Goal: Task Accomplishment & Management: Manage account settings

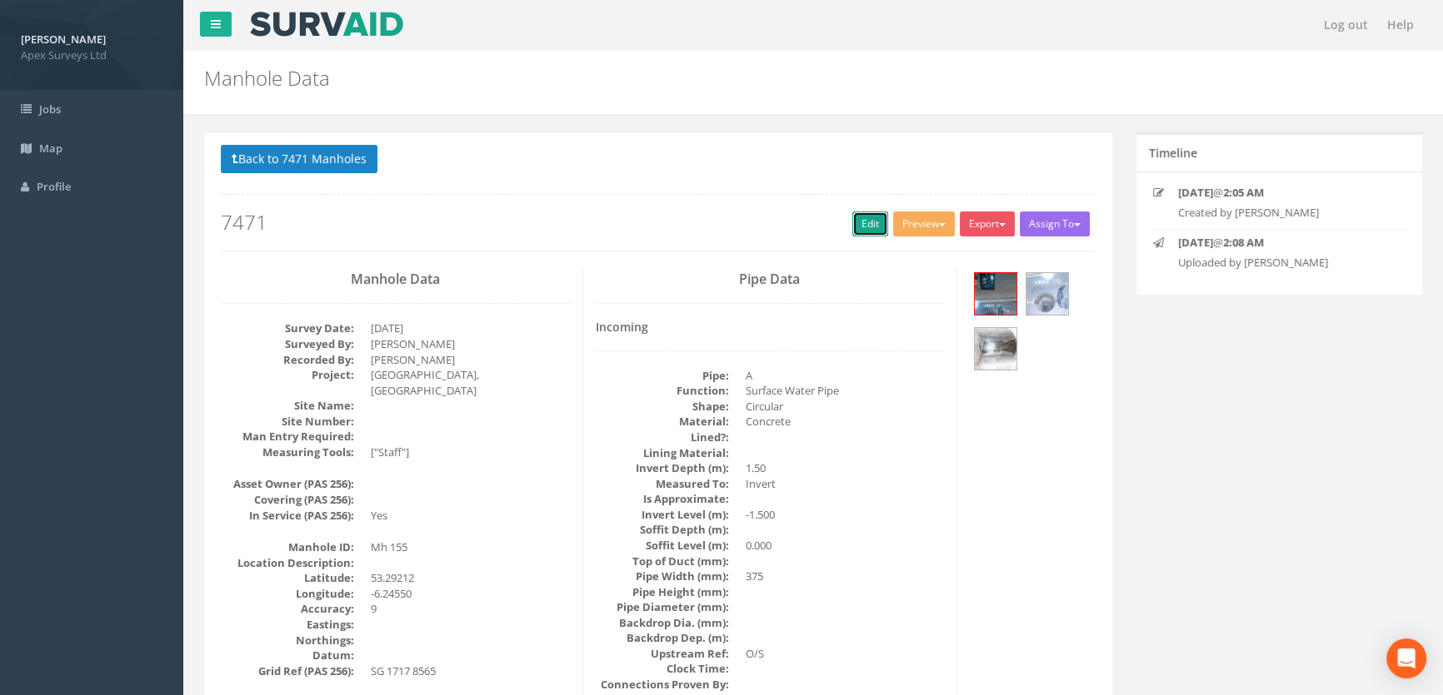
click at [858, 221] on link "Edit" at bounding box center [870, 224] width 36 height 25
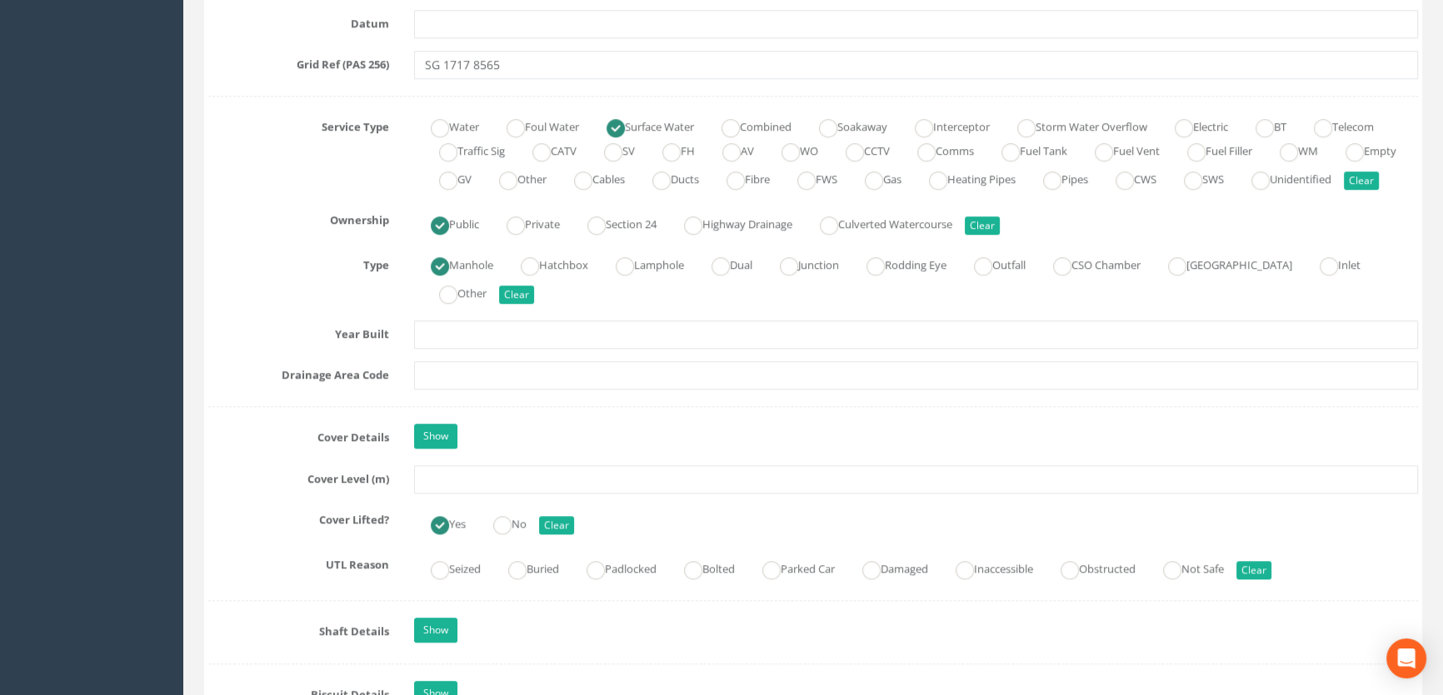
scroll to position [1363, 0]
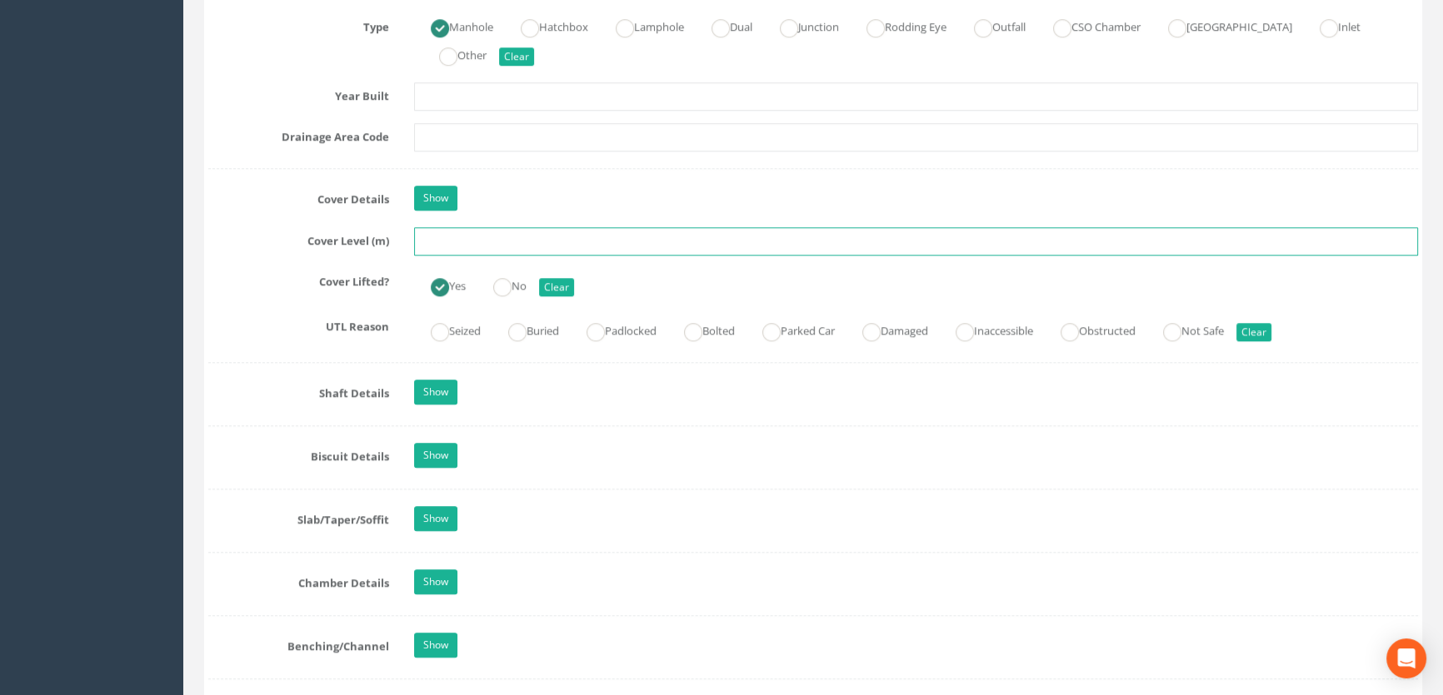
click at [458, 256] on input "text" at bounding box center [916, 241] width 1004 height 28
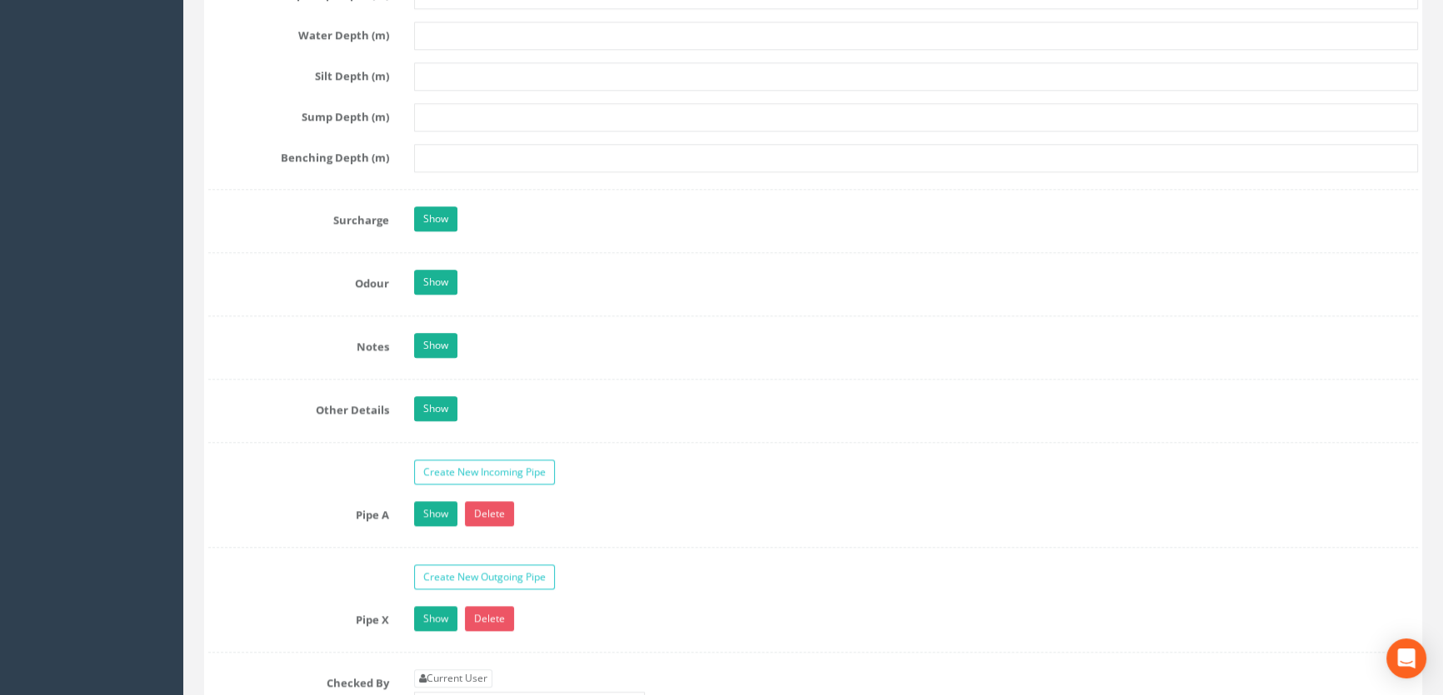
scroll to position [2423, 0]
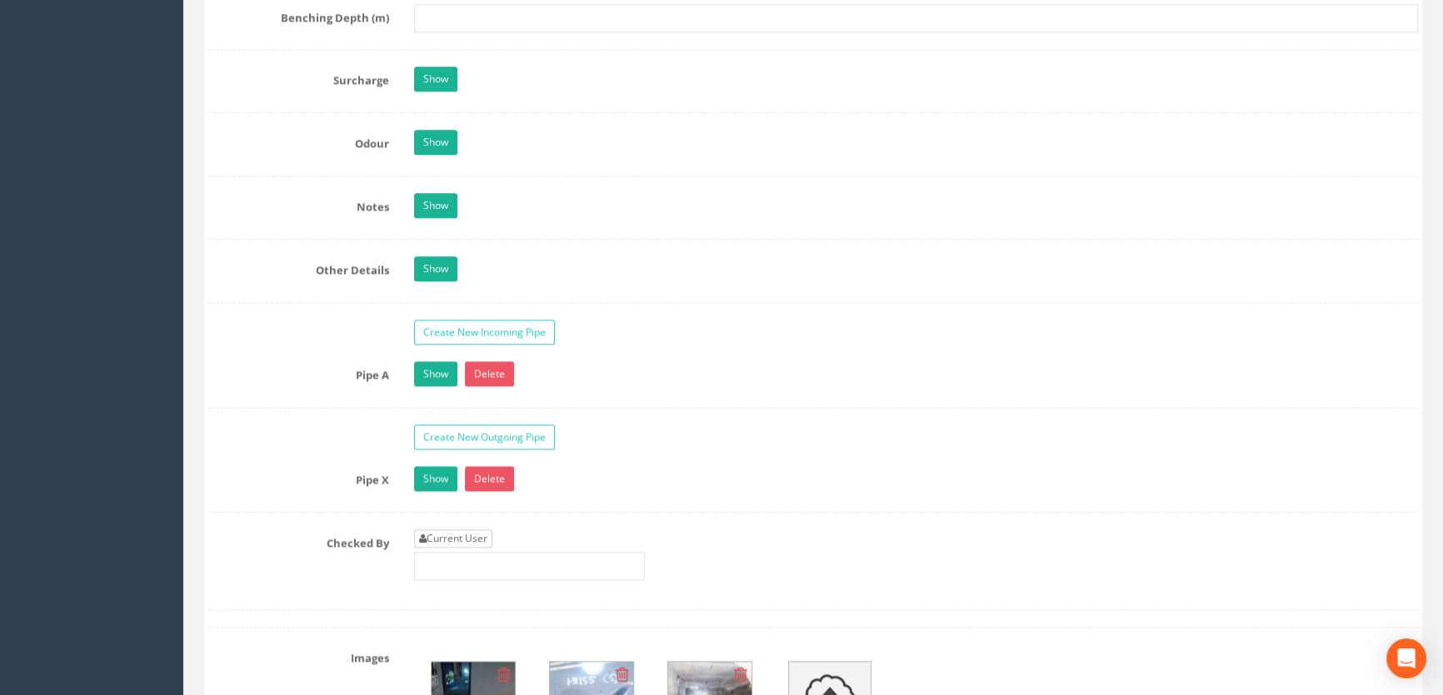
type input "47.35"
click at [442, 548] on link "Current User" at bounding box center [453, 539] width 78 height 18
type input "[PERSON_NAME]"
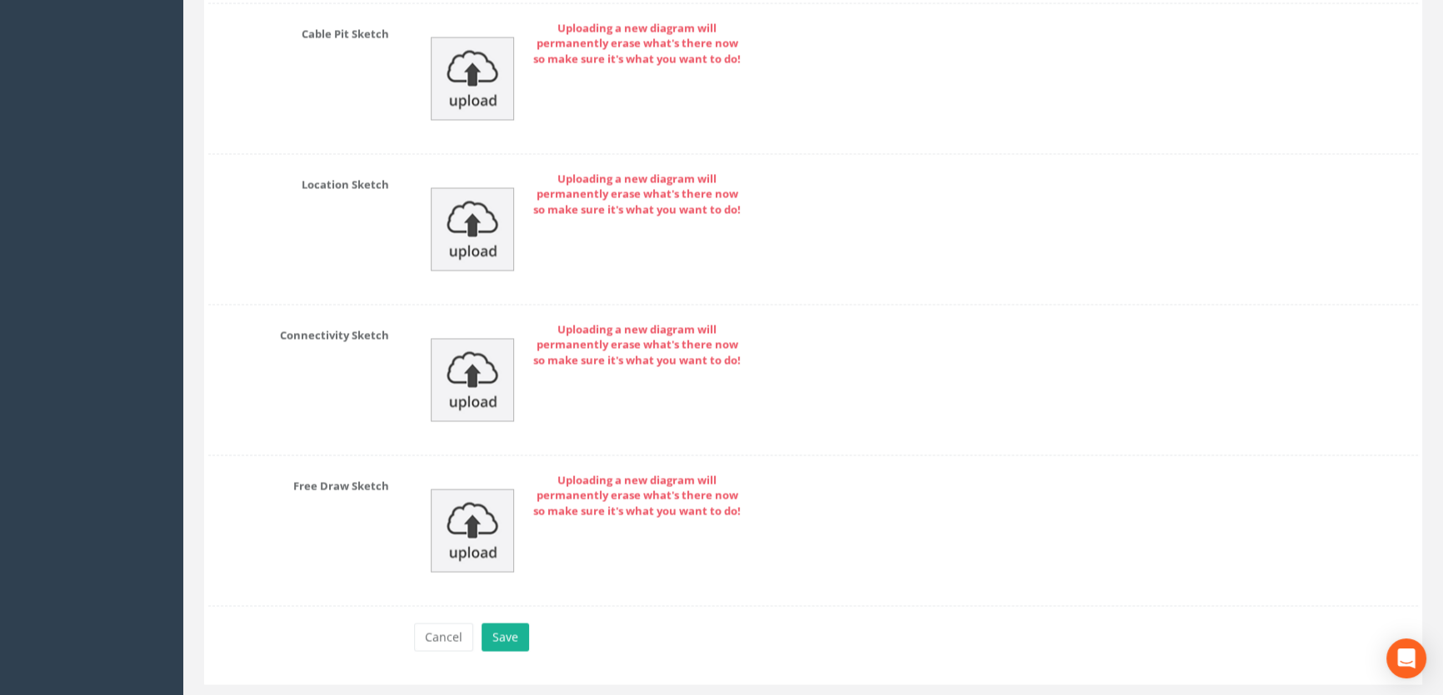
scroll to position [3688, 0]
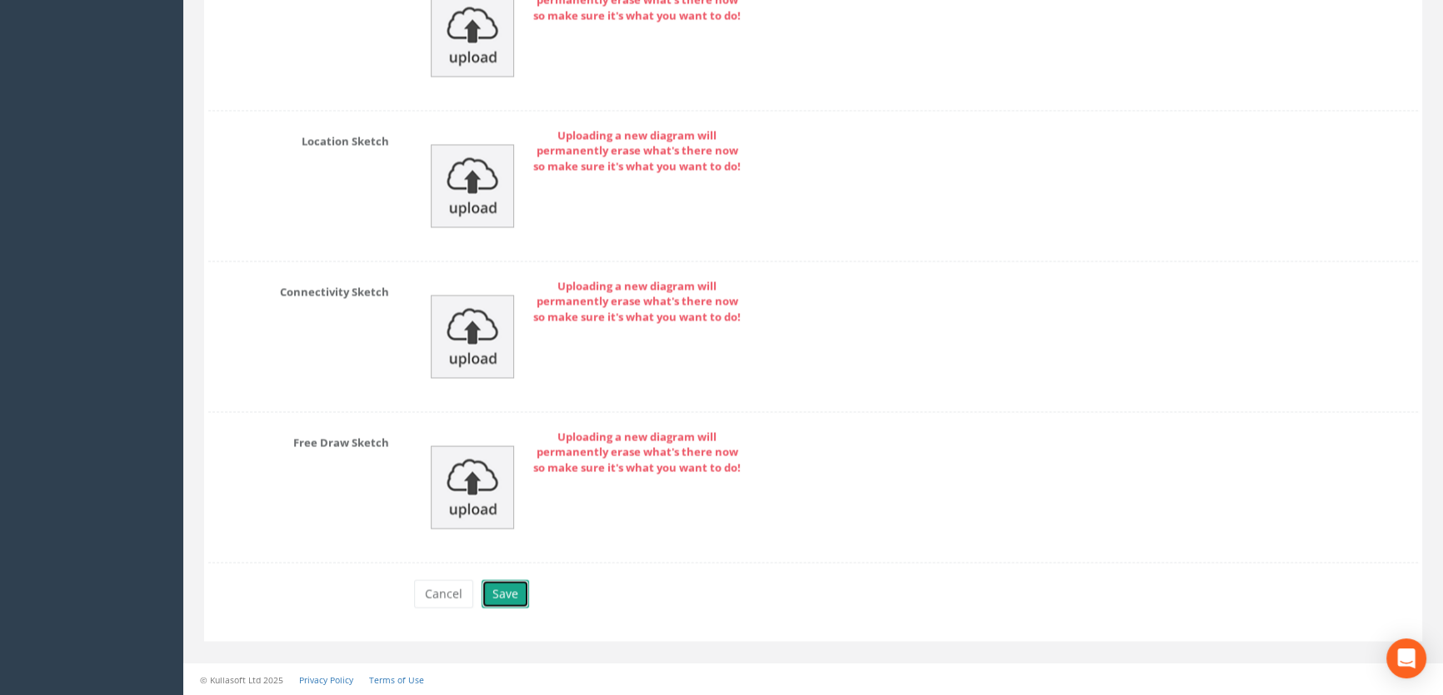
click at [512, 600] on button "Save" at bounding box center [504, 594] width 47 height 28
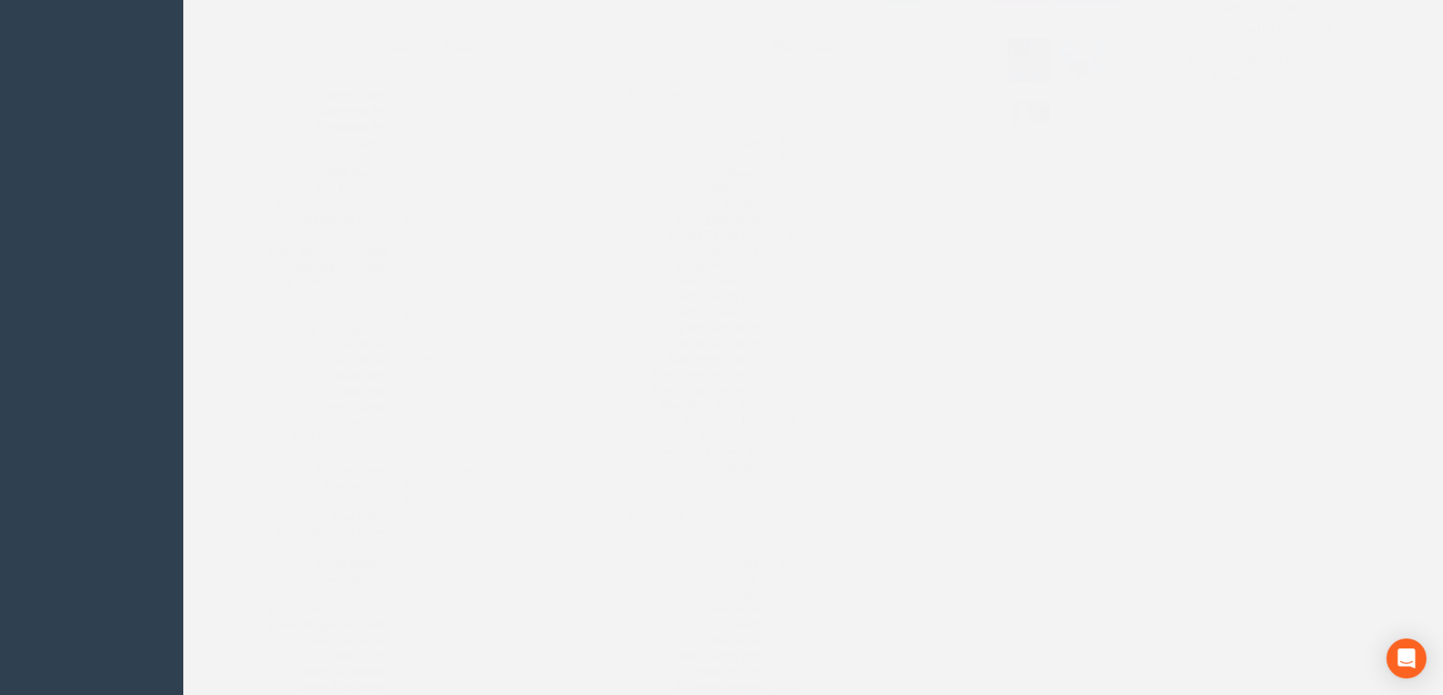
scroll to position [0, 0]
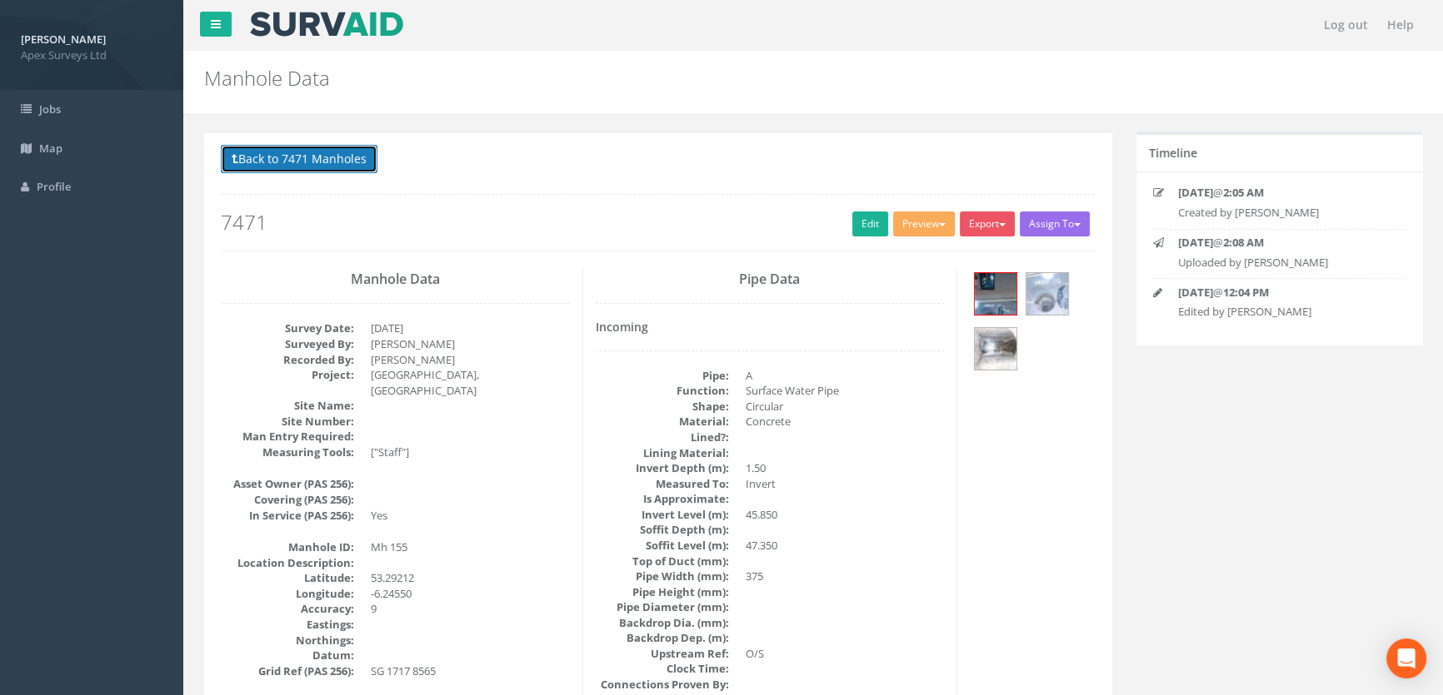
click at [335, 157] on button "Back to 7471 Manholes" at bounding box center [299, 159] width 157 height 28
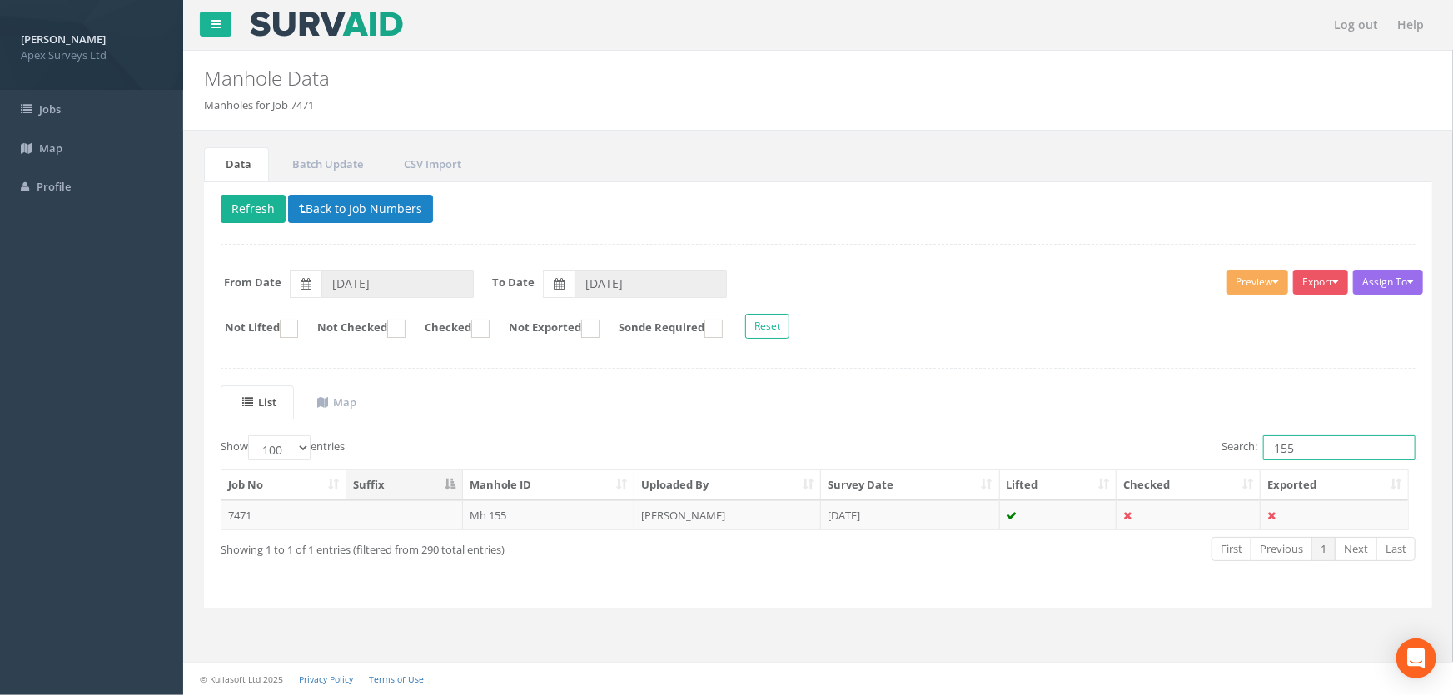
click at [1309, 446] on input "155" at bounding box center [1339, 448] width 152 height 25
type input "152"
click at [508, 518] on td "Mh 152" at bounding box center [549, 516] width 172 height 30
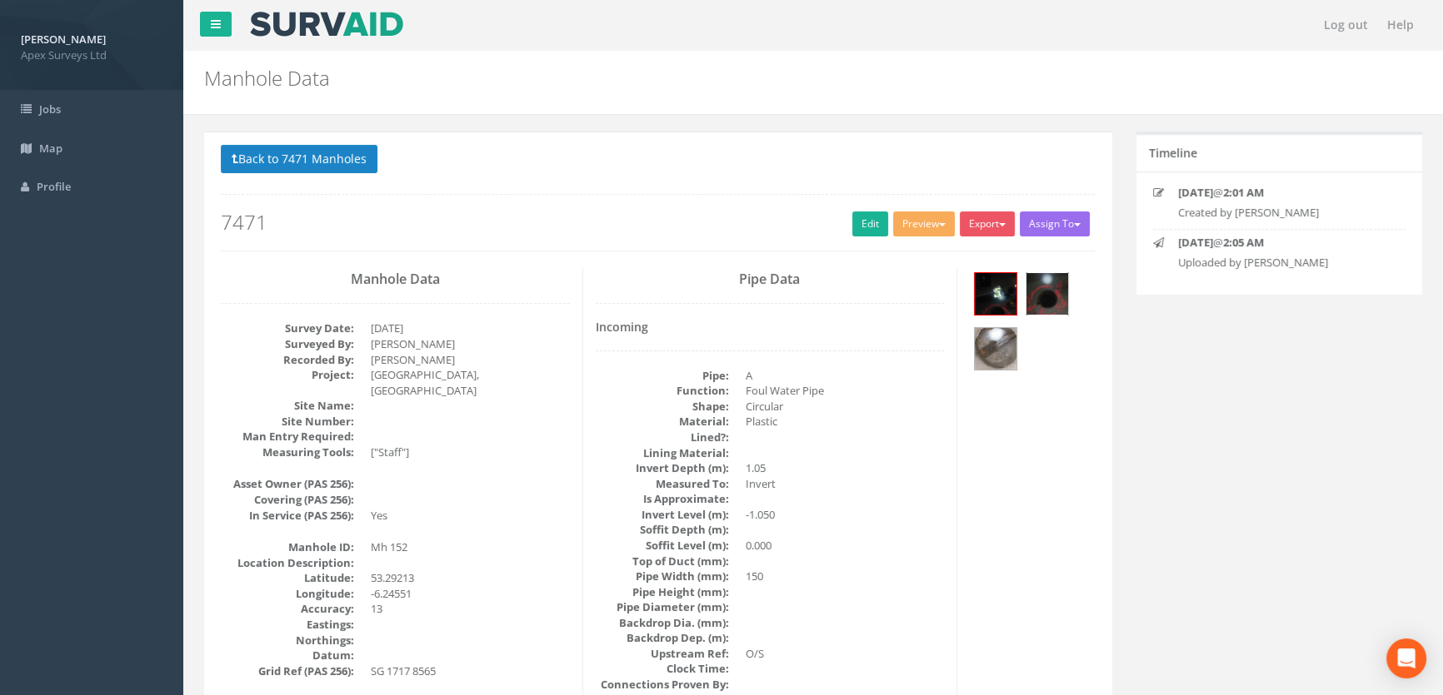
click at [1054, 292] on img at bounding box center [1047, 294] width 42 height 42
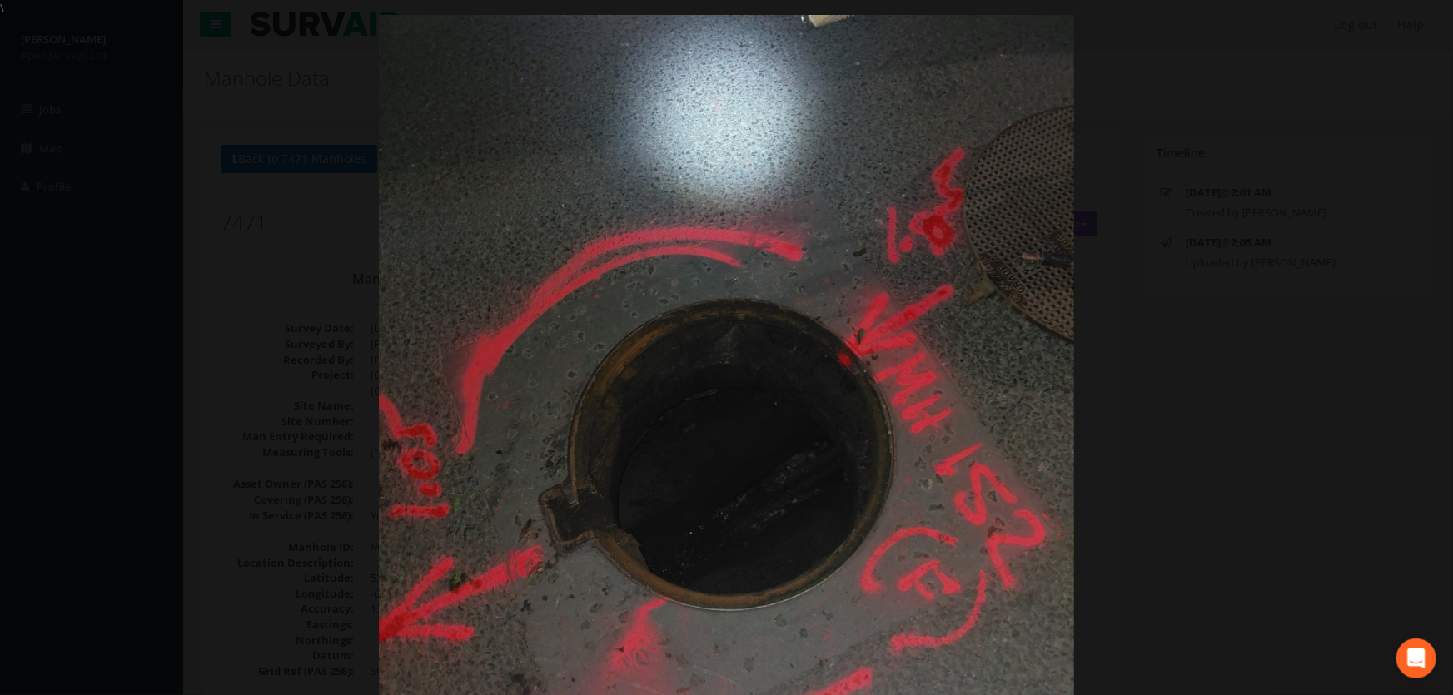
click at [122, 296] on div at bounding box center [726, 363] width 1453 height 695
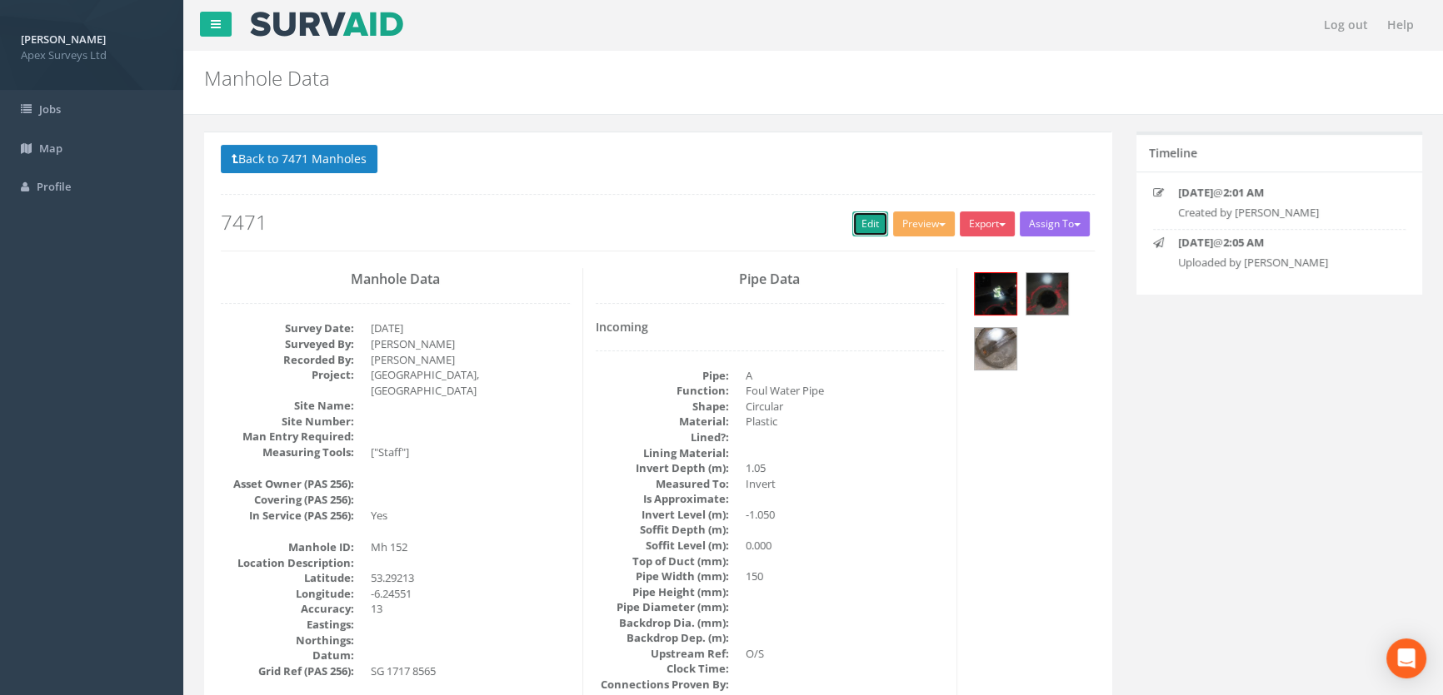
click at [858, 219] on link "Edit" at bounding box center [870, 224] width 36 height 25
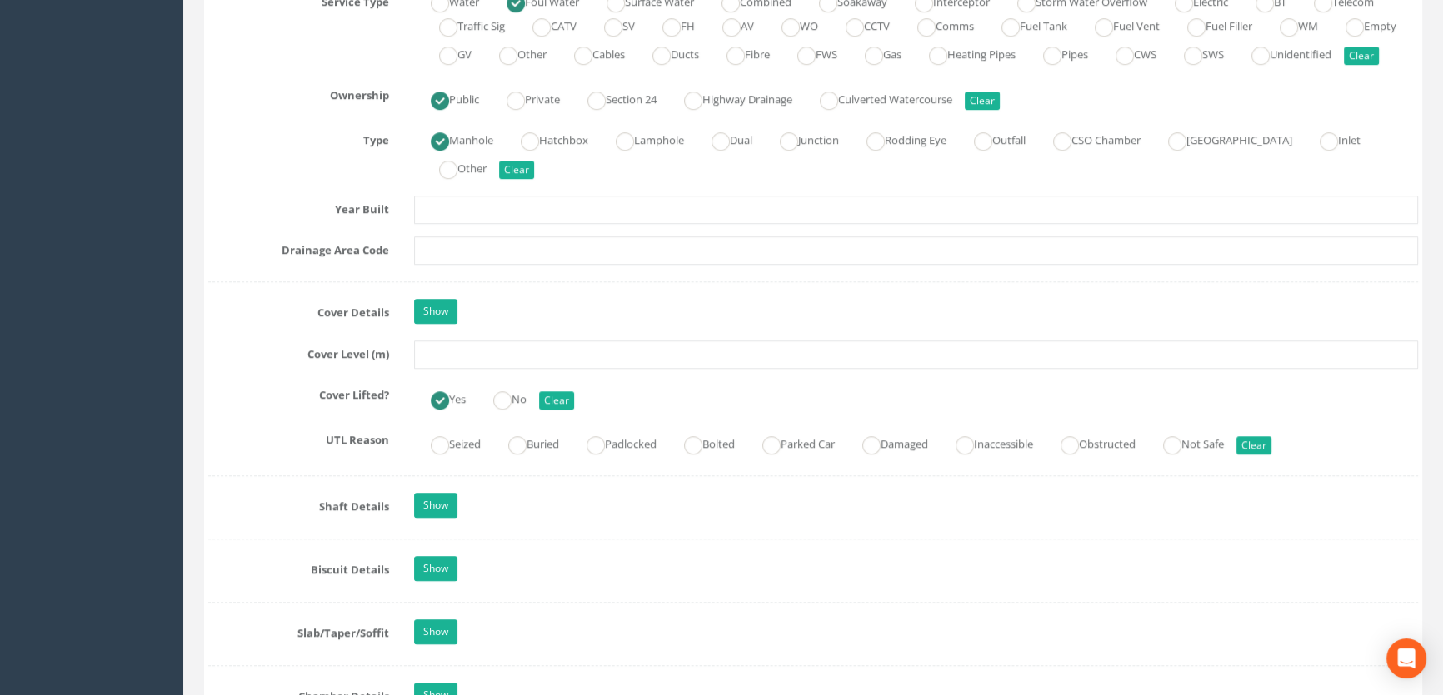
scroll to position [1438, 0]
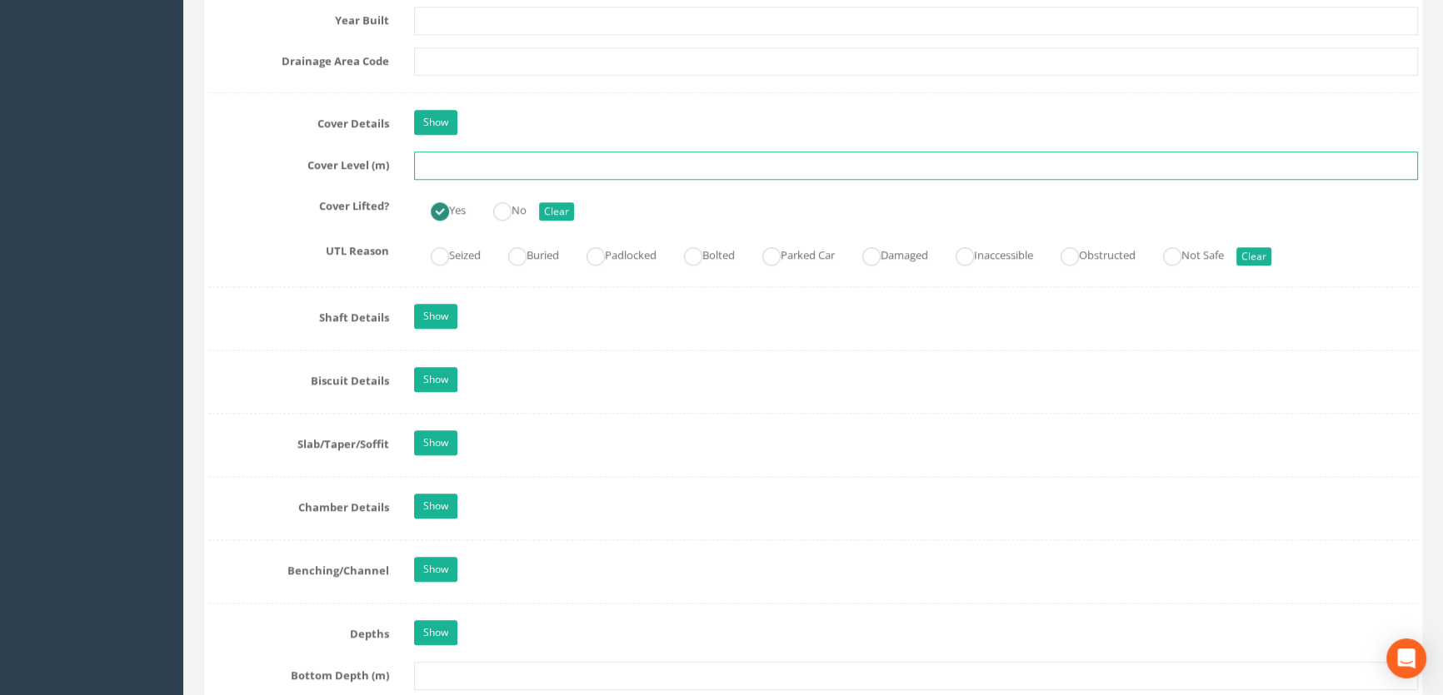
click at [457, 180] on input "text" at bounding box center [916, 166] width 1004 height 28
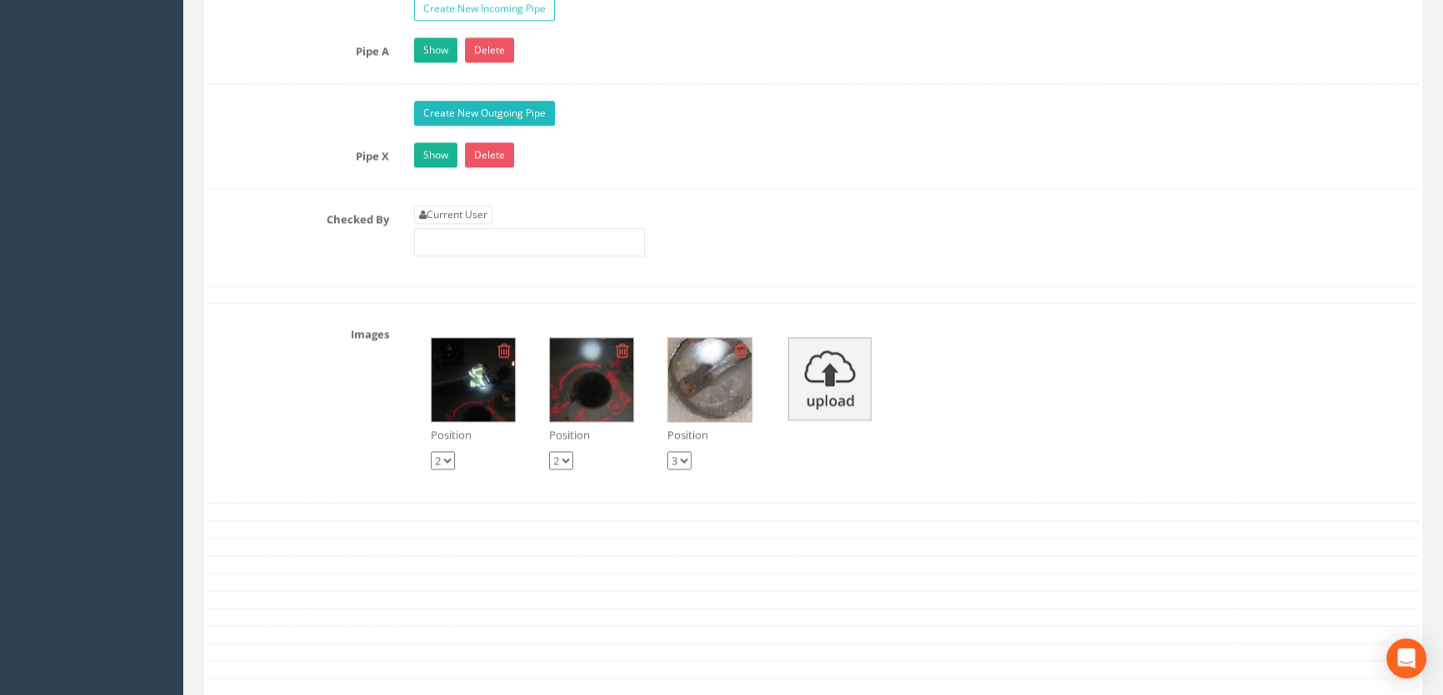
scroll to position [2953, 0]
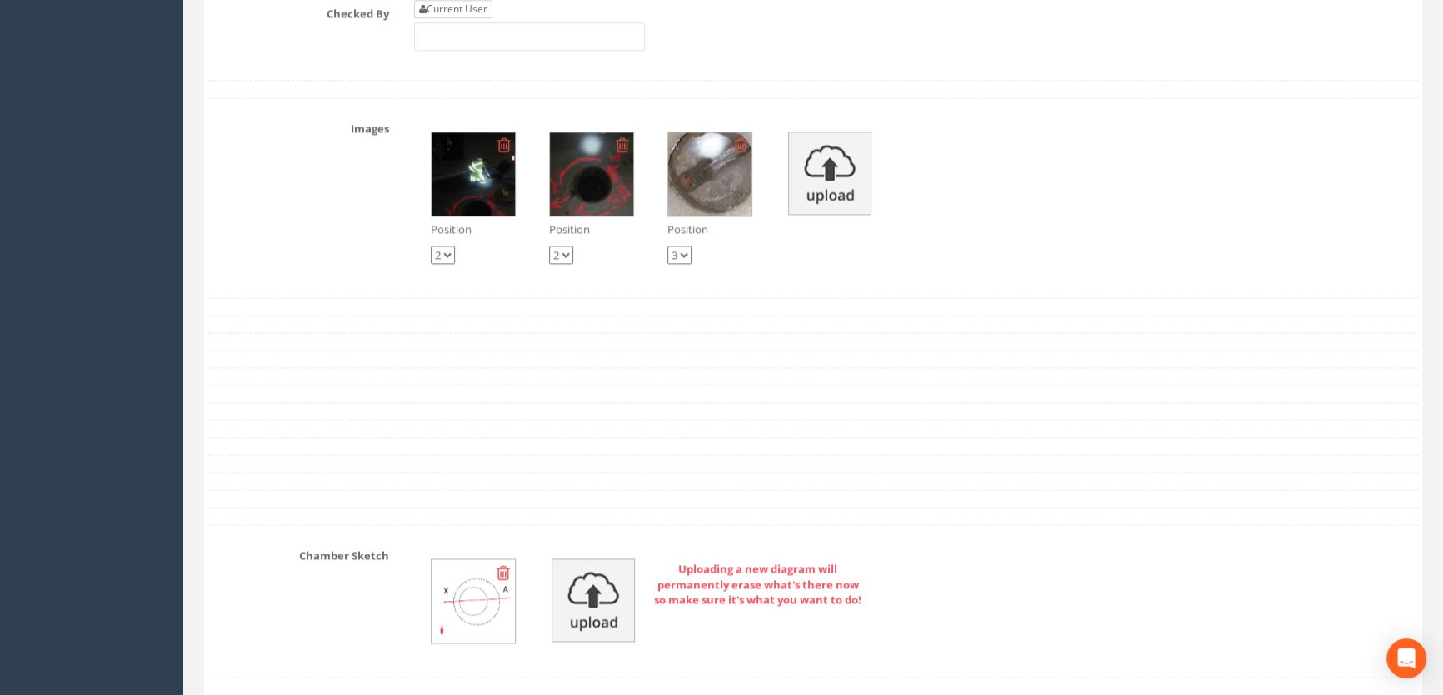
type input "47.27"
click at [456, 18] on link "Current User" at bounding box center [453, 9] width 78 height 18
type input "[PERSON_NAME]"
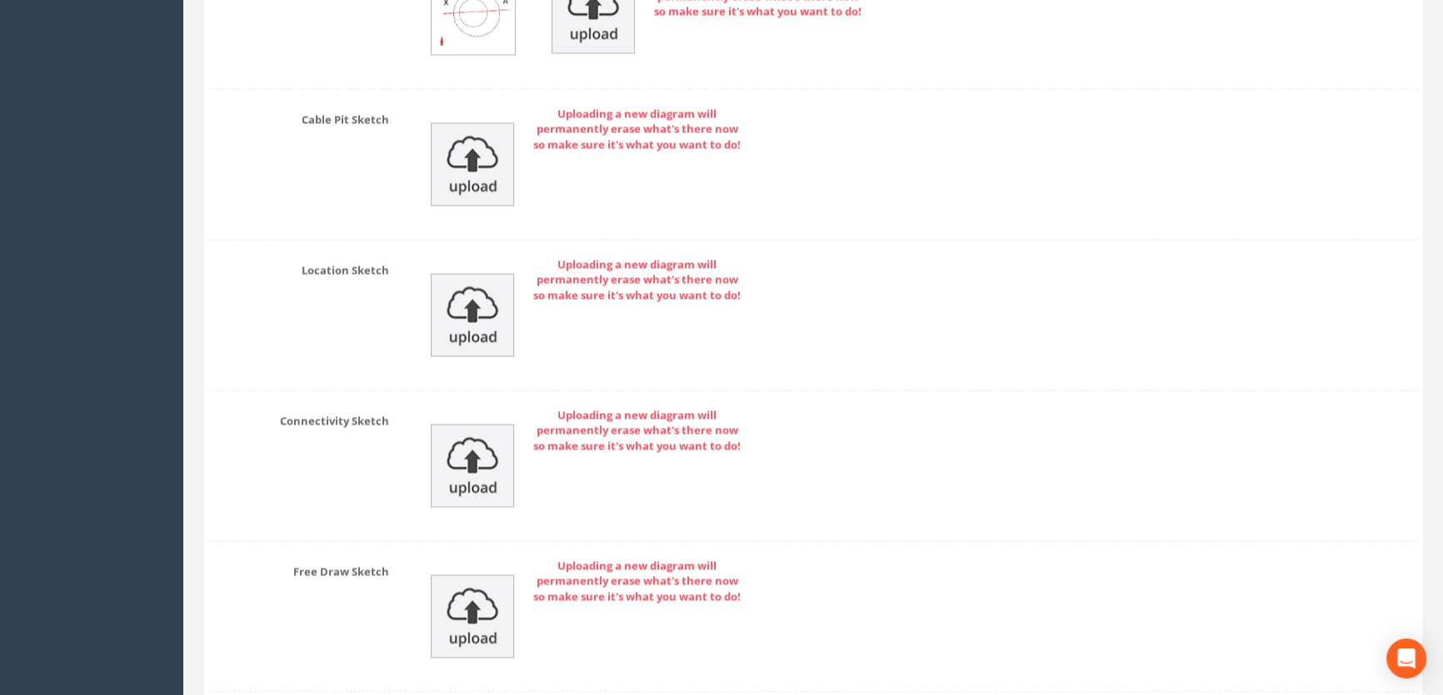
scroll to position [3688, 0]
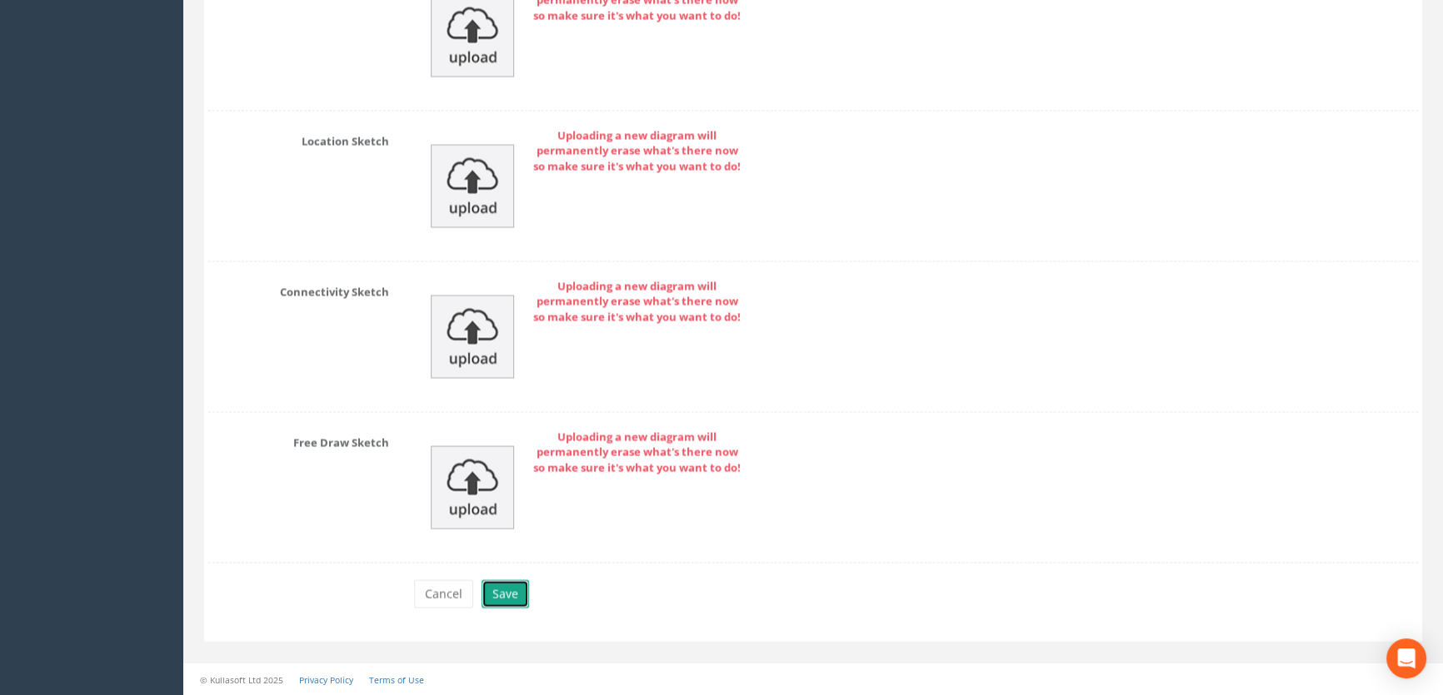
click at [508, 595] on button "Save" at bounding box center [504, 594] width 47 height 28
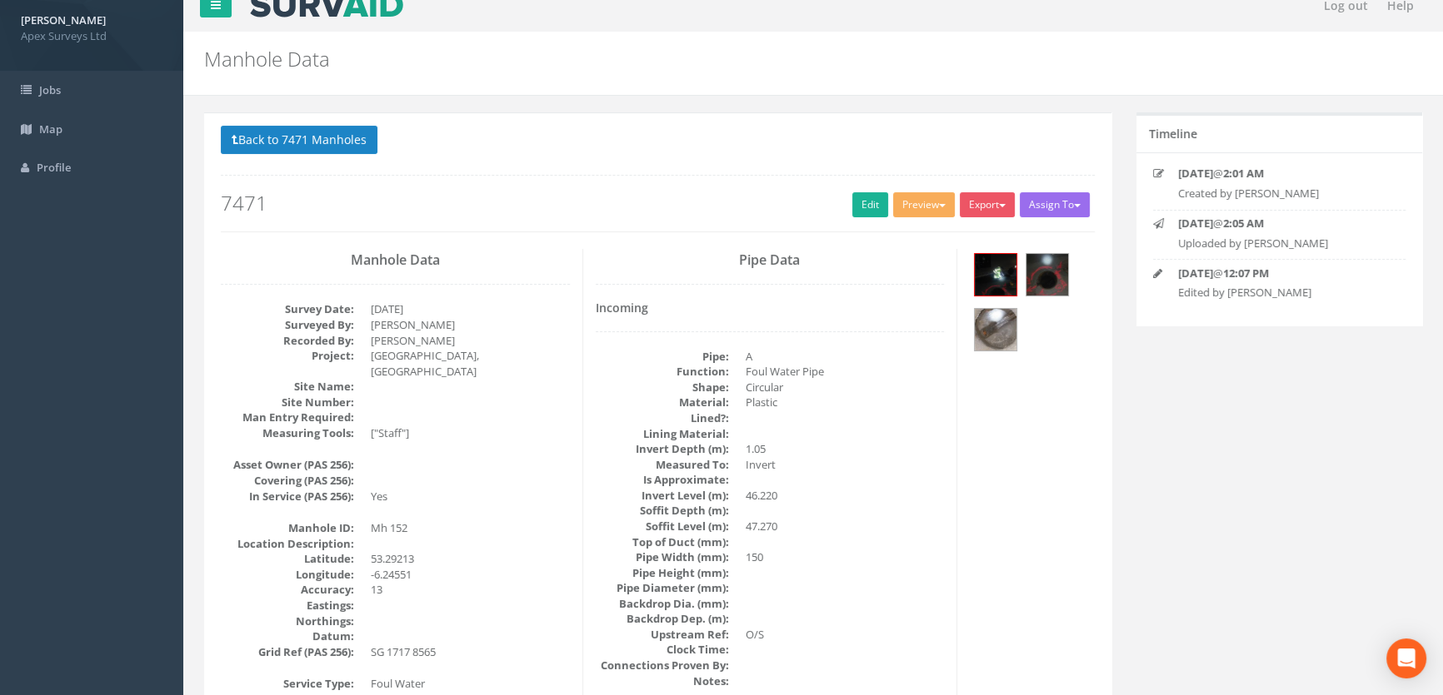
scroll to position [0, 0]
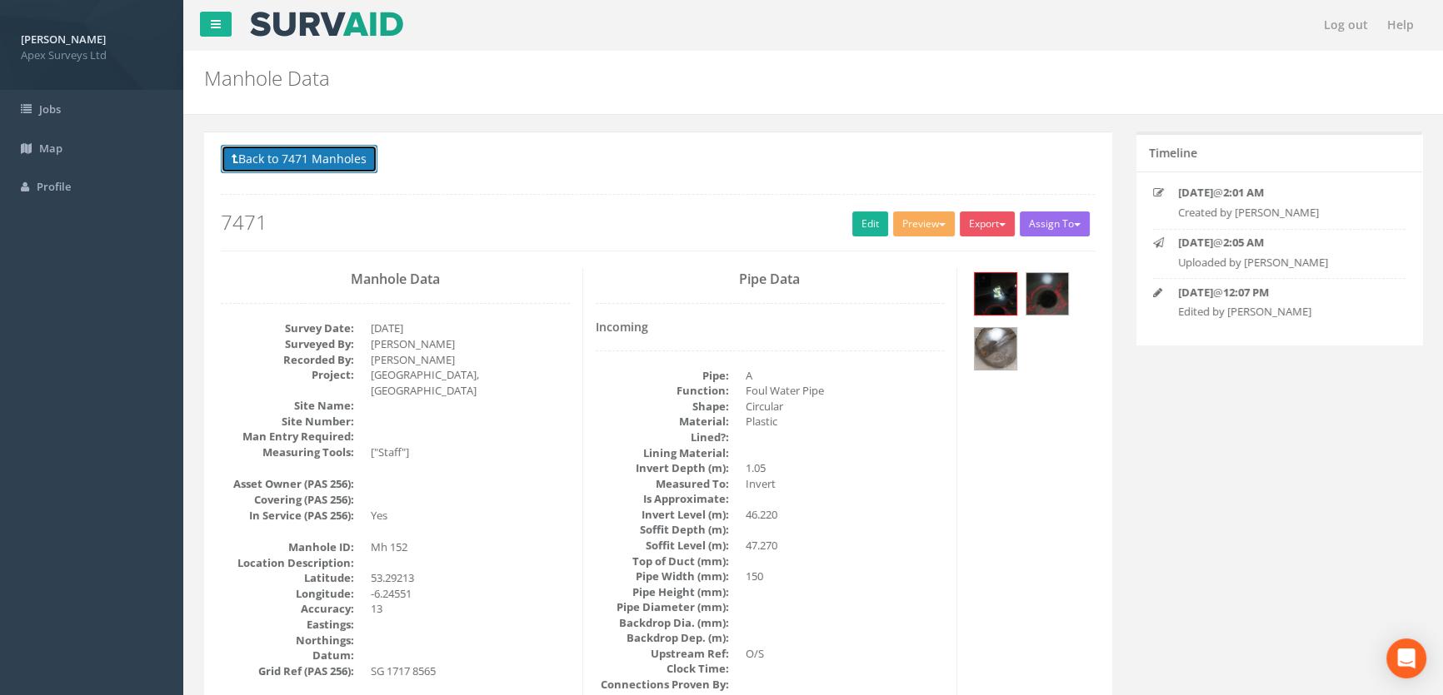
click at [322, 156] on button "Back to 7471 Manholes" at bounding box center [299, 159] width 157 height 28
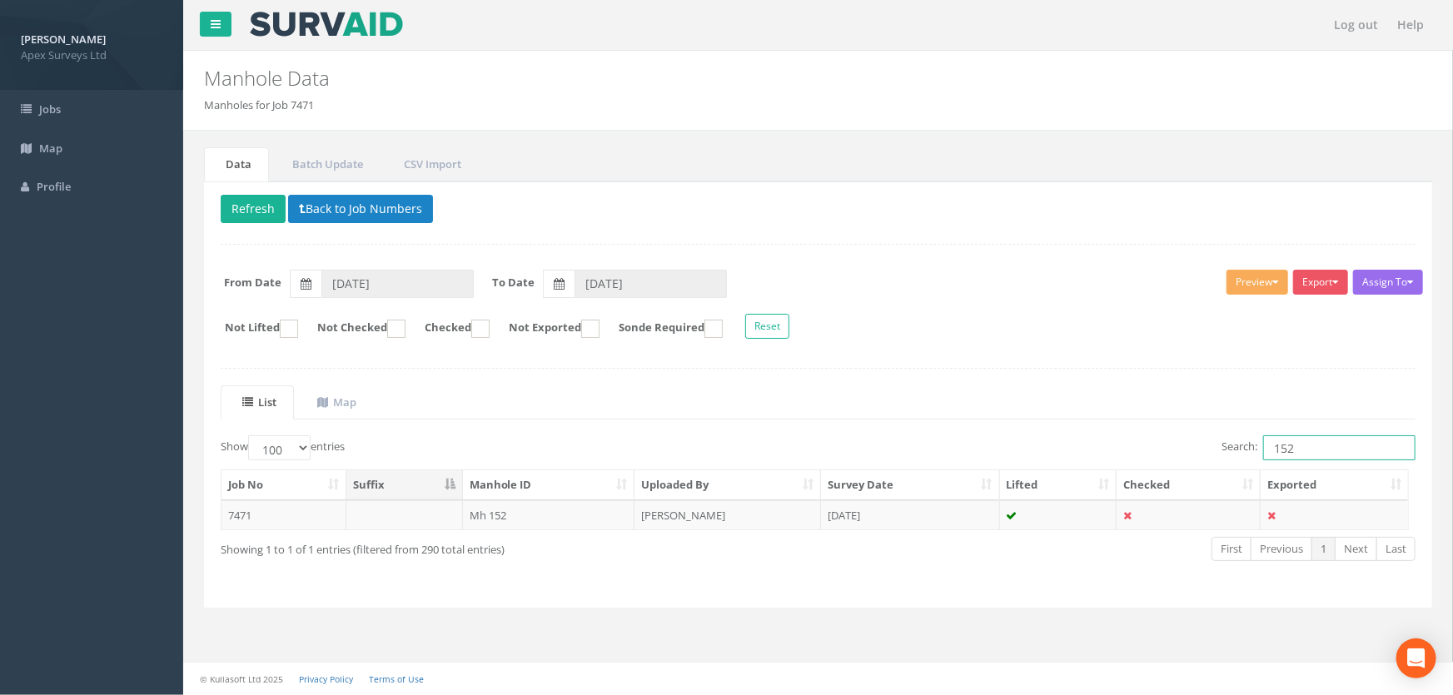
drag, startPoint x: 1298, startPoint y: 447, endPoint x: 1185, endPoint y: 451, distance: 112.5
click at [1185, 451] on div "Search: 152" at bounding box center [1124, 450] width 586 height 29
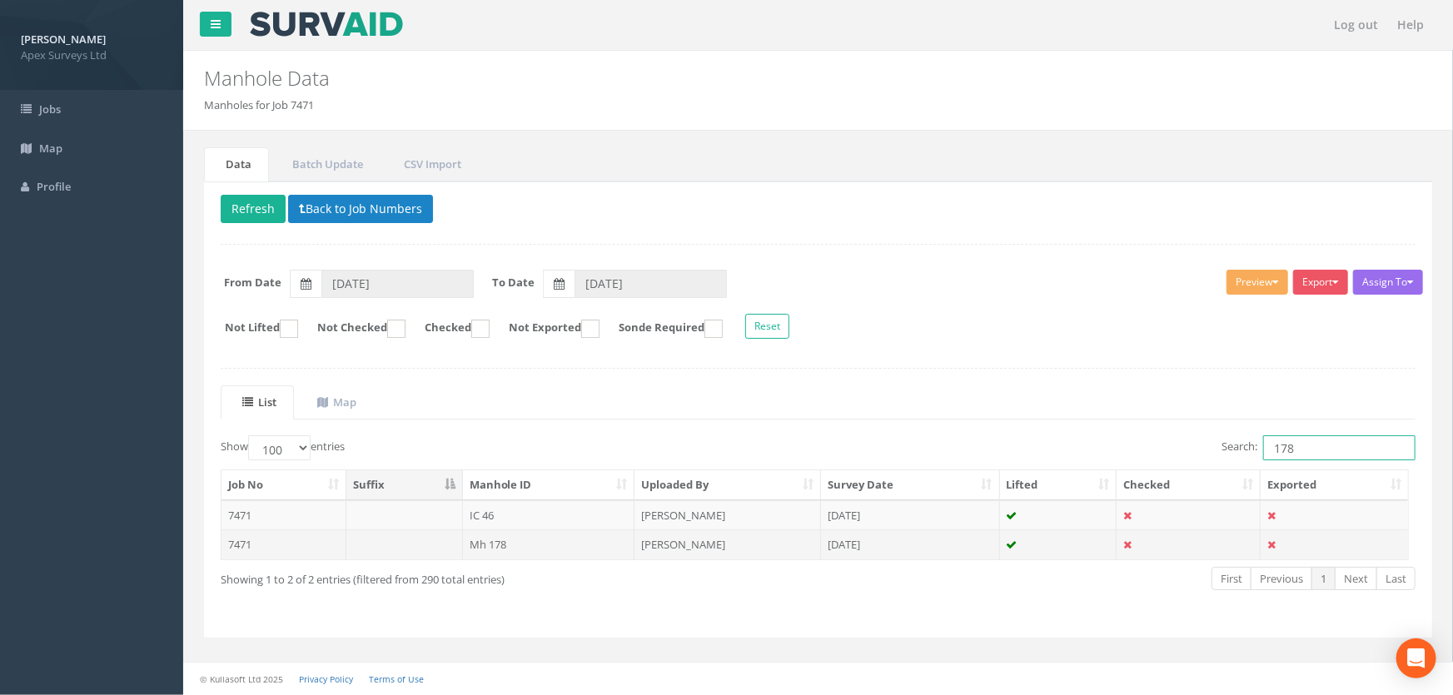
type input "178"
click at [499, 544] on td "Mh 178" at bounding box center [549, 545] width 172 height 30
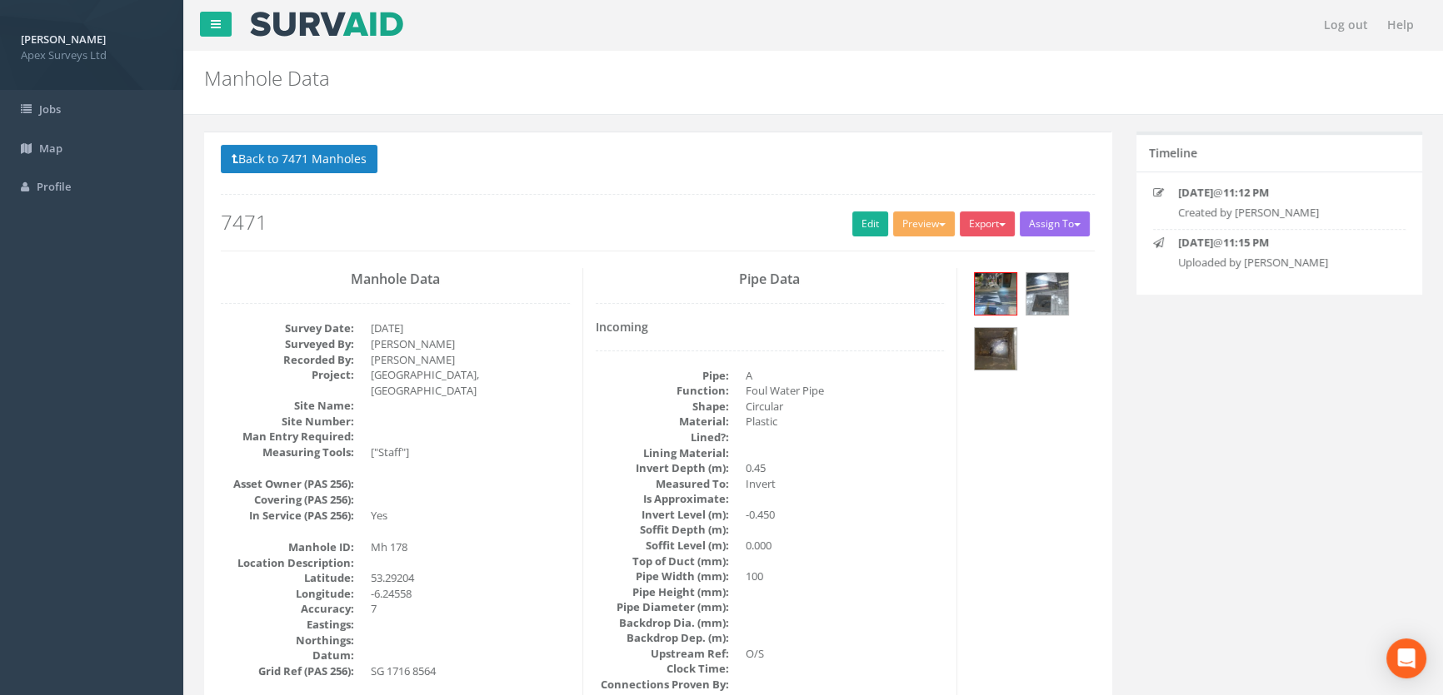
click at [843, 221] on h2 "7471" at bounding box center [658, 223] width 874 height 22
click at [864, 222] on link "Edit" at bounding box center [870, 224] width 36 height 25
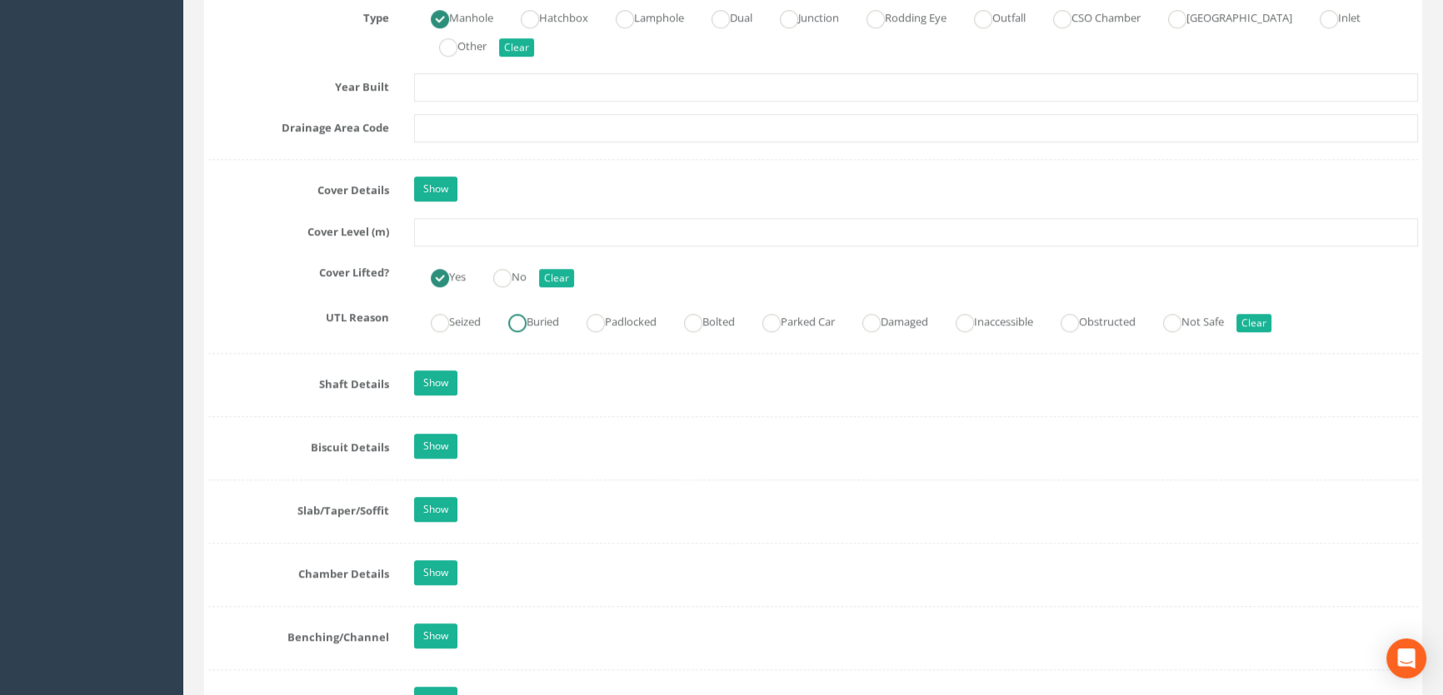
scroll to position [1363, 0]
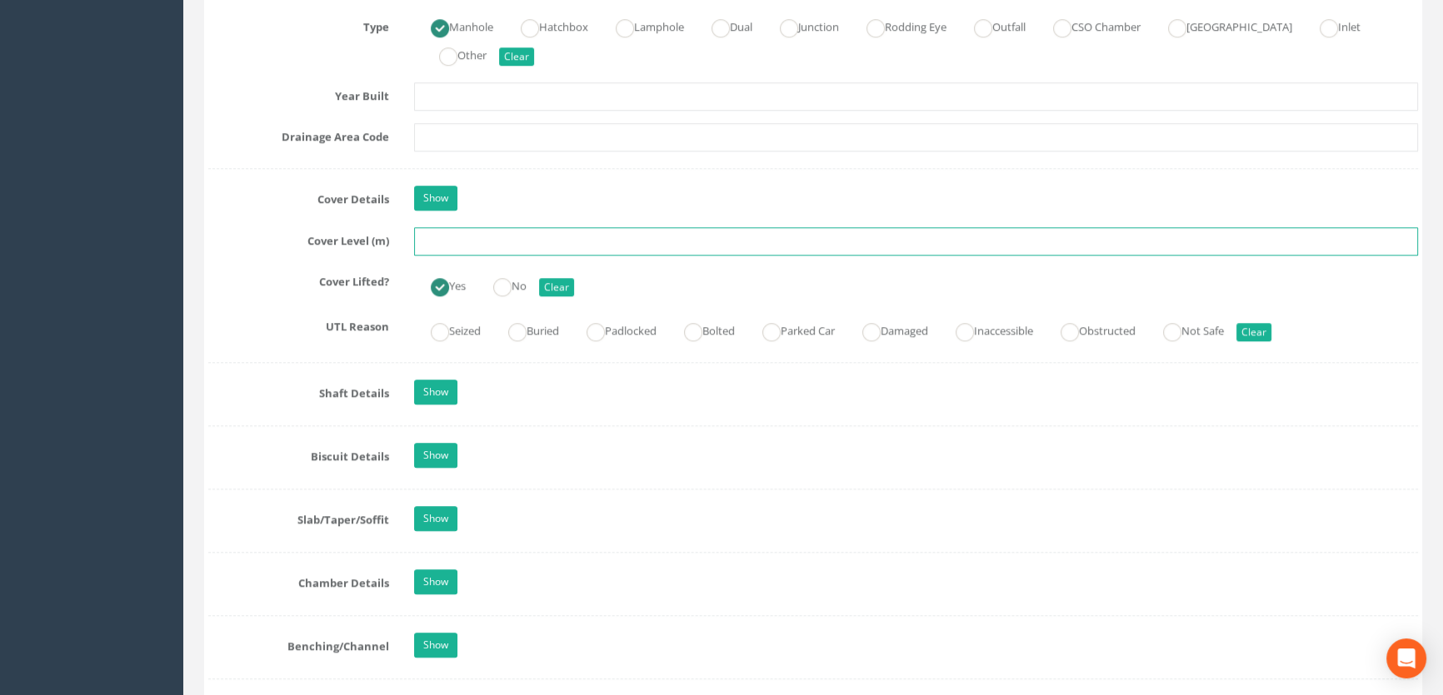
click at [437, 256] on input "text" at bounding box center [916, 241] width 1004 height 28
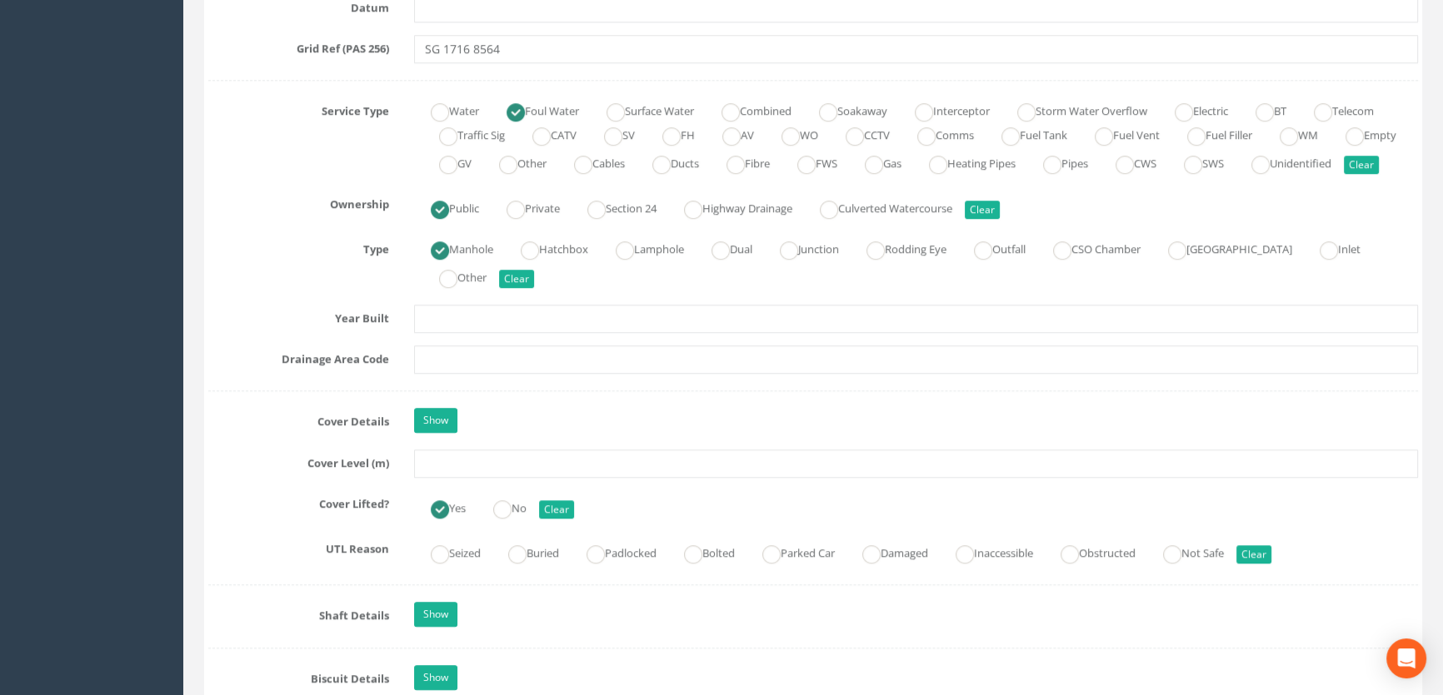
scroll to position [1135, 0]
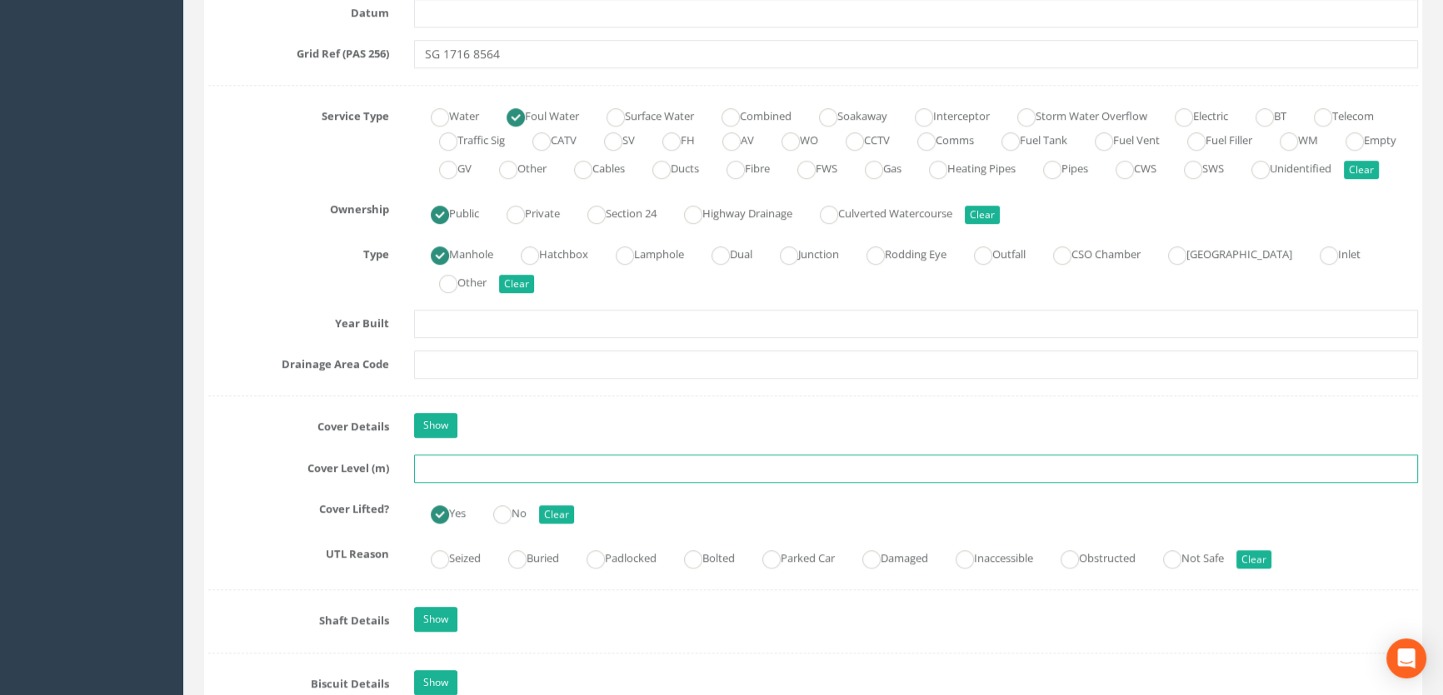
click at [441, 483] on input "text" at bounding box center [916, 469] width 1004 height 28
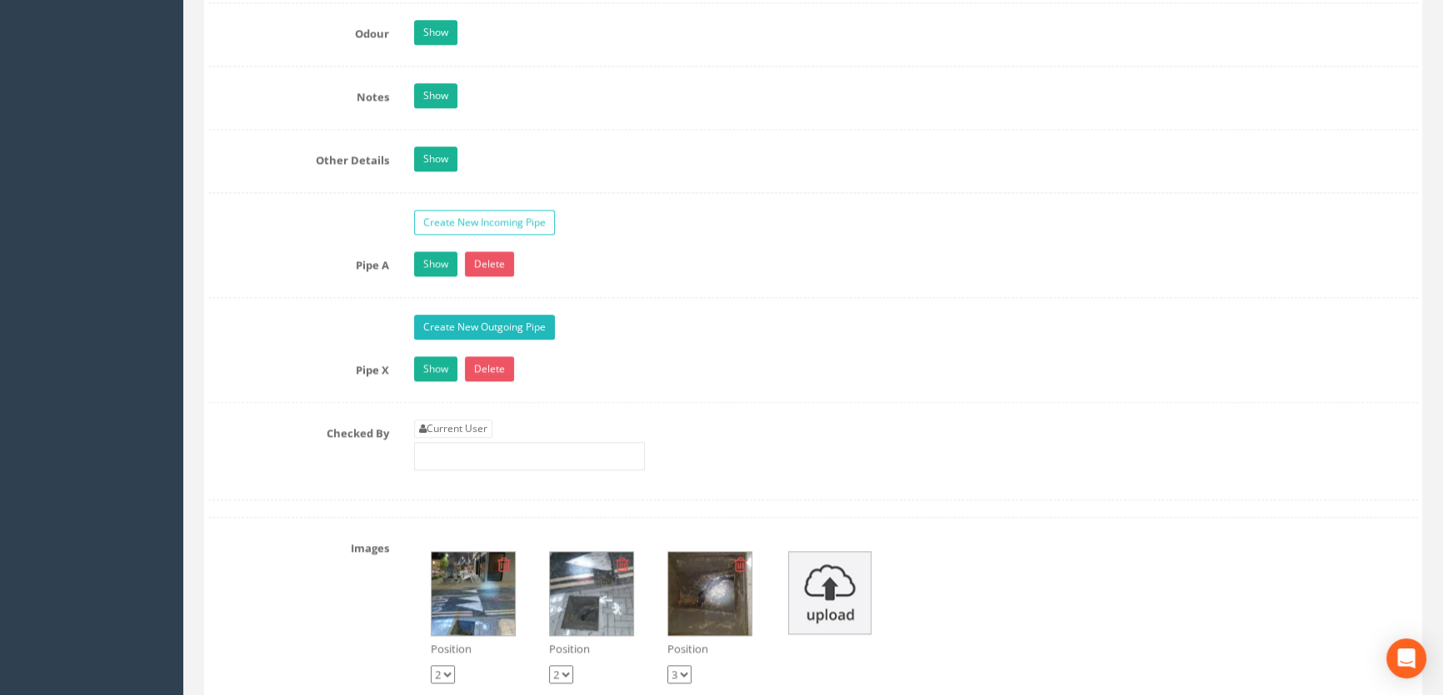
scroll to position [2725, 0]
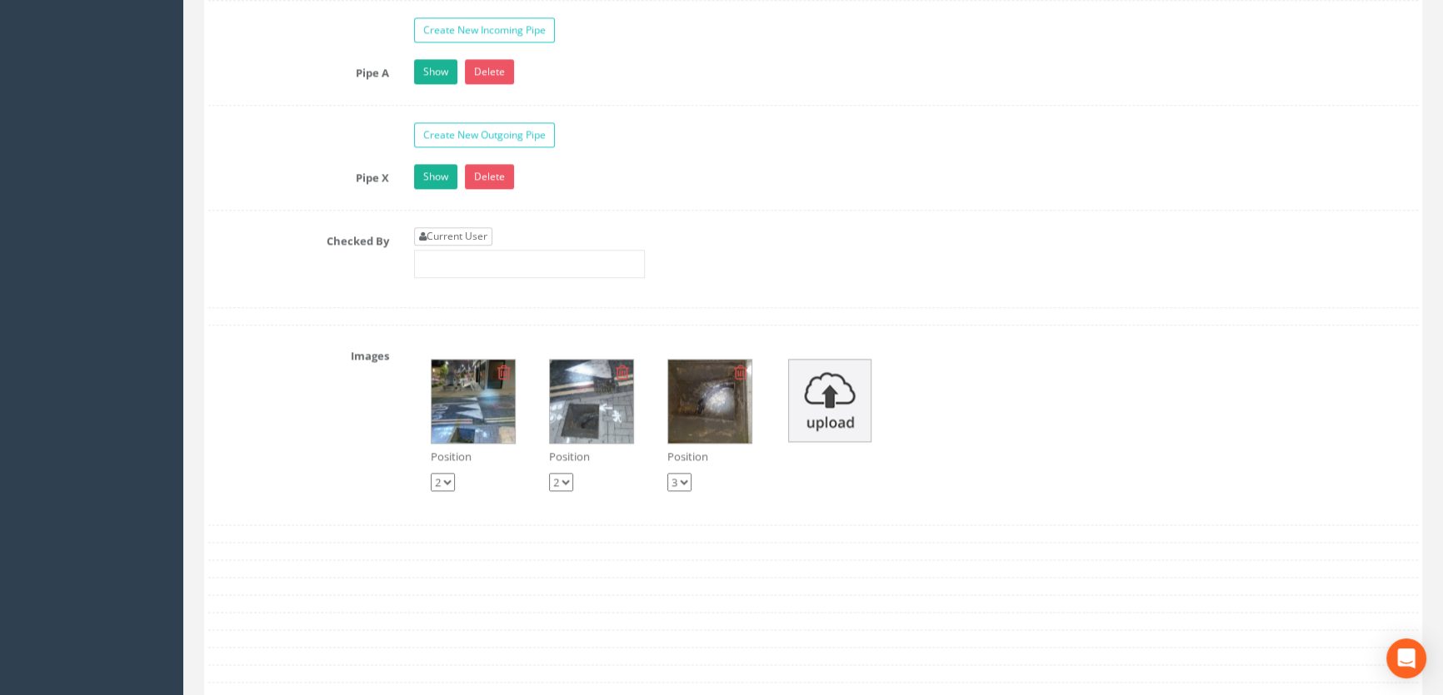
type input "47.16"
click at [468, 246] on link "Current User" at bounding box center [453, 236] width 78 height 18
type input "[PERSON_NAME]"
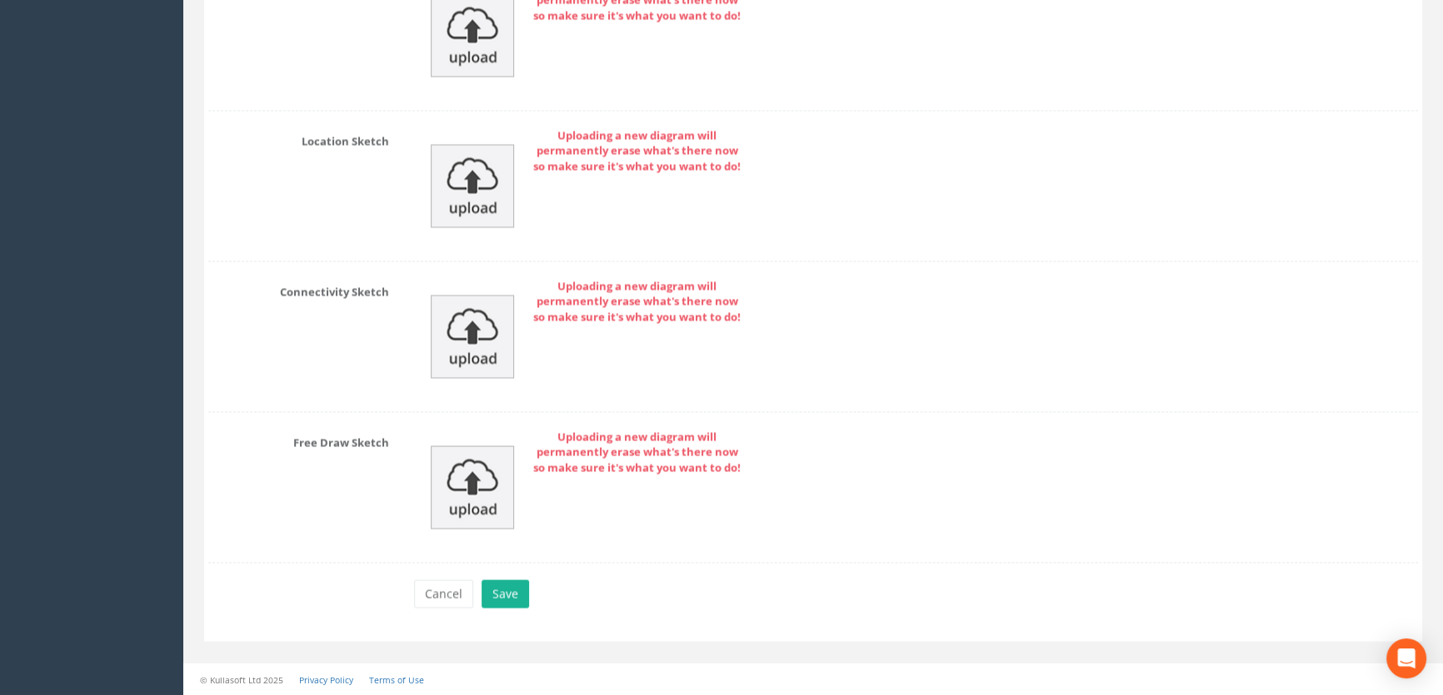
scroll to position [3688, 0]
click at [511, 593] on button "Save" at bounding box center [504, 594] width 47 height 28
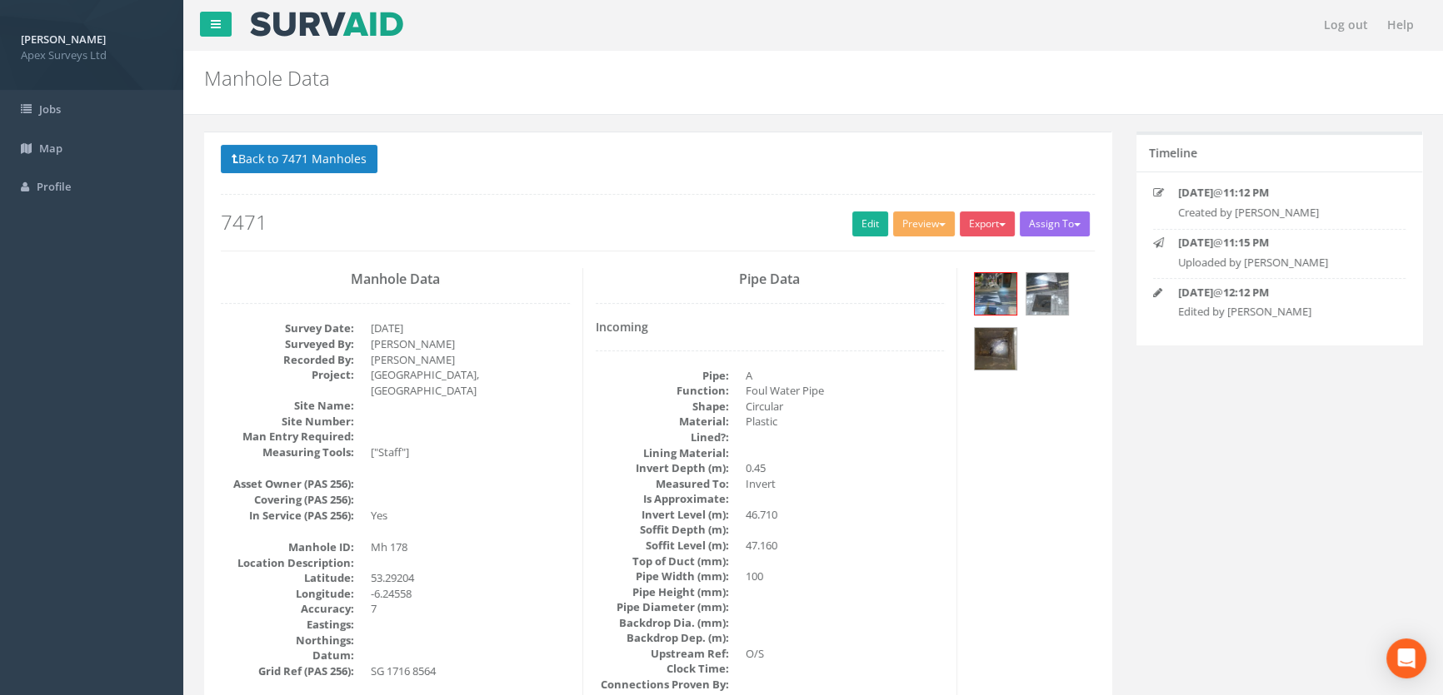
scroll to position [0, 0]
click at [294, 158] on button "Back to 7471 Manholes" at bounding box center [299, 159] width 157 height 28
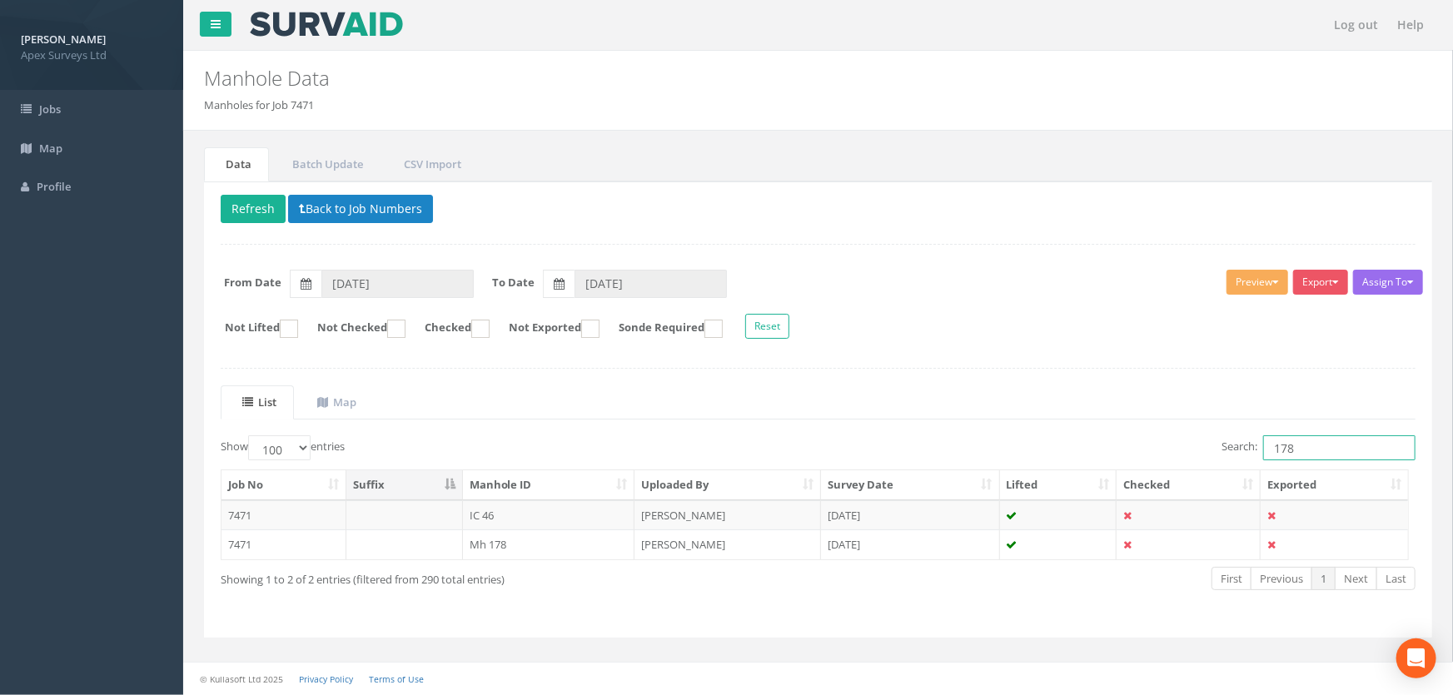
drag, startPoint x: 1318, startPoint y: 446, endPoint x: 1180, endPoint y: 436, distance: 138.6
click at [1180, 436] on div "Search: 178" at bounding box center [1124, 450] width 586 height 29
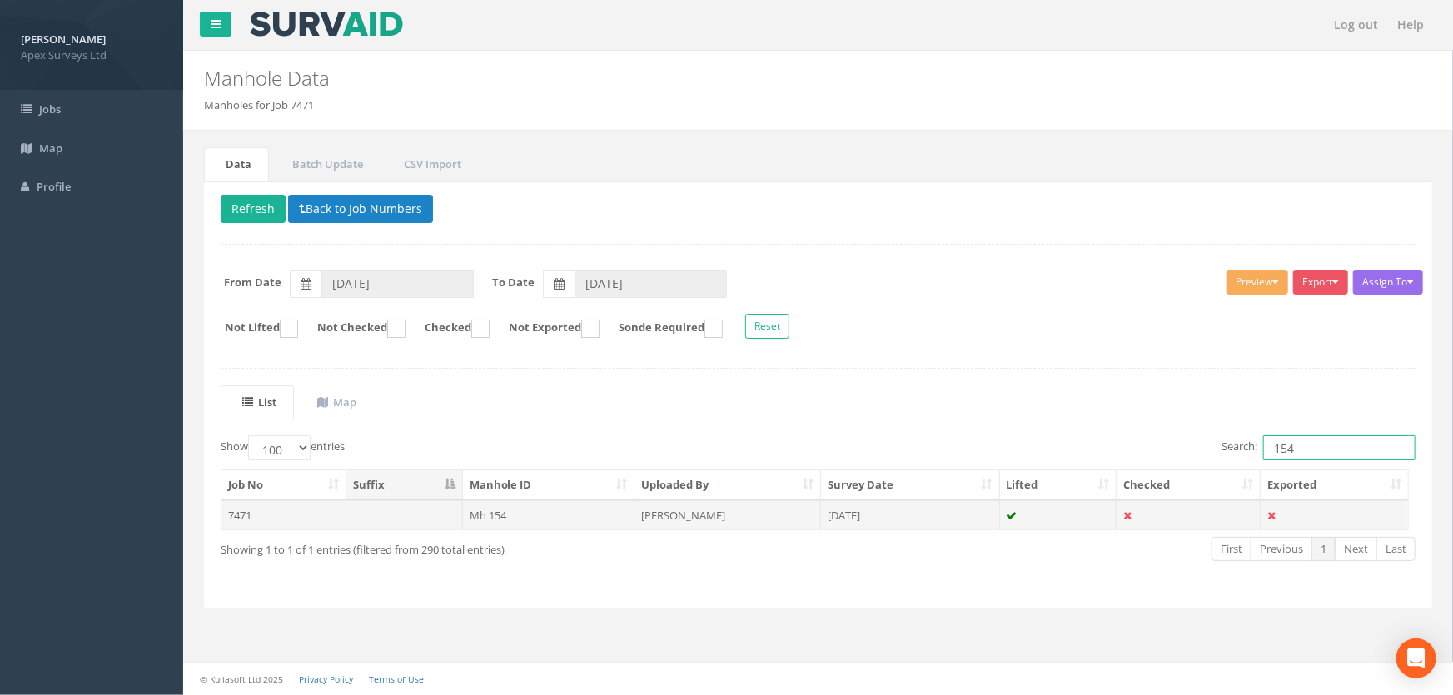
type input "154"
click at [482, 516] on td "Mh 154" at bounding box center [549, 516] width 172 height 30
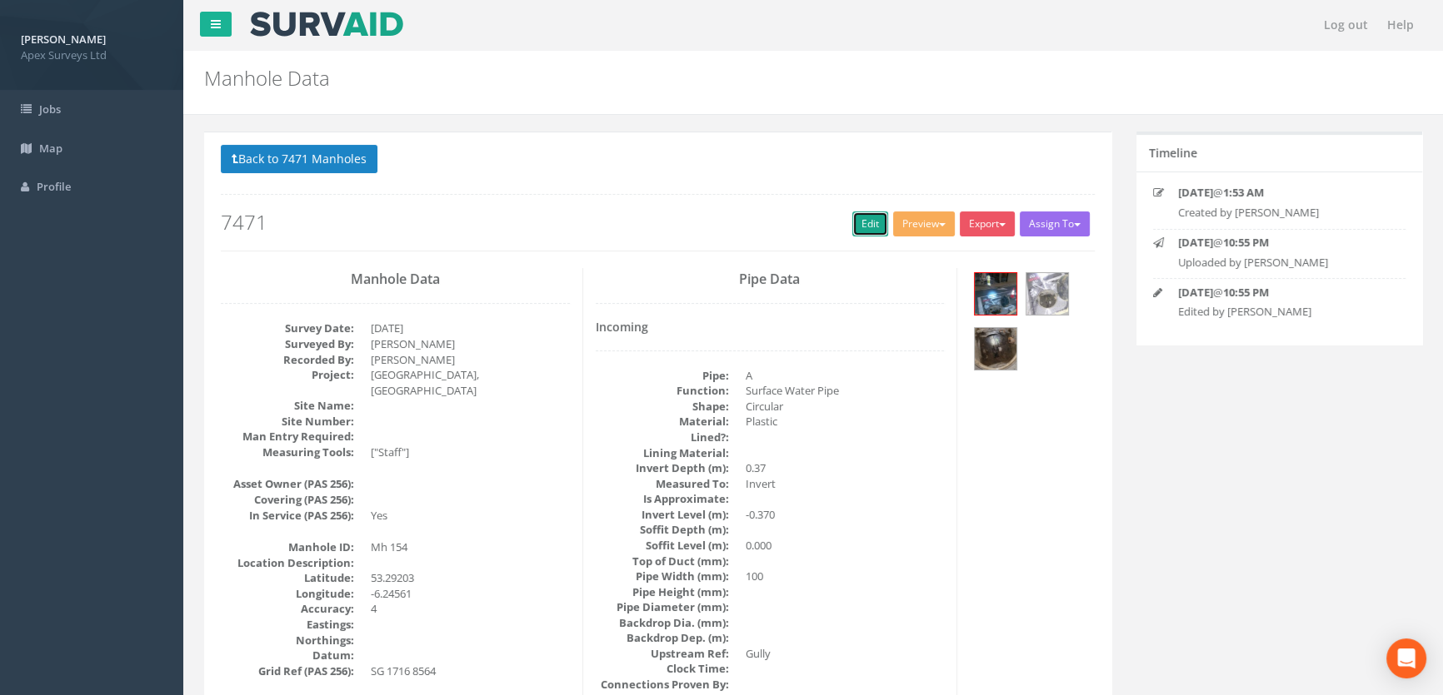
click at [856, 220] on link "Edit" at bounding box center [870, 224] width 36 height 25
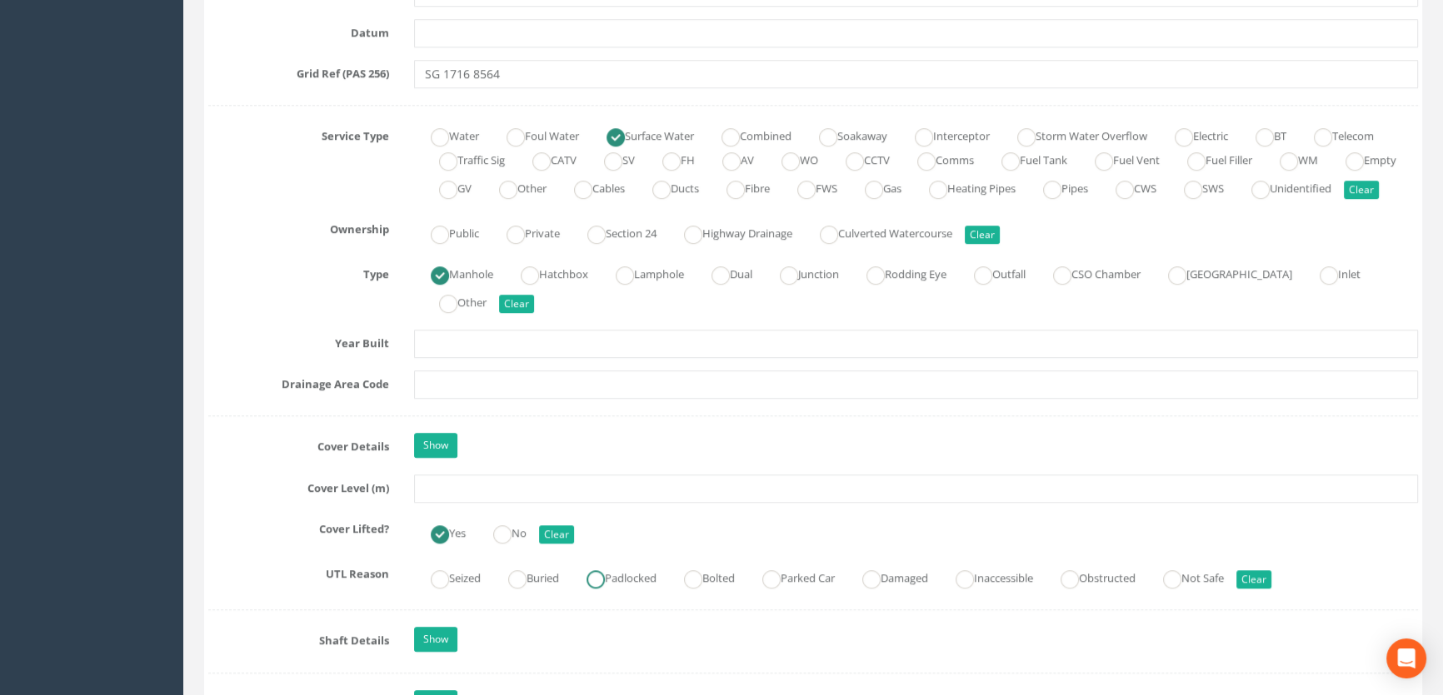
scroll to position [1287, 0]
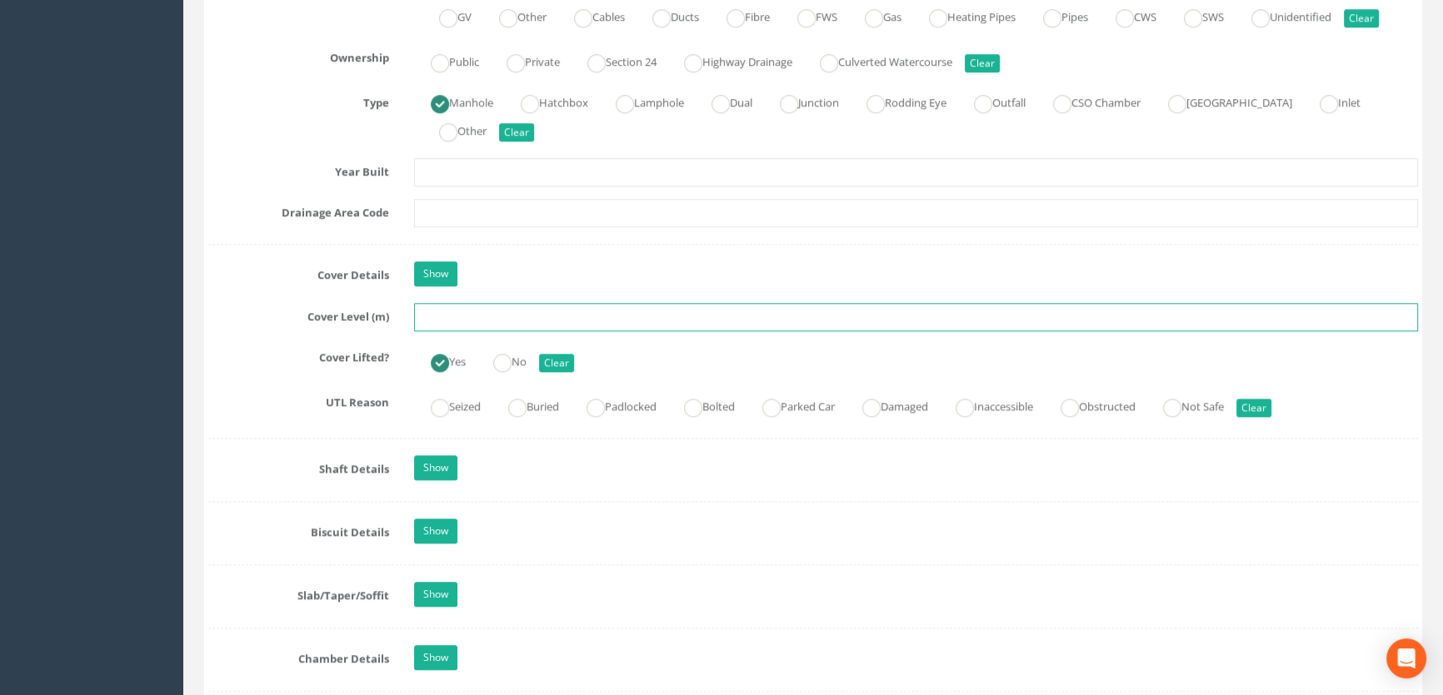
click at [458, 331] on input "text" at bounding box center [916, 317] width 1004 height 28
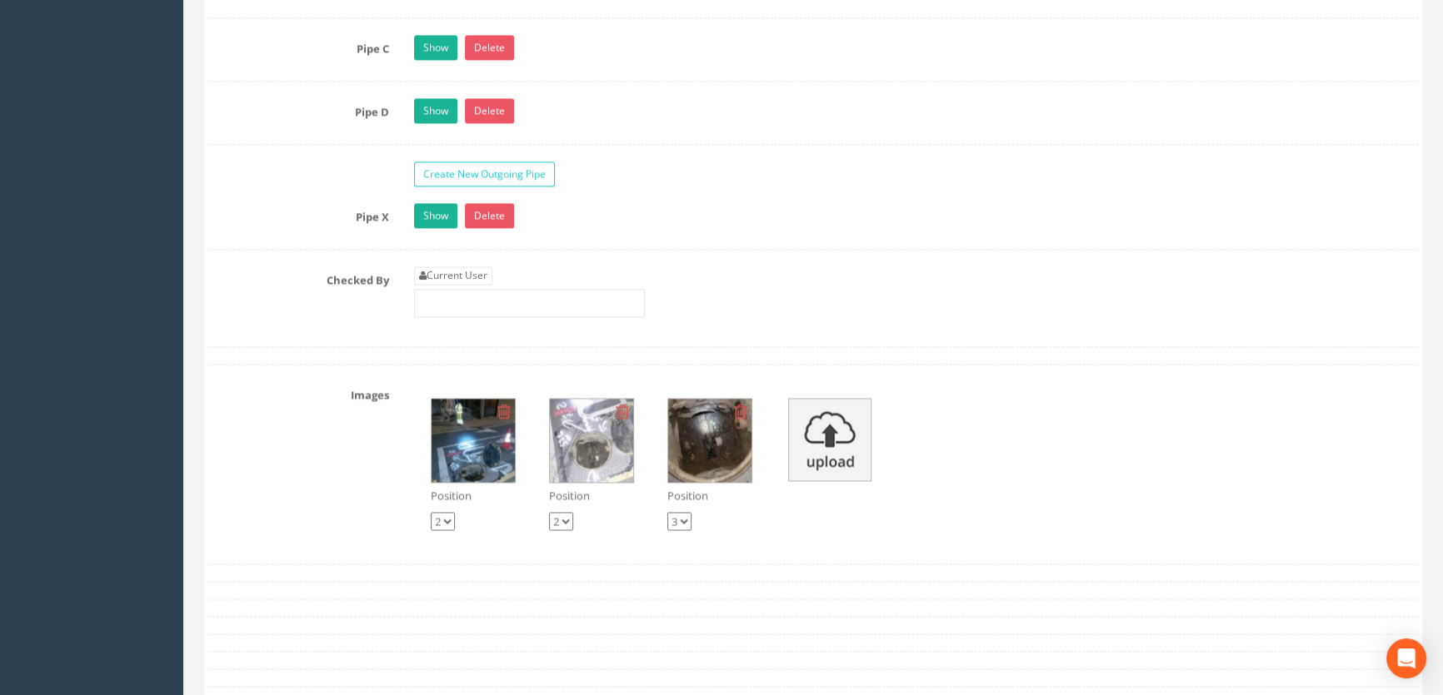
scroll to position [2877, 0]
type input "47.04"
click at [467, 284] on link "Current User" at bounding box center [453, 275] width 78 height 18
type input "[PERSON_NAME]"
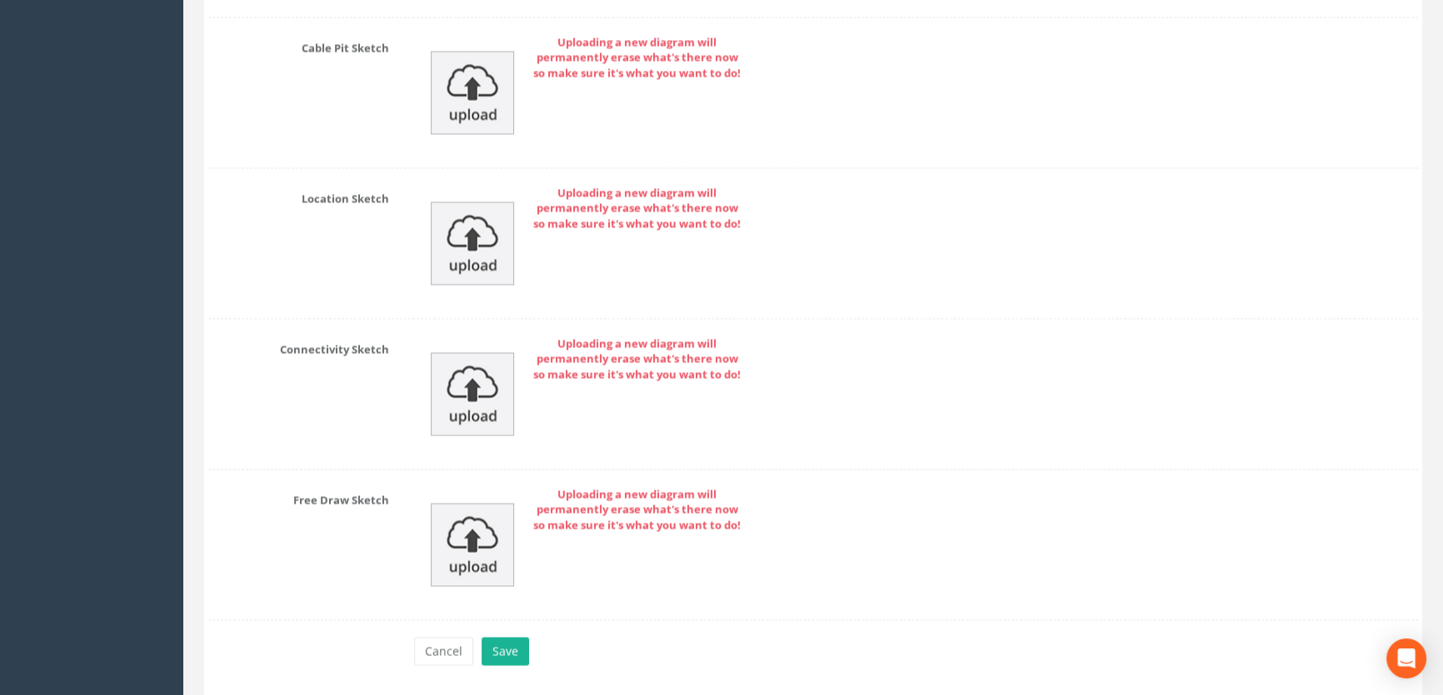
scroll to position [3877, 0]
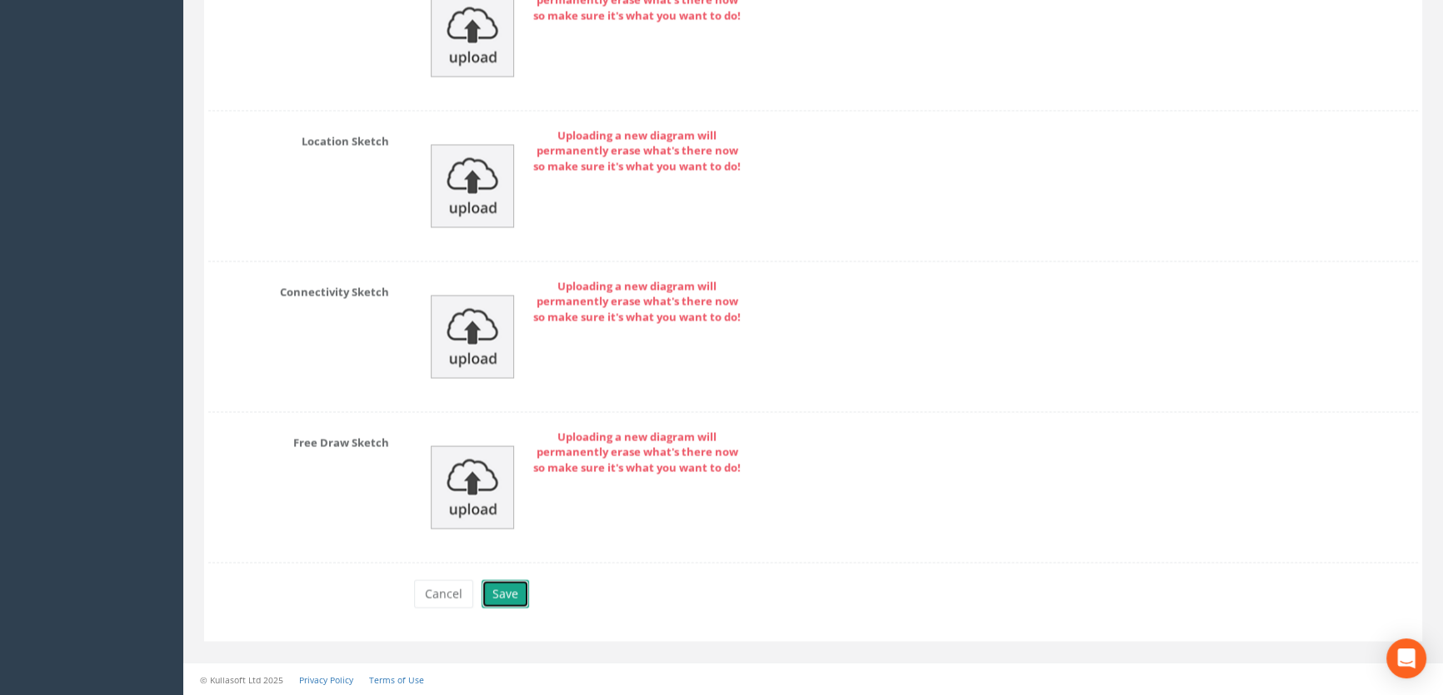
click at [500, 591] on button "Save" at bounding box center [504, 594] width 47 height 28
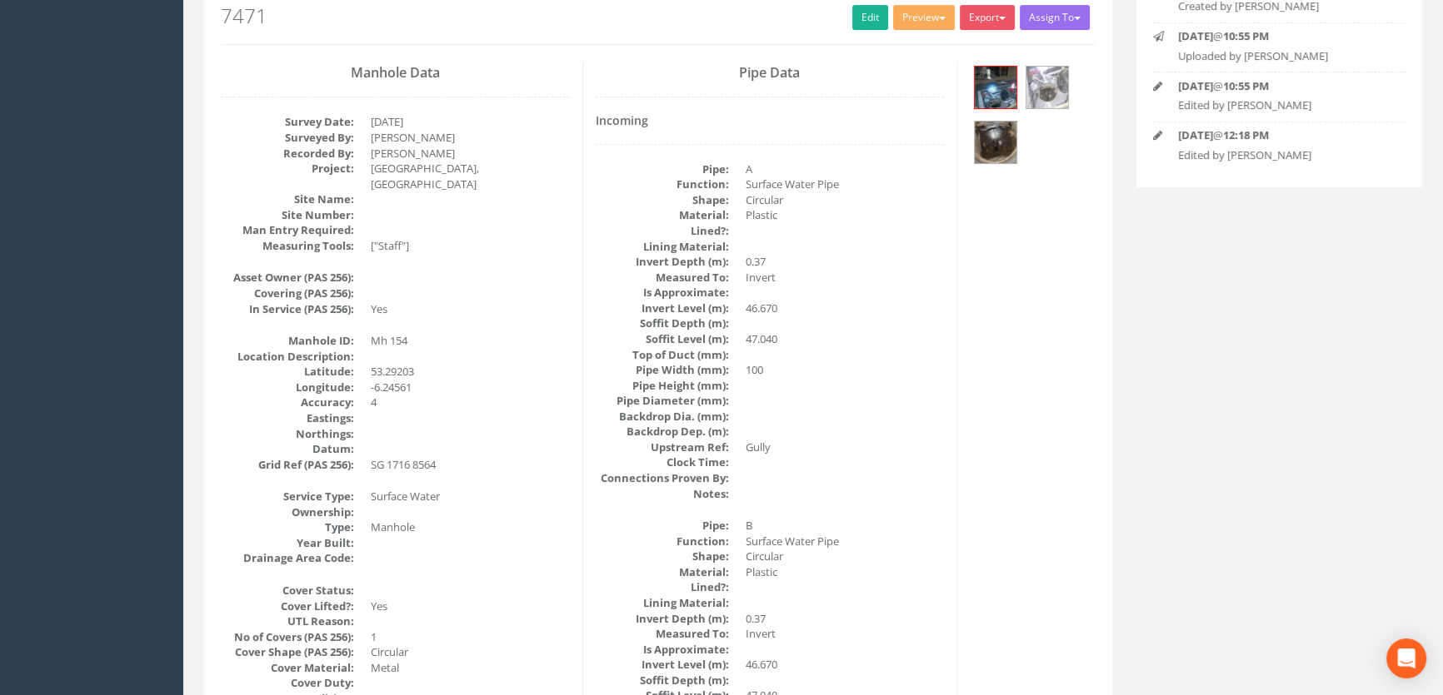
scroll to position [0, 0]
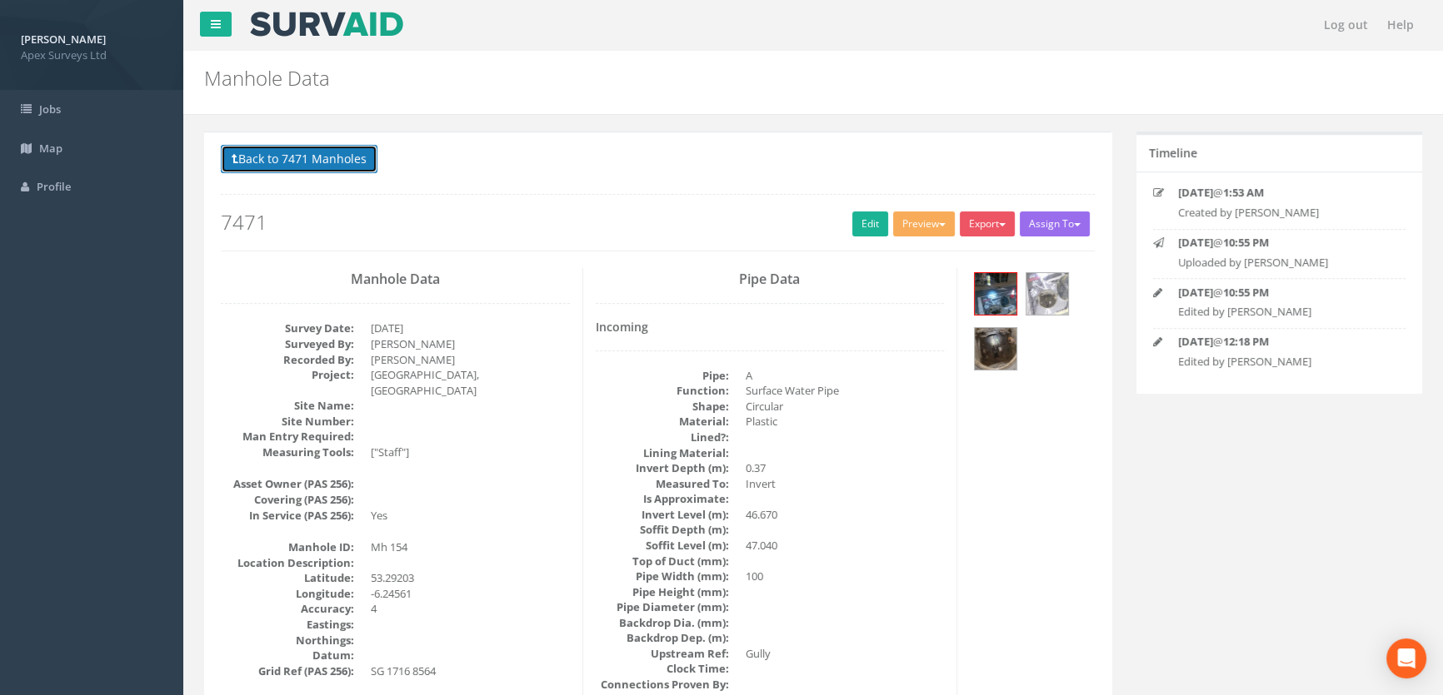
click at [294, 155] on button "Back to 7471 Manholes" at bounding box center [299, 159] width 157 height 28
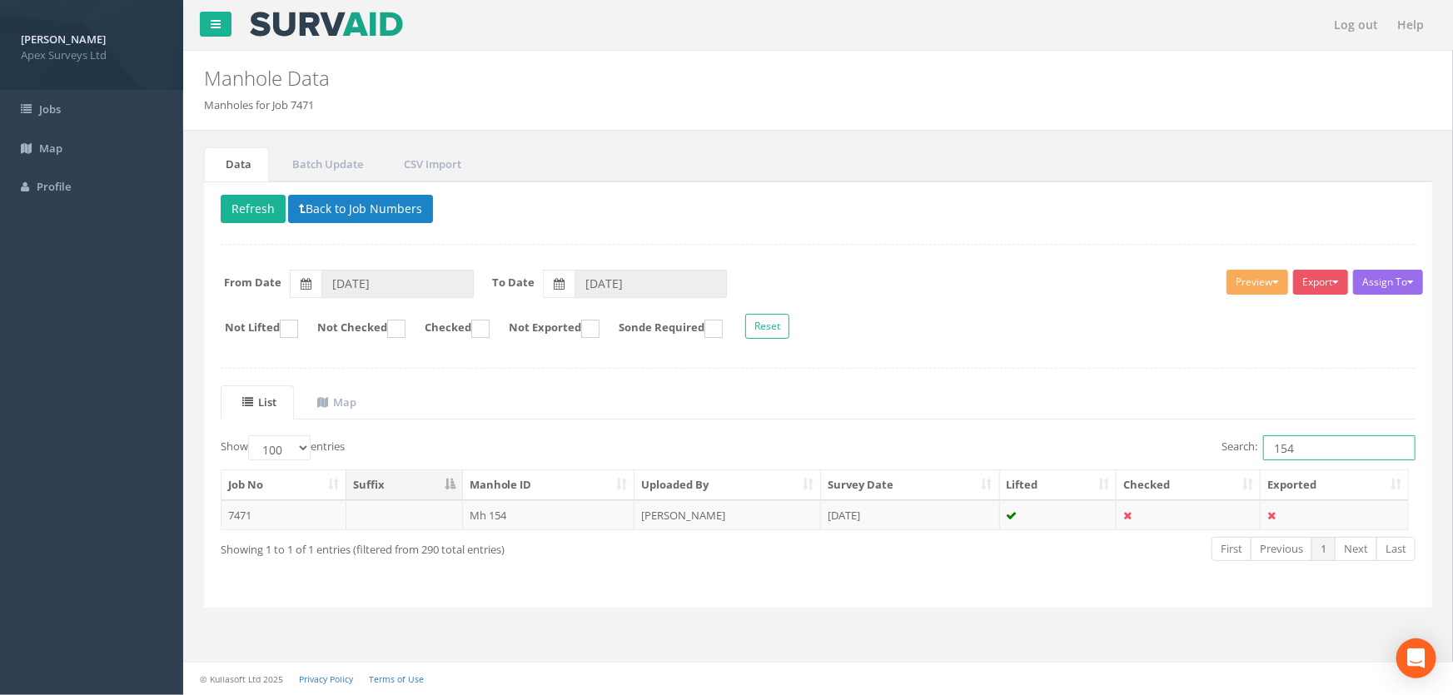
drag, startPoint x: 1314, startPoint y: 455, endPoint x: 1229, endPoint y: 440, distance: 87.1
click at [1229, 440] on label "Search: 154" at bounding box center [1319, 448] width 194 height 25
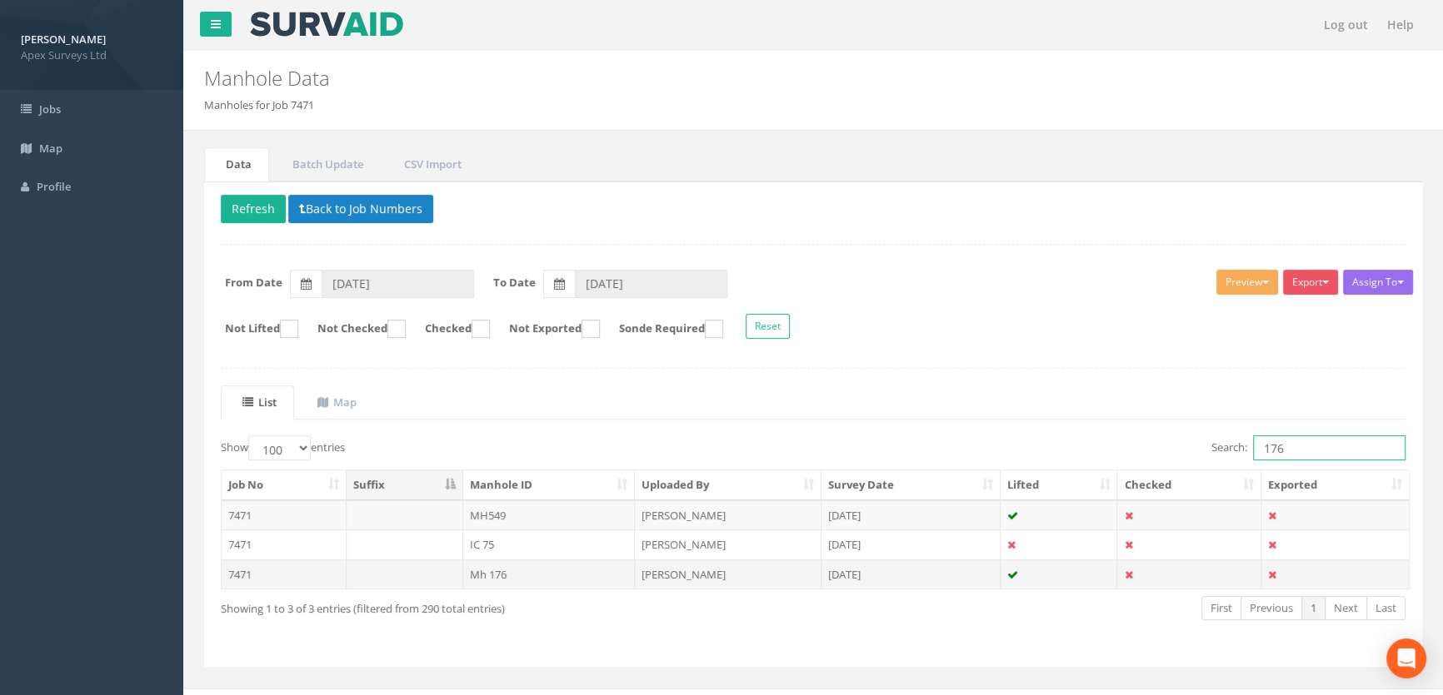
type input "176"
click at [497, 573] on td "Mh 176" at bounding box center [549, 575] width 172 height 30
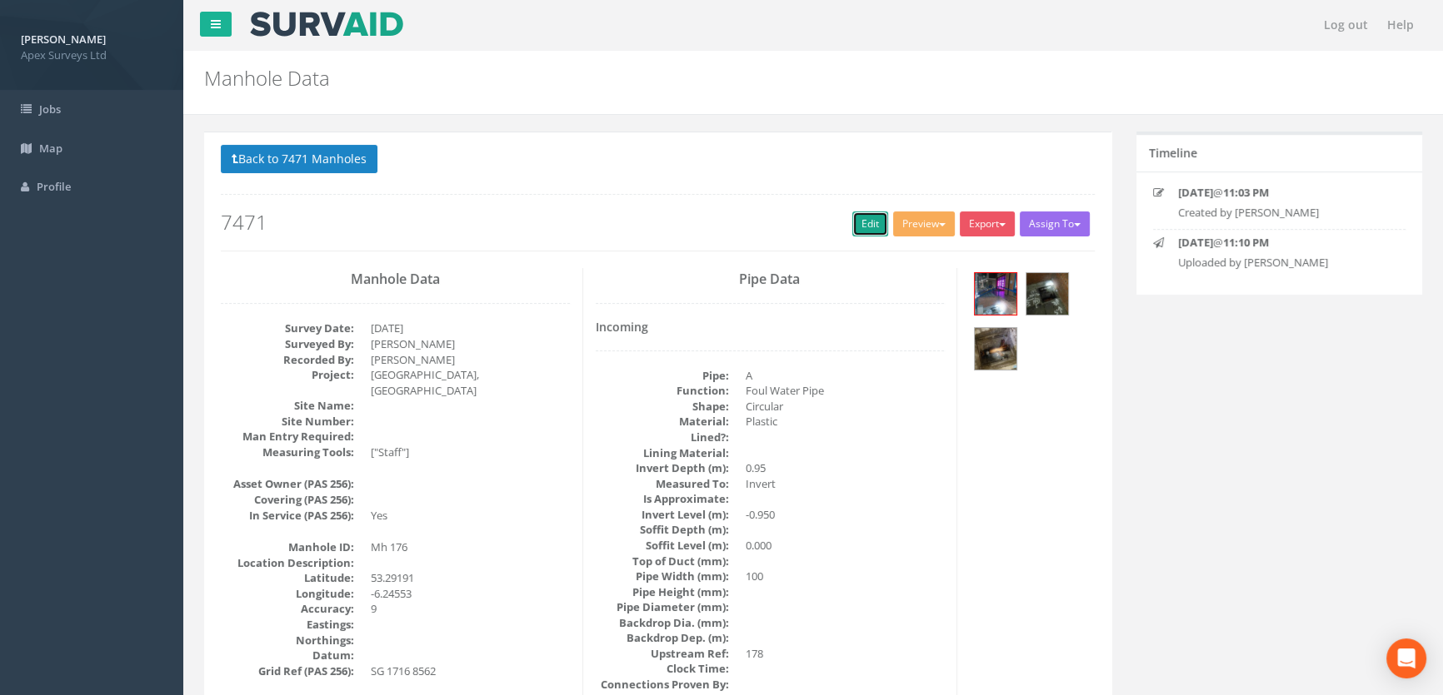
click at [855, 231] on link "Edit" at bounding box center [870, 224] width 36 height 25
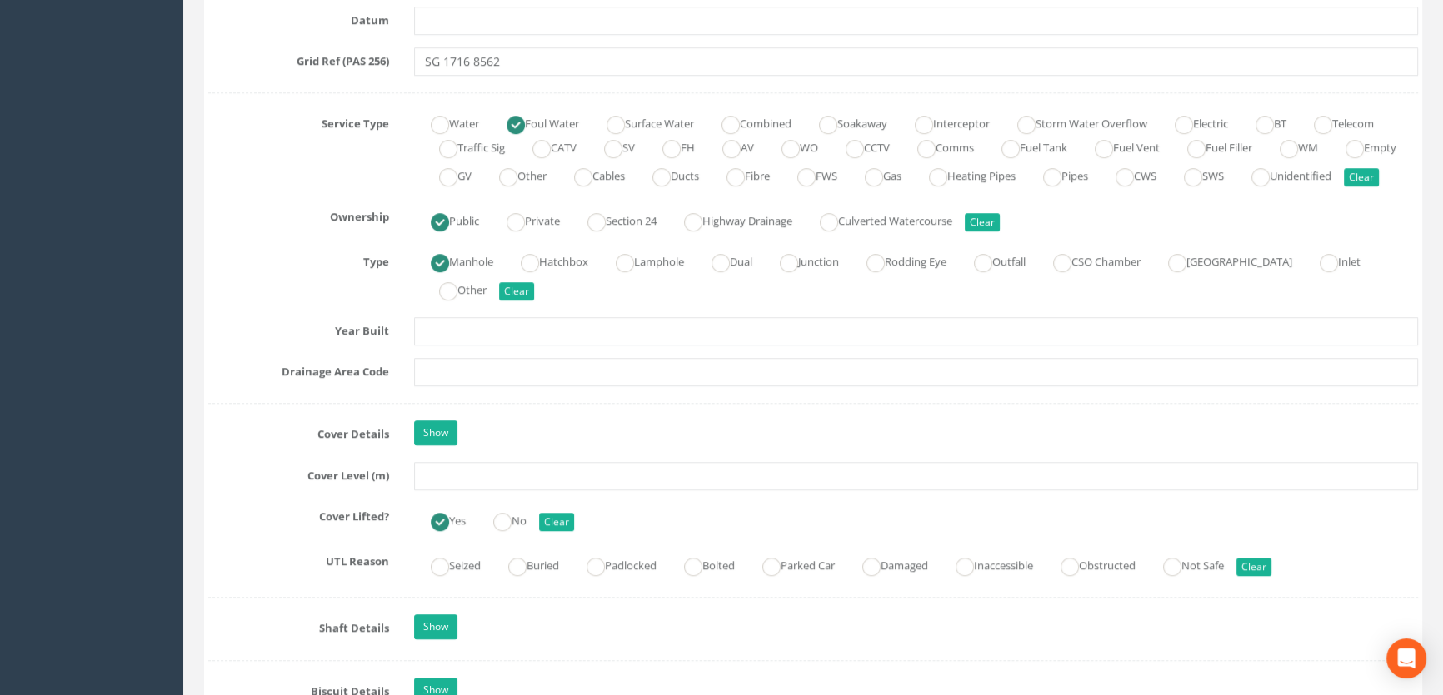
scroll to position [1135, 0]
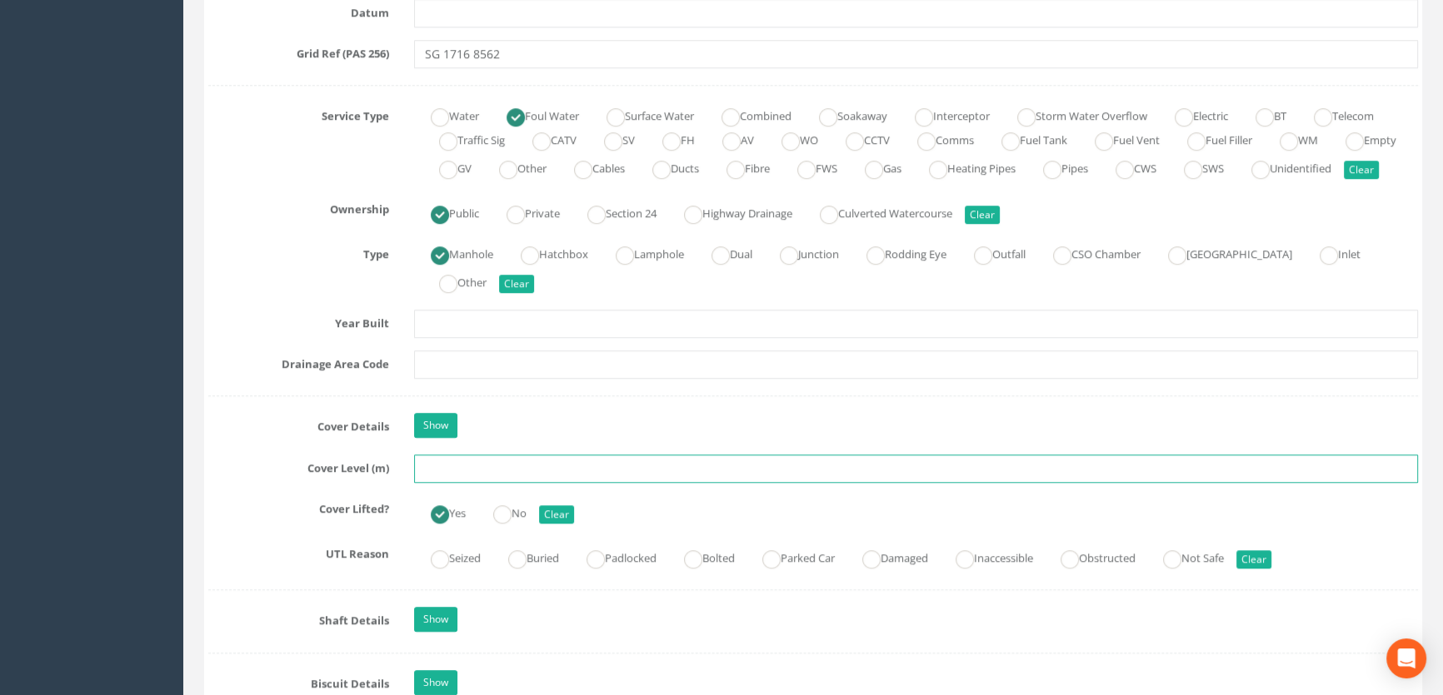
click at [459, 483] on input "text" at bounding box center [916, 469] width 1004 height 28
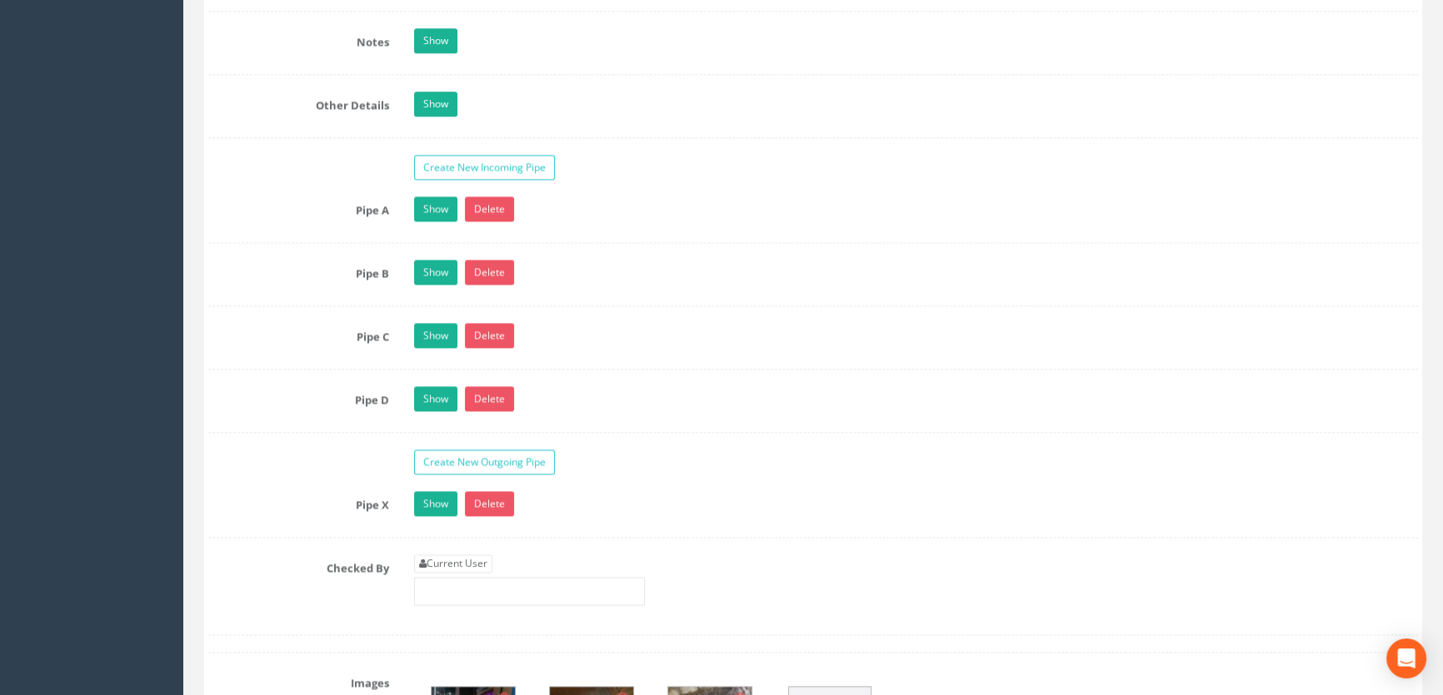
scroll to position [2725, 0]
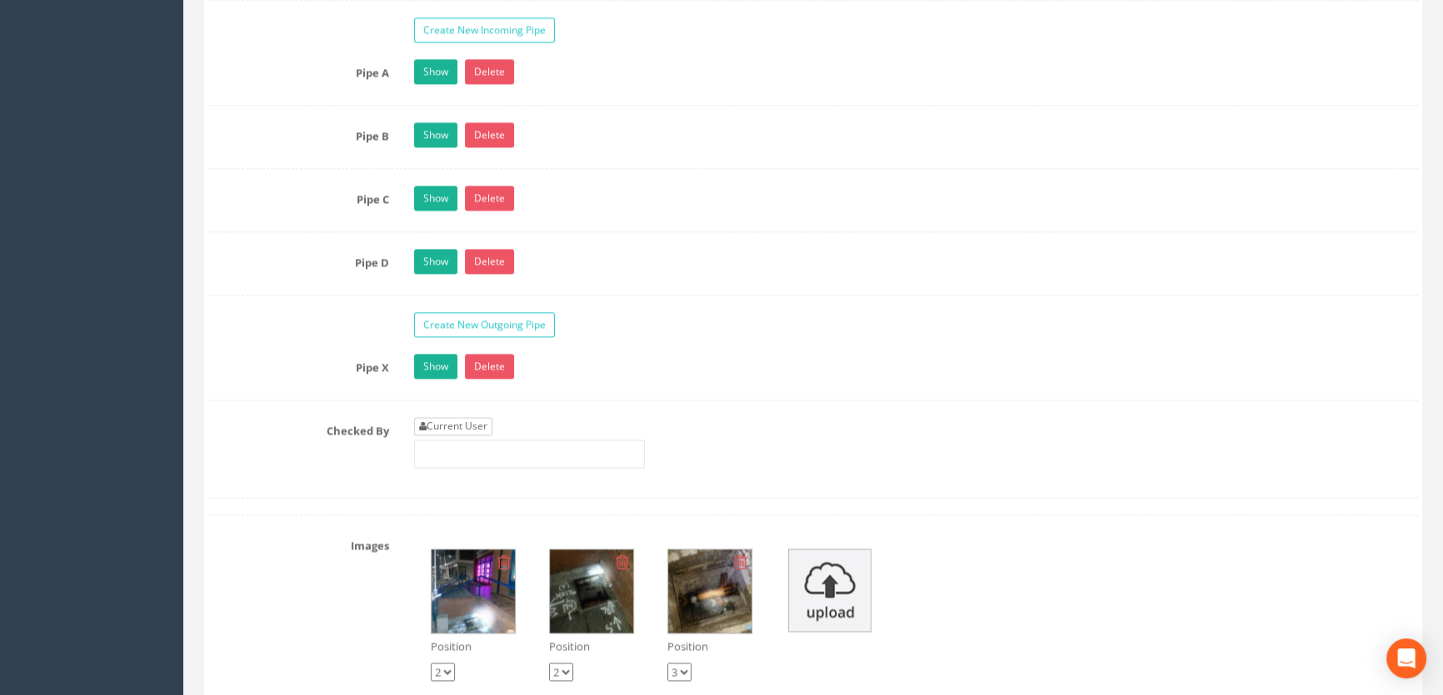
type input "47.39"
click at [470, 436] on link "Current User" at bounding box center [453, 426] width 78 height 18
type input "[PERSON_NAME]"
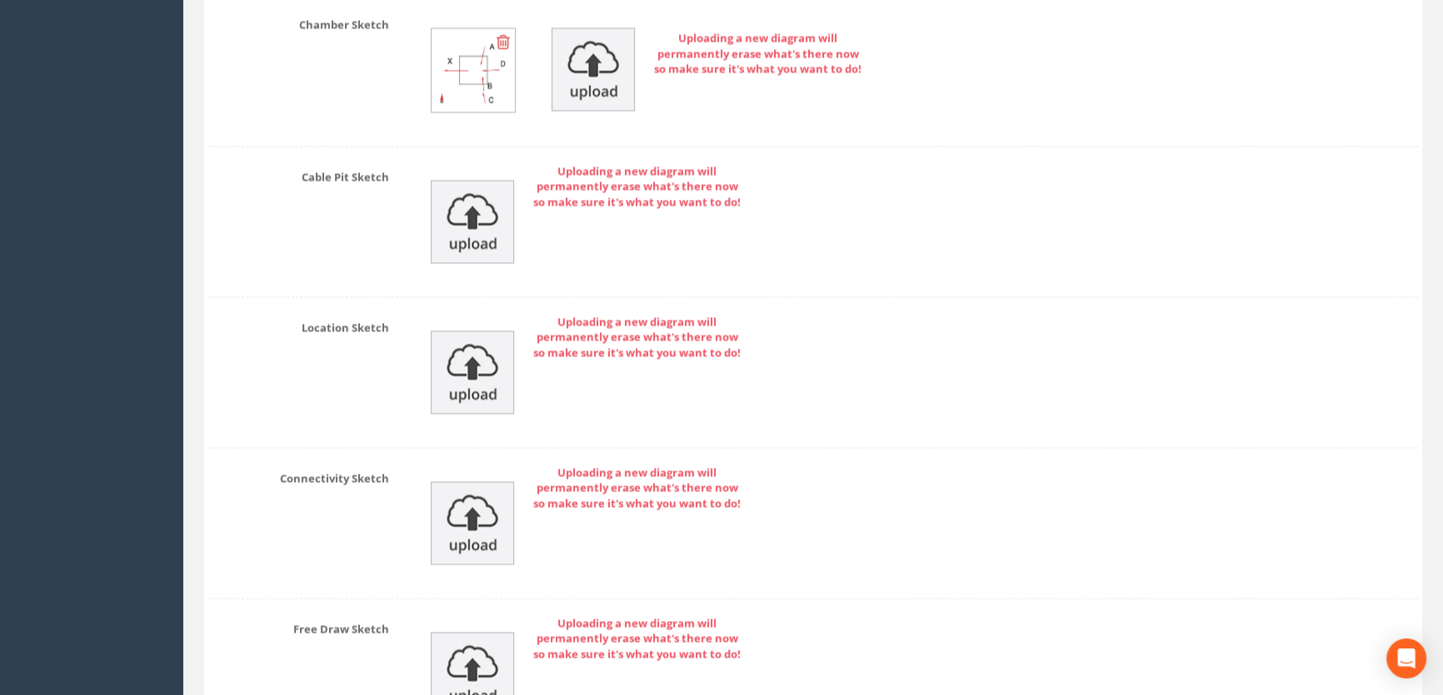
scroll to position [3877, 0]
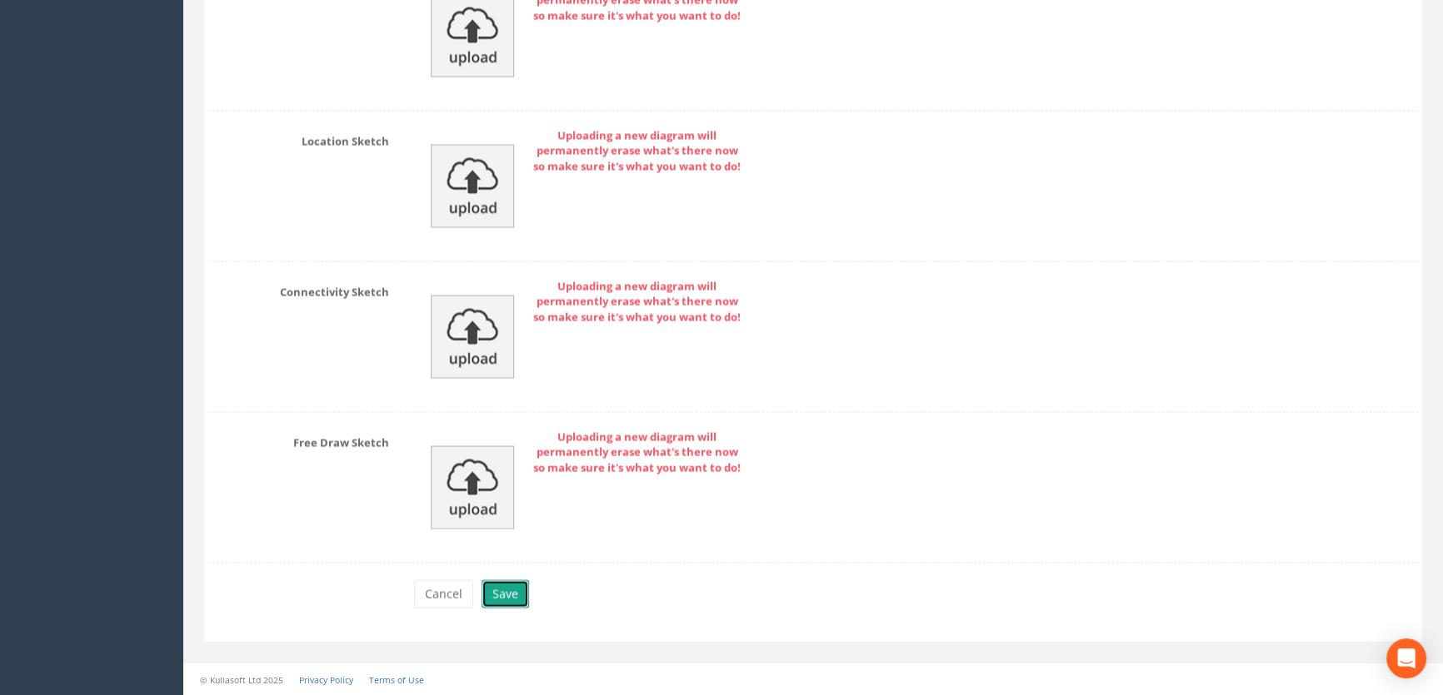
click at [506, 596] on button "Save" at bounding box center [504, 594] width 47 height 28
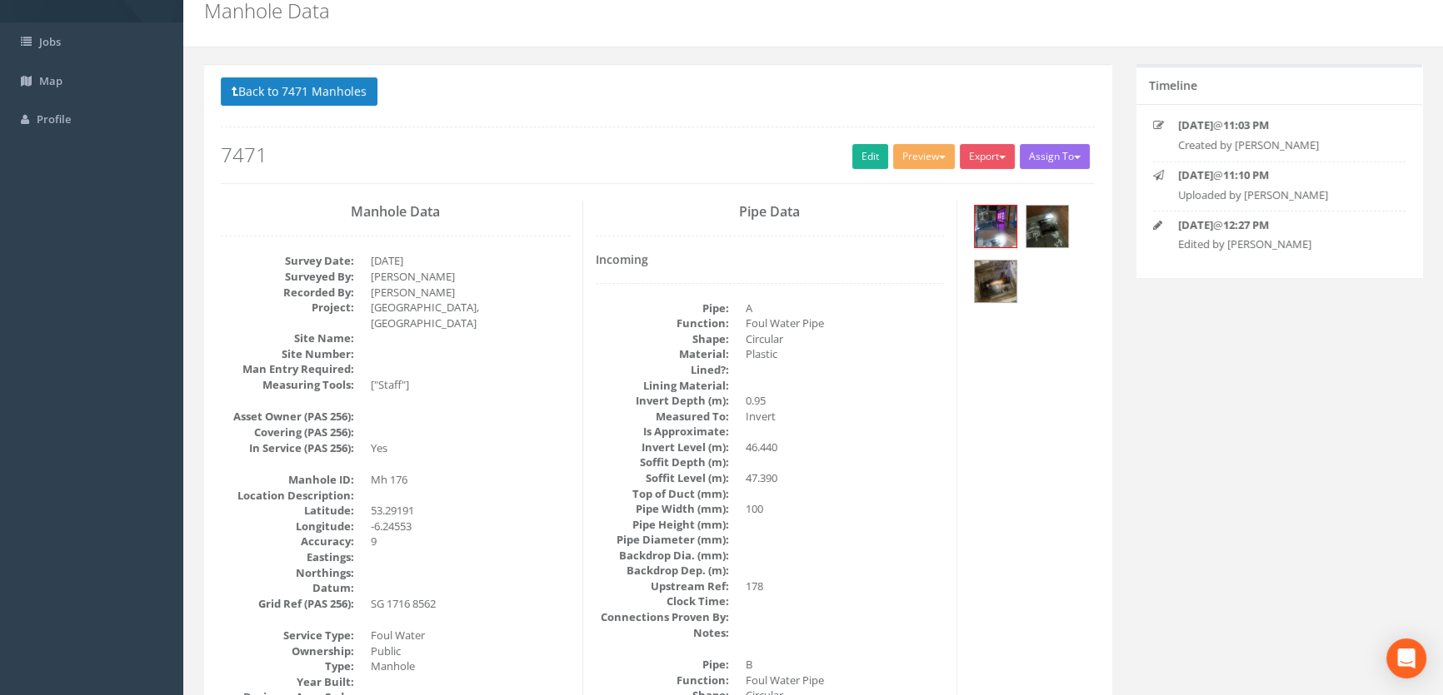
scroll to position [0, 0]
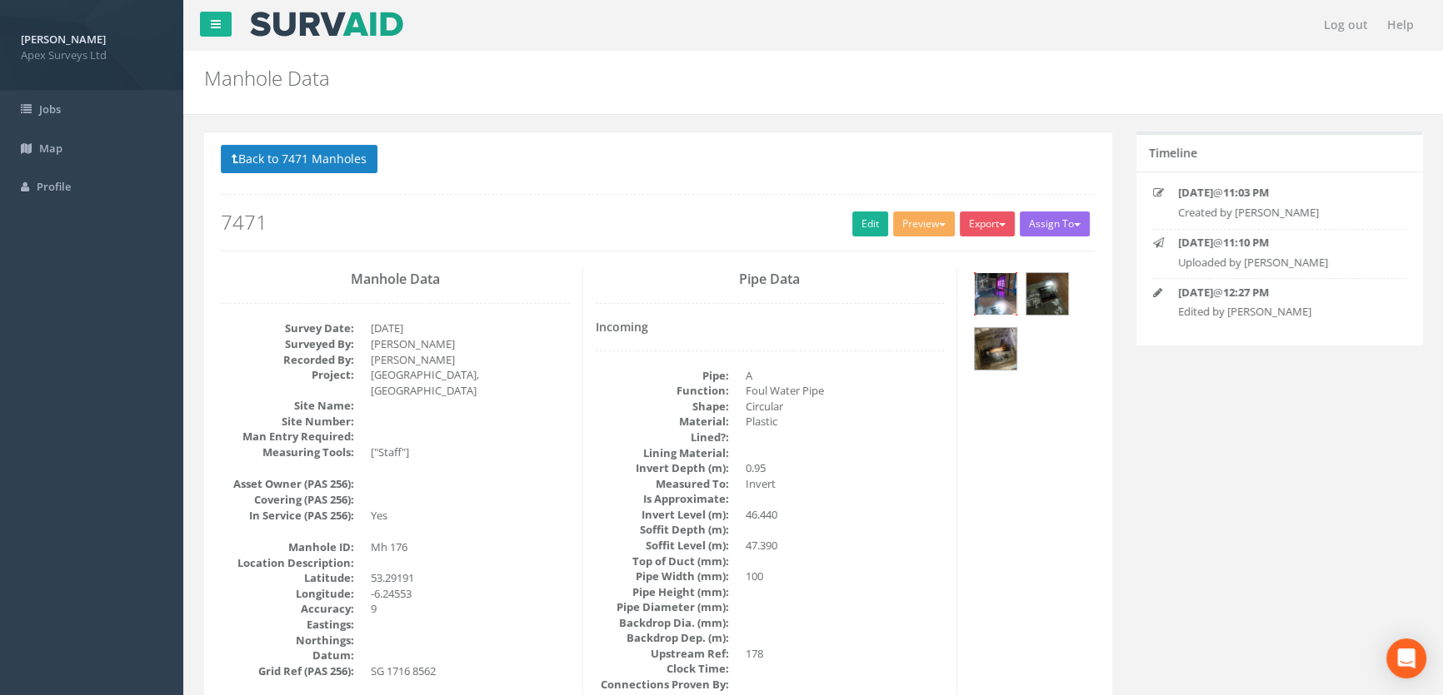
click at [986, 287] on img at bounding box center [995, 294] width 42 height 42
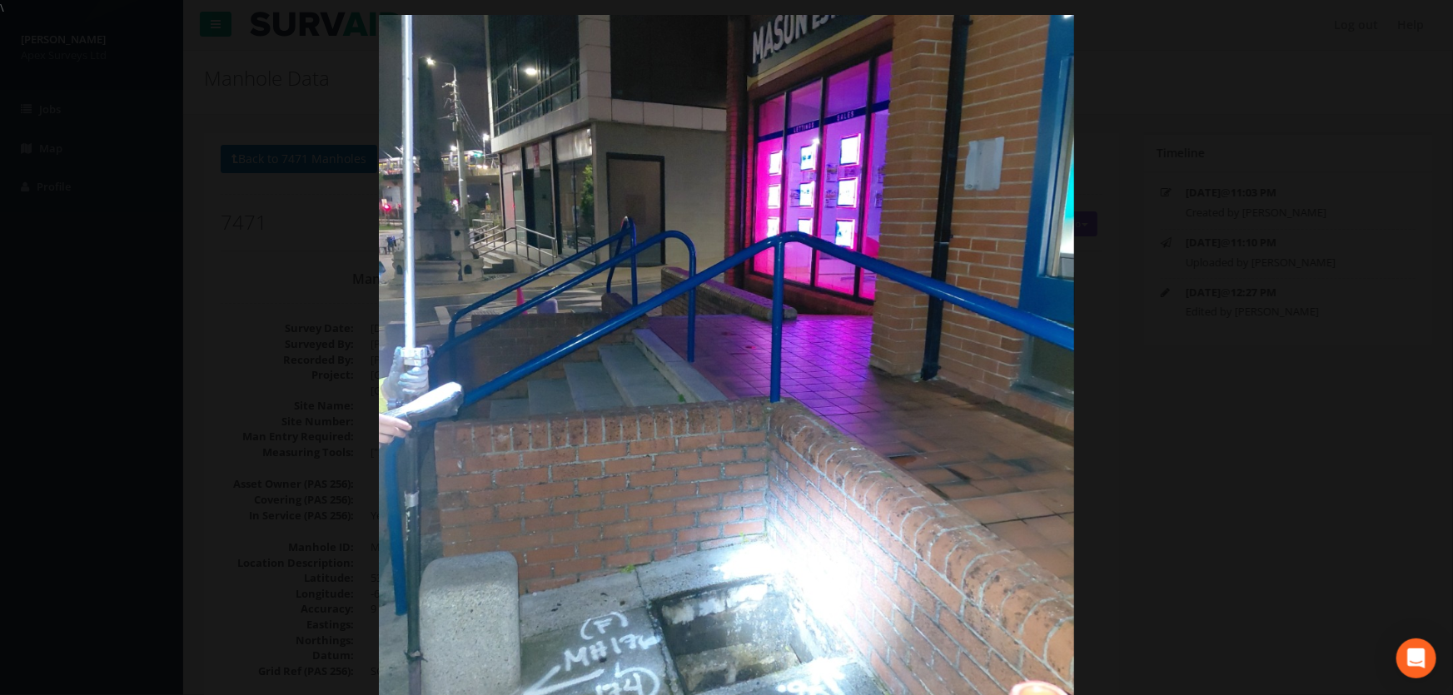
click at [1345, 134] on div at bounding box center [726, 363] width 1453 height 695
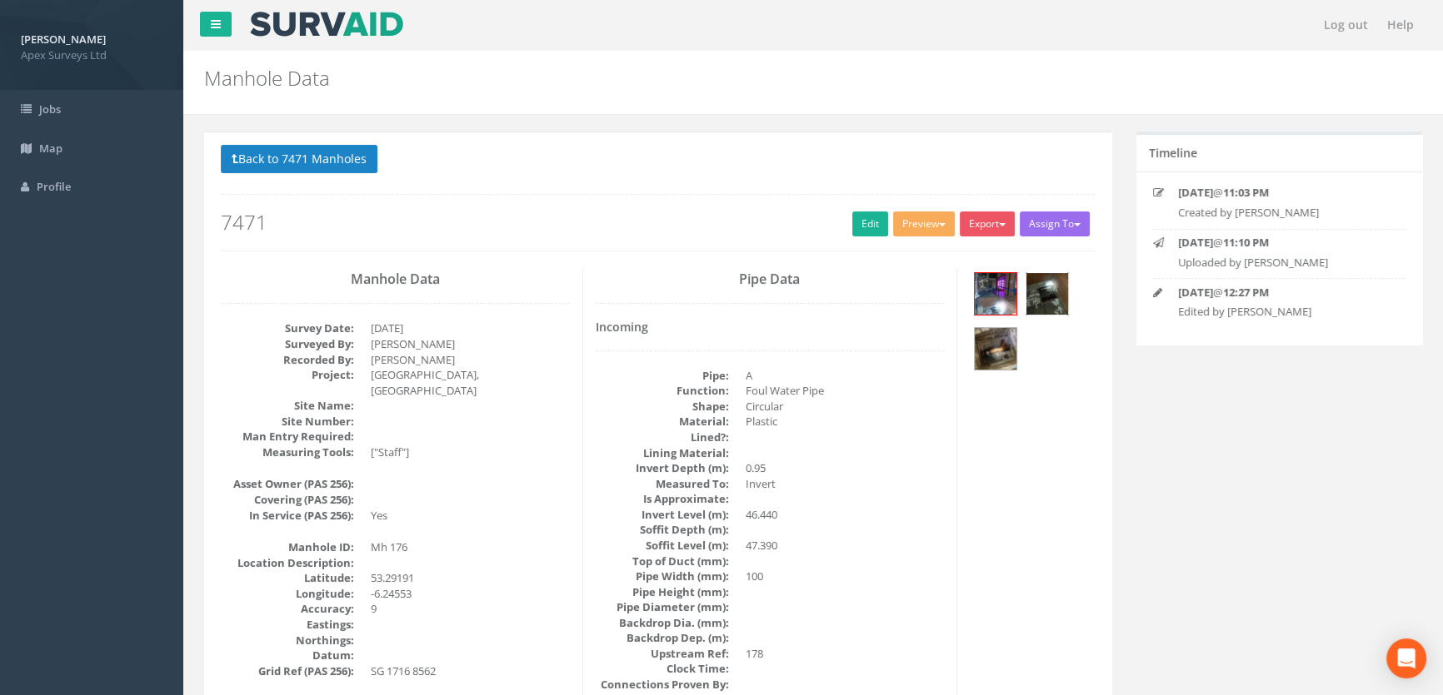
click at [1051, 297] on img at bounding box center [1047, 294] width 42 height 42
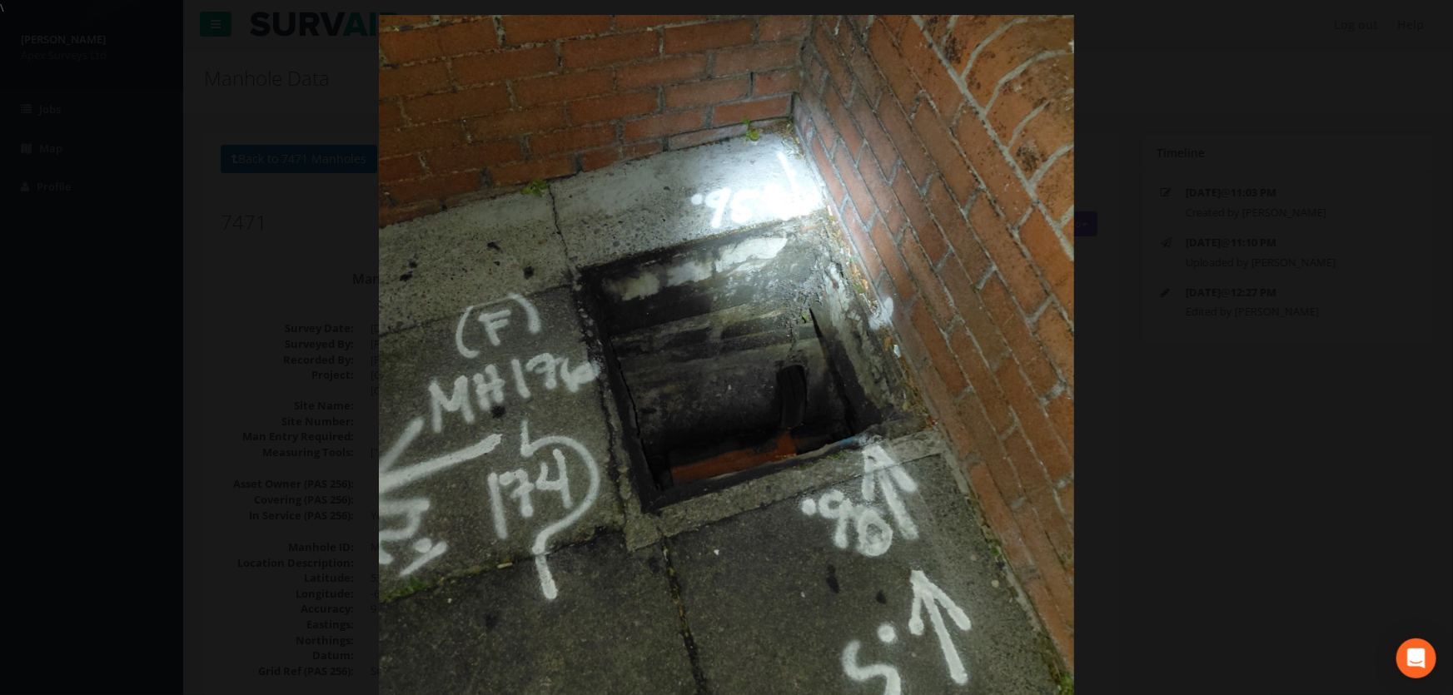
click at [962, 313] on img at bounding box center [726, 362] width 695 height 927
click at [1210, 270] on div at bounding box center [726, 363] width 1453 height 695
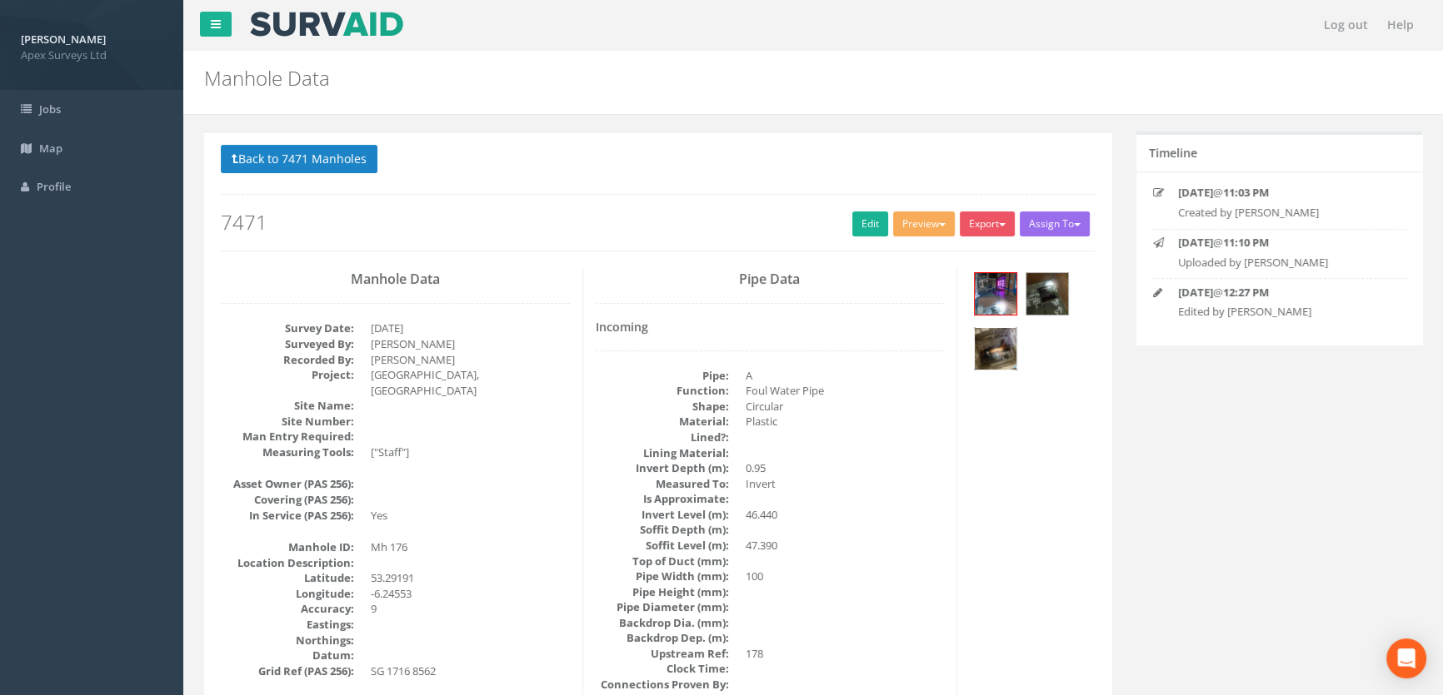
click at [994, 355] on img at bounding box center [995, 349] width 42 height 42
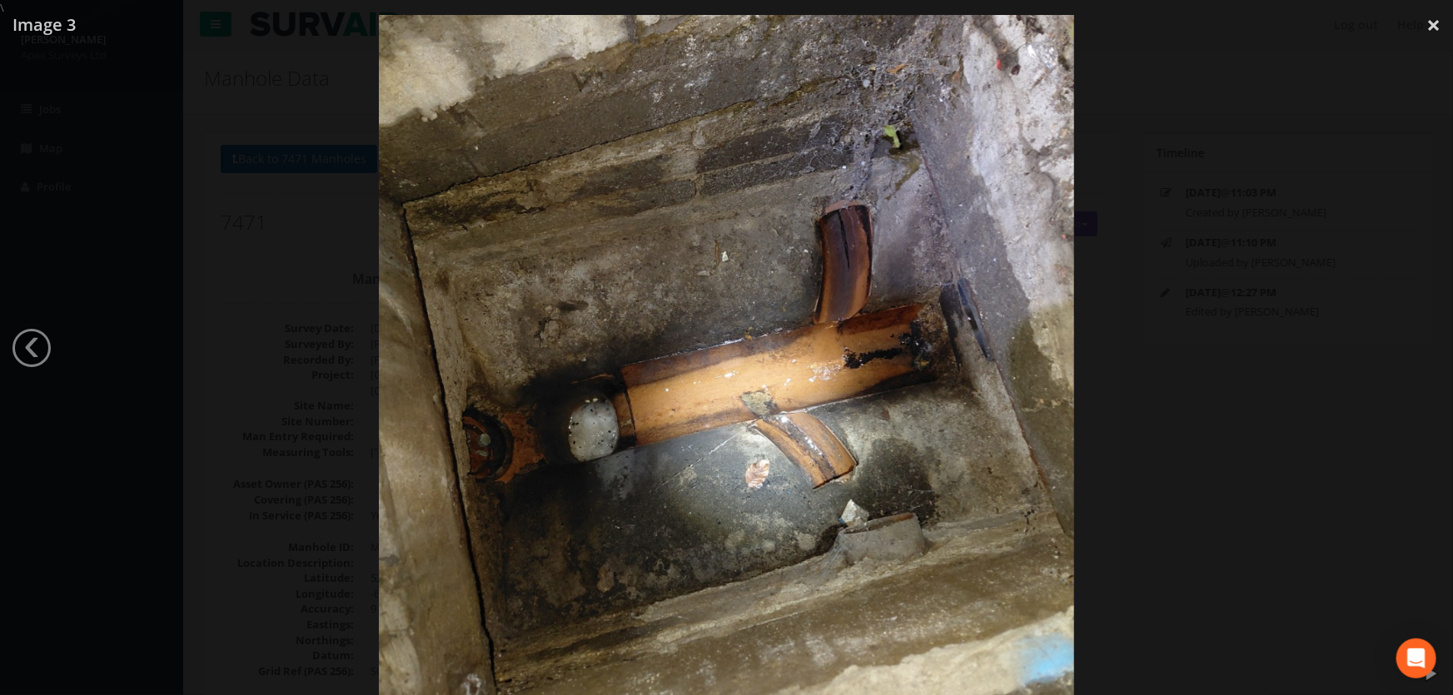
click at [1277, 405] on div at bounding box center [726, 363] width 1453 height 695
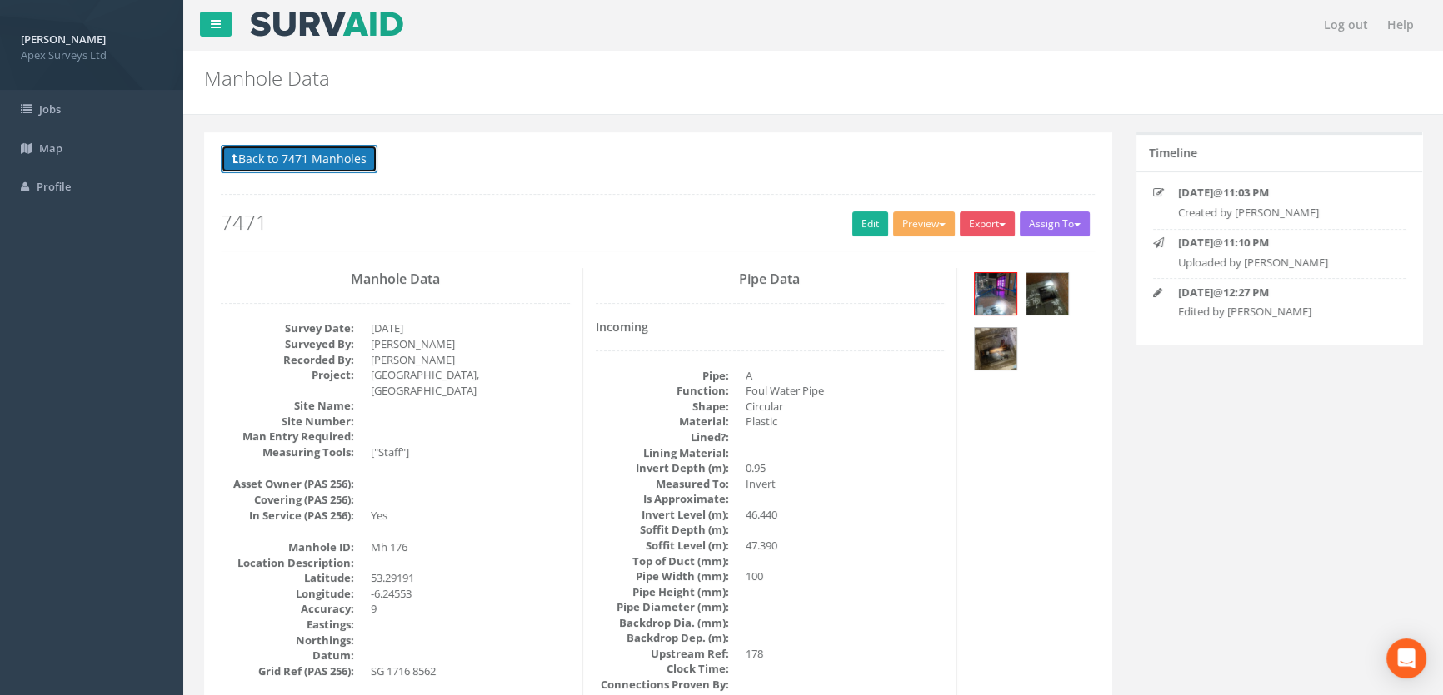
click at [311, 152] on button "Back to 7471 Manholes" at bounding box center [299, 159] width 157 height 28
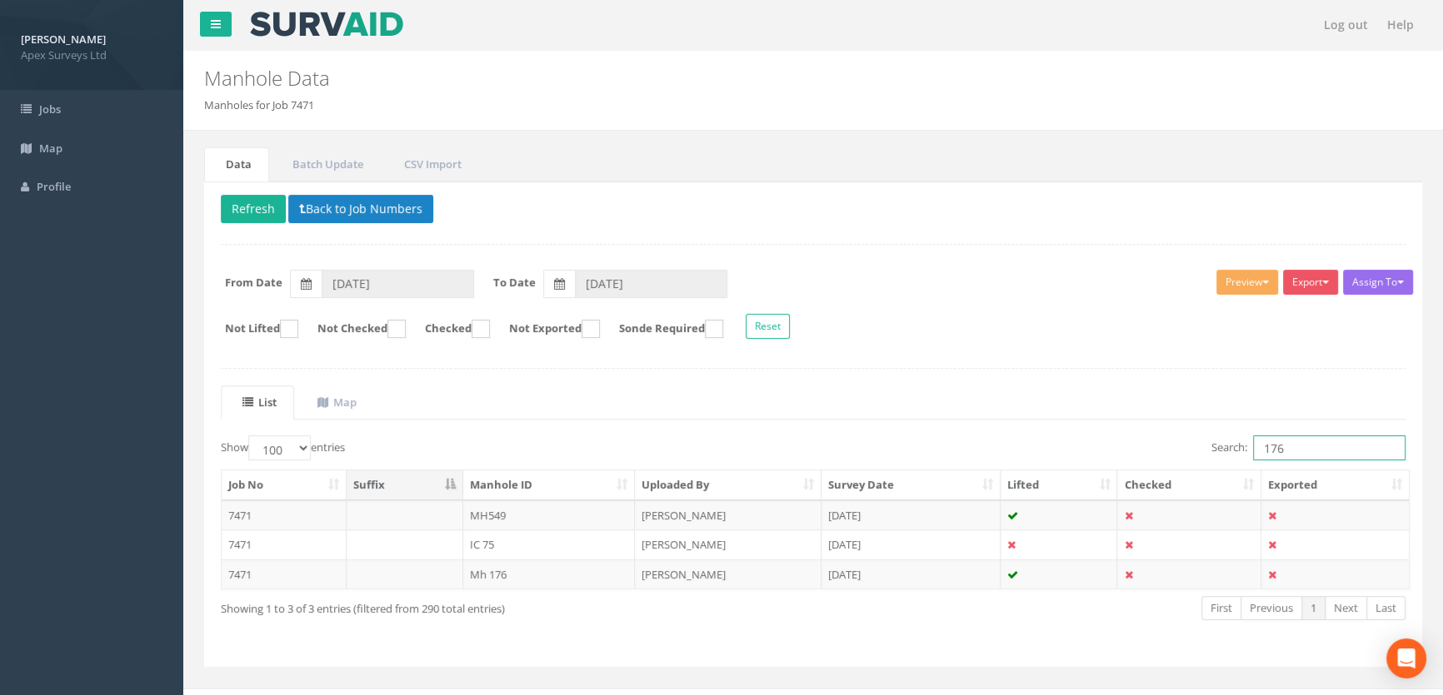
drag, startPoint x: 1287, startPoint y: 452, endPoint x: 1168, endPoint y: 447, distance: 119.2
click at [1168, 447] on div "Search: 176" at bounding box center [1115, 450] width 580 height 29
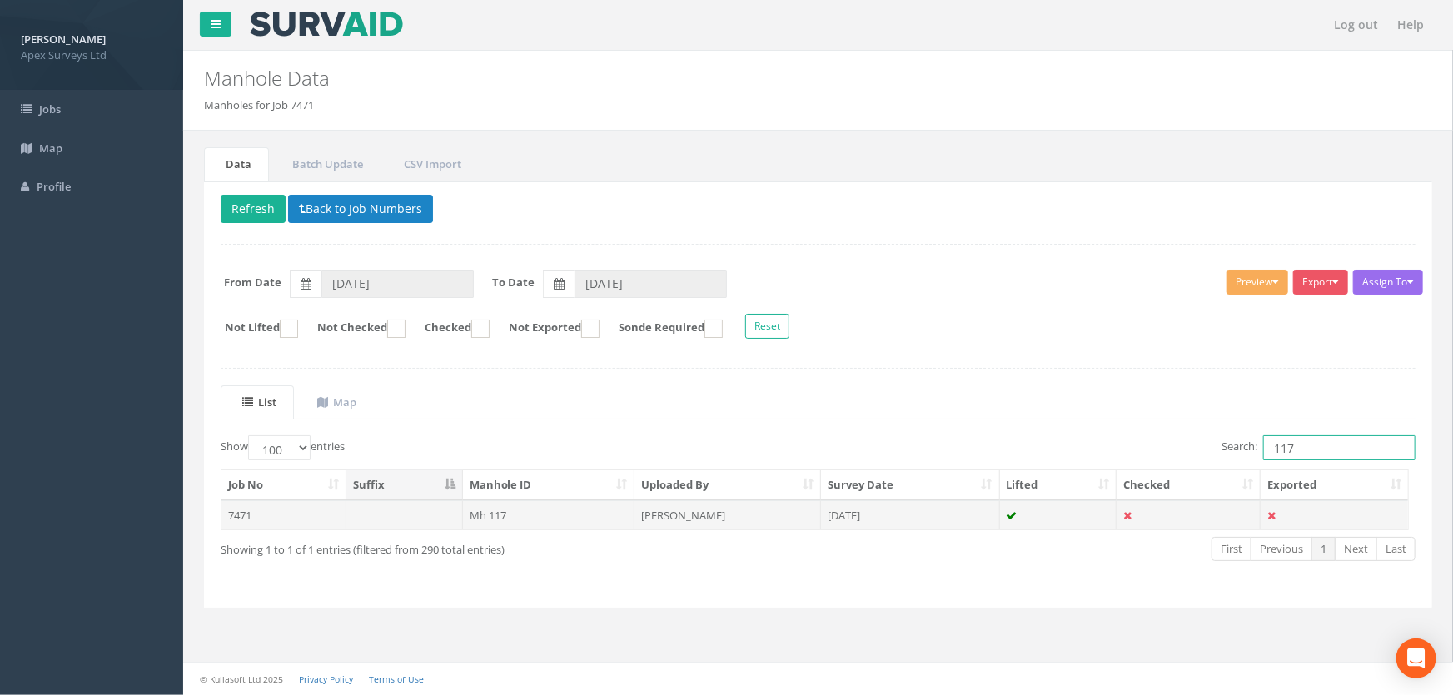
type input "117"
click at [252, 515] on td "7471" at bounding box center [284, 516] width 125 height 30
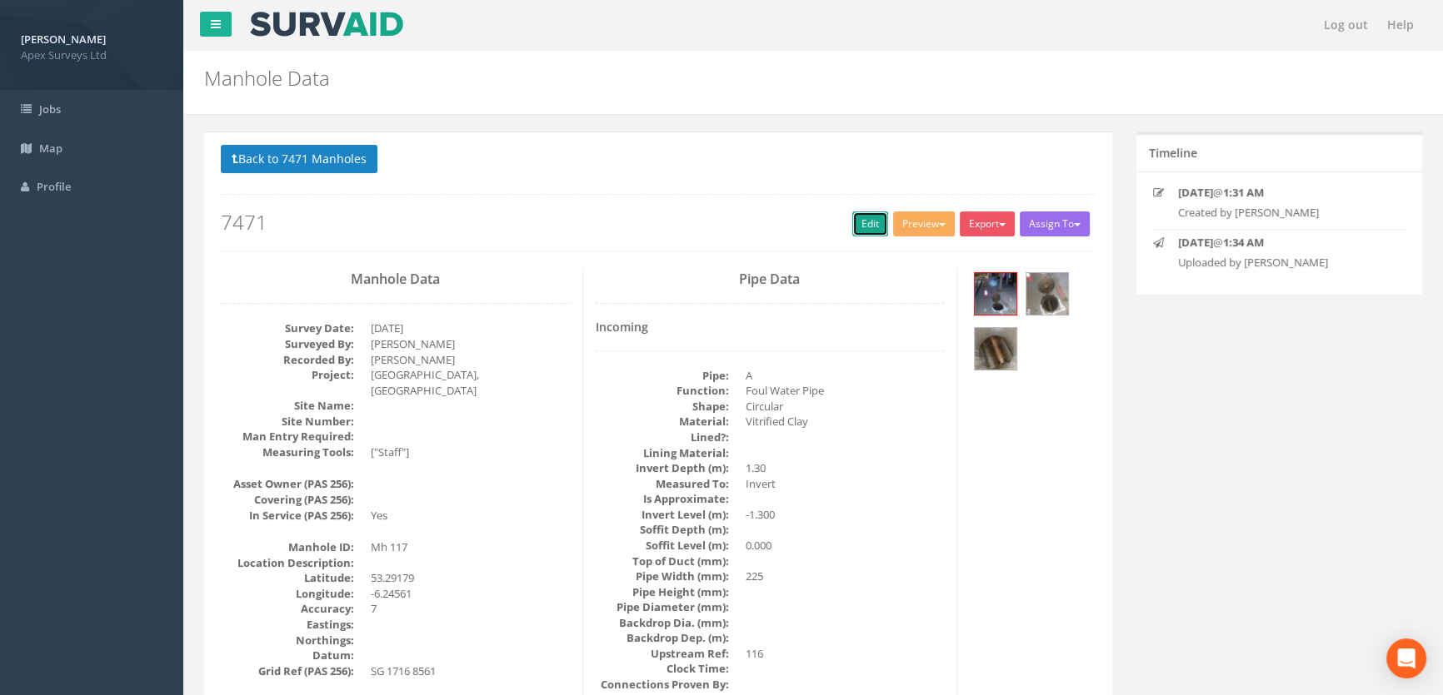
click at [866, 220] on link "Edit" at bounding box center [870, 224] width 36 height 25
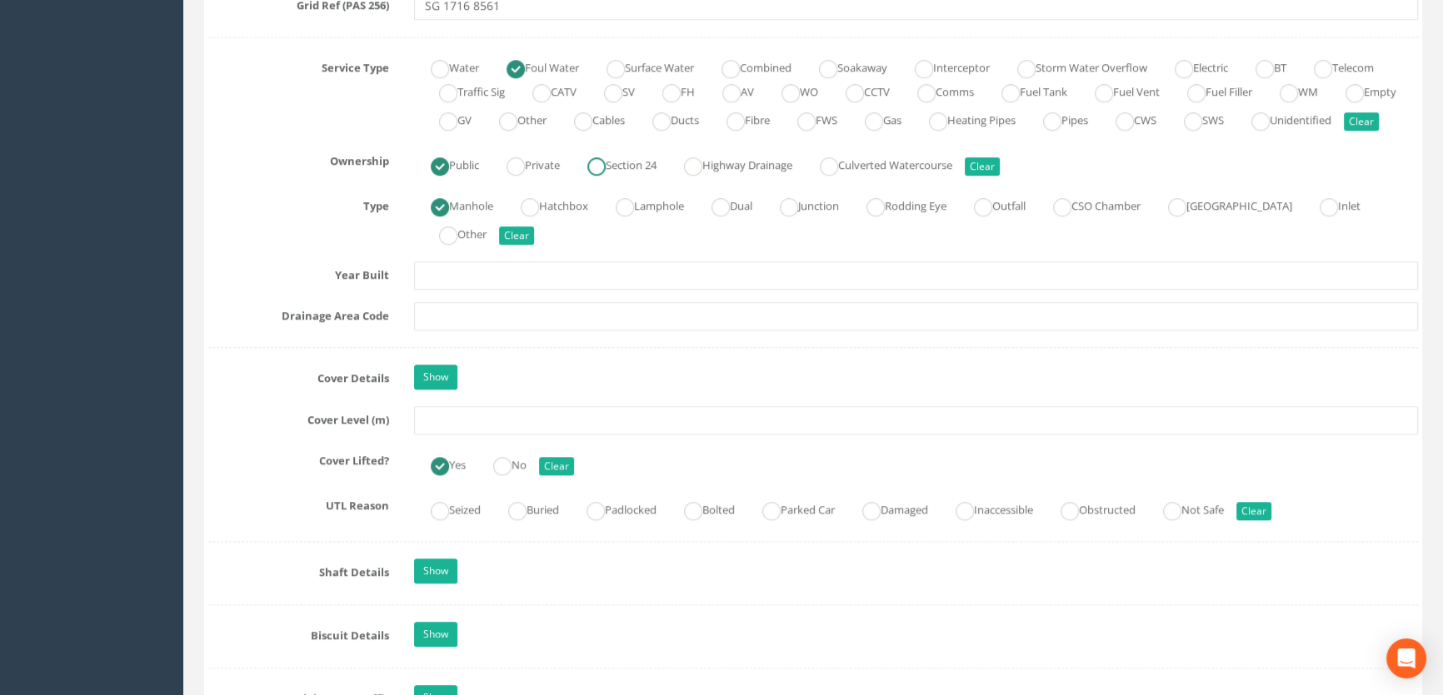
scroll to position [1211, 0]
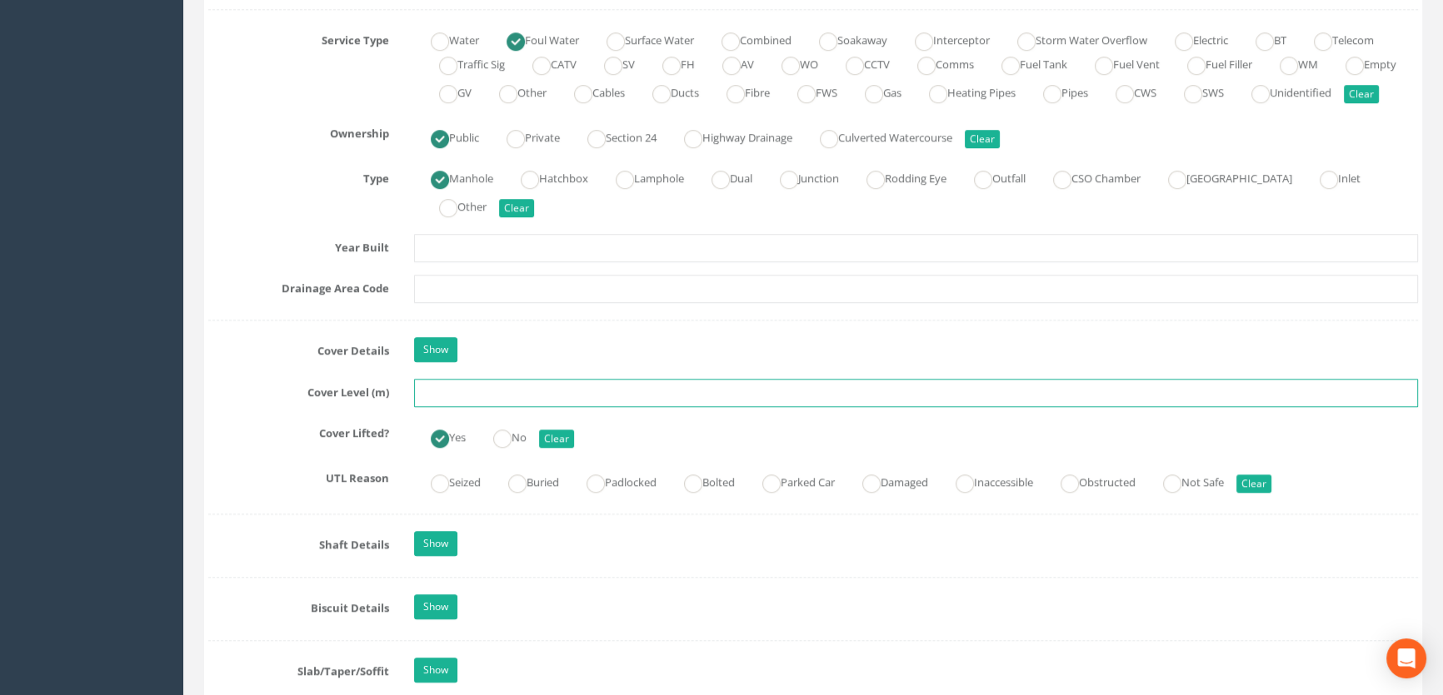
click at [468, 407] on input "text" at bounding box center [916, 393] width 1004 height 28
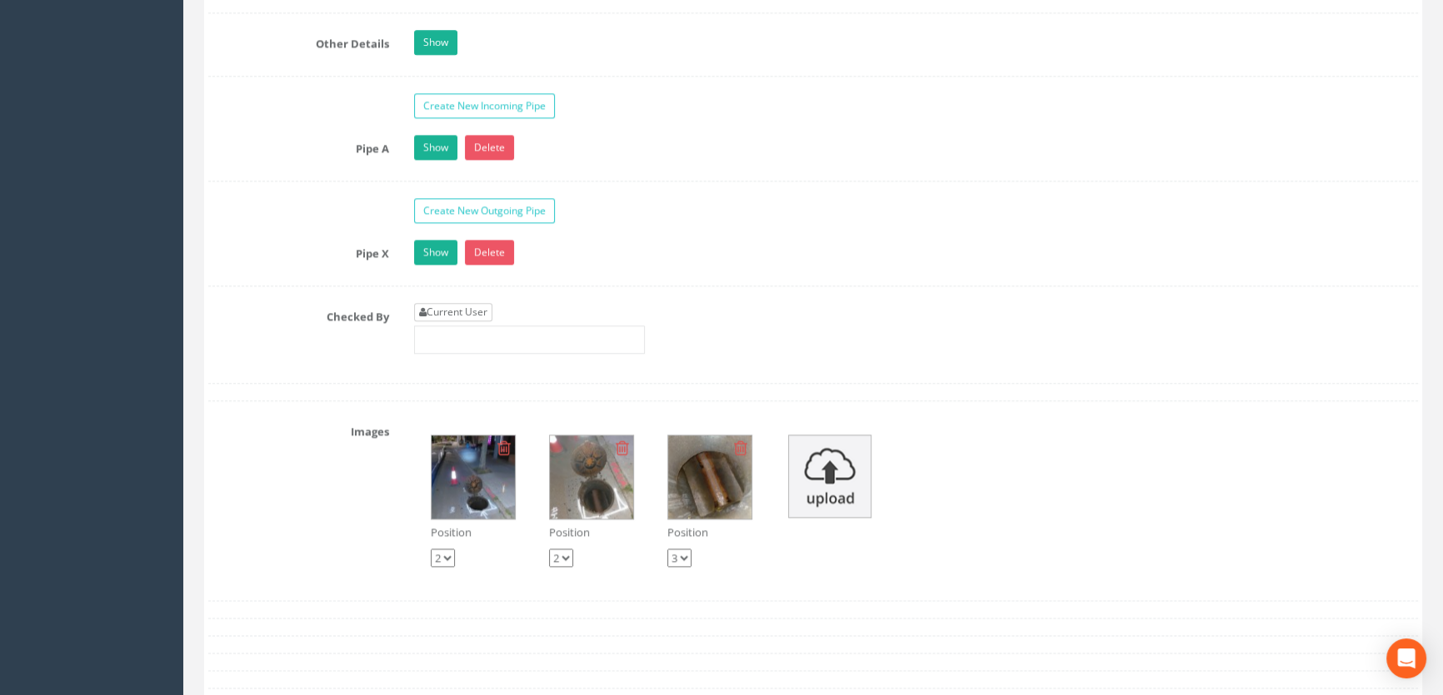
type input "47.33"
click at [473, 321] on link "Current User" at bounding box center [453, 312] width 78 height 18
type input "[PERSON_NAME]"
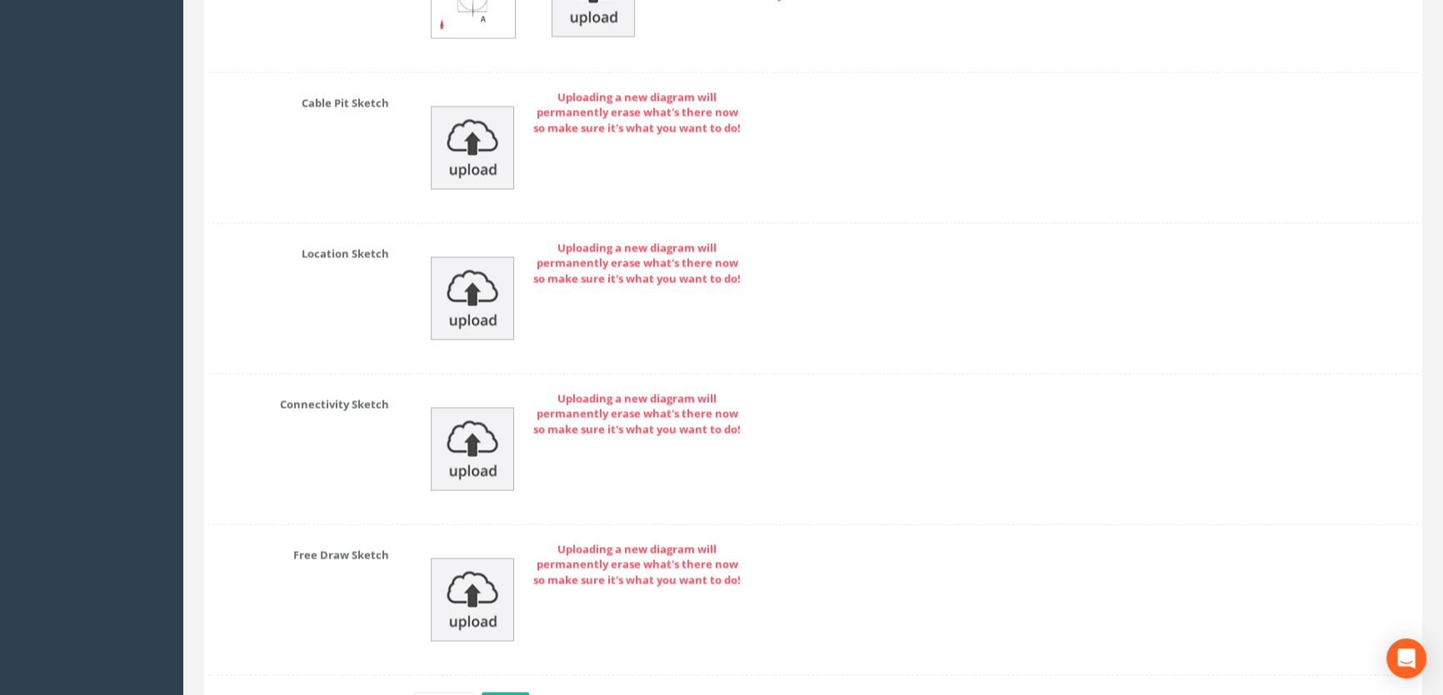
scroll to position [3688, 0]
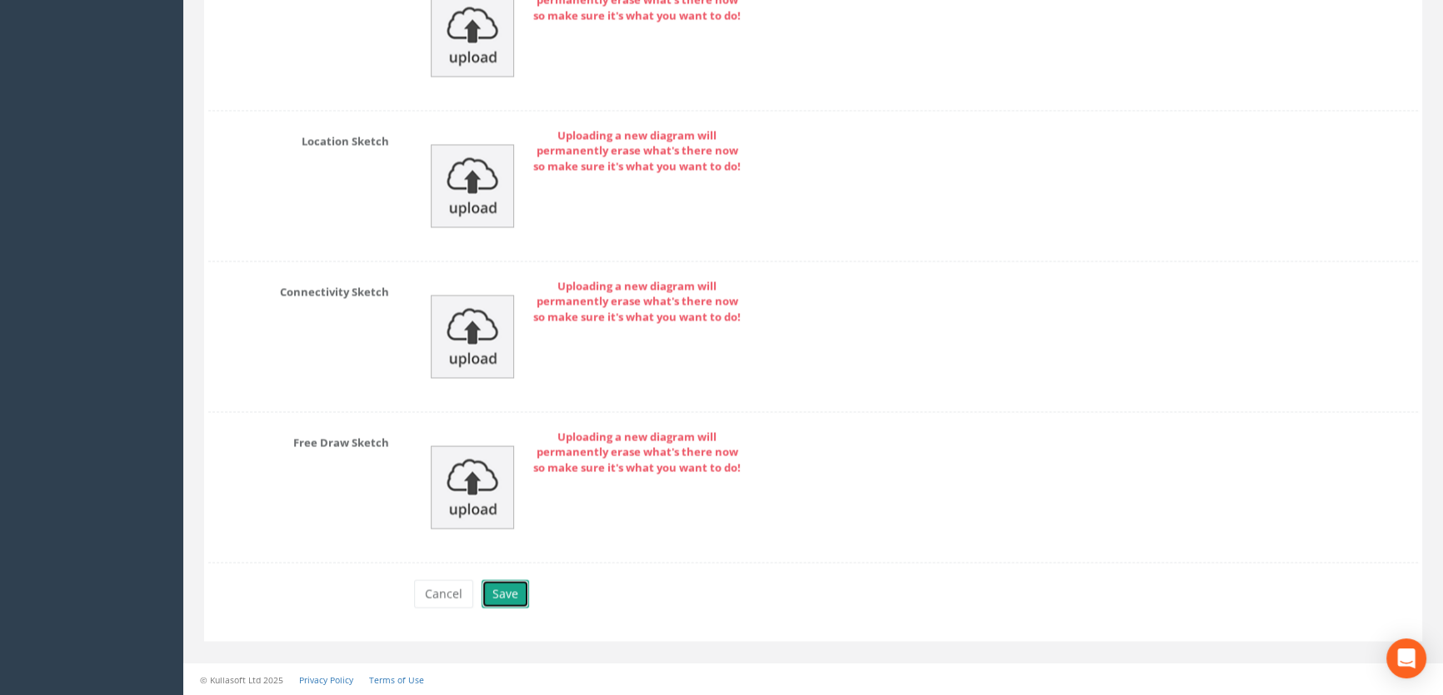
click at [502, 601] on button "Save" at bounding box center [504, 594] width 47 height 28
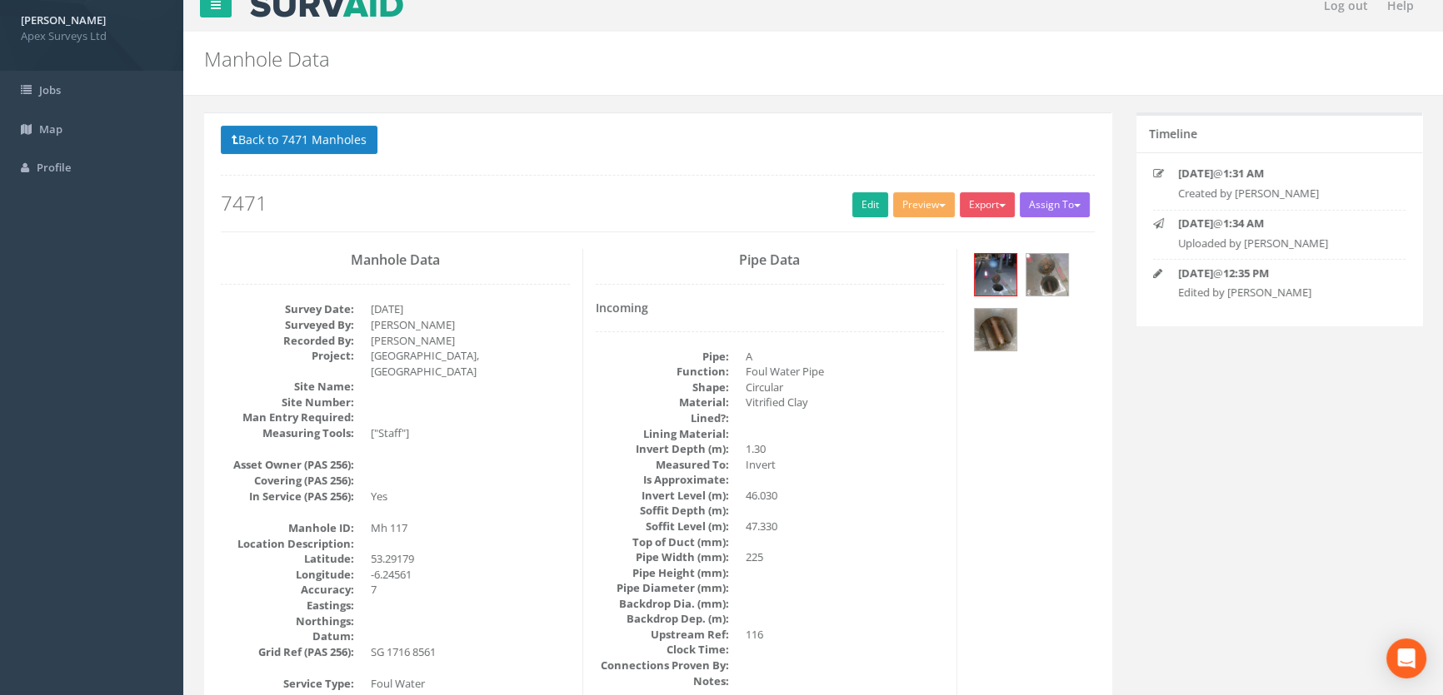
scroll to position [0, 0]
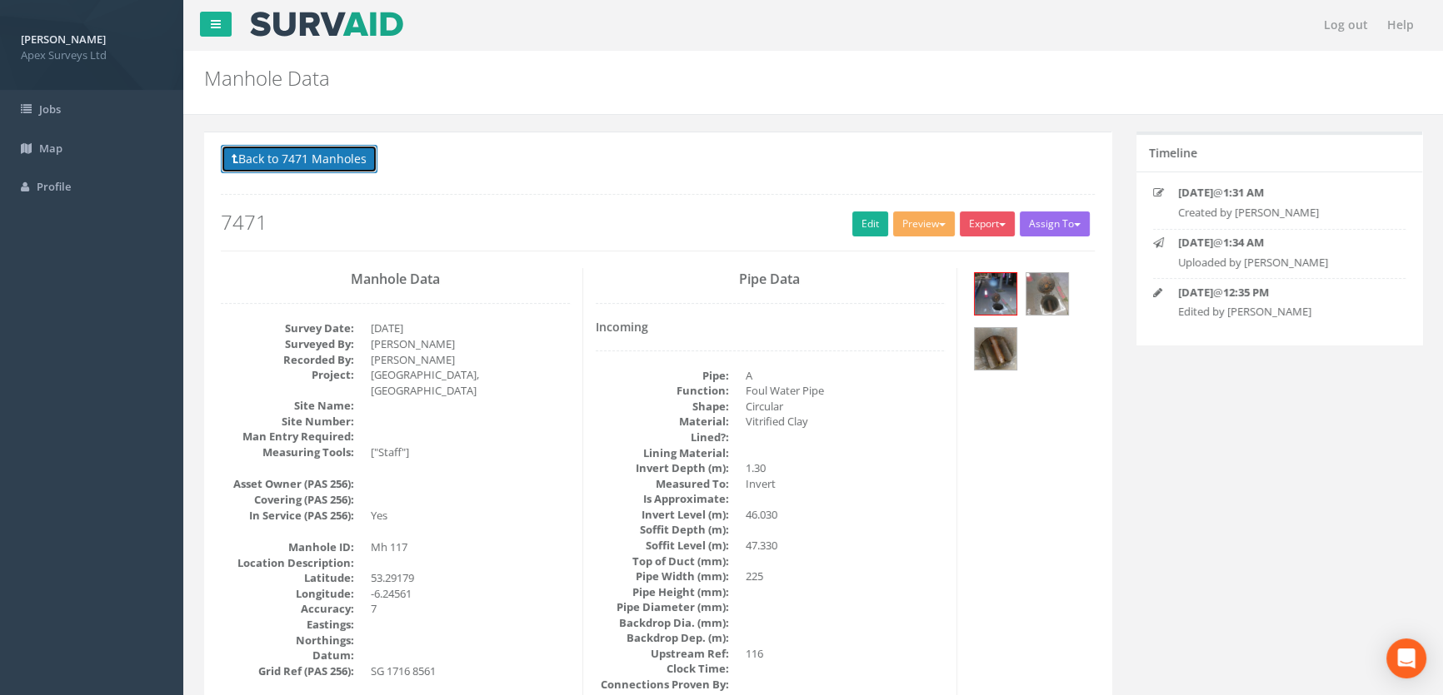
click at [285, 152] on button "Back to 7471 Manholes" at bounding box center [299, 159] width 157 height 28
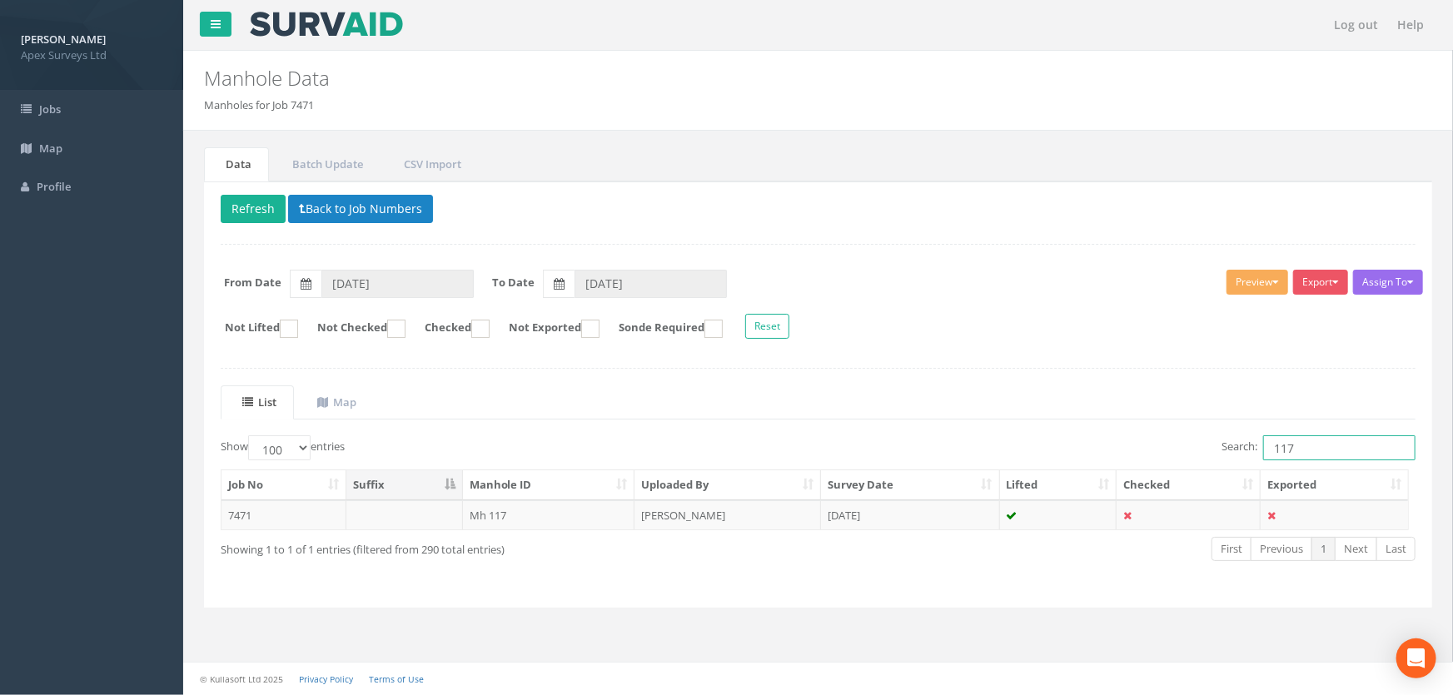
drag, startPoint x: 1305, startPoint y: 446, endPoint x: 1274, endPoint y: 448, distance: 30.9
click at [1274, 448] on input "117" at bounding box center [1339, 448] width 152 height 25
click at [1270, 448] on input "117" at bounding box center [1339, 448] width 152 height 25
type input "174"
click at [508, 513] on td "Mh 174" at bounding box center [549, 516] width 172 height 30
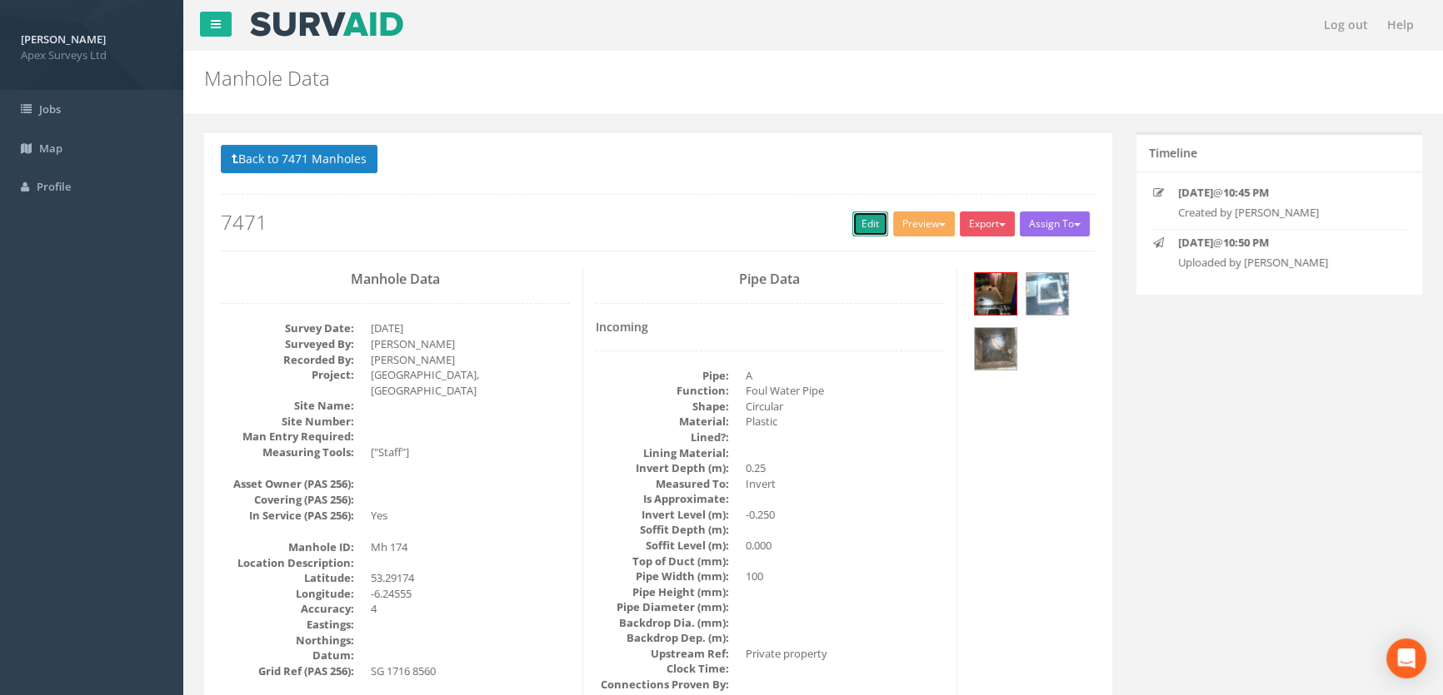
click at [852, 228] on link "Edit" at bounding box center [870, 224] width 36 height 25
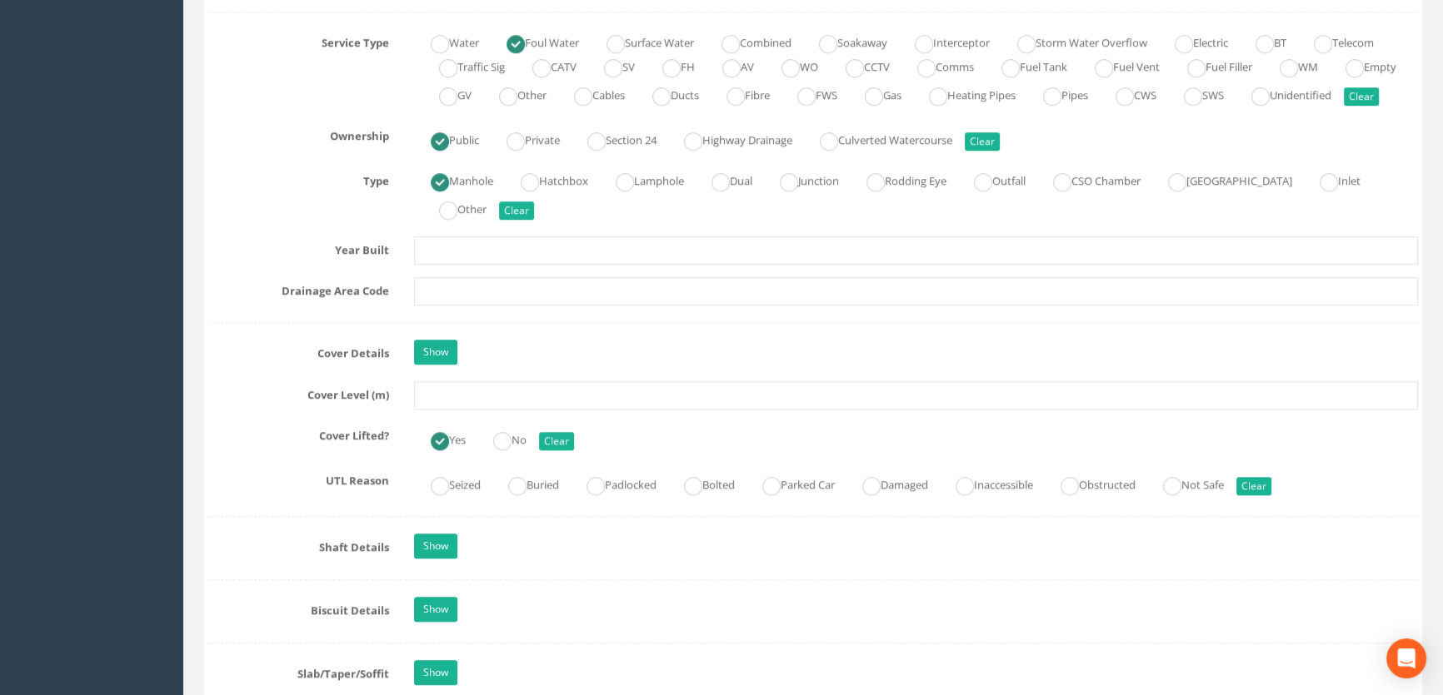
scroll to position [1211, 0]
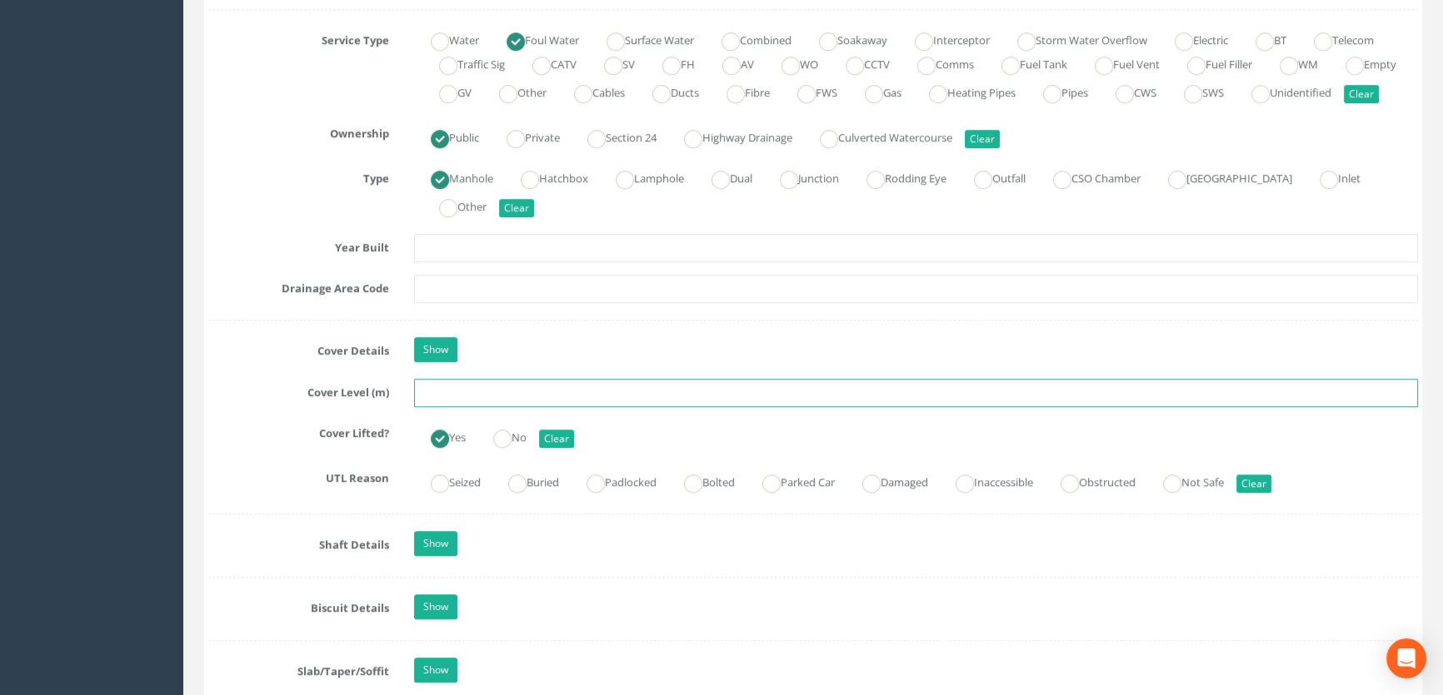
click at [482, 407] on input "text" at bounding box center [916, 393] width 1004 height 28
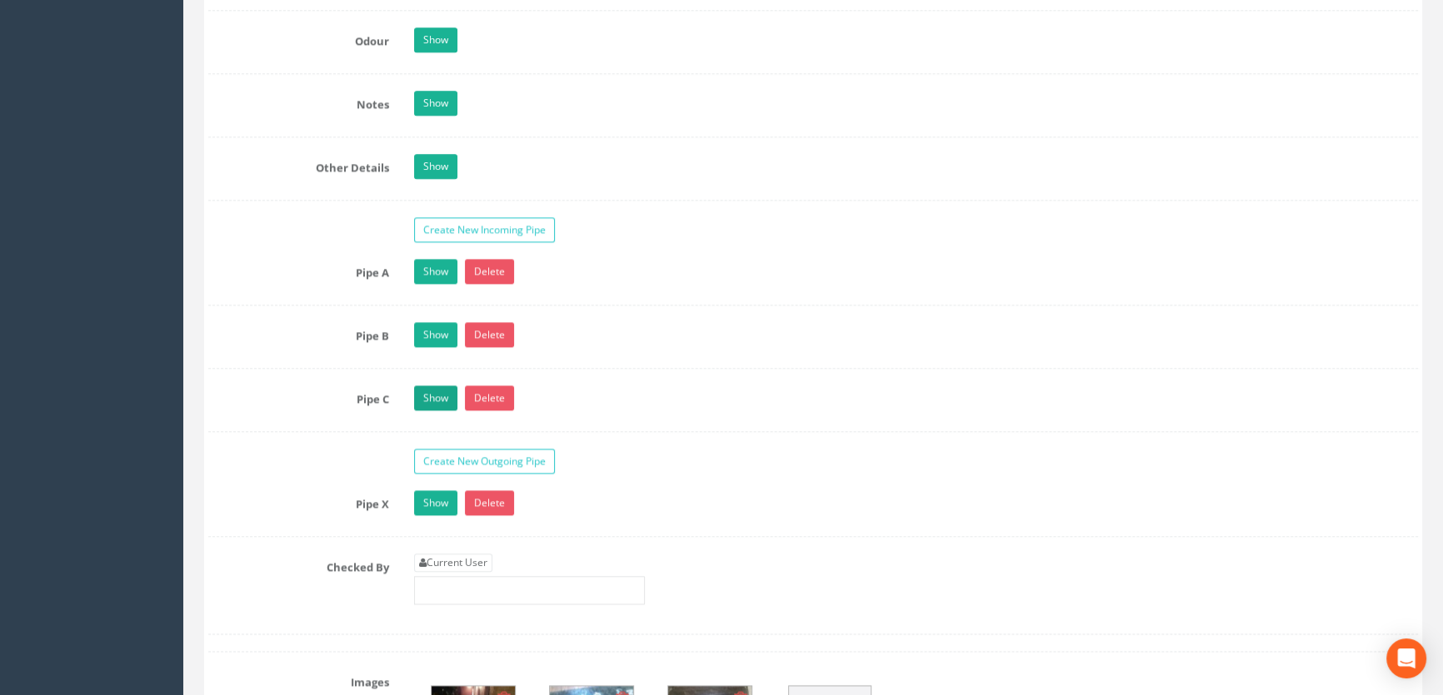
scroll to position [2725, 0]
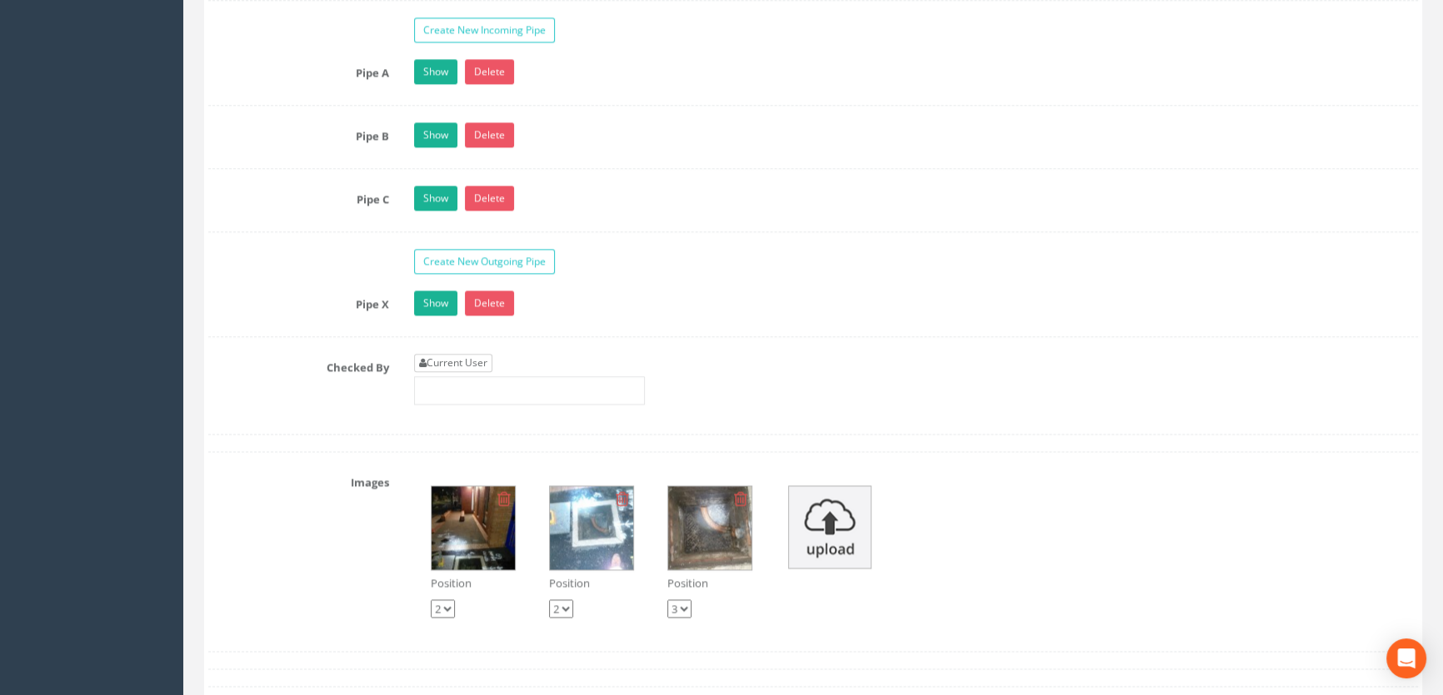
type input "47.79"
click at [453, 372] on link "Current User" at bounding box center [453, 363] width 78 height 18
type input "[PERSON_NAME]"
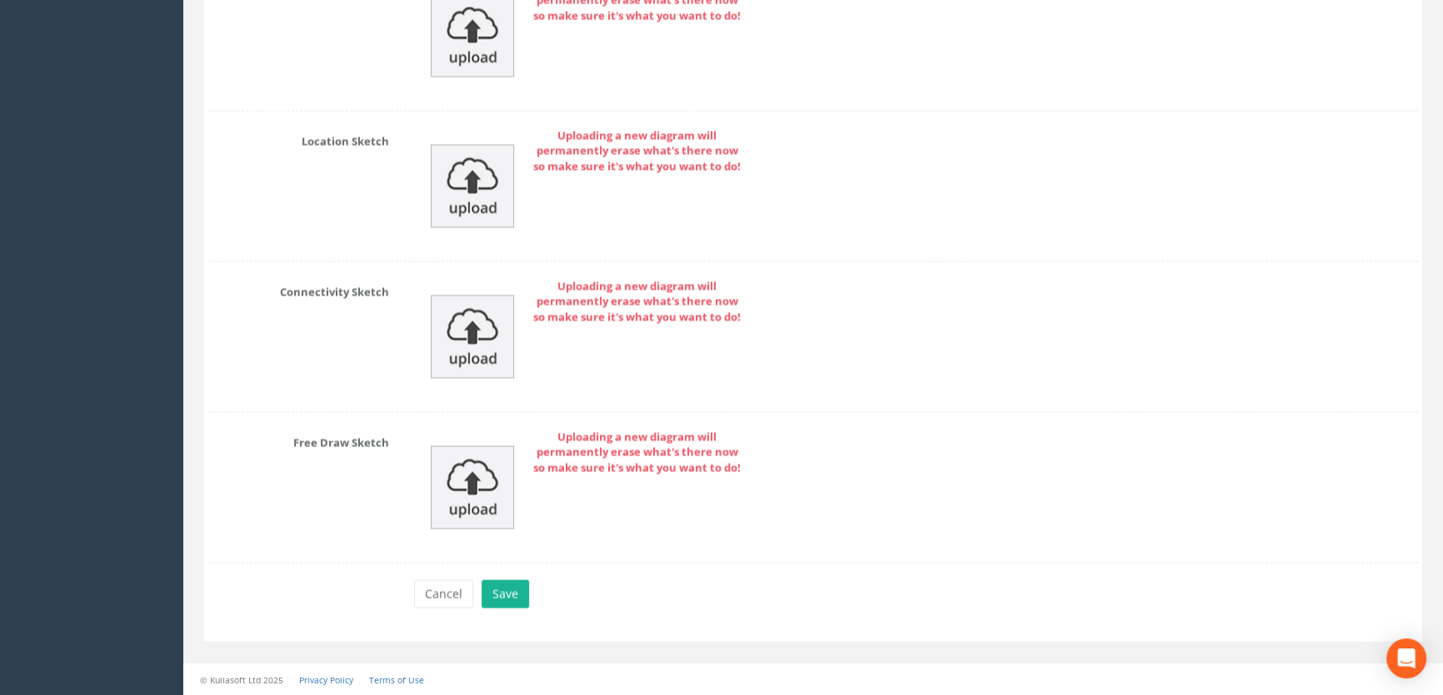
scroll to position [3815, 0]
click at [500, 591] on button "Save" at bounding box center [504, 594] width 47 height 28
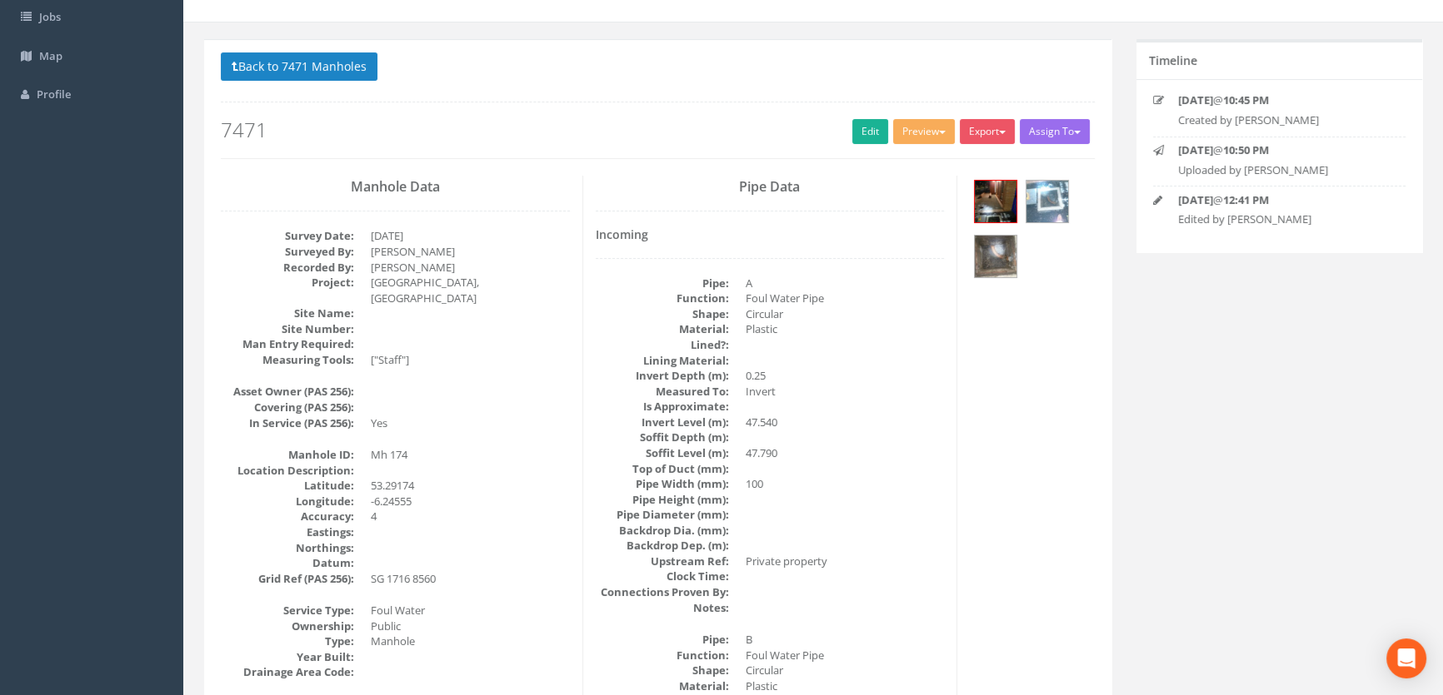
scroll to position [0, 0]
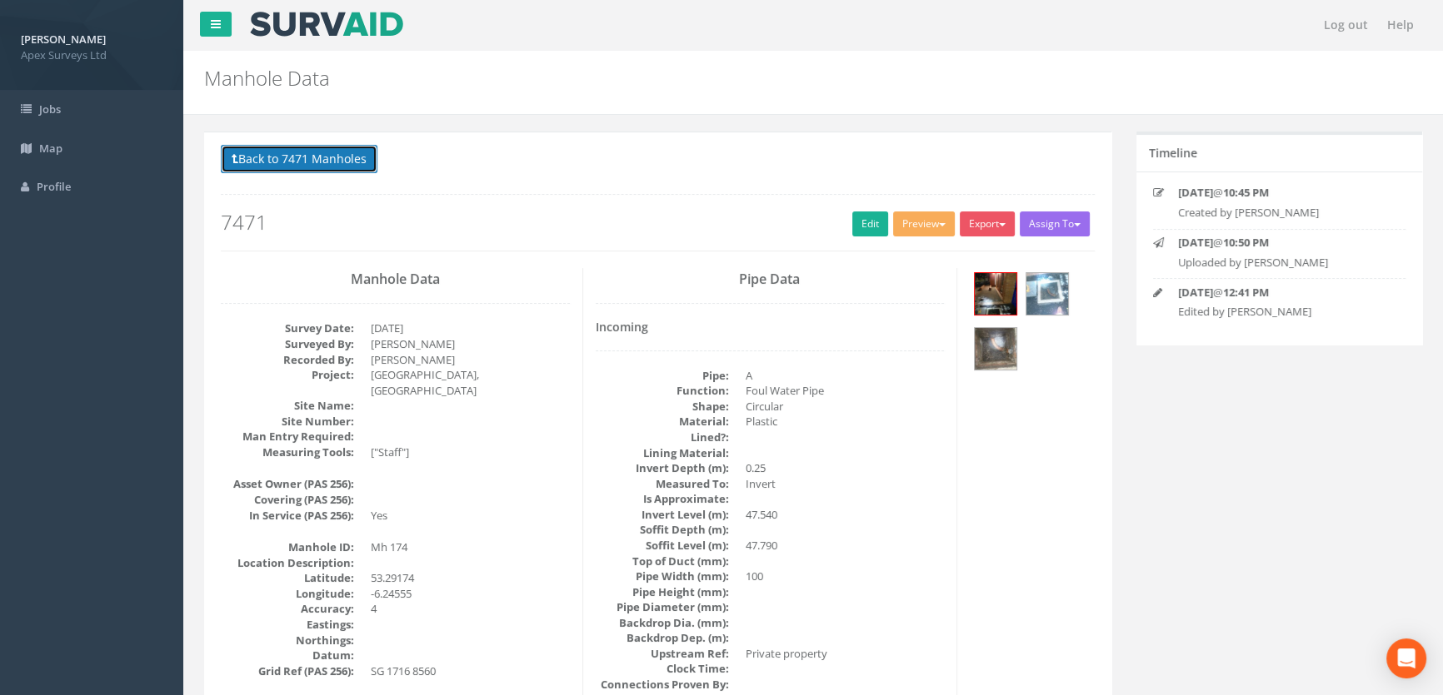
click at [312, 162] on button "Back to 7471 Manholes" at bounding box center [299, 159] width 157 height 28
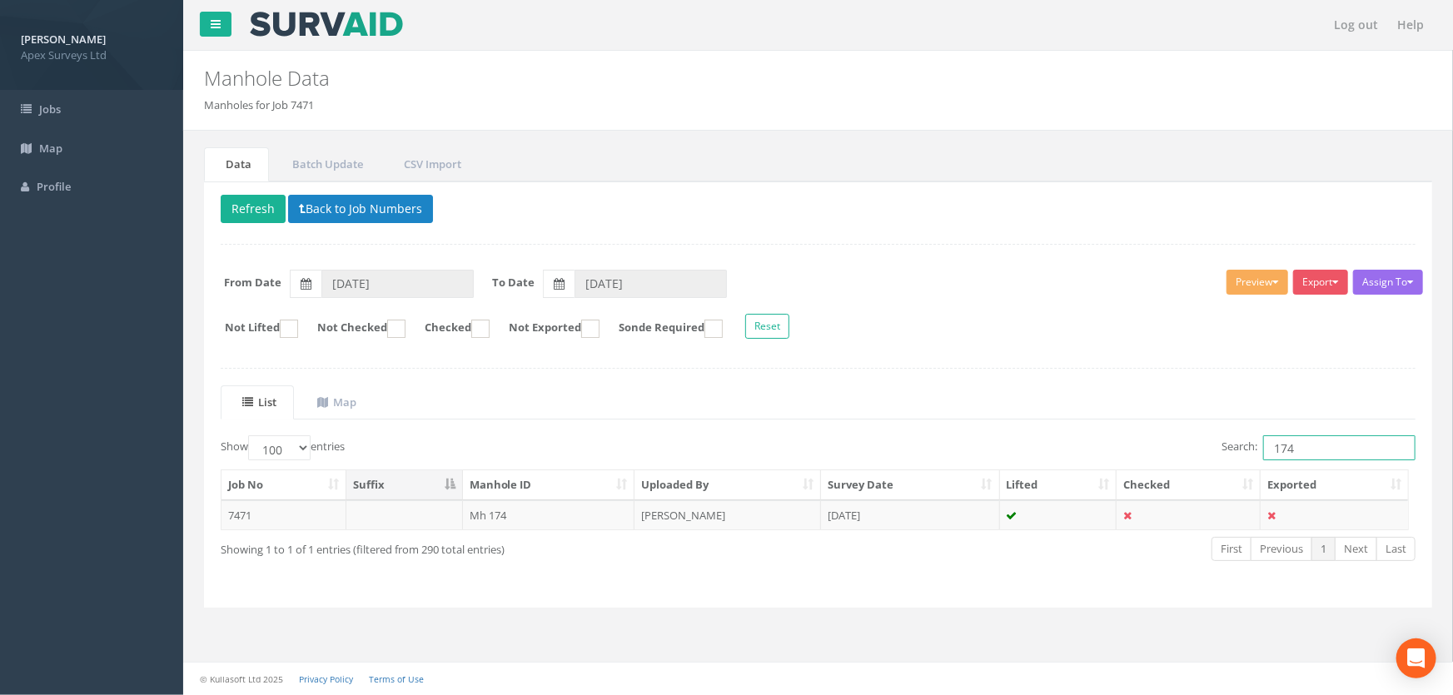
click at [1303, 448] on input "174" at bounding box center [1339, 448] width 152 height 25
type input "175"
click at [487, 513] on td "Mh 175" at bounding box center [549, 516] width 172 height 30
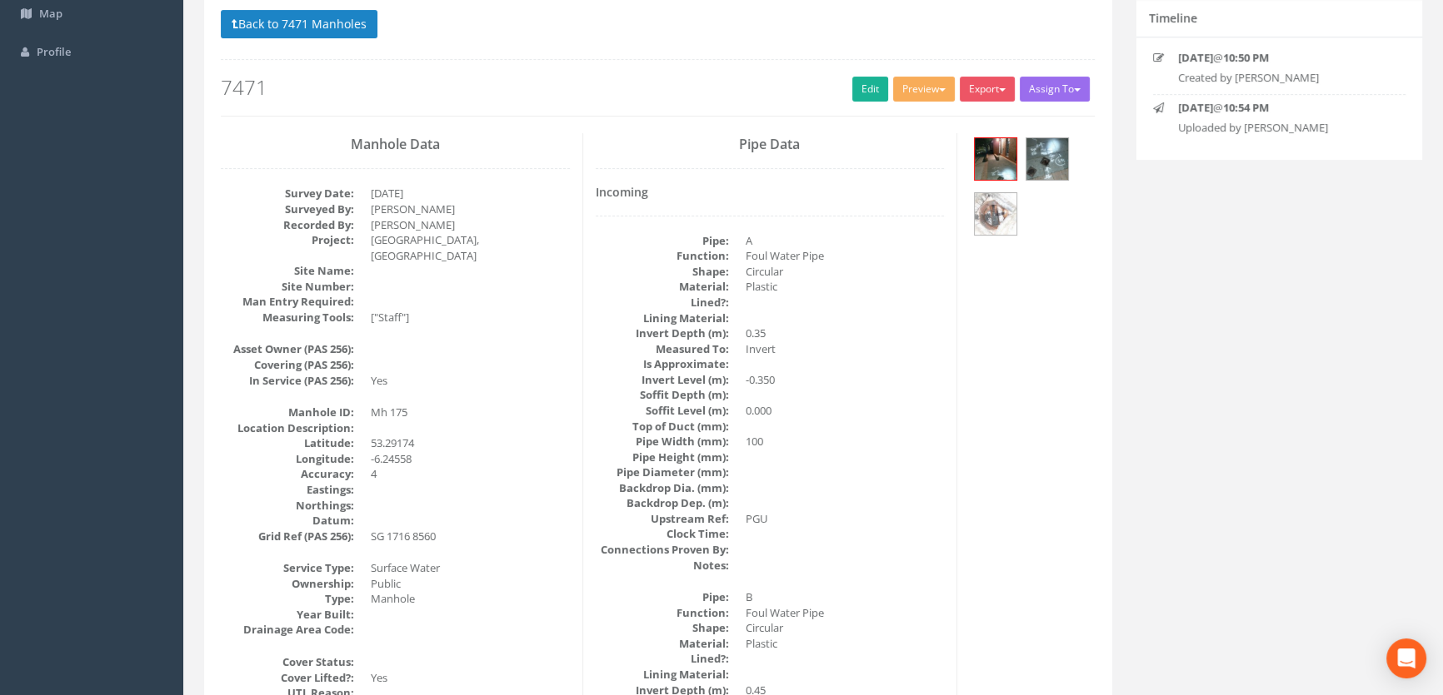
scroll to position [131, 0]
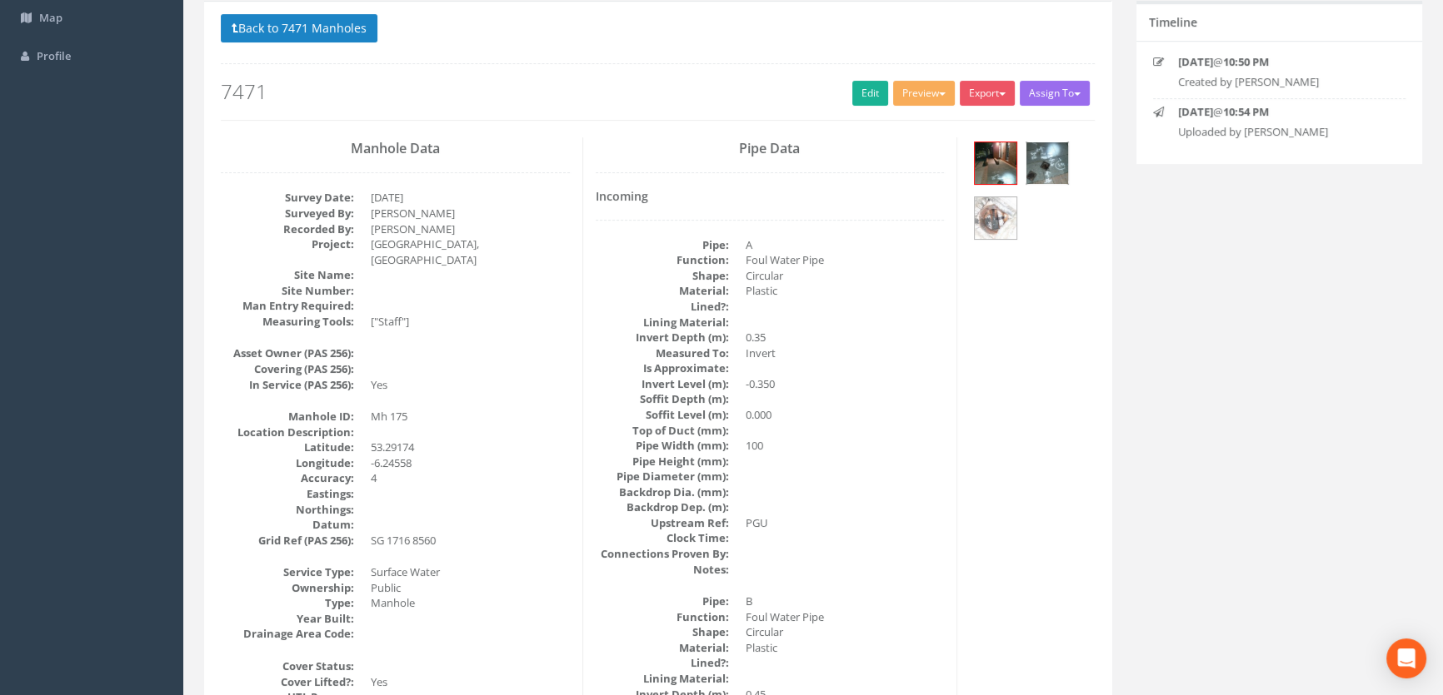
click at [1054, 167] on img at bounding box center [1047, 163] width 42 height 42
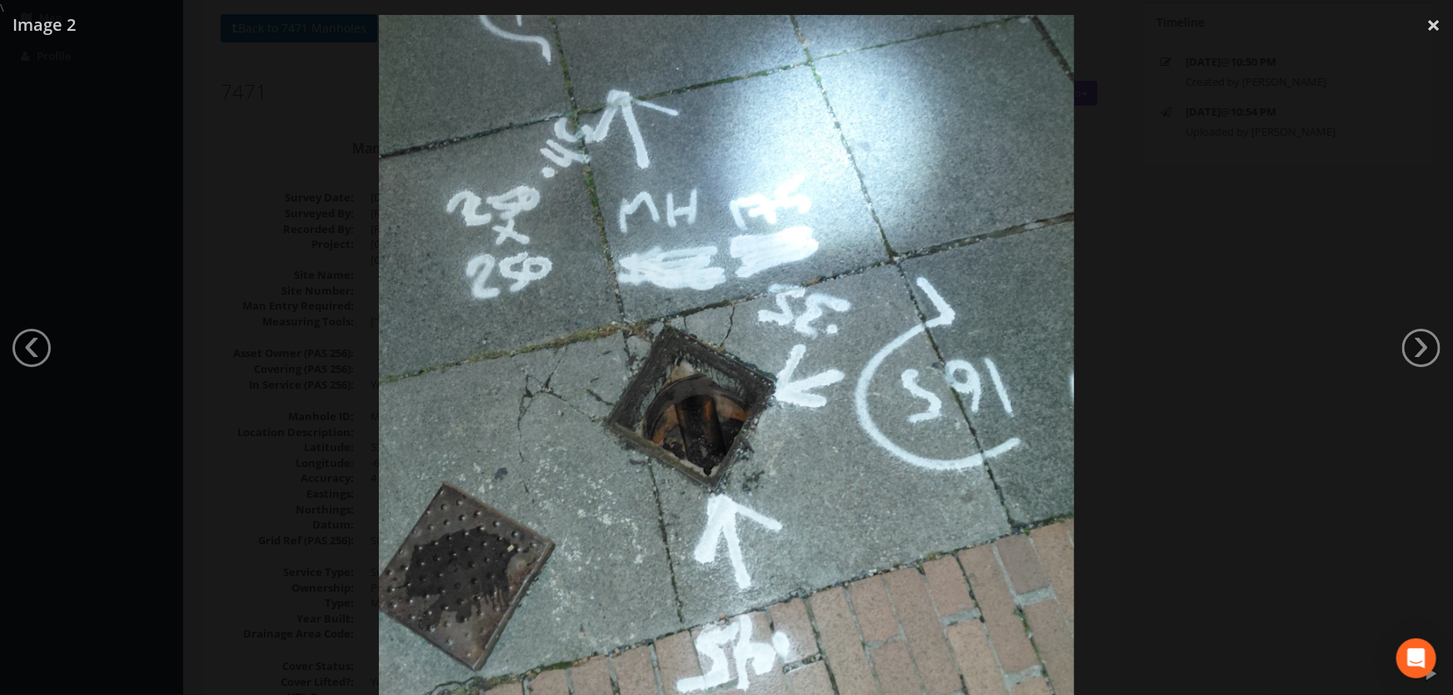
click at [237, 261] on div at bounding box center [726, 363] width 1453 height 695
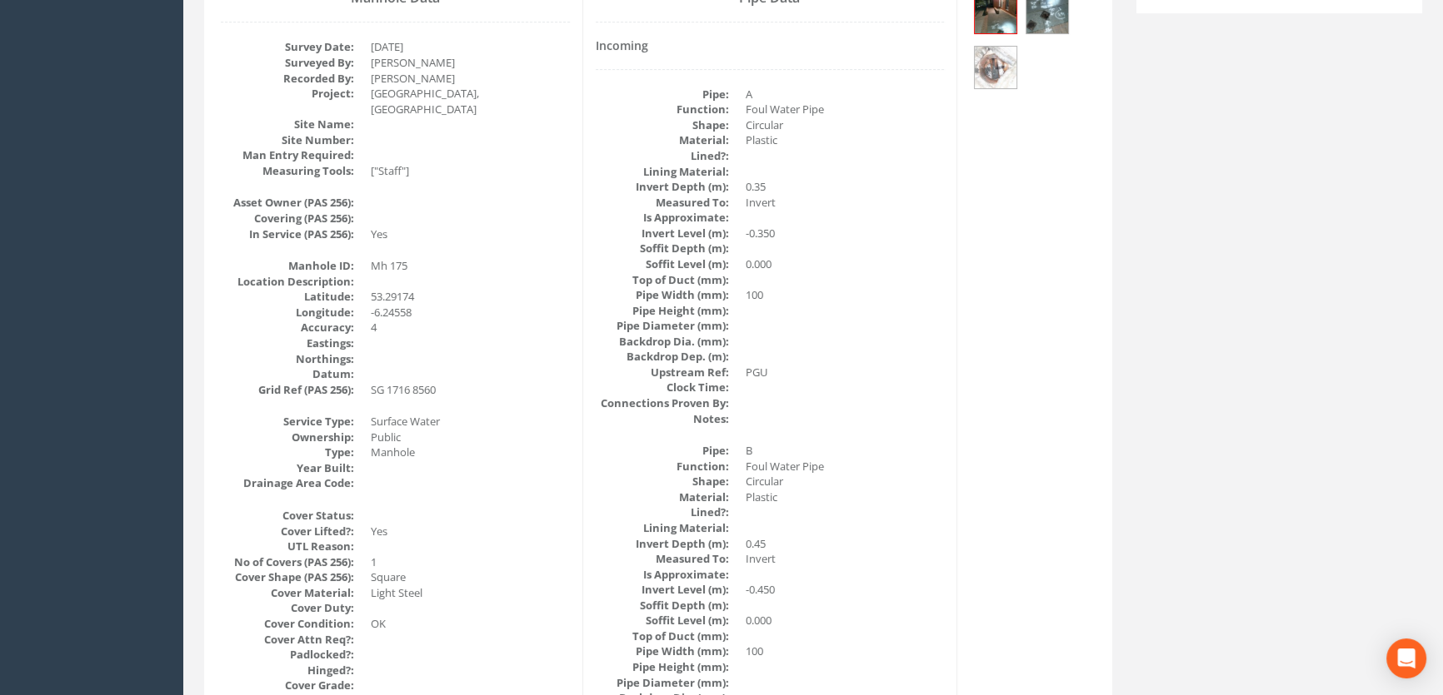
scroll to position [0, 0]
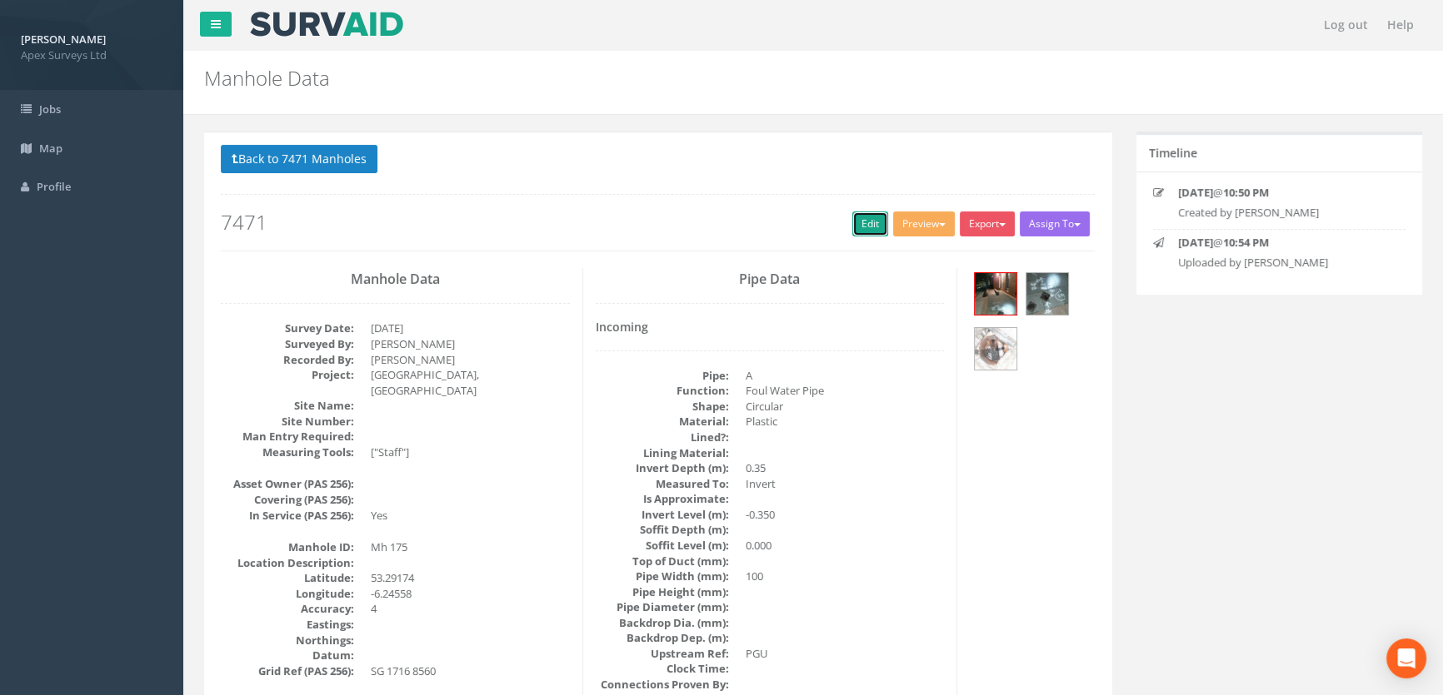
click at [853, 231] on link "Edit" at bounding box center [870, 224] width 36 height 25
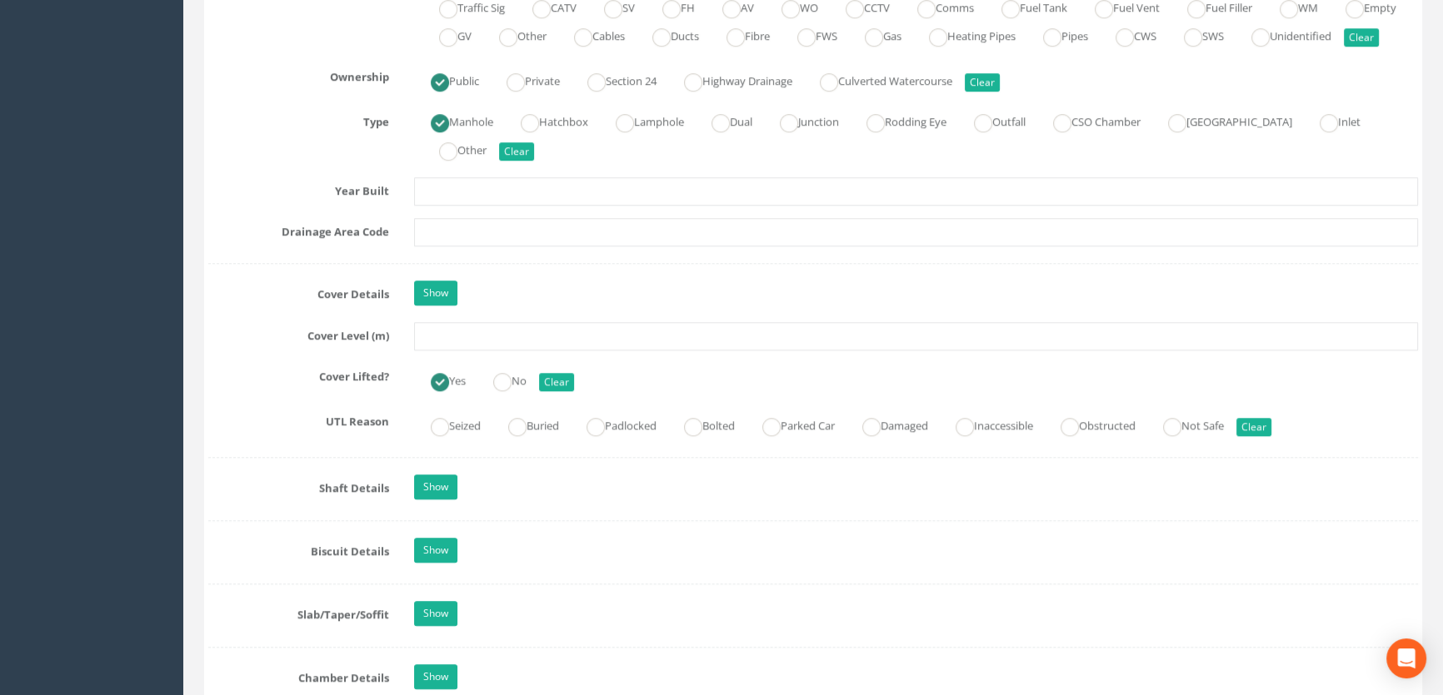
scroll to position [1287, 0]
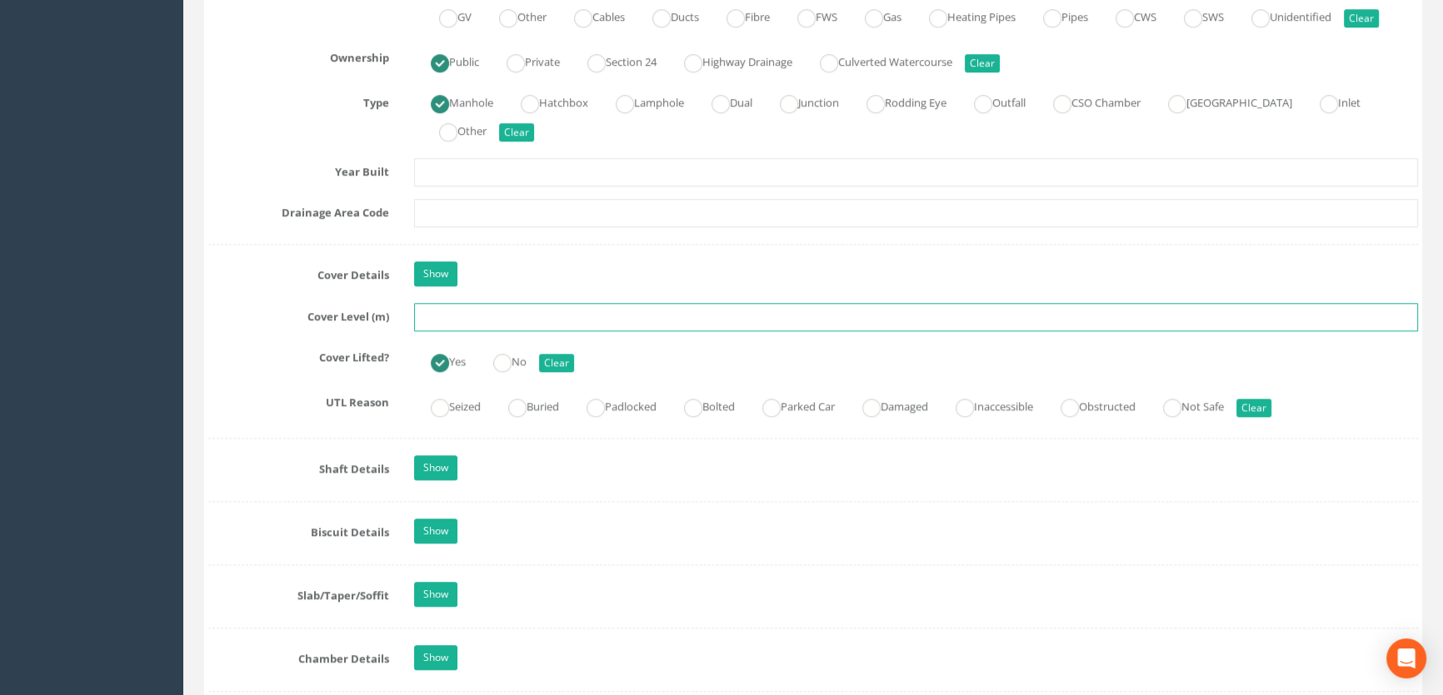
click at [475, 331] on input "text" at bounding box center [916, 317] width 1004 height 28
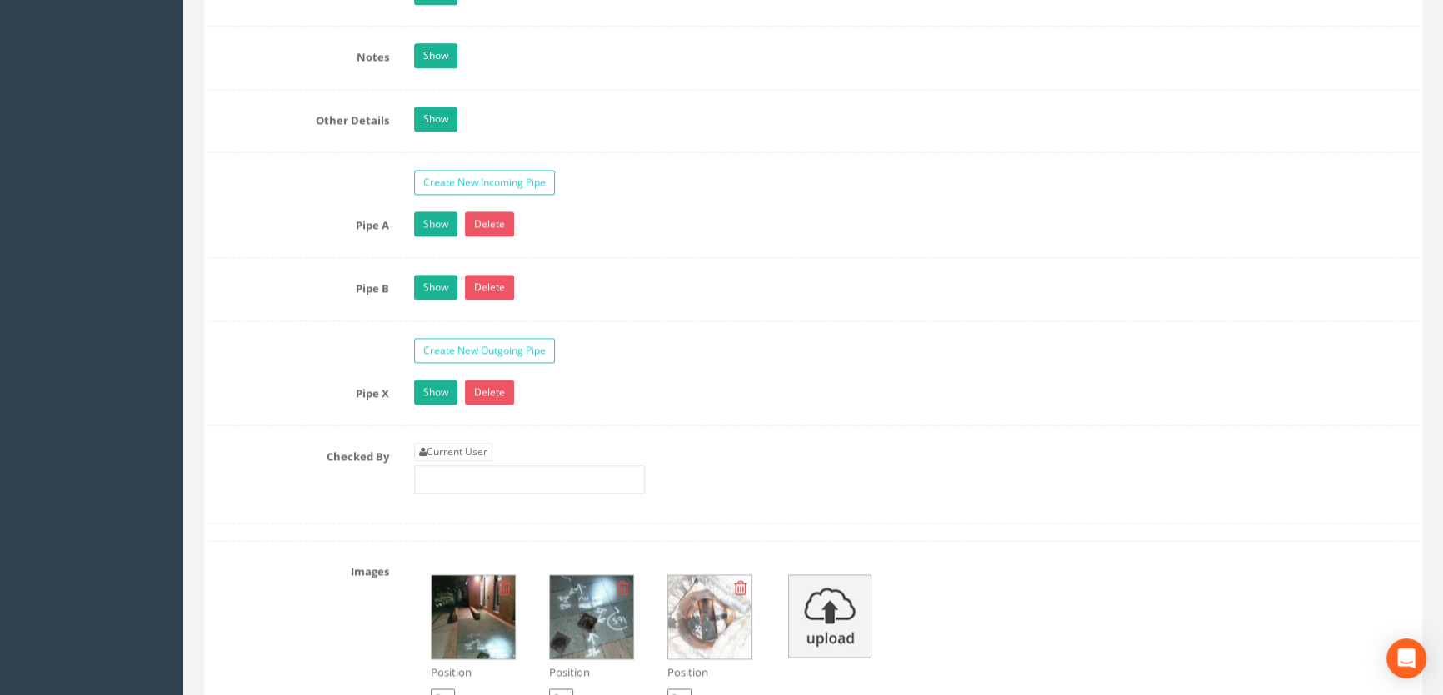
scroll to position [2574, 0]
type input "47.74"
click at [471, 461] on link "Current User" at bounding box center [453, 451] width 78 height 18
type input "[PERSON_NAME]"
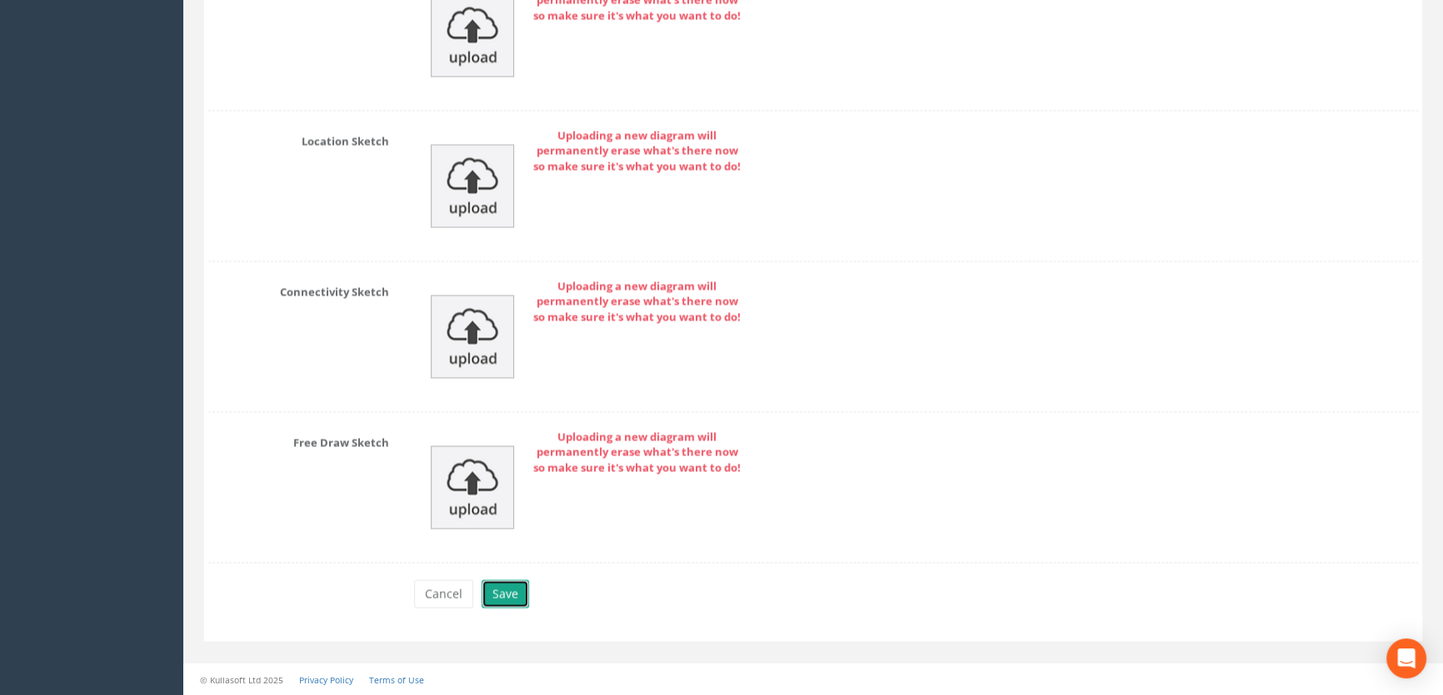
click at [503, 591] on button "Save" at bounding box center [504, 594] width 47 height 28
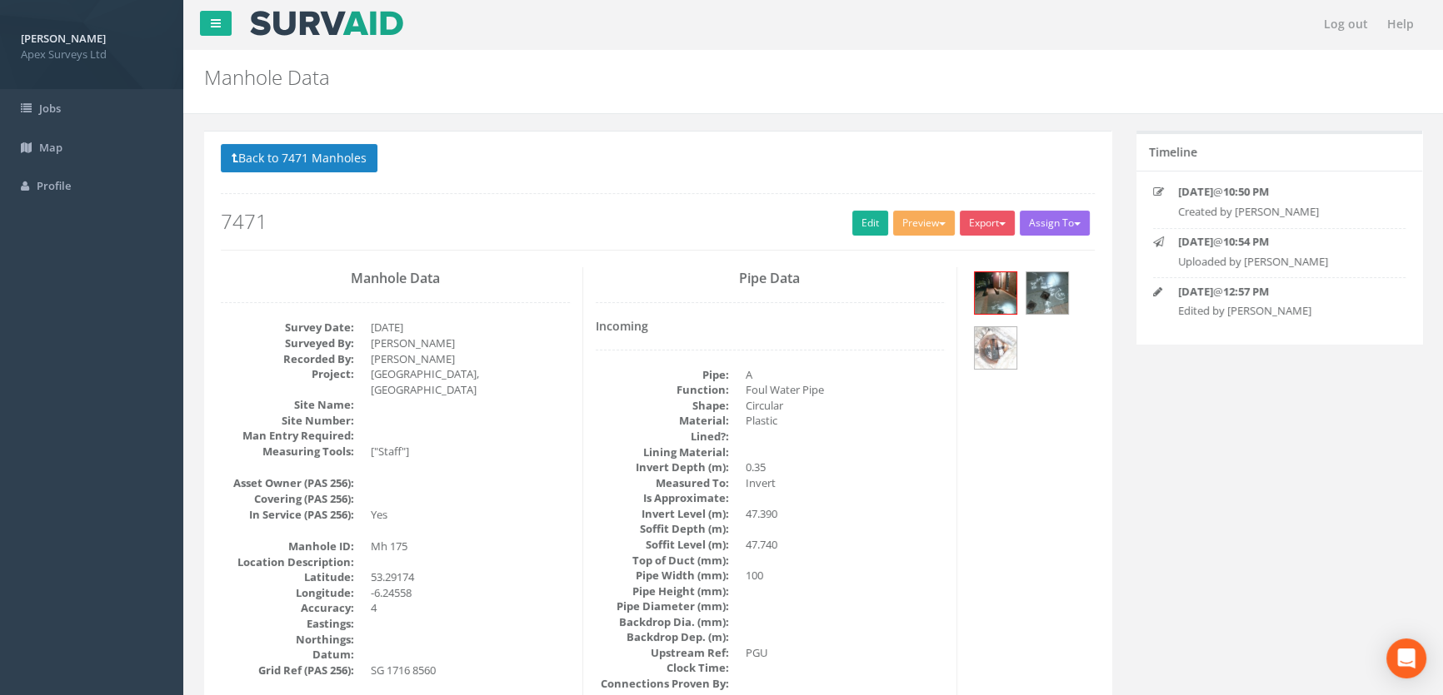
scroll to position [0, 0]
click at [329, 158] on button "Back to 7471 Manholes" at bounding box center [299, 159] width 157 height 28
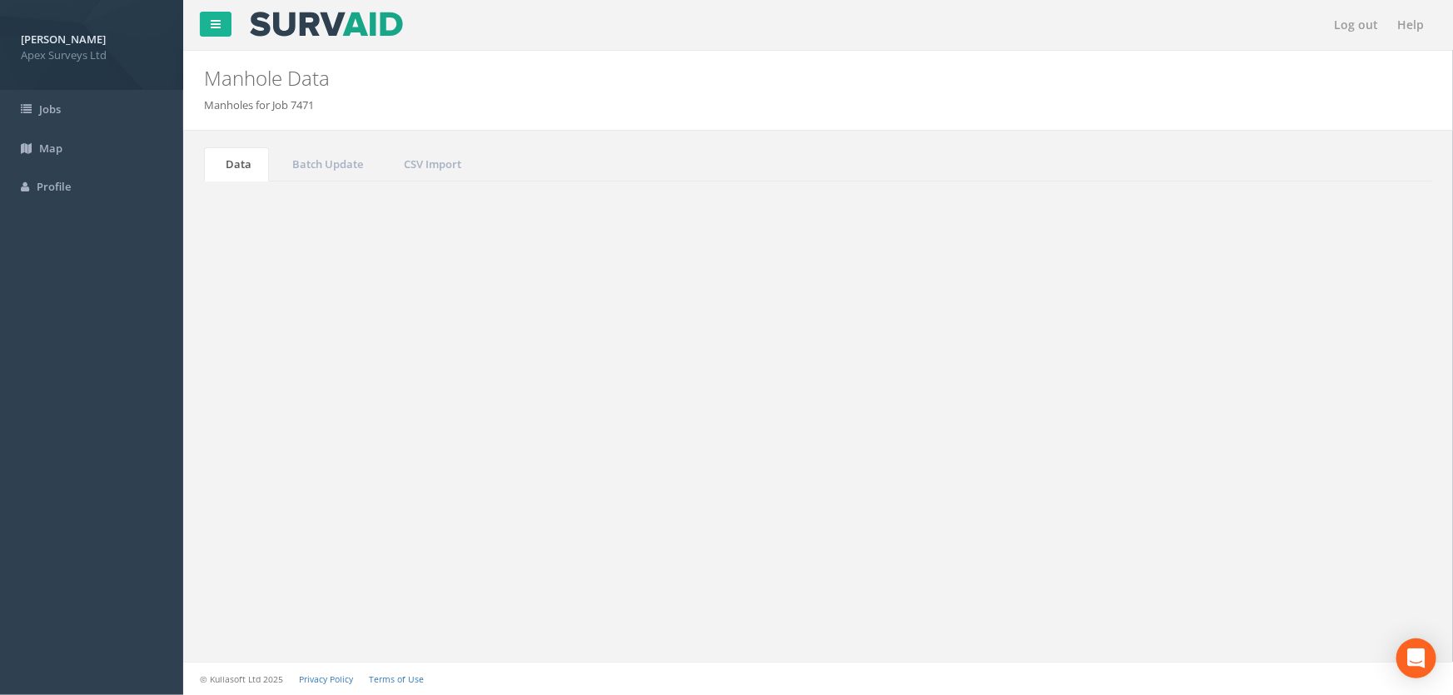
drag, startPoint x: 1340, startPoint y: 442, endPoint x: 1169, endPoint y: 438, distance: 171.6
click at [1173, 438] on div "Search: 175" at bounding box center [1124, 450] width 586 height 29
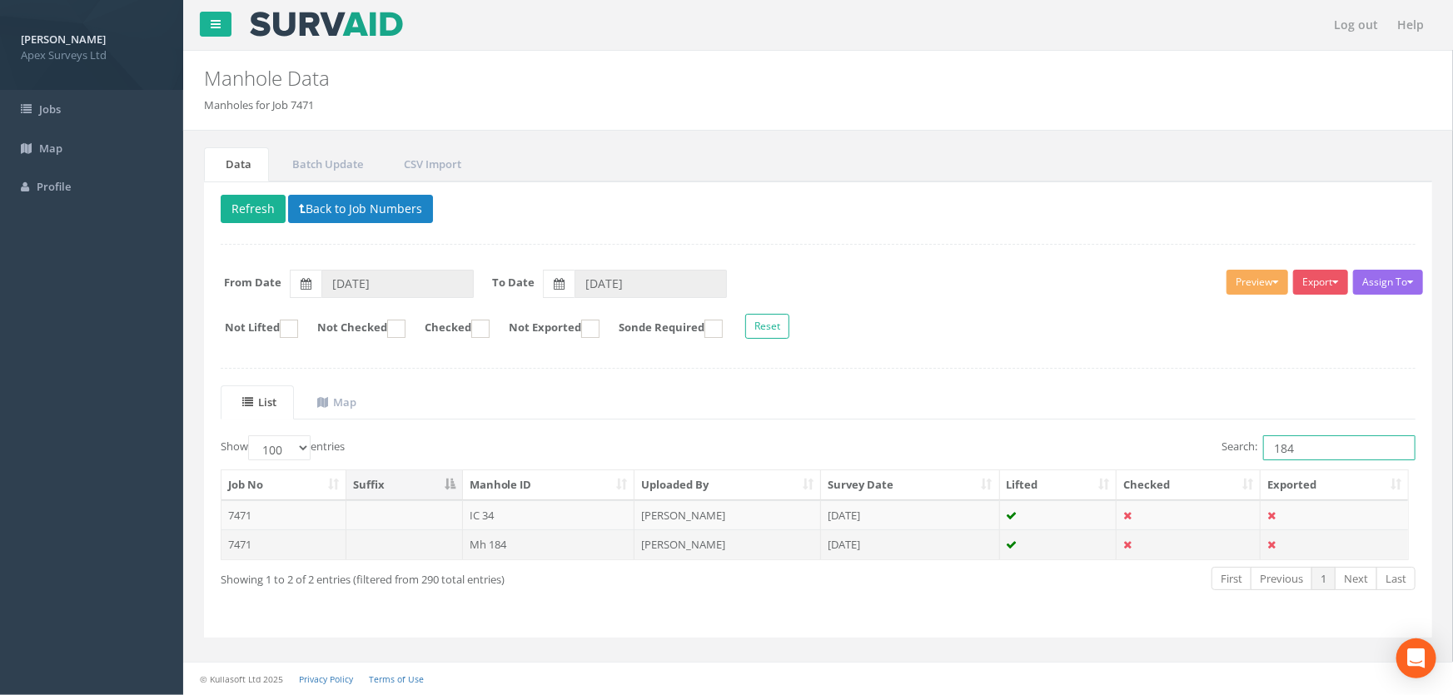
type input "184"
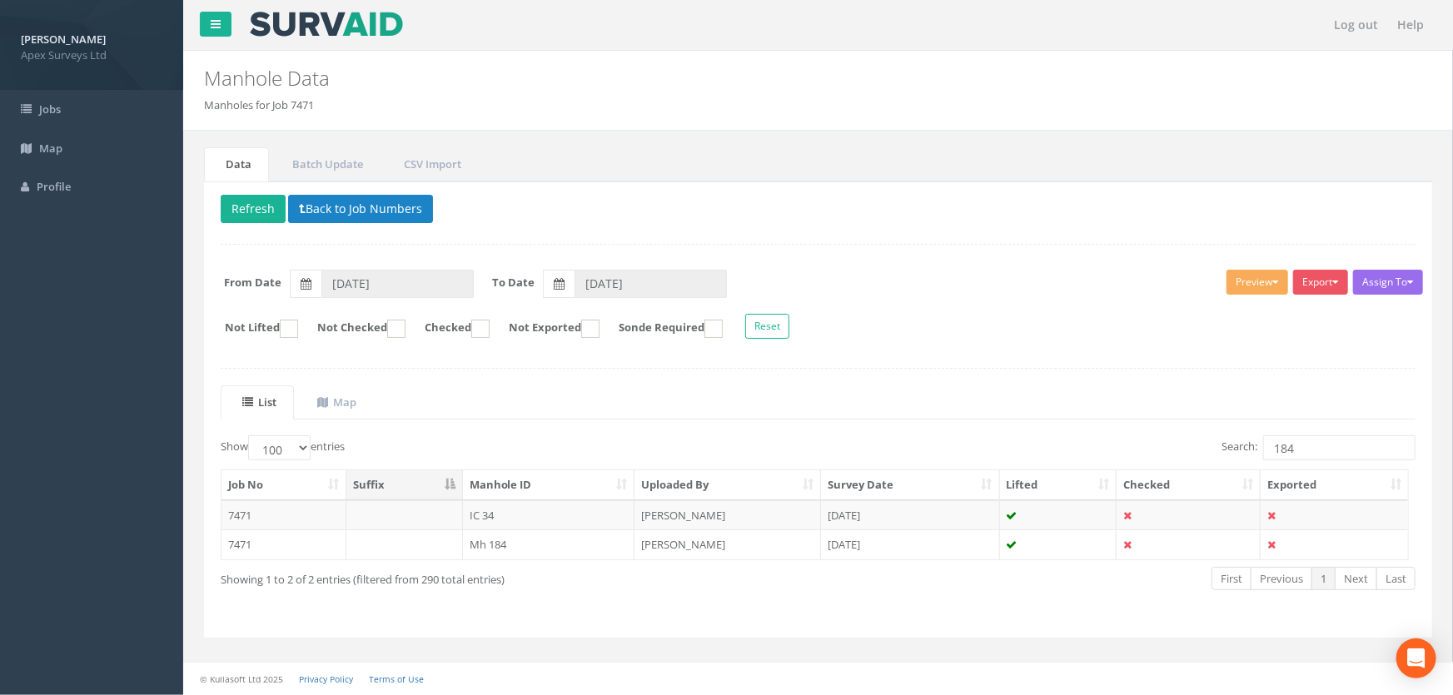
click at [501, 542] on td "Mh 184" at bounding box center [549, 545] width 172 height 30
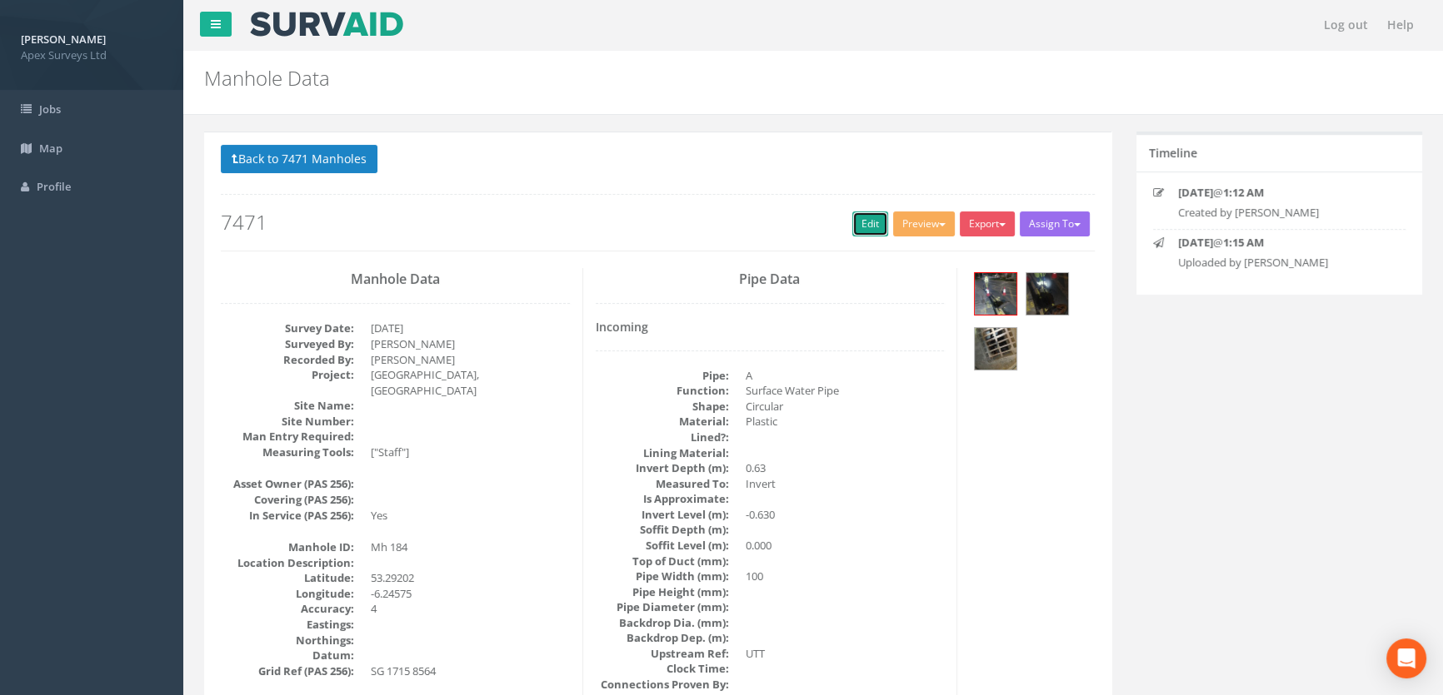
click at [860, 222] on link "Edit" at bounding box center [870, 224] width 36 height 25
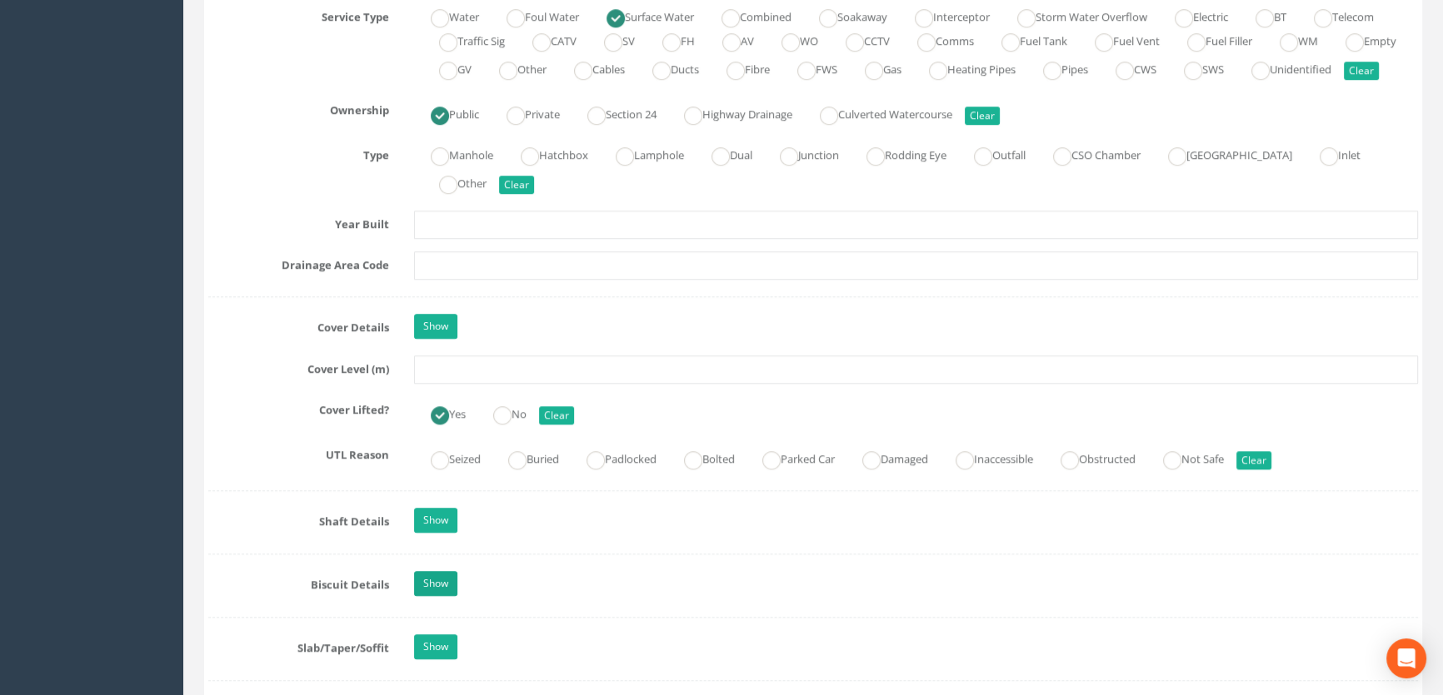
scroll to position [1363, 0]
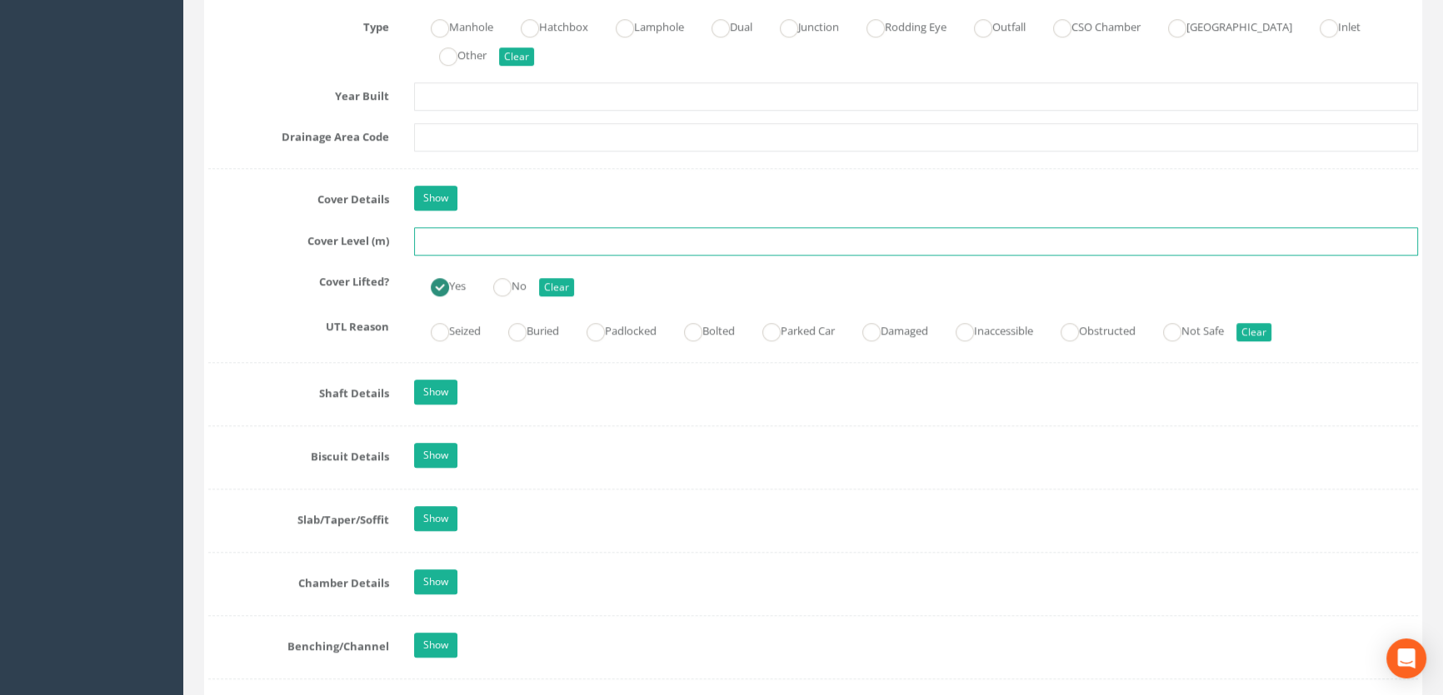
click at [455, 256] on input "text" at bounding box center [916, 241] width 1004 height 28
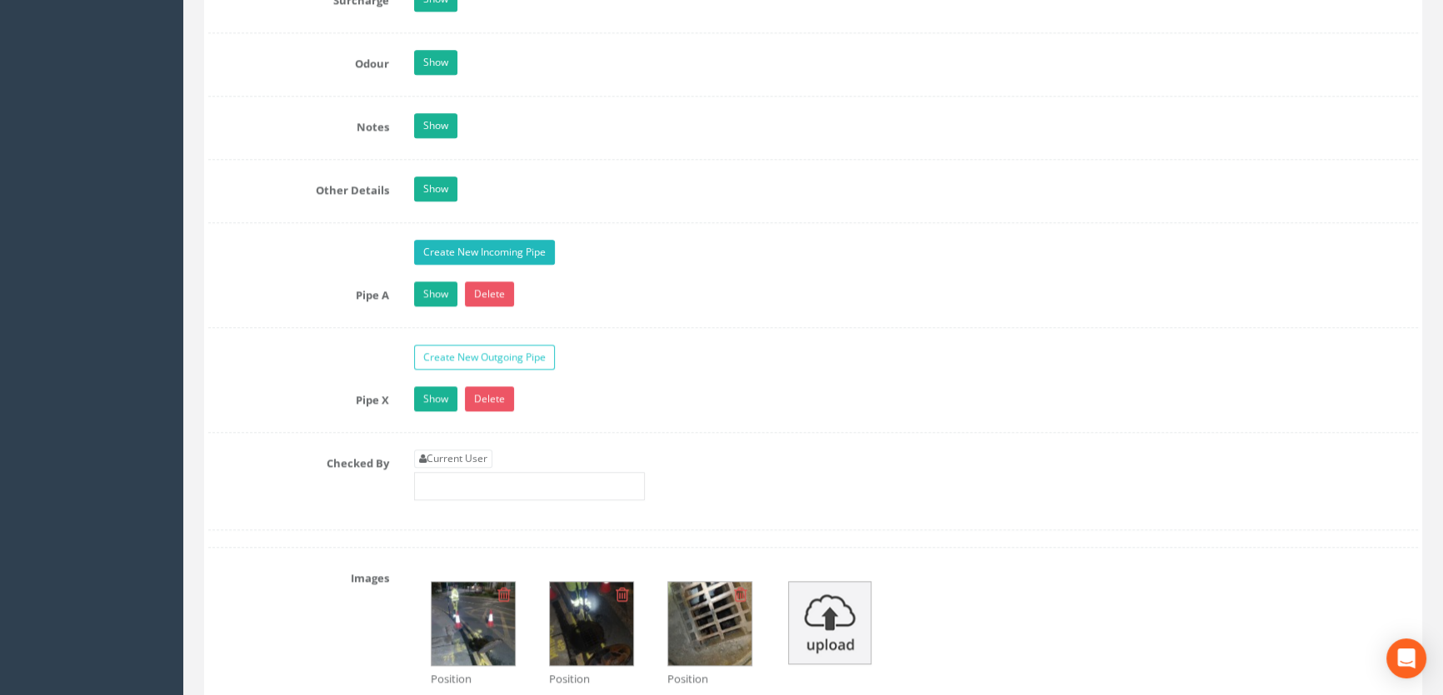
scroll to position [2649, 0]
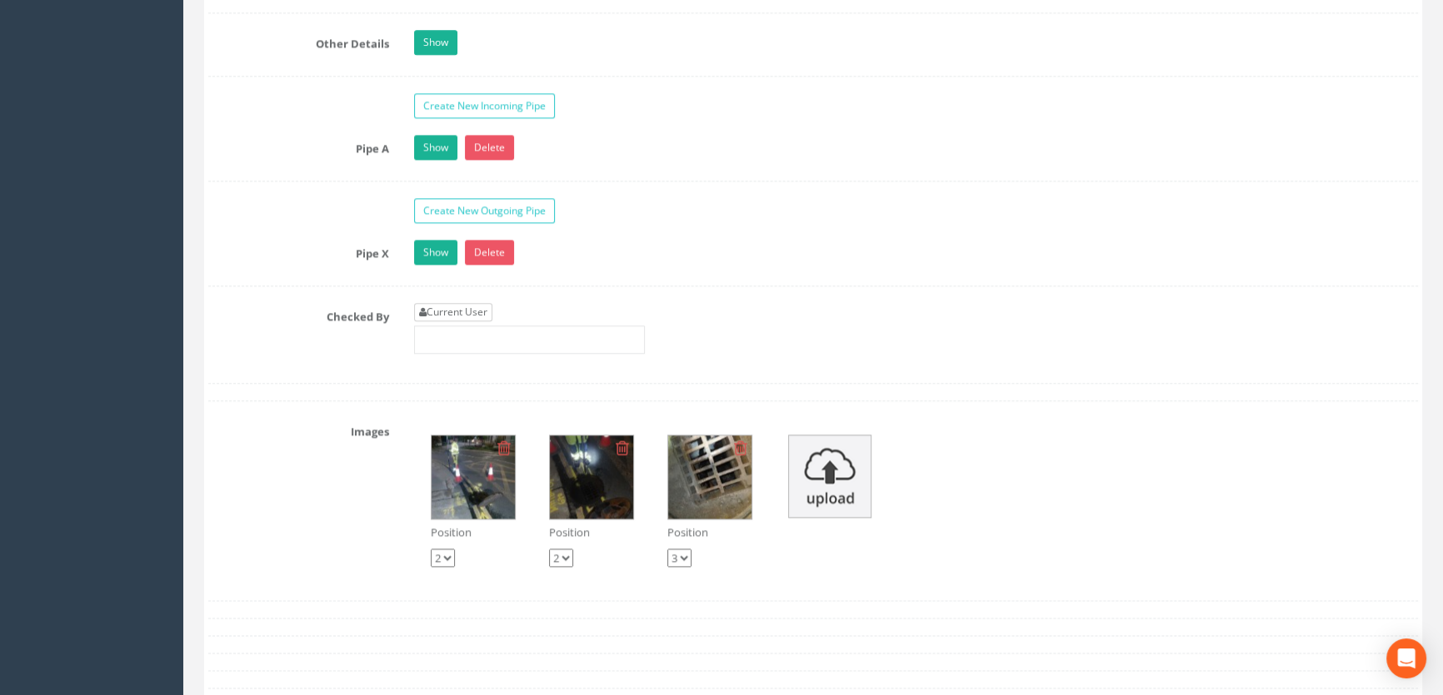
type input "46.64"
click at [483, 321] on link "Current User" at bounding box center [453, 312] width 78 height 18
type input "[PERSON_NAME]"
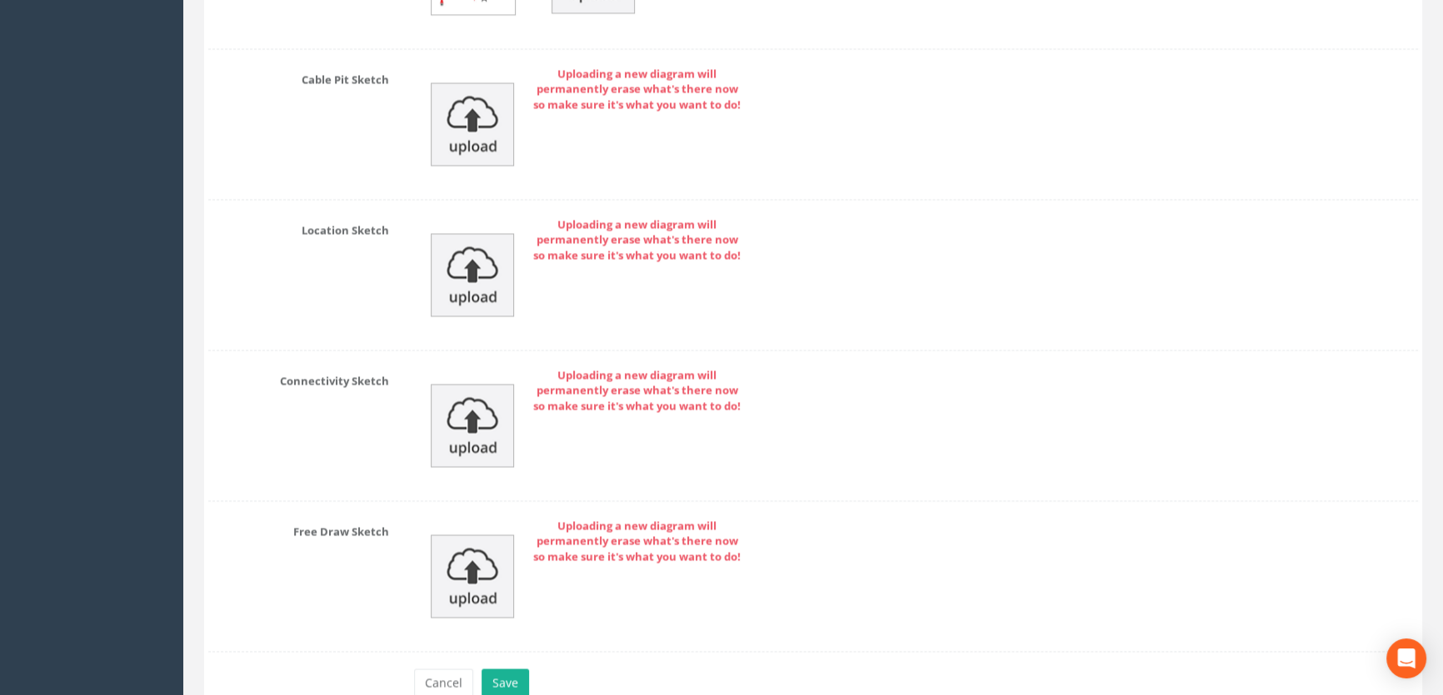
scroll to position [3688, 0]
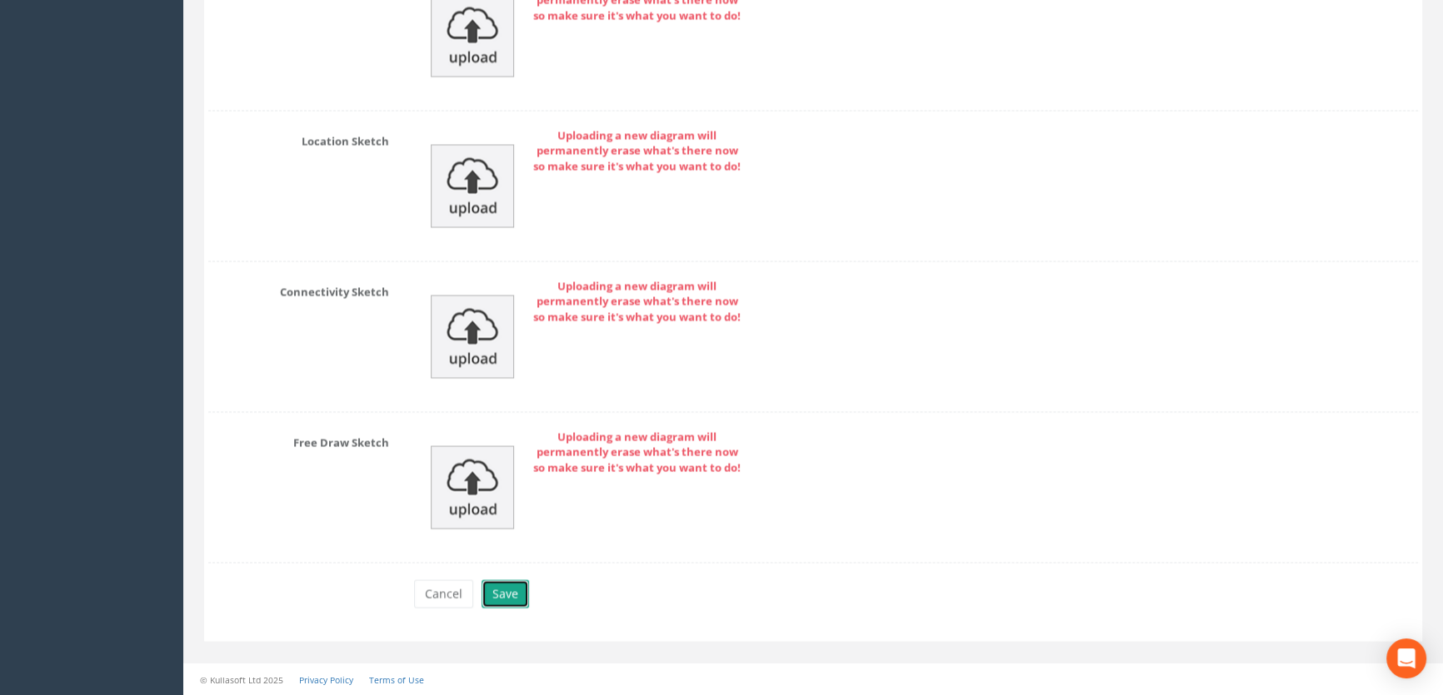
click at [500, 596] on button "Save" at bounding box center [504, 594] width 47 height 28
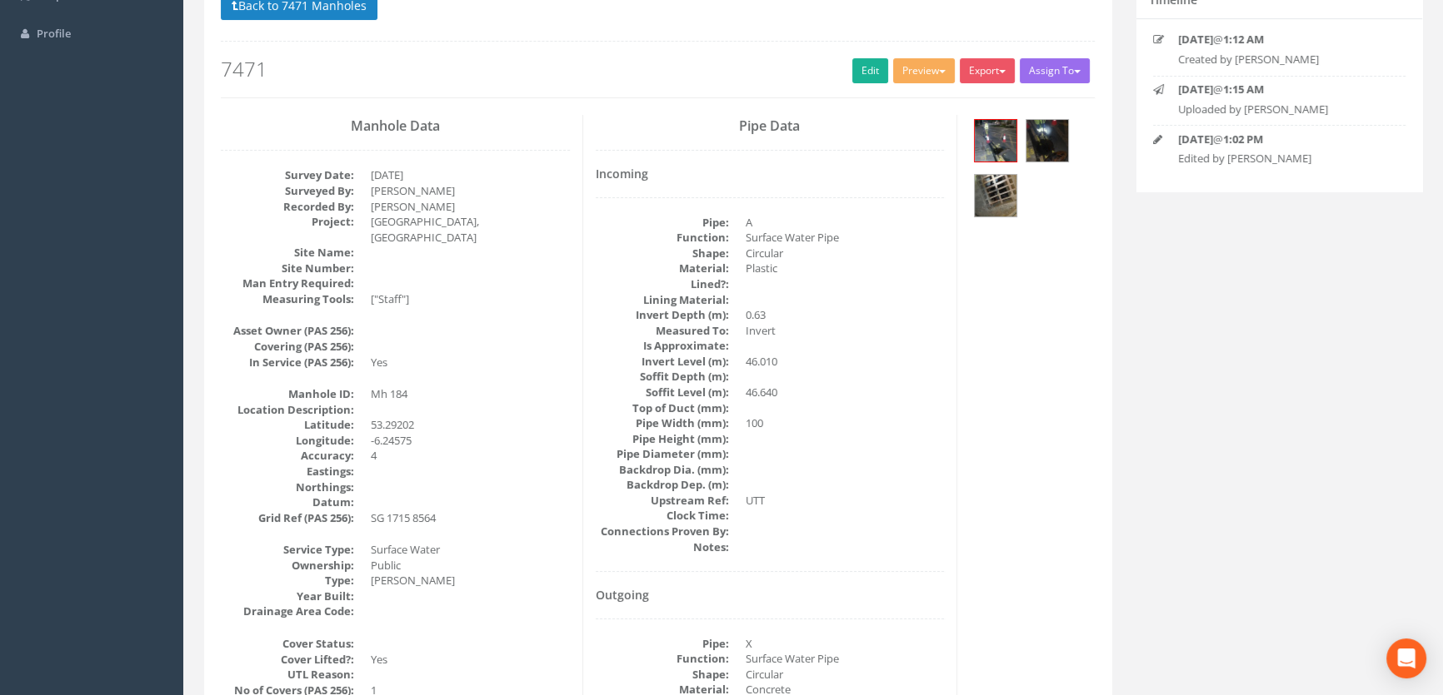
scroll to position [0, 0]
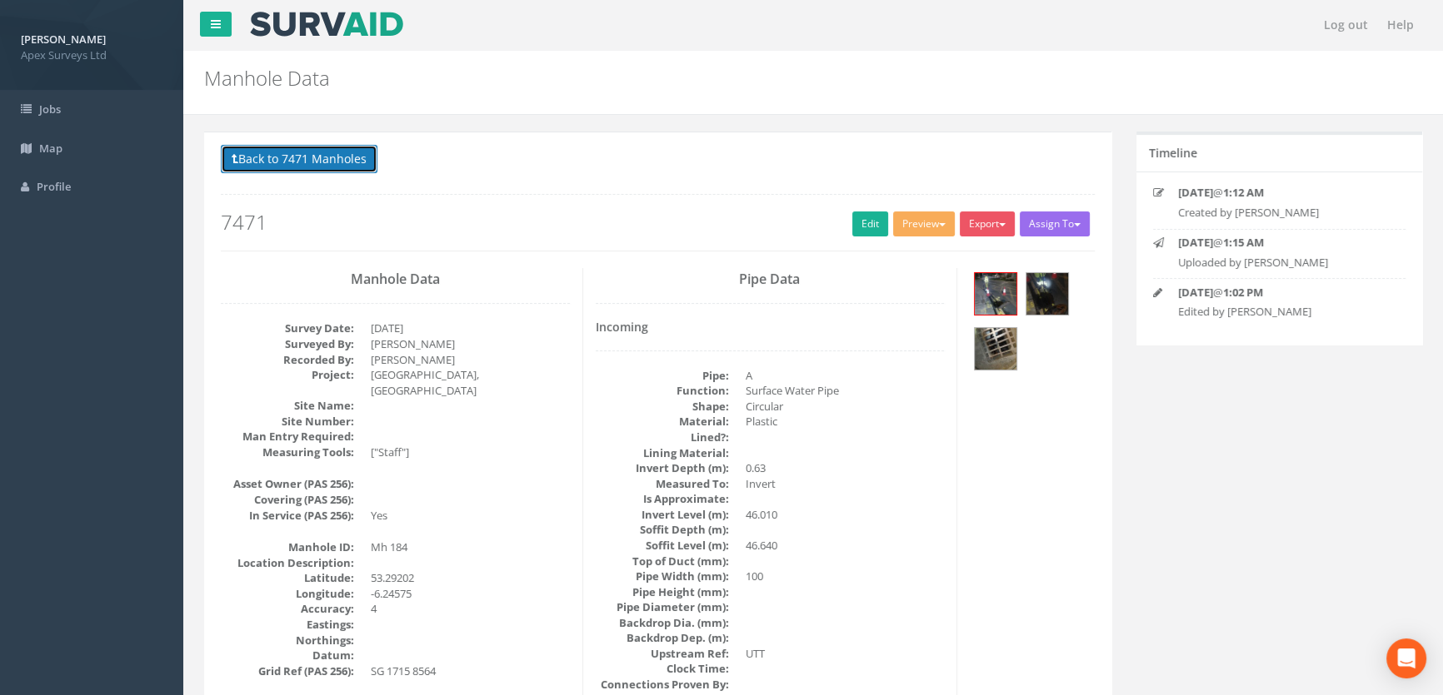
click at [297, 172] on button "Back to 7471 Manholes" at bounding box center [299, 159] width 157 height 28
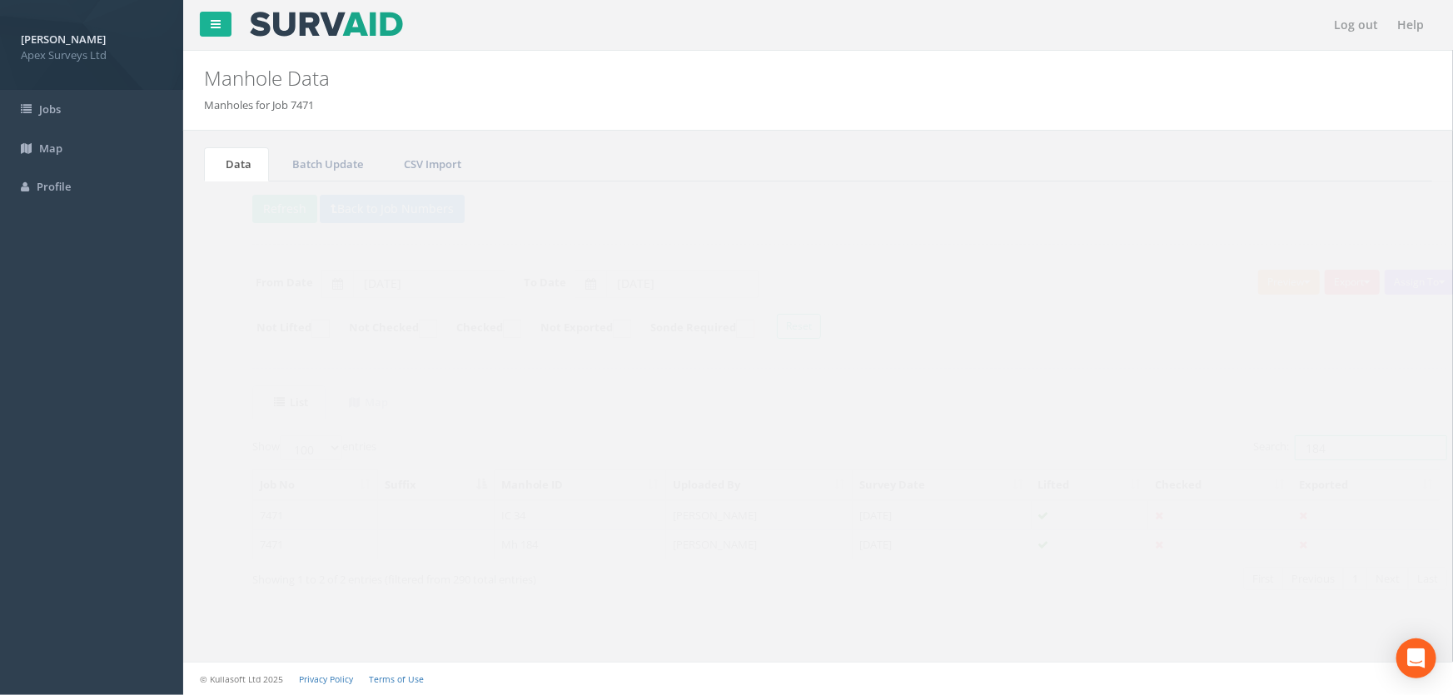
drag, startPoint x: 1349, startPoint y: 442, endPoint x: 1218, endPoint y: 450, distance: 131.8
click at [1222, 450] on label "Search: 184" at bounding box center [1319, 448] width 194 height 25
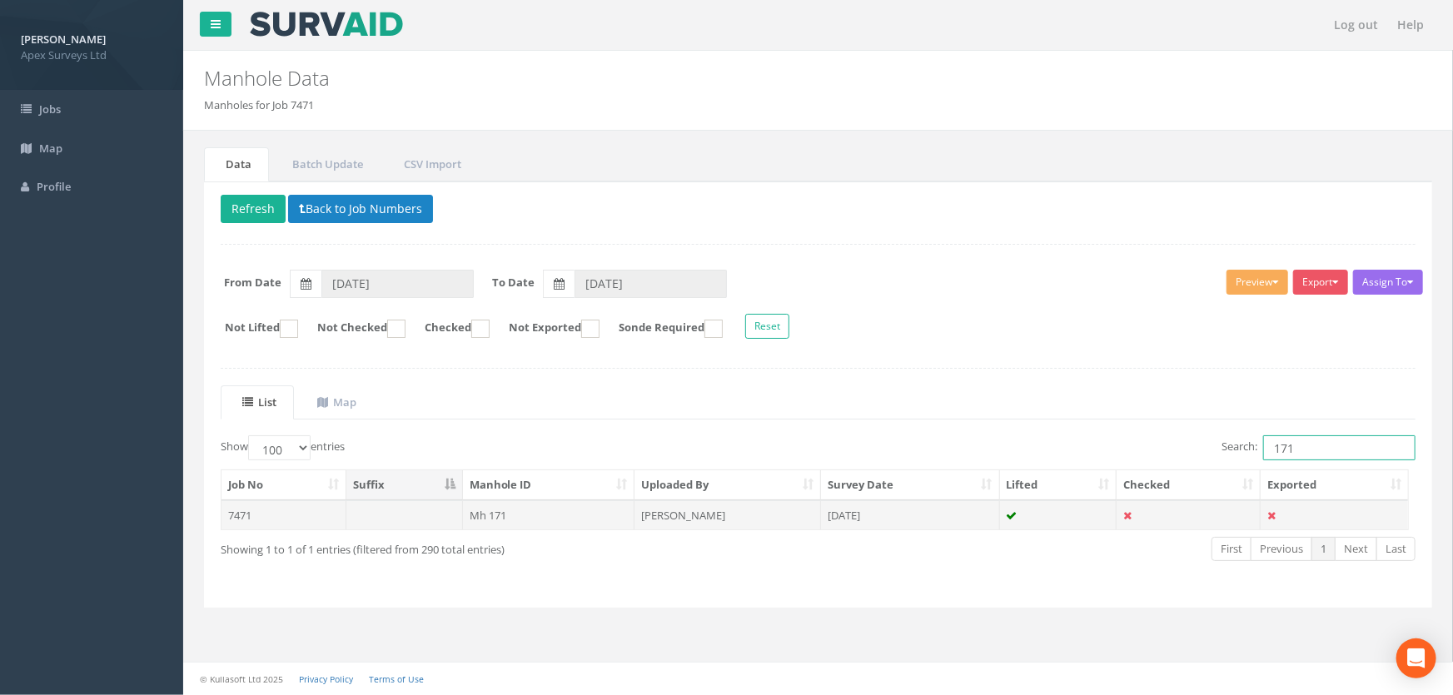
type input "171"
click at [501, 516] on td "Mh 171" at bounding box center [549, 516] width 172 height 30
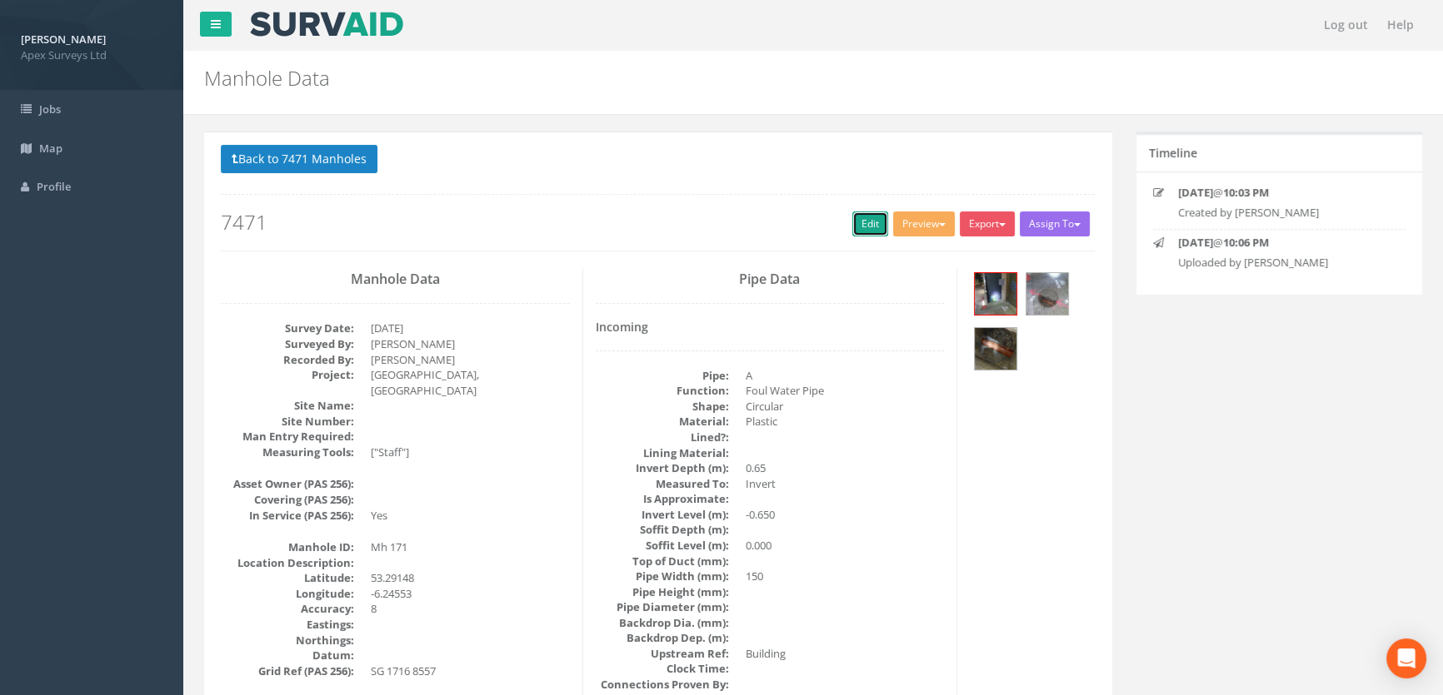
click at [864, 220] on link "Edit" at bounding box center [870, 224] width 36 height 25
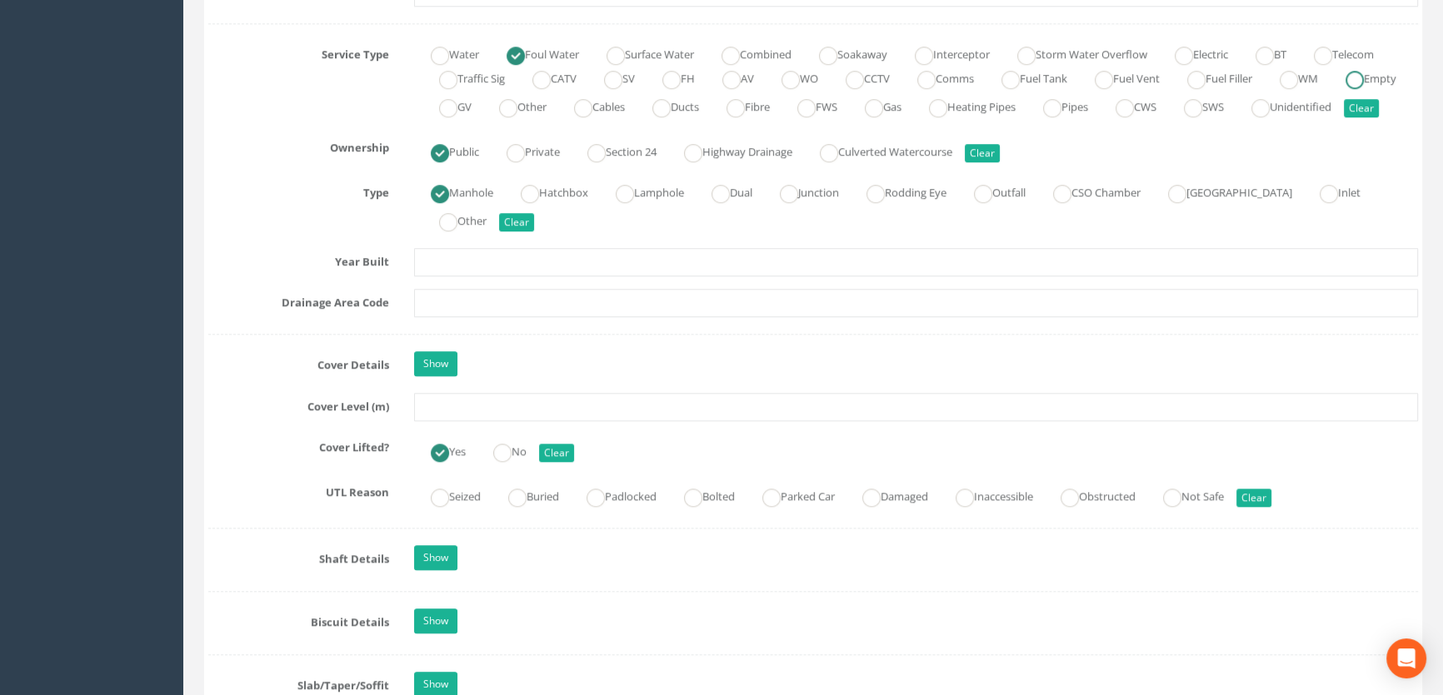
scroll to position [1211, 0]
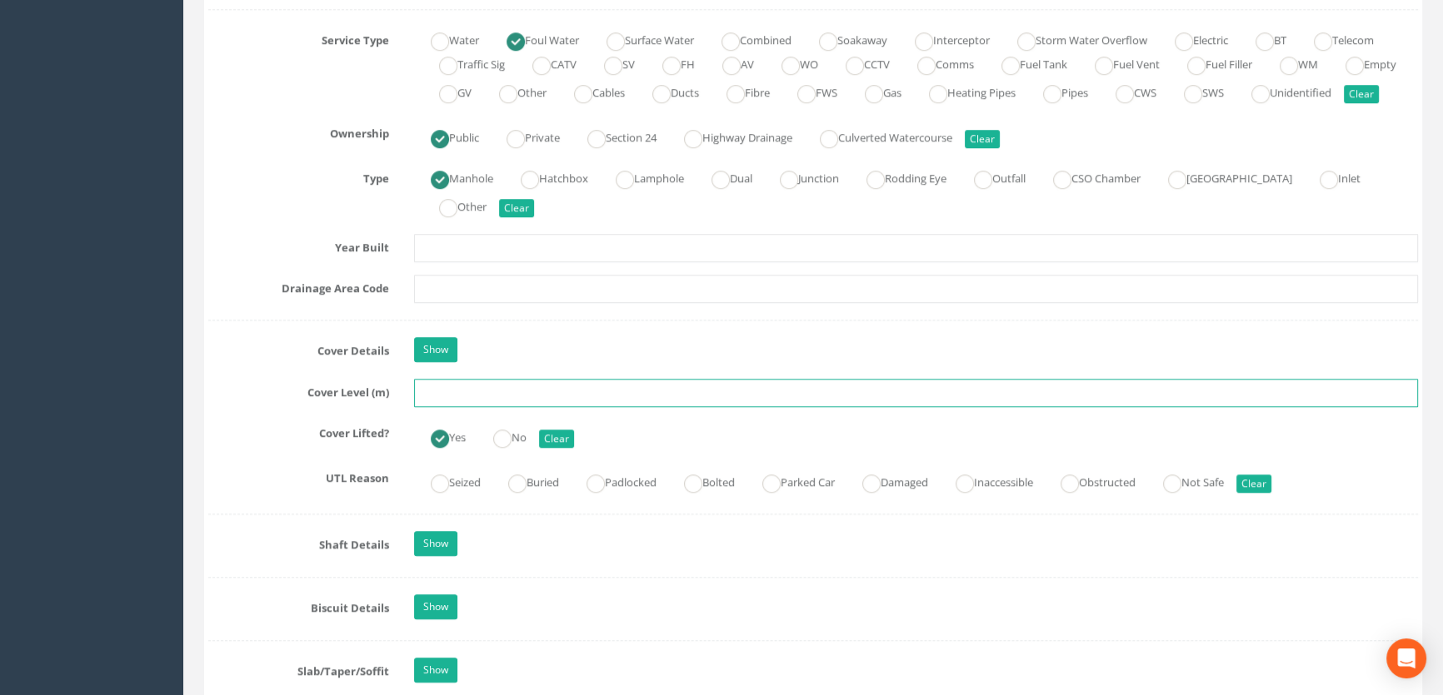
click at [455, 407] on input "text" at bounding box center [916, 393] width 1004 height 28
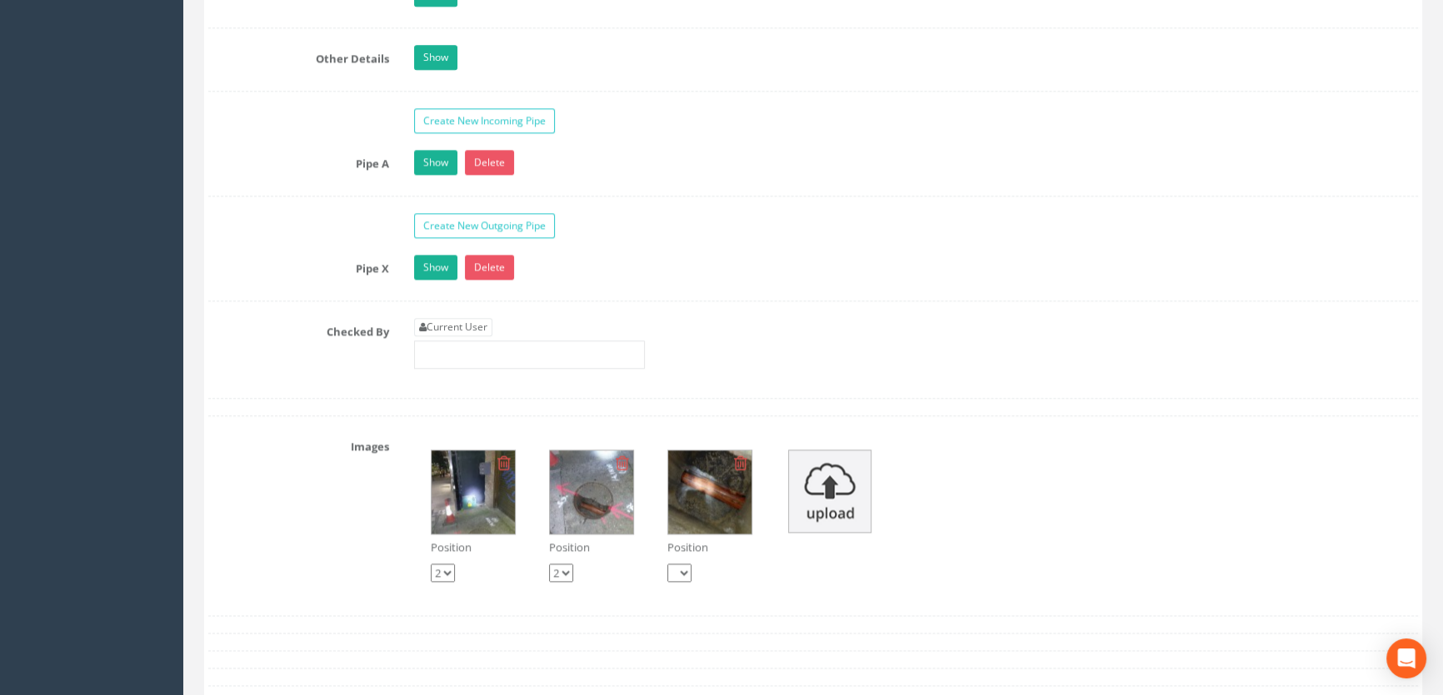
scroll to position [2649, 0]
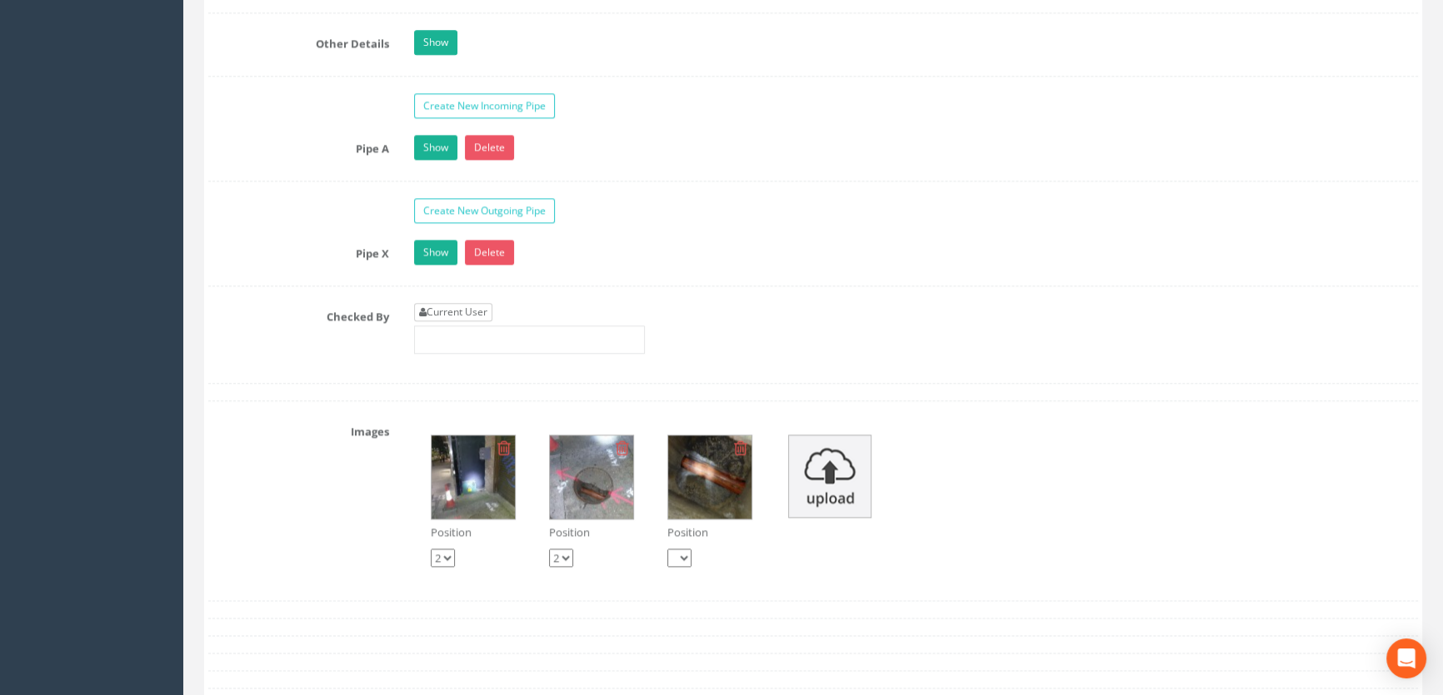
type input "48.59"
click at [473, 321] on link "Current User" at bounding box center [453, 312] width 78 height 18
type input "[PERSON_NAME]"
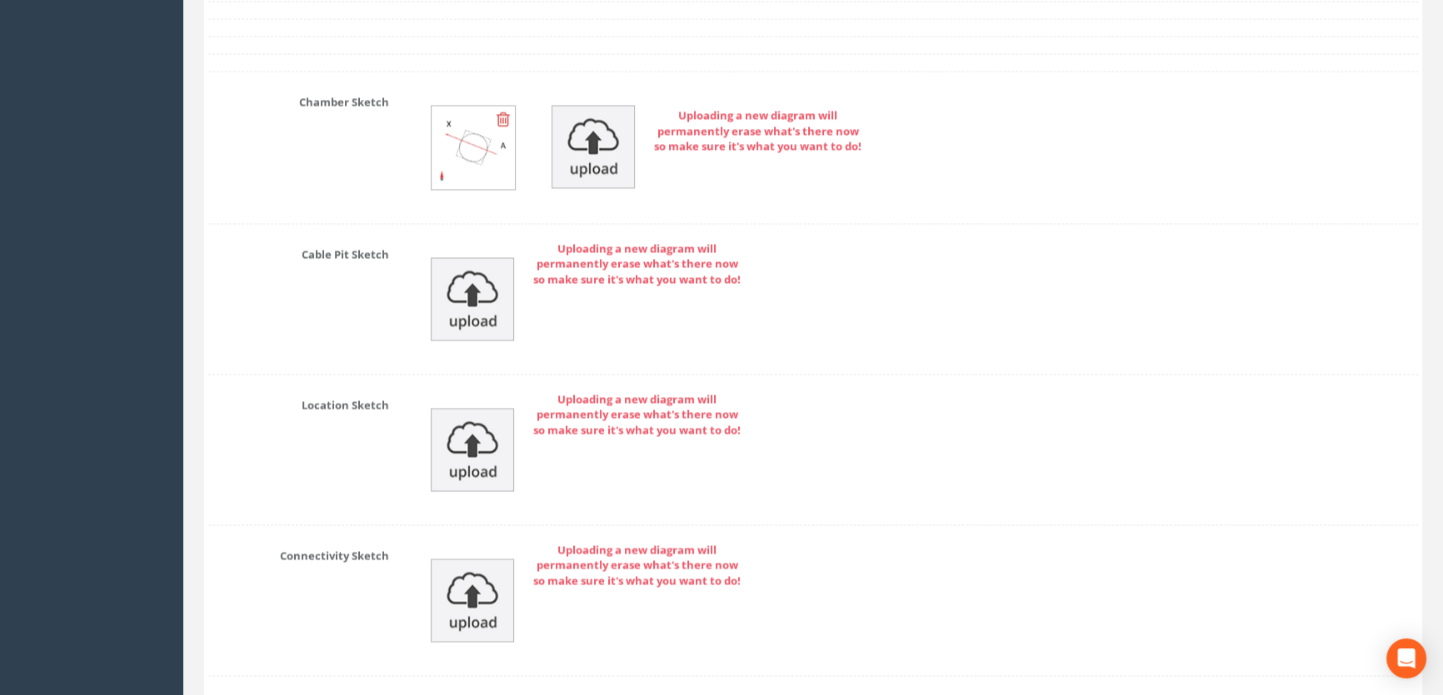
scroll to position [3688, 0]
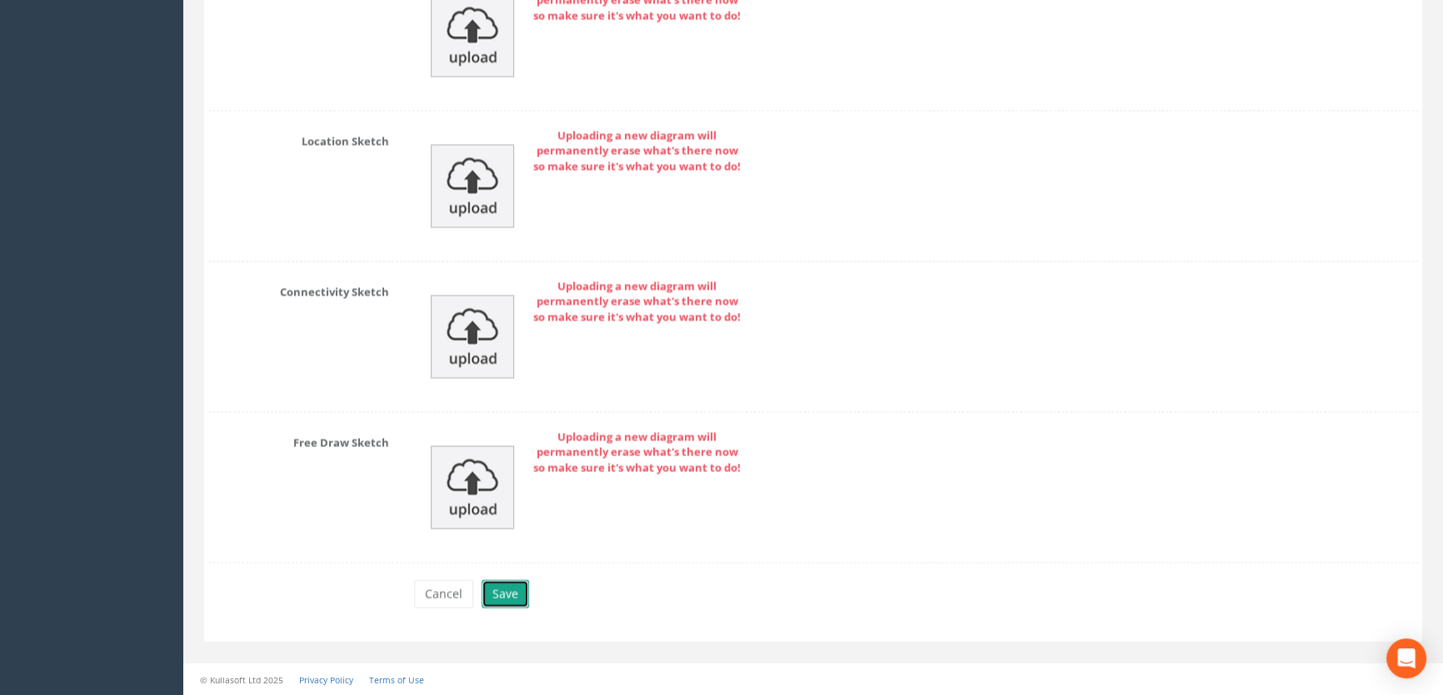
click at [486, 587] on button "Save" at bounding box center [504, 594] width 47 height 28
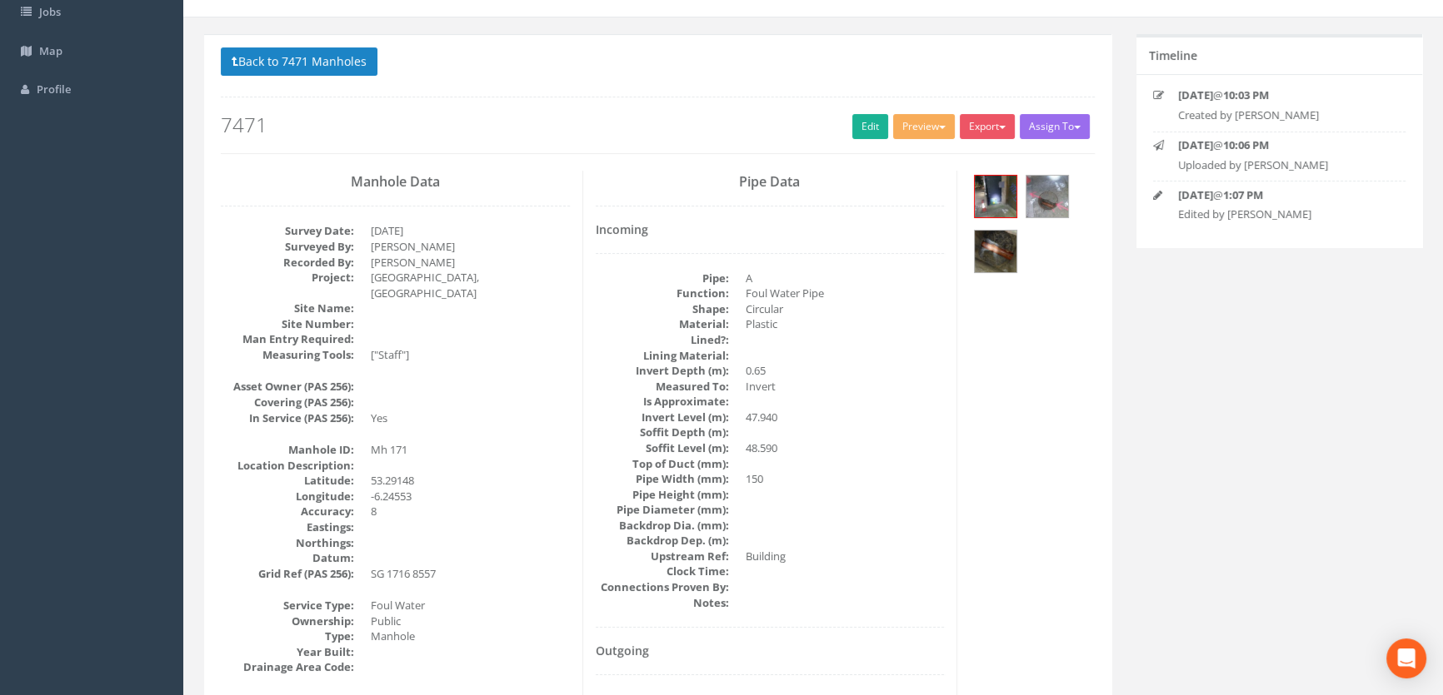
scroll to position [0, 0]
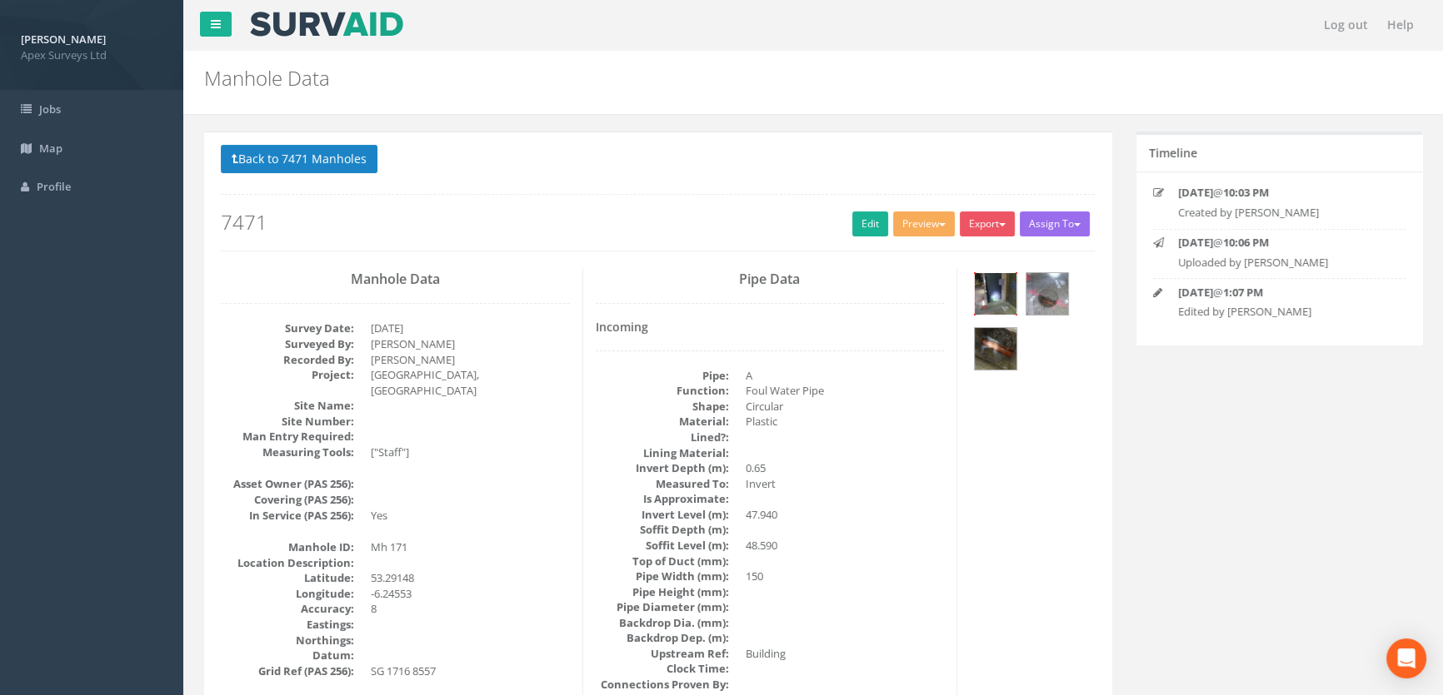
click at [993, 289] on img at bounding box center [995, 294] width 42 height 42
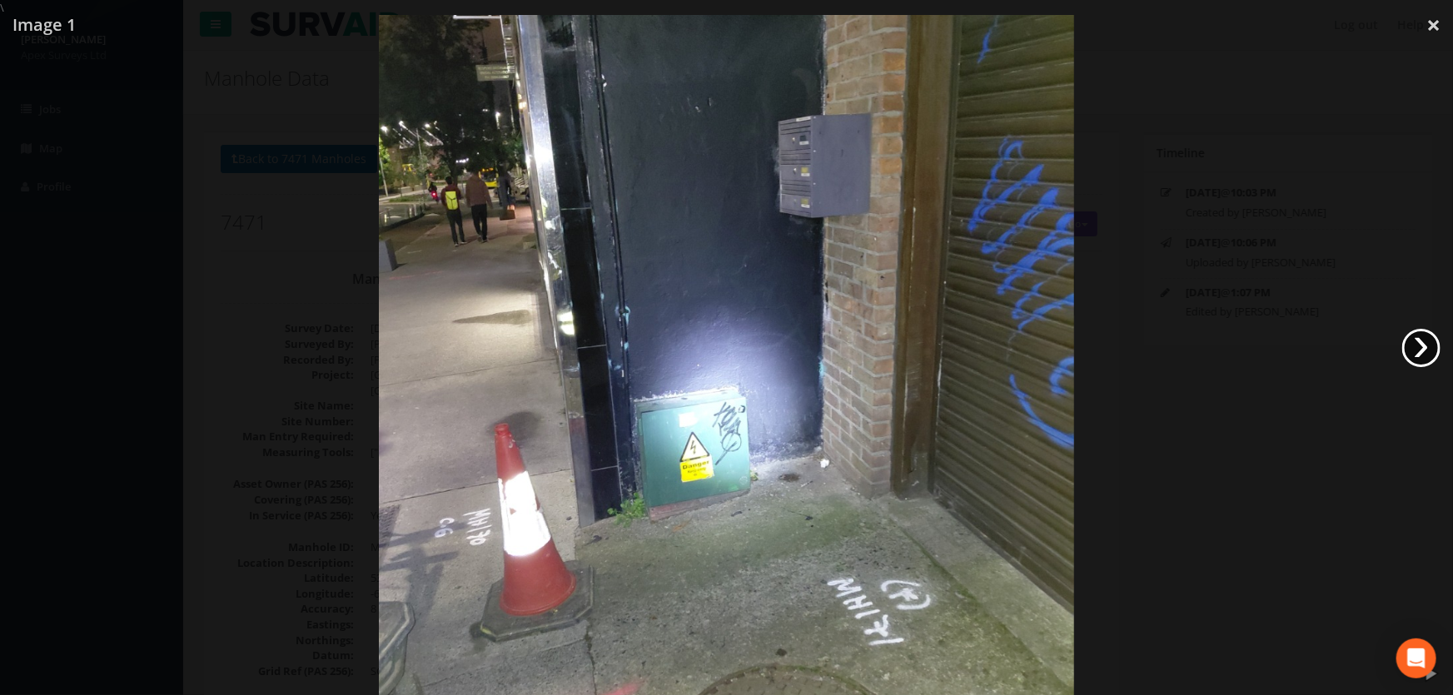
click at [1416, 351] on link "›" at bounding box center [1422, 348] width 38 height 38
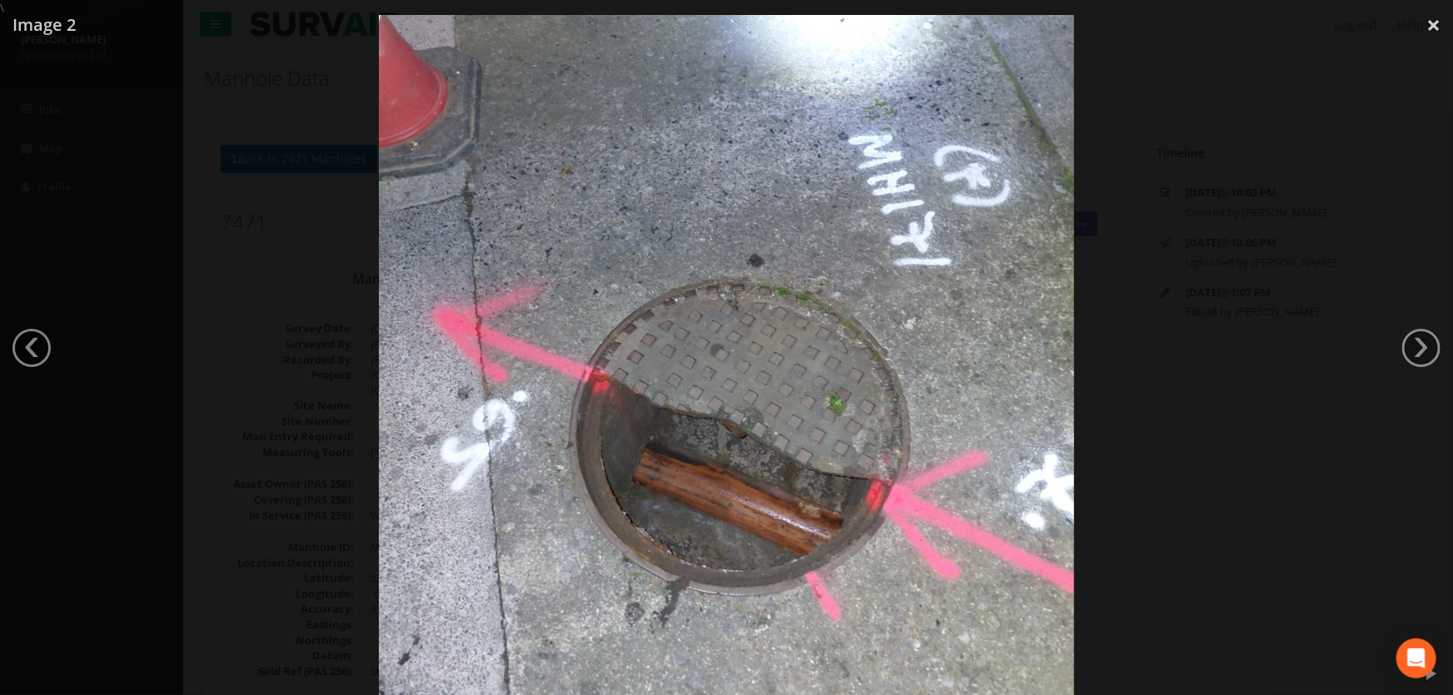
click at [222, 355] on div at bounding box center [726, 363] width 1453 height 695
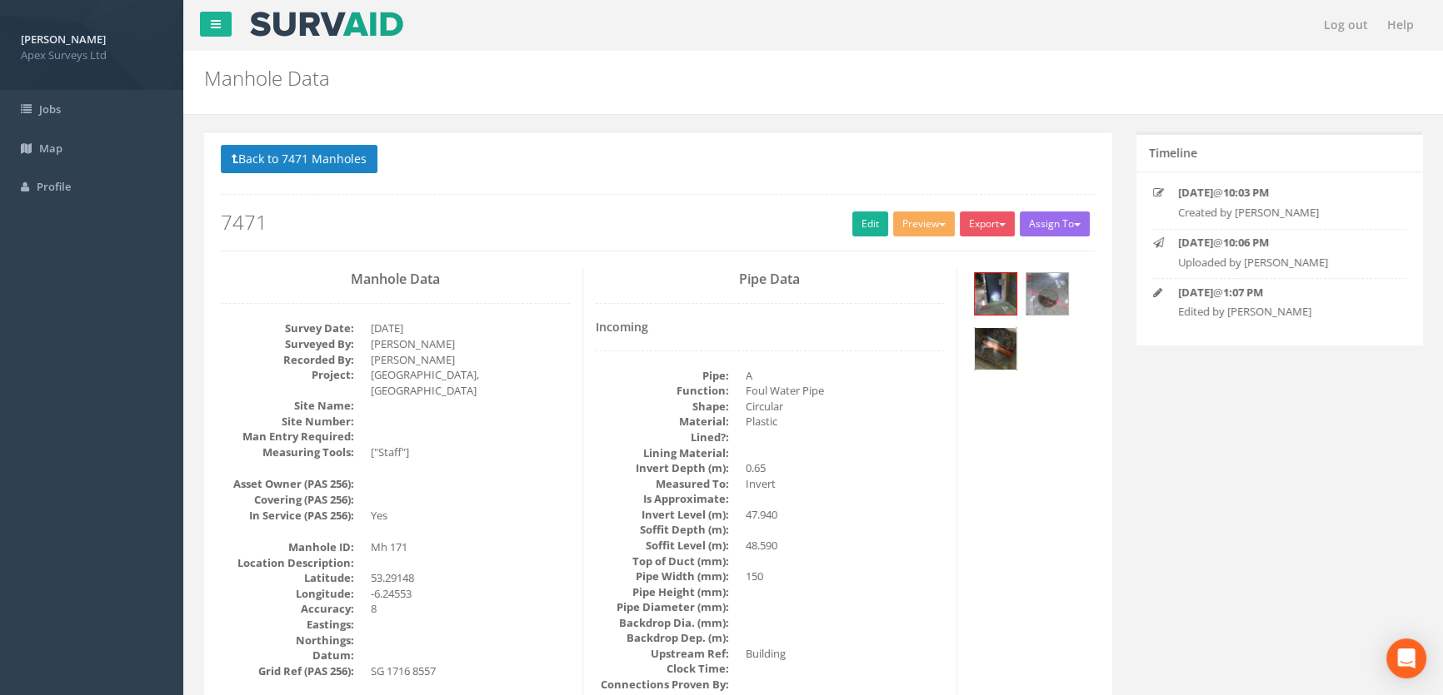
click at [979, 343] on img at bounding box center [995, 349] width 42 height 42
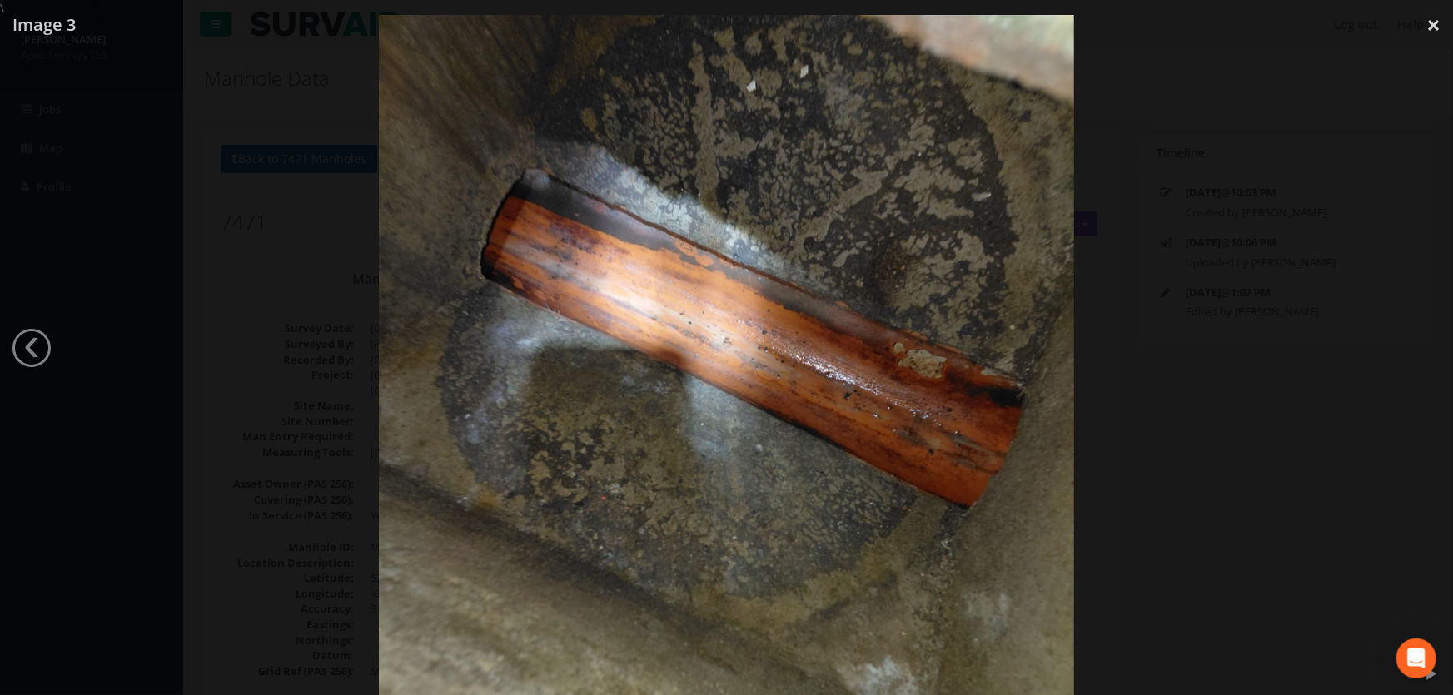
click at [219, 265] on div at bounding box center [726, 363] width 1453 height 695
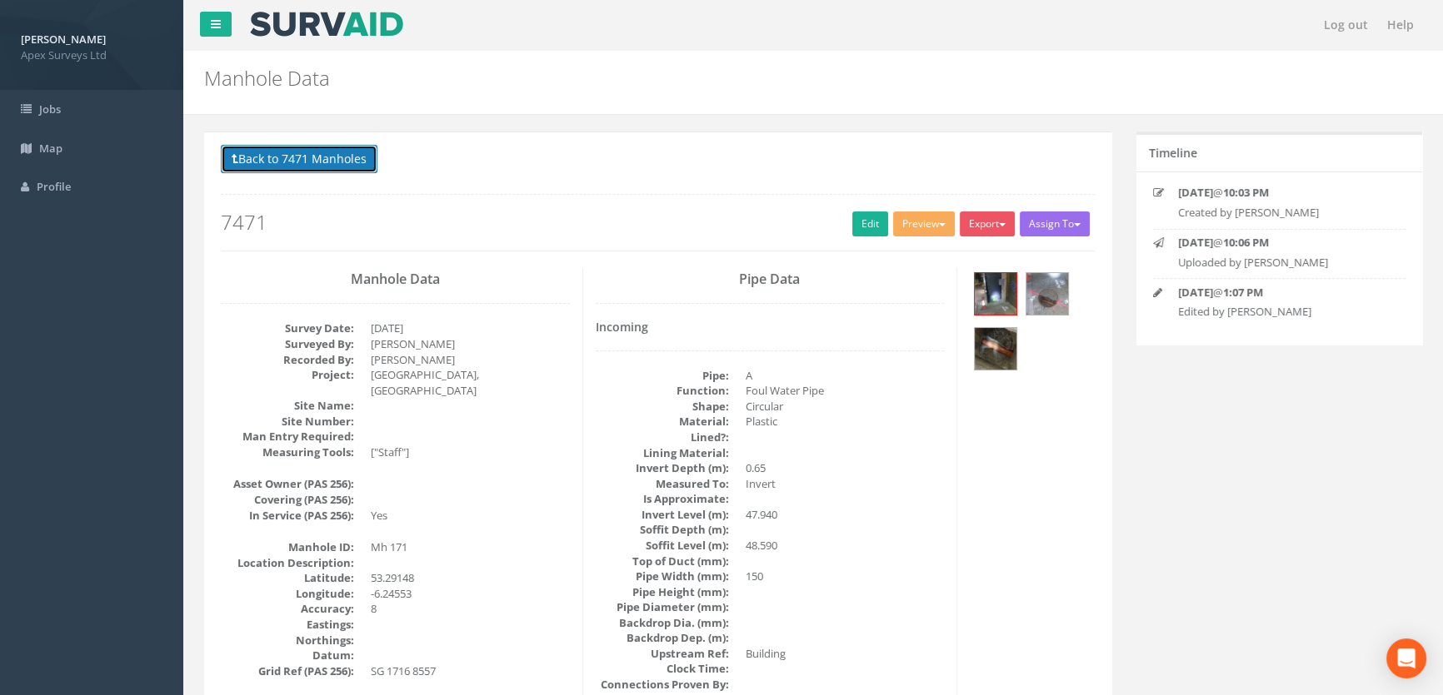
click at [339, 155] on button "Back to 7471 Manholes" at bounding box center [299, 159] width 157 height 28
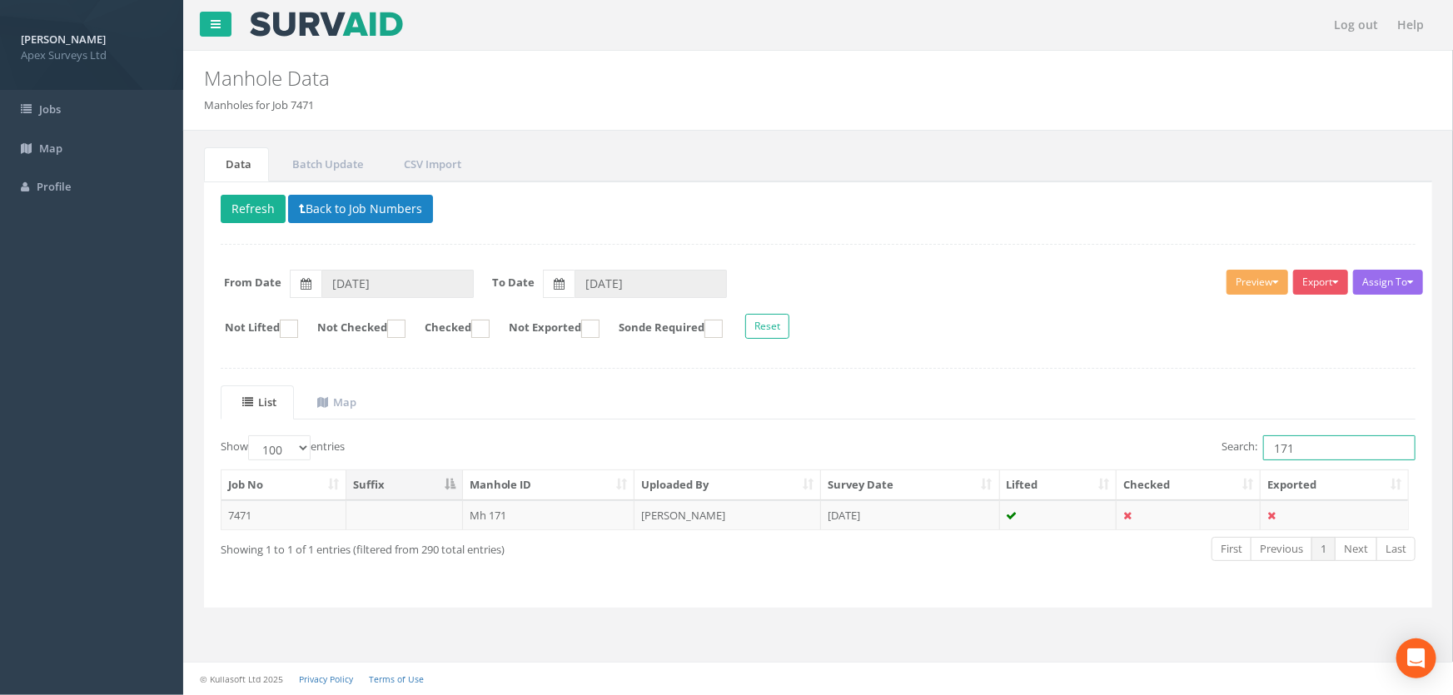
drag, startPoint x: 1305, startPoint y: 447, endPoint x: 1201, endPoint y: 455, distance: 104.4
click at [1201, 455] on div "Search: 171" at bounding box center [1124, 450] width 586 height 29
type input "116"
click at [496, 516] on td "Mh 116" at bounding box center [549, 516] width 172 height 30
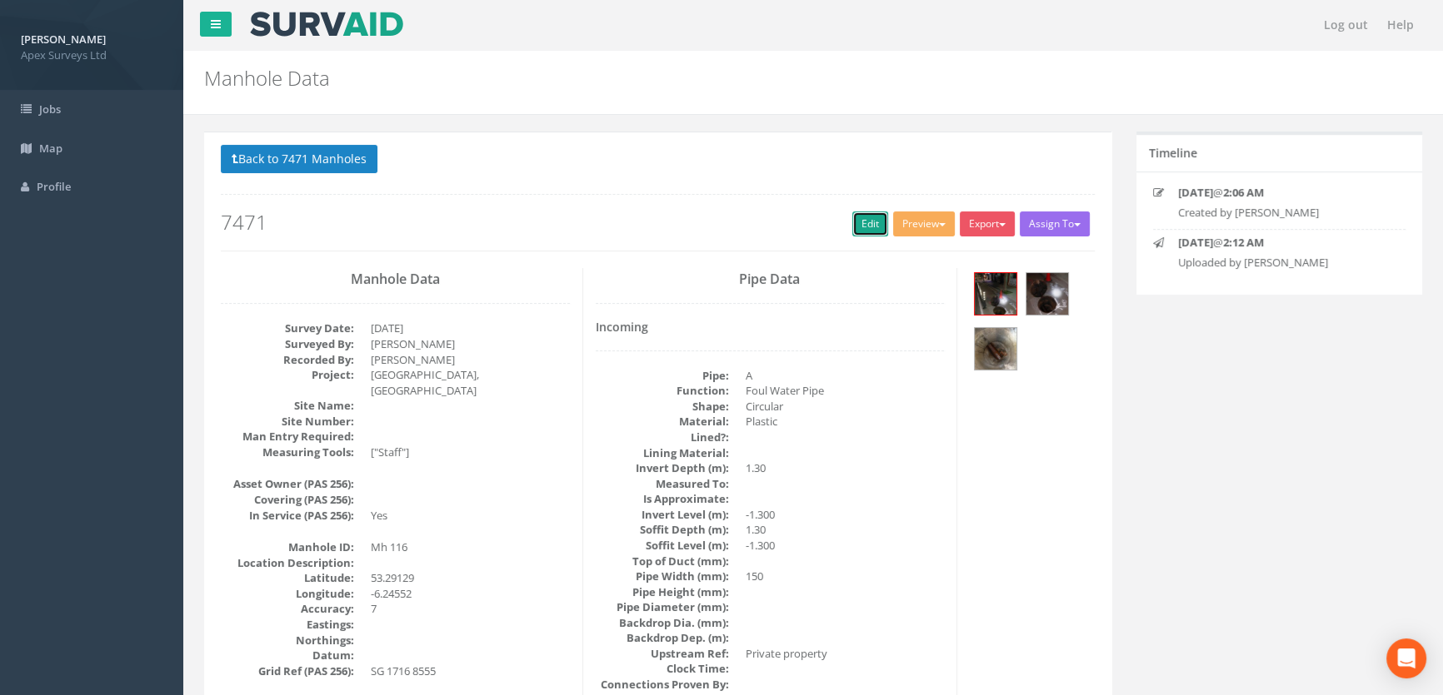
click at [854, 225] on link "Edit" at bounding box center [870, 224] width 36 height 25
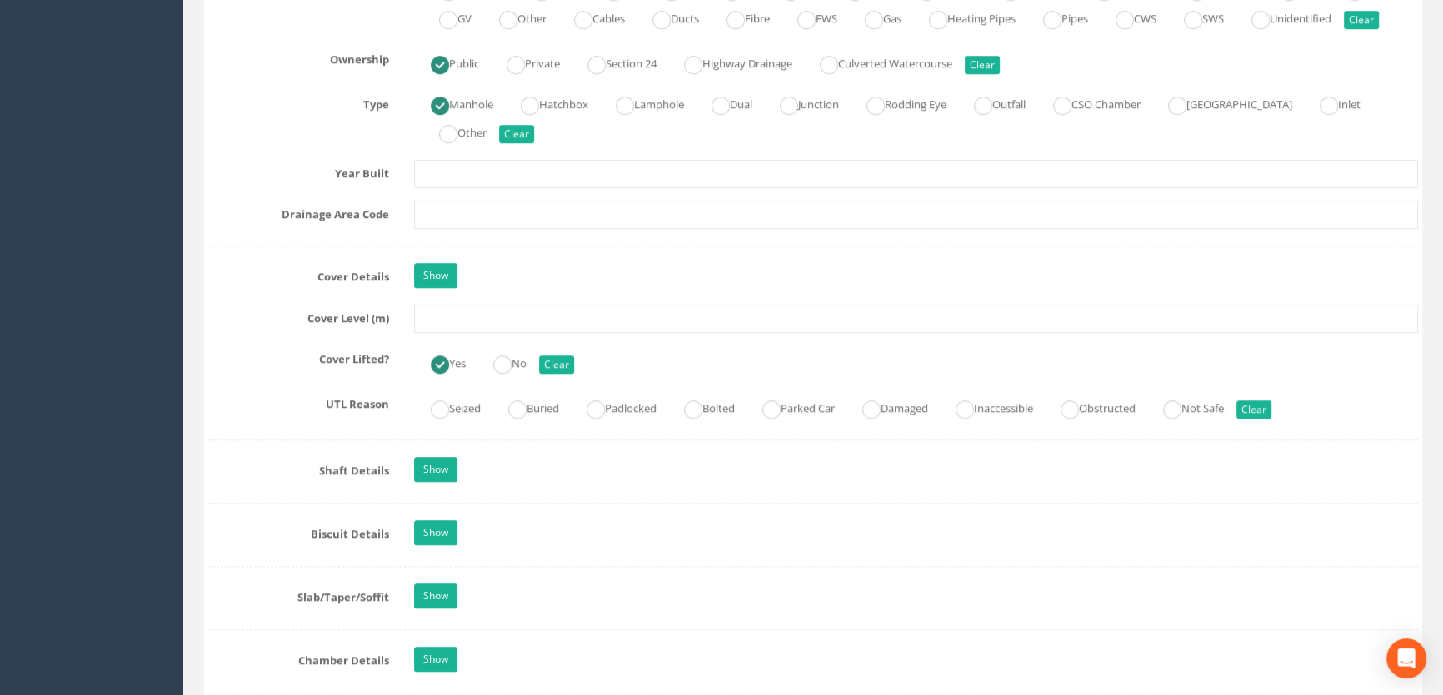
scroll to position [1287, 0]
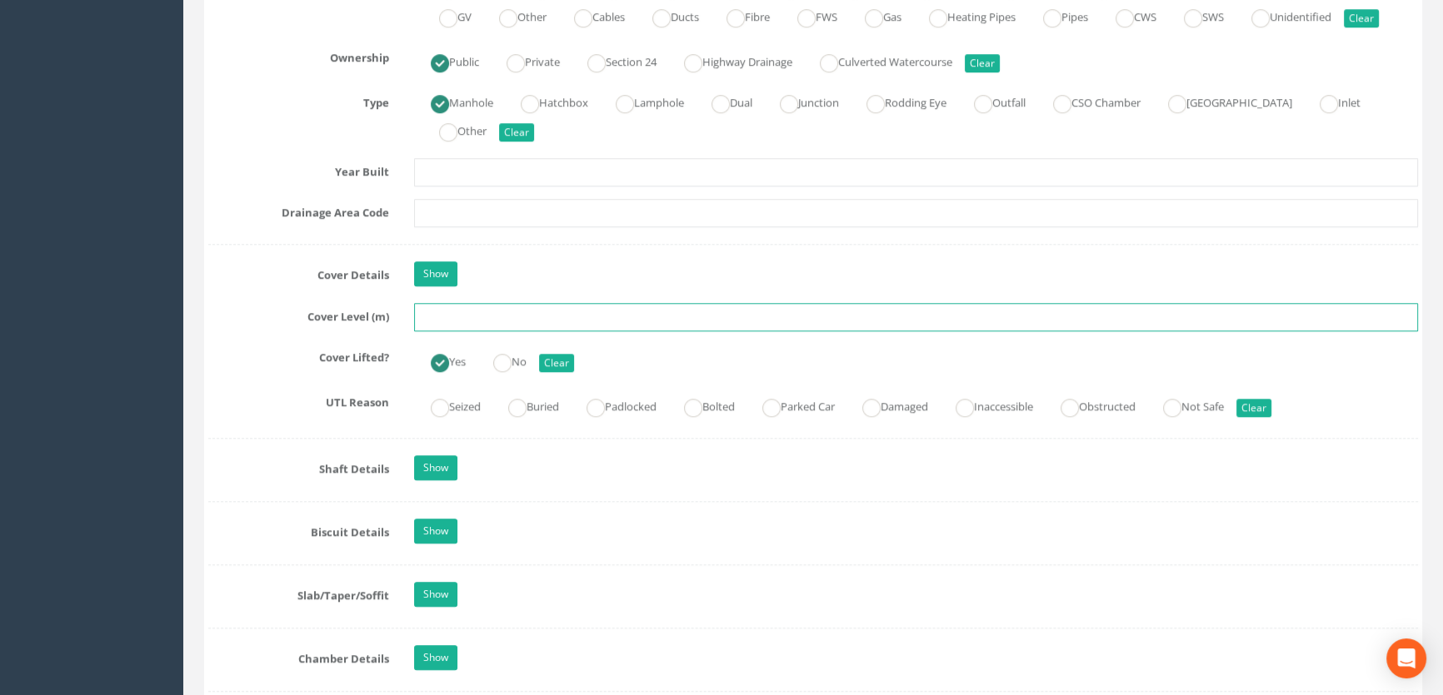
click at [450, 331] on input "text" at bounding box center [916, 317] width 1004 height 28
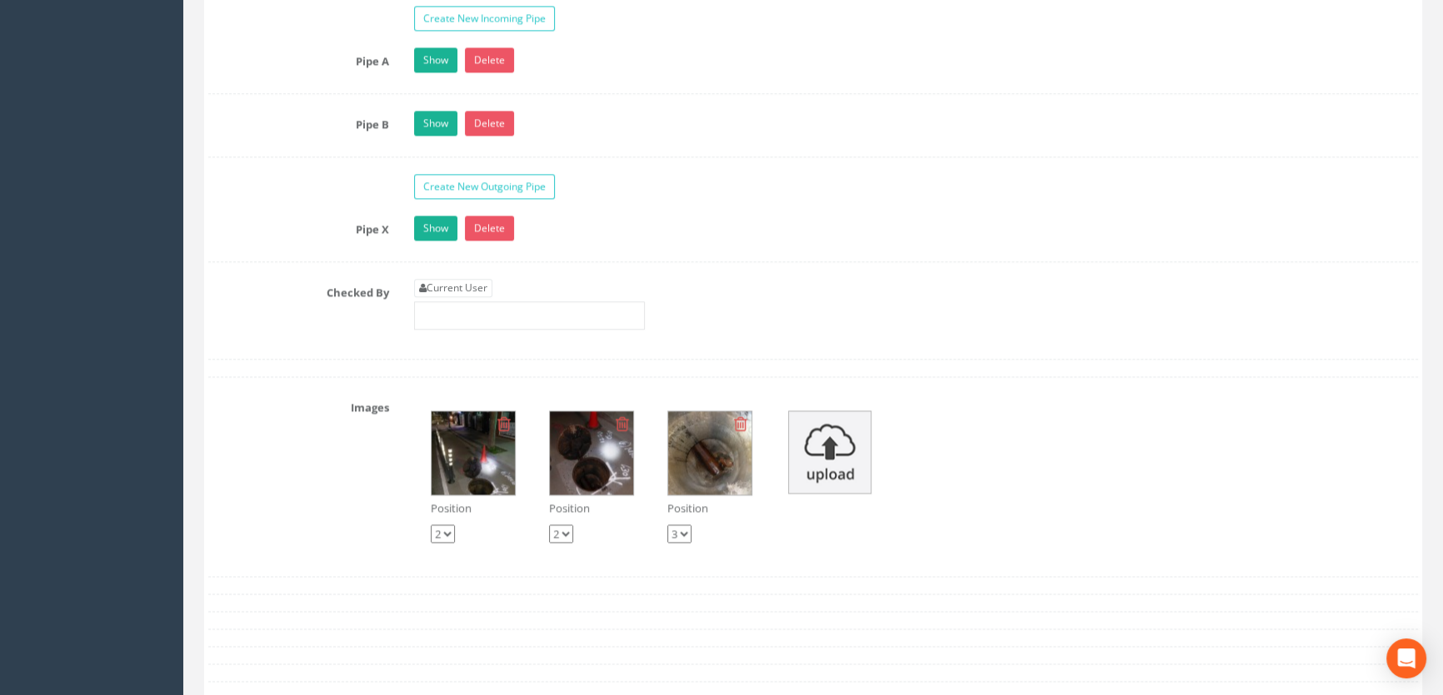
scroll to position [2953, 0]
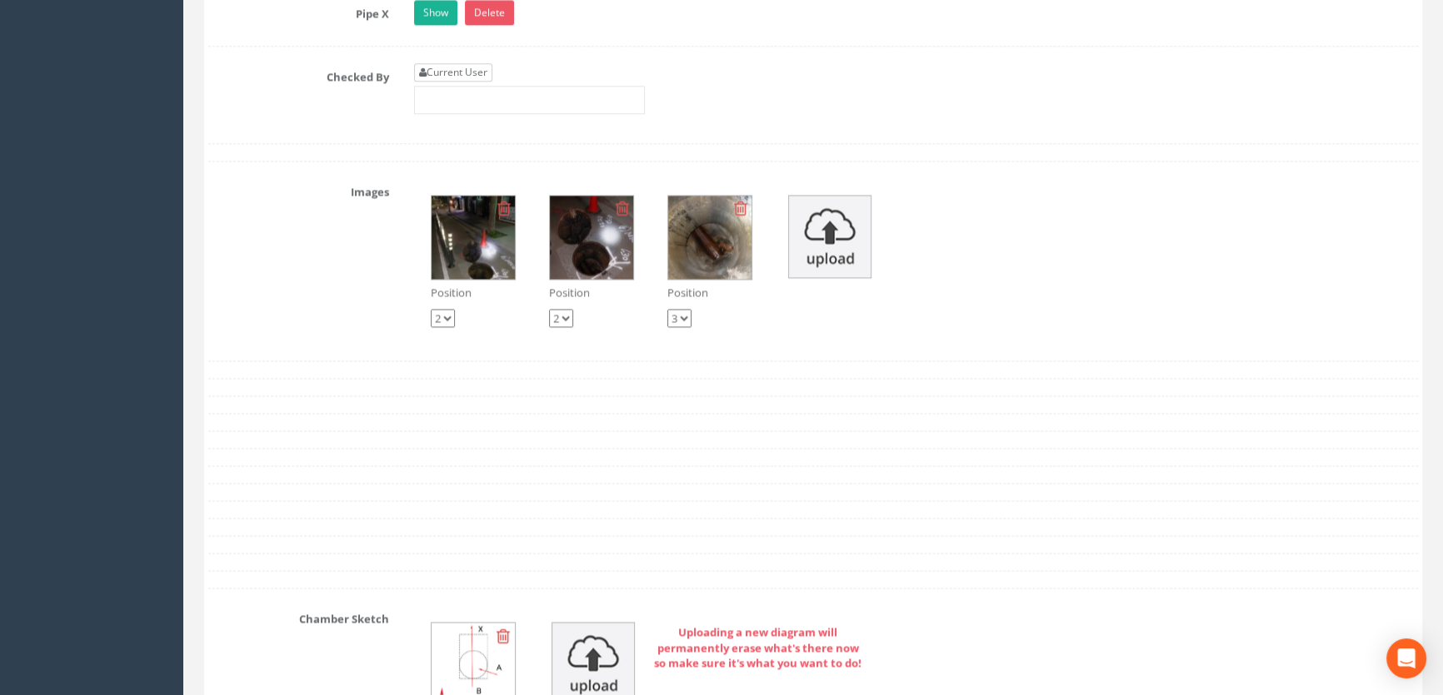
type input "49.04"
click at [486, 82] on link "Current User" at bounding box center [453, 72] width 78 height 18
type input "[PERSON_NAME]"
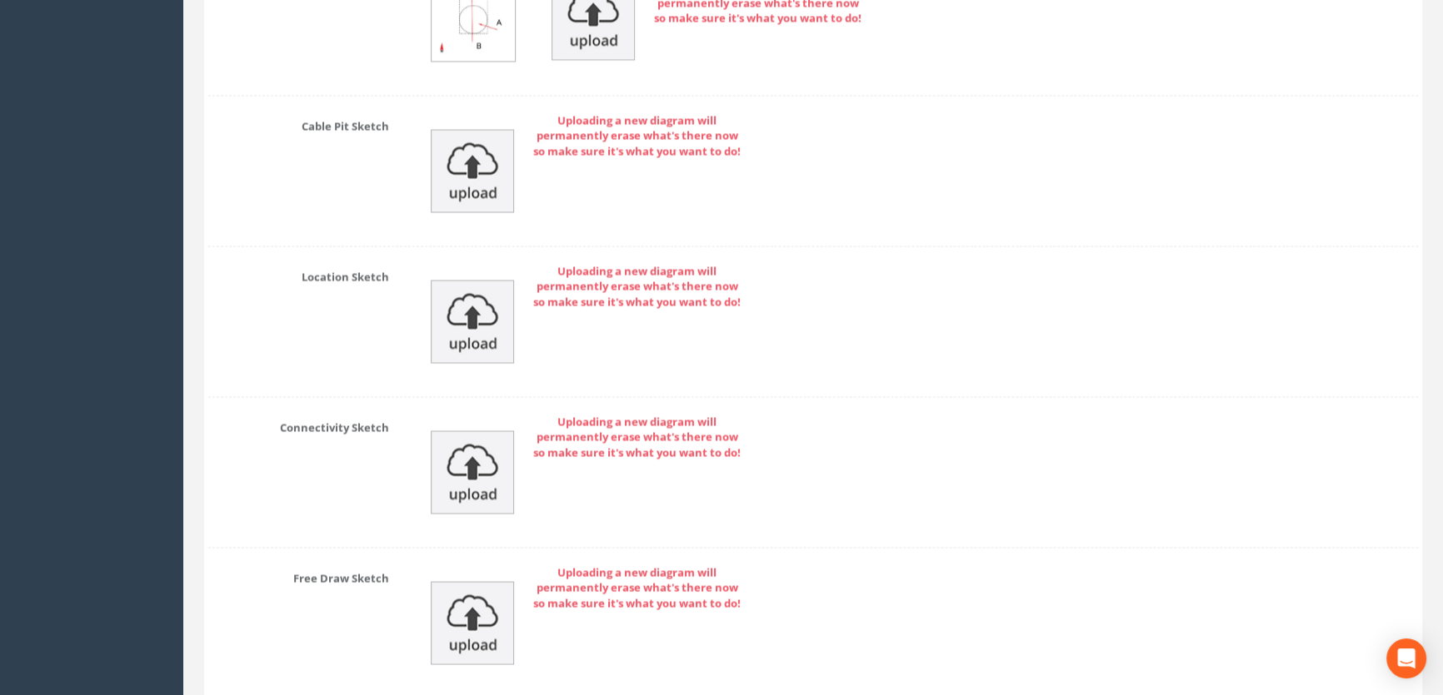
scroll to position [3750, 0]
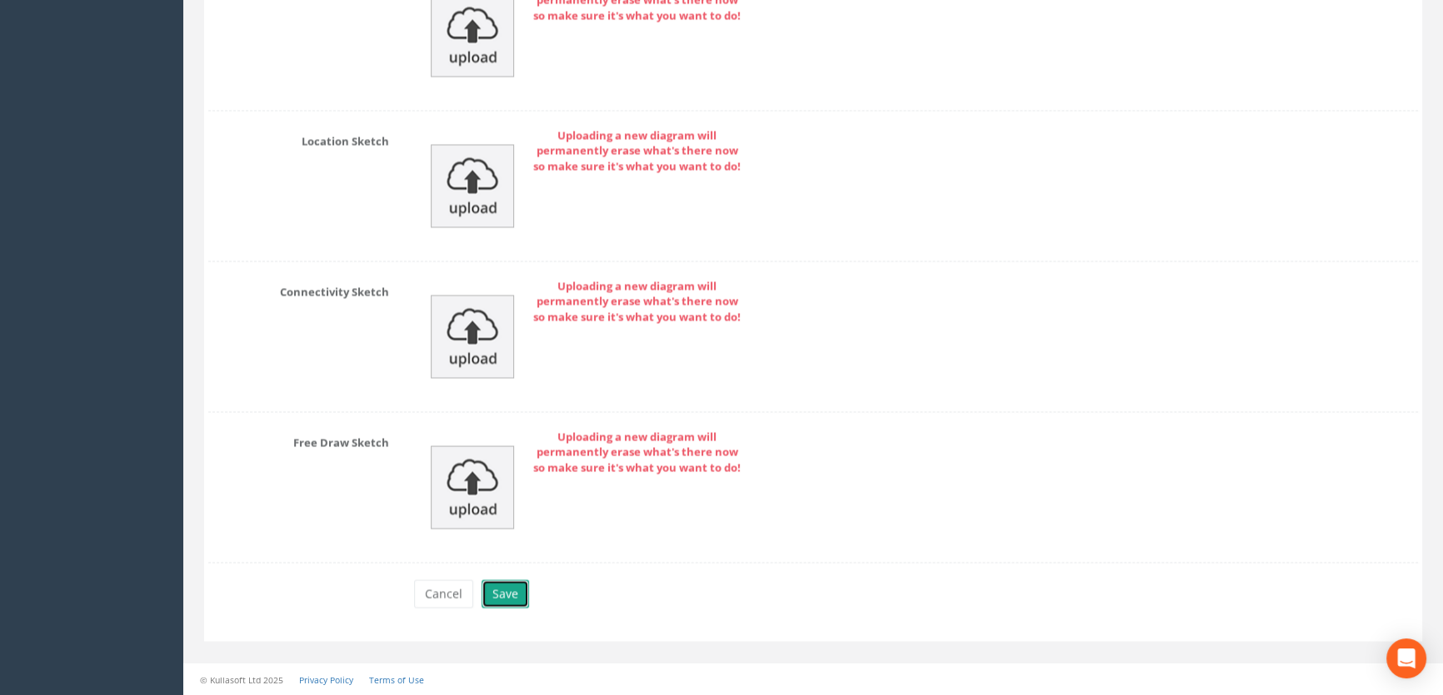
click at [516, 594] on button "Save" at bounding box center [504, 594] width 47 height 28
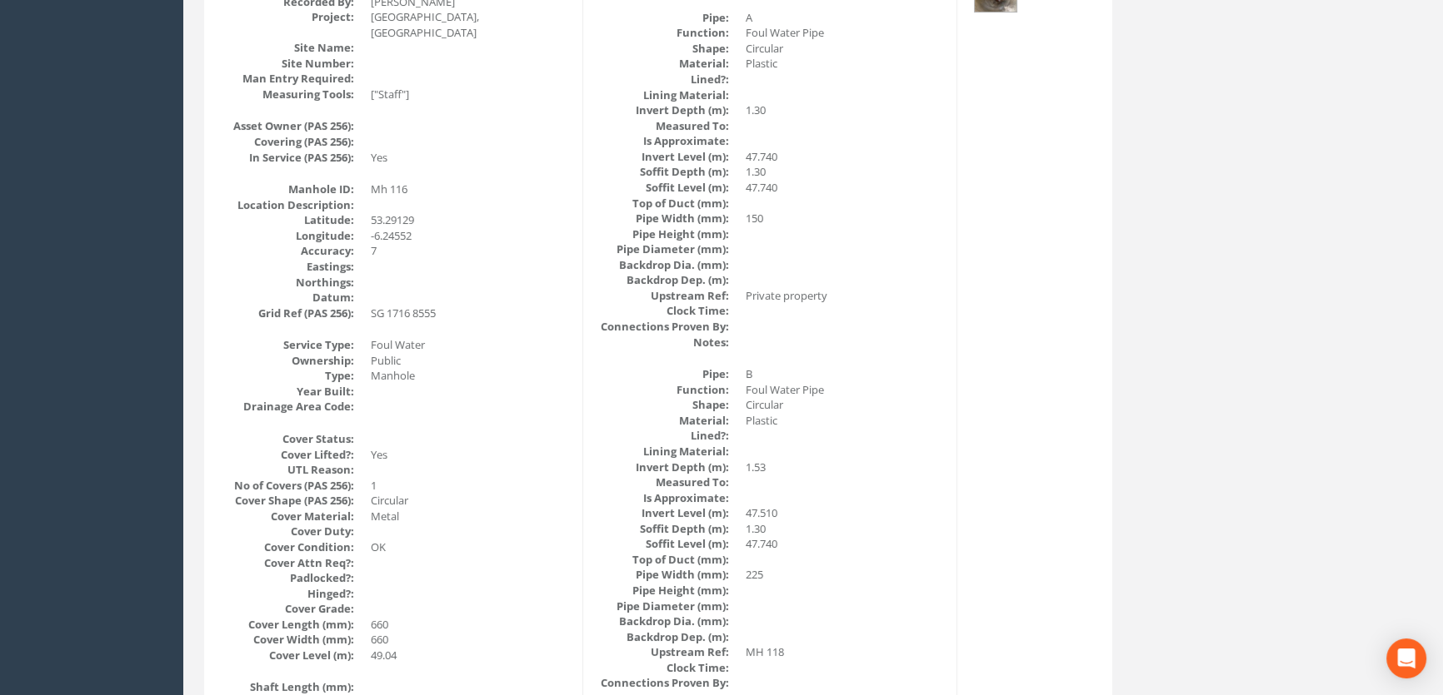
scroll to position [0, 0]
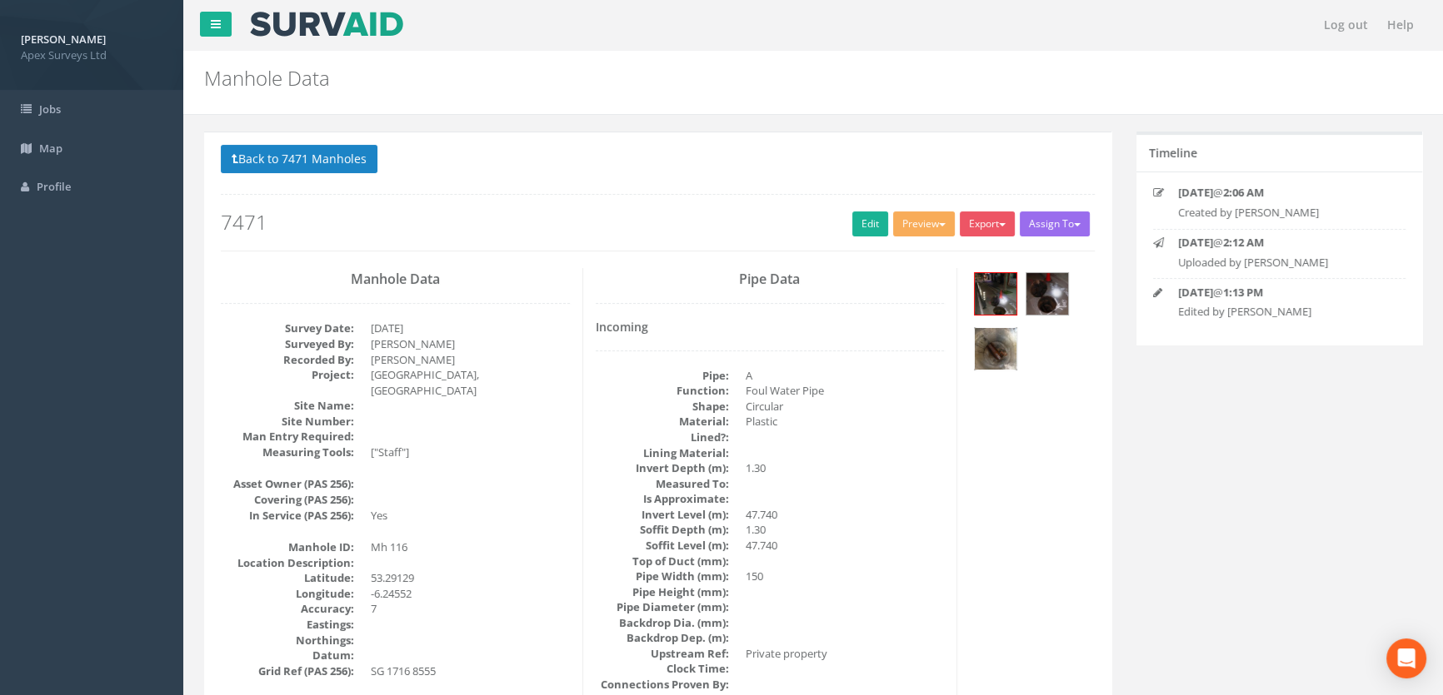
click at [989, 341] on img at bounding box center [995, 349] width 42 height 42
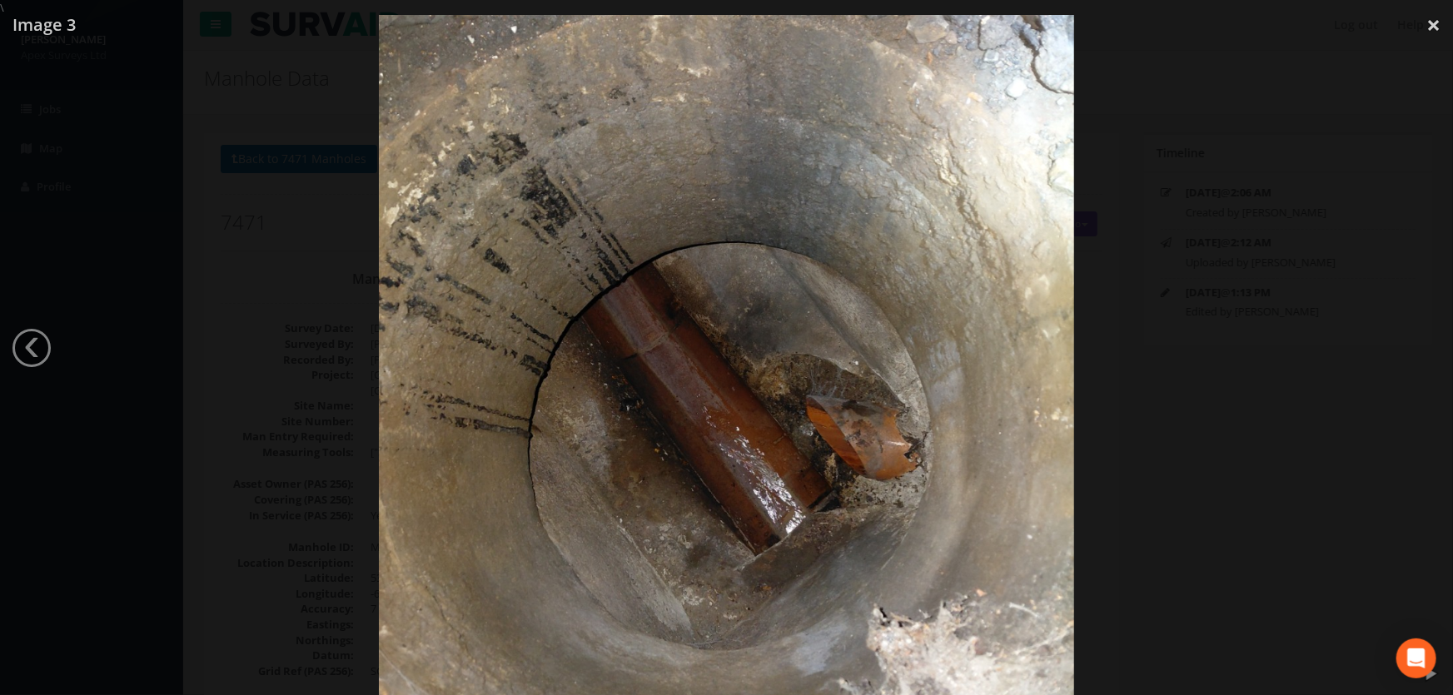
click at [187, 354] on div at bounding box center [726, 363] width 1453 height 695
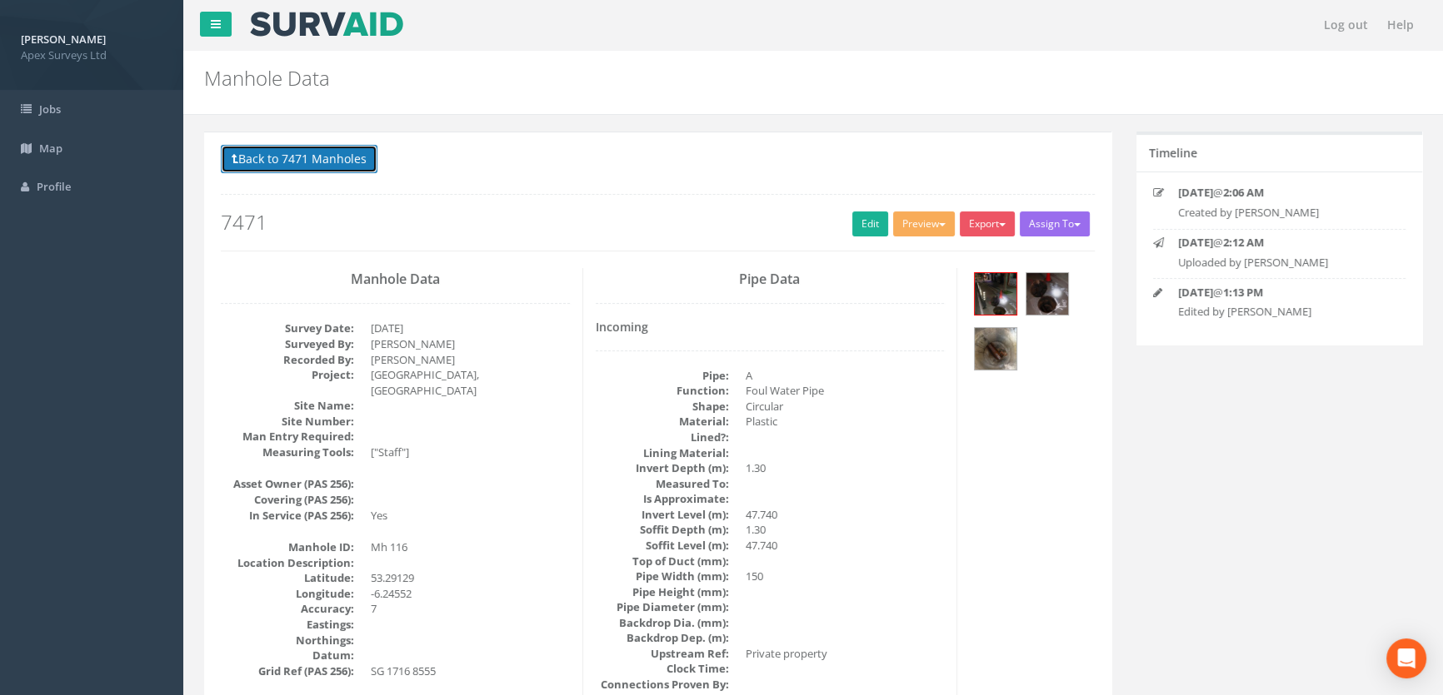
click at [295, 162] on button "Back to 7471 Manholes" at bounding box center [299, 159] width 157 height 28
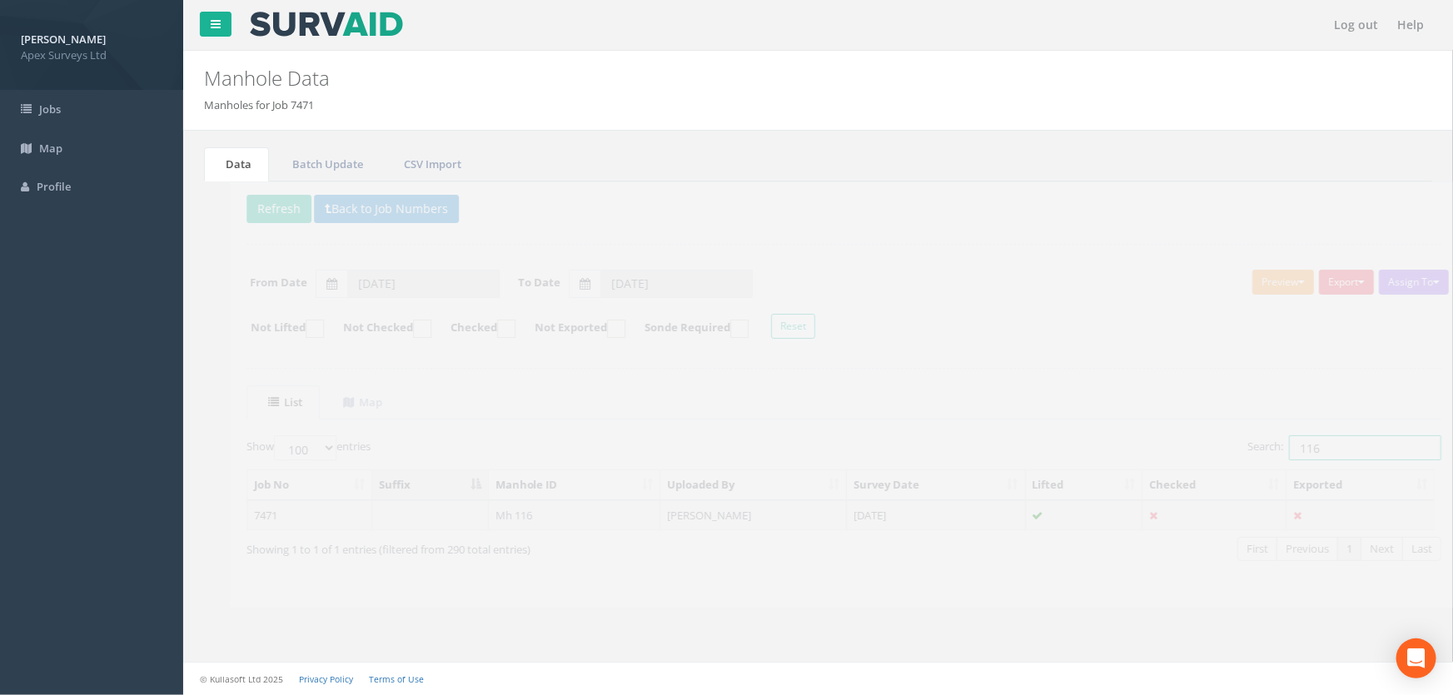
drag, startPoint x: 1309, startPoint y: 449, endPoint x: 1243, endPoint y: 444, distance: 66.8
click at [1243, 444] on label "Search: 116" at bounding box center [1319, 448] width 194 height 25
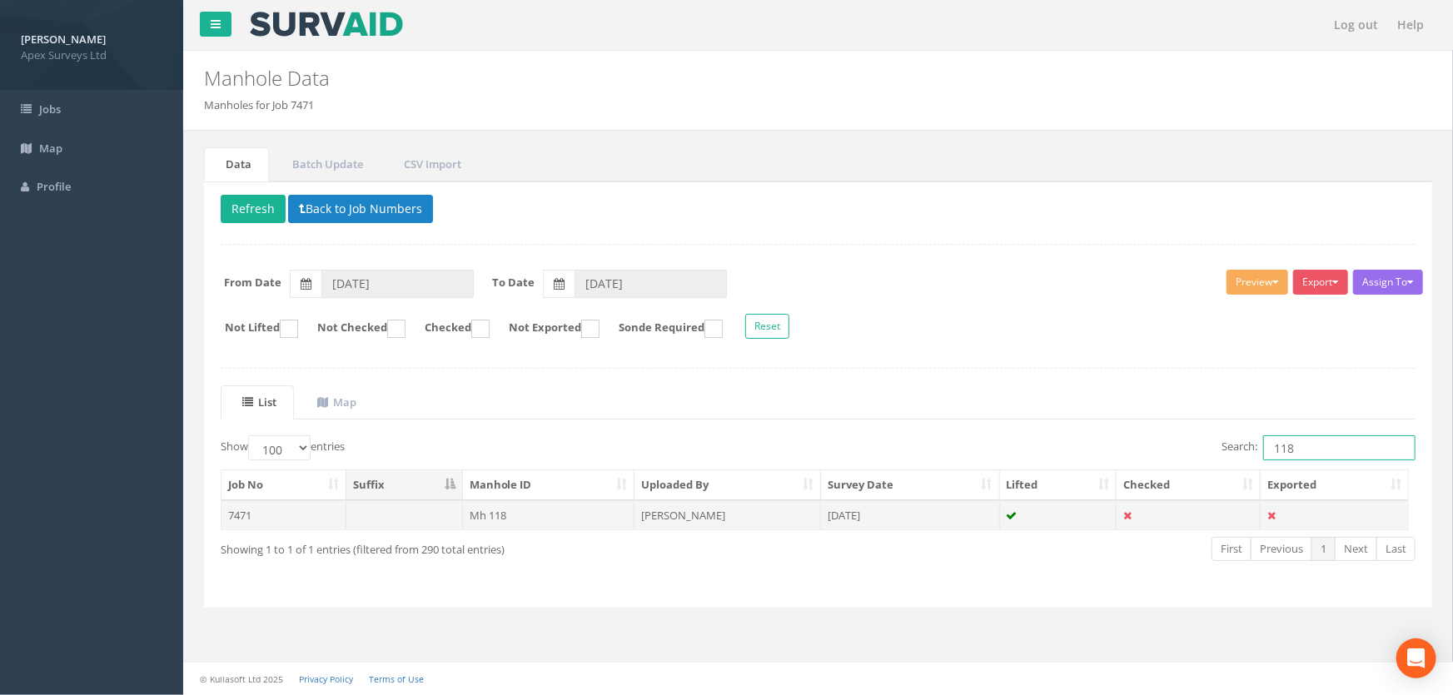
type input "118"
click at [516, 517] on td "Mh 118" at bounding box center [549, 516] width 172 height 30
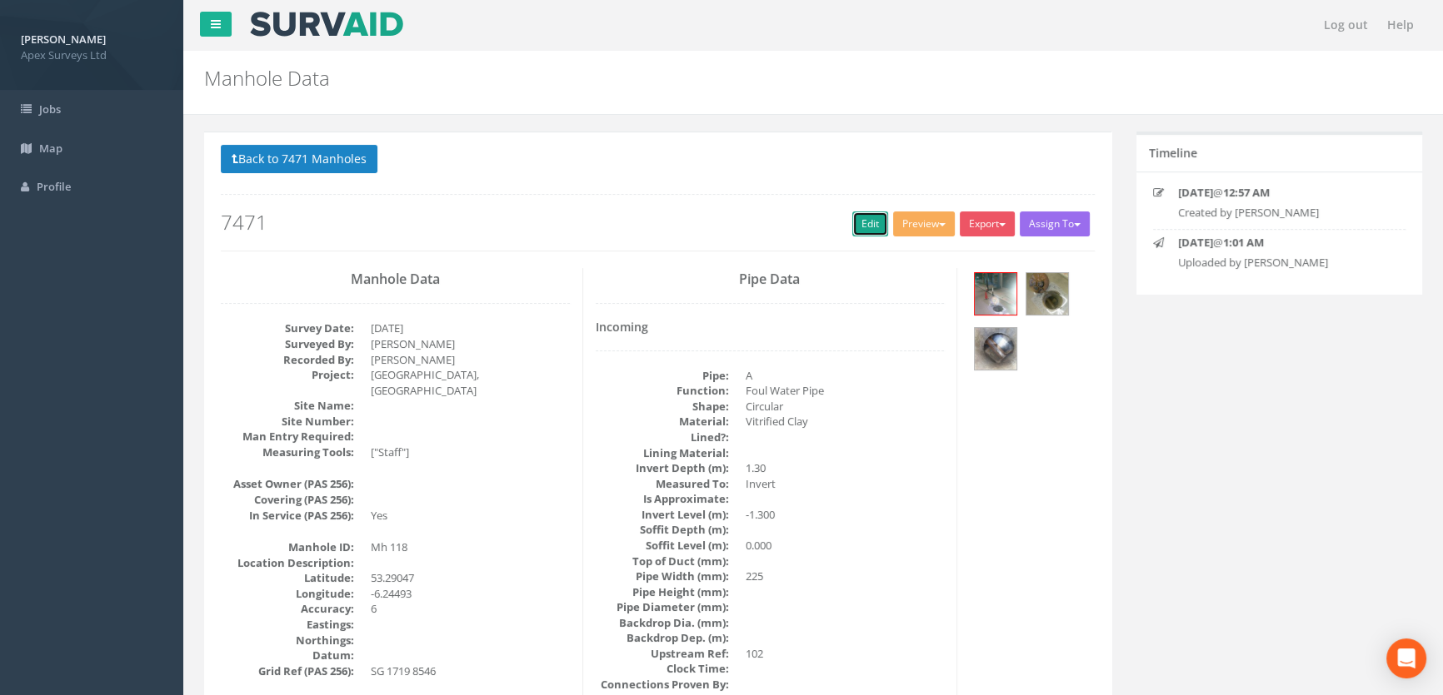
click at [857, 217] on link "Edit" at bounding box center [870, 224] width 36 height 25
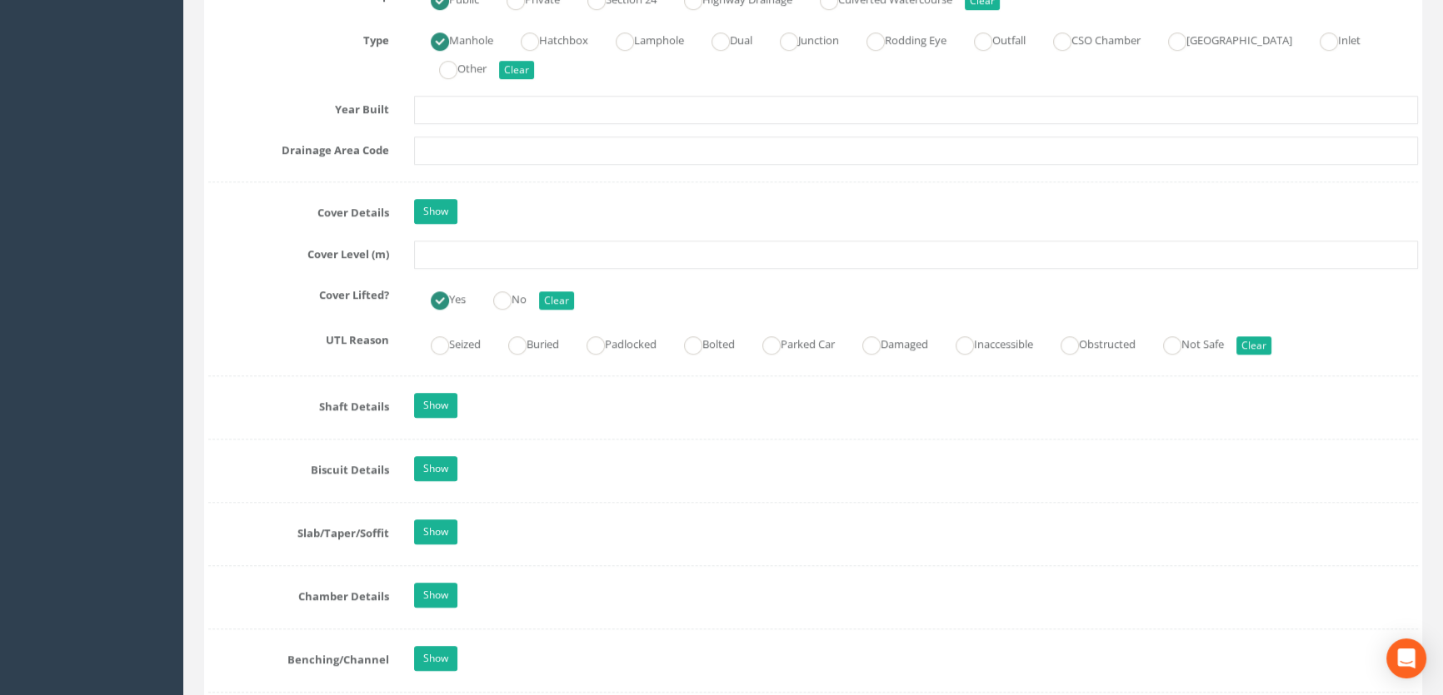
scroll to position [1363, 0]
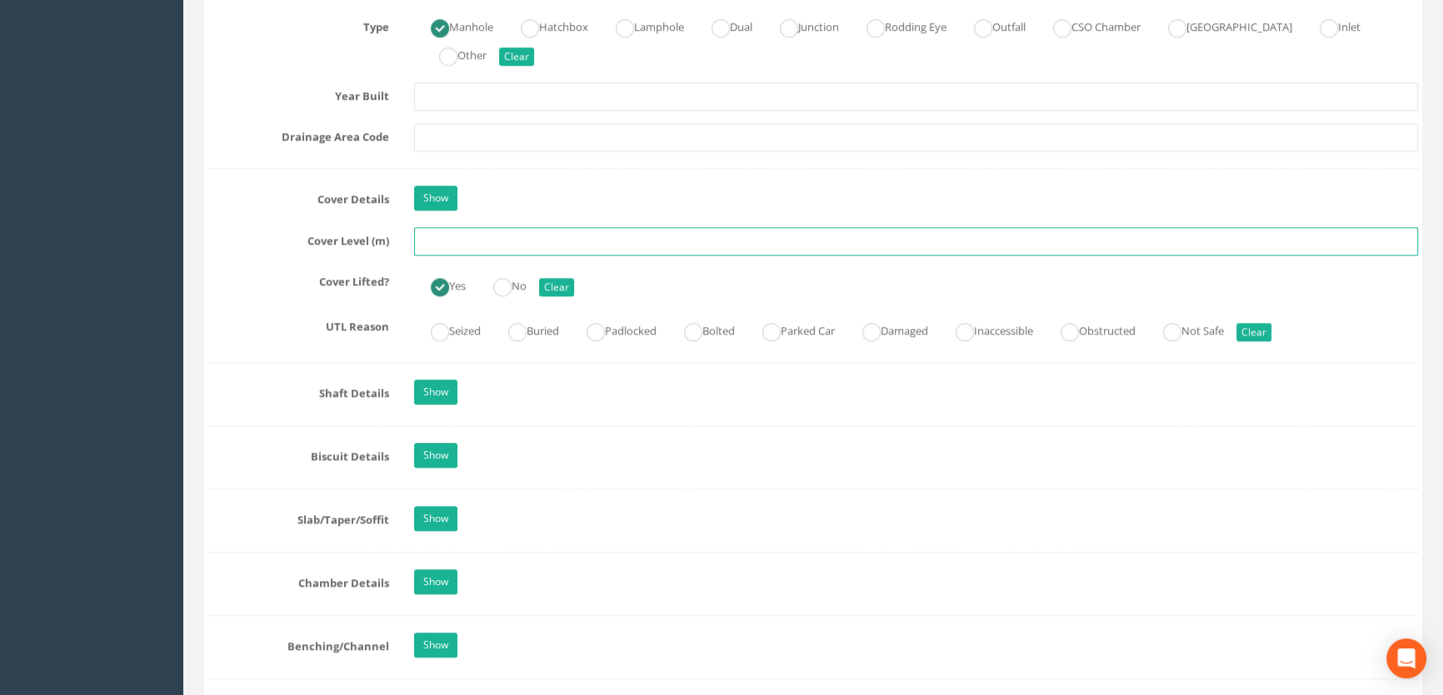
click at [456, 256] on input "text" at bounding box center [916, 241] width 1004 height 28
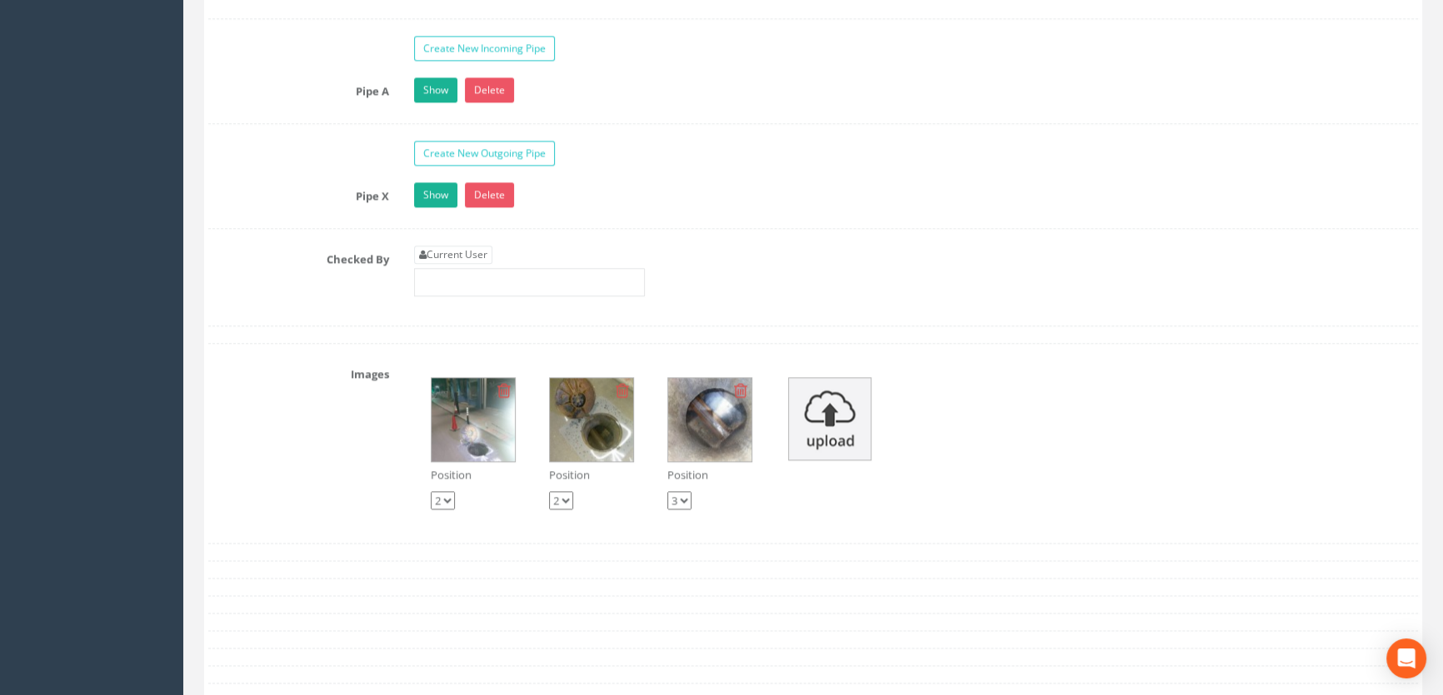
scroll to position [2725, 0]
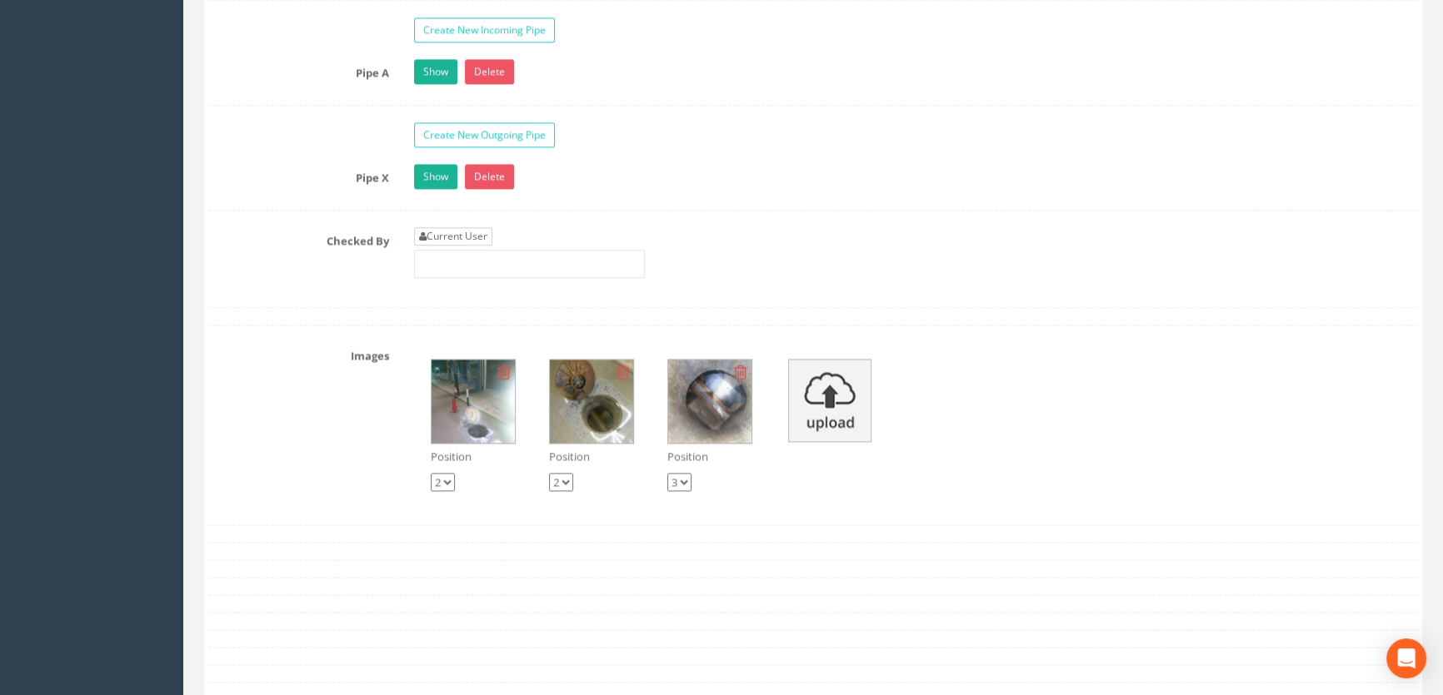
type input "51.27"
click at [471, 246] on link "Current User" at bounding box center [453, 236] width 78 height 18
type input "[PERSON_NAME]"
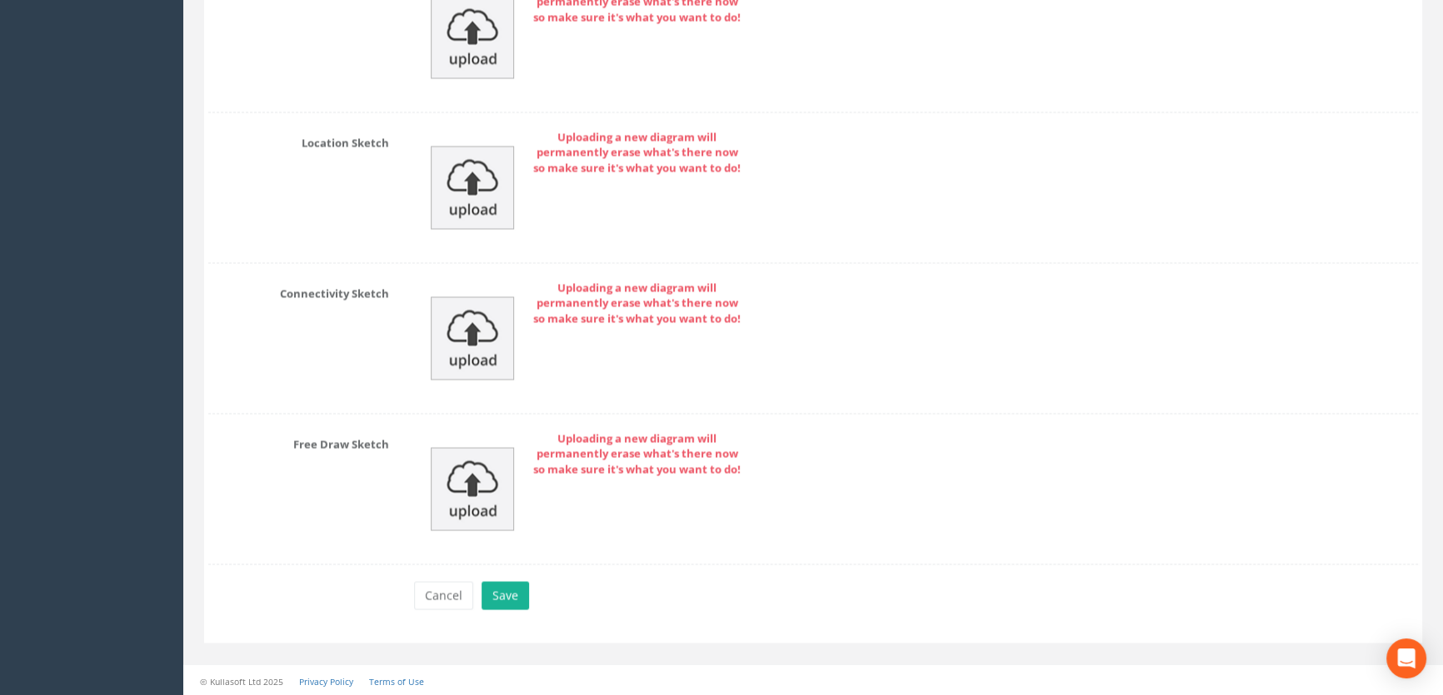
scroll to position [3688, 0]
click at [491, 587] on button "Save" at bounding box center [504, 594] width 47 height 28
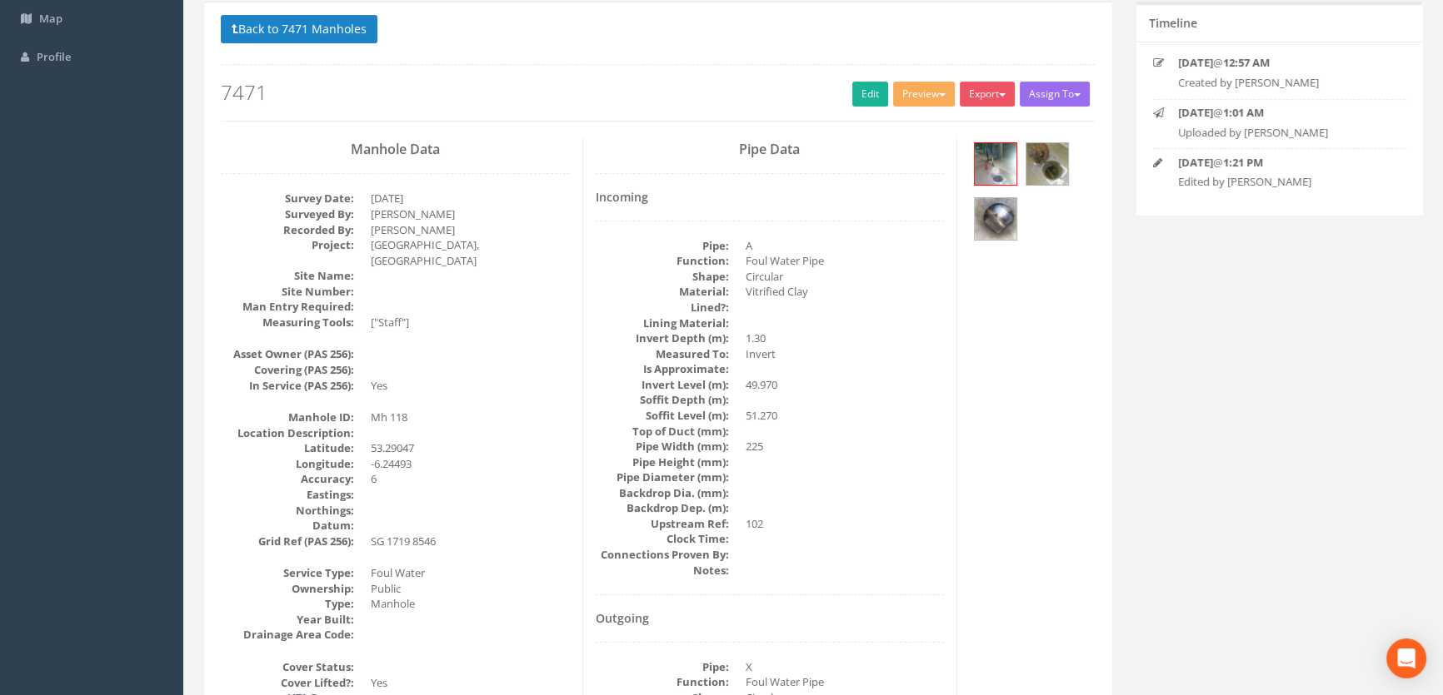
scroll to position [0, 0]
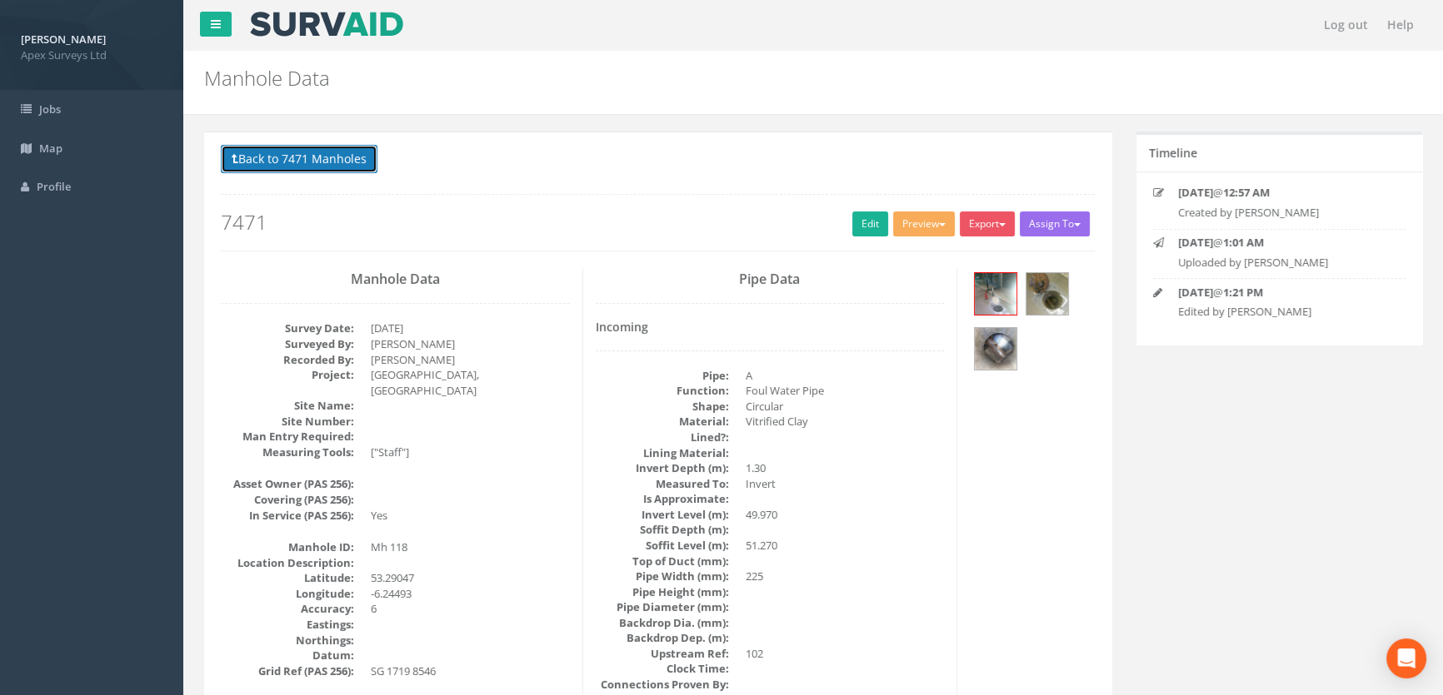
click at [343, 167] on button "Back to 7471 Manholes" at bounding box center [299, 159] width 157 height 28
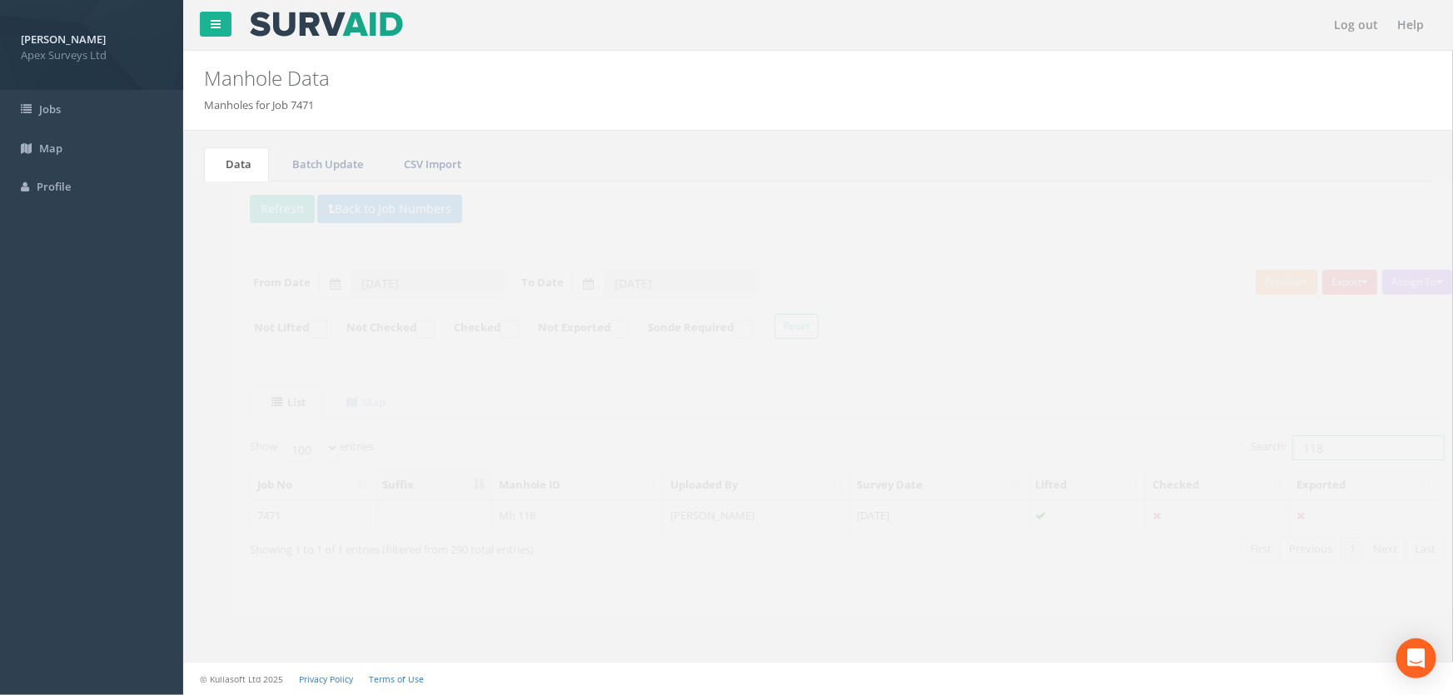
drag, startPoint x: 1299, startPoint y: 444, endPoint x: 1200, endPoint y: 442, distance: 99.1
click at [1200, 442] on div "Search: 118" at bounding box center [1124, 450] width 586 height 29
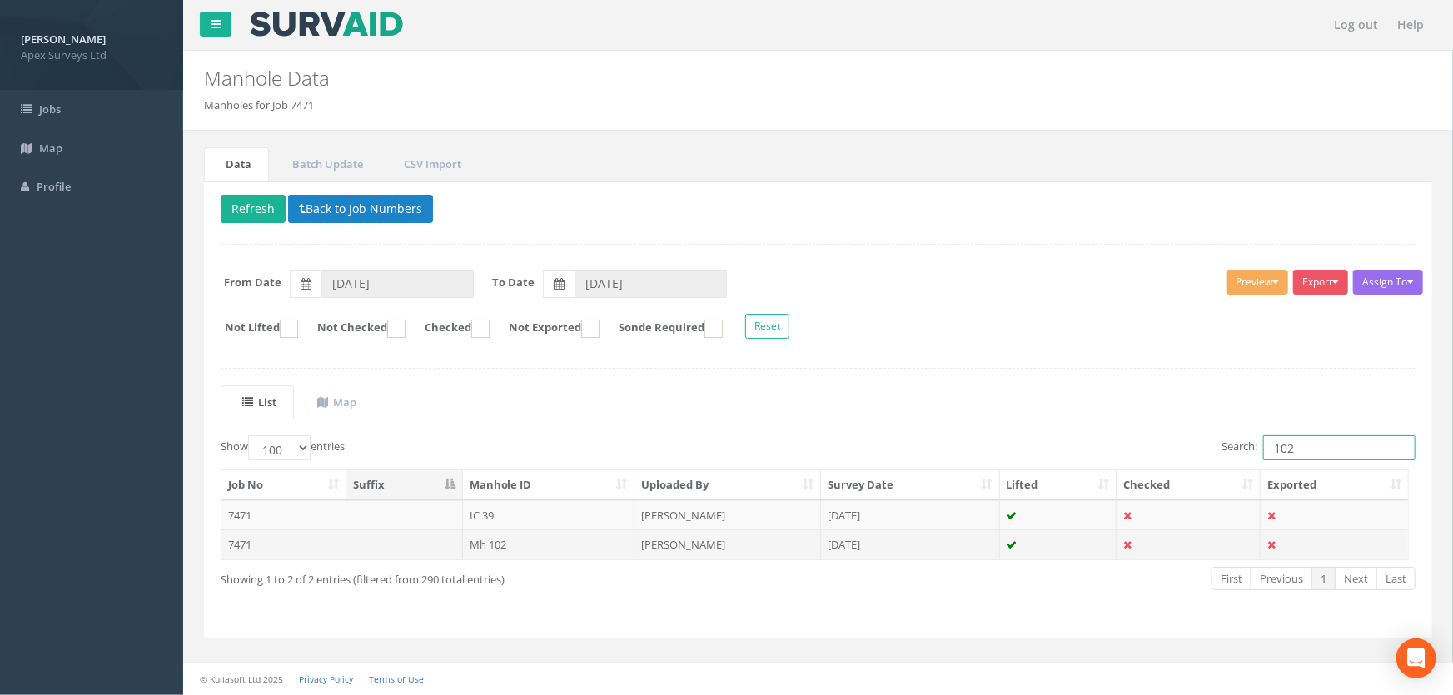
type input "102"
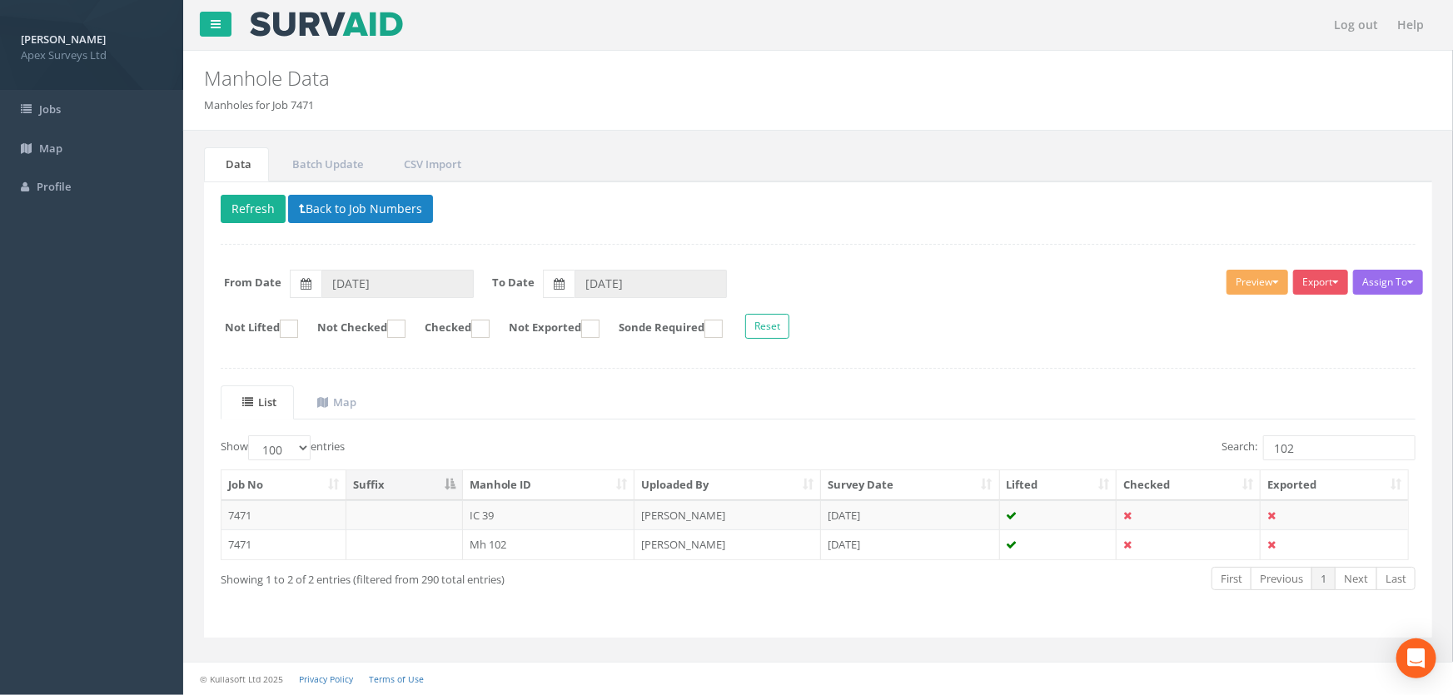
click at [500, 545] on td "Mh 102" at bounding box center [549, 545] width 172 height 30
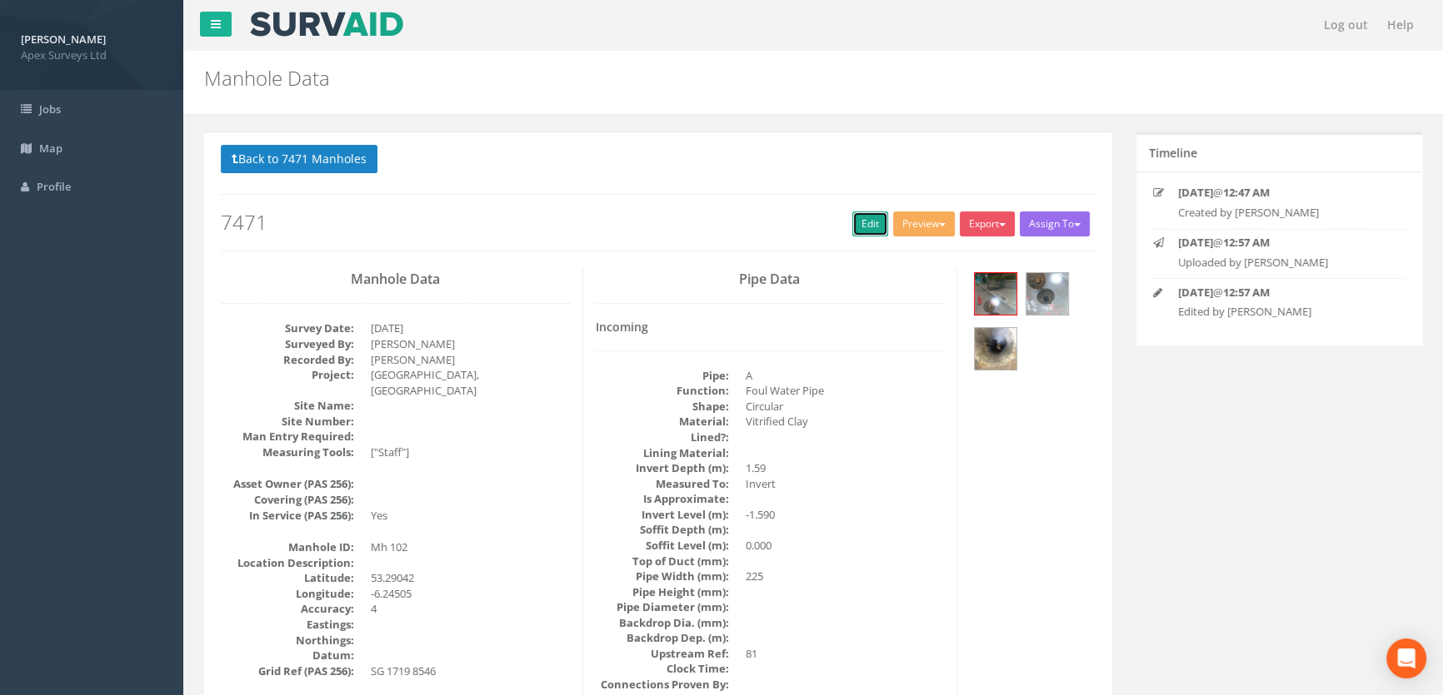
click at [864, 214] on link "Edit" at bounding box center [870, 224] width 36 height 25
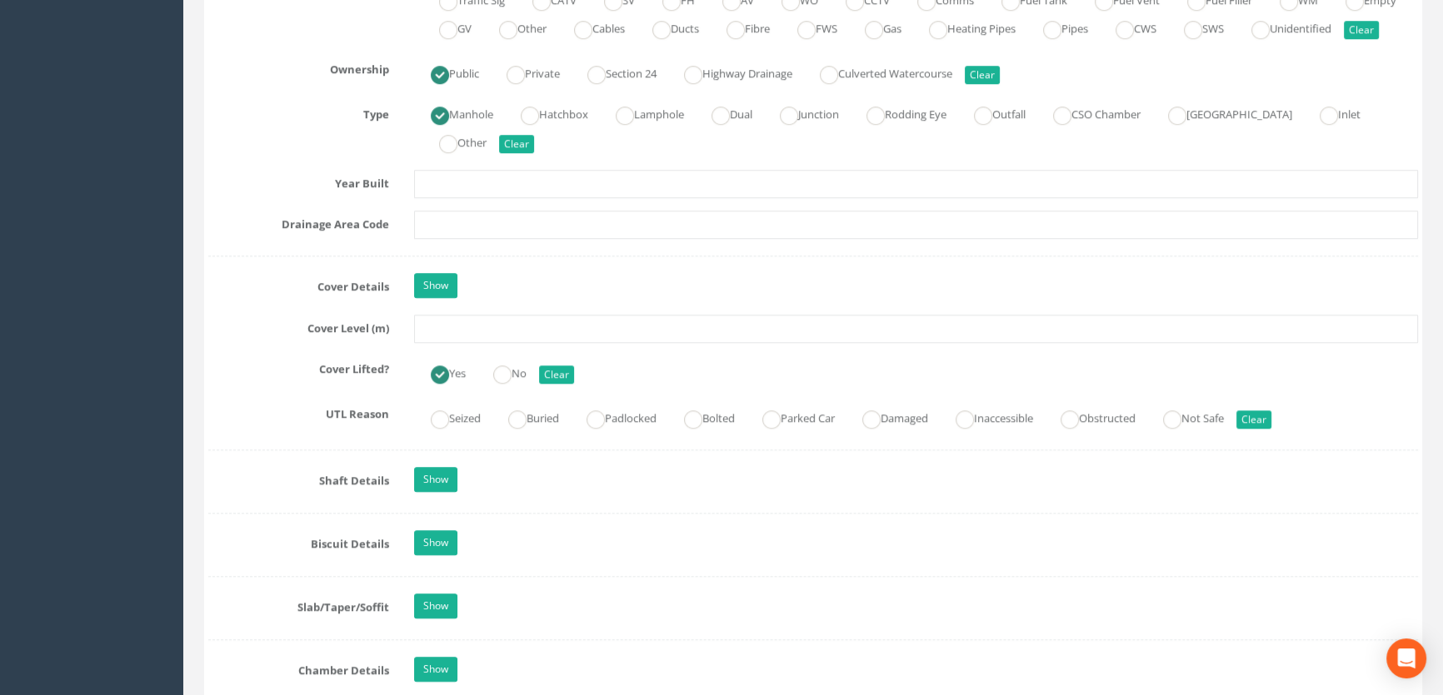
scroll to position [1287, 0]
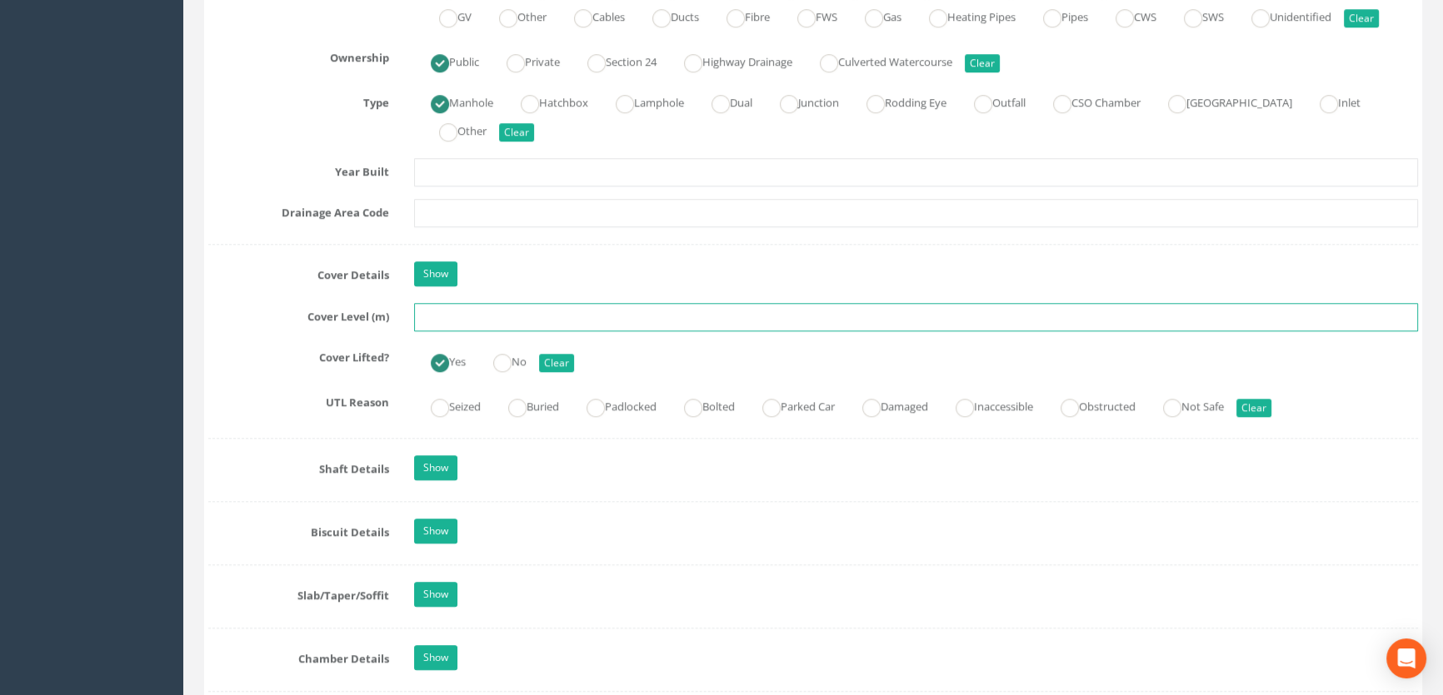
click at [485, 331] on input "text" at bounding box center [916, 317] width 1004 height 28
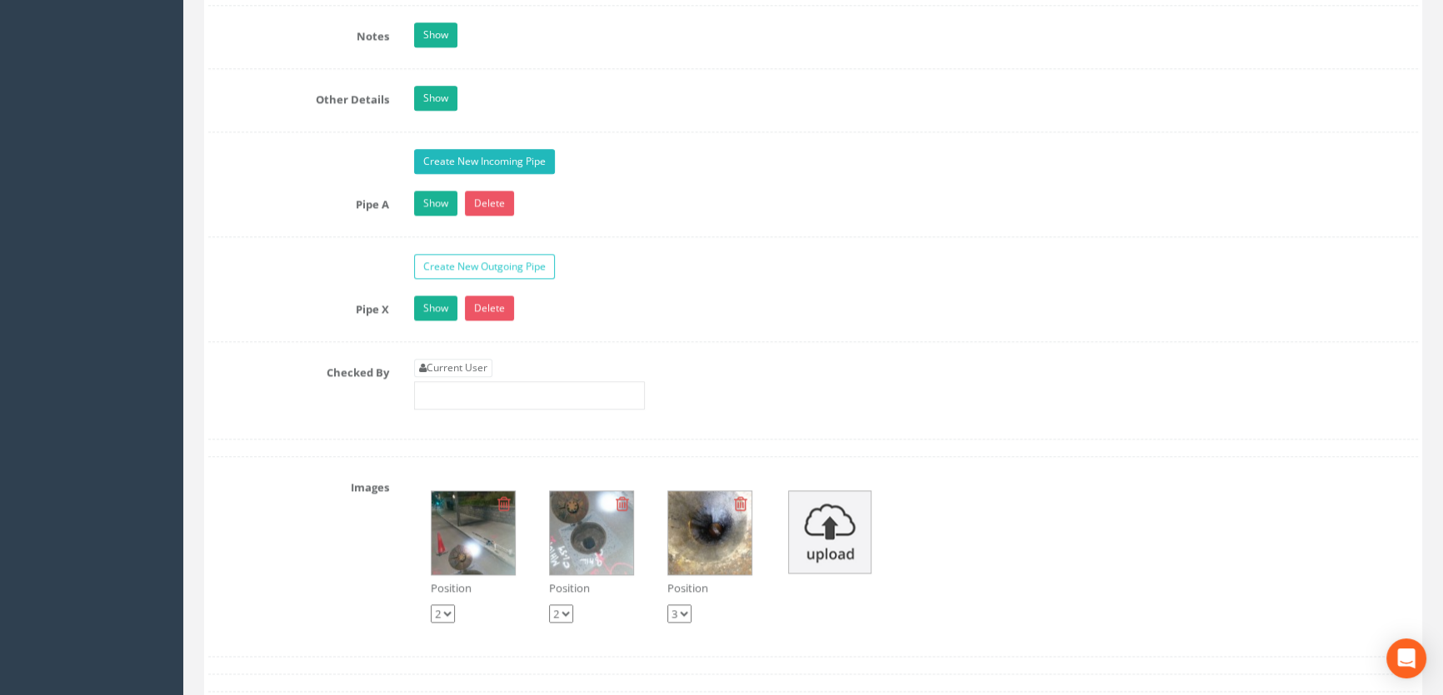
scroll to position [2877, 0]
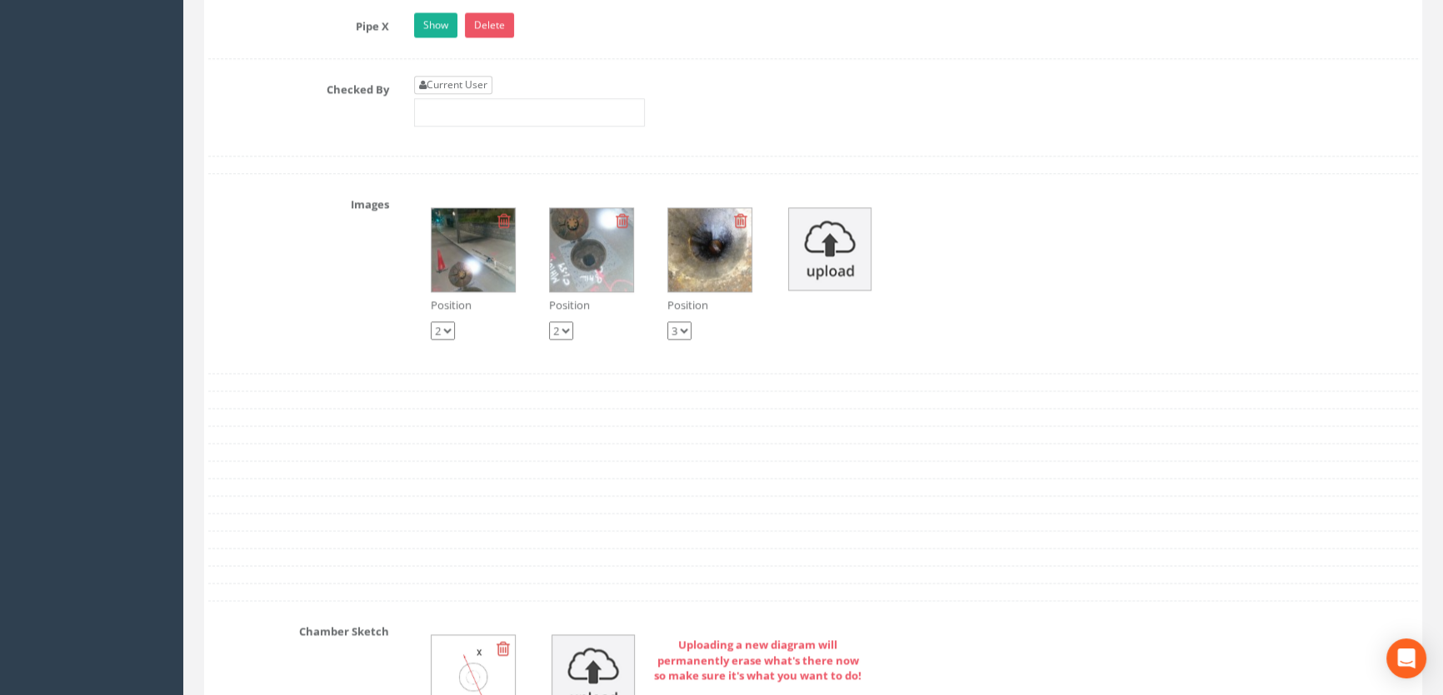
type input "52.40"
click at [450, 94] on link "Current User" at bounding box center [453, 85] width 78 height 18
type input "[PERSON_NAME]"
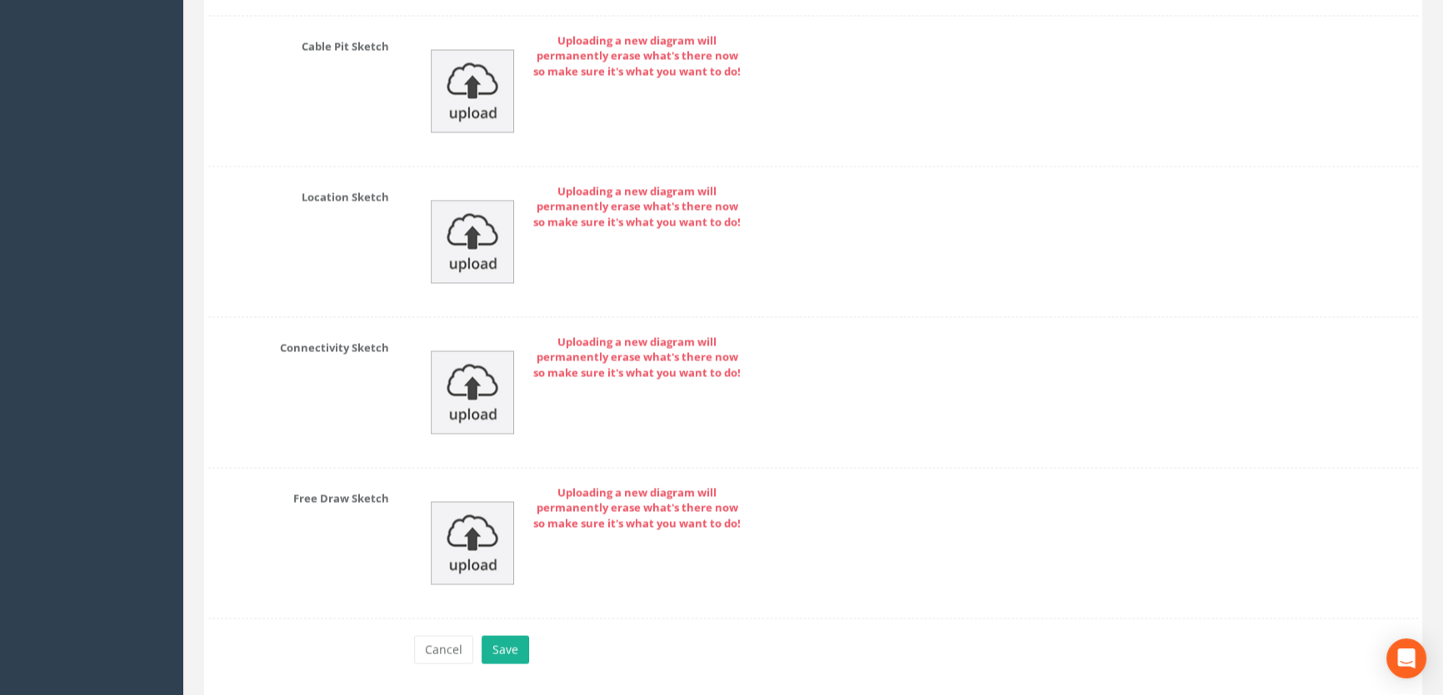
scroll to position [3688, 0]
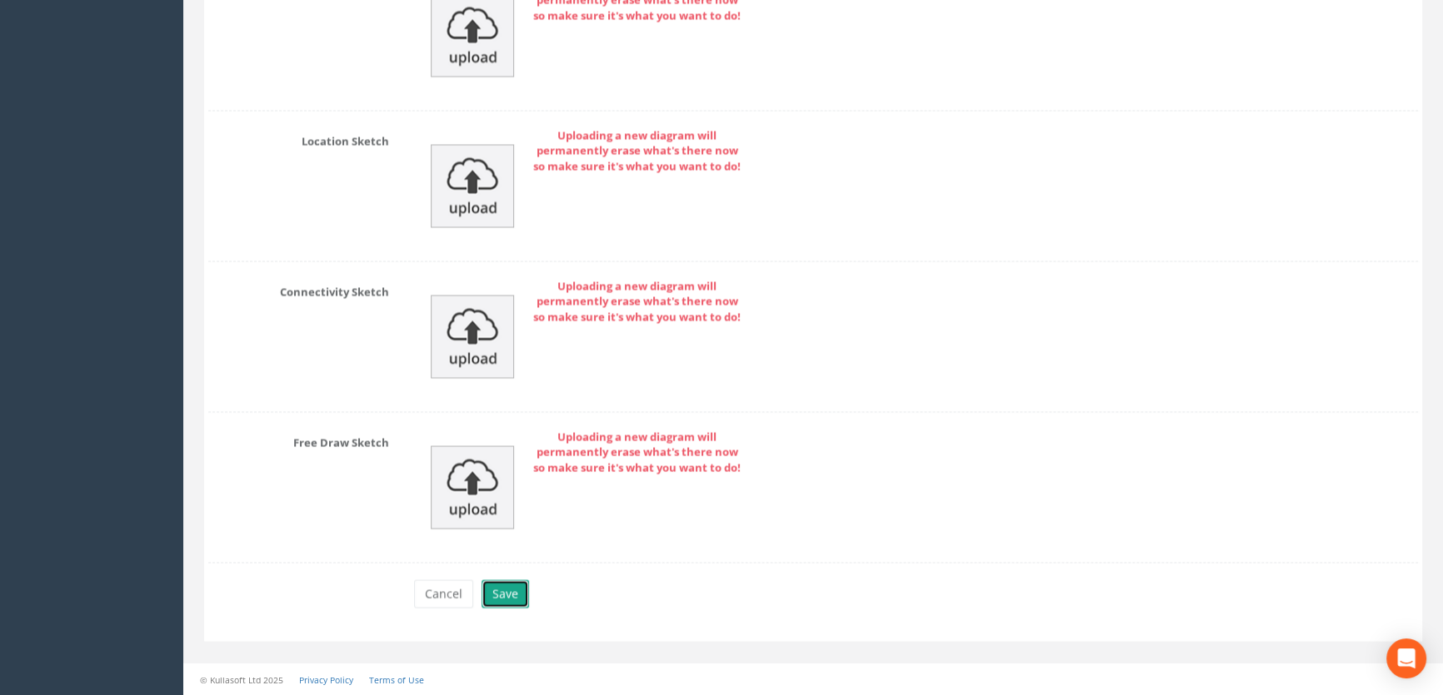
click at [511, 586] on button "Save" at bounding box center [504, 594] width 47 height 28
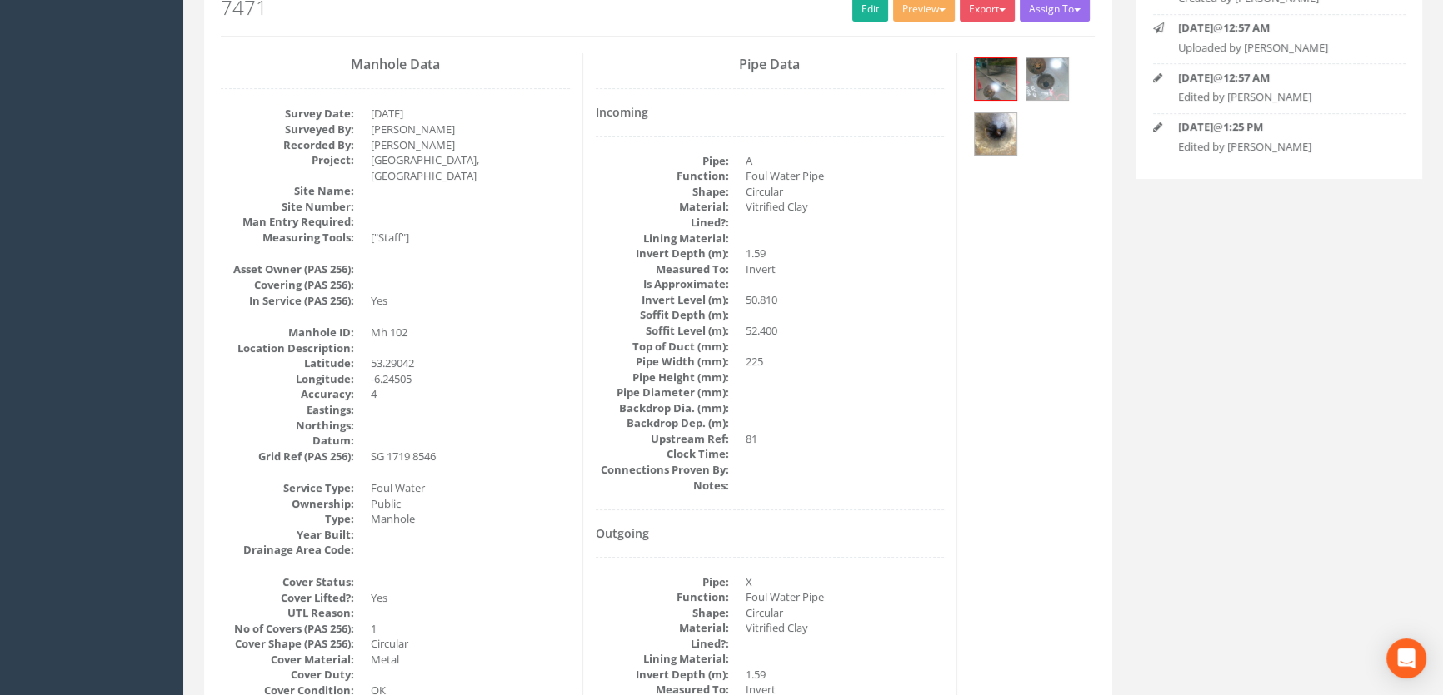
scroll to position [0, 0]
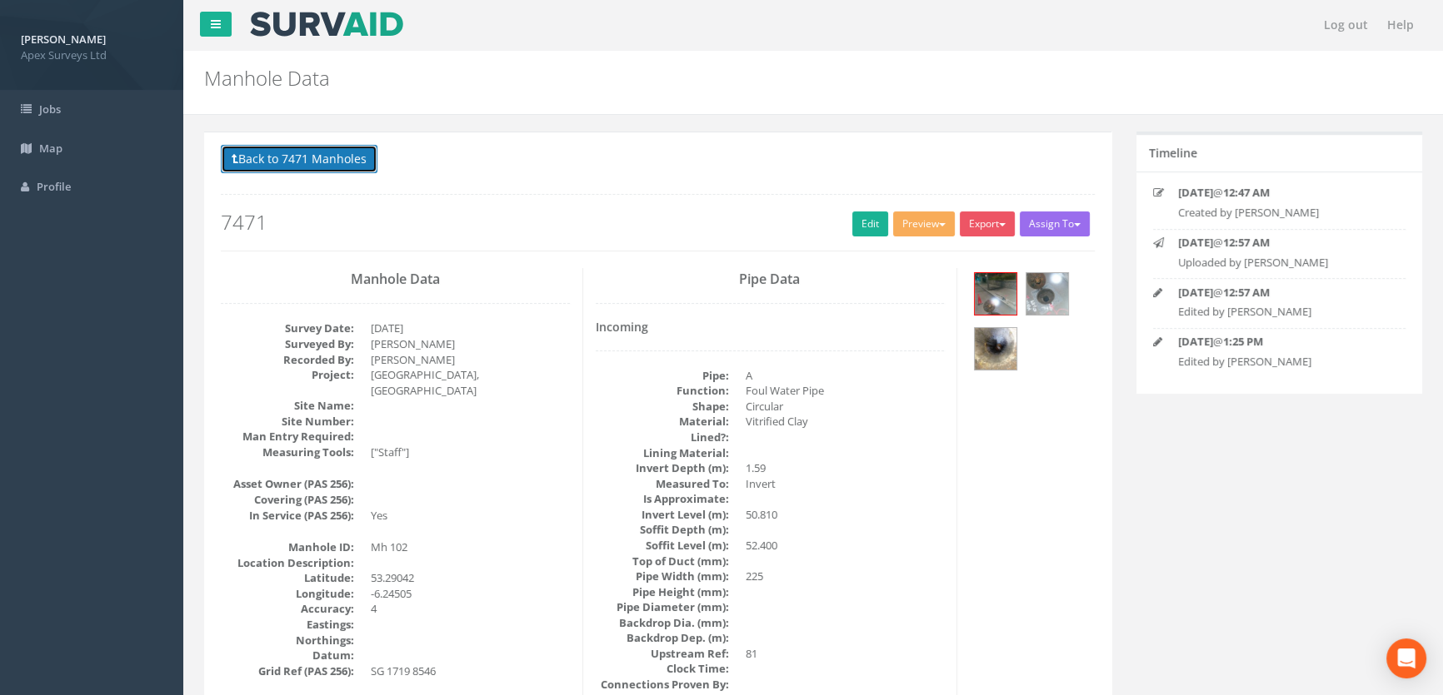
click at [346, 149] on button "Back to 7471 Manholes" at bounding box center [299, 159] width 157 height 28
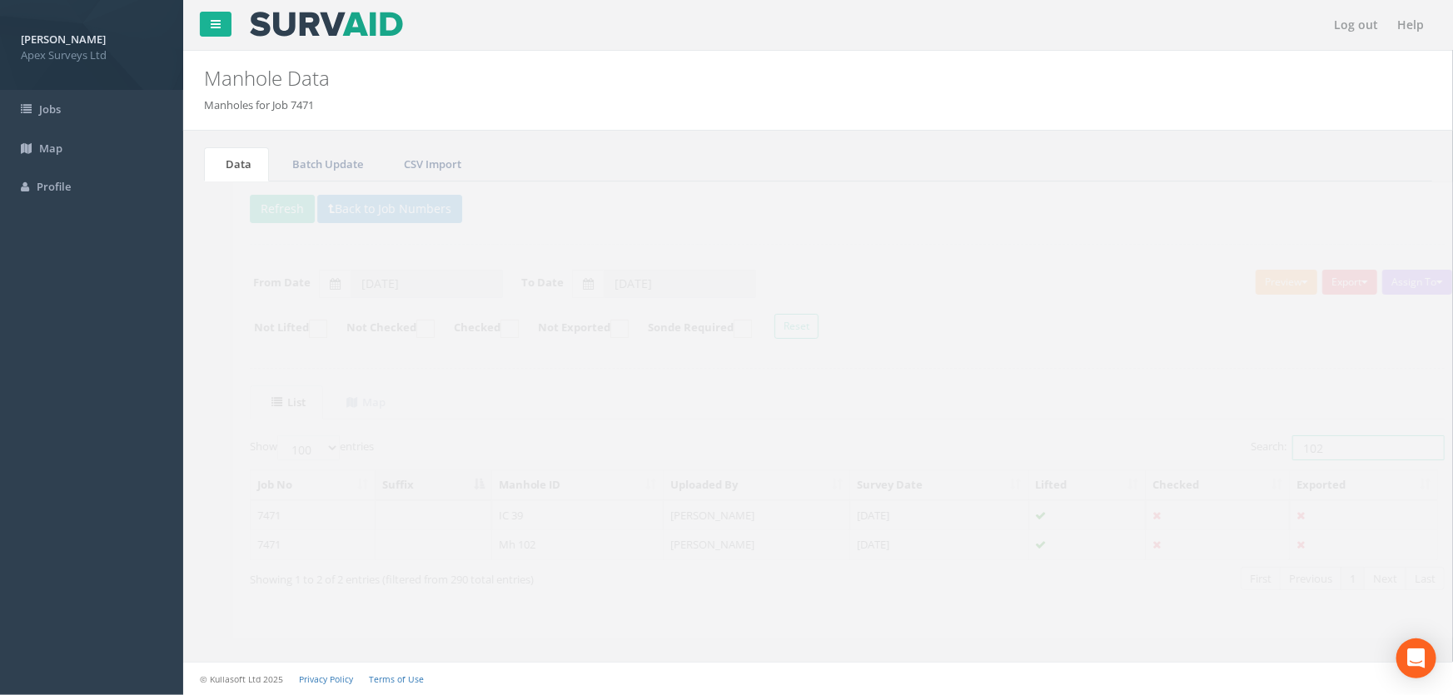
drag, startPoint x: 1310, startPoint y: 443, endPoint x: 1164, endPoint y: 466, distance: 148.4
click at [1164, 466] on div "Show 10 25 50 100 entries Search: 102 Job No Suffix Manhole ID Uploaded By Surv…" at bounding box center [818, 529] width 1195 height 186
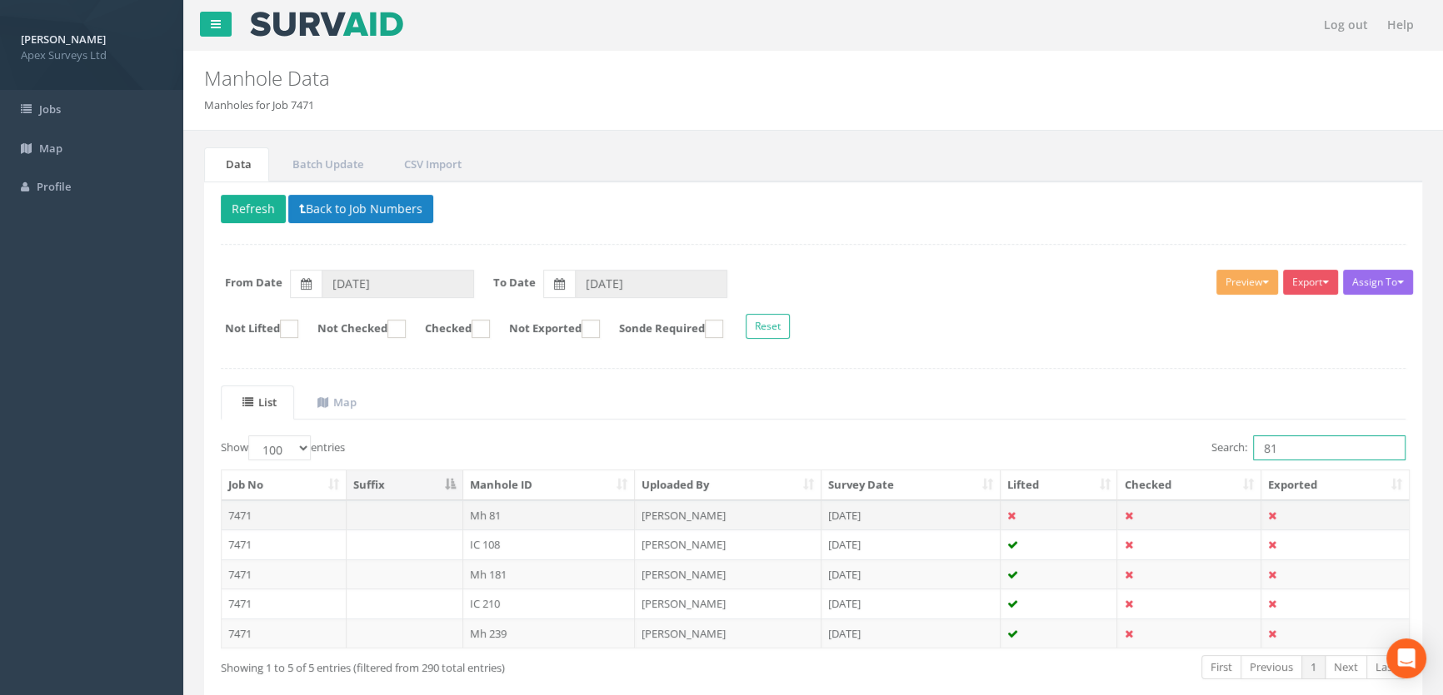
type input "81"
click at [505, 516] on td "Mh 81" at bounding box center [549, 516] width 172 height 30
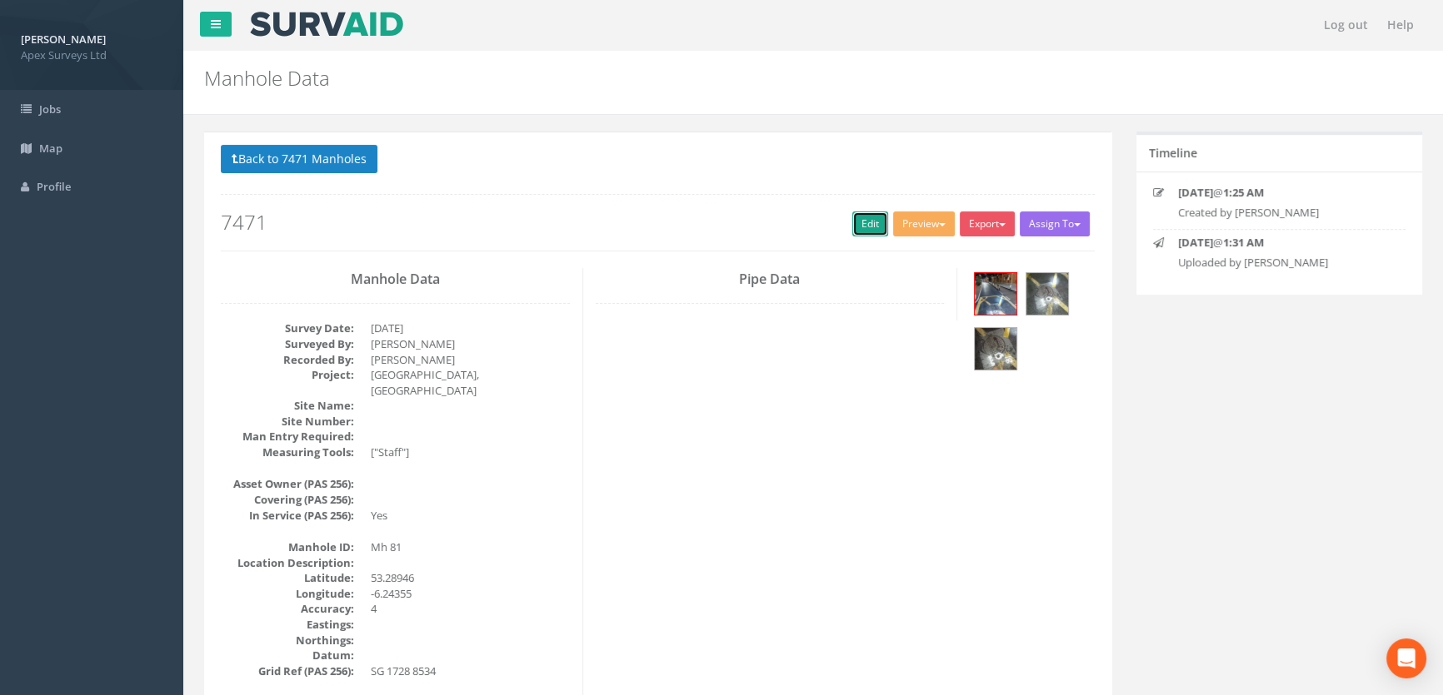
click at [852, 221] on link "Edit" at bounding box center [870, 224] width 36 height 25
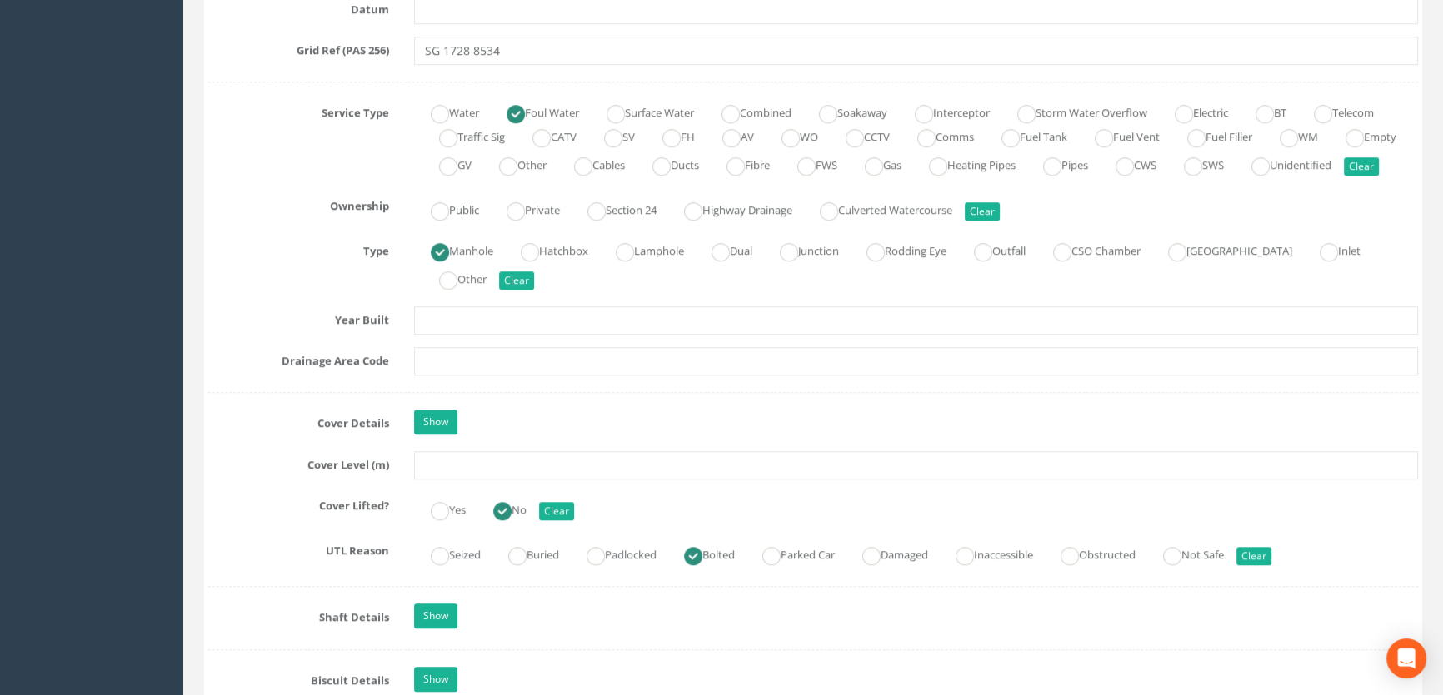
scroll to position [1287, 0]
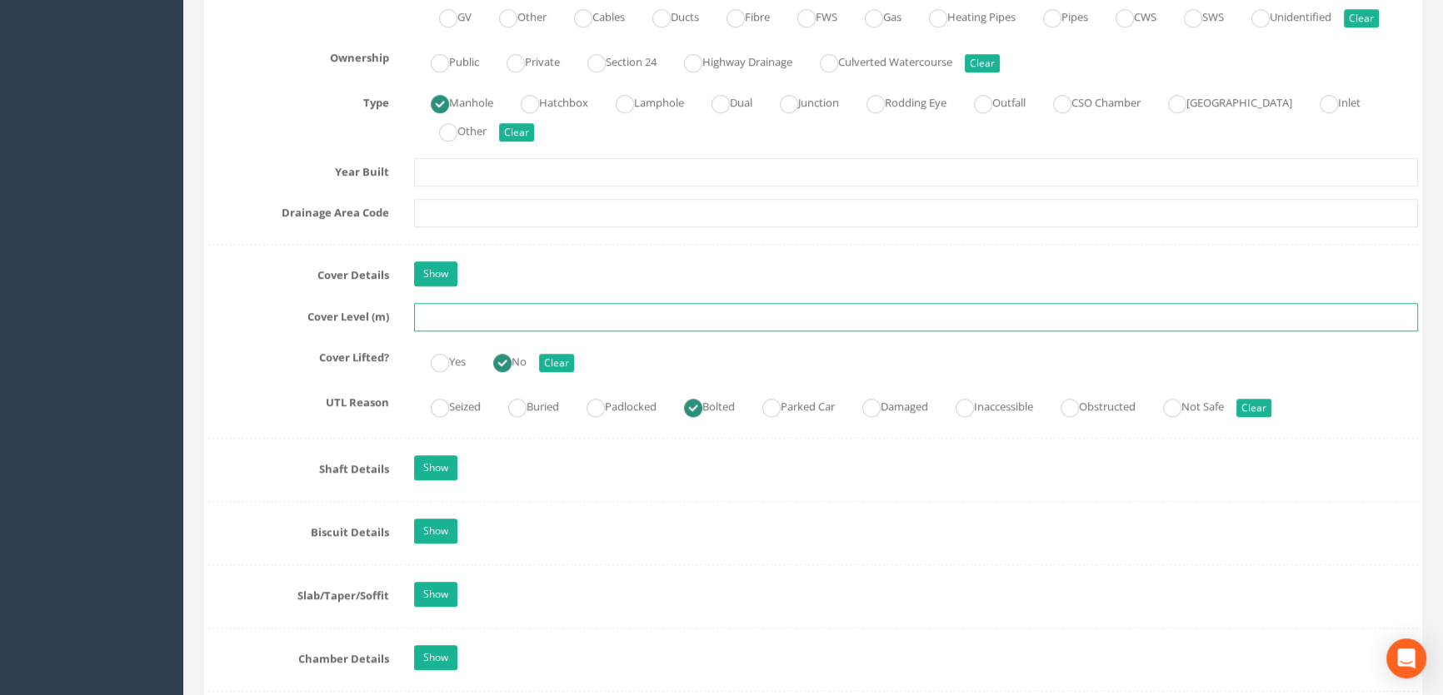
click at [468, 331] on input "text" at bounding box center [916, 317] width 1004 height 28
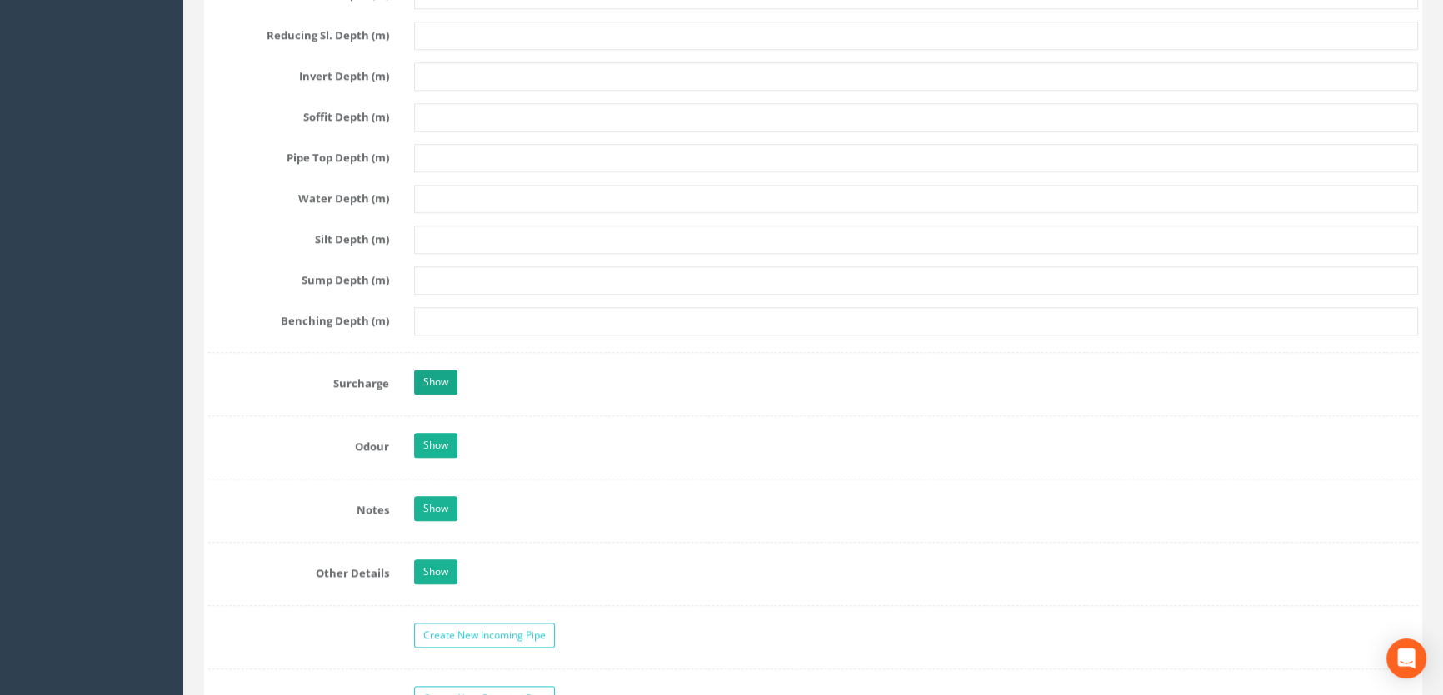
scroll to position [2574, 0]
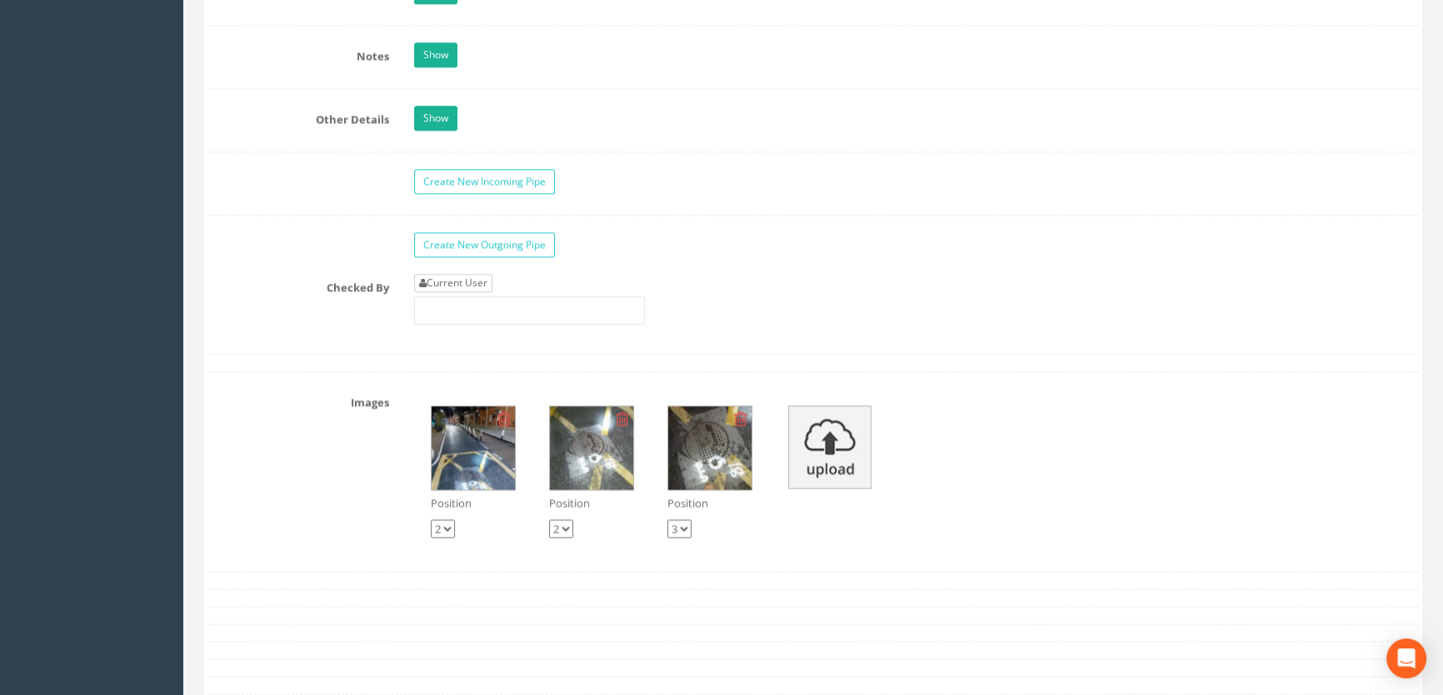
type input "54.46"
click at [448, 292] on link "Current User" at bounding box center [453, 283] width 78 height 18
type input "[PERSON_NAME]"
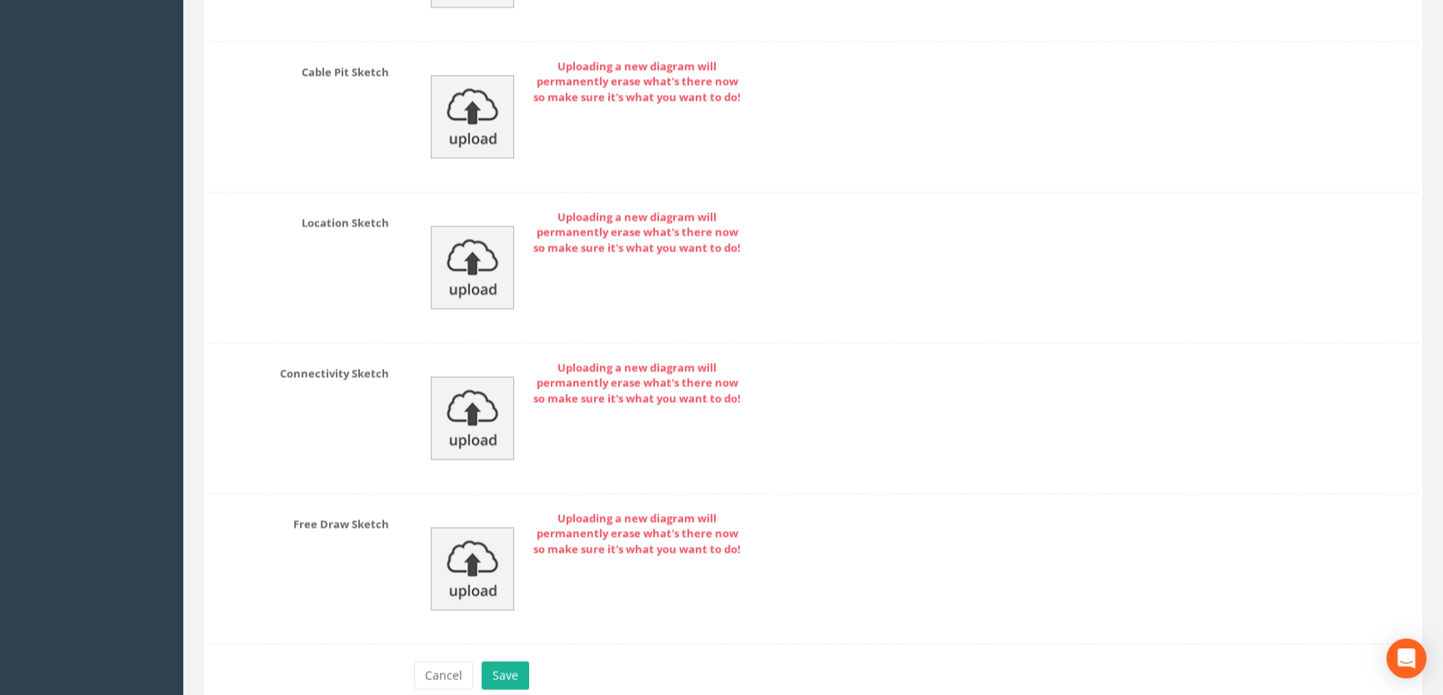
scroll to position [3581, 0]
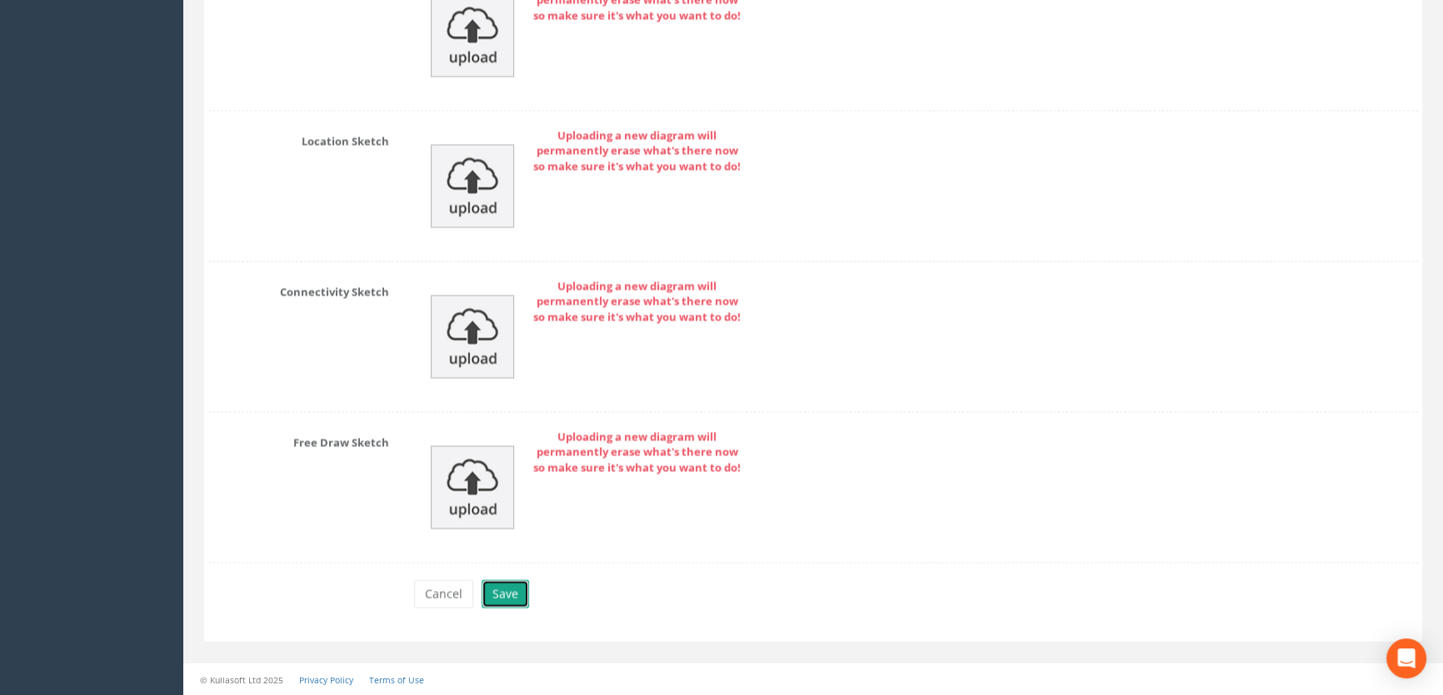
click at [516, 585] on button "Save" at bounding box center [504, 594] width 47 height 28
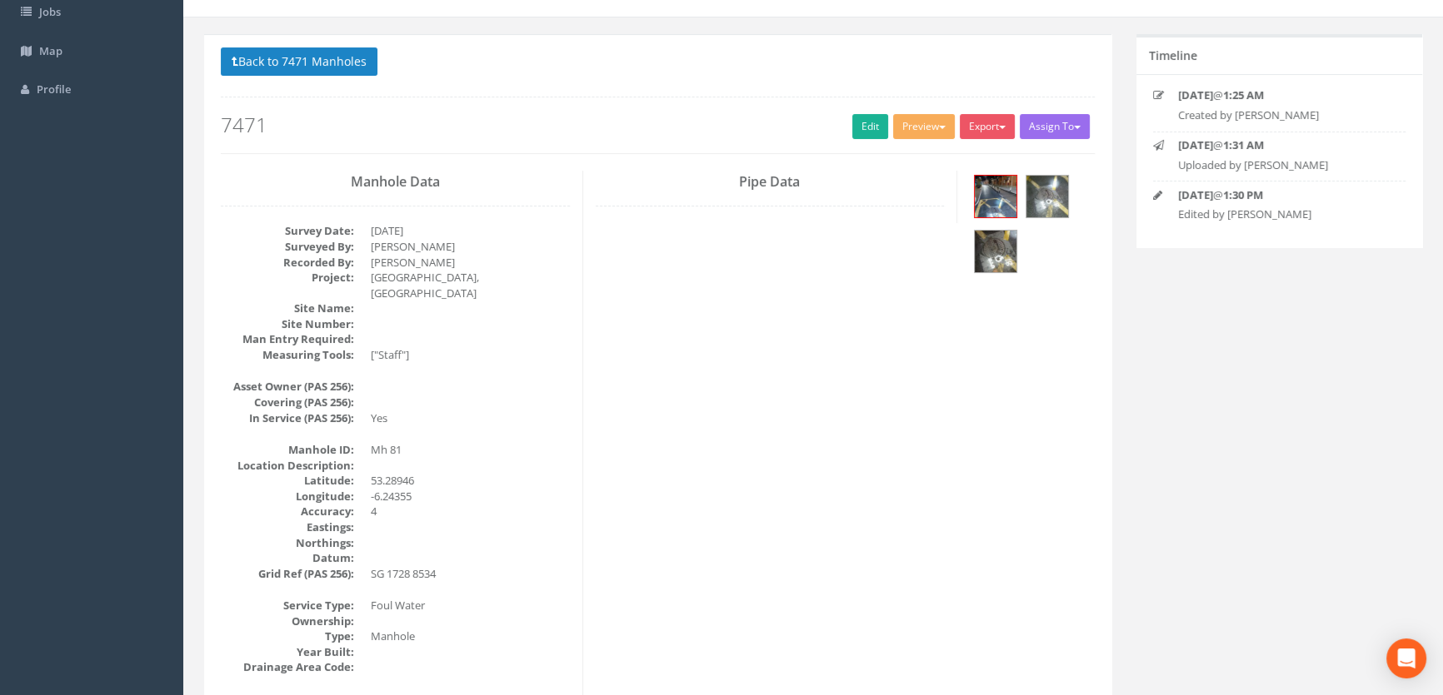
scroll to position [0, 0]
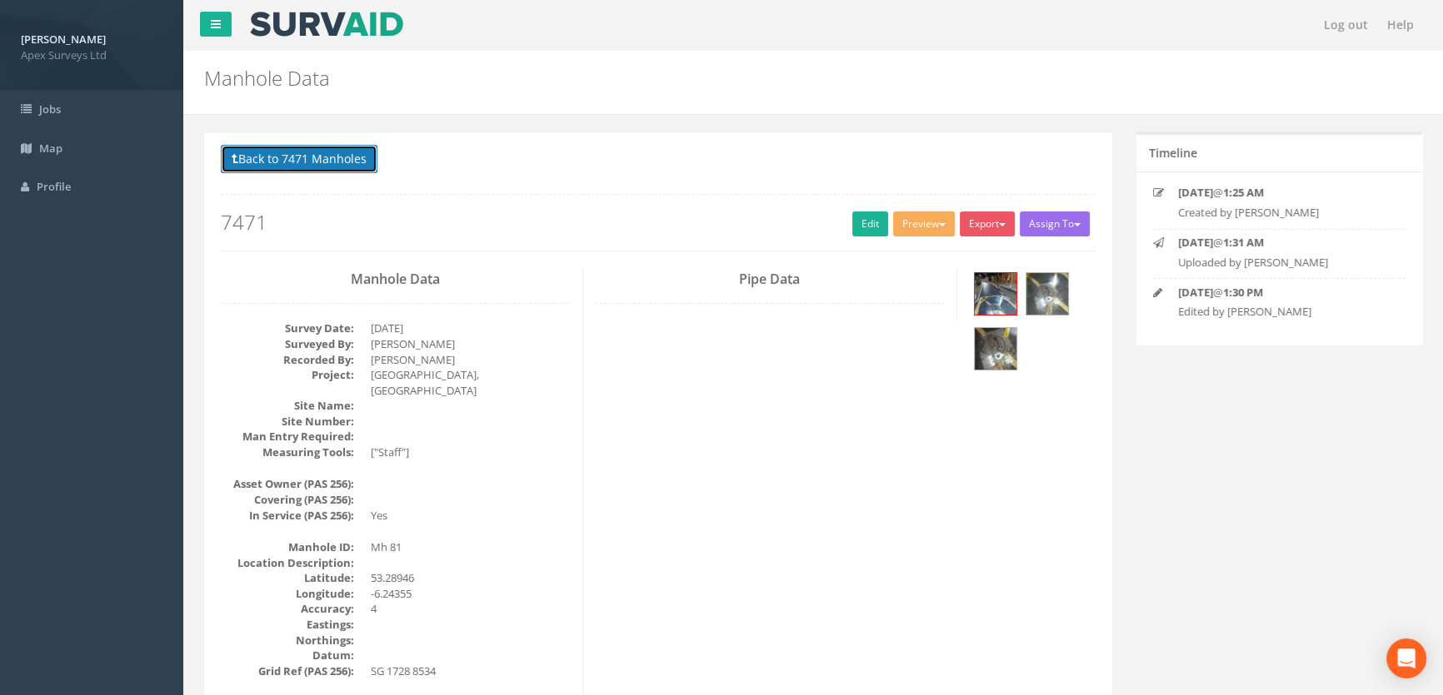
click at [304, 150] on button "Back to 7471 Manholes" at bounding box center [299, 159] width 157 height 28
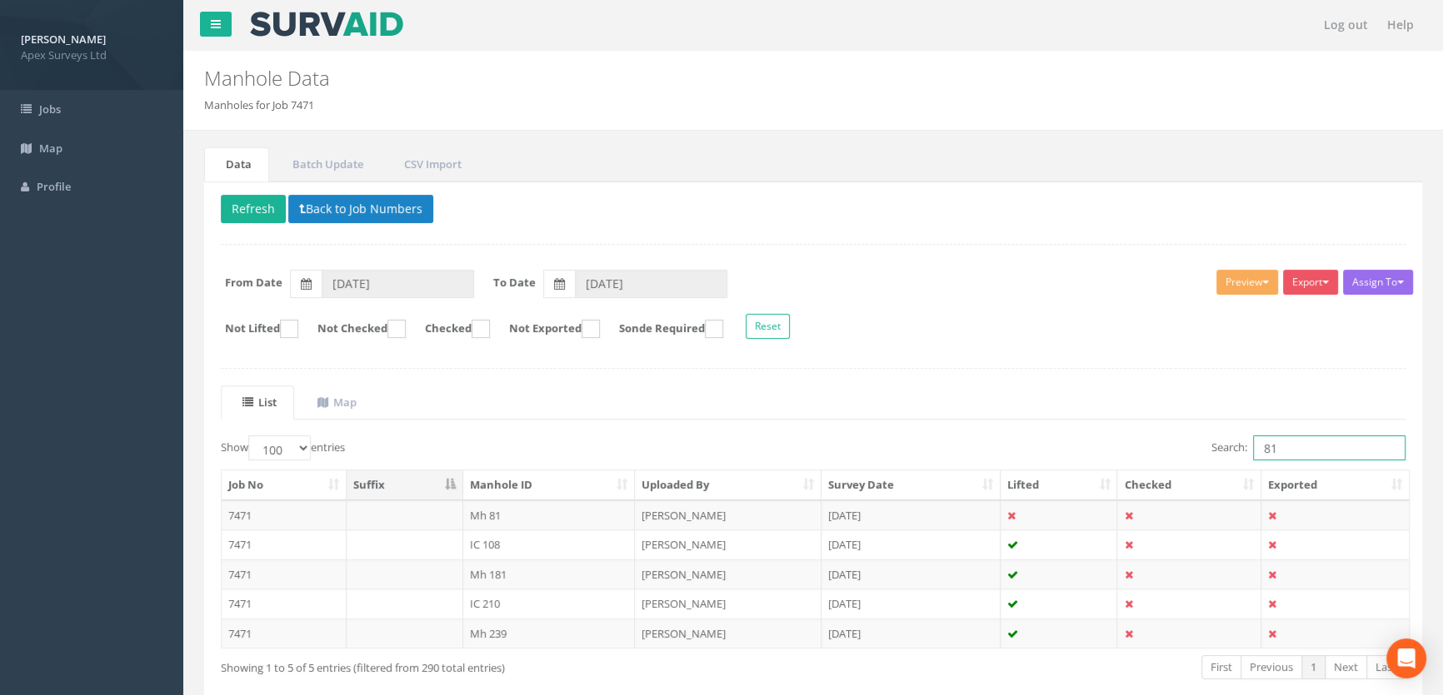
click at [1288, 445] on input "81" at bounding box center [1329, 448] width 152 height 25
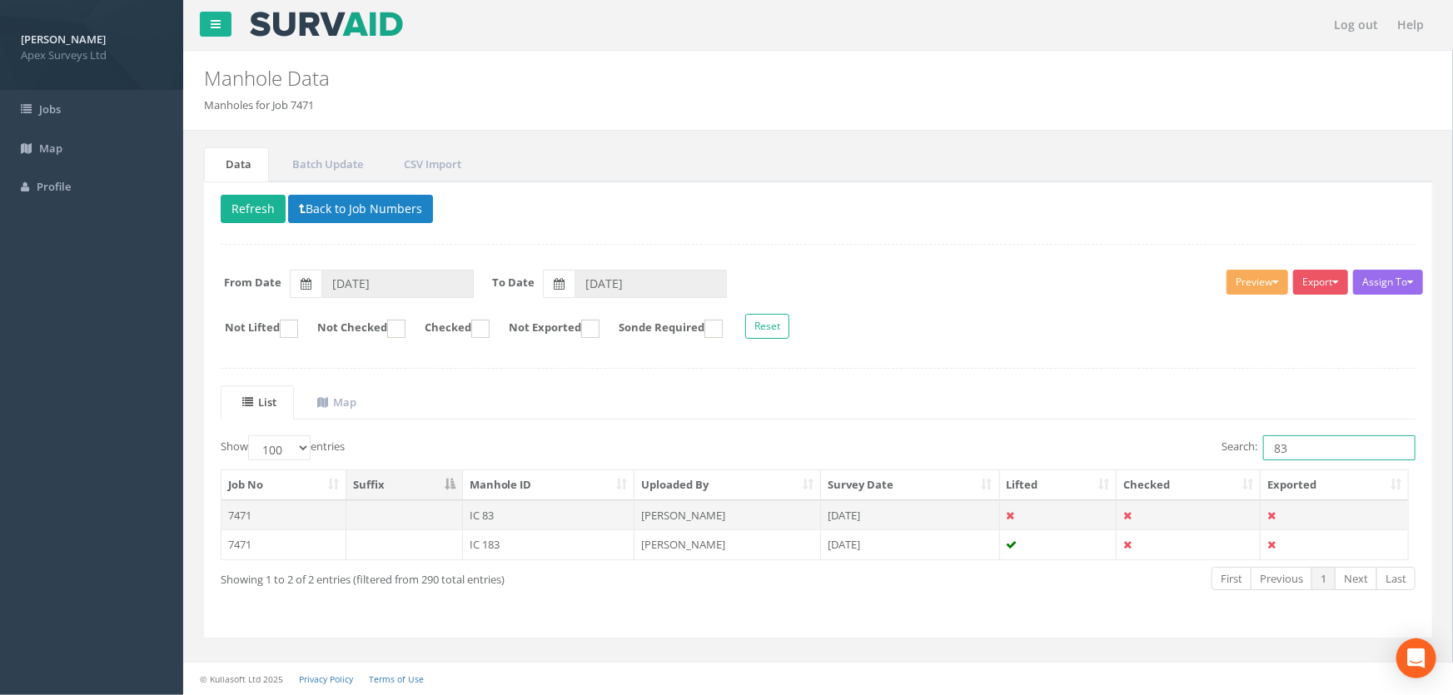
type input "83"
click at [480, 511] on td "IC 83" at bounding box center [549, 516] width 172 height 30
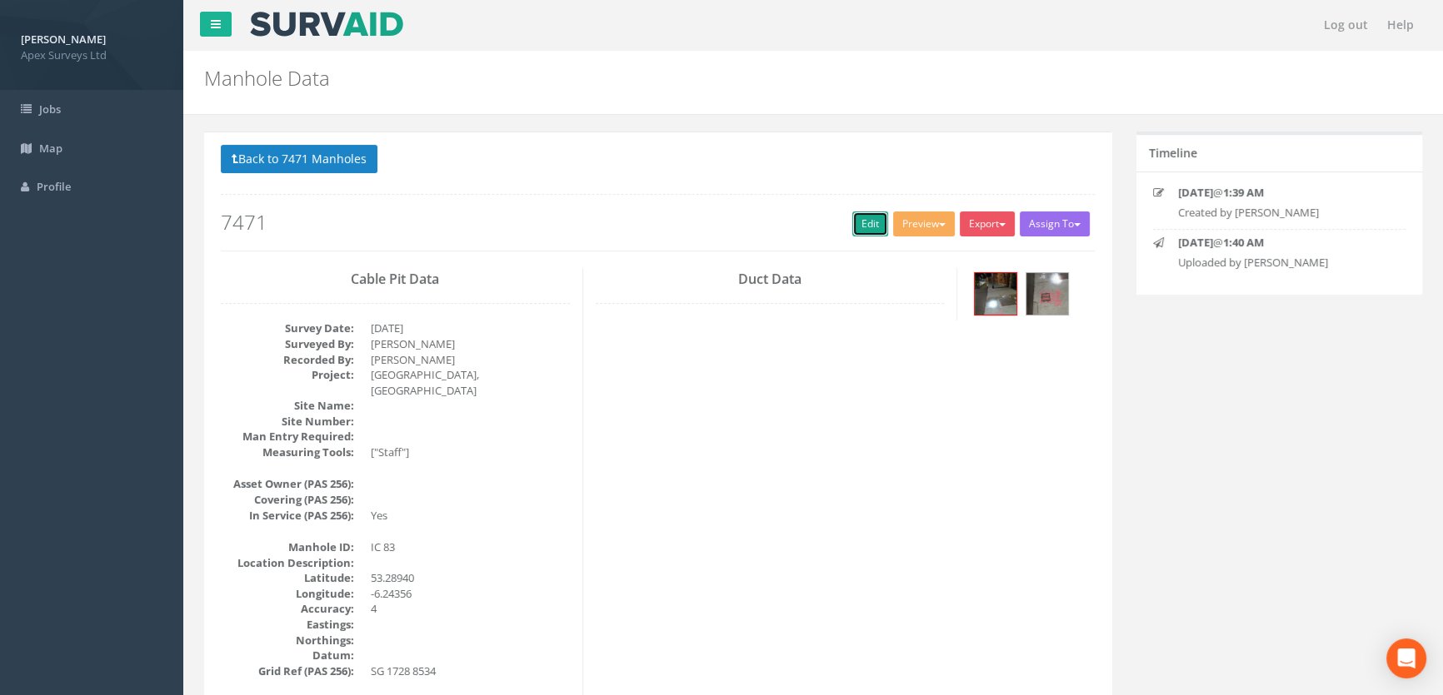
click at [860, 226] on link "Edit" at bounding box center [870, 224] width 36 height 25
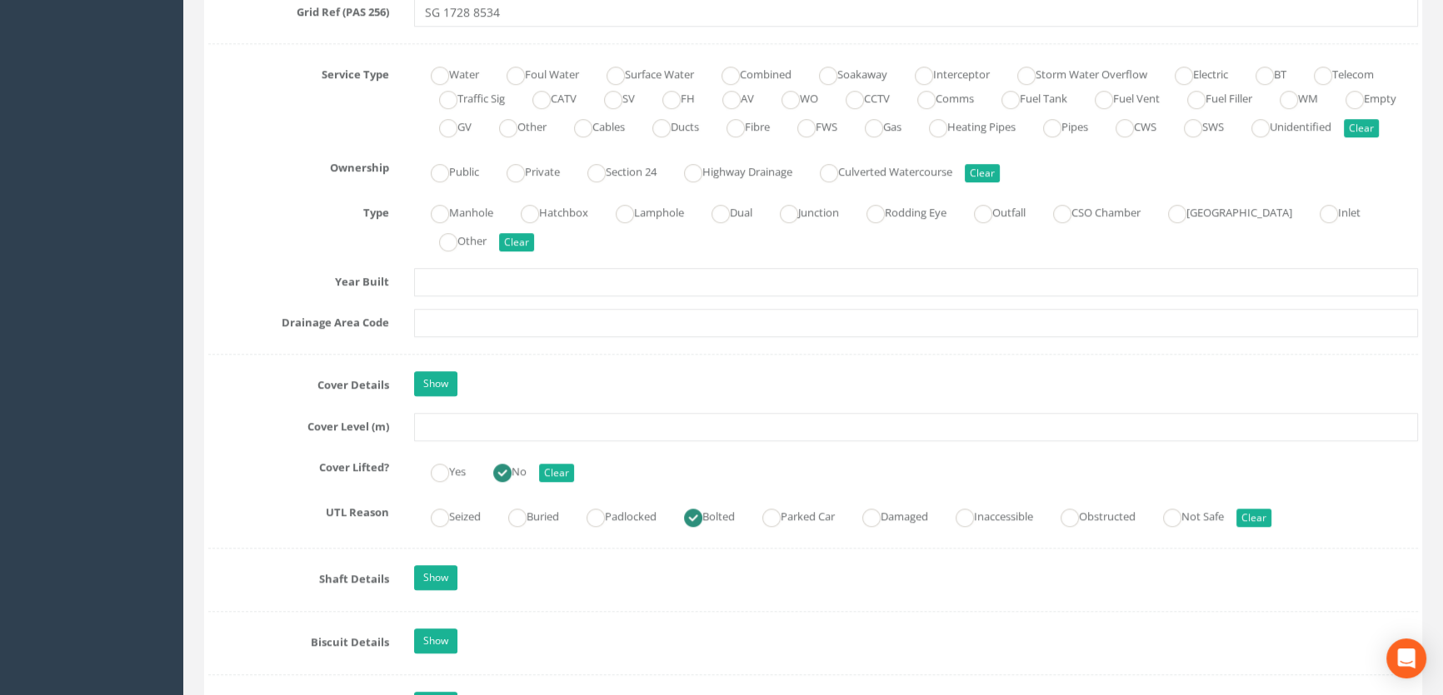
scroll to position [1211, 0]
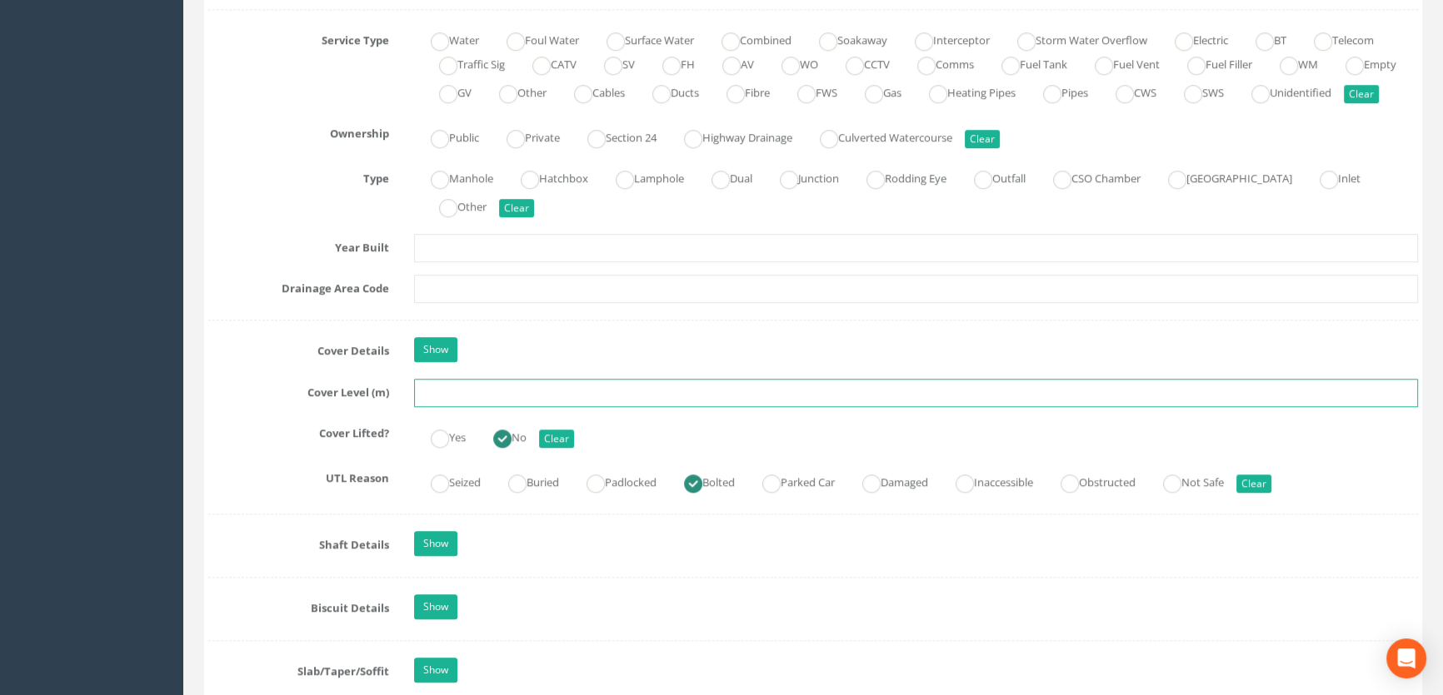
click at [449, 407] on input "text" at bounding box center [916, 393] width 1004 height 28
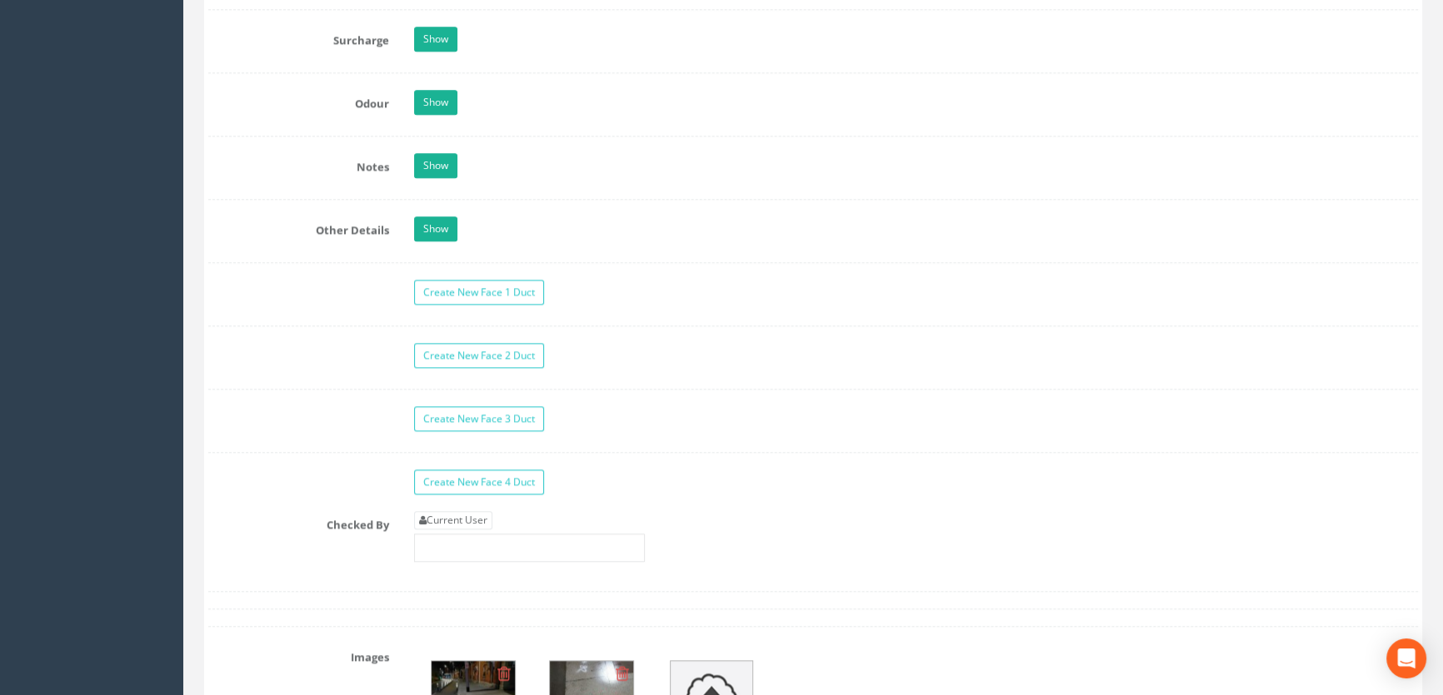
scroll to position [2725, 0]
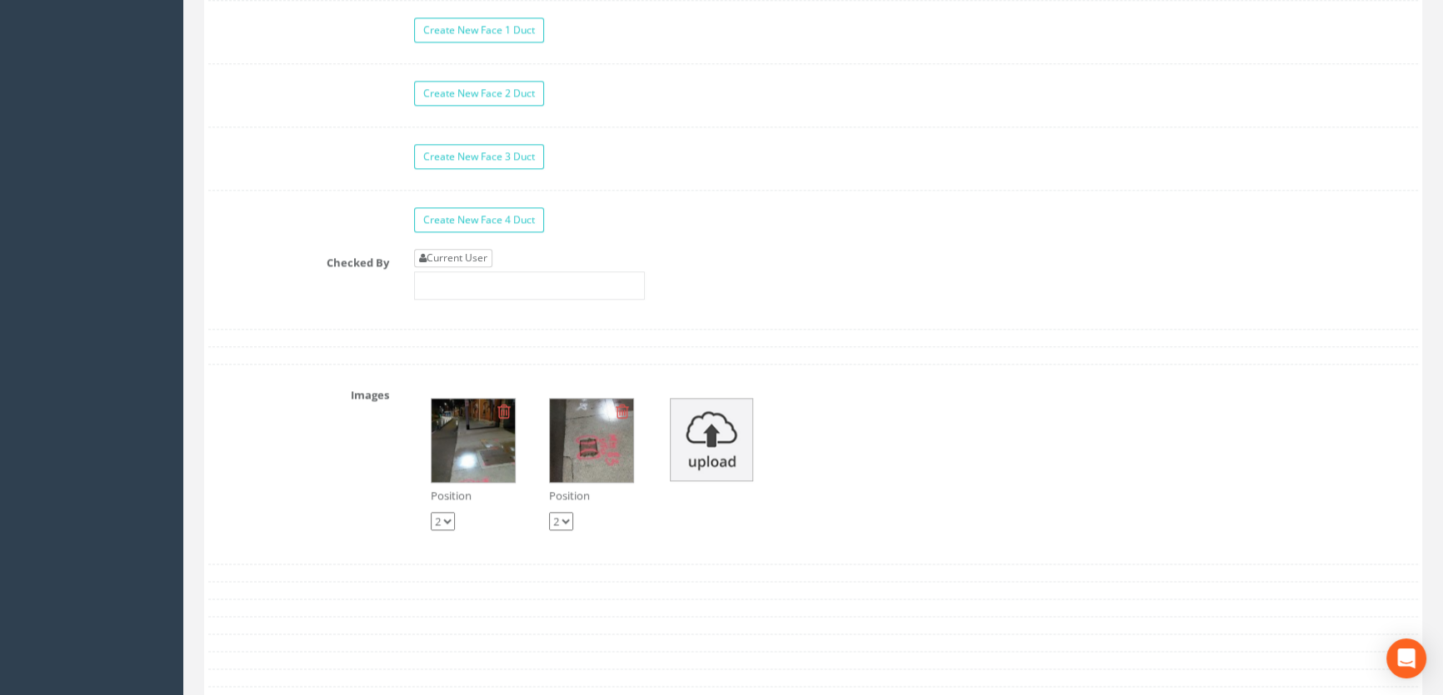
type input "54.39"
click at [475, 267] on link "Current User" at bounding box center [453, 258] width 78 height 18
type input "[PERSON_NAME]"
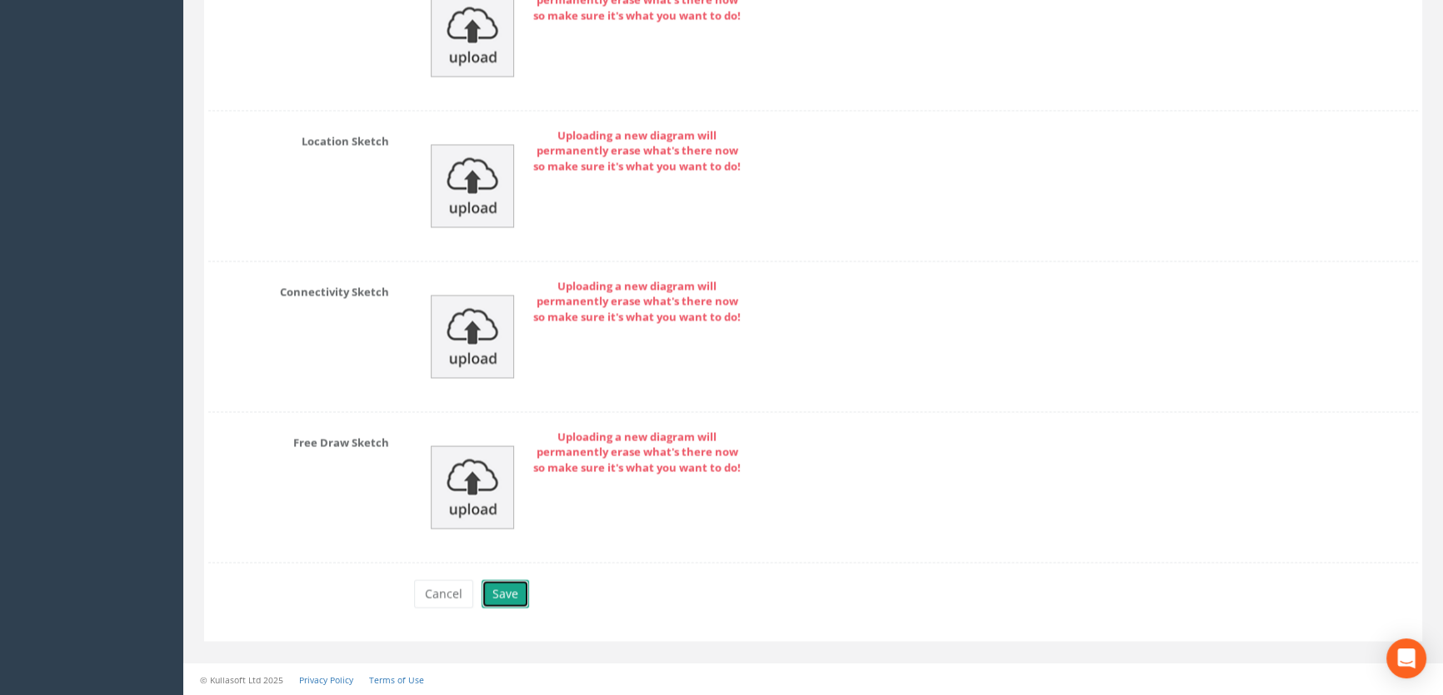
click at [511, 595] on button "Save" at bounding box center [504, 594] width 47 height 28
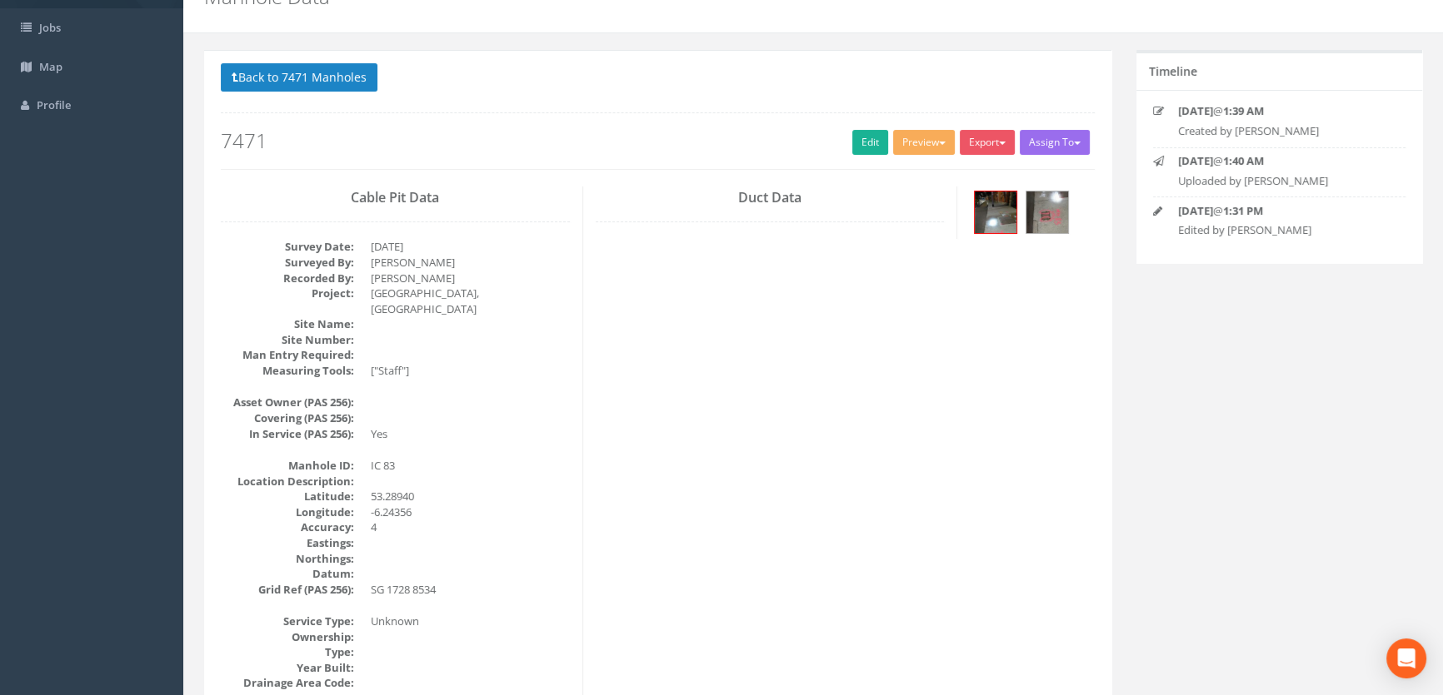
scroll to position [0, 0]
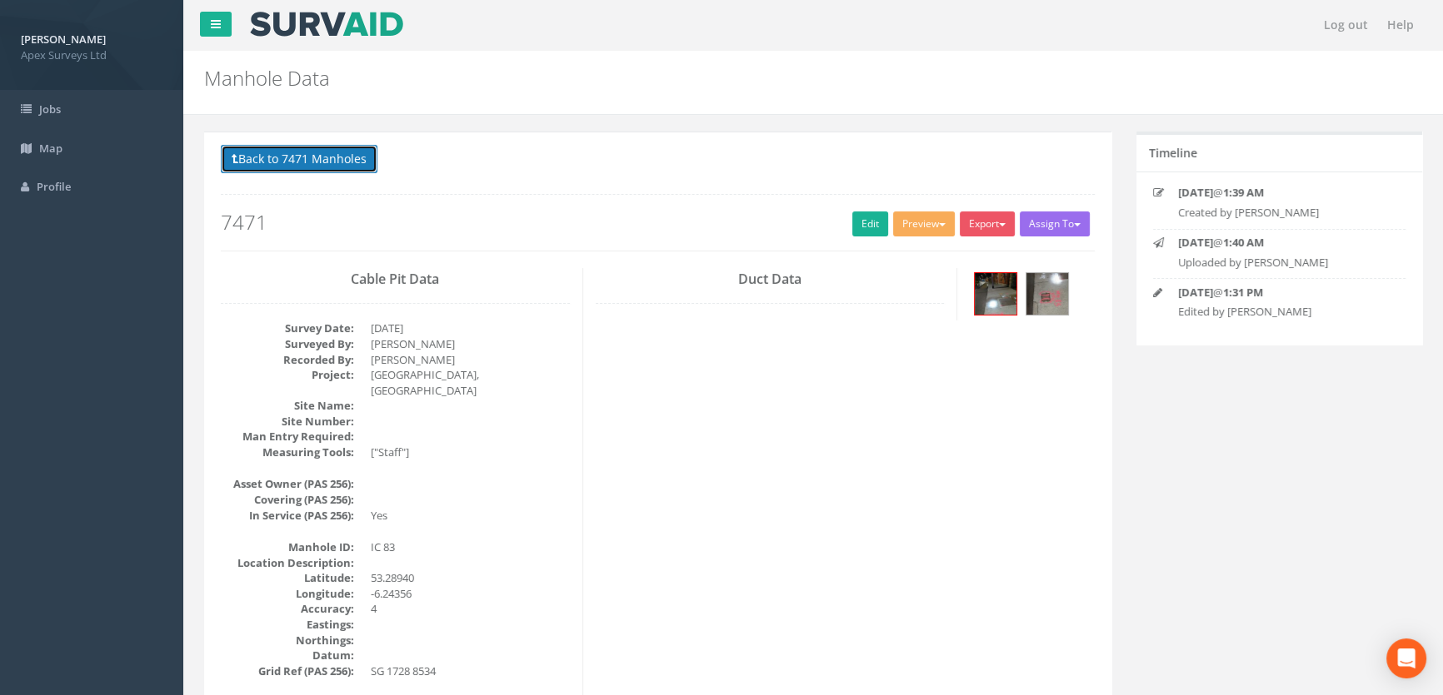
click at [238, 158] on button "Back to 7471 Manholes" at bounding box center [299, 159] width 157 height 28
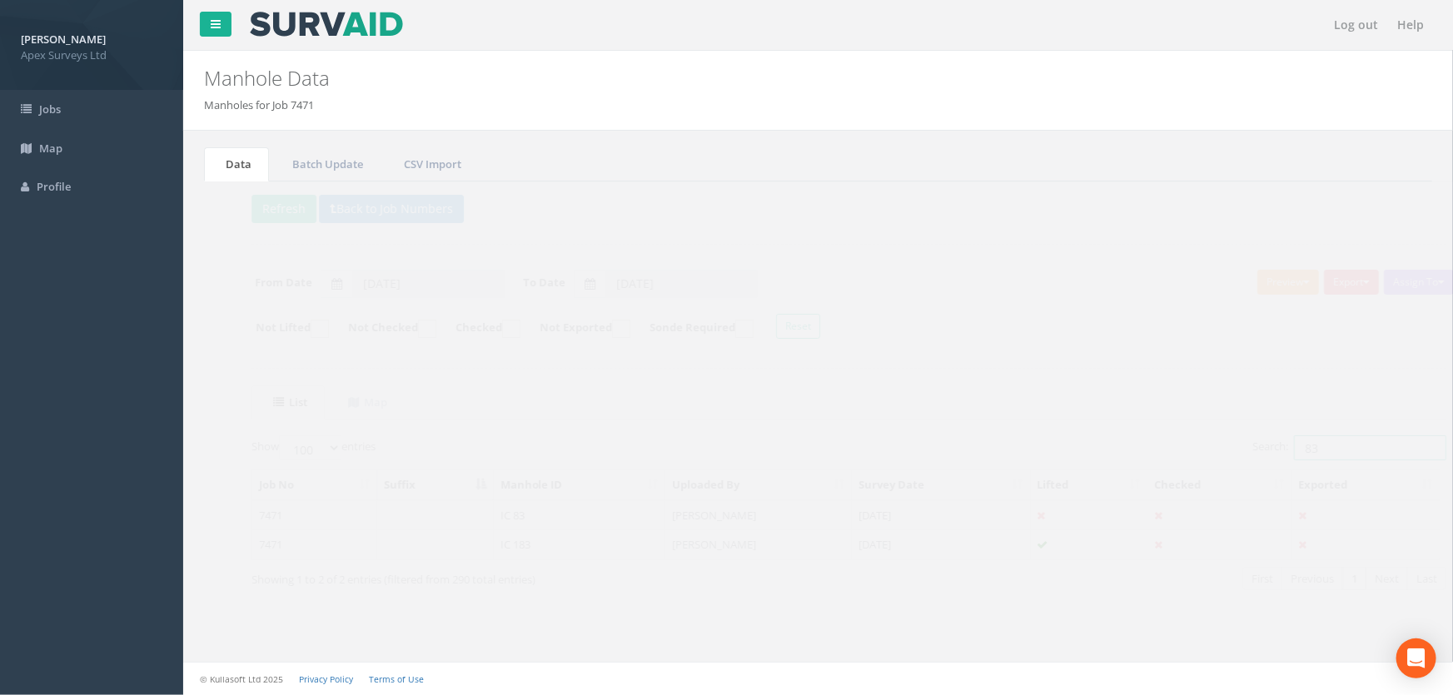
drag, startPoint x: 1297, startPoint y: 441, endPoint x: 1106, endPoint y: 453, distance: 191.1
click at [1117, 449] on div "Search: 83" at bounding box center [1124, 450] width 586 height 29
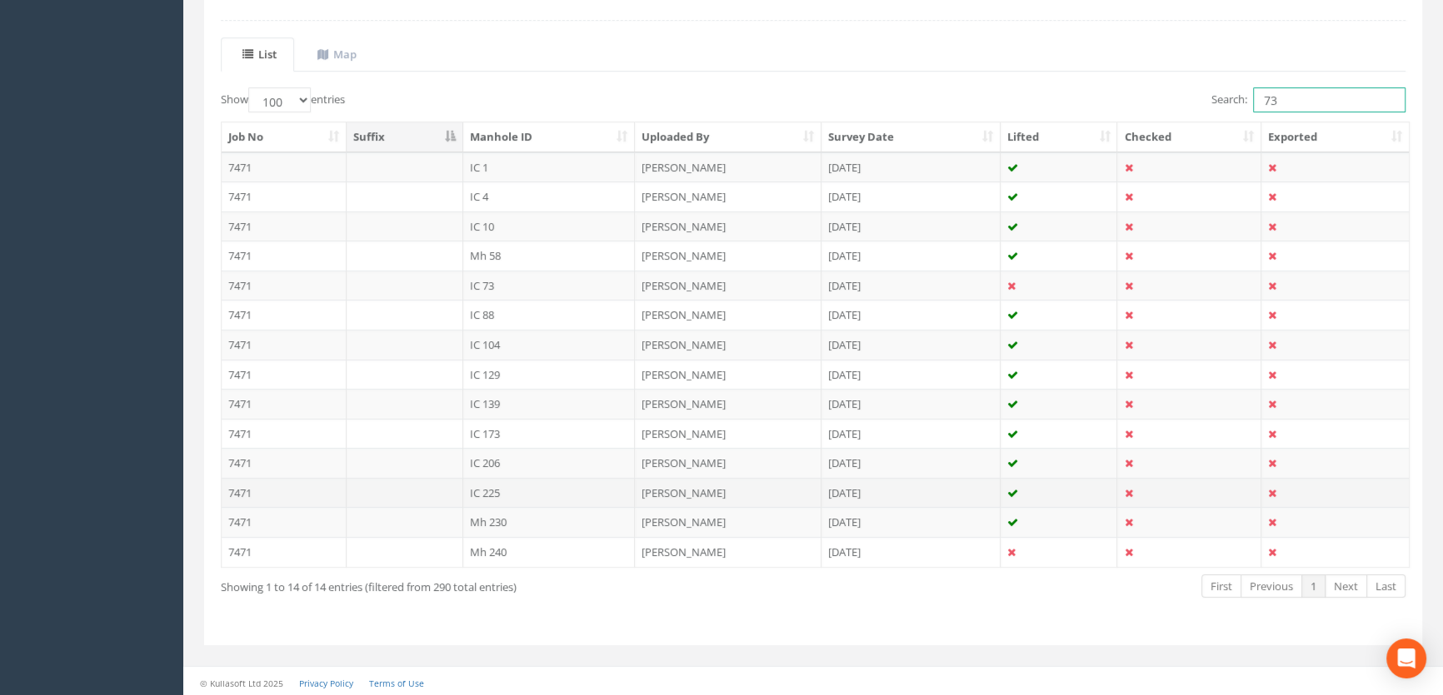
scroll to position [349, 0]
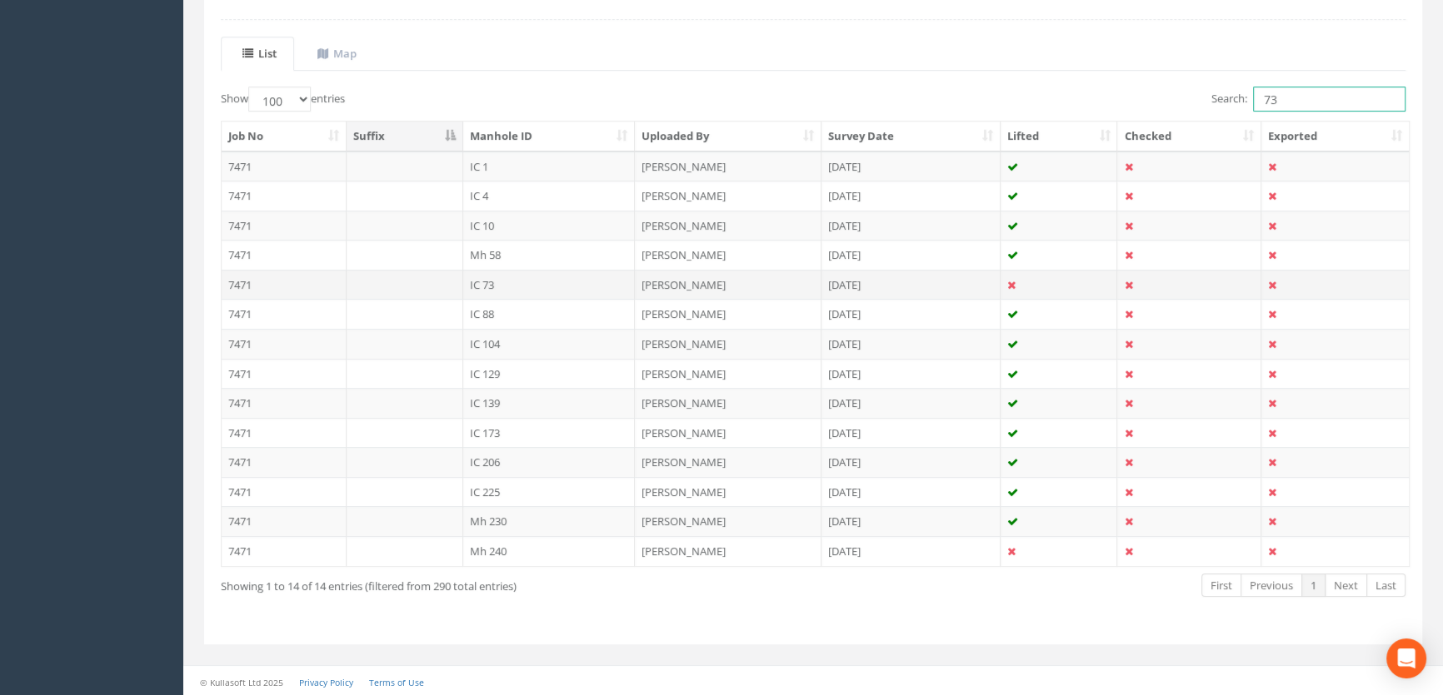
type input "73"
click at [525, 283] on td "IC 73" at bounding box center [549, 285] width 172 height 30
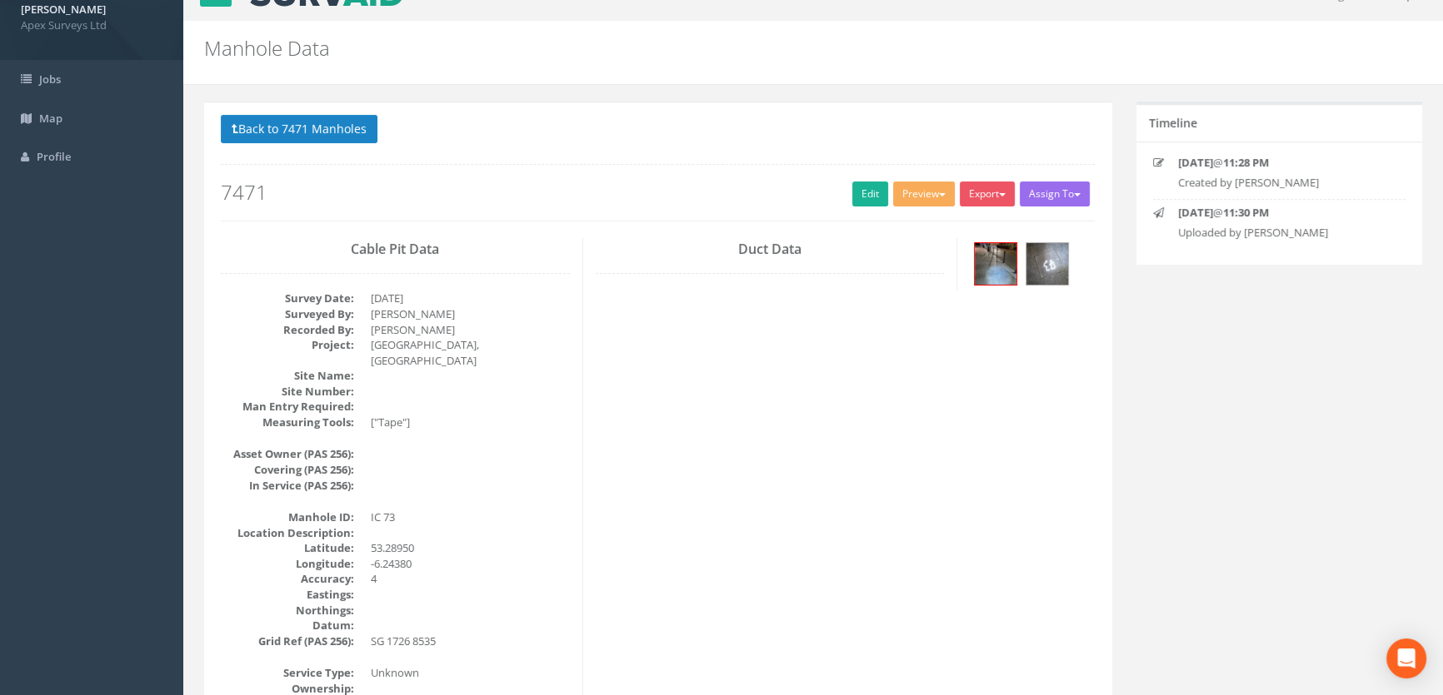
scroll to position [0, 0]
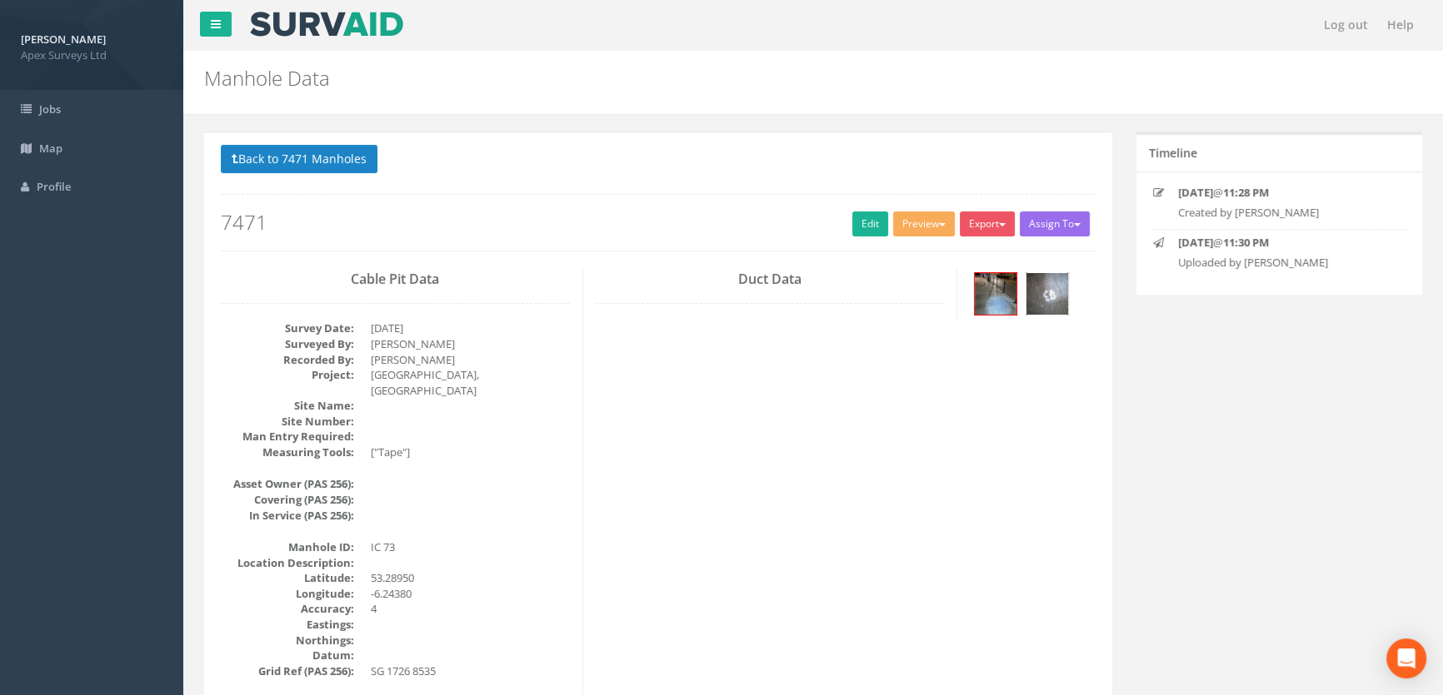
click at [1046, 283] on img at bounding box center [1047, 294] width 42 height 42
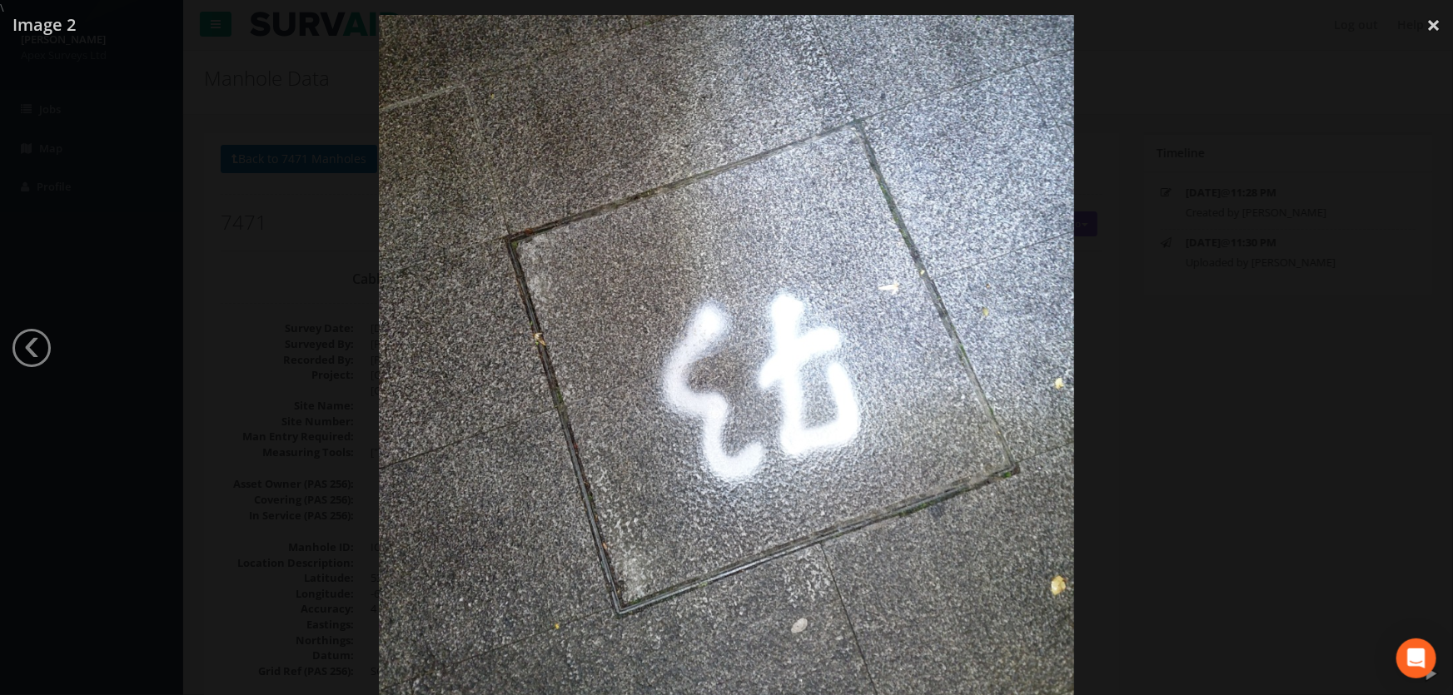
click at [344, 427] on div at bounding box center [726, 363] width 1453 height 695
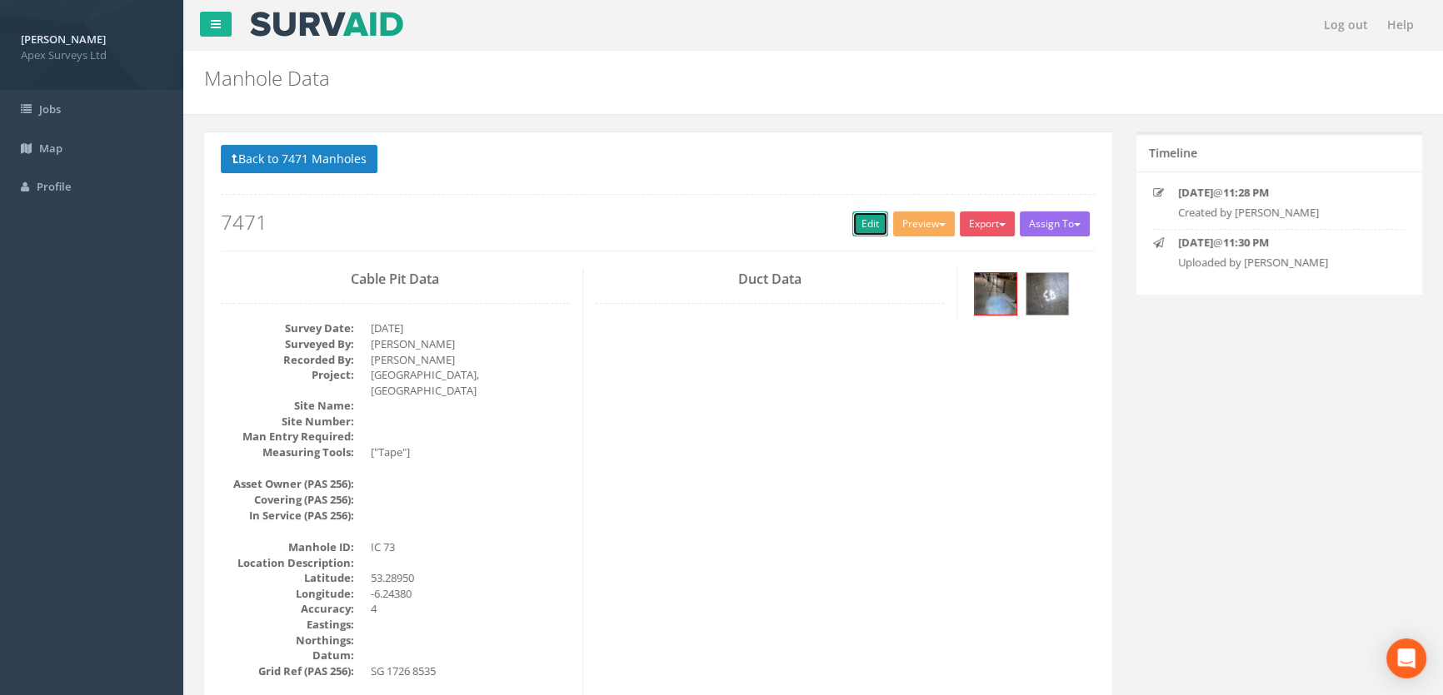
click at [875, 223] on link "Edit" at bounding box center [870, 224] width 36 height 25
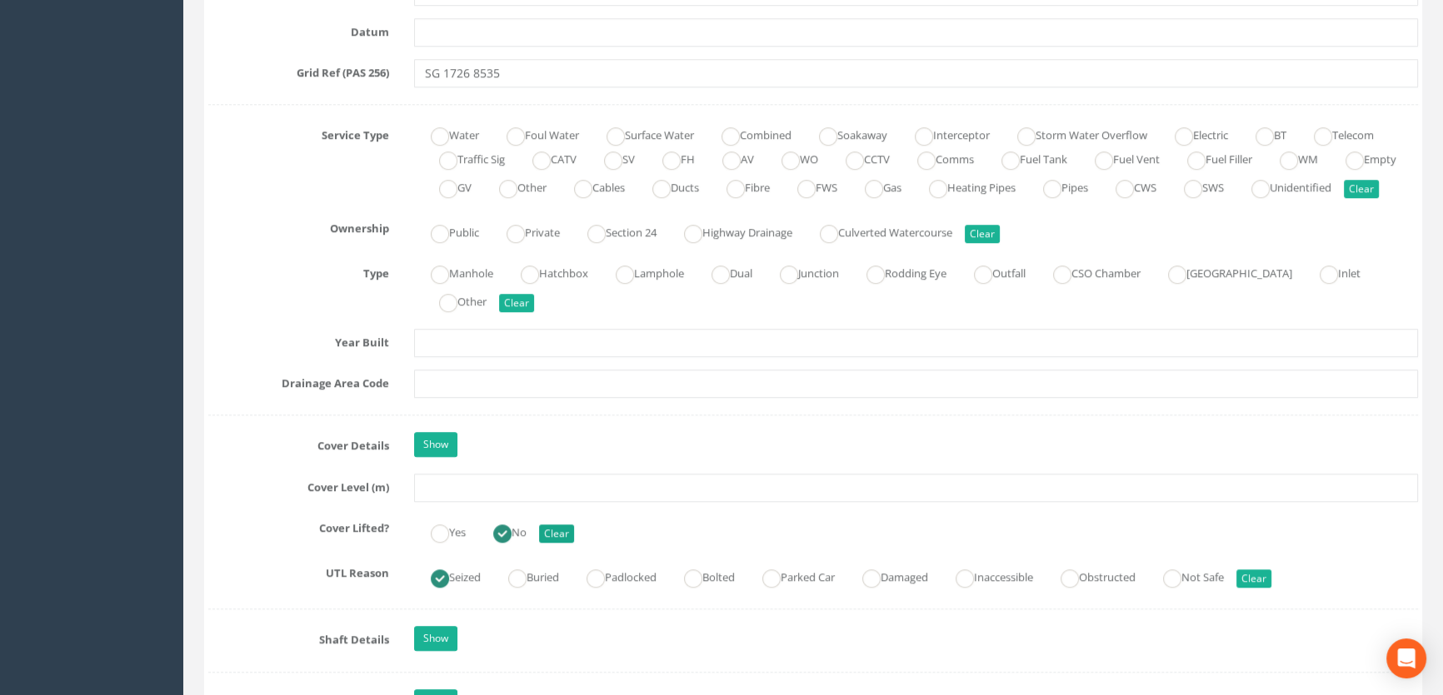
scroll to position [1211, 0]
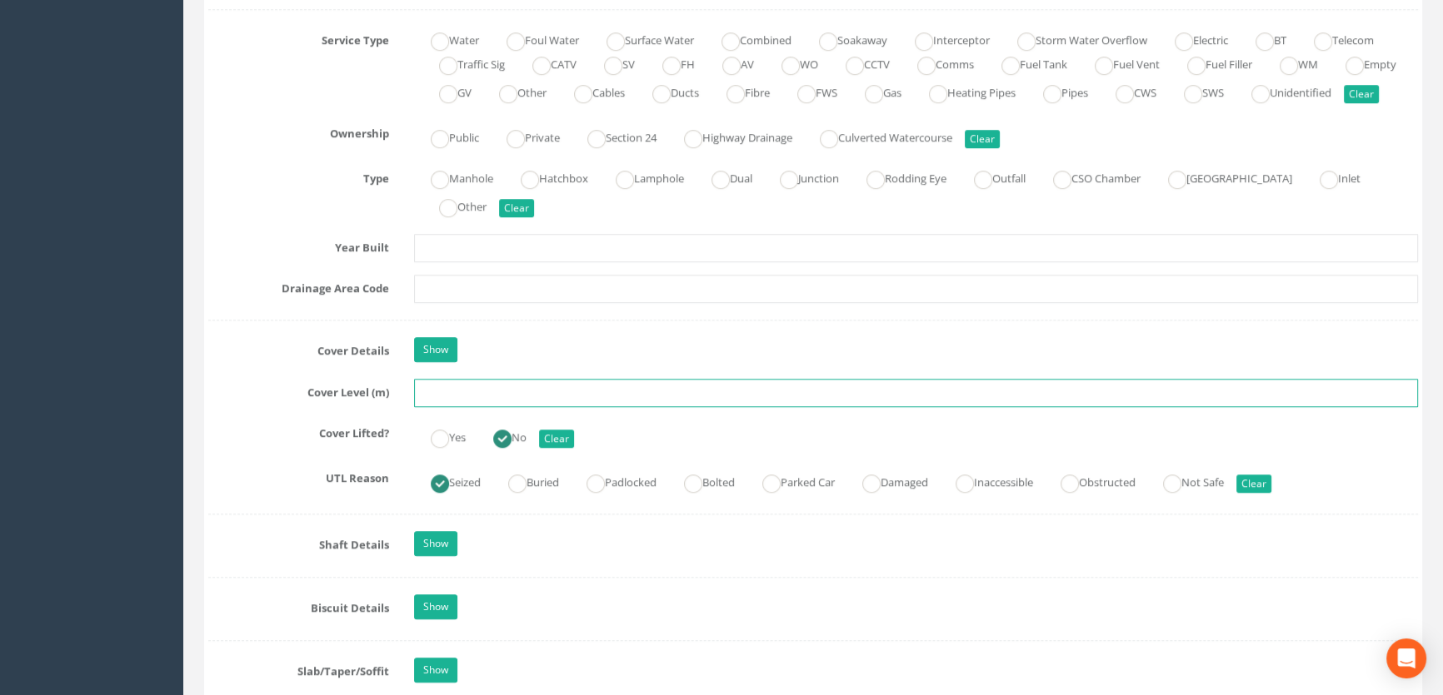
click at [437, 407] on input "text" at bounding box center [916, 393] width 1004 height 28
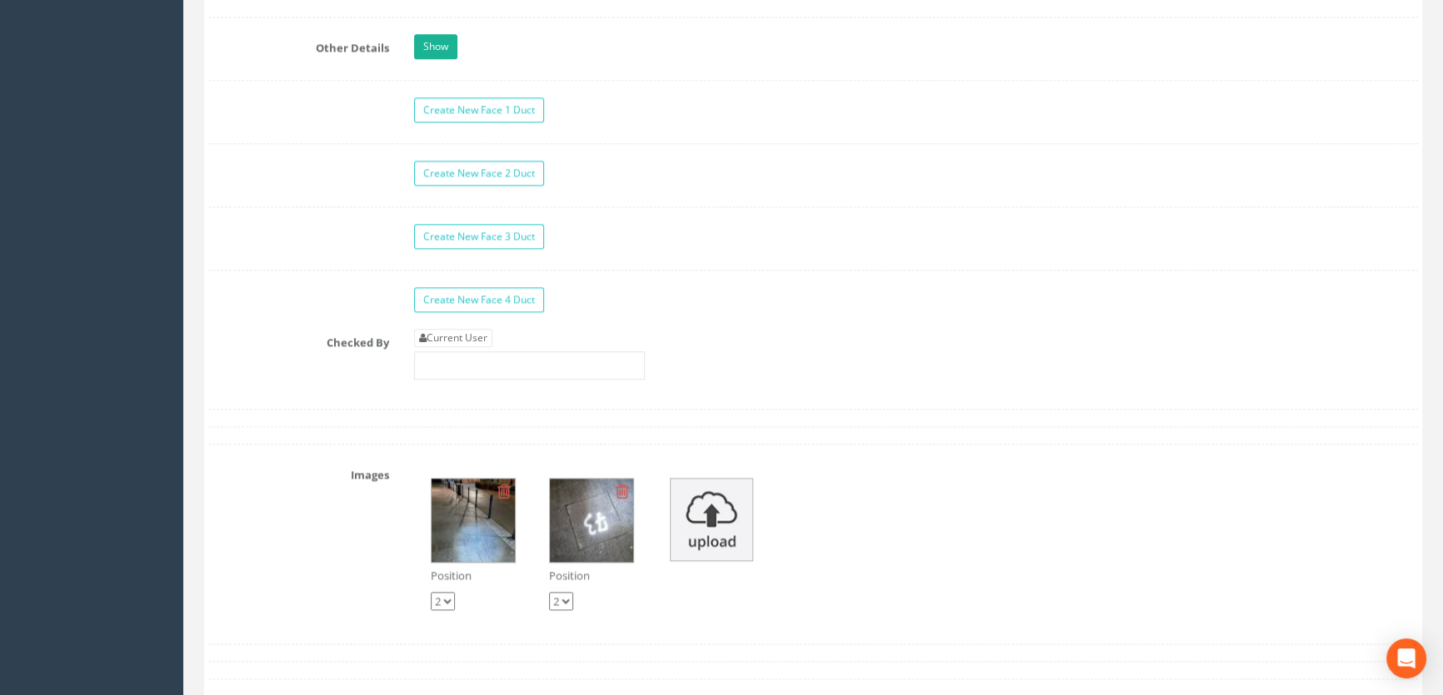
scroll to position [2649, 0]
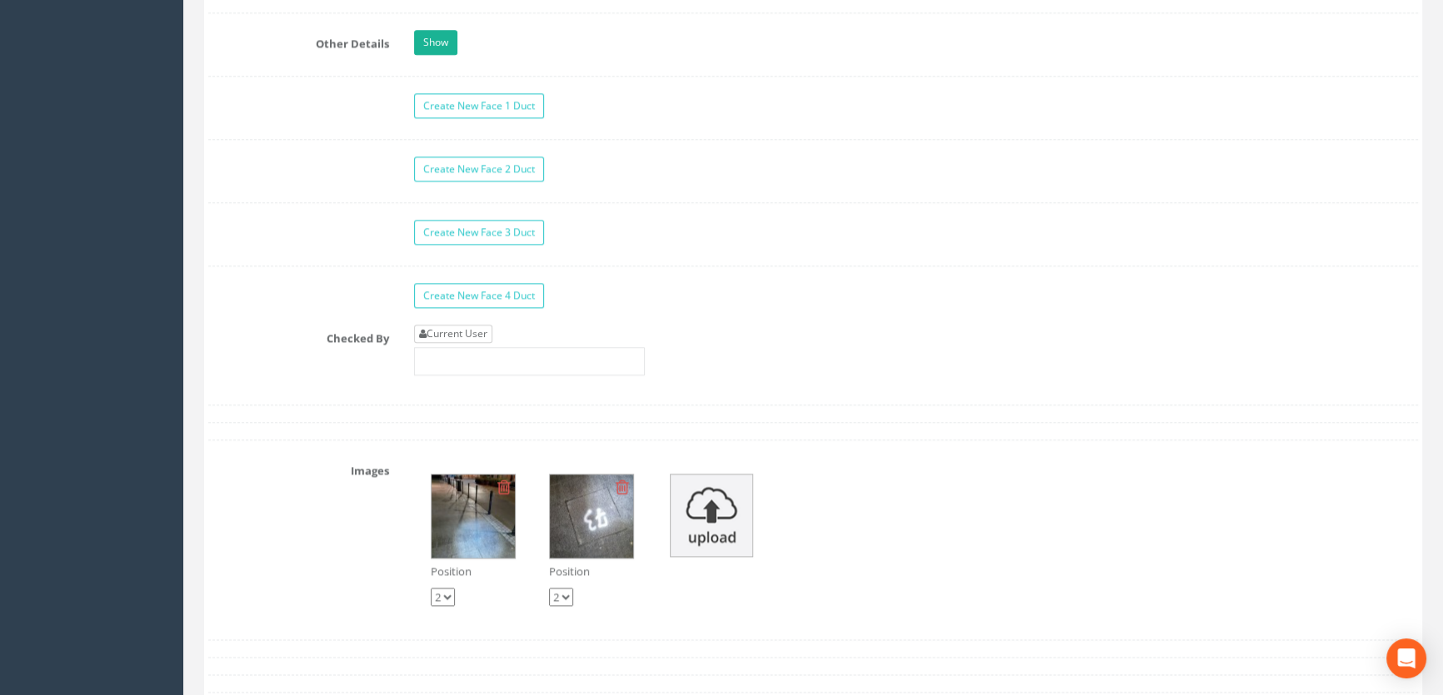
type input "54.45"
click at [462, 343] on link "Current User" at bounding box center [453, 334] width 78 height 18
type input "[PERSON_NAME]"
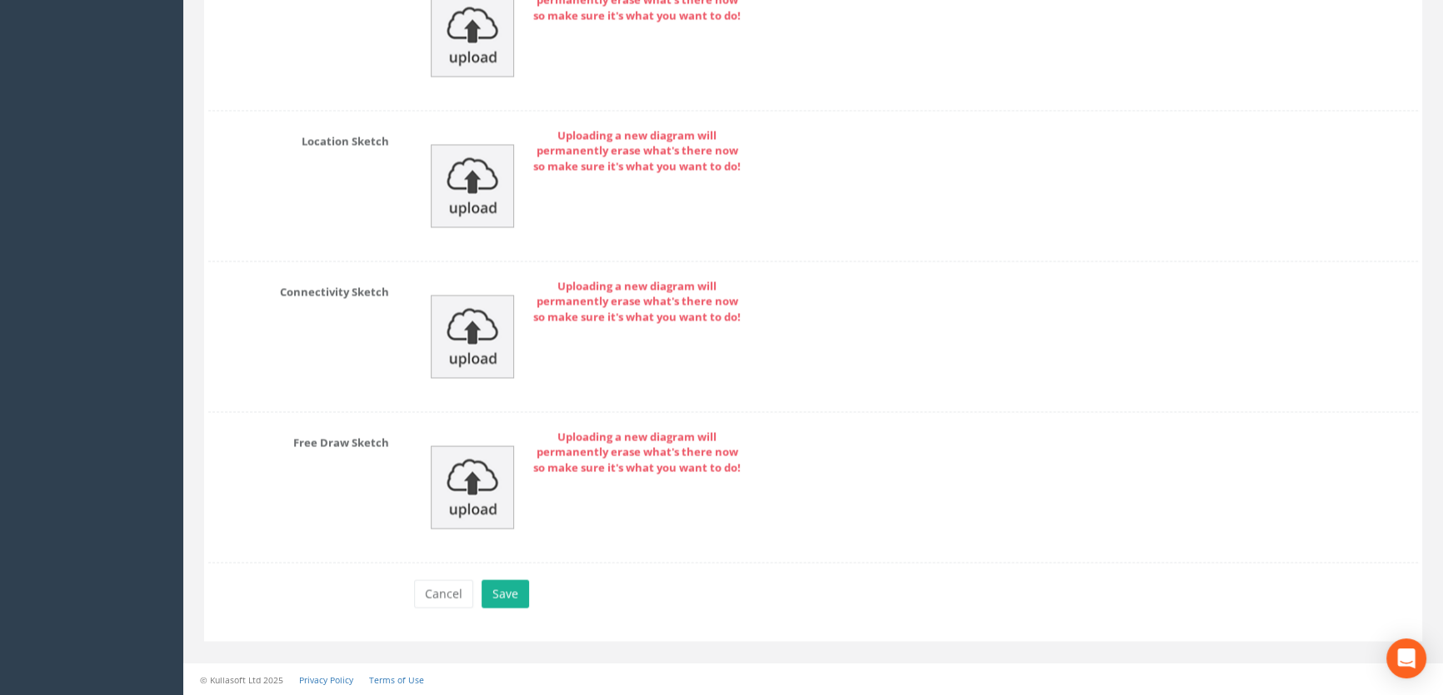
scroll to position [3726, 0]
click at [504, 600] on button "Save" at bounding box center [504, 594] width 47 height 28
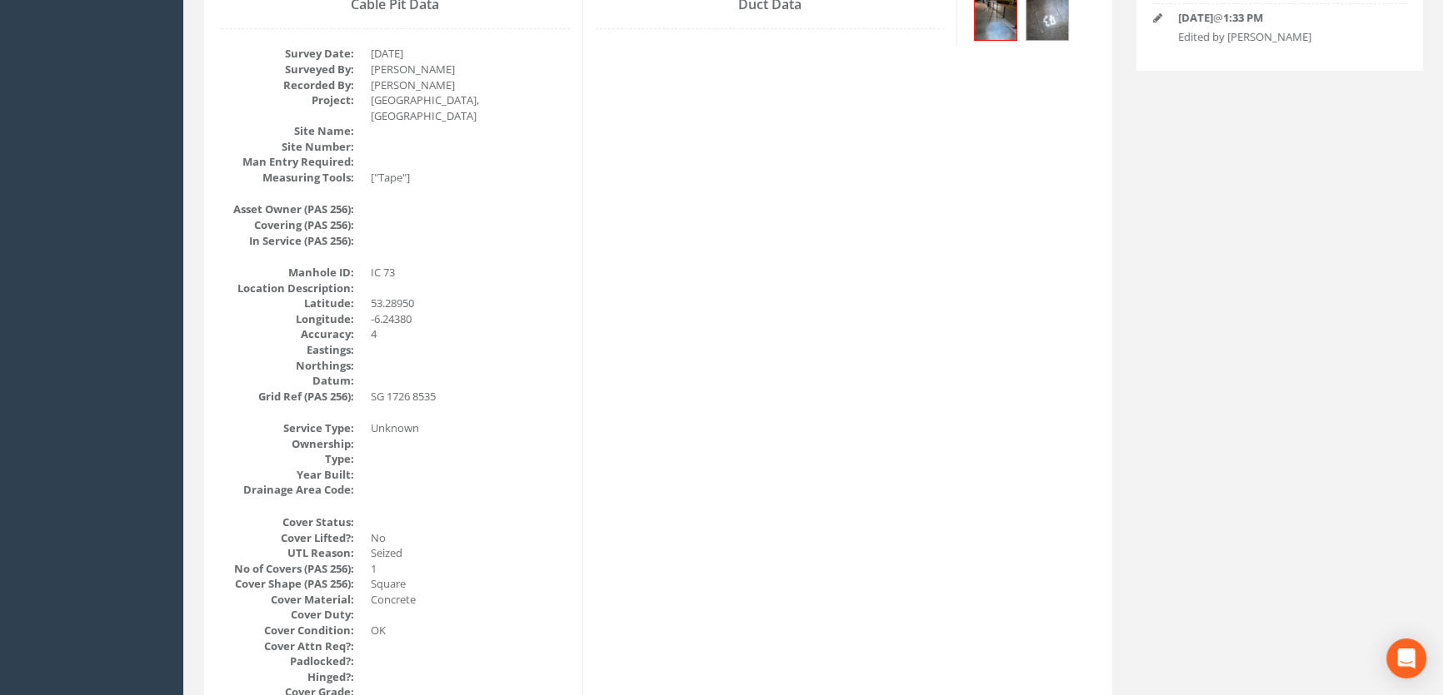
scroll to position [0, 0]
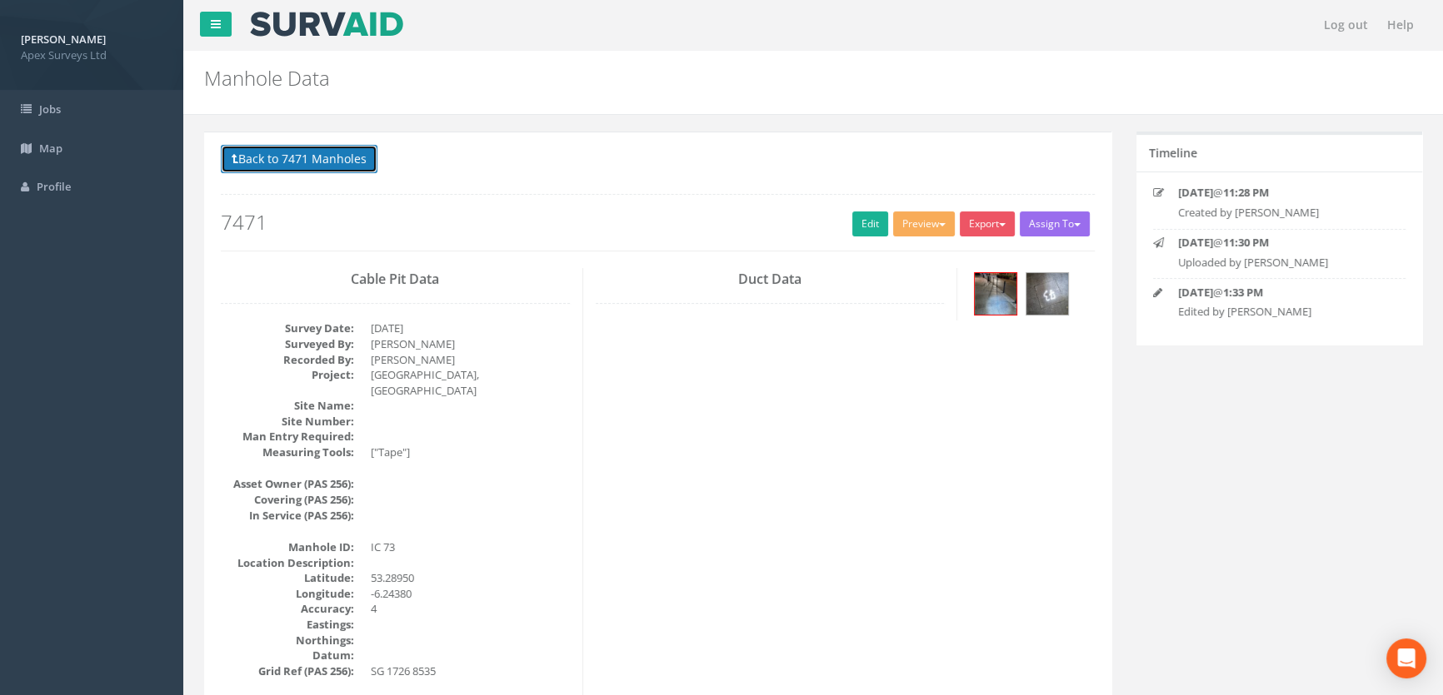
click at [328, 155] on button "Back to 7471 Manholes" at bounding box center [299, 159] width 157 height 28
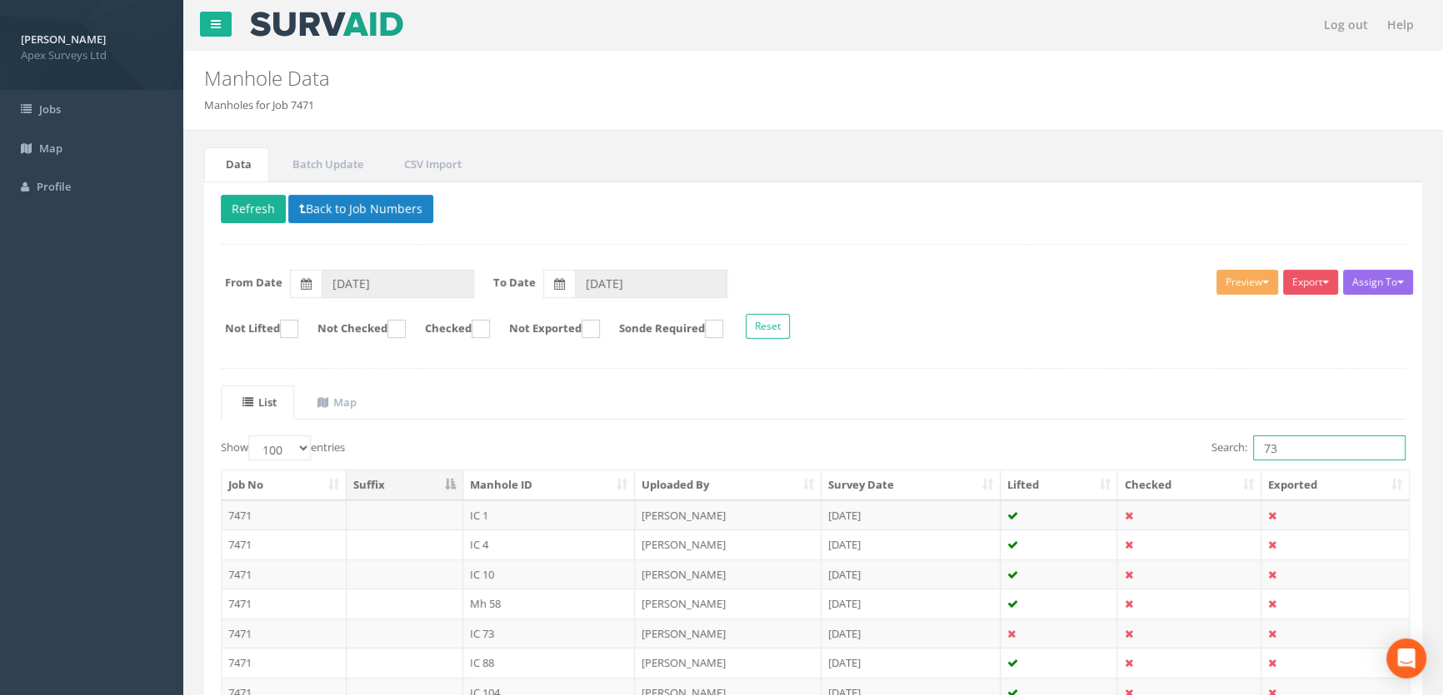
click at [1284, 446] on input "73" at bounding box center [1329, 448] width 152 height 25
click at [1262, 451] on input "74" at bounding box center [1329, 448] width 152 height 25
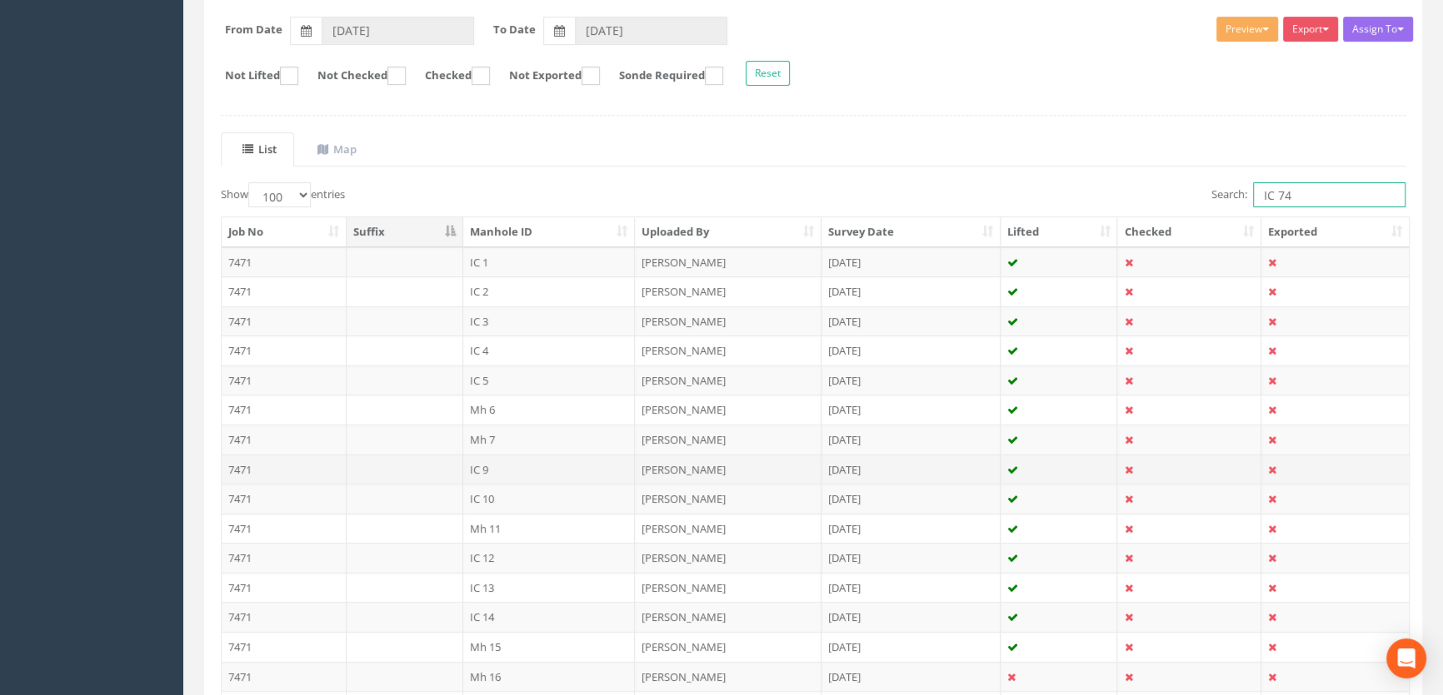
scroll to position [240, 0]
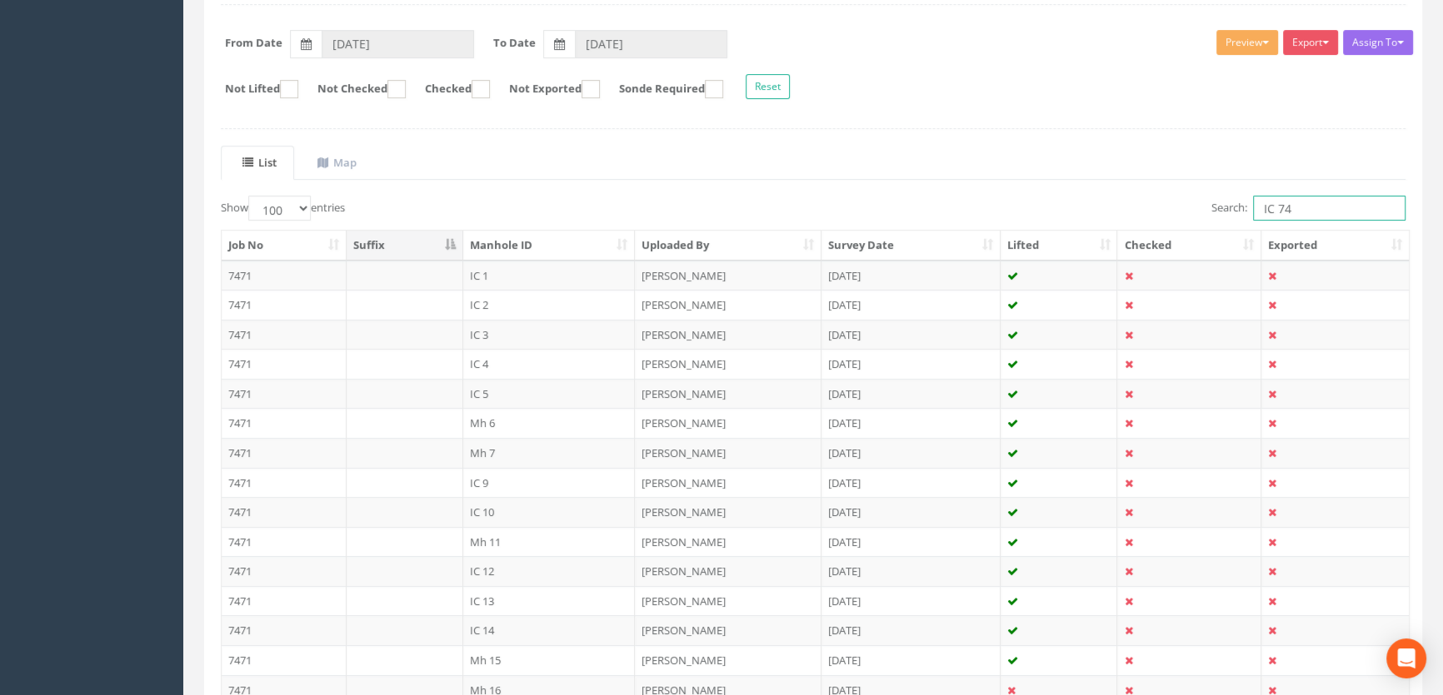
drag, startPoint x: 1313, startPoint y: 207, endPoint x: 1207, endPoint y: 215, distance: 106.9
click at [1211, 215] on label "Search: IC 74" at bounding box center [1308, 208] width 194 height 25
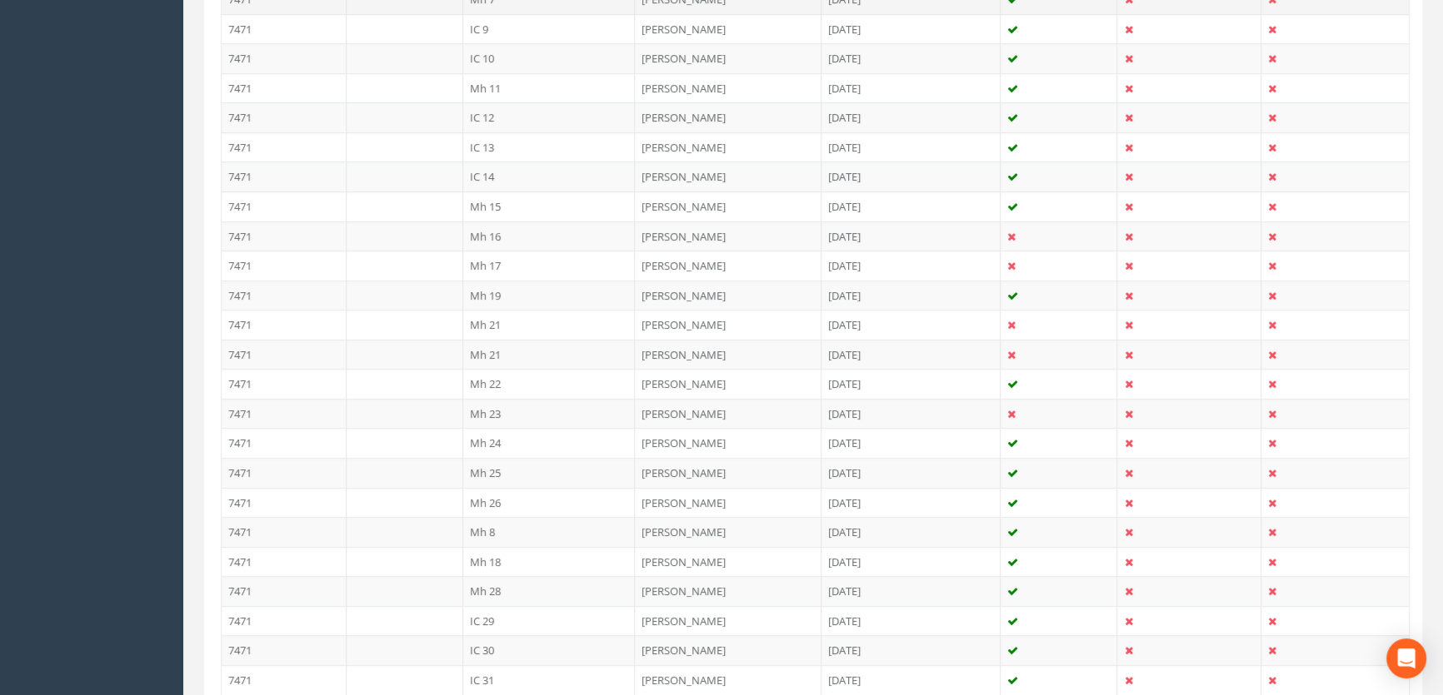
scroll to position [316, 0]
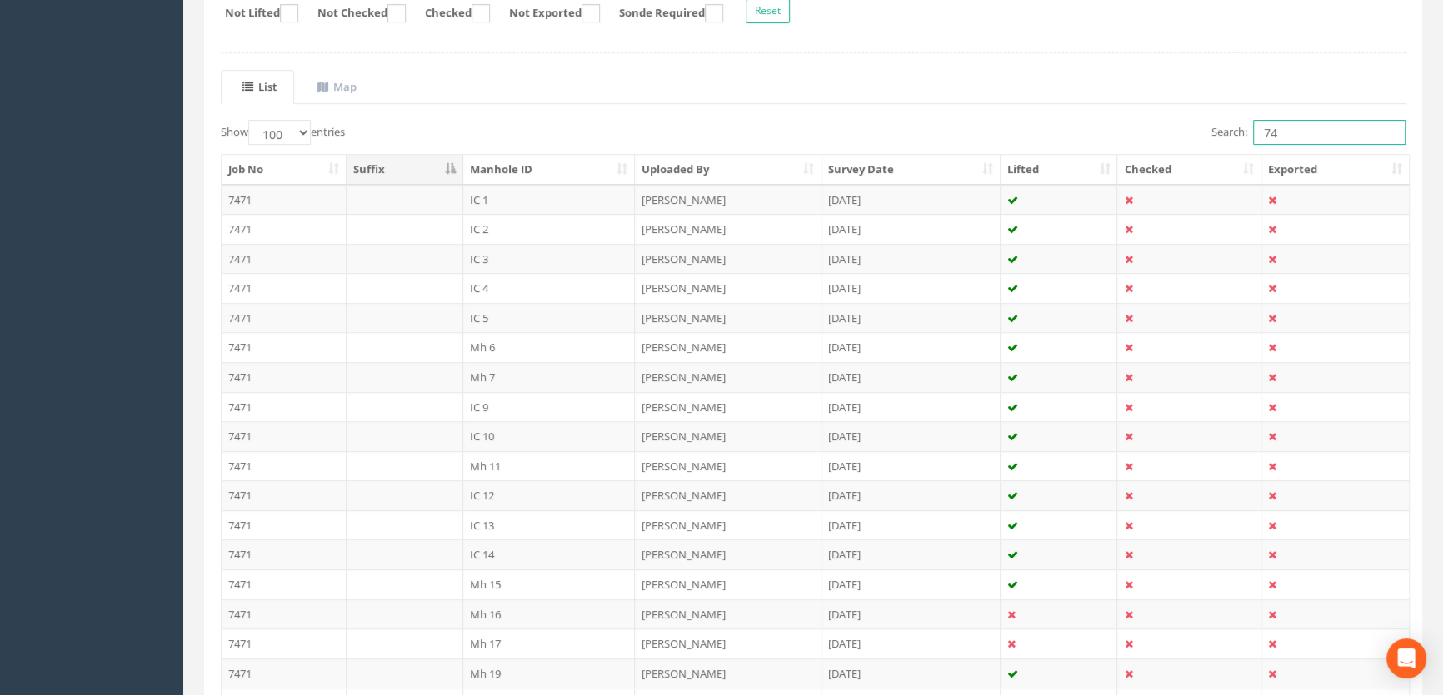
click at [1258, 128] on input "74" at bounding box center [1329, 132] width 152 height 25
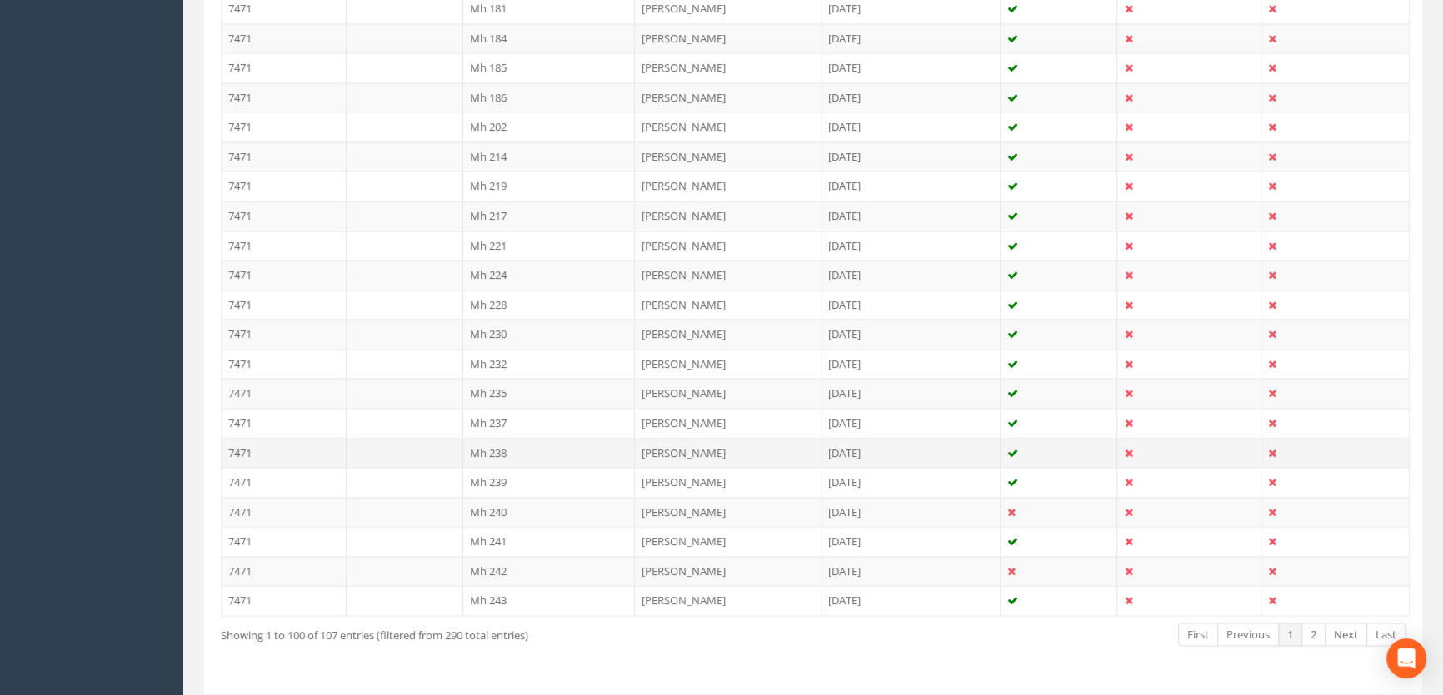
scroll to position [2890, 0]
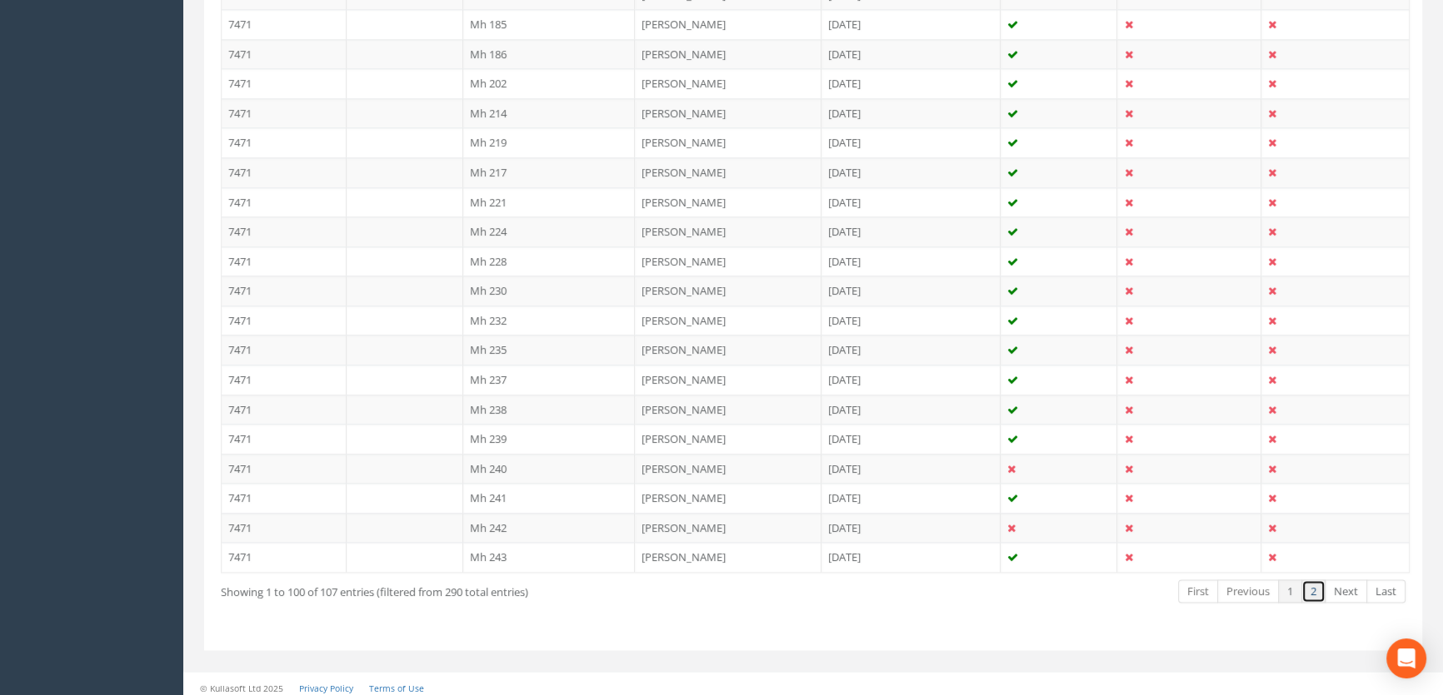
click at [1314, 580] on link "2" at bounding box center [1313, 592] width 24 height 24
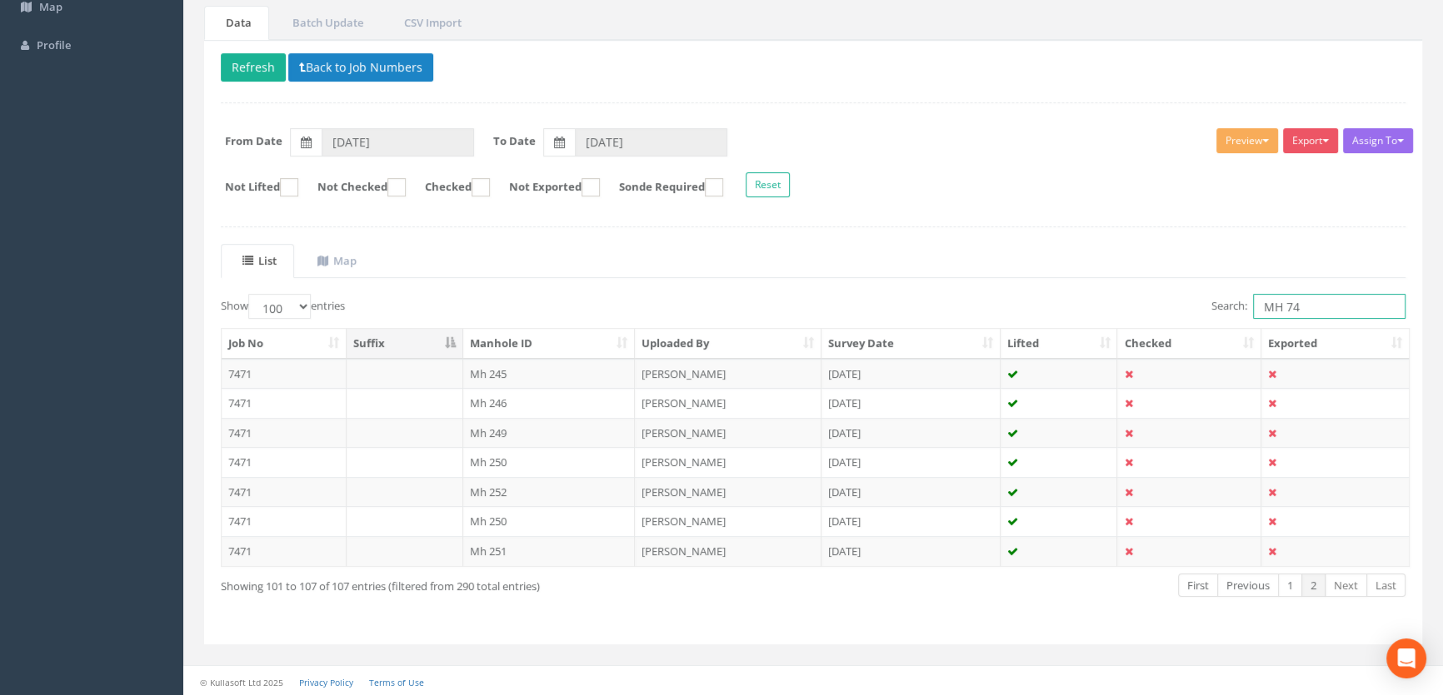
drag, startPoint x: 1303, startPoint y: 308, endPoint x: 1168, endPoint y: 302, distance: 135.9
click at [1168, 300] on div "Search: MH 74" at bounding box center [1115, 308] width 580 height 29
type input "74"
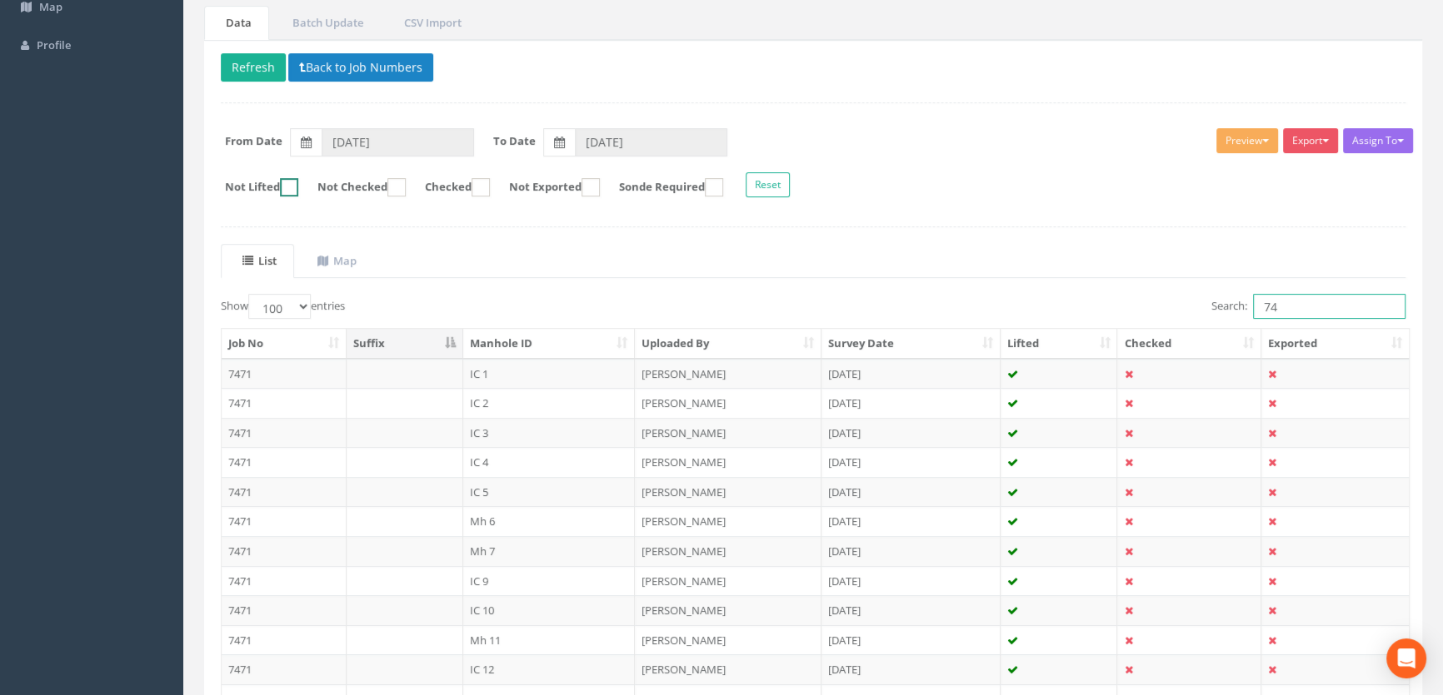
click at [295, 191] on ins at bounding box center [289, 187] width 18 height 18
checkbox input "true"
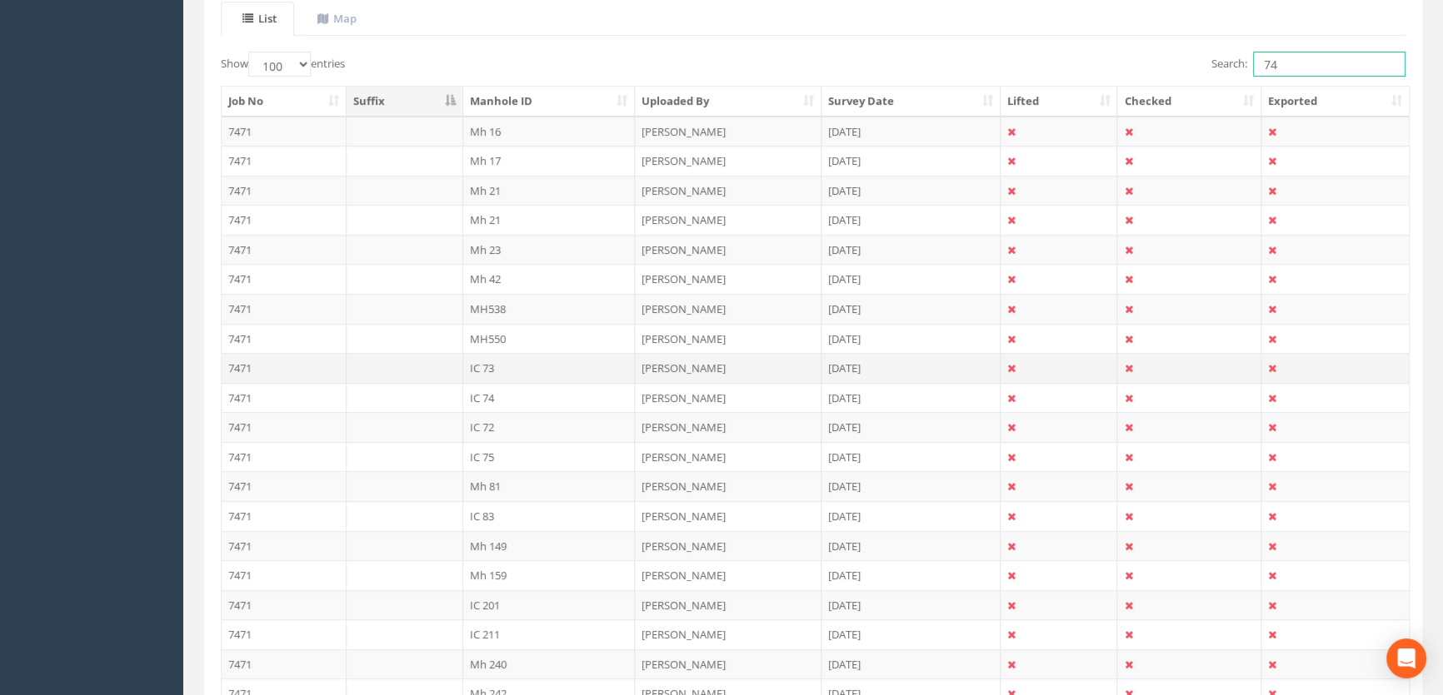
scroll to position [445, 0]
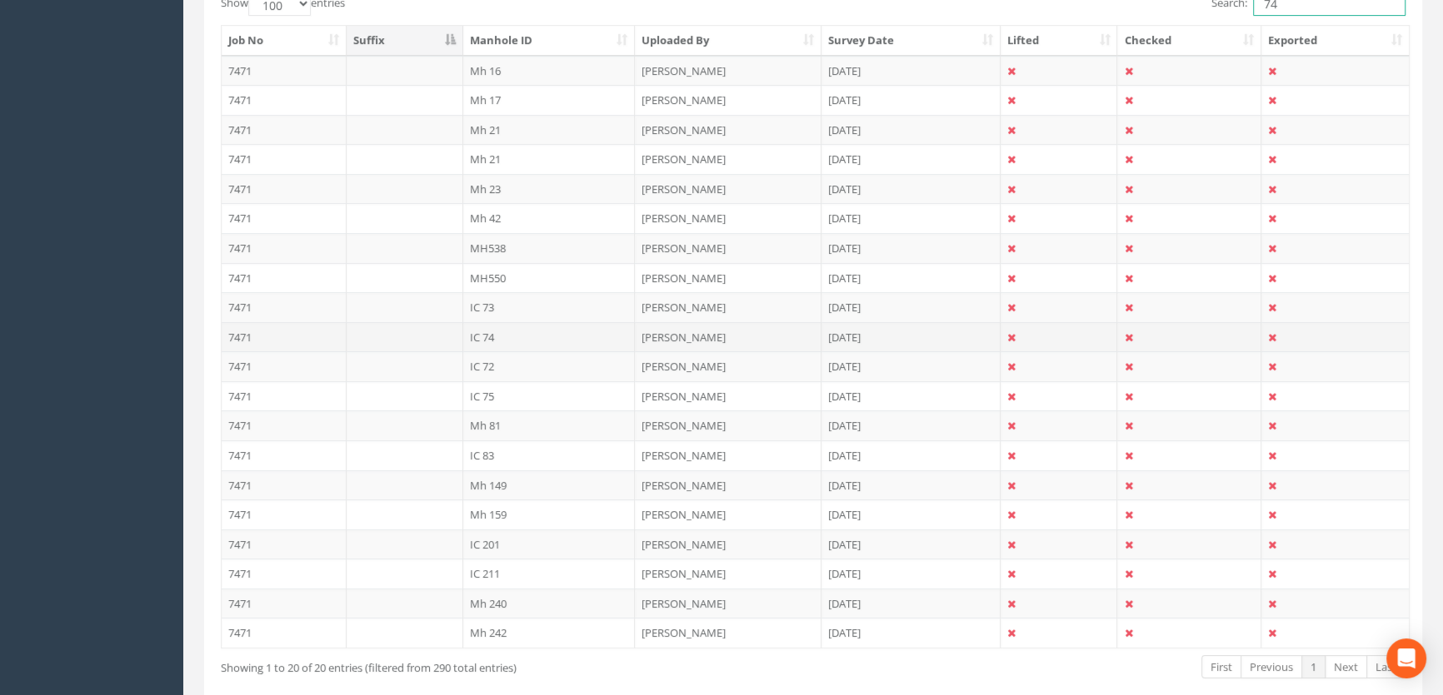
type input "74"
click at [480, 331] on td "IC 74" at bounding box center [549, 337] width 172 height 30
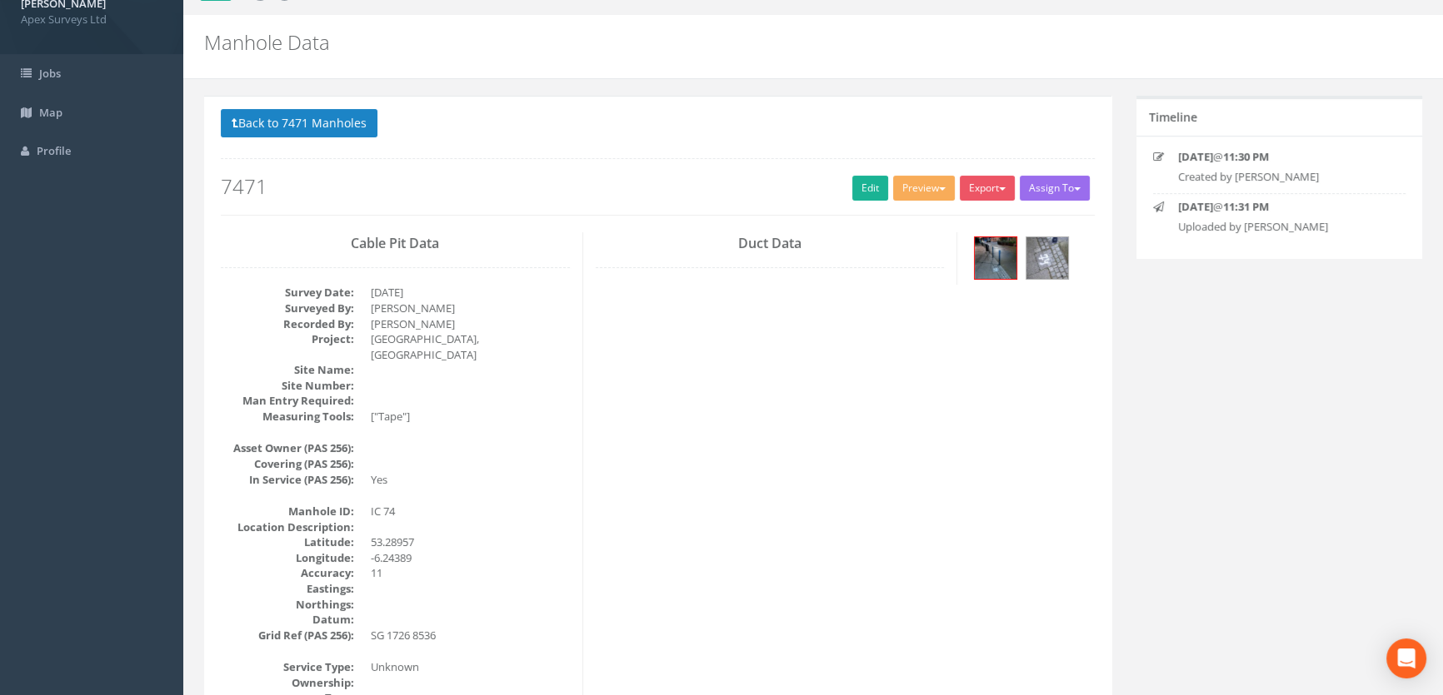
scroll to position [0, 0]
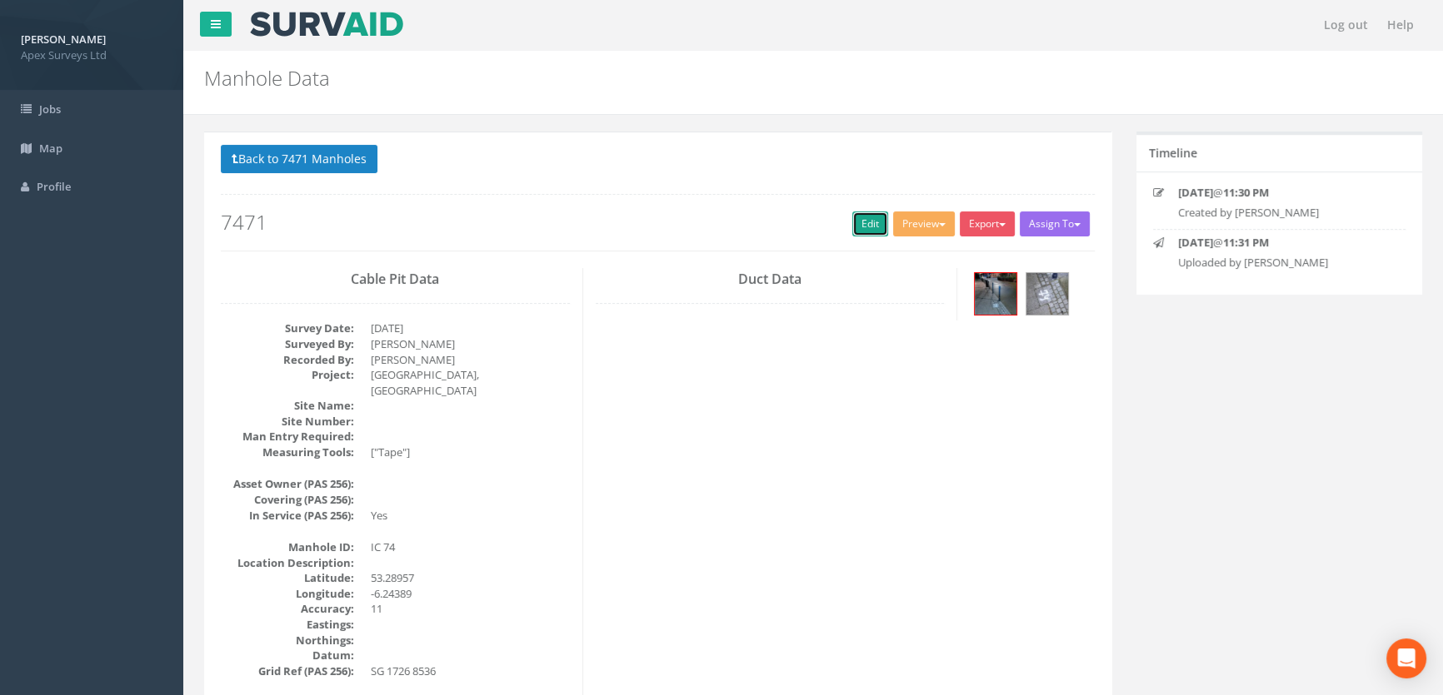
click at [870, 226] on link "Edit" at bounding box center [870, 224] width 36 height 25
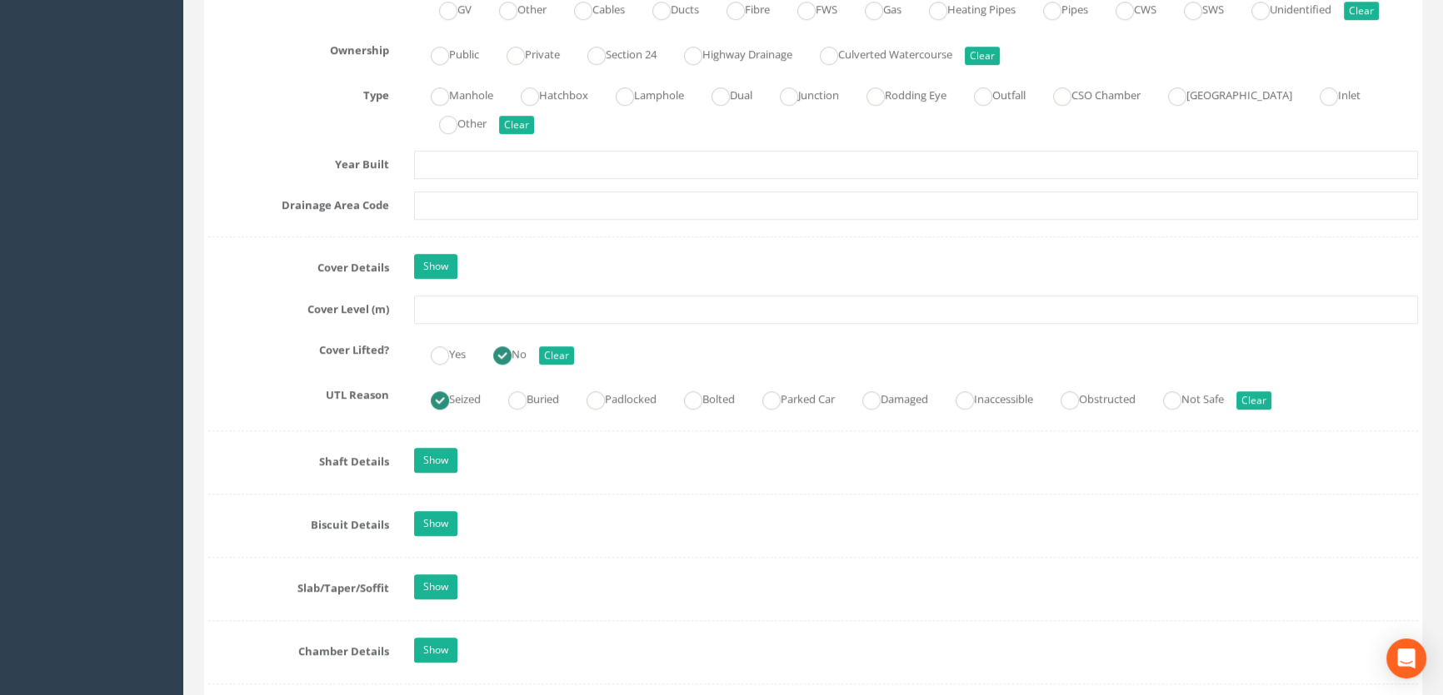
scroll to position [1287, 0]
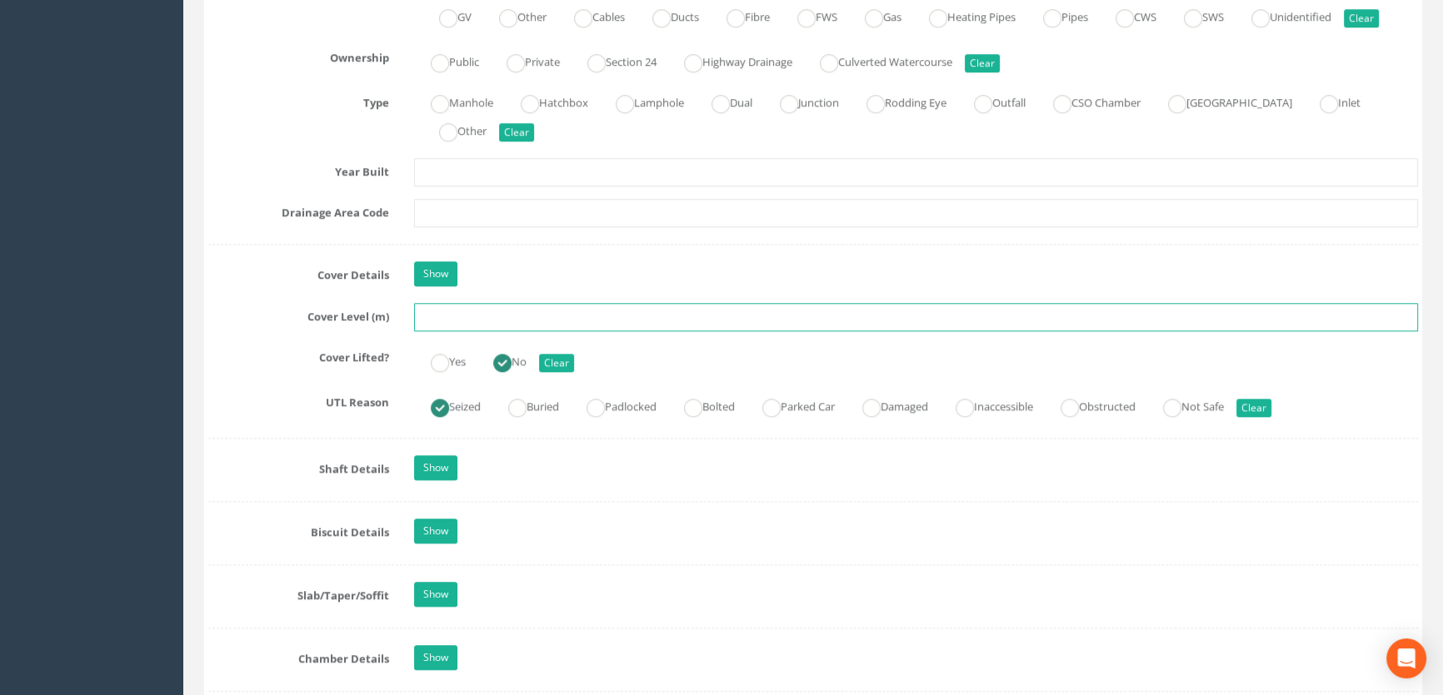
click at [468, 331] on input "text" at bounding box center [916, 317] width 1004 height 28
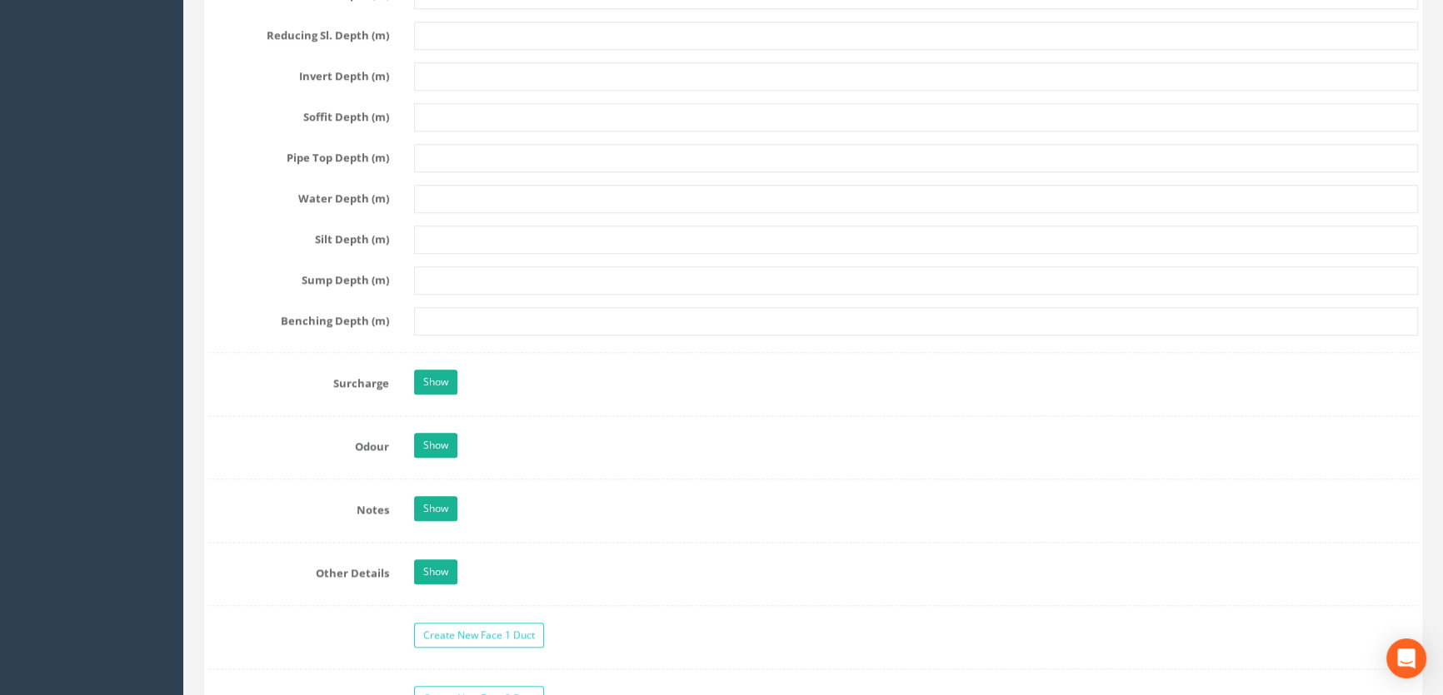
scroll to position [2574, 0]
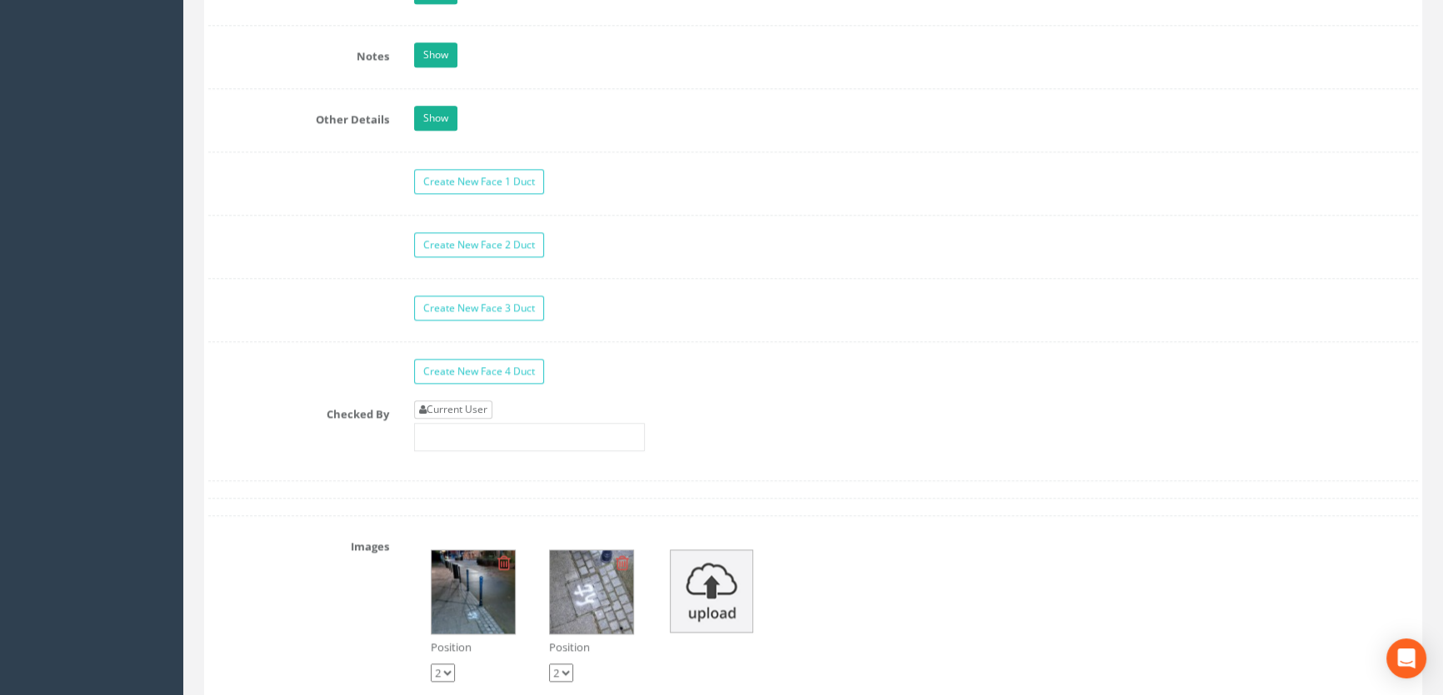
type input "54.46"
click at [470, 419] on link "Current User" at bounding box center [453, 410] width 78 height 18
type input "[PERSON_NAME]"
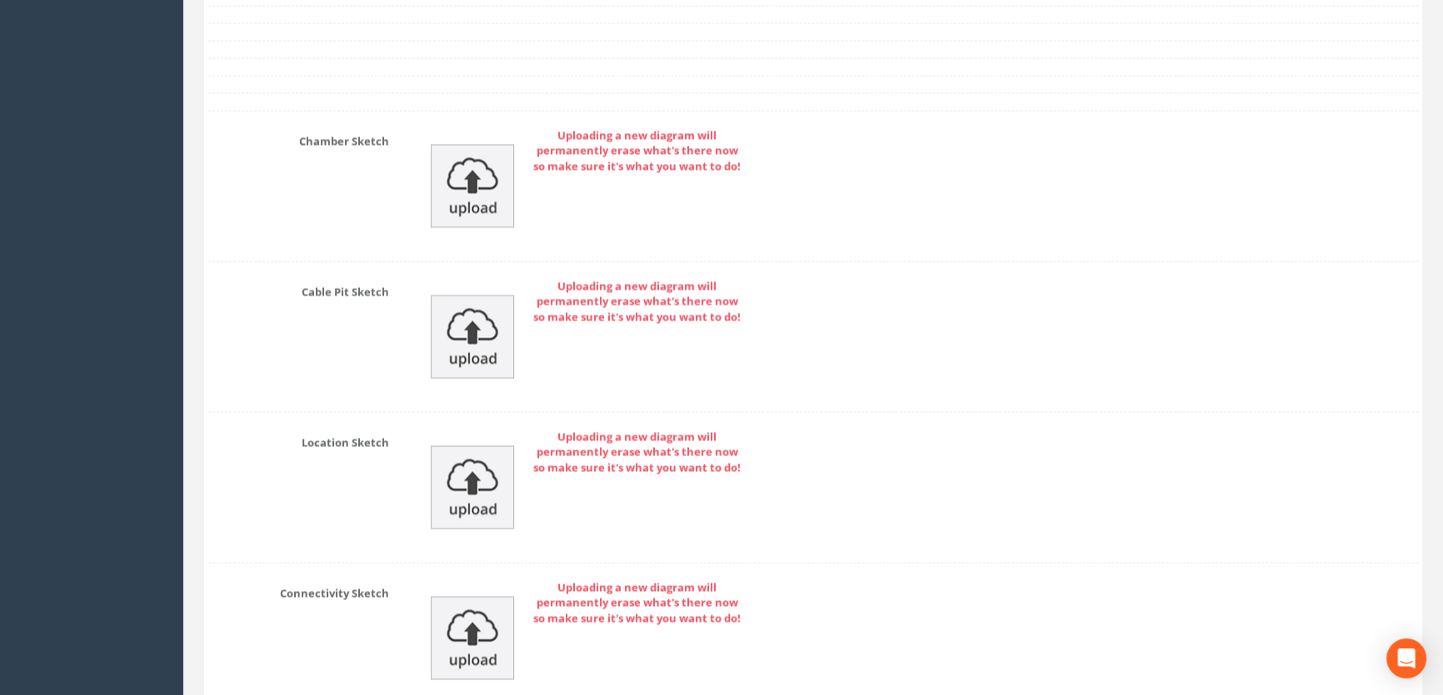
scroll to position [3726, 0]
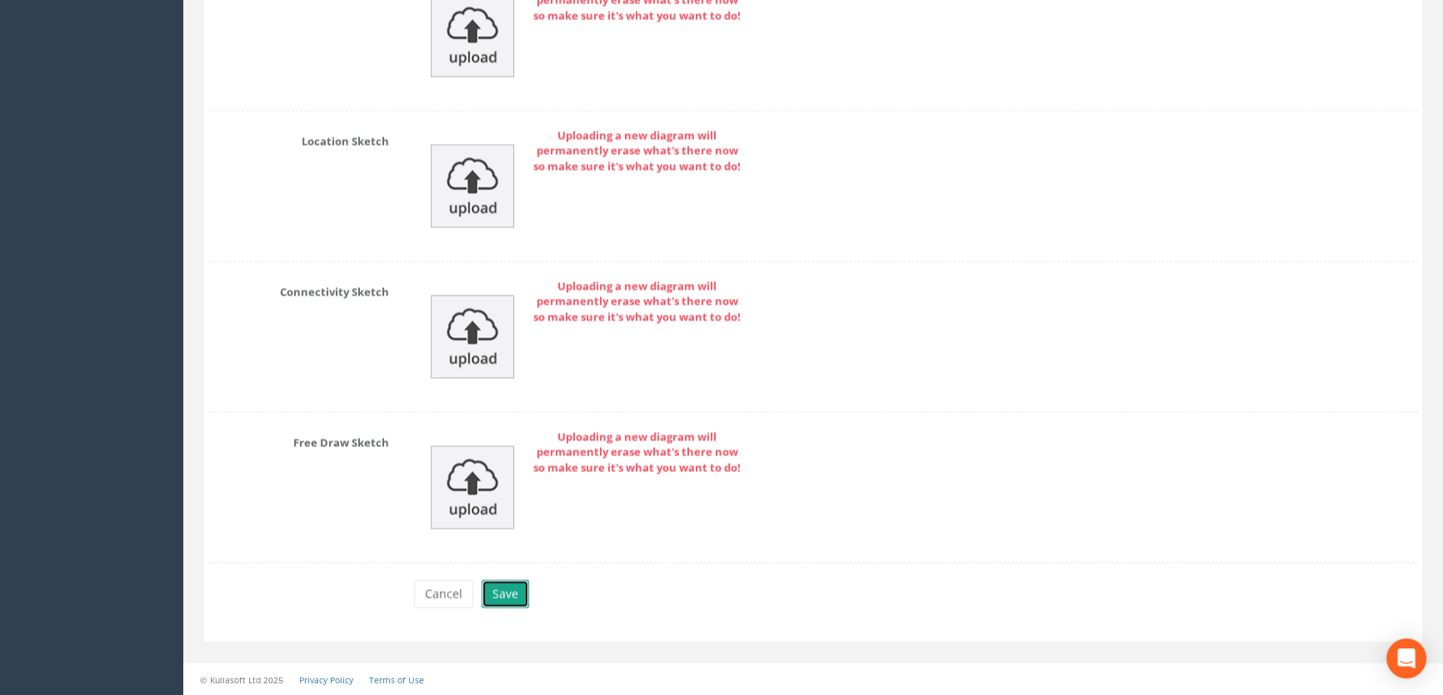
click at [499, 594] on button "Save" at bounding box center [504, 594] width 47 height 28
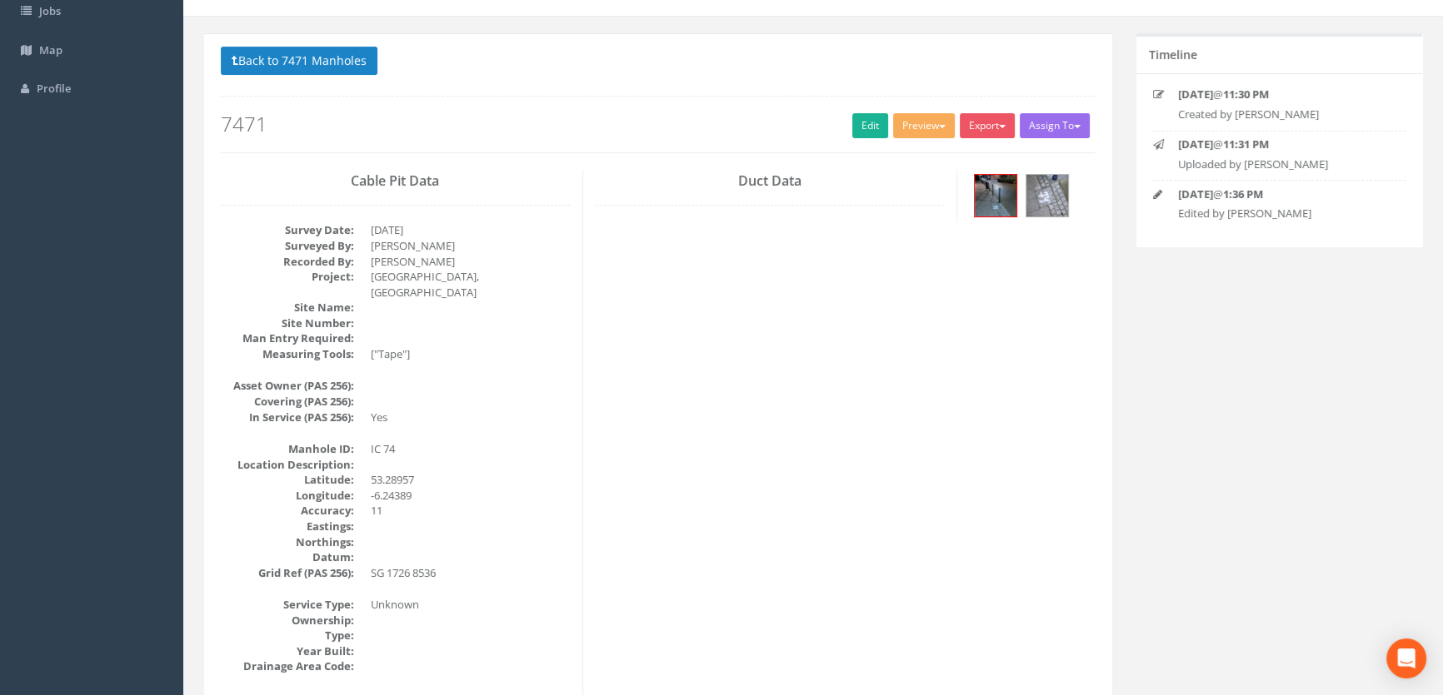
scroll to position [0, 0]
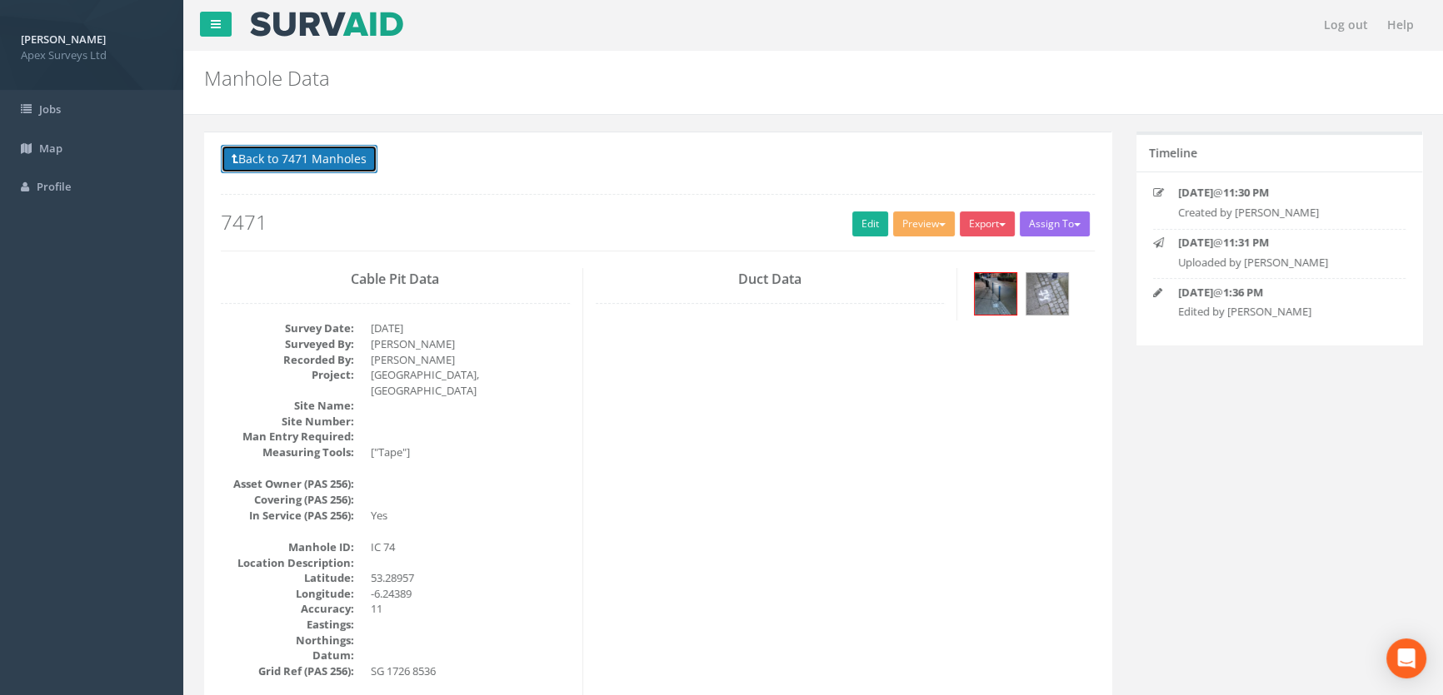
click at [306, 161] on button "Back to 7471 Manholes" at bounding box center [299, 159] width 157 height 28
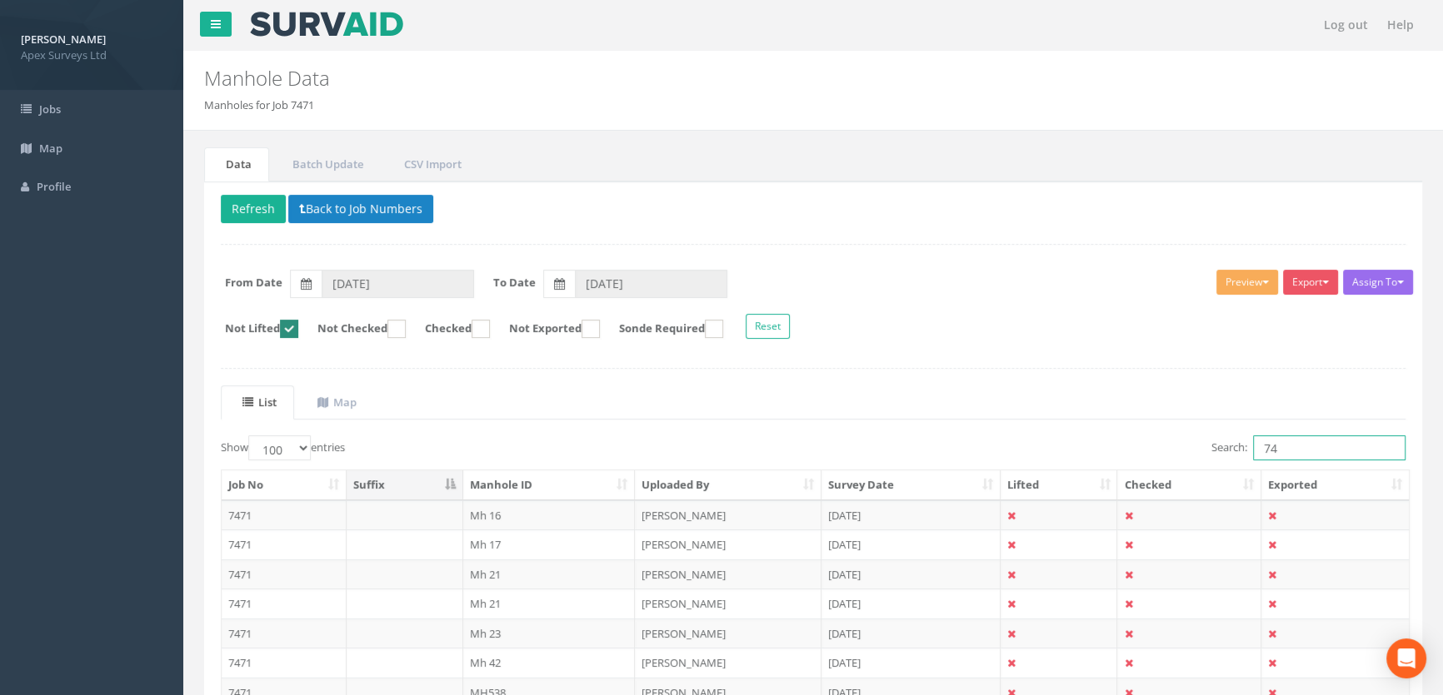
drag, startPoint x: 1299, startPoint y: 454, endPoint x: 1176, endPoint y: 452, distance: 123.3
click at [1176, 452] on div "Search: 74" at bounding box center [1115, 450] width 580 height 29
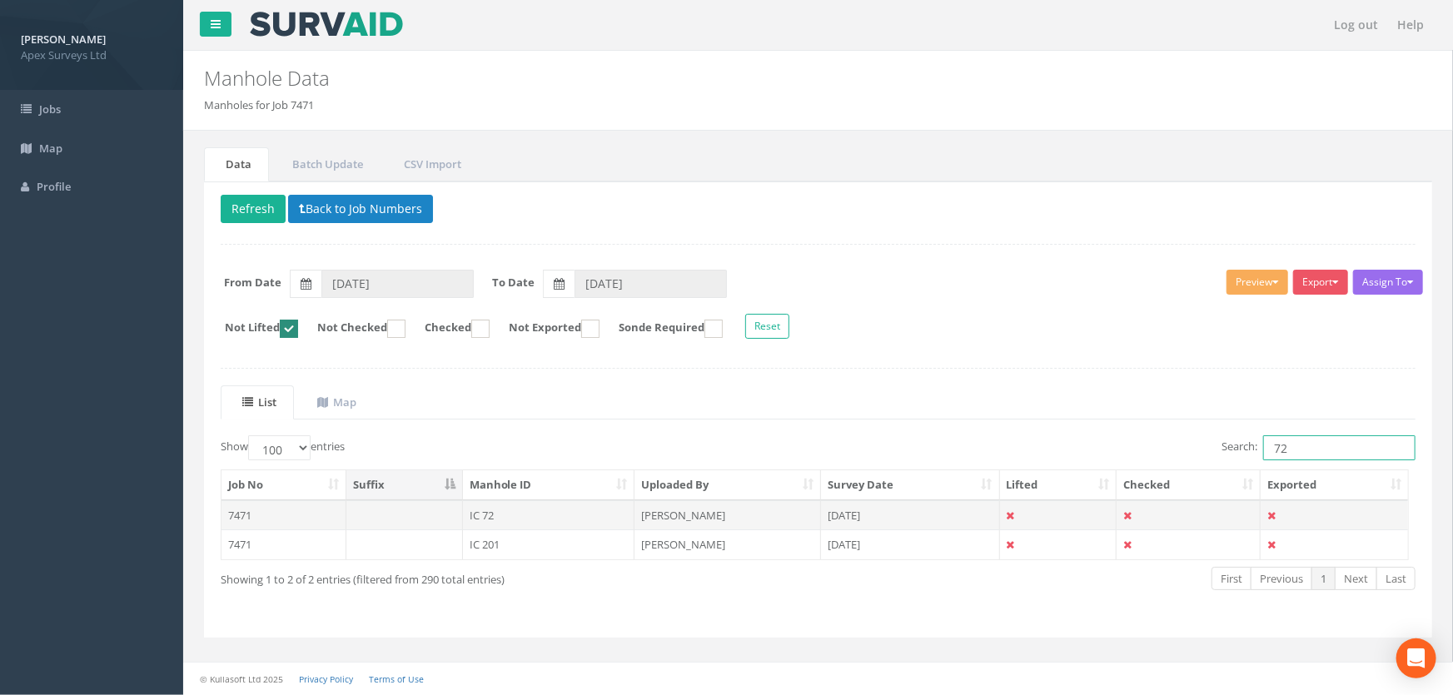
type input "72"
click at [505, 514] on td "IC 72" at bounding box center [549, 516] width 172 height 30
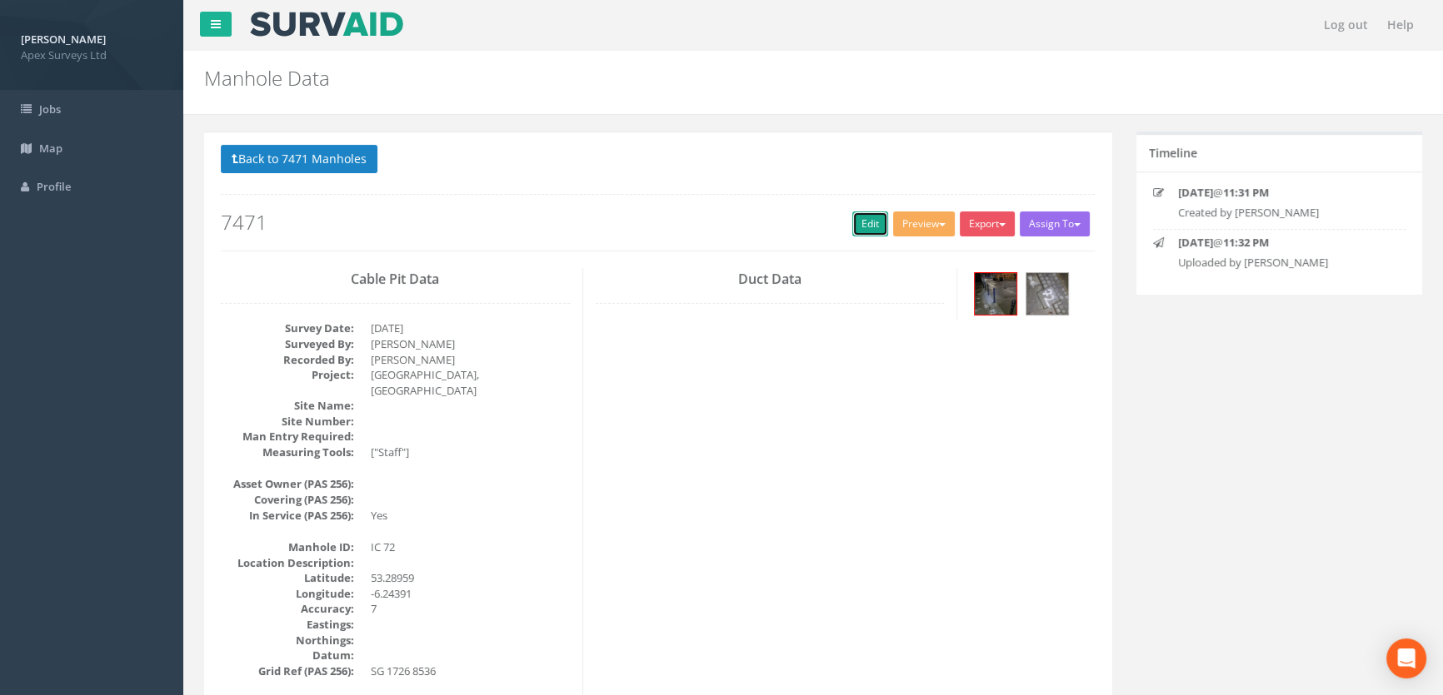
click at [852, 225] on link "Edit" at bounding box center [870, 224] width 36 height 25
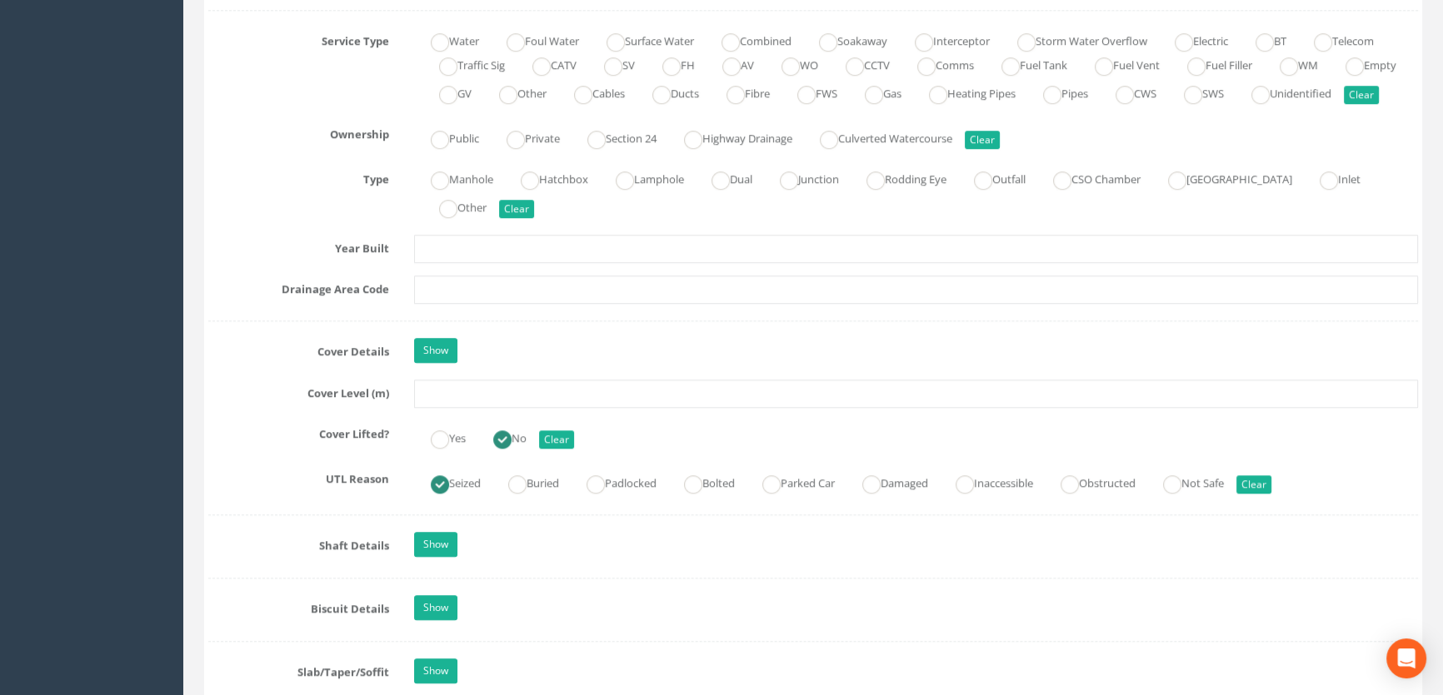
scroll to position [1211, 0]
click at [450, 407] on input "text" at bounding box center [916, 393] width 1004 height 28
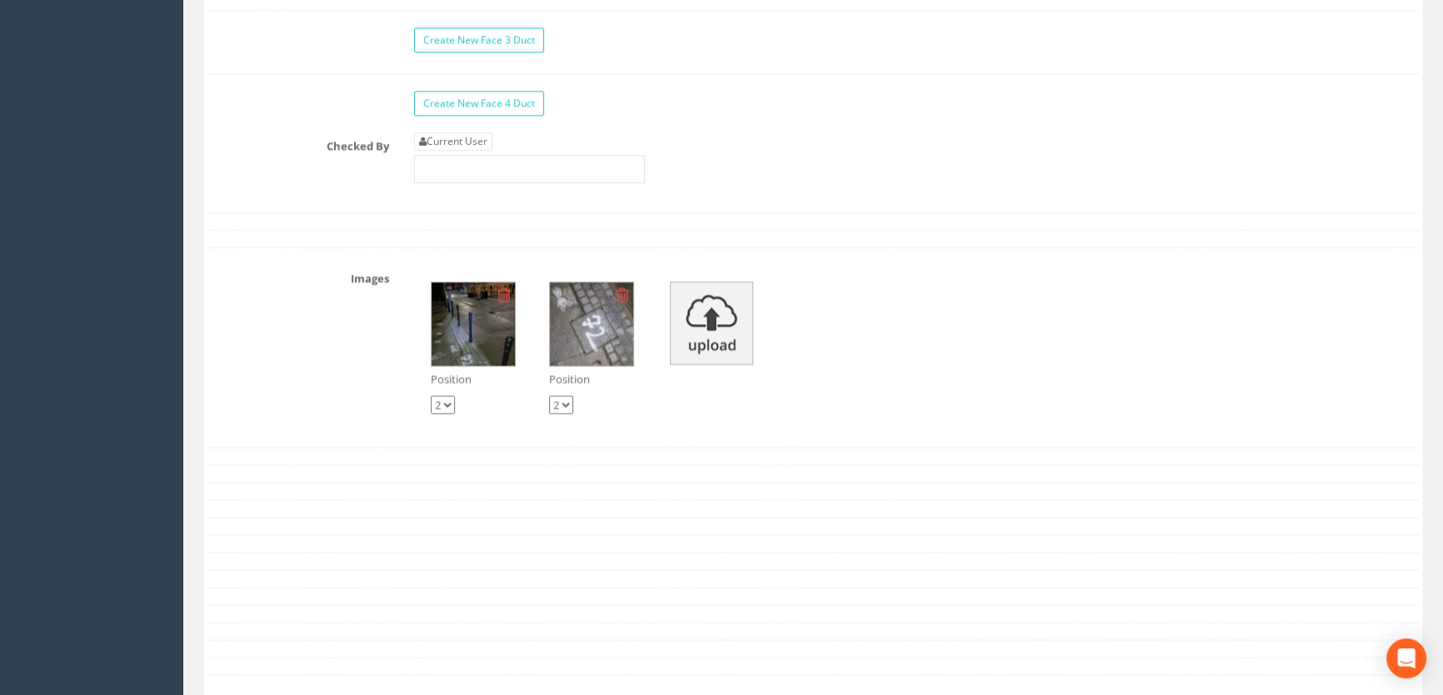
scroll to position [2877, 0]
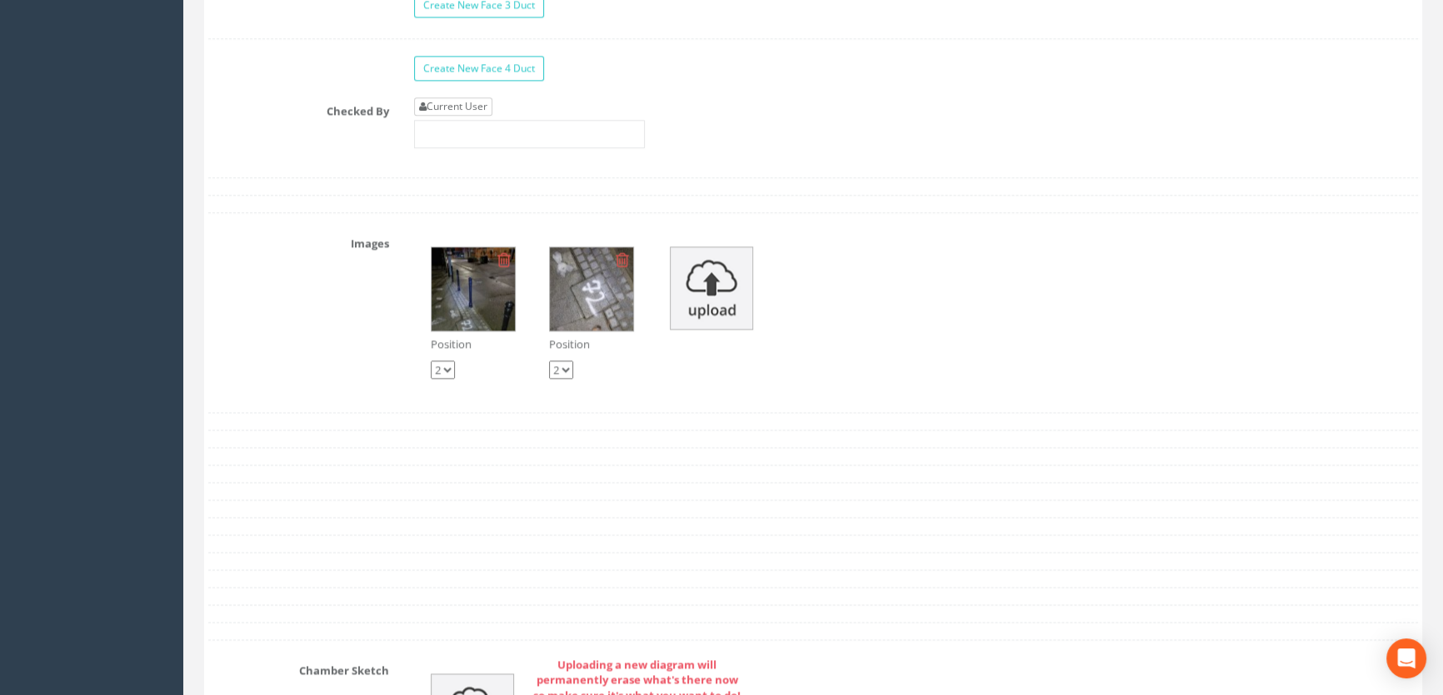
type input "54.47"
click at [448, 116] on link "Current User" at bounding box center [453, 106] width 78 height 18
type input "[PERSON_NAME]"
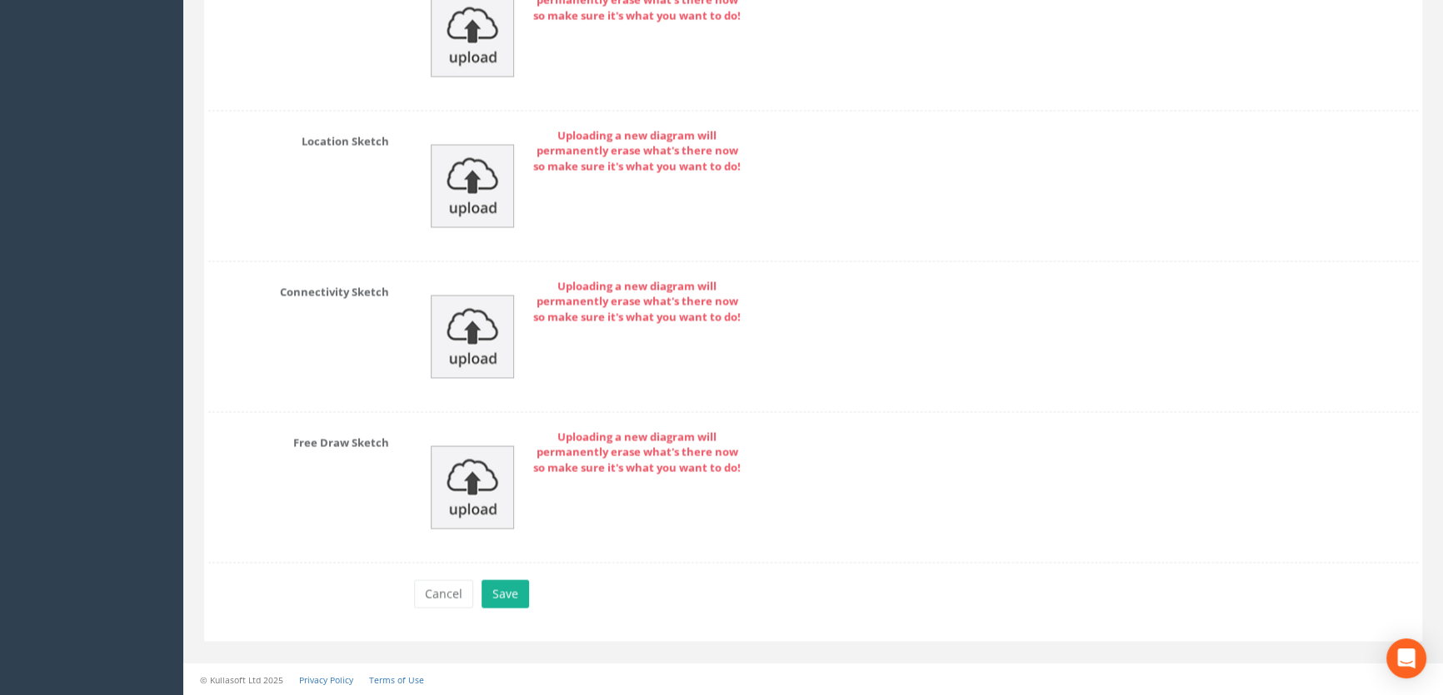
scroll to position [3726, 0]
click at [493, 586] on button "Save" at bounding box center [504, 594] width 47 height 28
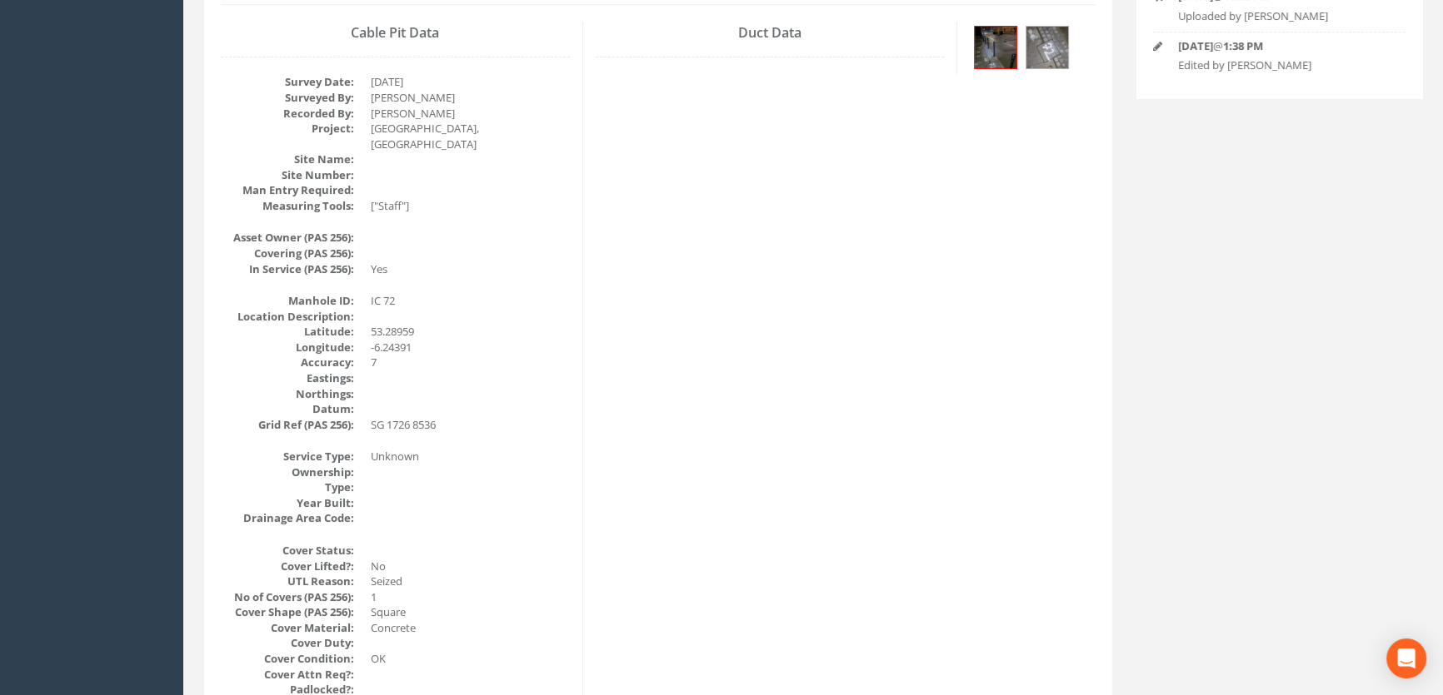
scroll to position [0, 0]
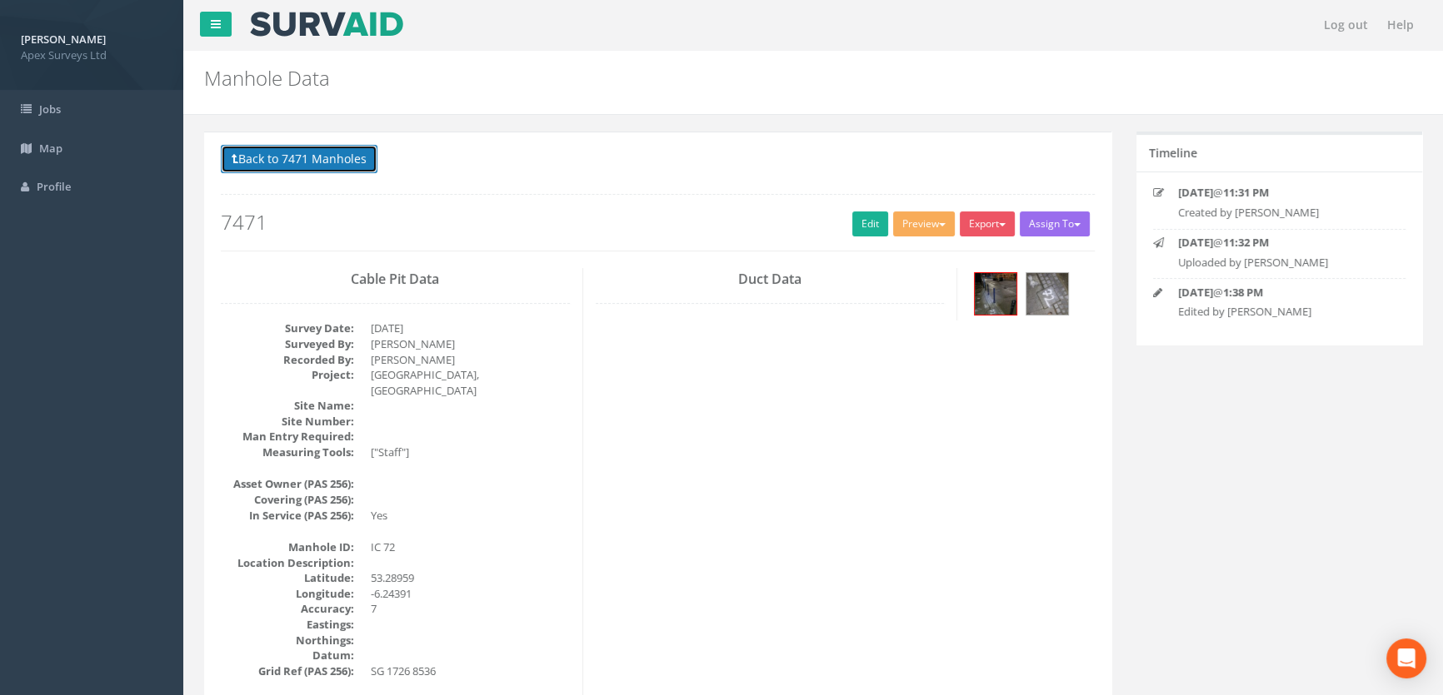
click at [276, 150] on button "Back to 7471 Manholes" at bounding box center [299, 159] width 157 height 28
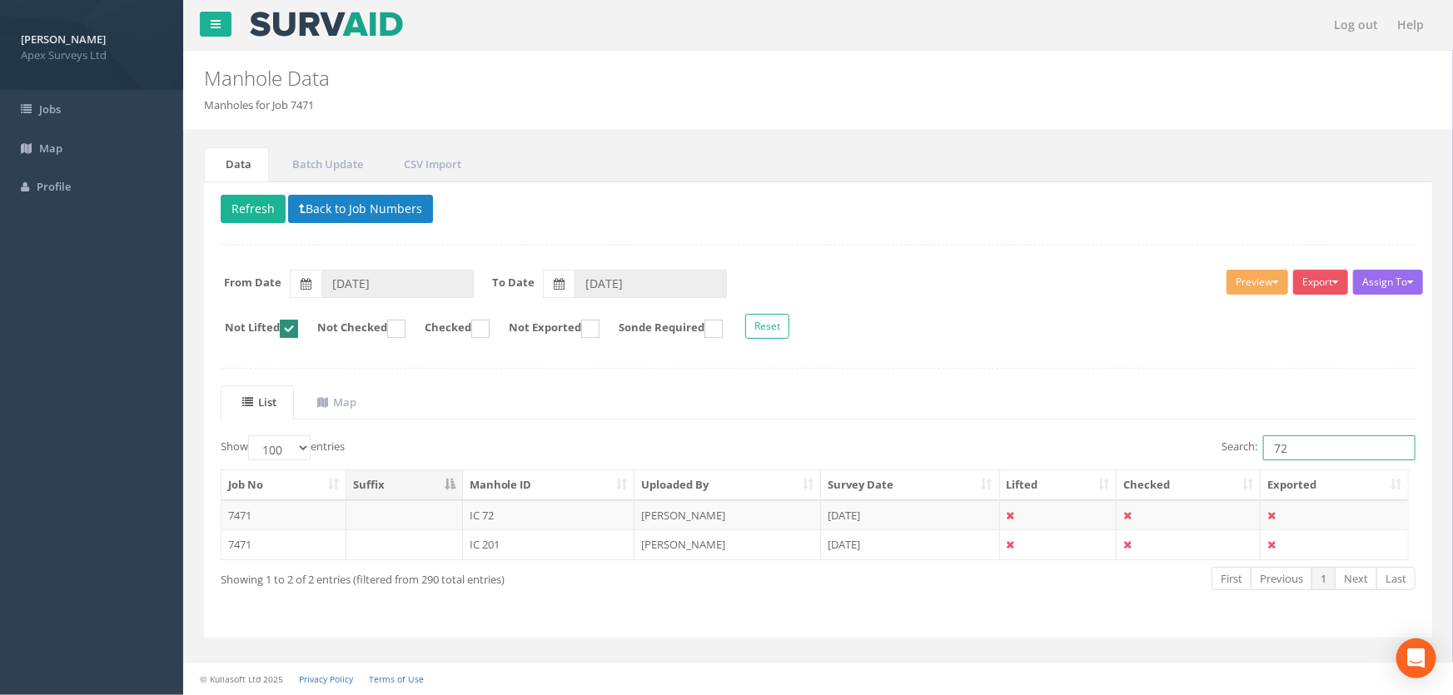
click at [1298, 451] on input "72" at bounding box center [1339, 448] width 152 height 25
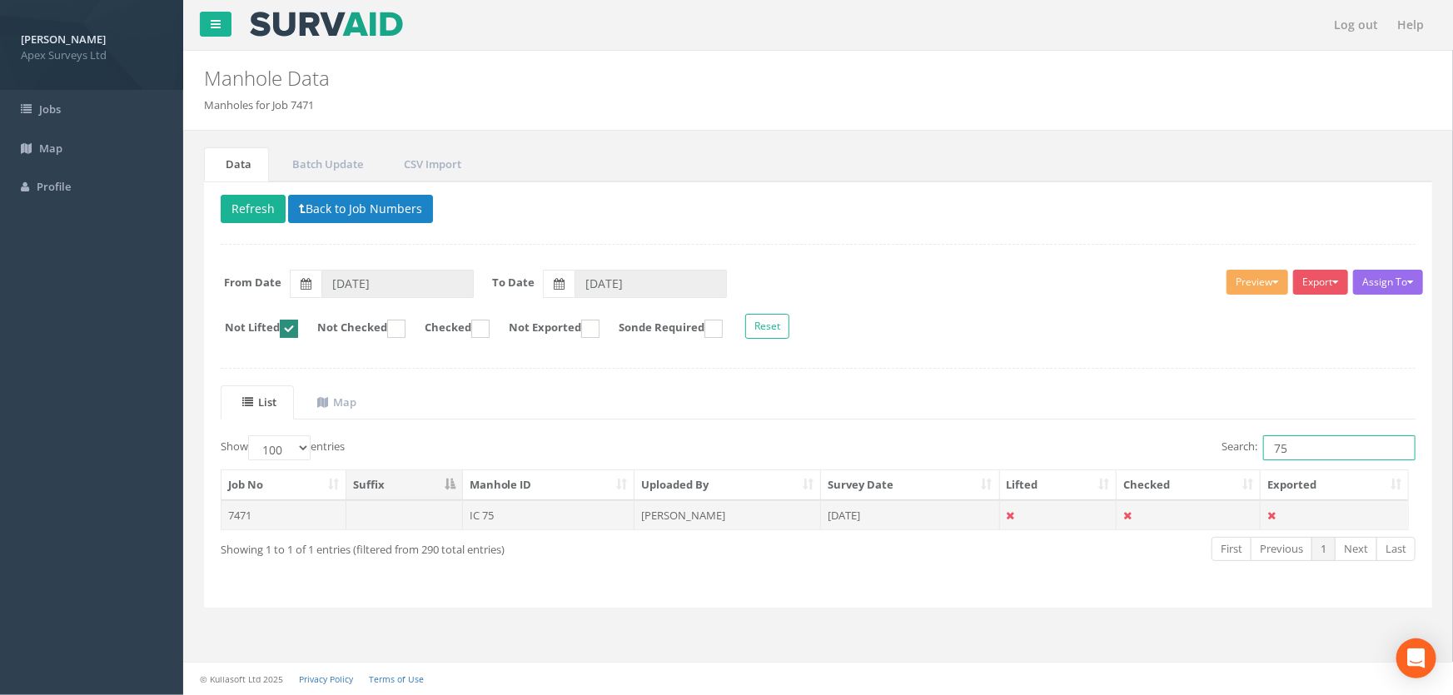
type input "75"
click at [484, 511] on td "IC 75" at bounding box center [549, 516] width 172 height 30
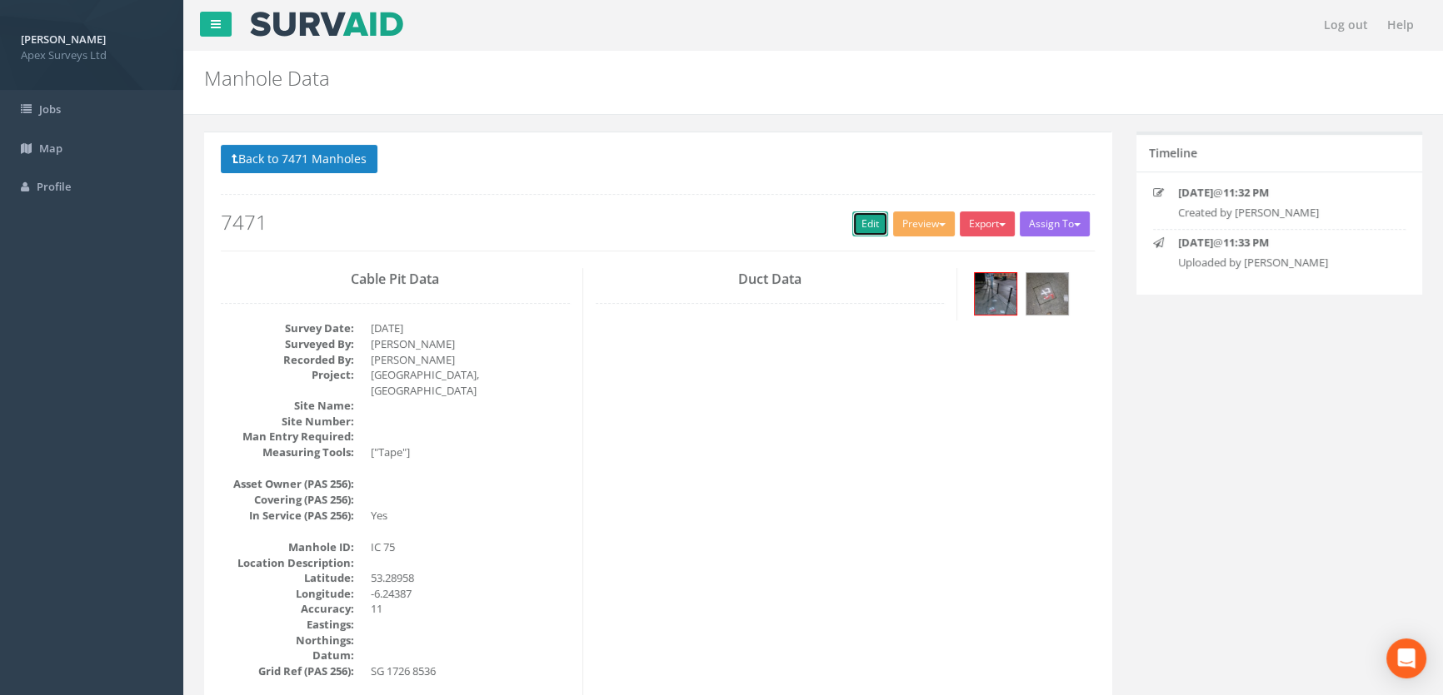
click at [870, 225] on link "Edit" at bounding box center [870, 224] width 36 height 25
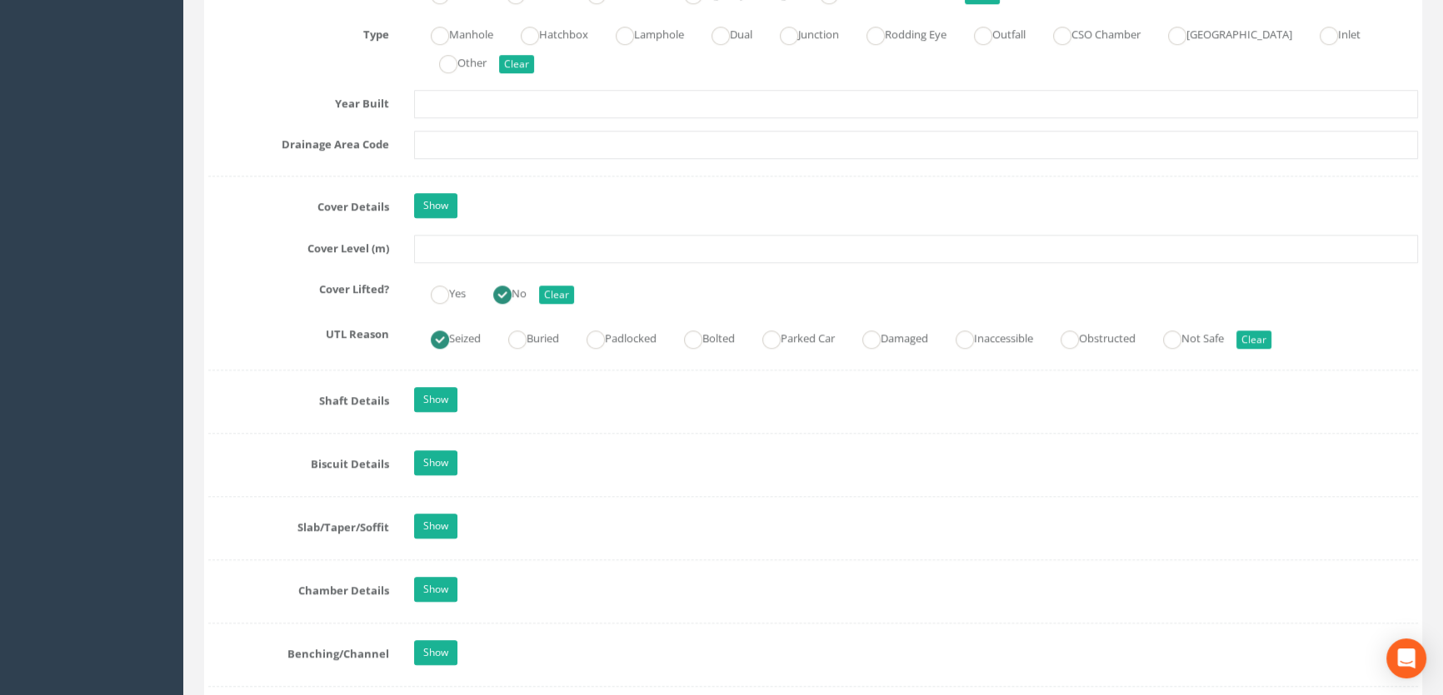
scroll to position [1363, 0]
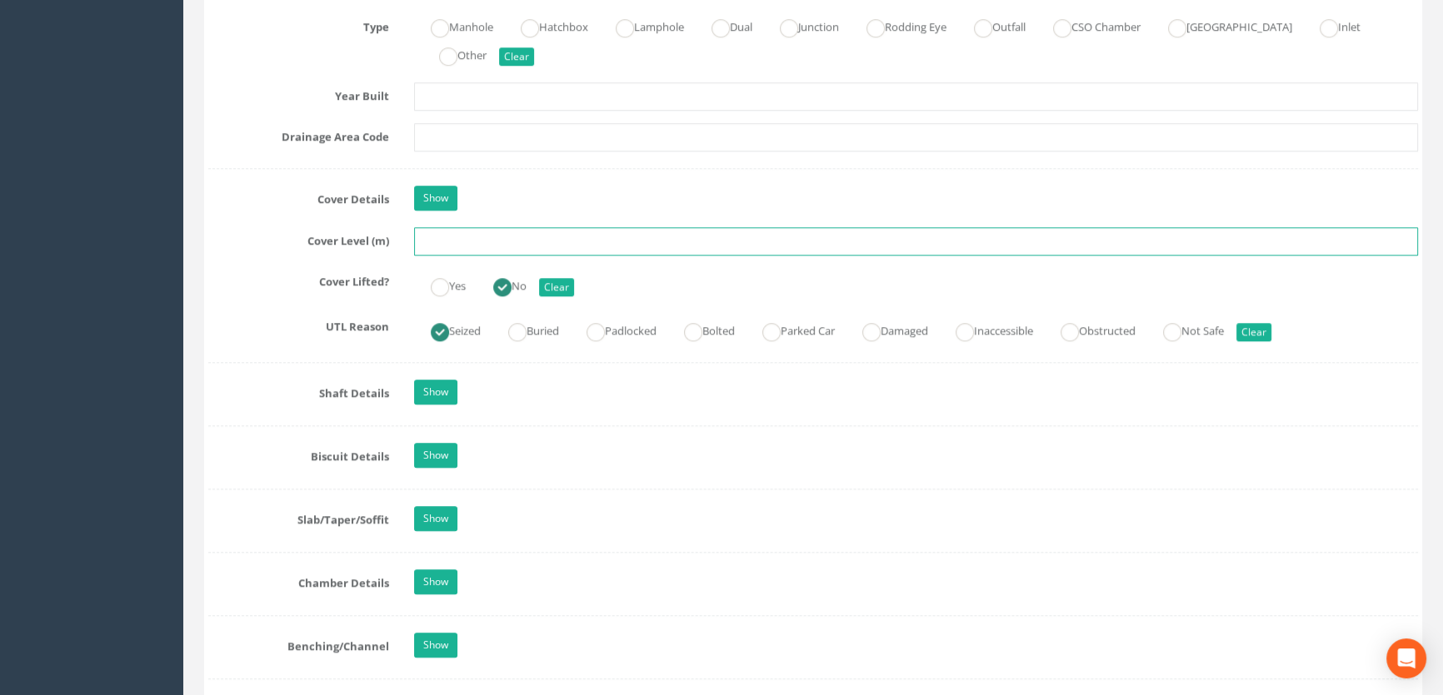
click at [433, 256] on input "text" at bounding box center [916, 241] width 1004 height 28
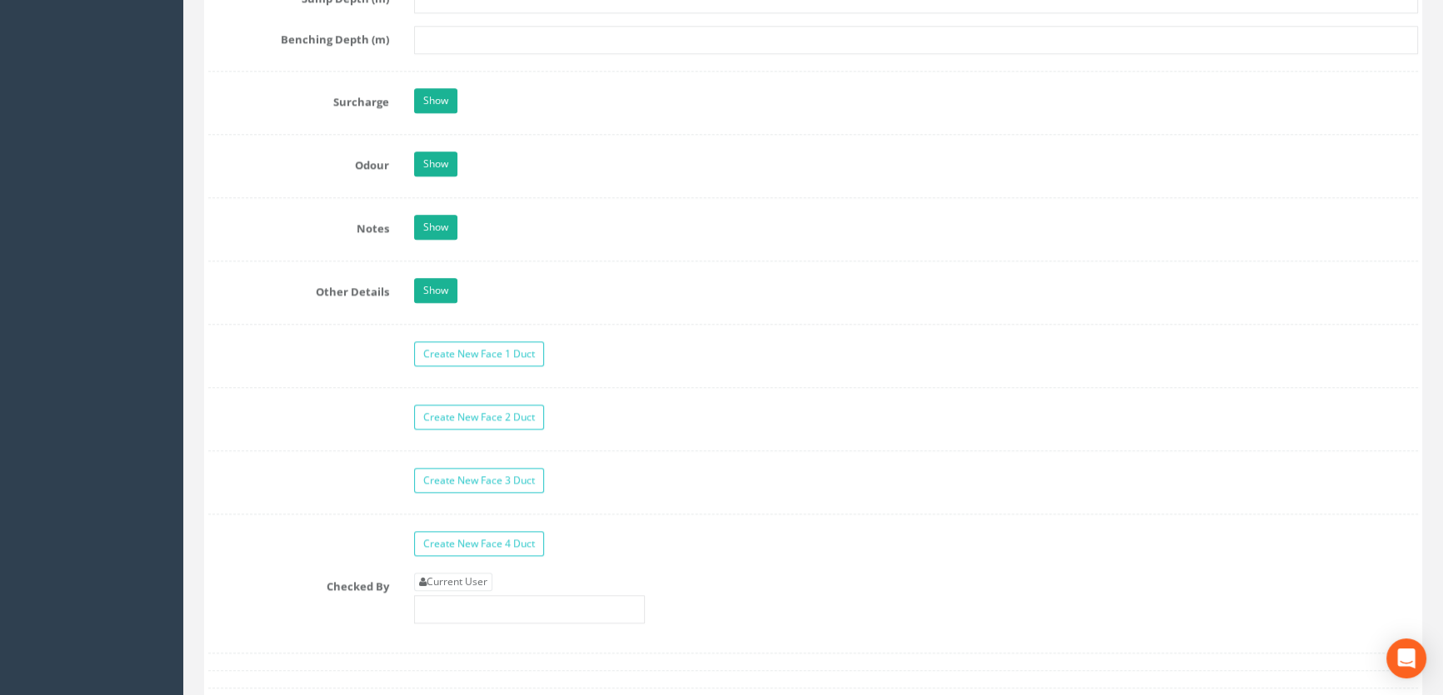
scroll to position [2574, 0]
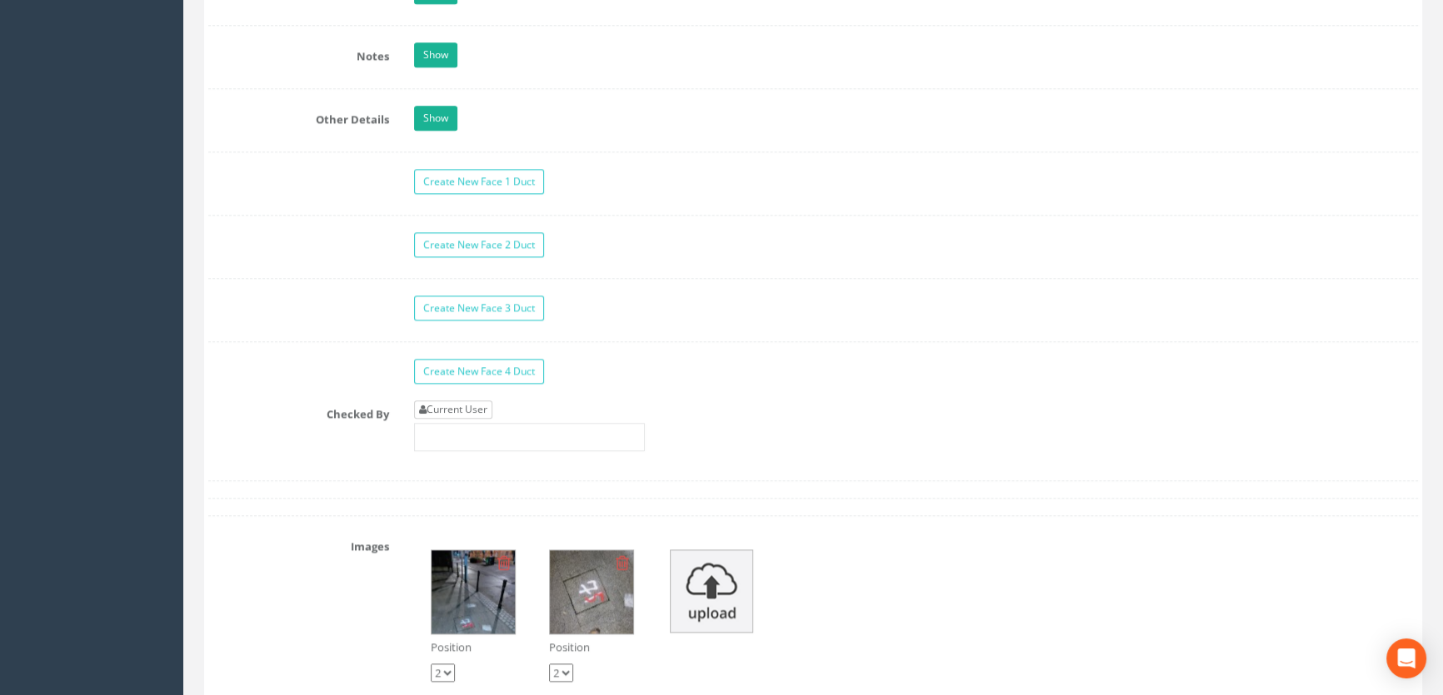
type input "54.48"
click at [452, 419] on link "Current User" at bounding box center [453, 410] width 78 height 18
type input "[PERSON_NAME]"
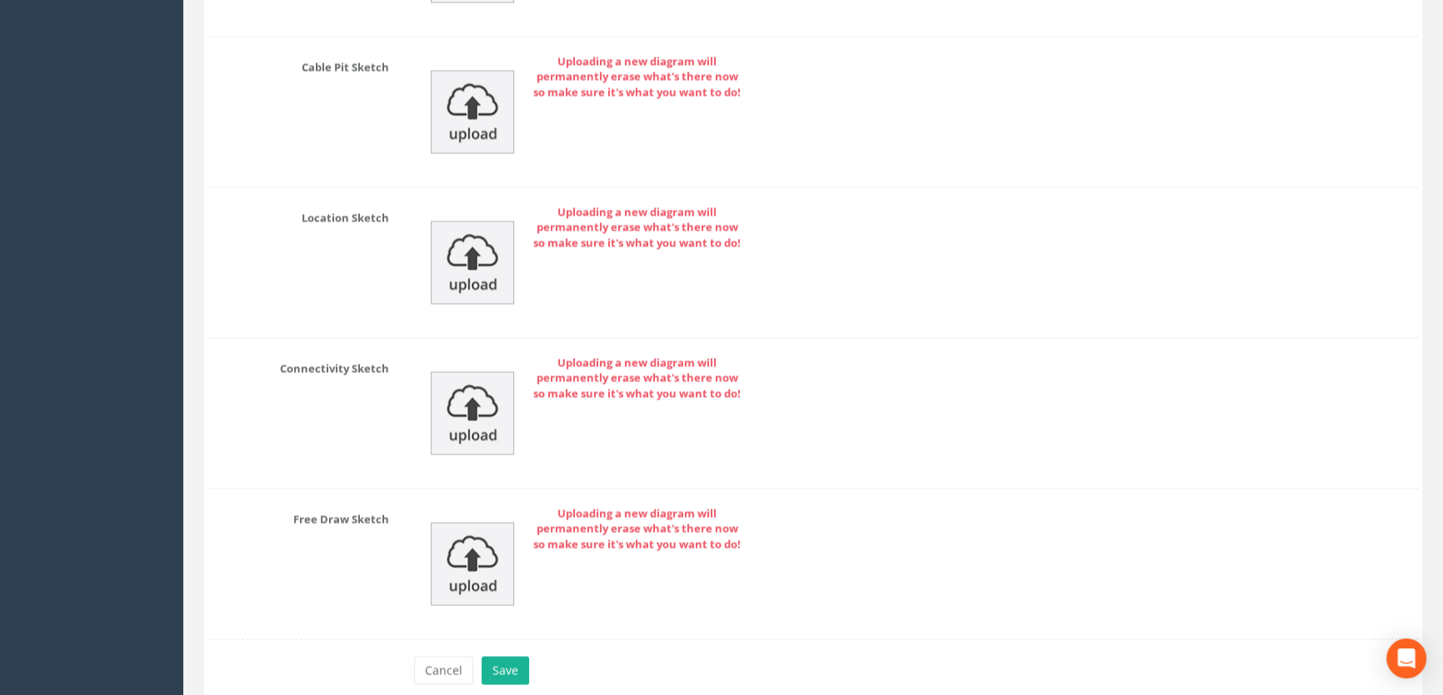
scroll to position [3726, 0]
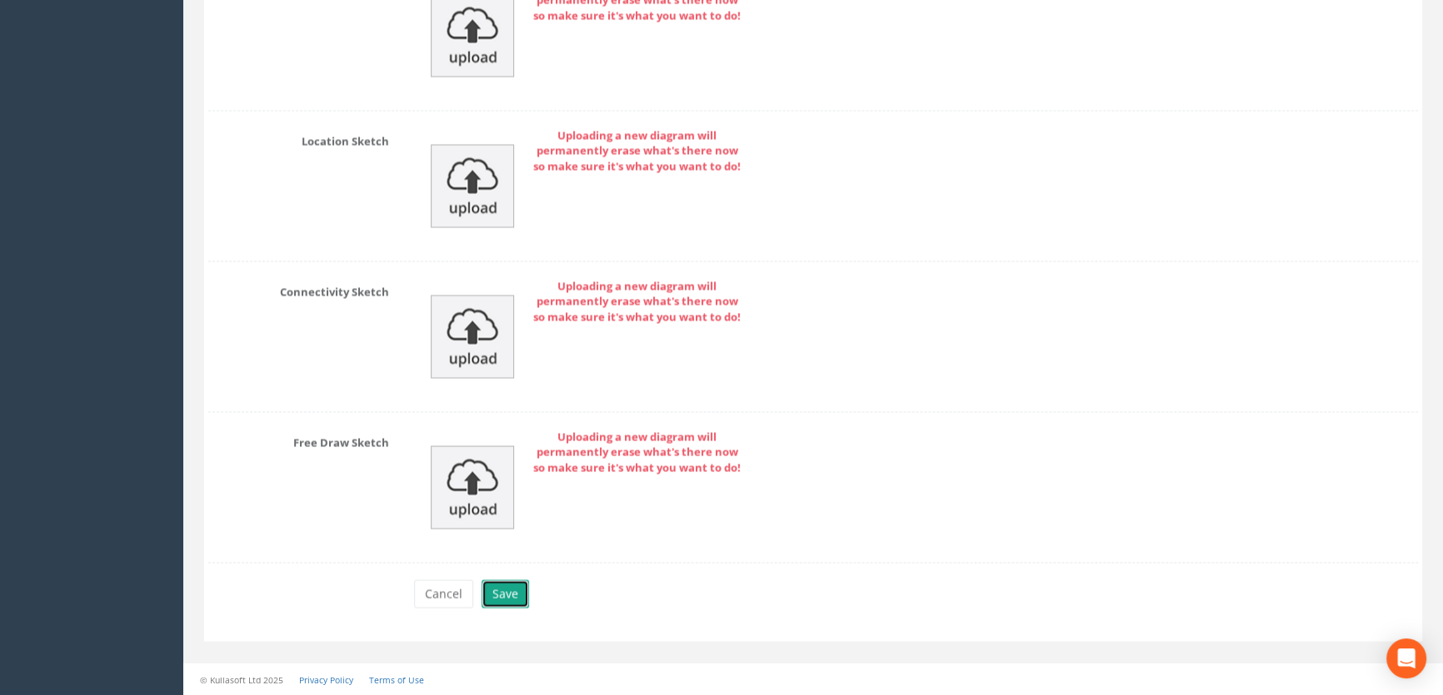
click at [501, 600] on button "Save" at bounding box center [504, 594] width 47 height 28
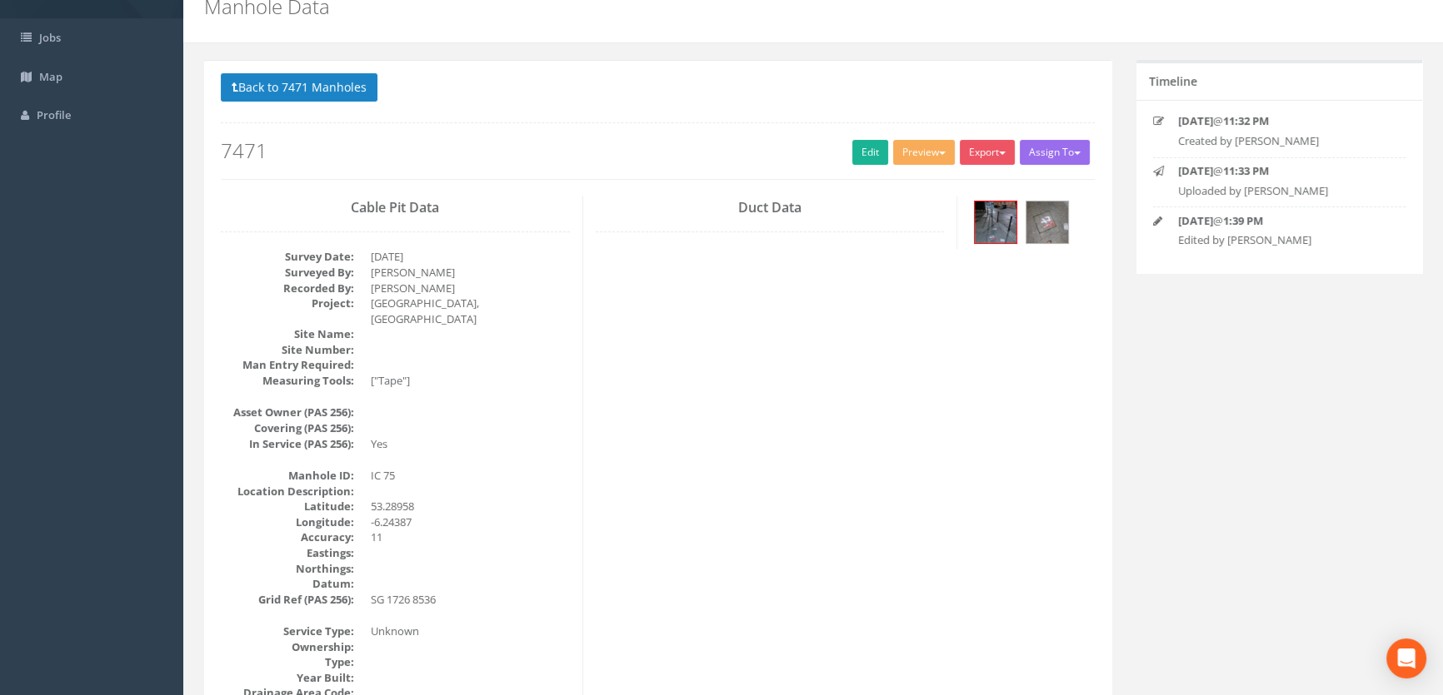
scroll to position [0, 0]
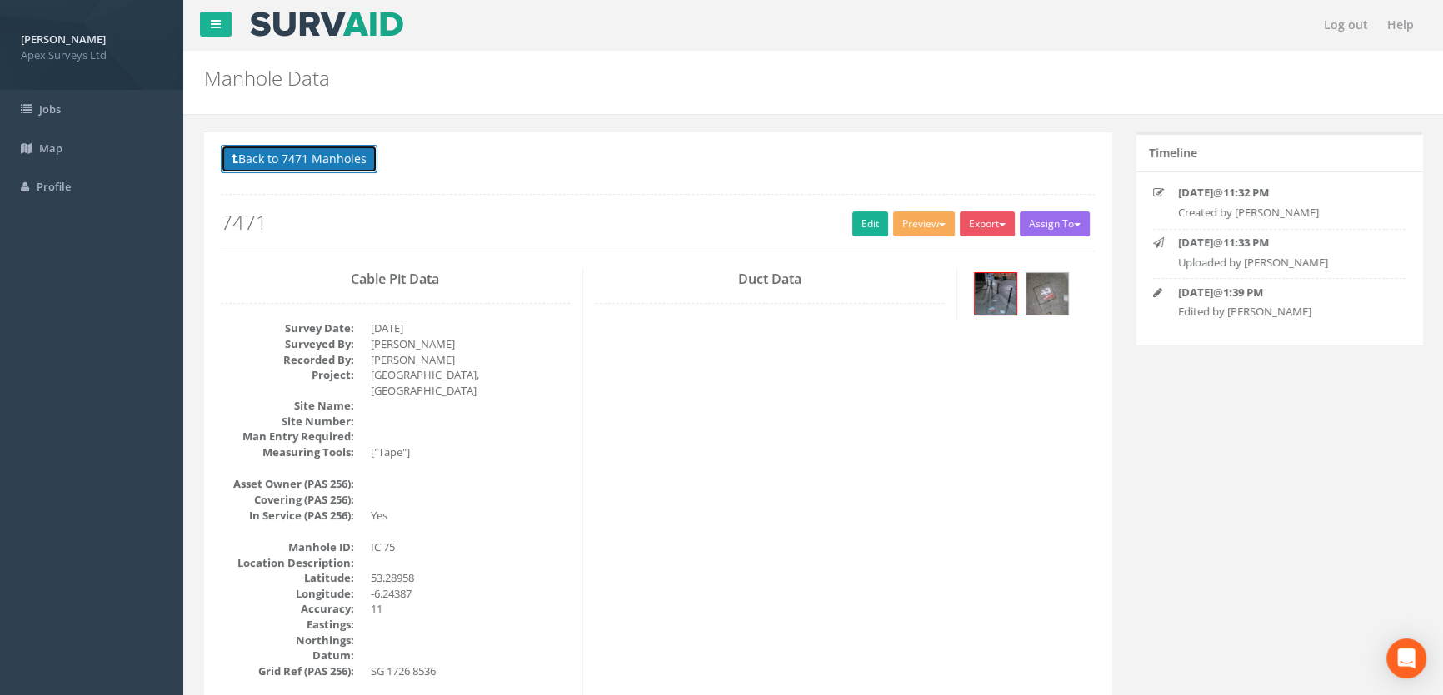
click at [304, 162] on button "Back to 7471 Manholes" at bounding box center [299, 159] width 157 height 28
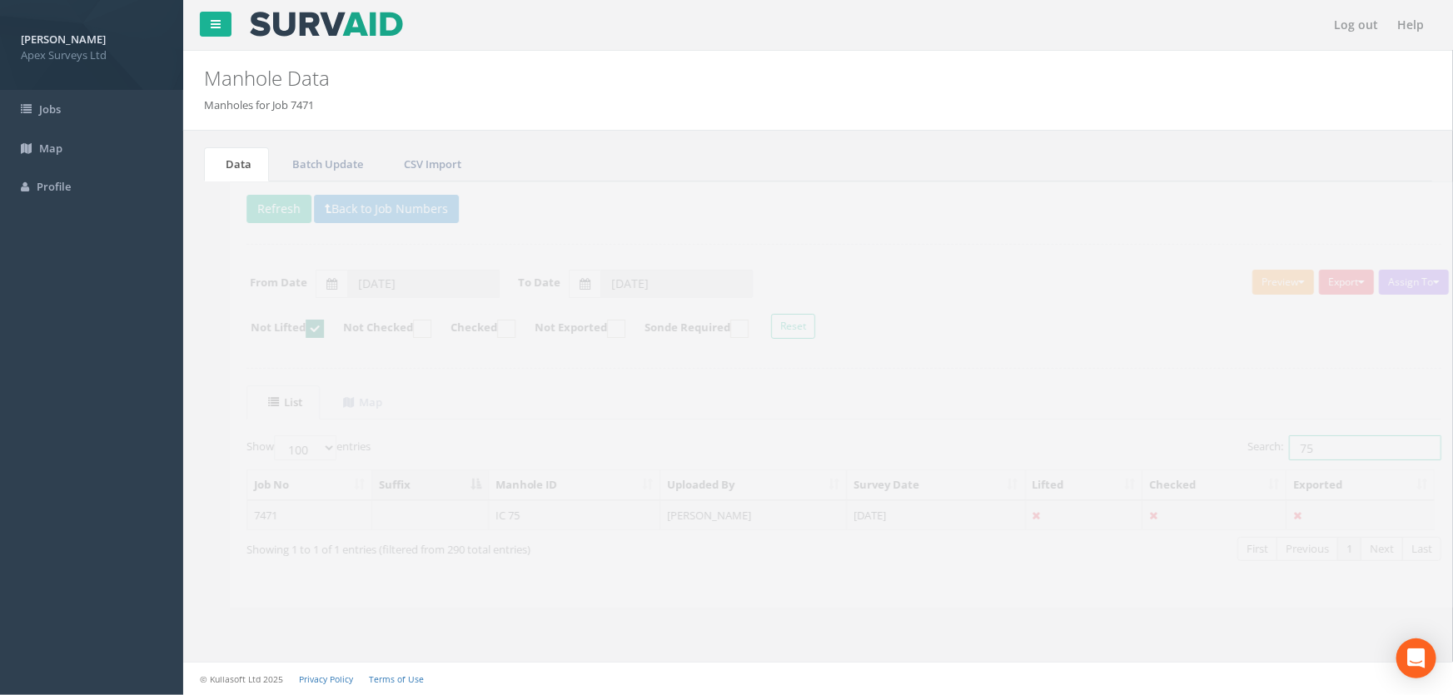
drag, startPoint x: 1306, startPoint y: 450, endPoint x: 1211, endPoint y: 439, distance: 95.6
click at [1211, 439] on div "Search: 75" at bounding box center [1124, 450] width 586 height 29
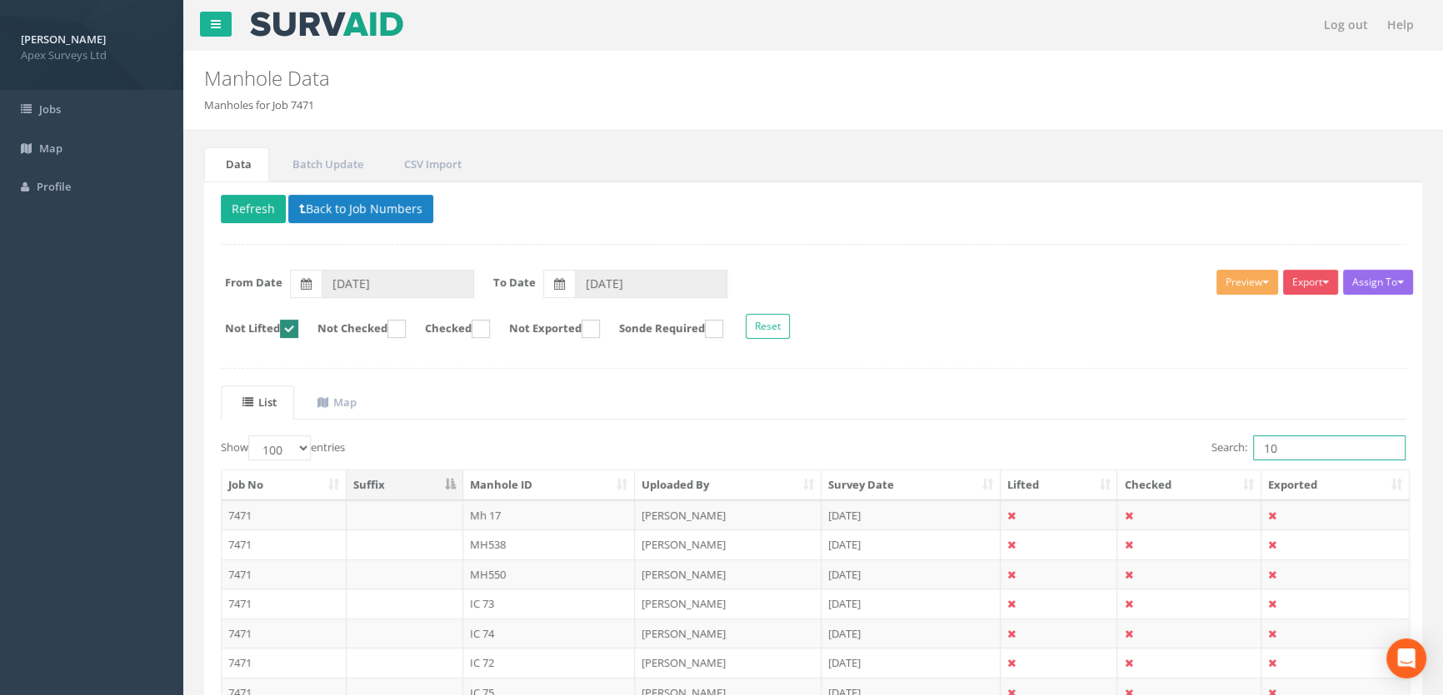
type input "101"
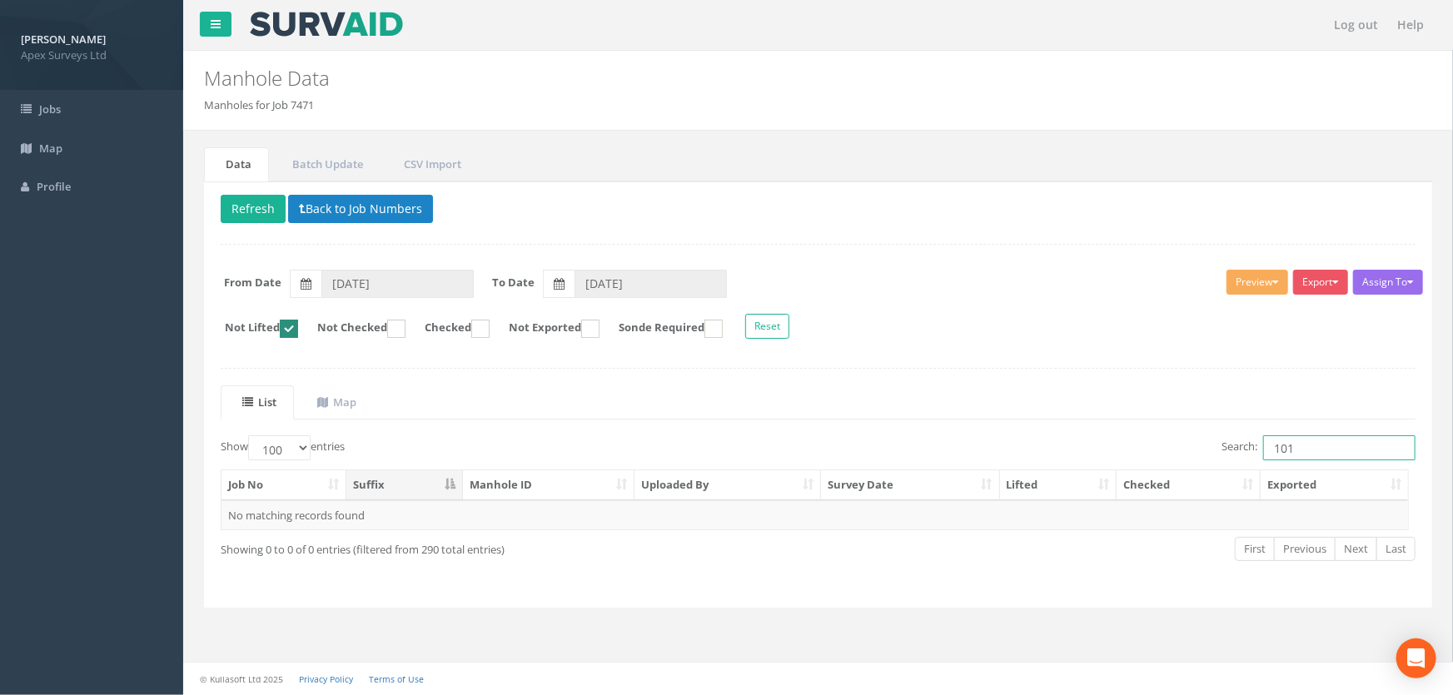
click at [293, 325] on ins at bounding box center [289, 329] width 18 height 18
checkbox input "false"
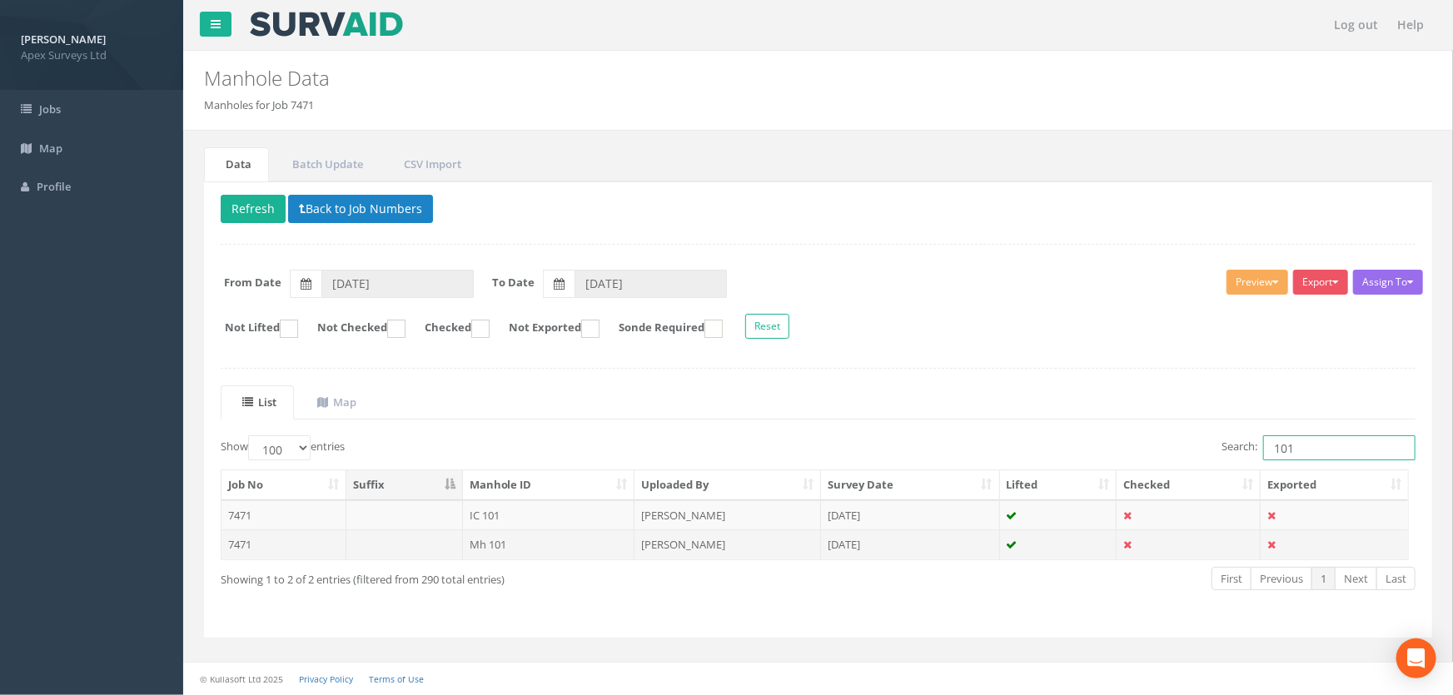
type input "101"
click at [481, 544] on td "Mh 101" at bounding box center [549, 545] width 172 height 30
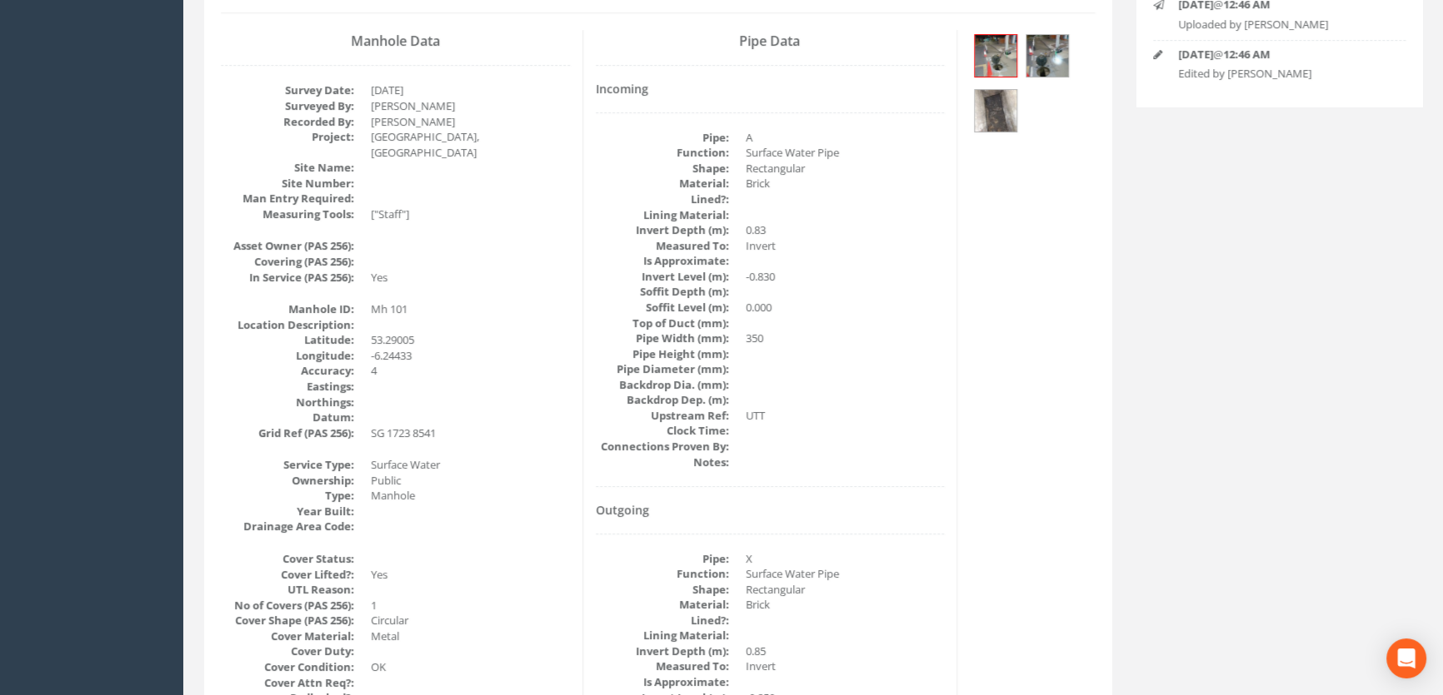
scroll to position [75, 0]
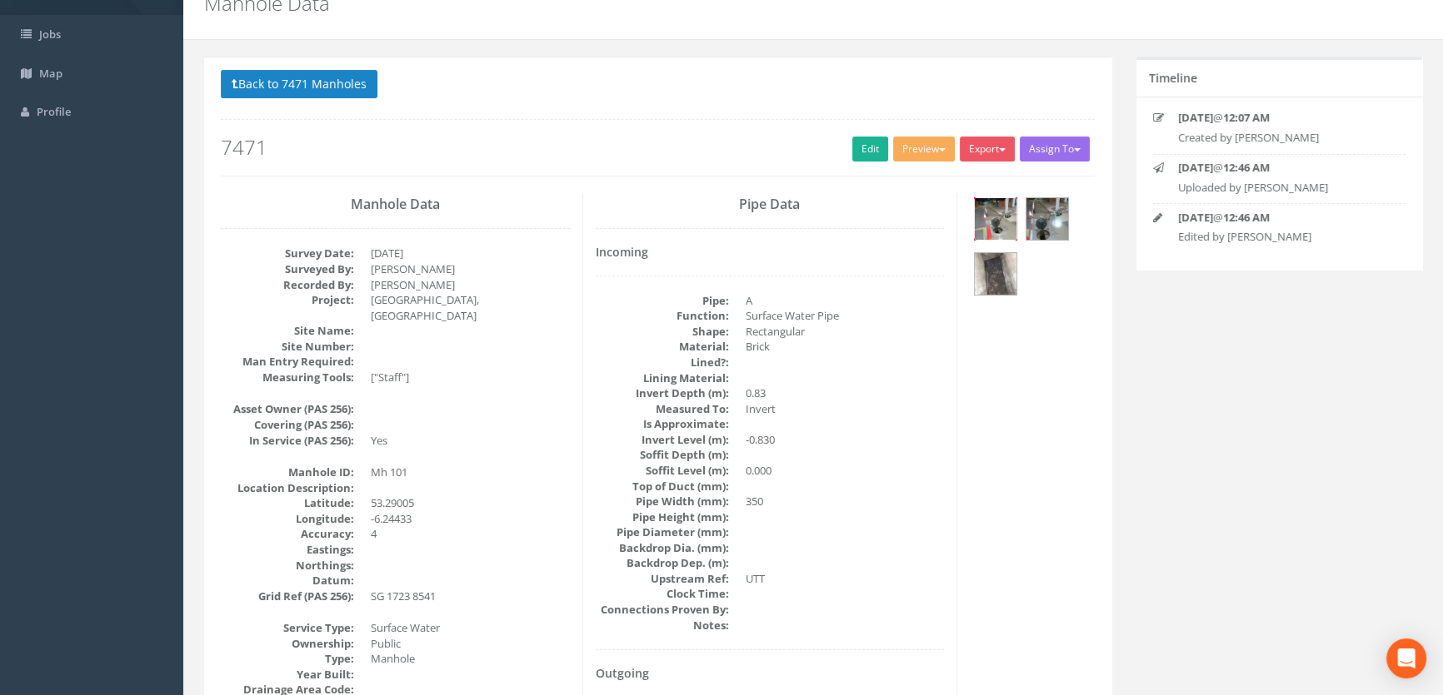
click at [988, 225] on img at bounding box center [995, 219] width 42 height 42
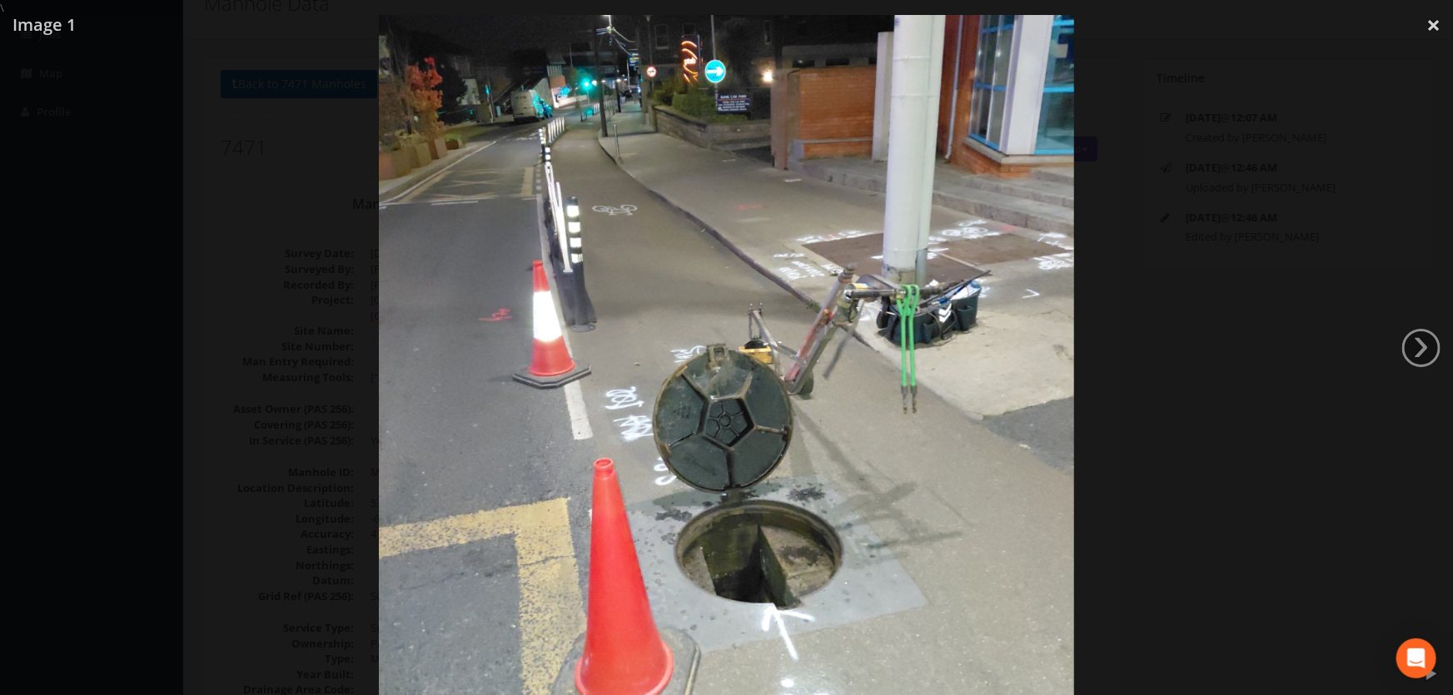
click at [260, 325] on div at bounding box center [726, 363] width 1453 height 695
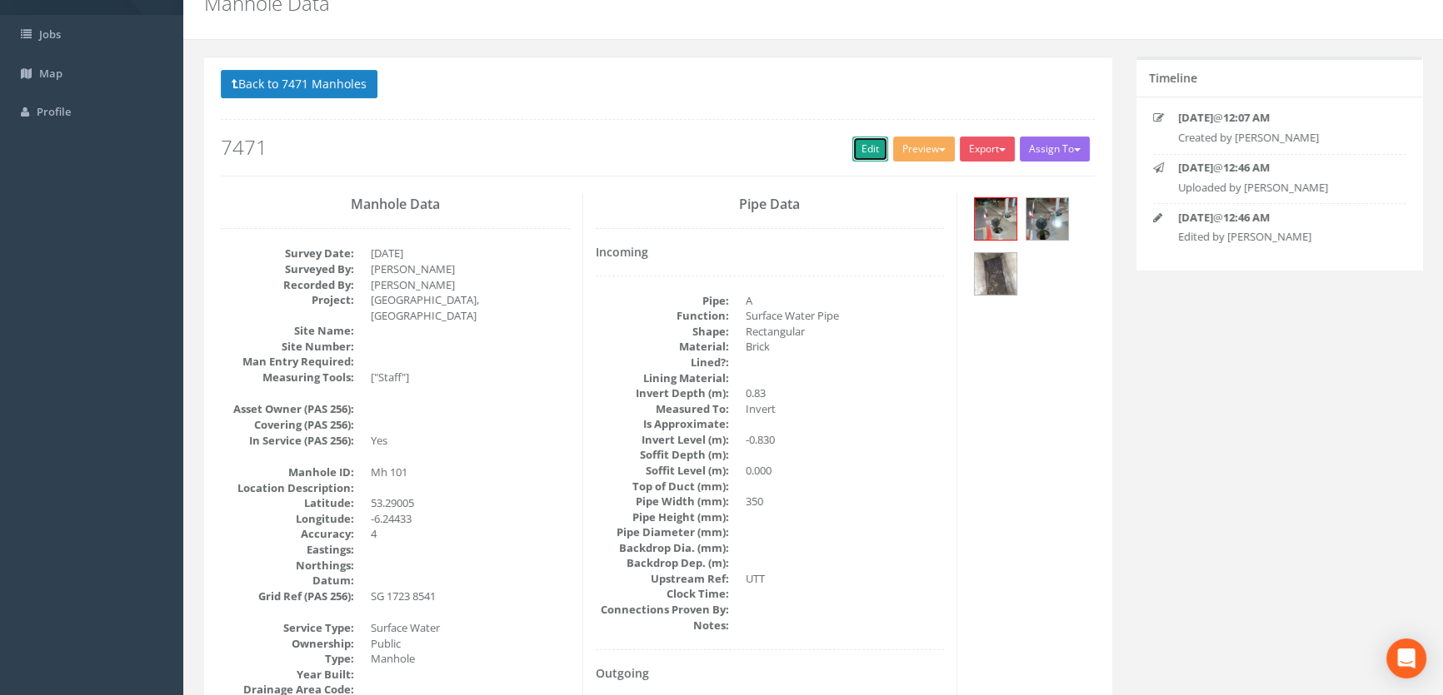
click at [865, 148] on link "Edit" at bounding box center [870, 149] width 36 height 25
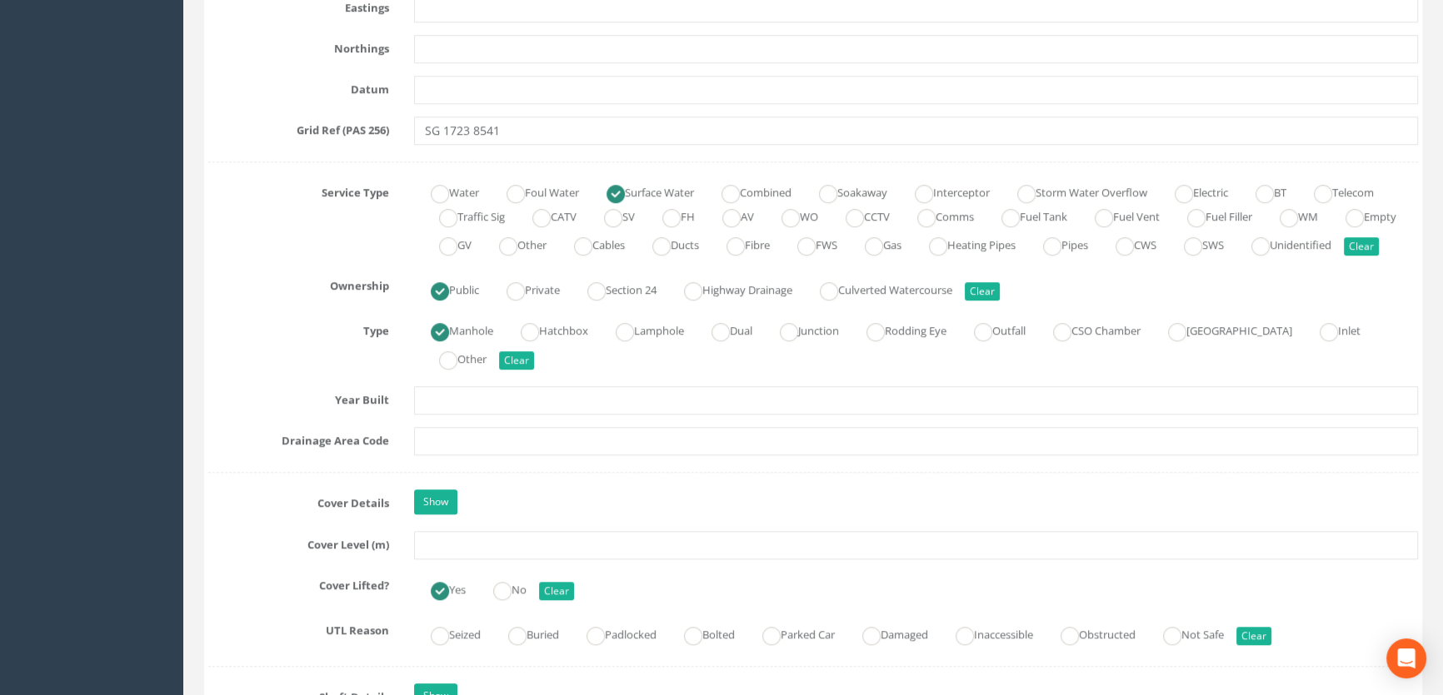
scroll to position [1059, 0]
click at [445, 559] on input "text" at bounding box center [916, 545] width 1004 height 28
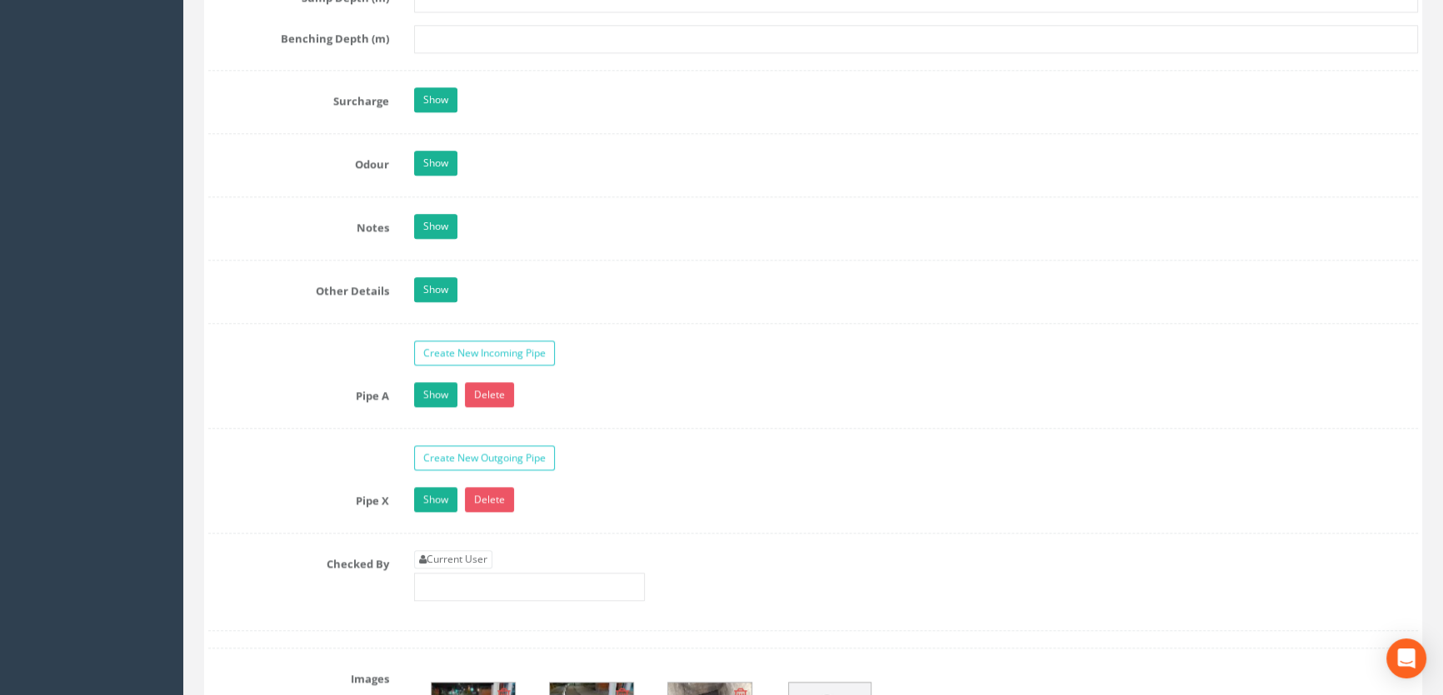
scroll to position [2423, 0]
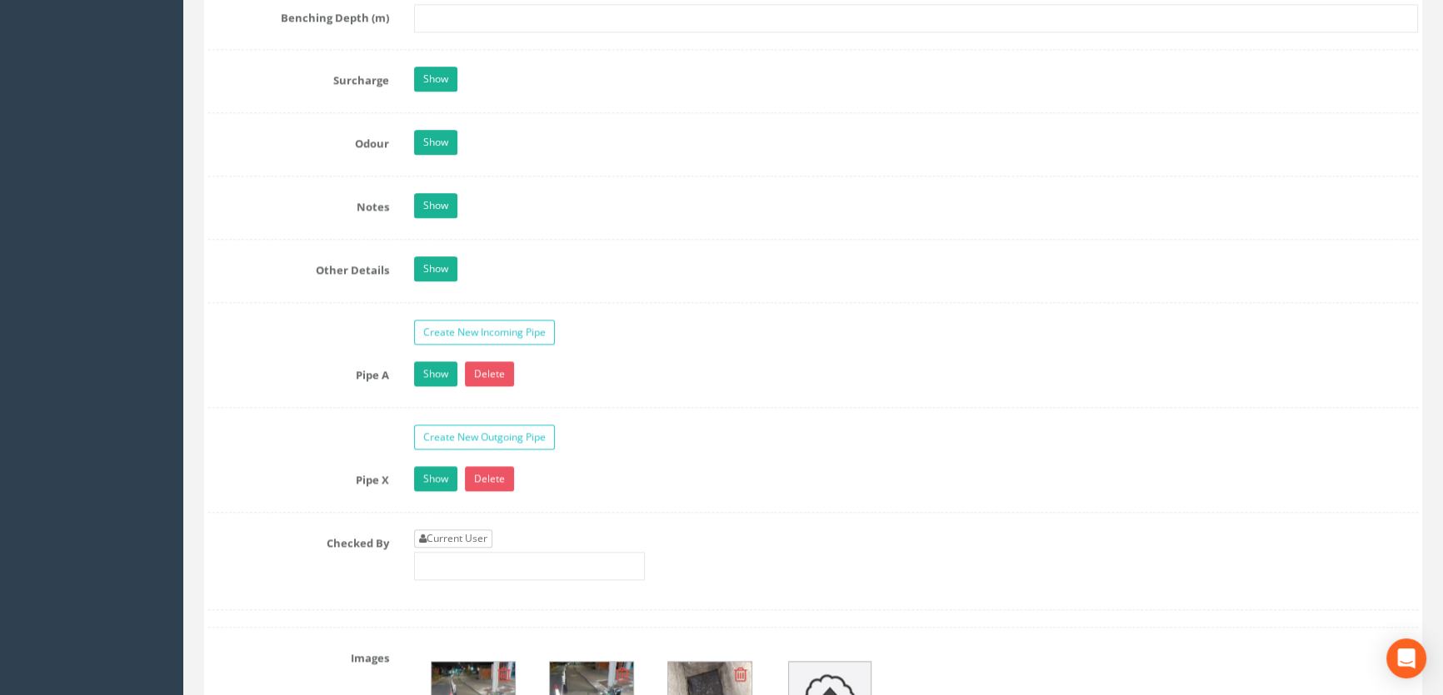
type input "53.52"
click at [449, 548] on link "Current User" at bounding box center [453, 539] width 78 height 18
type input "[PERSON_NAME]"
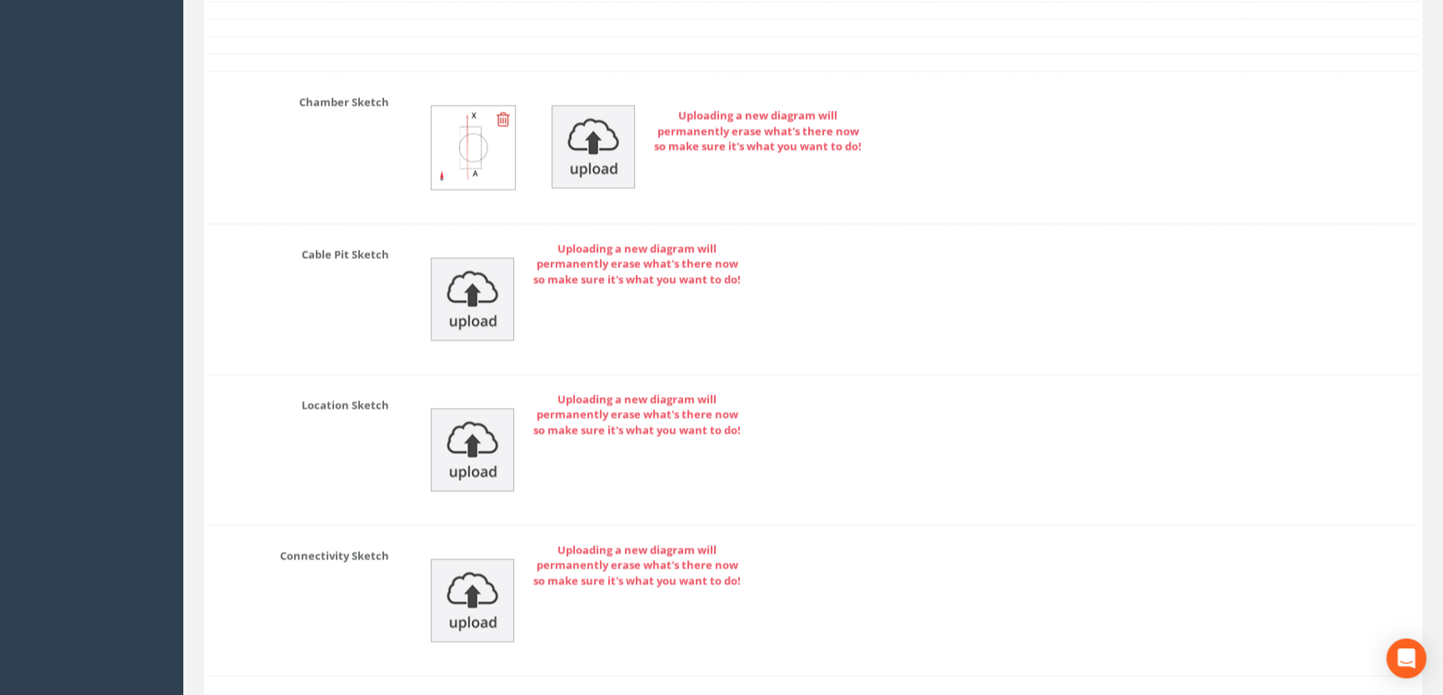
scroll to position [3688, 0]
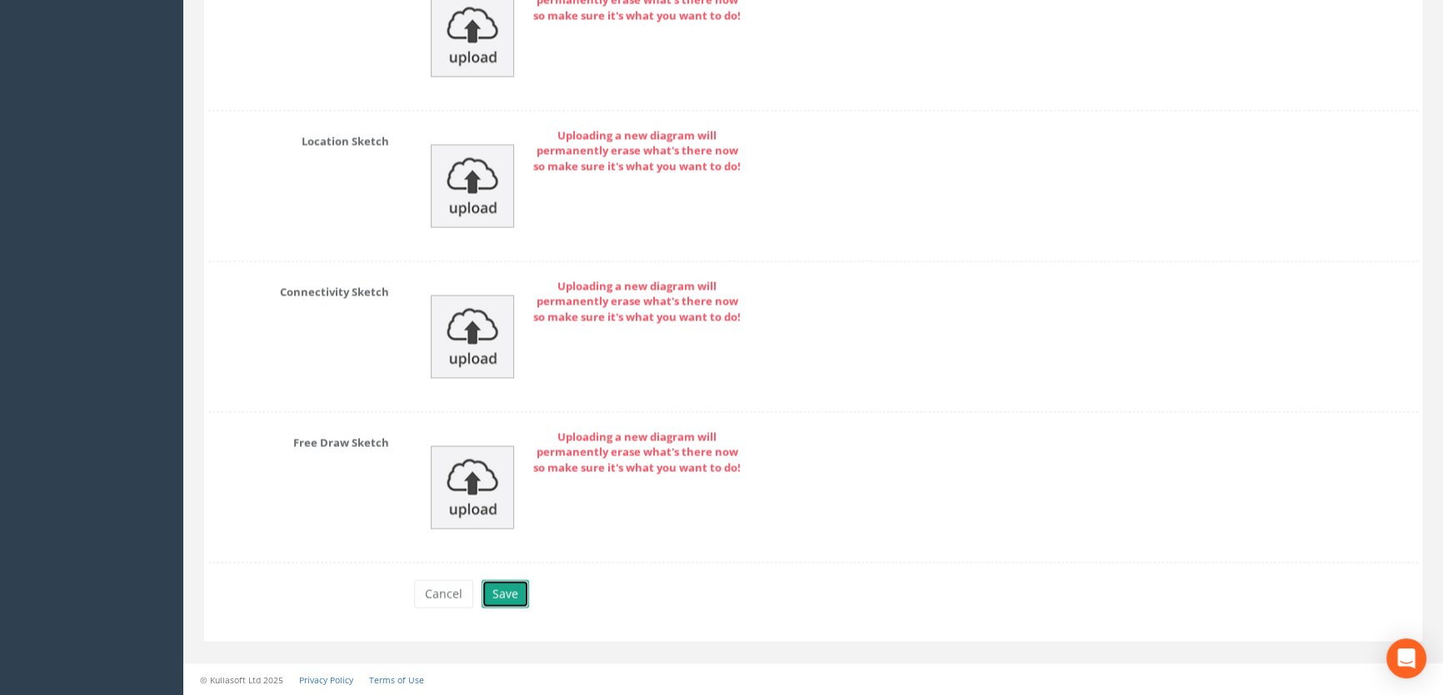
click at [506, 595] on button "Save" at bounding box center [504, 594] width 47 height 28
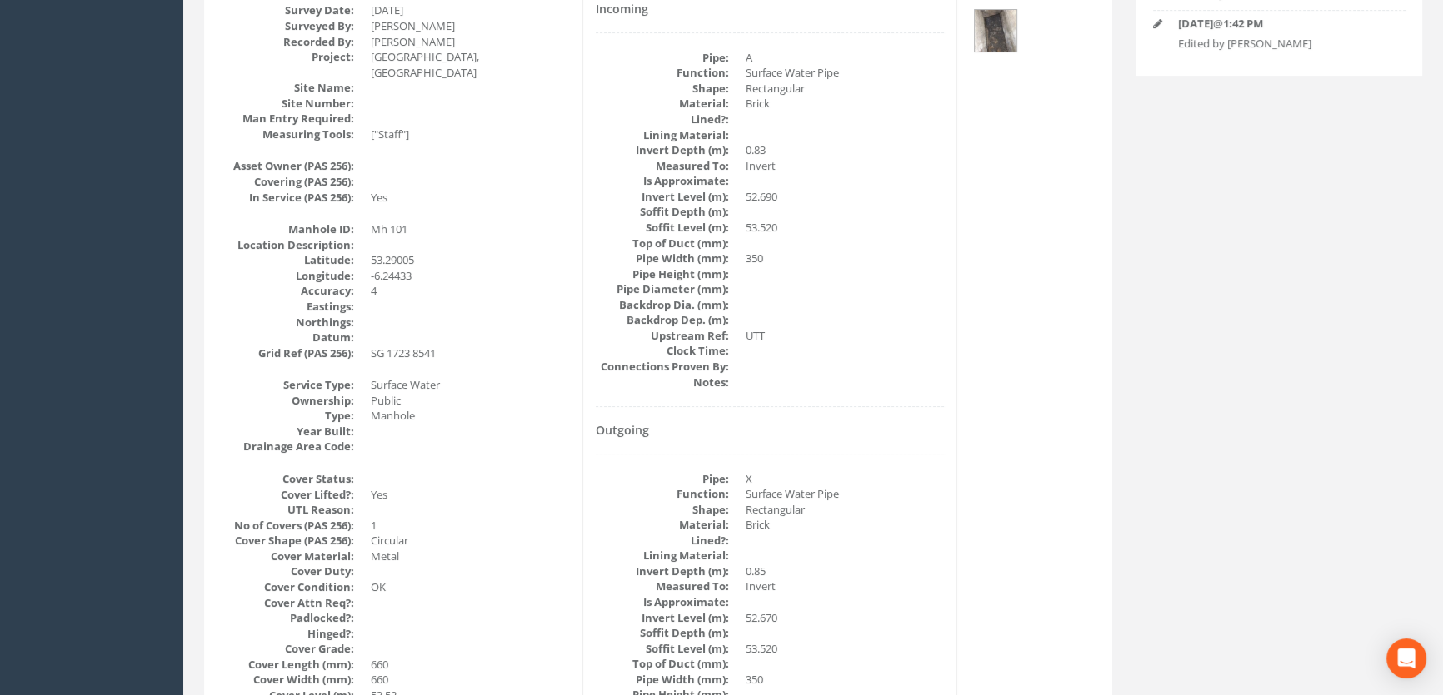
scroll to position [282, 0]
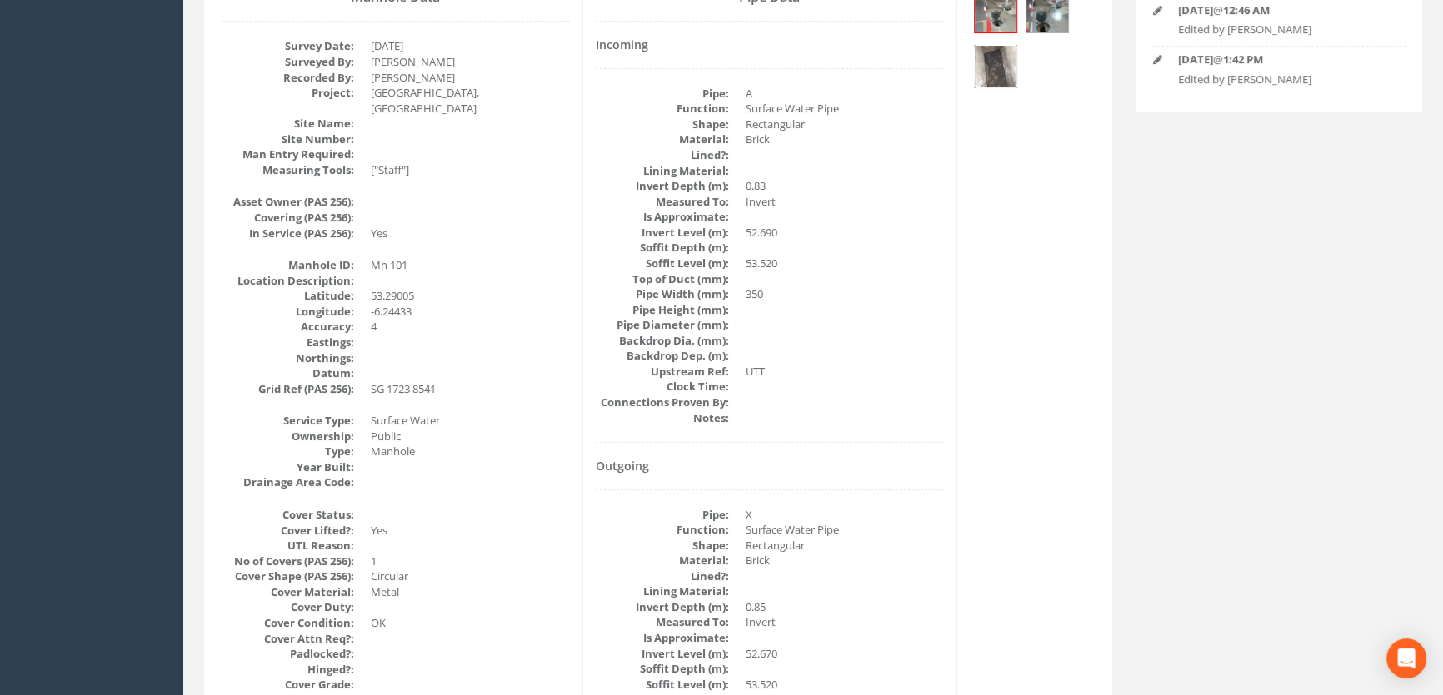
click at [1003, 71] on img at bounding box center [995, 67] width 42 height 42
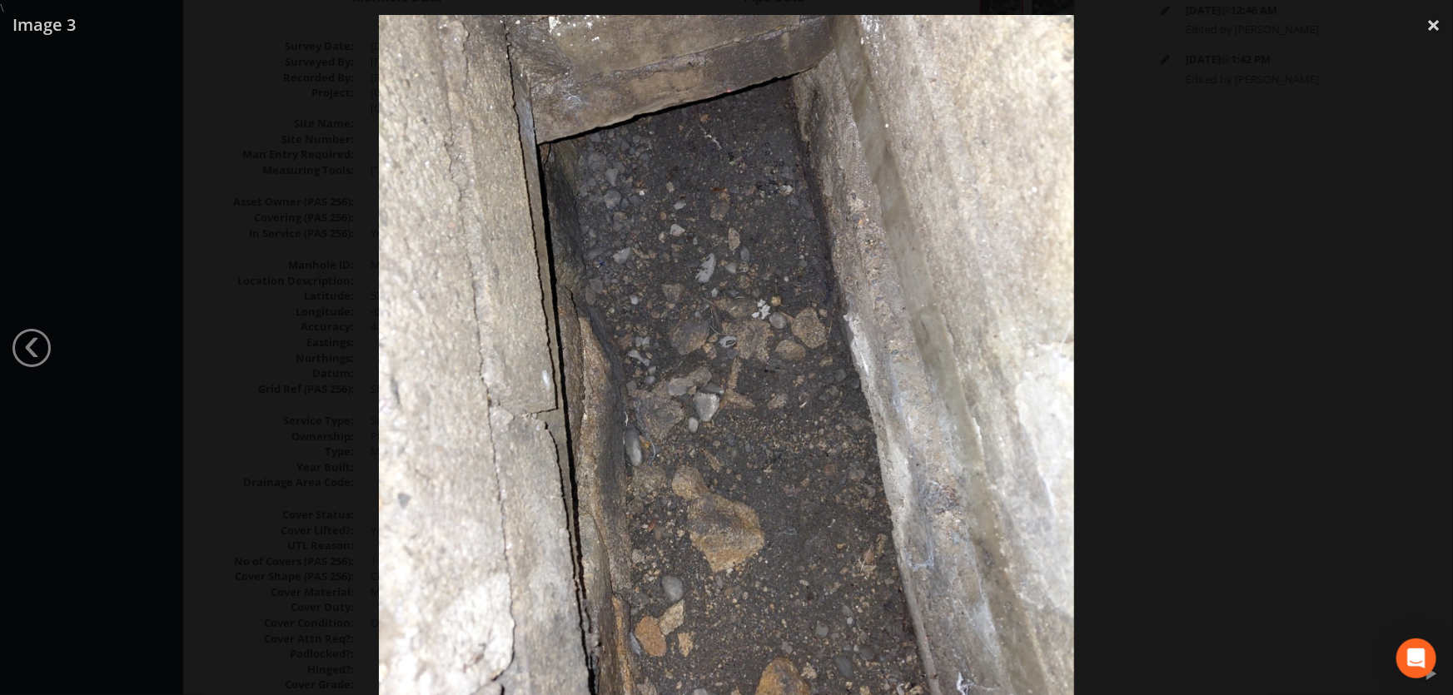
click at [1169, 286] on div at bounding box center [726, 363] width 1453 height 695
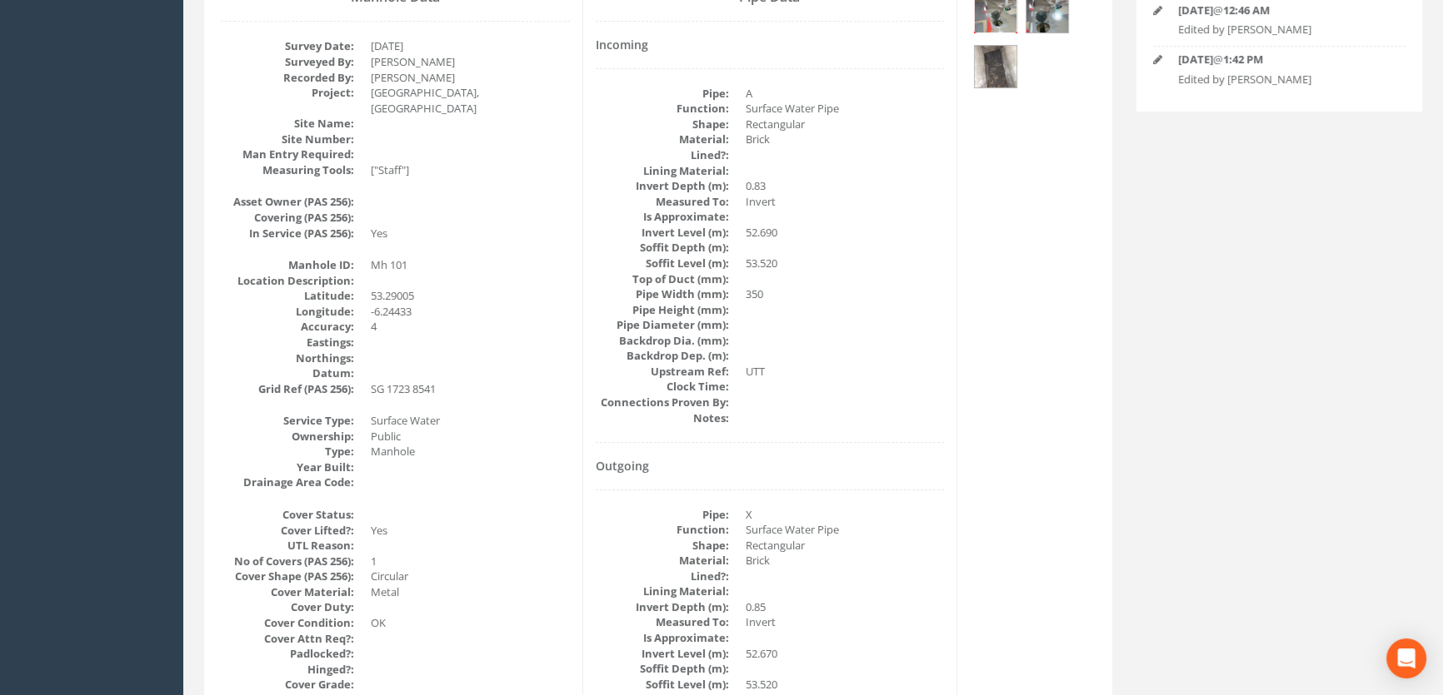
click at [996, 17] on img at bounding box center [995, 12] width 42 height 42
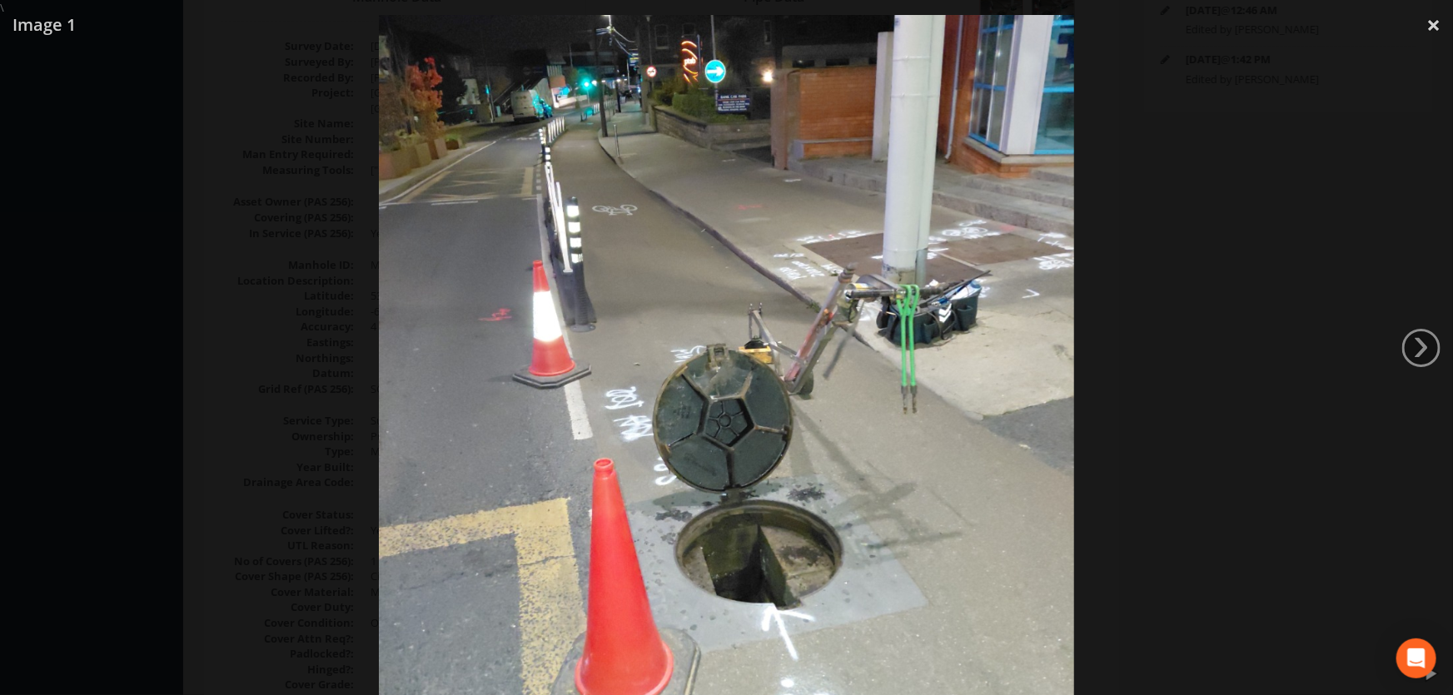
click at [1193, 392] on div at bounding box center [726, 363] width 1453 height 695
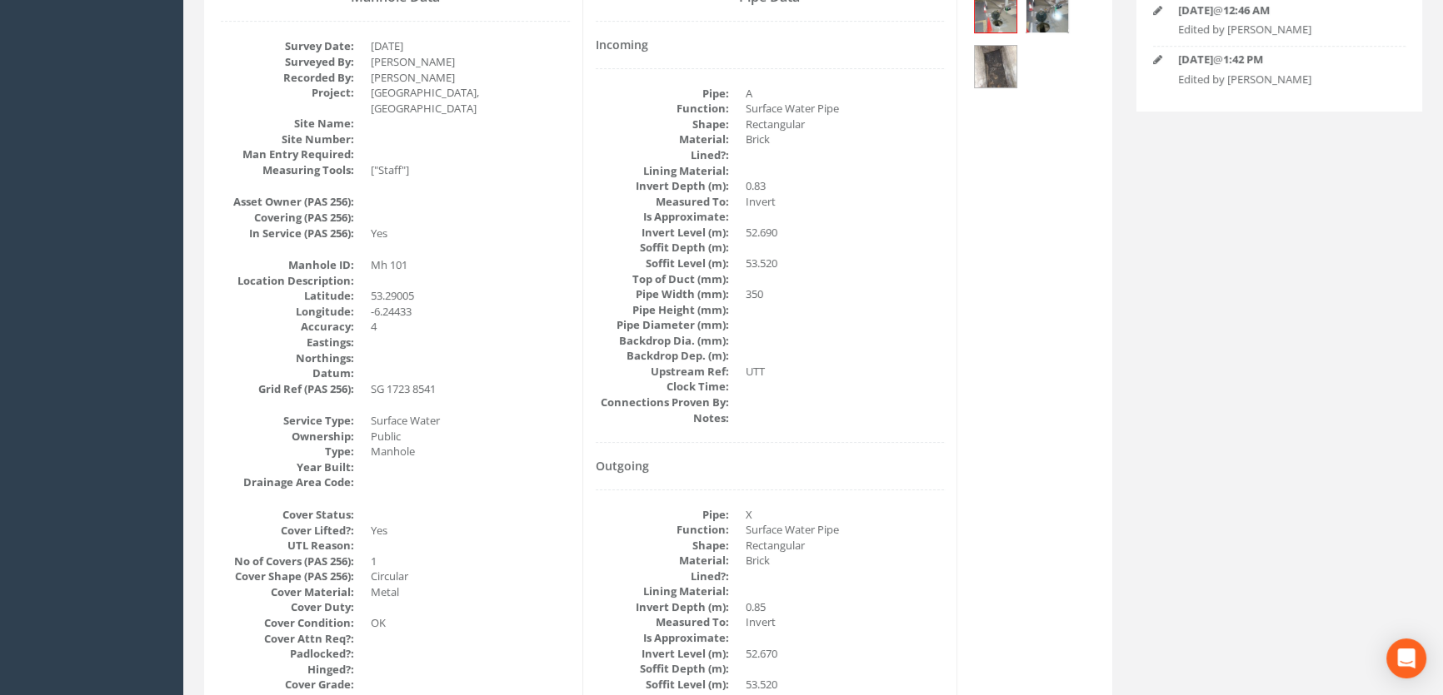
click at [1060, 17] on img at bounding box center [1047, 12] width 42 height 42
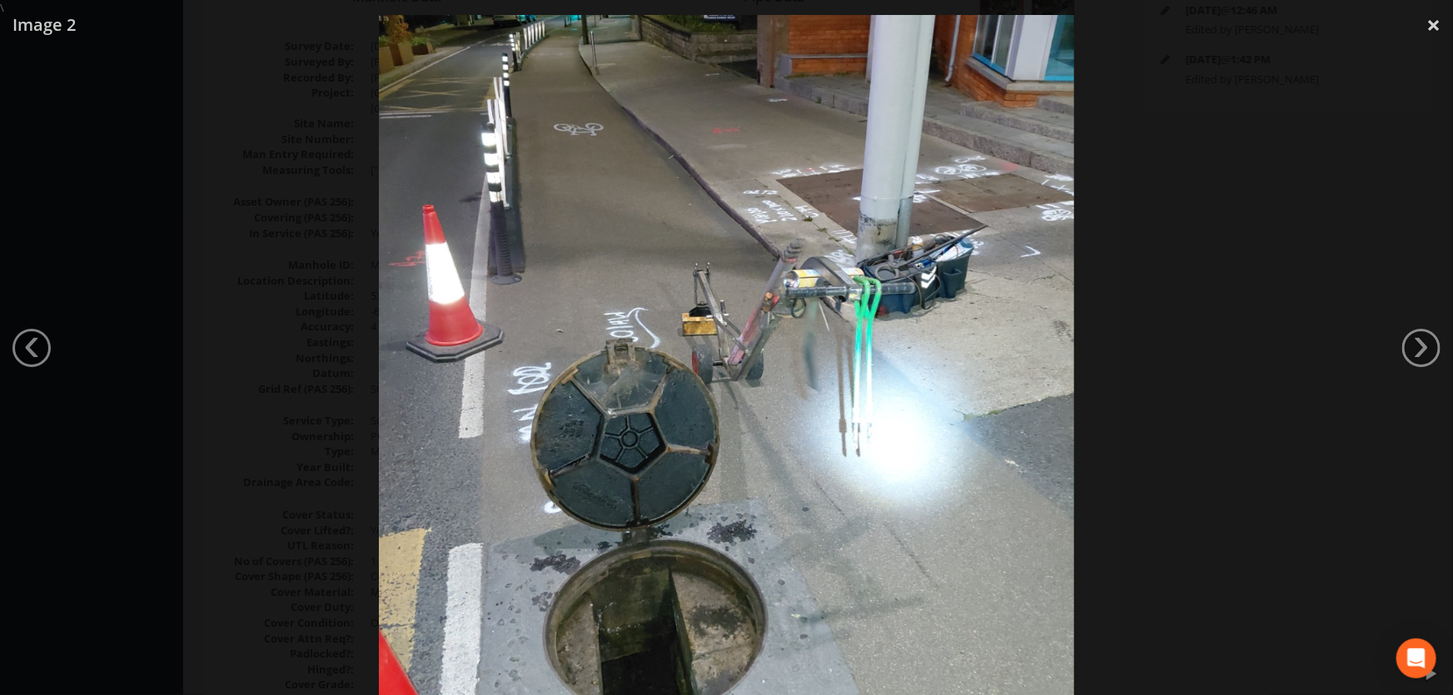
click at [272, 379] on div at bounding box center [726, 363] width 1453 height 695
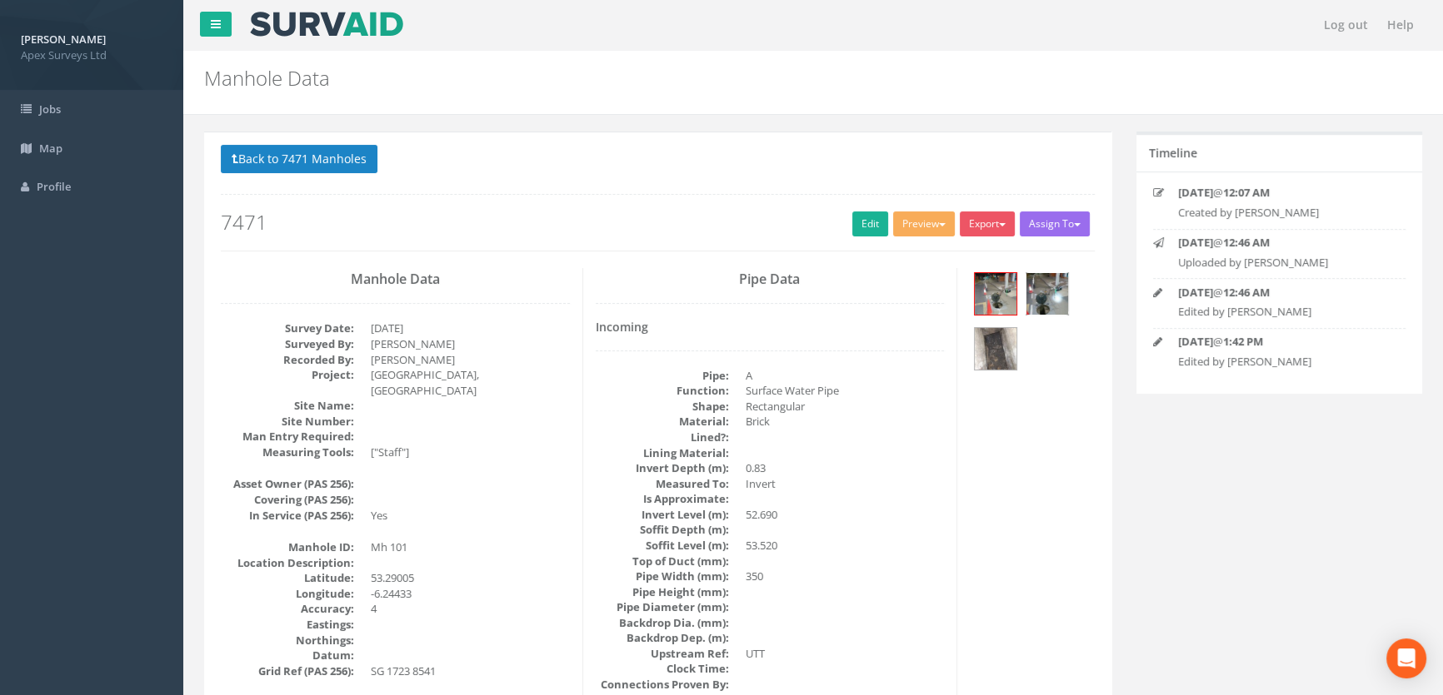
scroll to position [0, 0]
click at [361, 157] on button "Back to 7471 Manholes" at bounding box center [299, 159] width 157 height 28
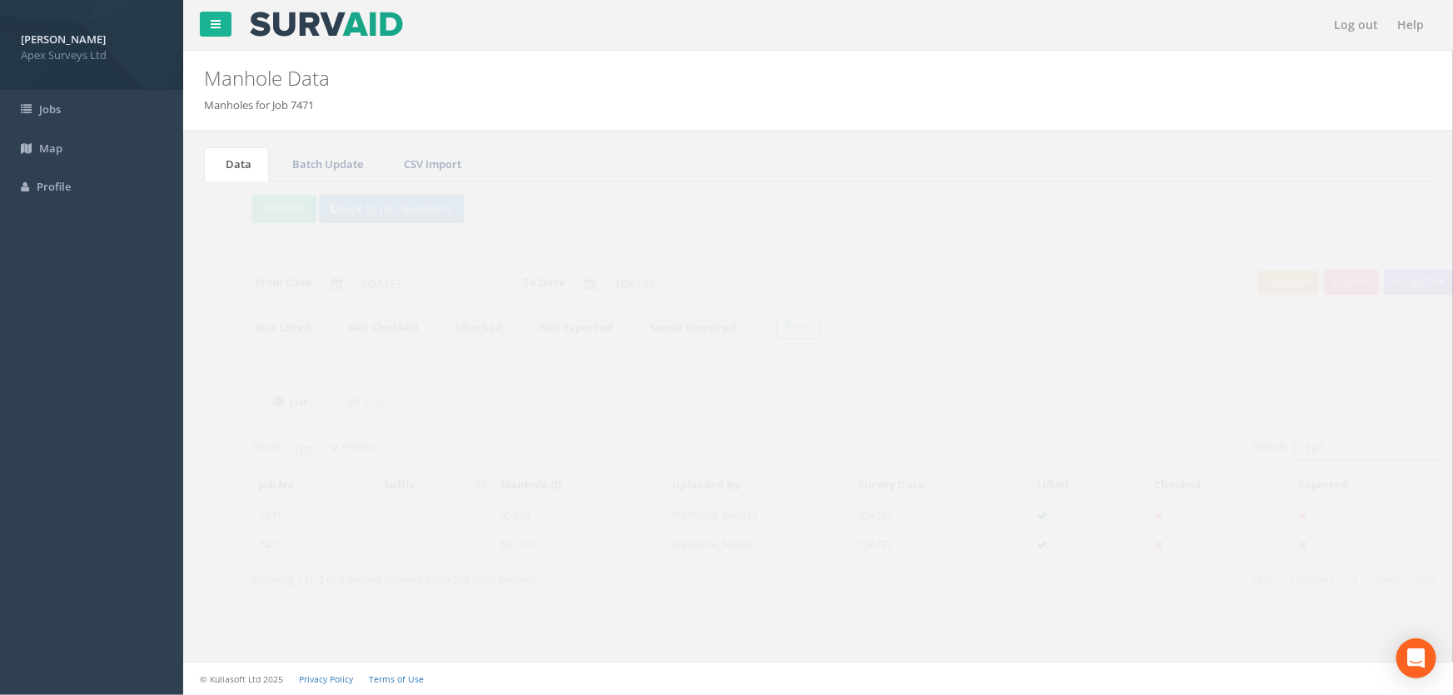
drag, startPoint x: 1308, startPoint y: 448, endPoint x: 1180, endPoint y: 446, distance: 127.5
click at [1180, 446] on div "Search: 101" at bounding box center [1124, 450] width 586 height 29
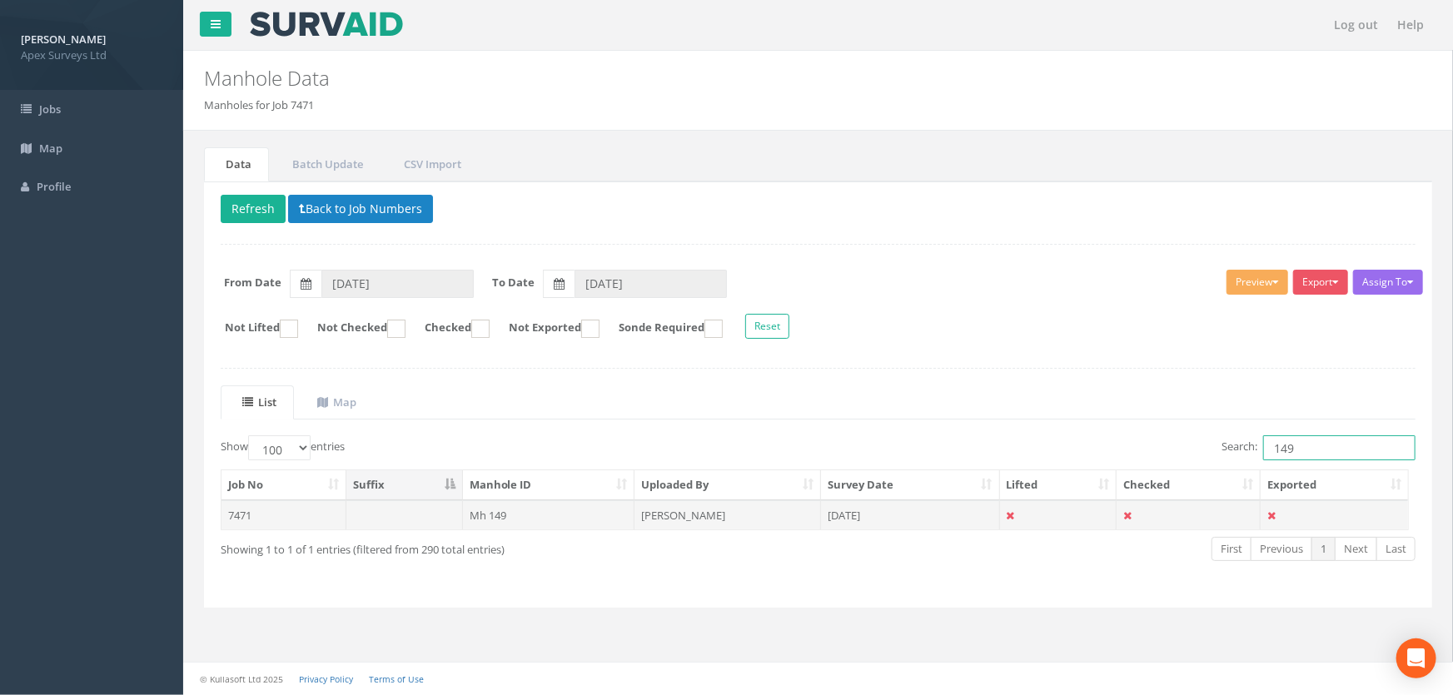
type input "149"
click at [500, 509] on td "Mh 149" at bounding box center [549, 516] width 172 height 30
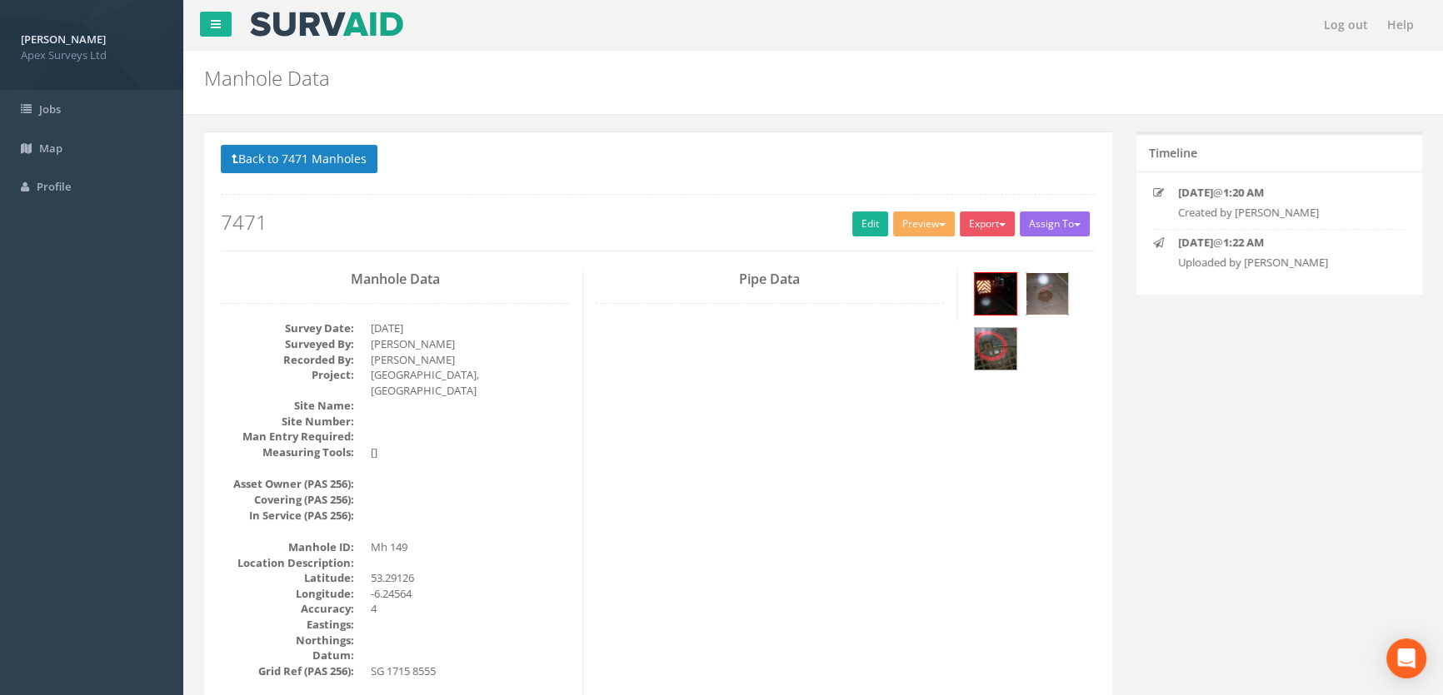
click at [1039, 296] on img at bounding box center [1047, 294] width 42 height 42
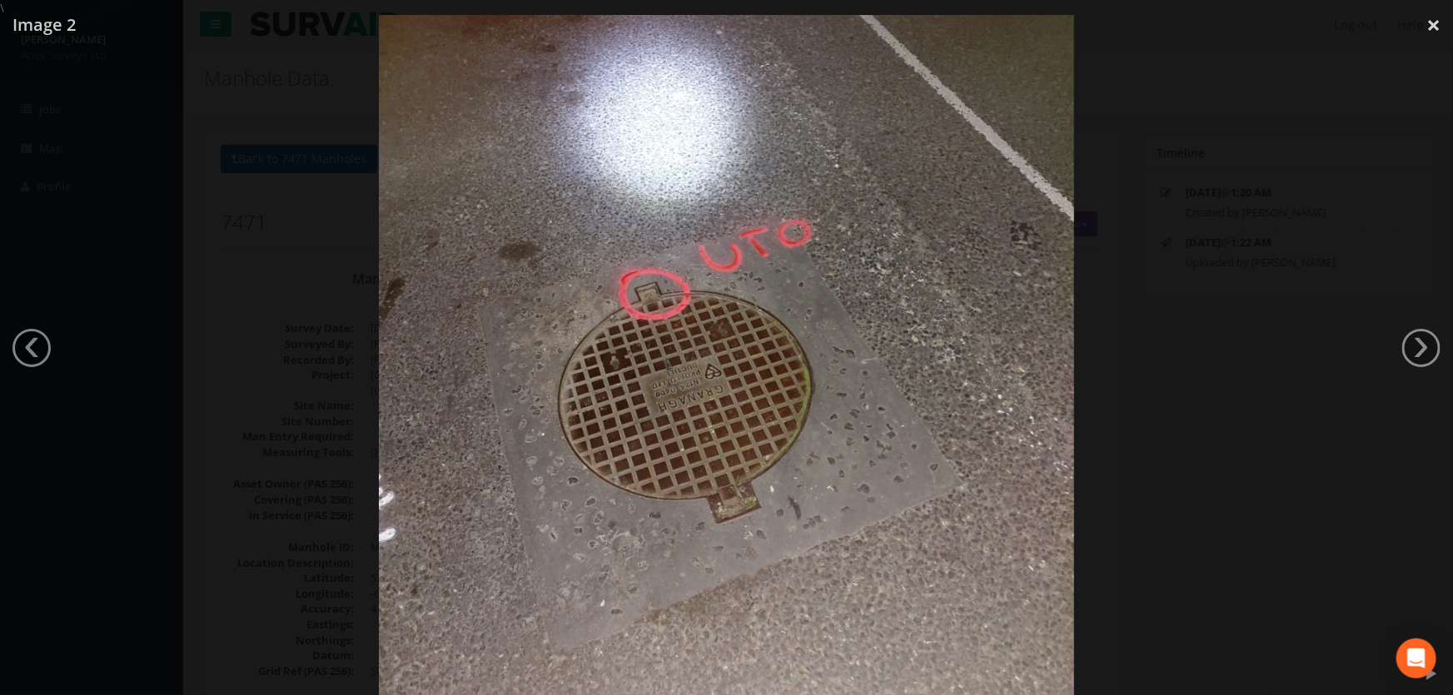
click at [242, 456] on div at bounding box center [726, 363] width 1453 height 695
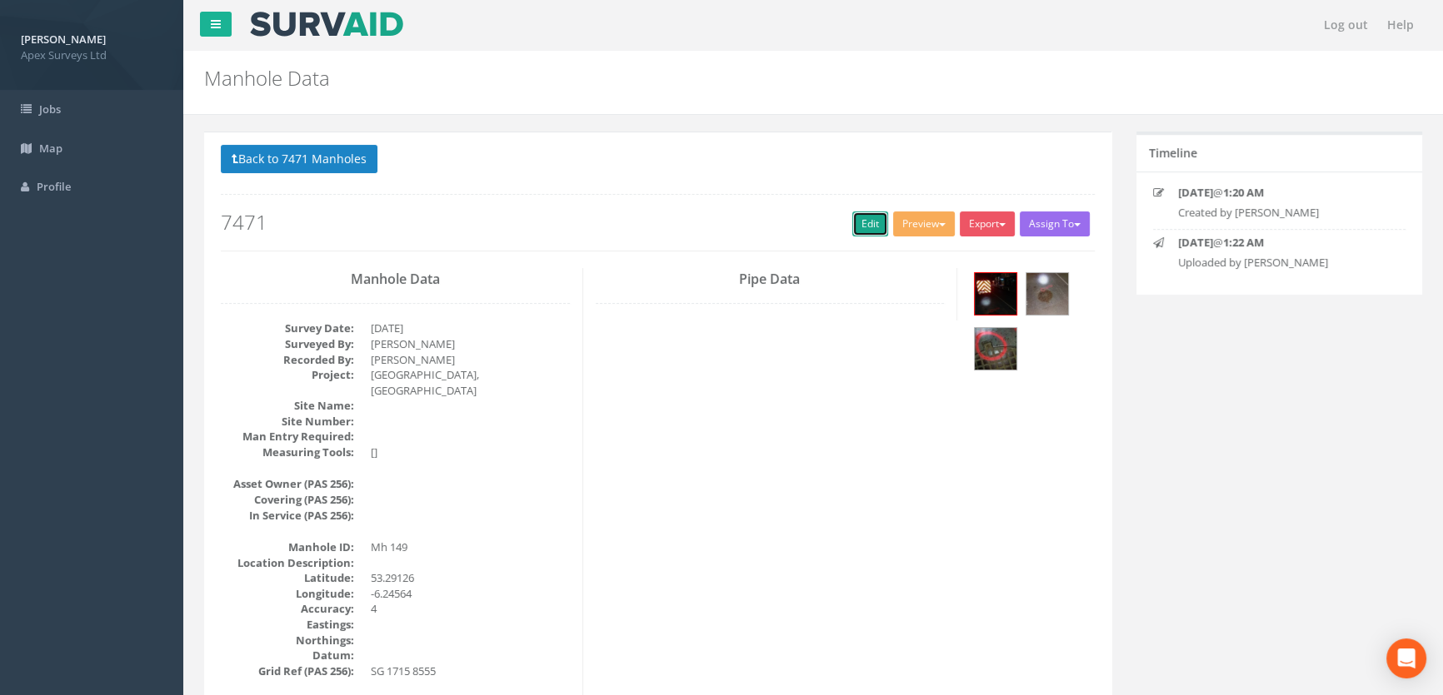
click at [858, 217] on link "Edit" at bounding box center [870, 224] width 36 height 25
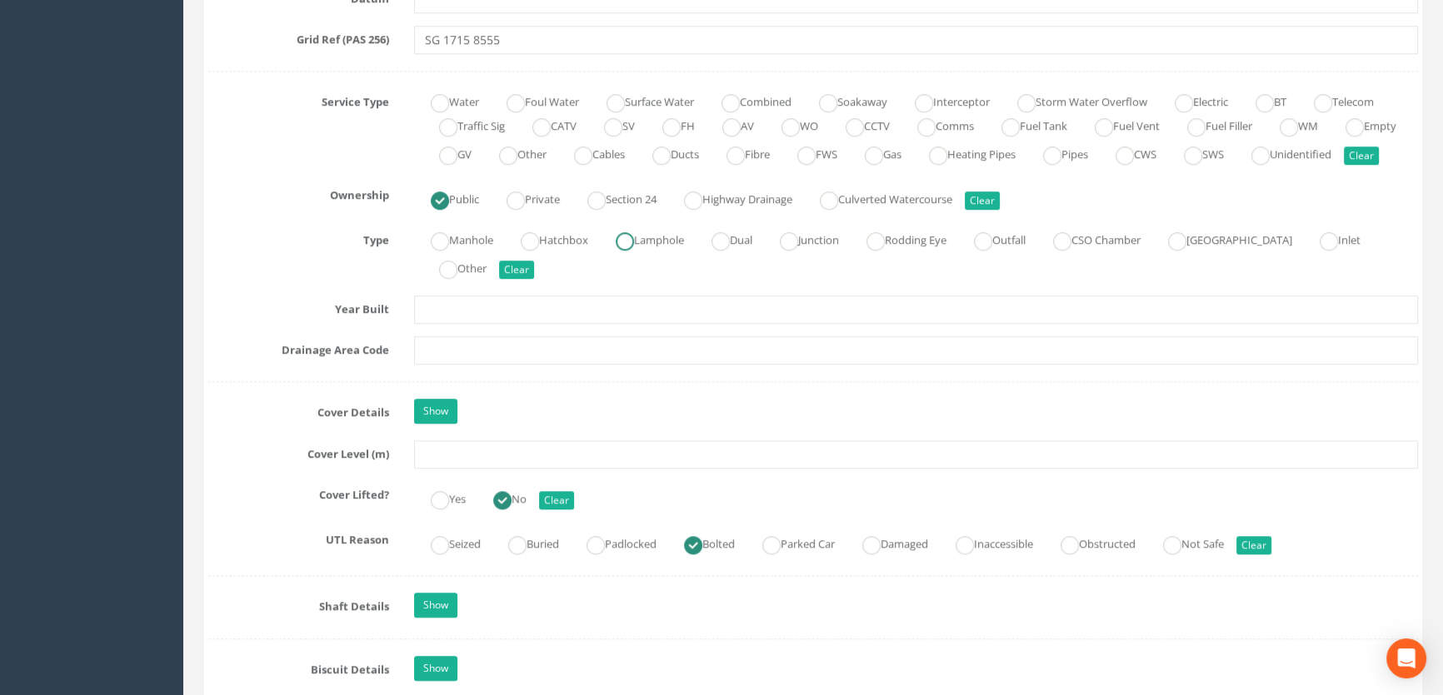
scroll to position [1287, 0]
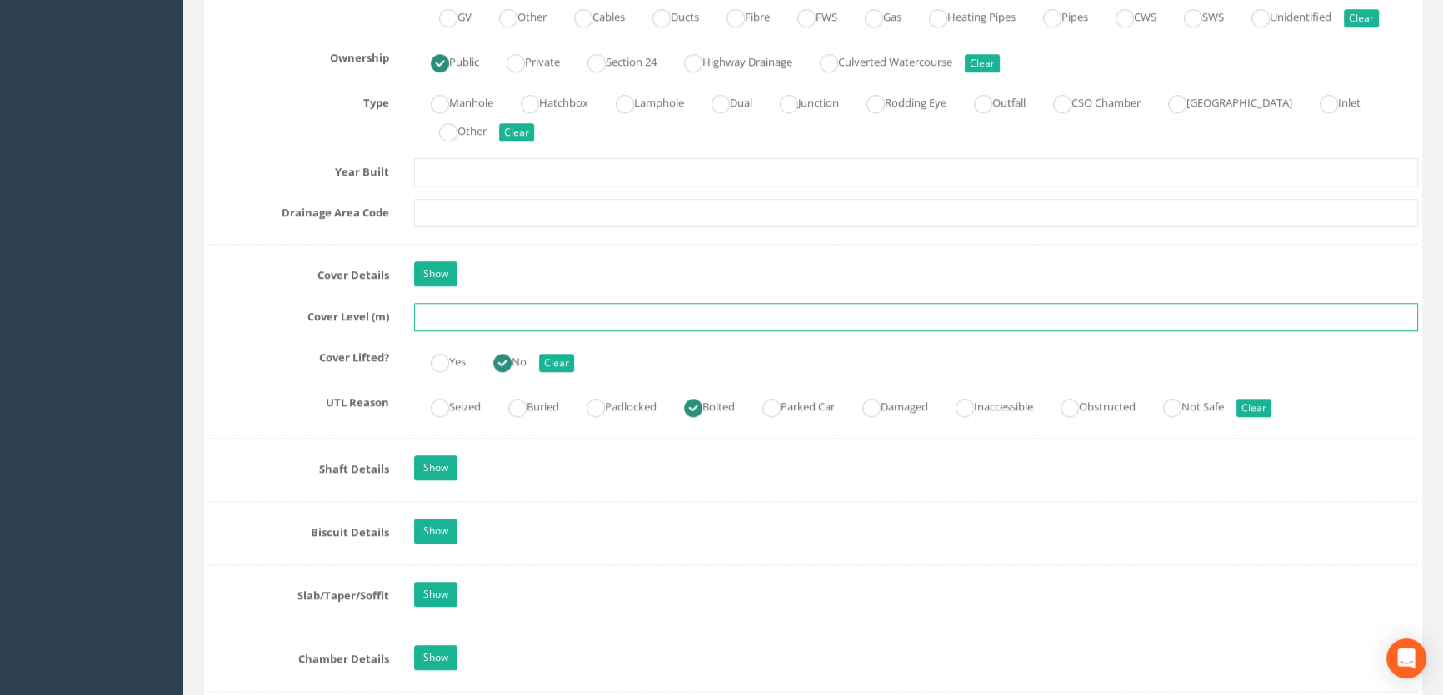
click at [453, 329] on input "text" at bounding box center [916, 317] width 1004 height 28
type input "49.19"
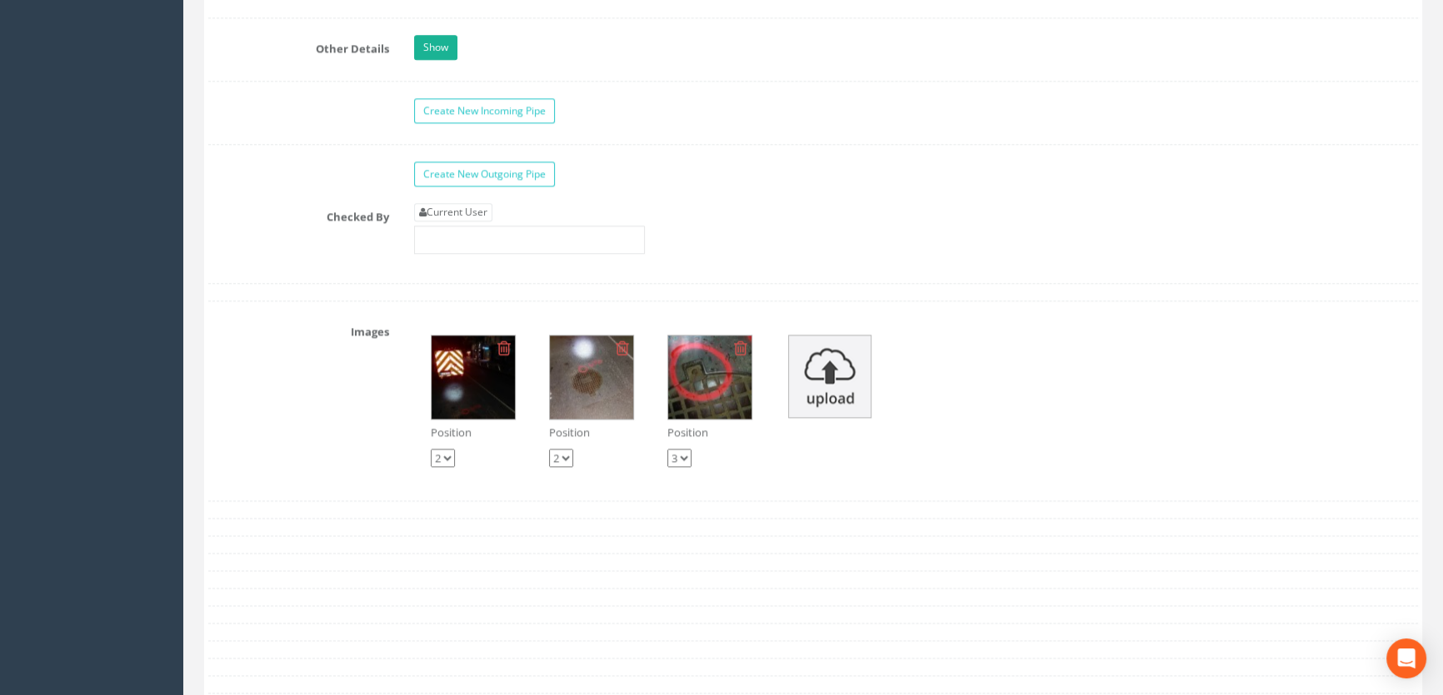
scroll to position [2649, 0]
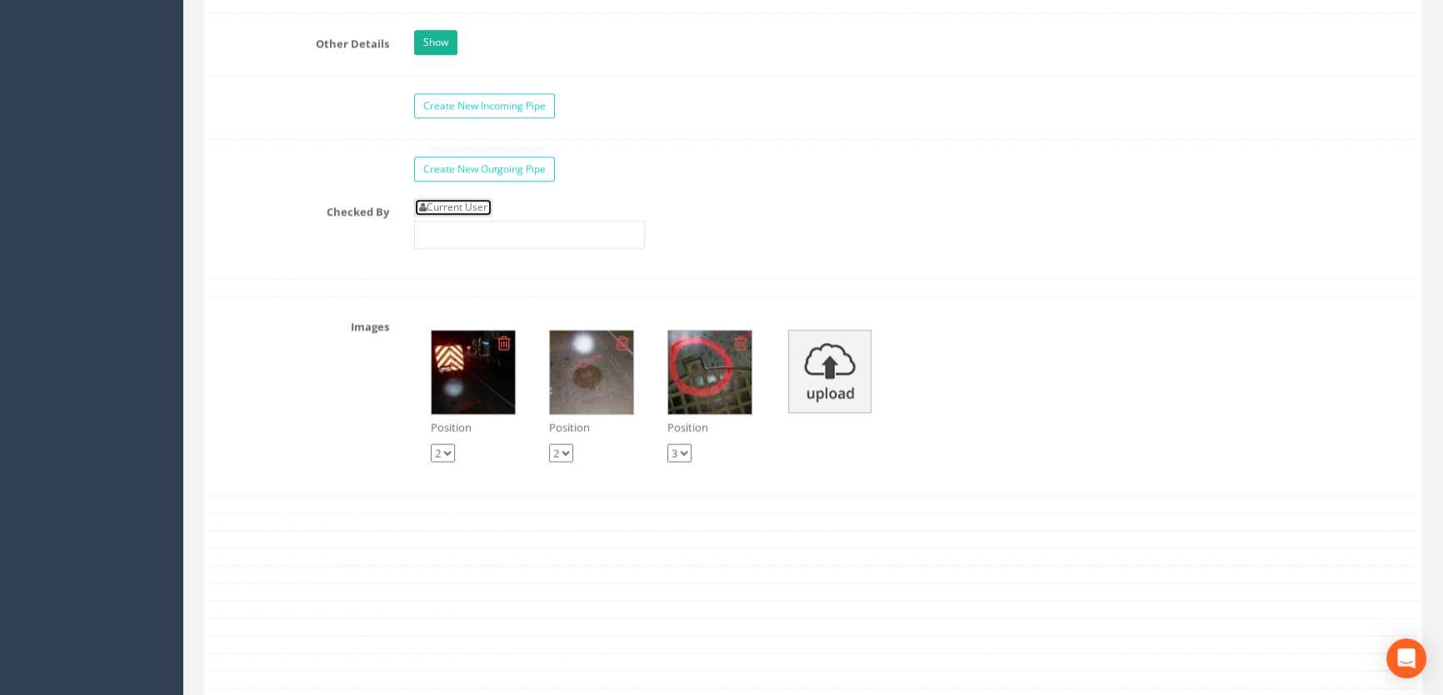
click at [471, 217] on link "Current User" at bounding box center [453, 207] width 78 height 18
type input "[PERSON_NAME]"
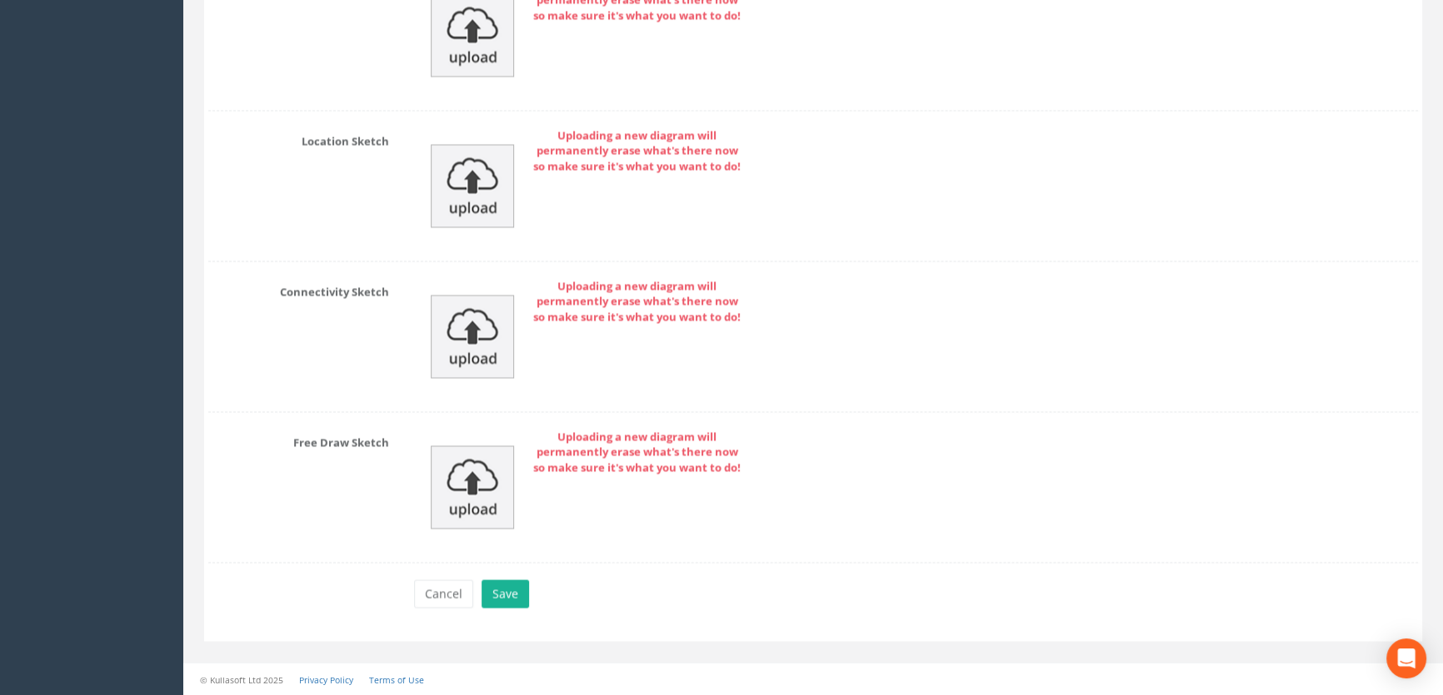
scroll to position [3581, 0]
click at [506, 589] on button "Save" at bounding box center [504, 594] width 47 height 28
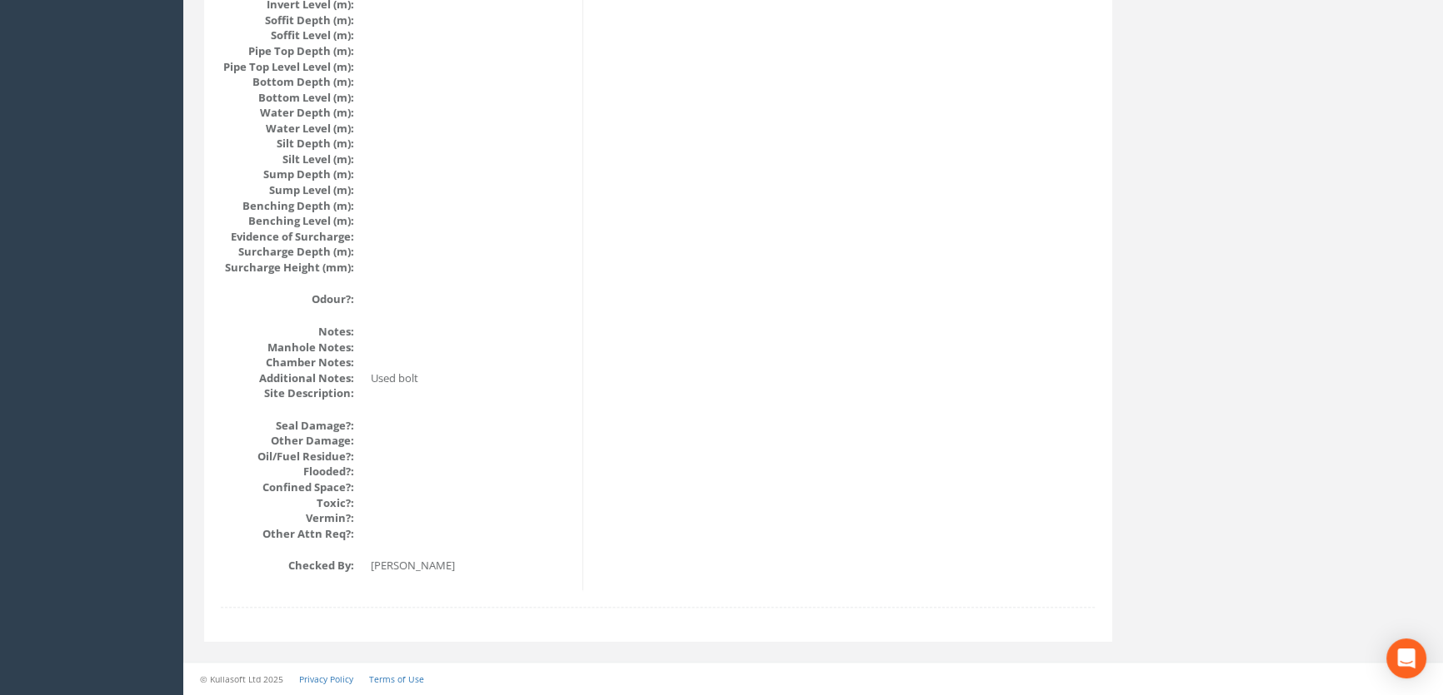
scroll to position [1713, 0]
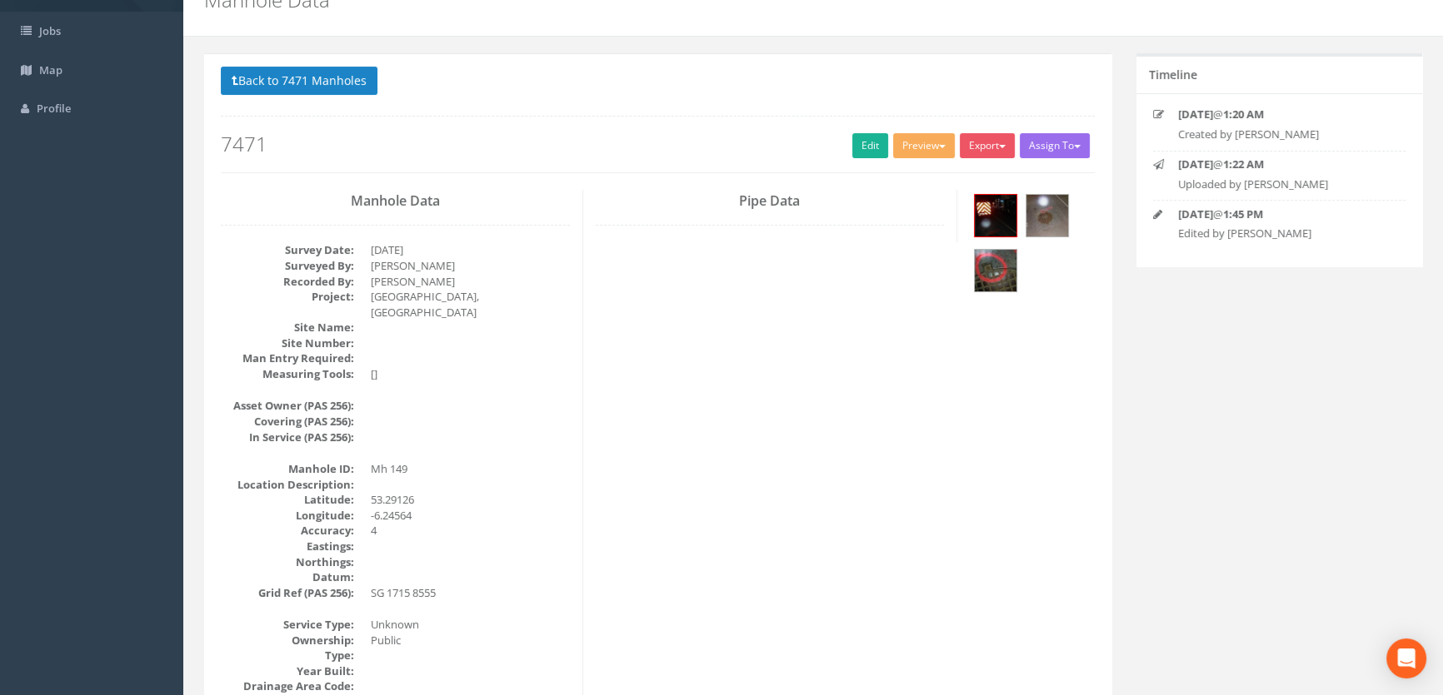
scroll to position [0, 0]
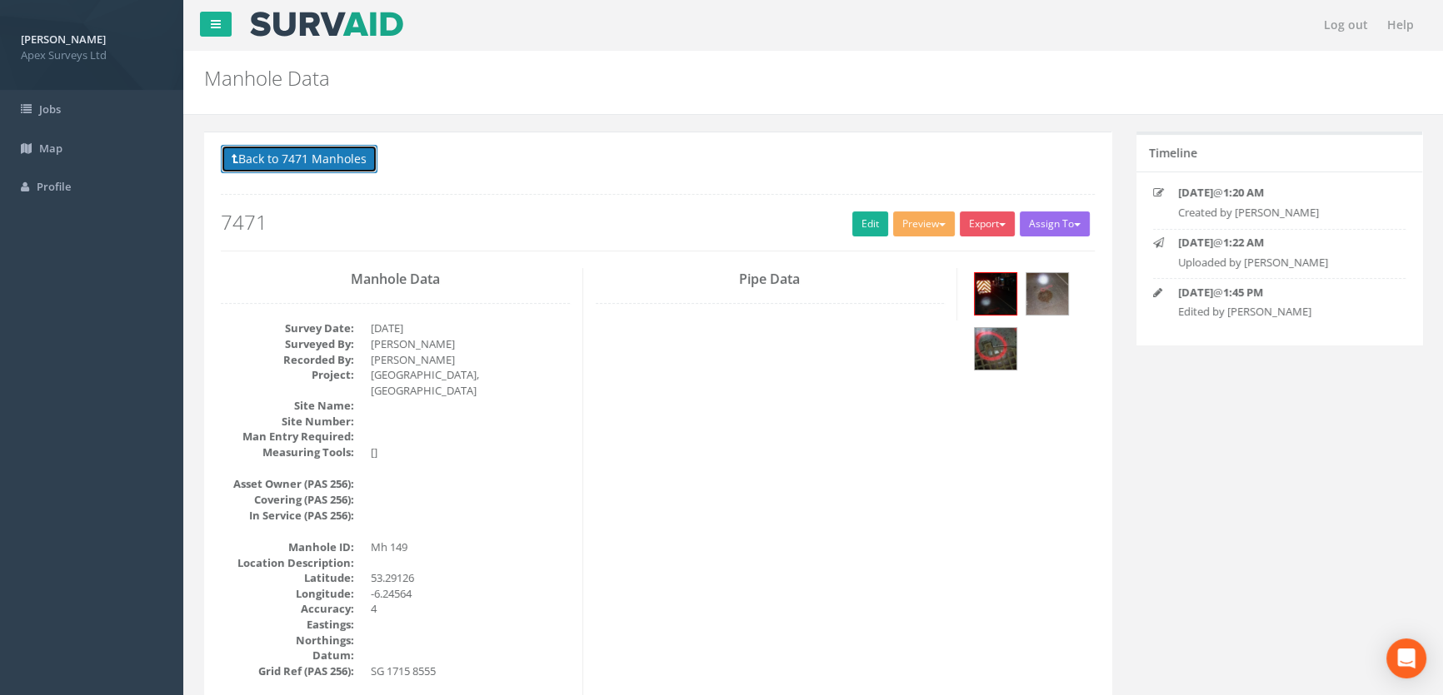
click at [347, 157] on button "Back to 7471 Manholes" at bounding box center [299, 159] width 157 height 28
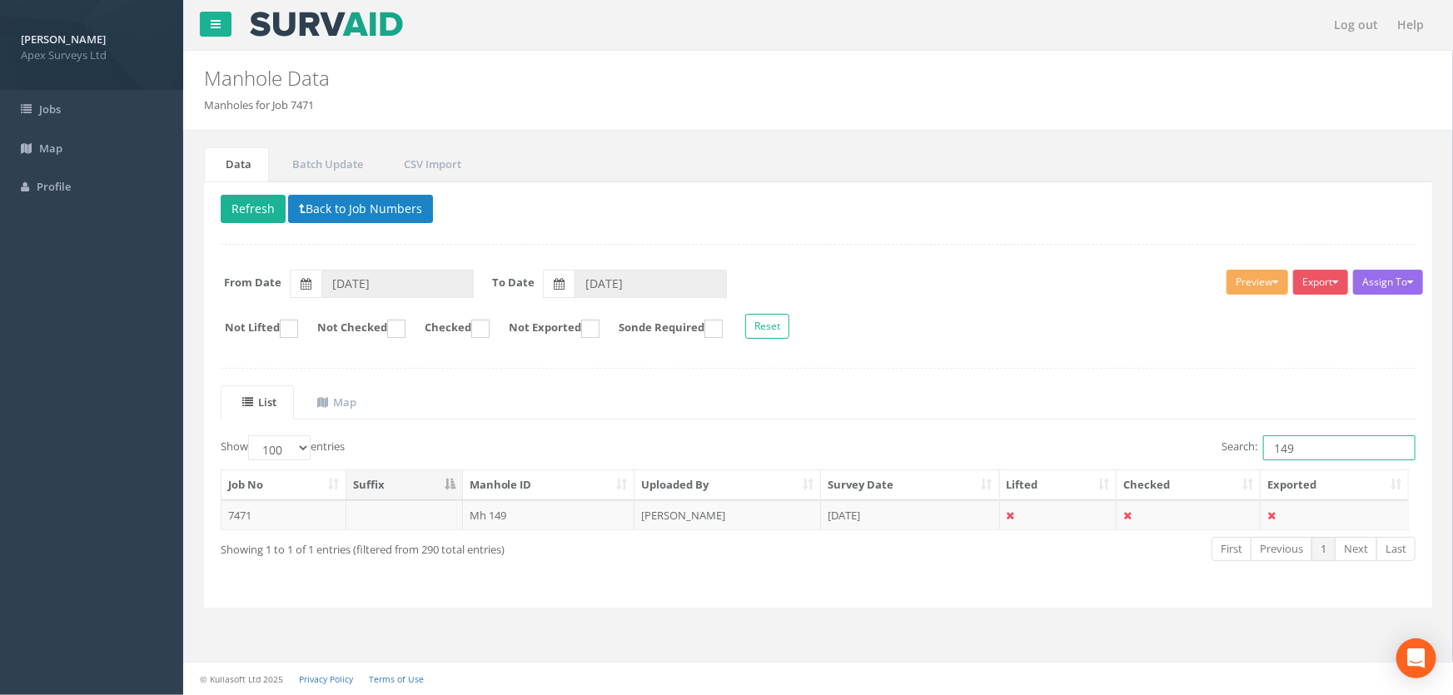
drag, startPoint x: 1302, startPoint y: 451, endPoint x: 1234, endPoint y: 428, distance: 71.1
click at [1234, 428] on div "List Map Show 10 25 50 100 entries Search: 149 Job No Suffix Manhole ID Uploade…" at bounding box center [818, 489] width 1195 height 206
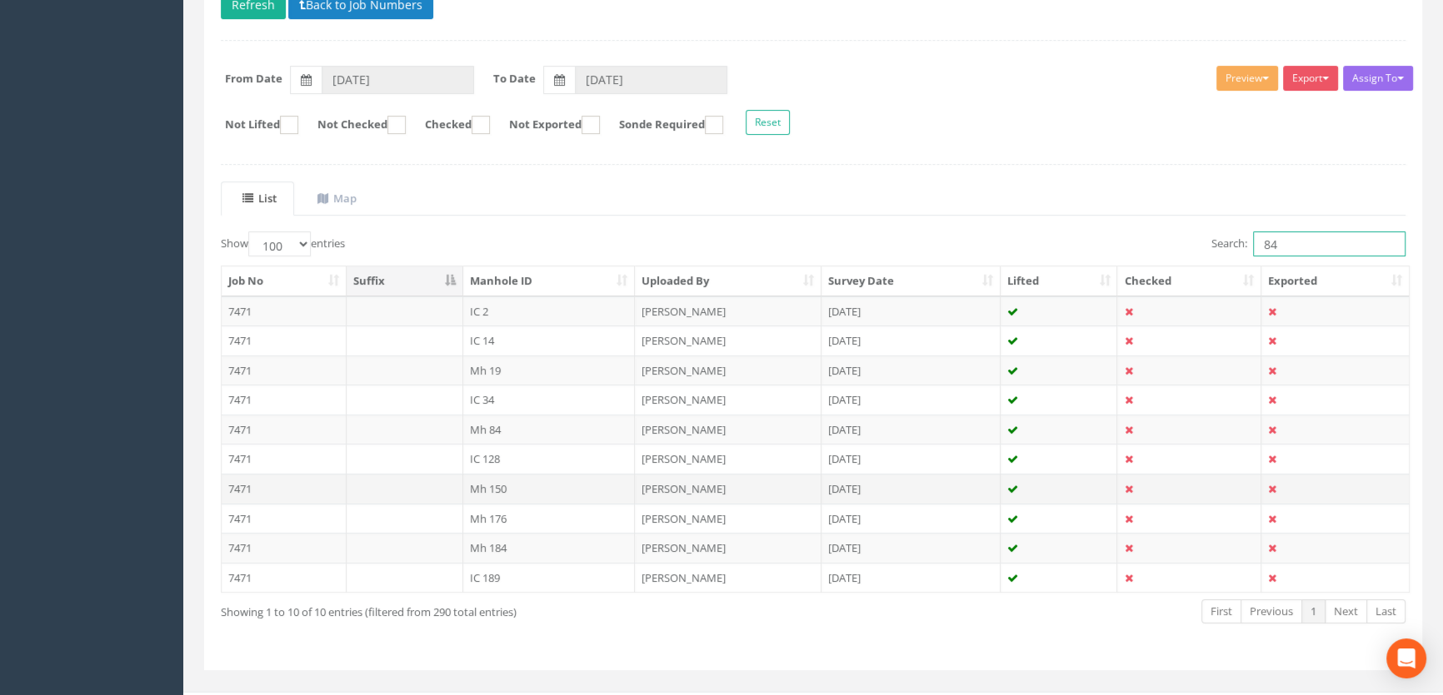
scroll to position [227, 0]
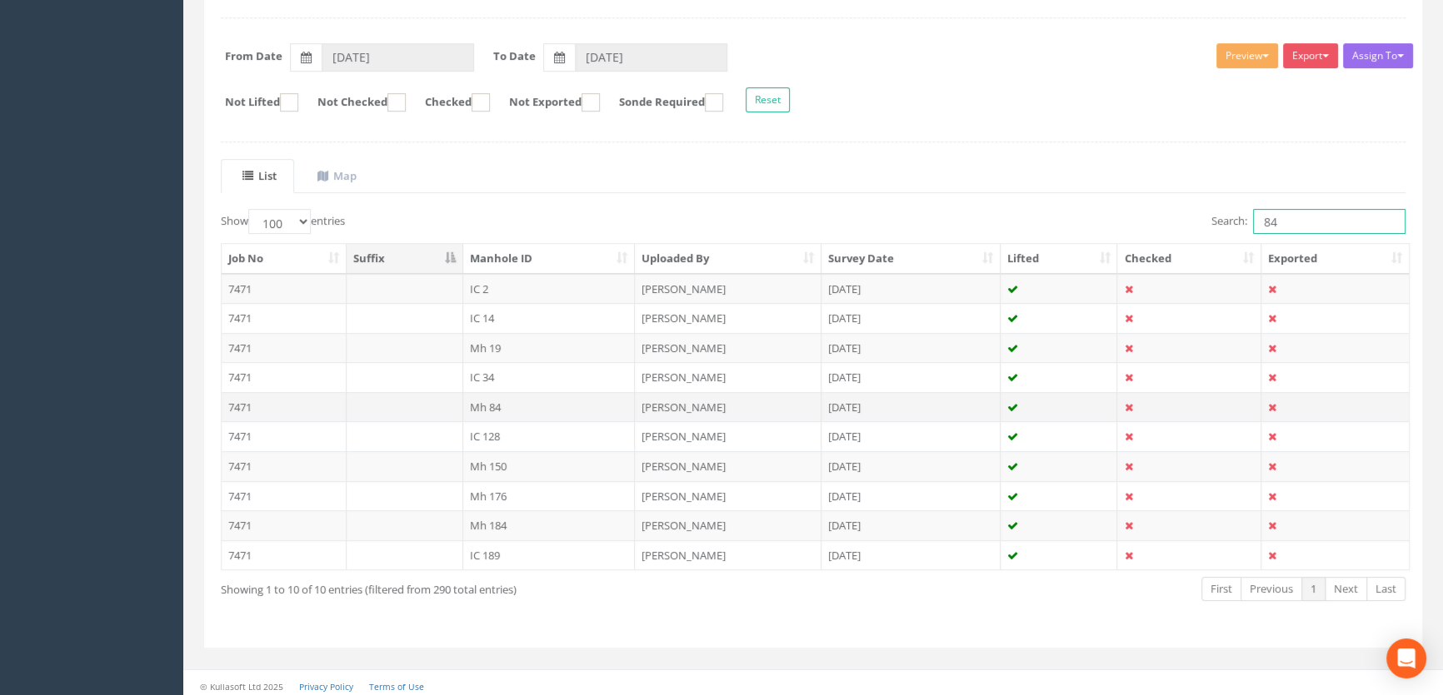
type input "84"
click at [486, 403] on td "Mh 84" at bounding box center [549, 407] width 172 height 30
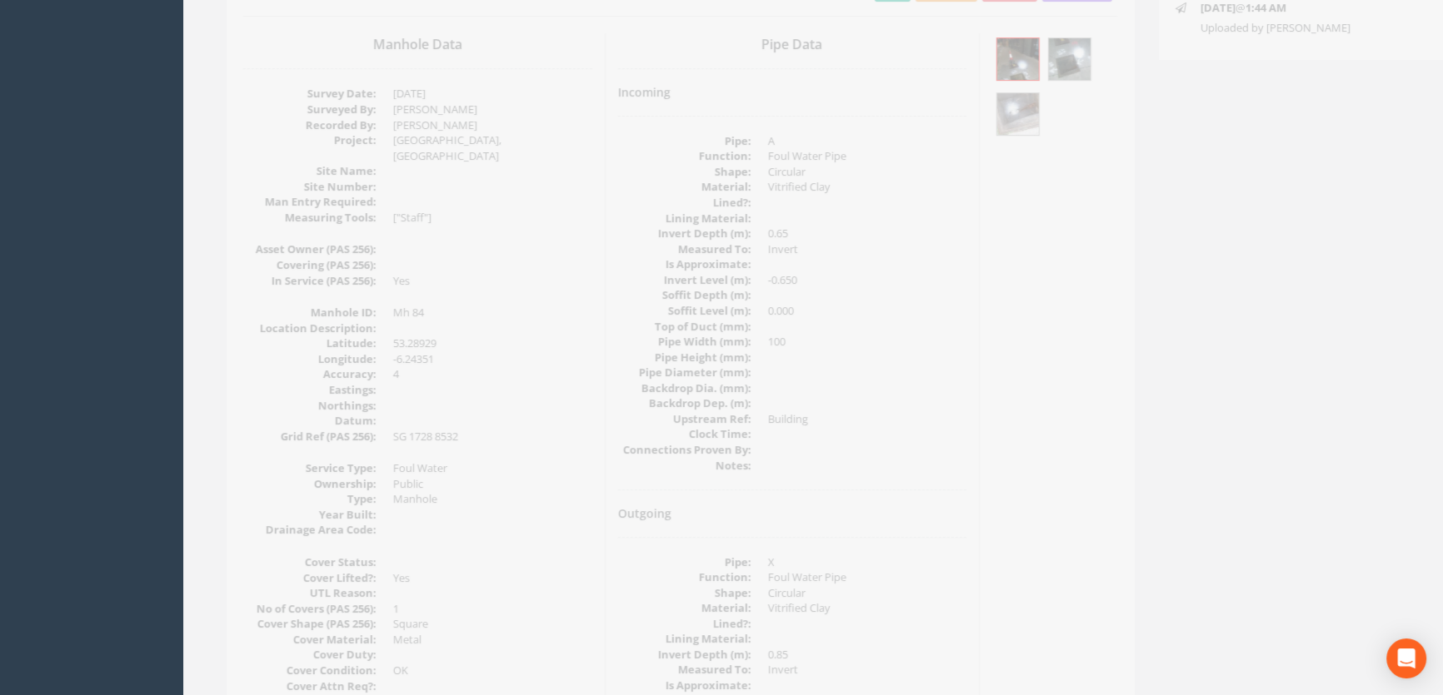
scroll to position [0, 0]
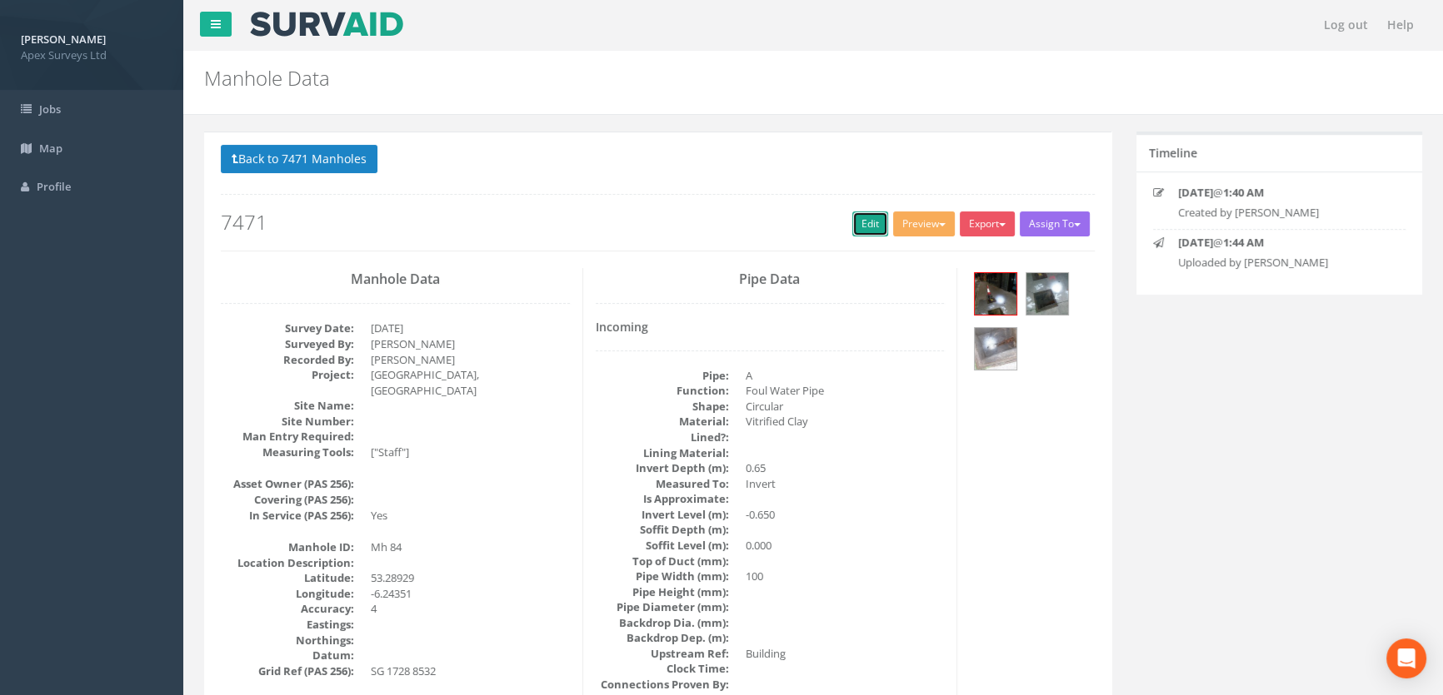
click at [866, 216] on link "Edit" at bounding box center [870, 224] width 36 height 25
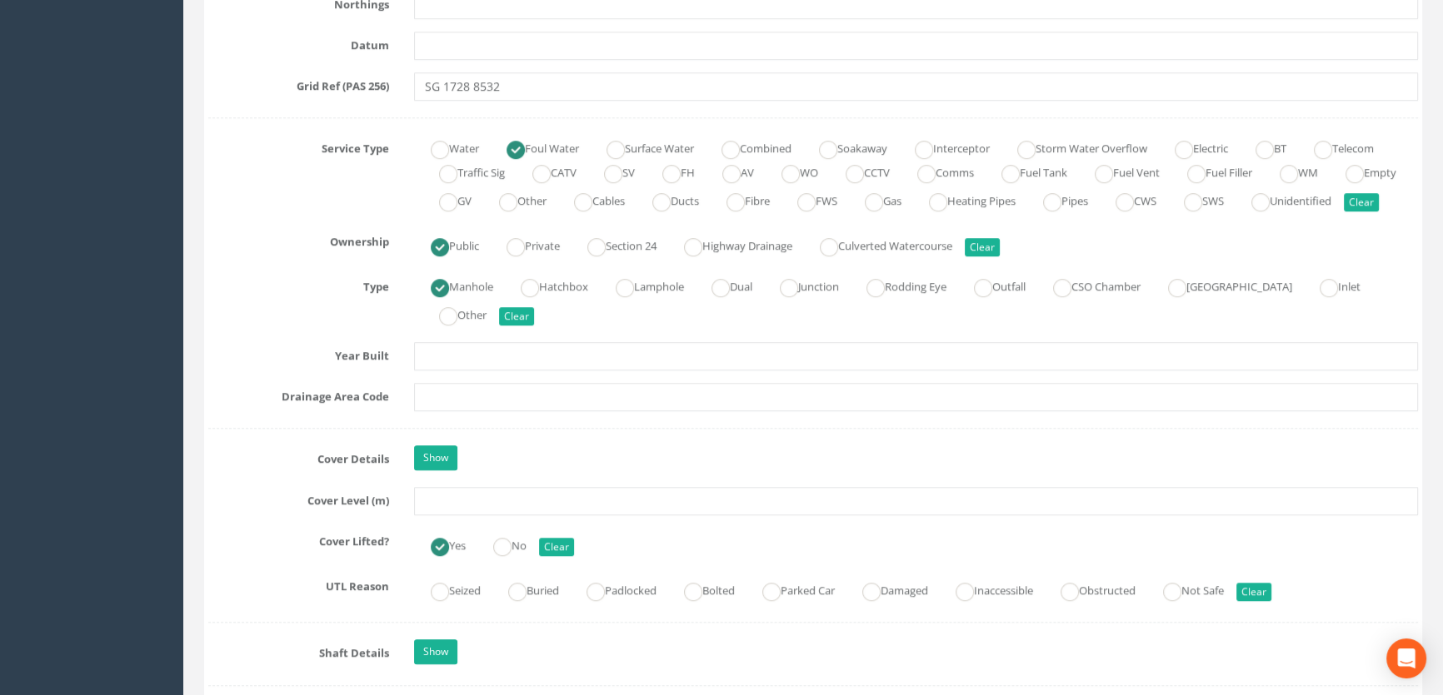
scroll to position [1363, 0]
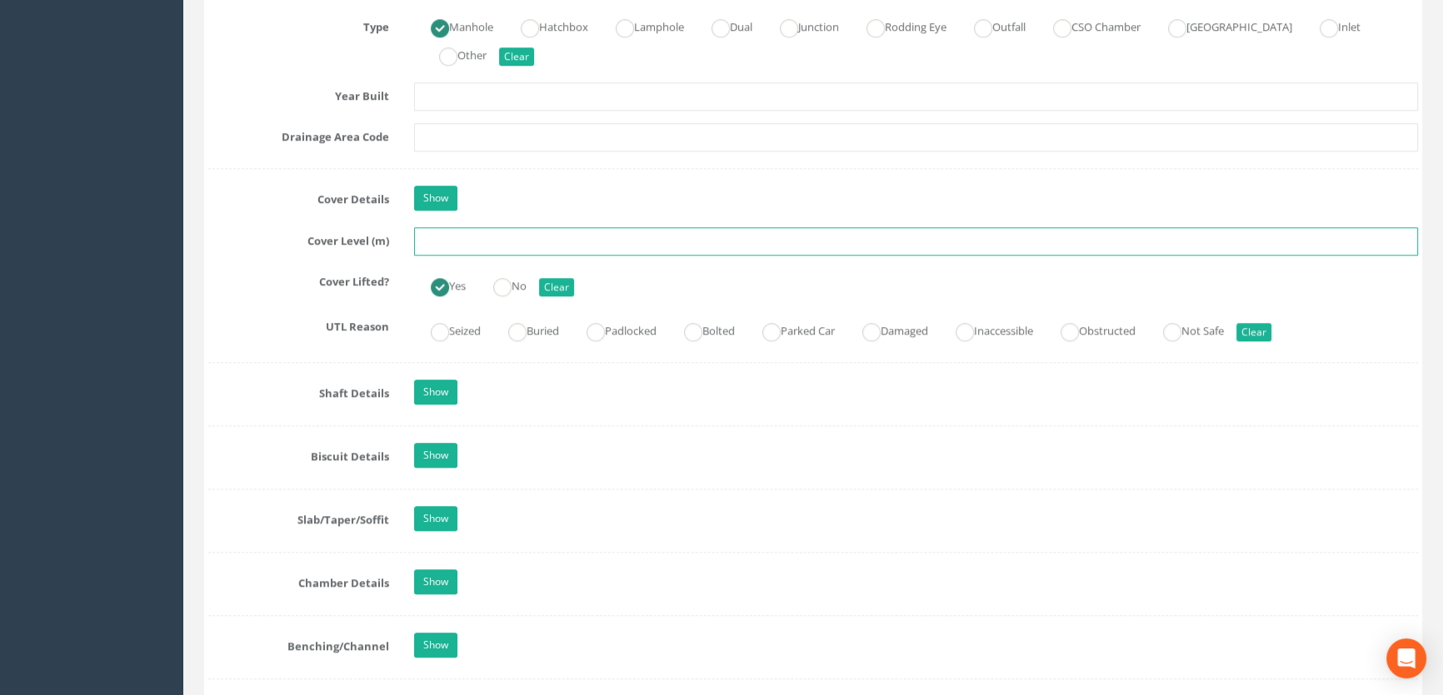
click at [496, 256] on input "text" at bounding box center [916, 241] width 1004 height 28
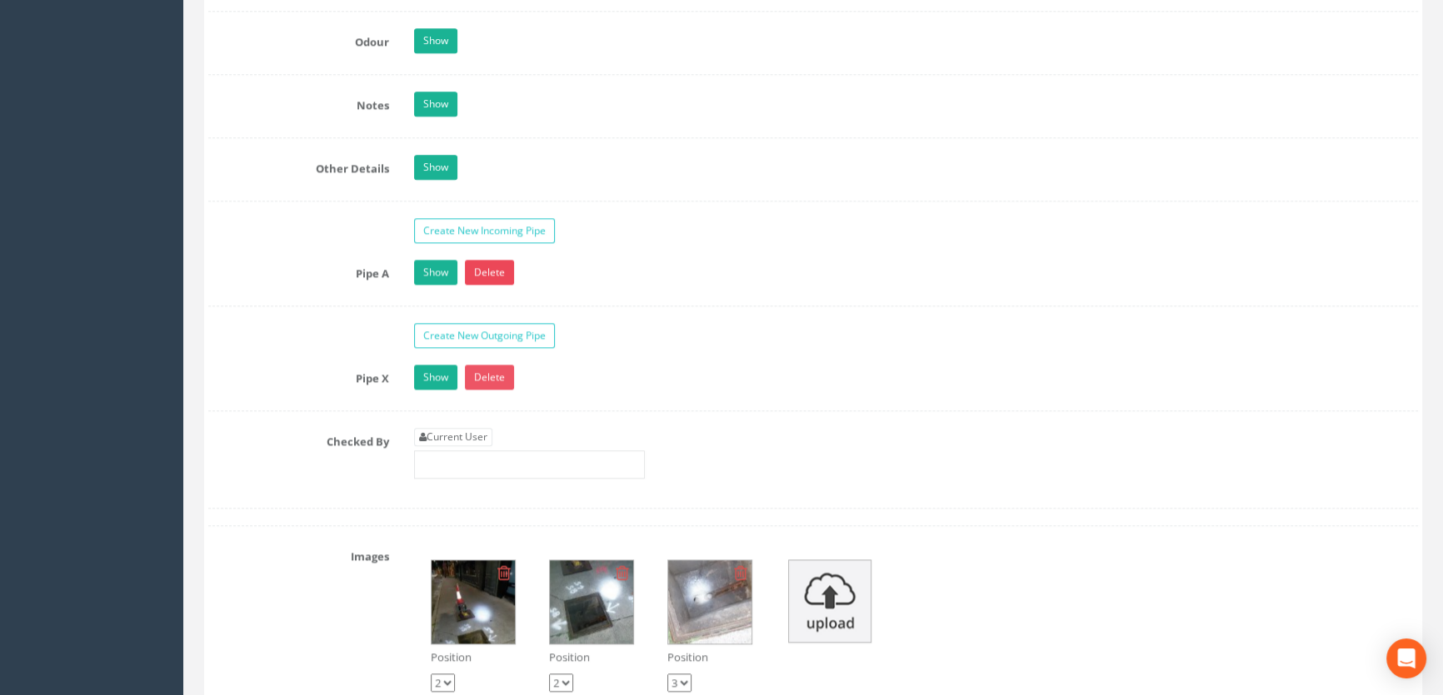
scroll to position [2649, 0]
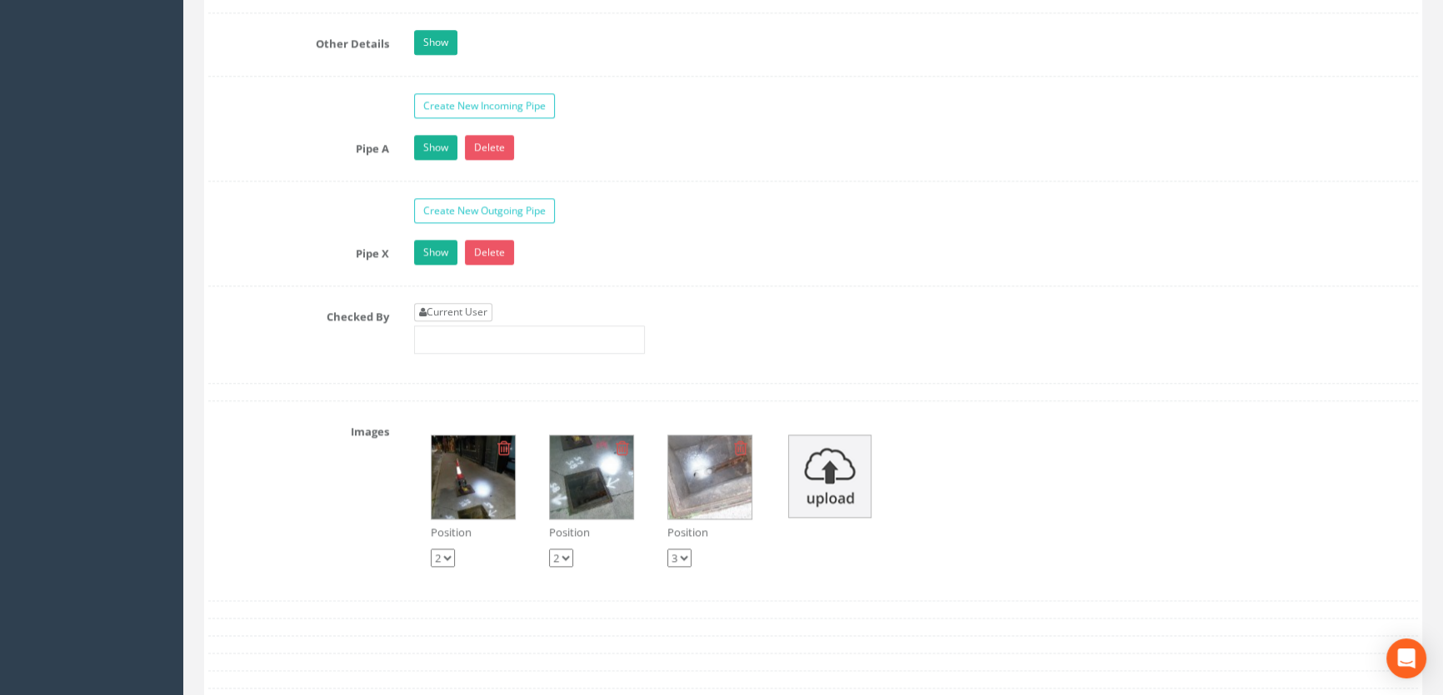
type input "54.39"
click at [457, 321] on link "Current User" at bounding box center [453, 312] width 78 height 18
type input "[PERSON_NAME]"
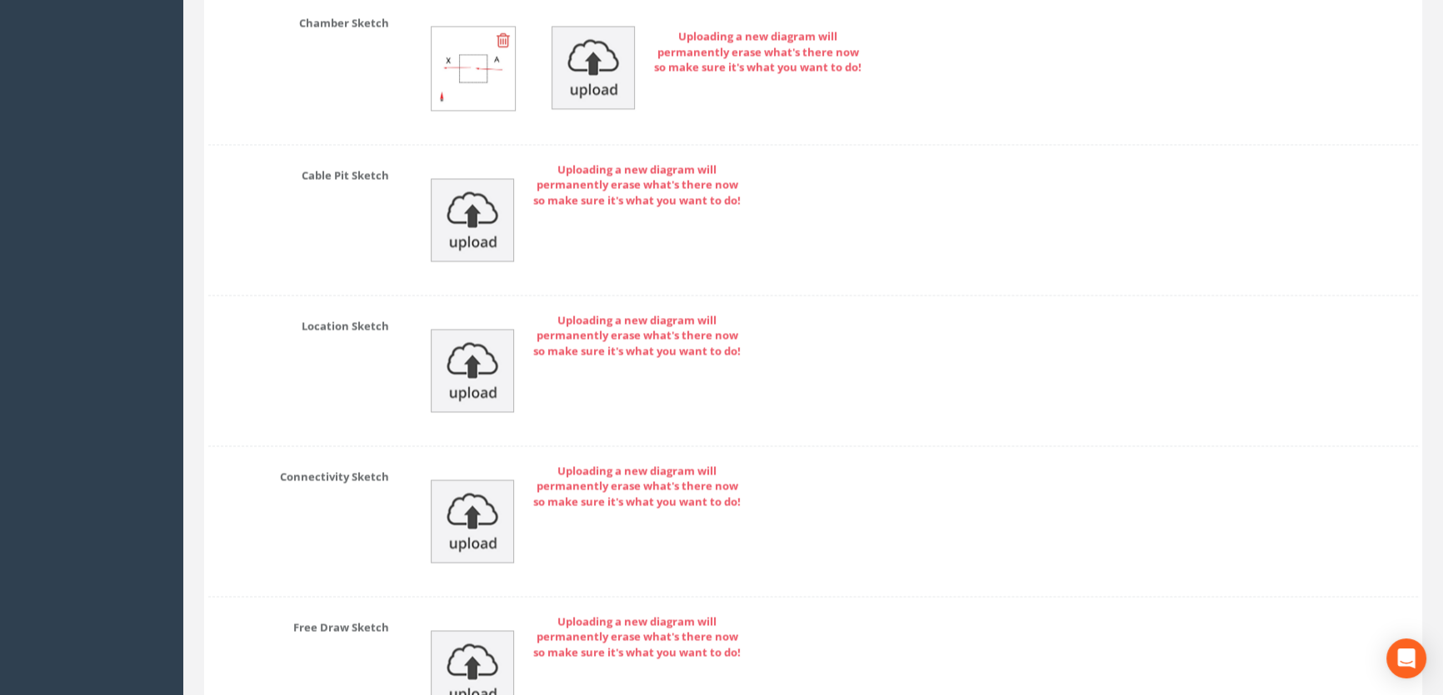
scroll to position [3688, 0]
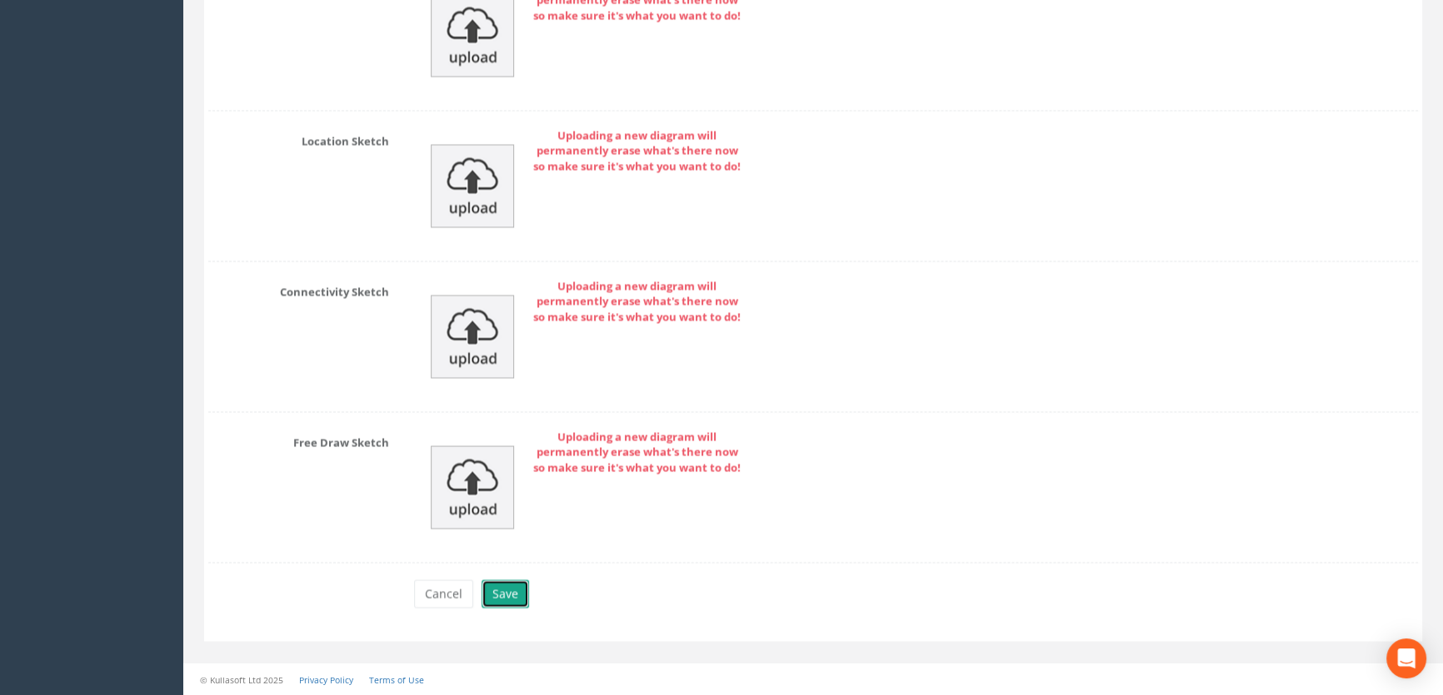
click at [515, 591] on button "Save" at bounding box center [504, 594] width 47 height 28
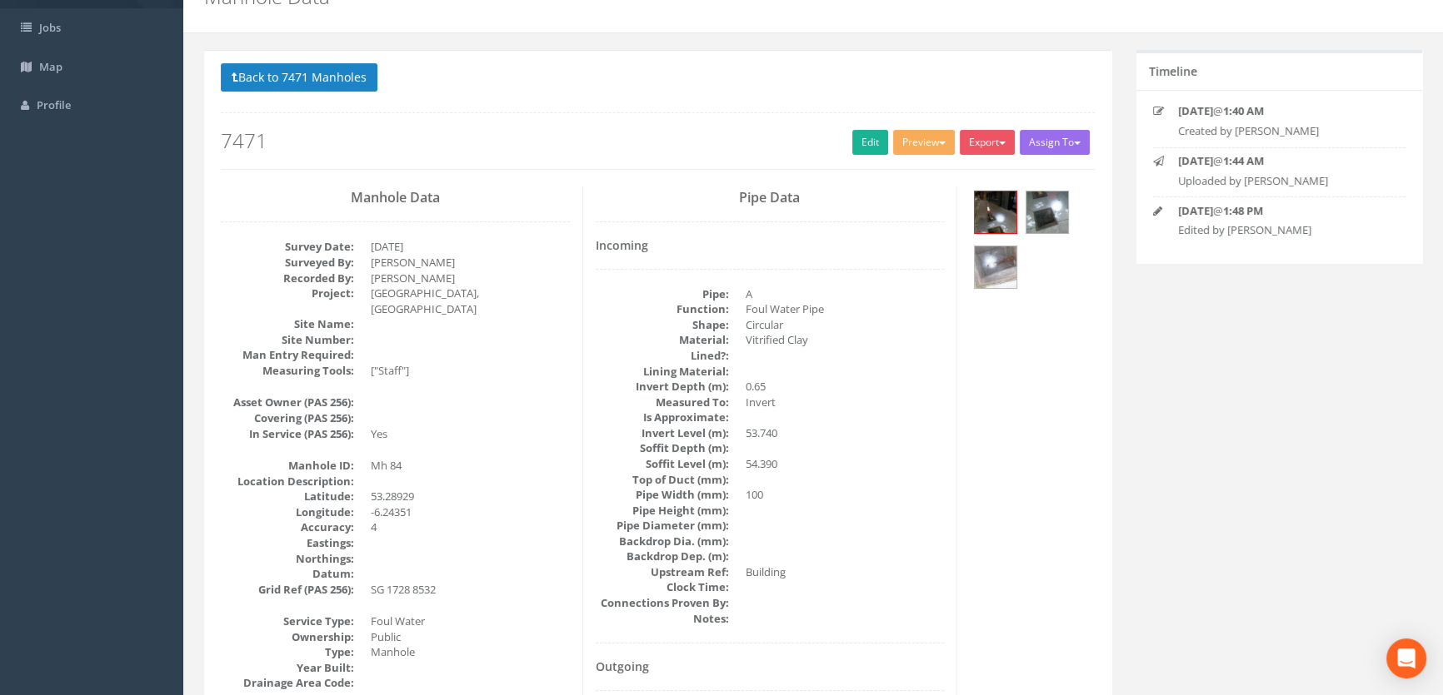
scroll to position [0, 0]
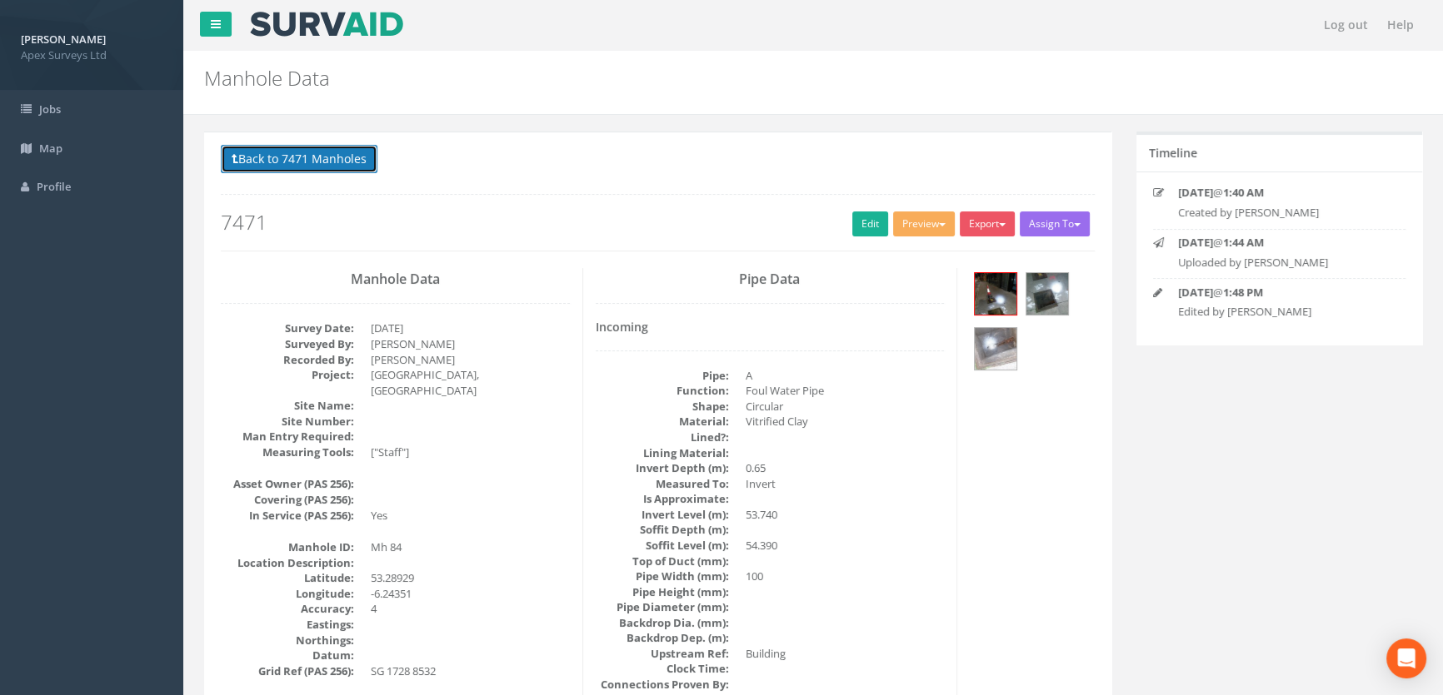
click at [294, 157] on button "Back to 7471 Manholes" at bounding box center [299, 159] width 157 height 28
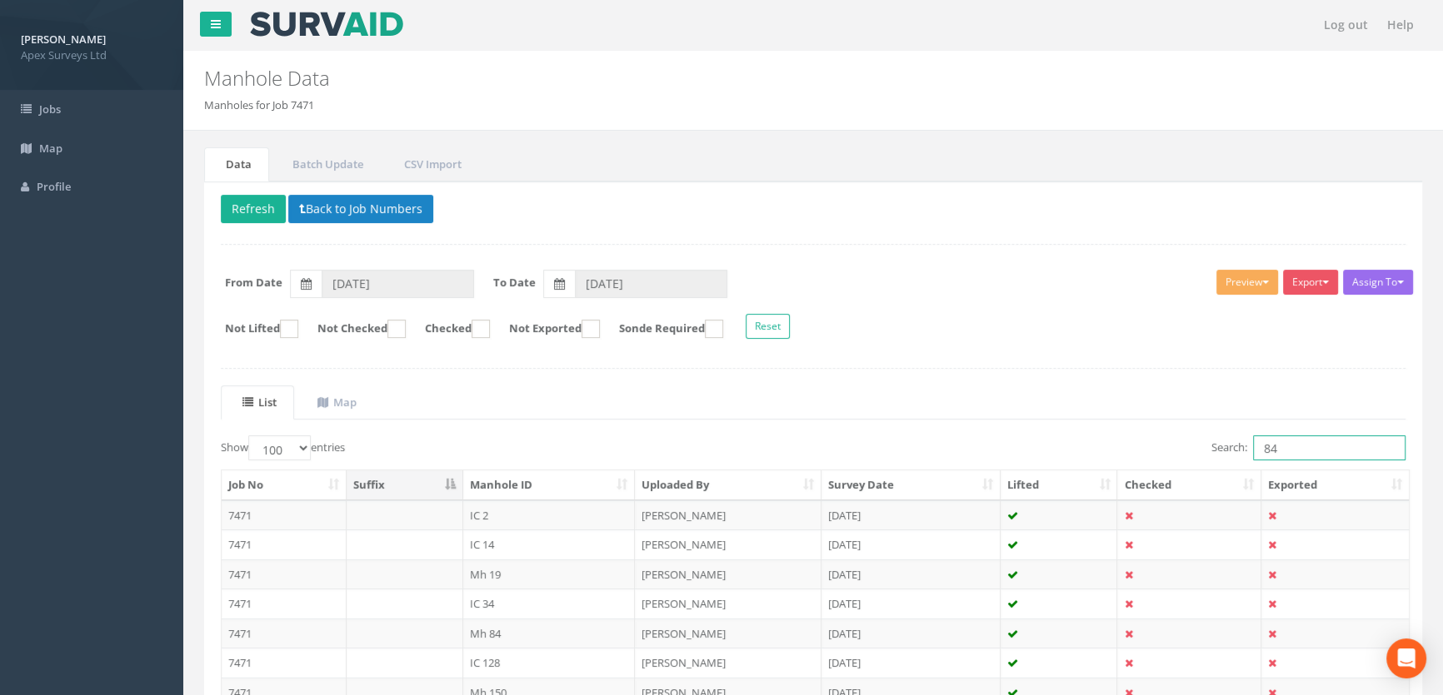
drag, startPoint x: 1301, startPoint y: 448, endPoint x: 1159, endPoint y: 433, distance: 142.4
click at [1155, 436] on div "Search: 84" at bounding box center [1115, 450] width 580 height 29
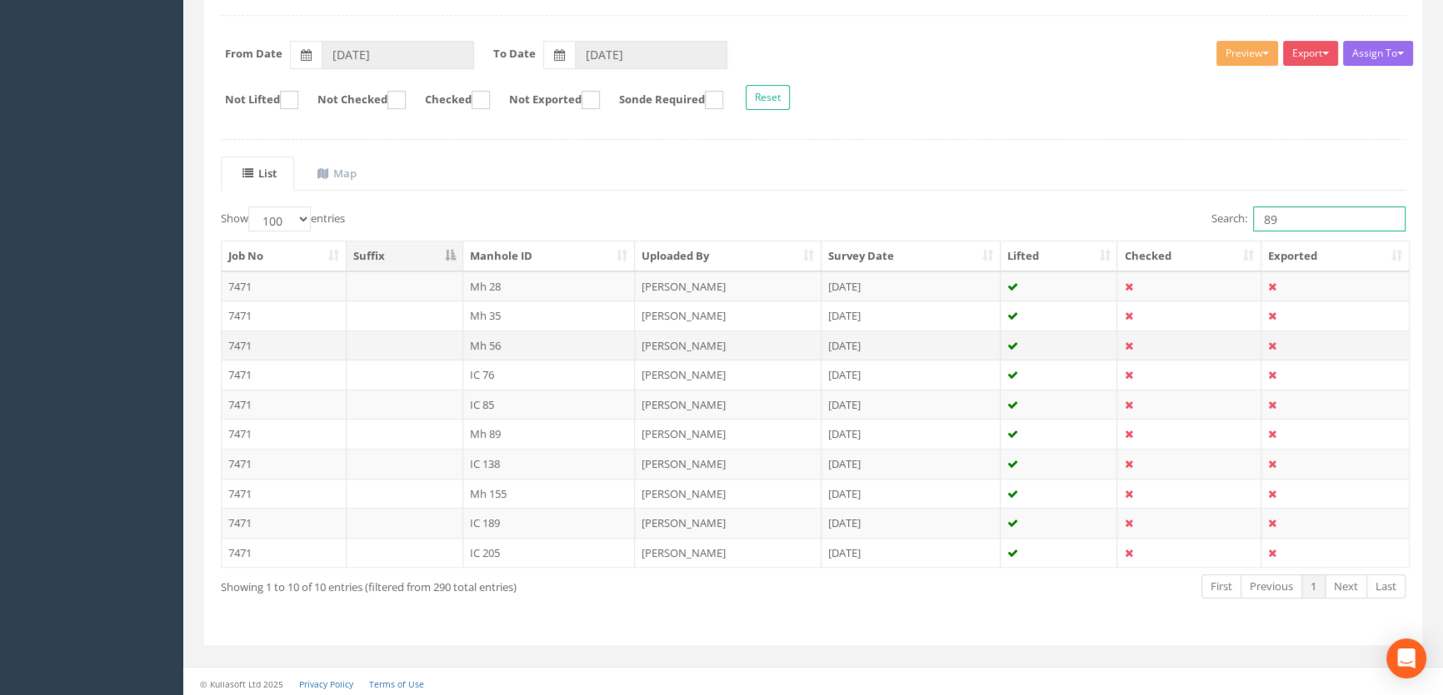
scroll to position [231, 0]
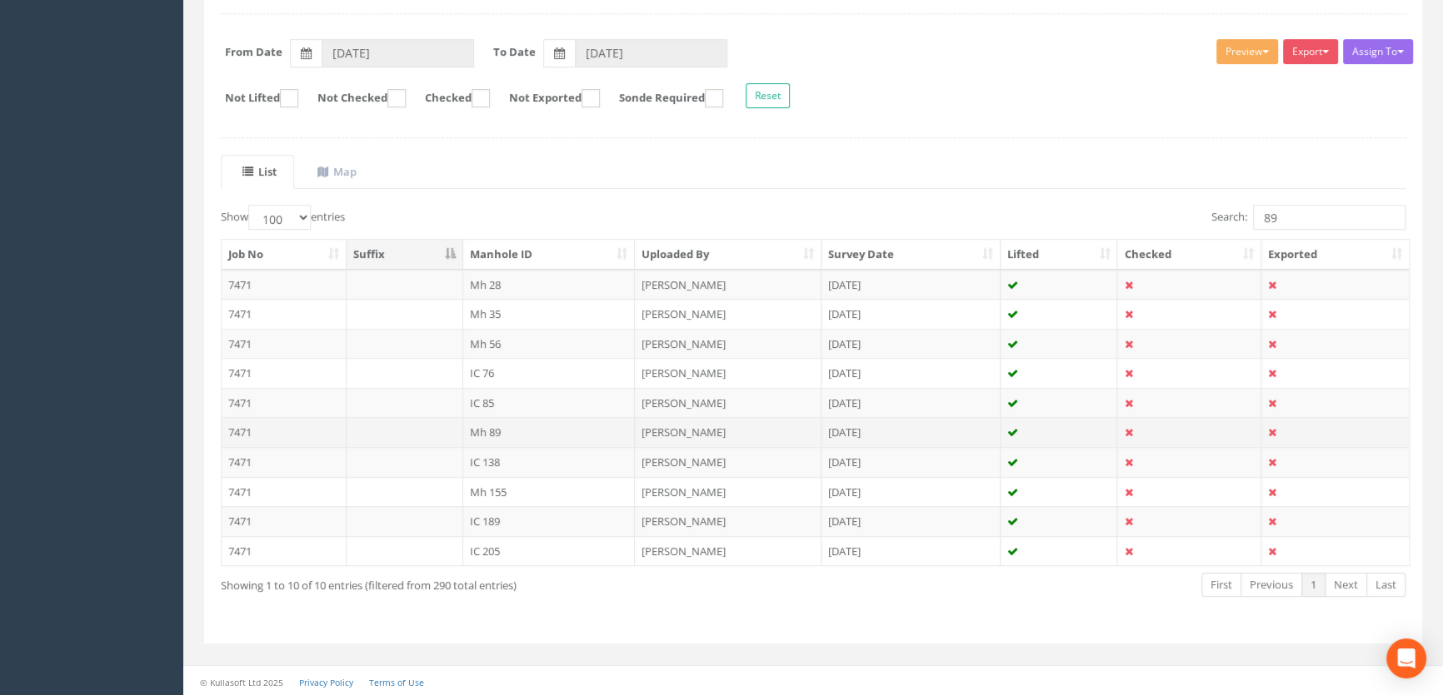
click at [493, 433] on td "Mh 89" at bounding box center [549, 432] width 172 height 30
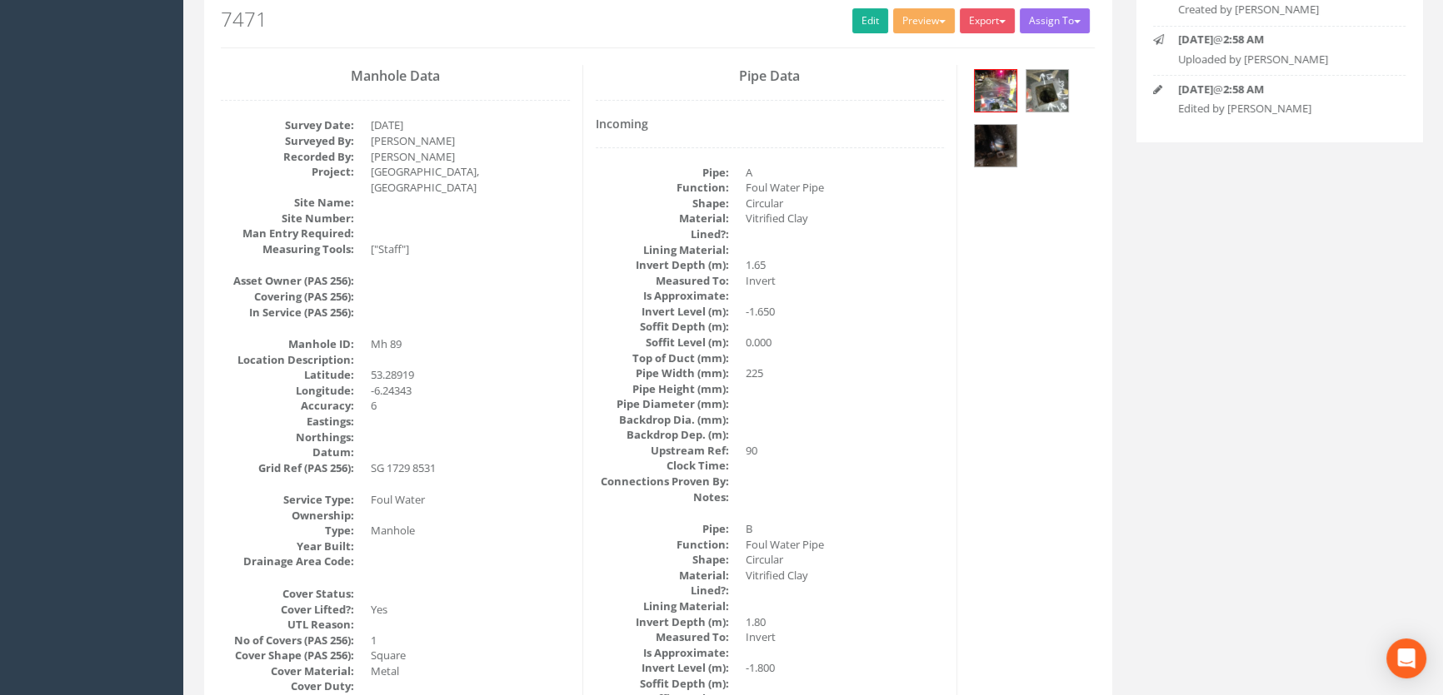
scroll to position [0, 0]
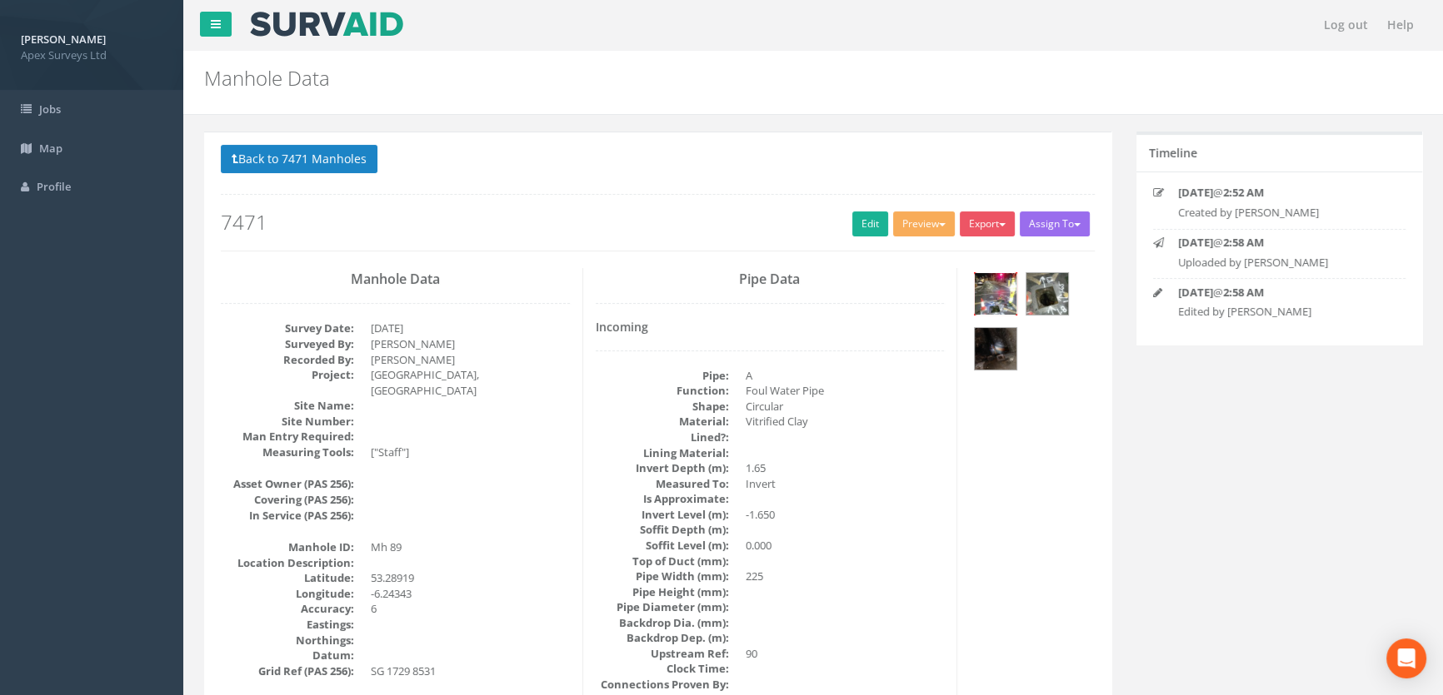
click at [1004, 289] on img at bounding box center [995, 294] width 42 height 42
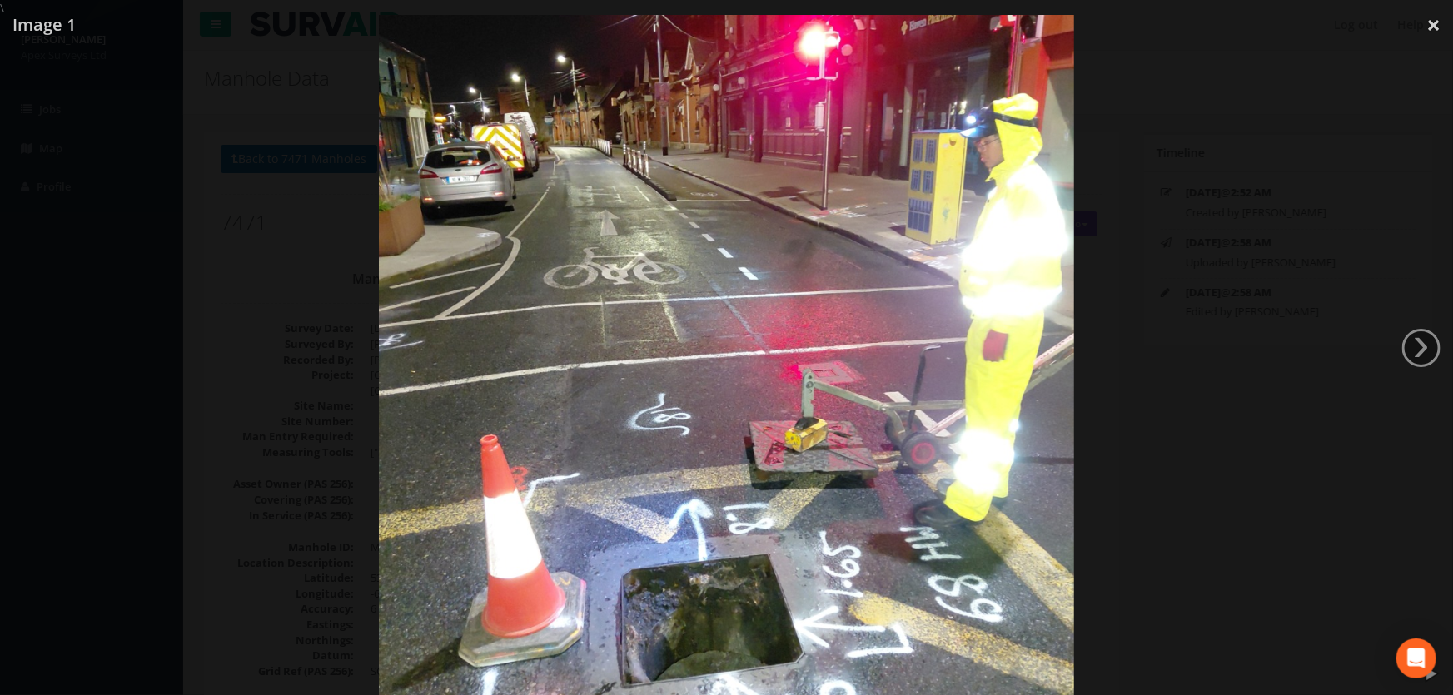
click at [183, 368] on div at bounding box center [726, 363] width 1453 height 695
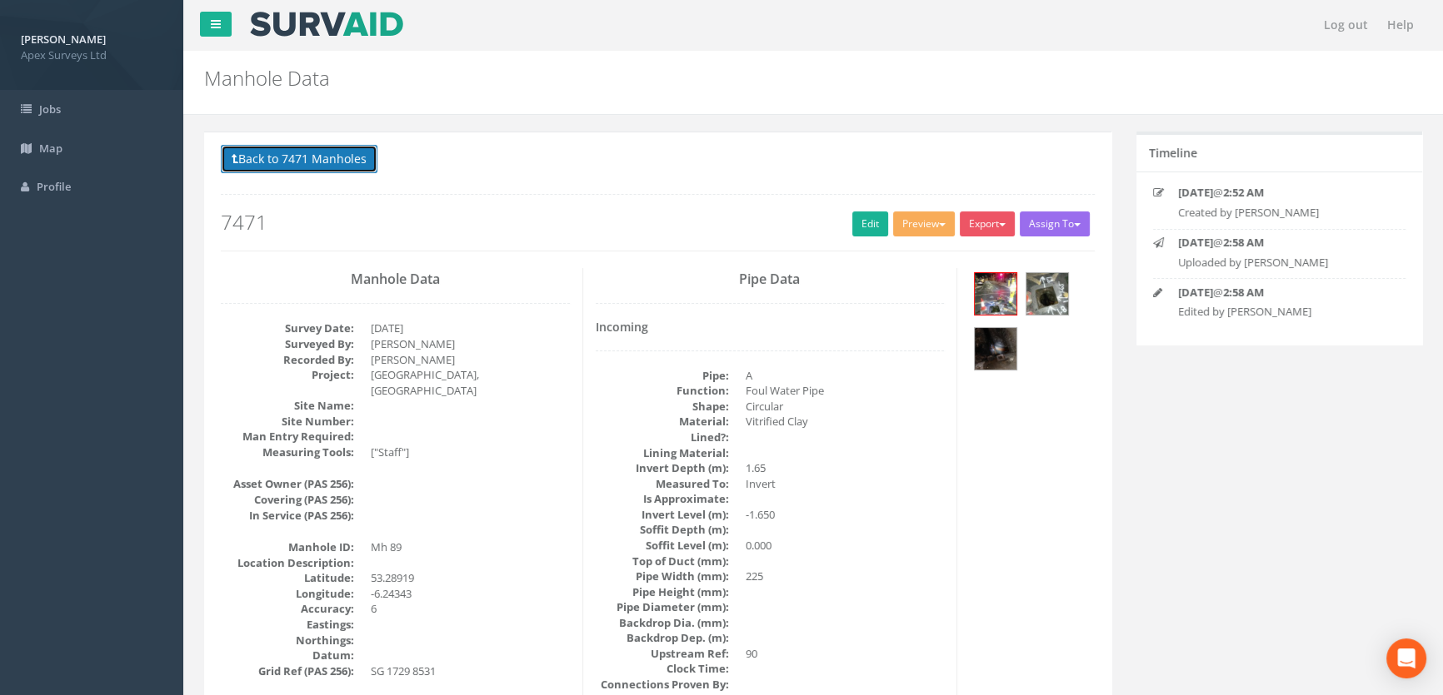
click at [329, 156] on button "Back to 7471 Manholes" at bounding box center [299, 159] width 157 height 28
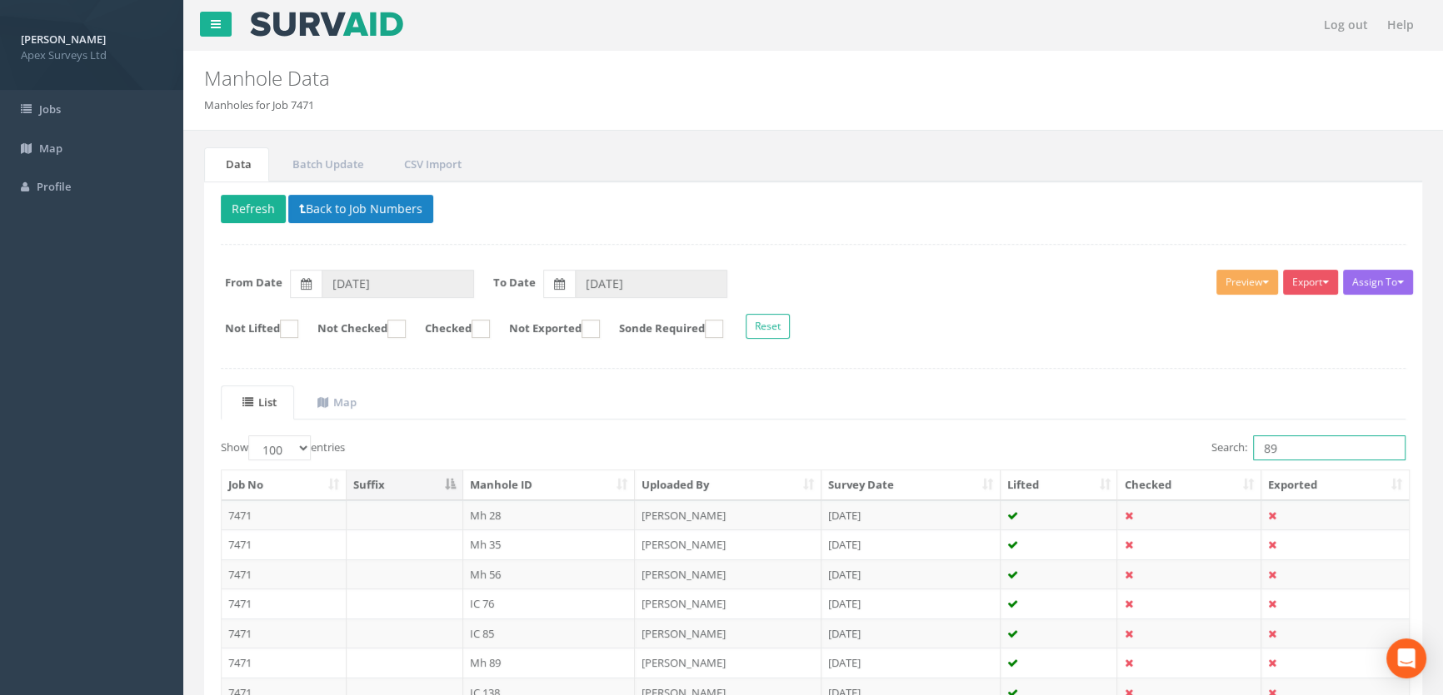
drag, startPoint x: 1280, startPoint y: 441, endPoint x: 1169, endPoint y: 443, distance: 110.8
click at [1169, 443] on div "Search: 89" at bounding box center [1115, 450] width 580 height 29
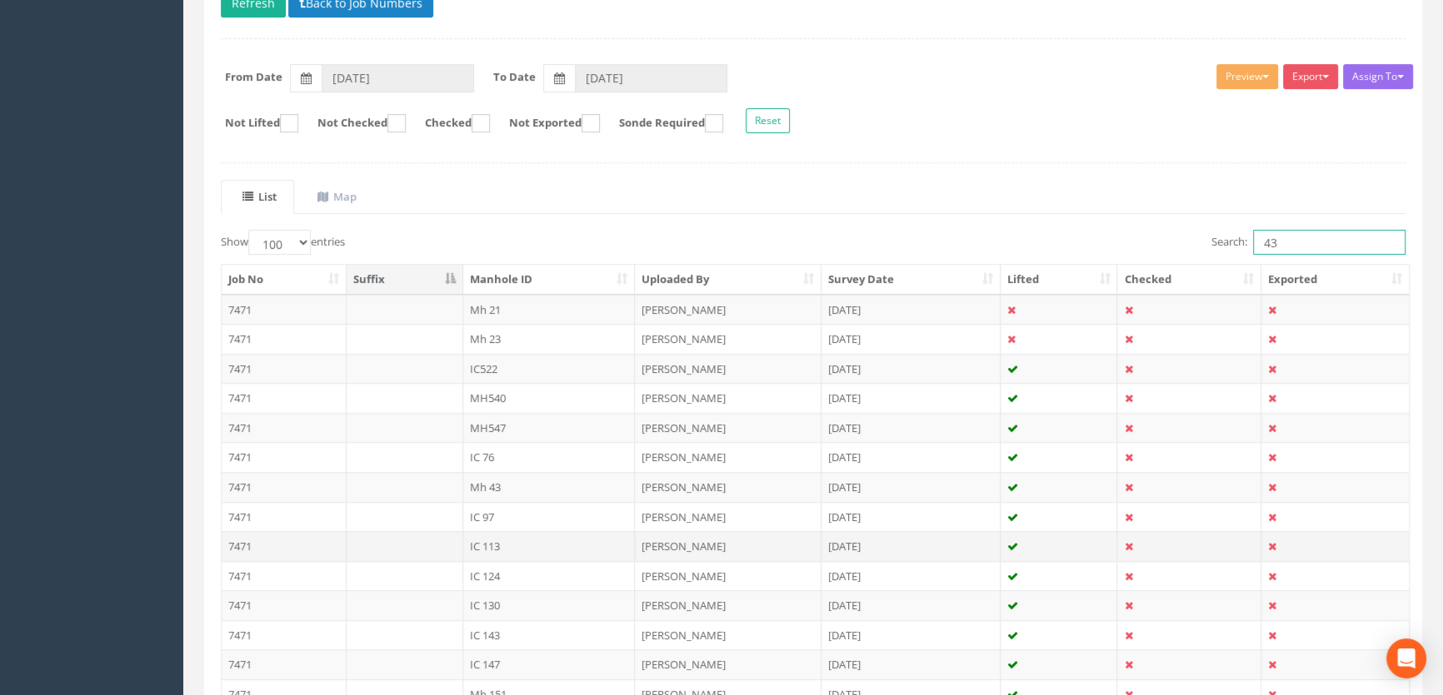
scroll to position [227, 0]
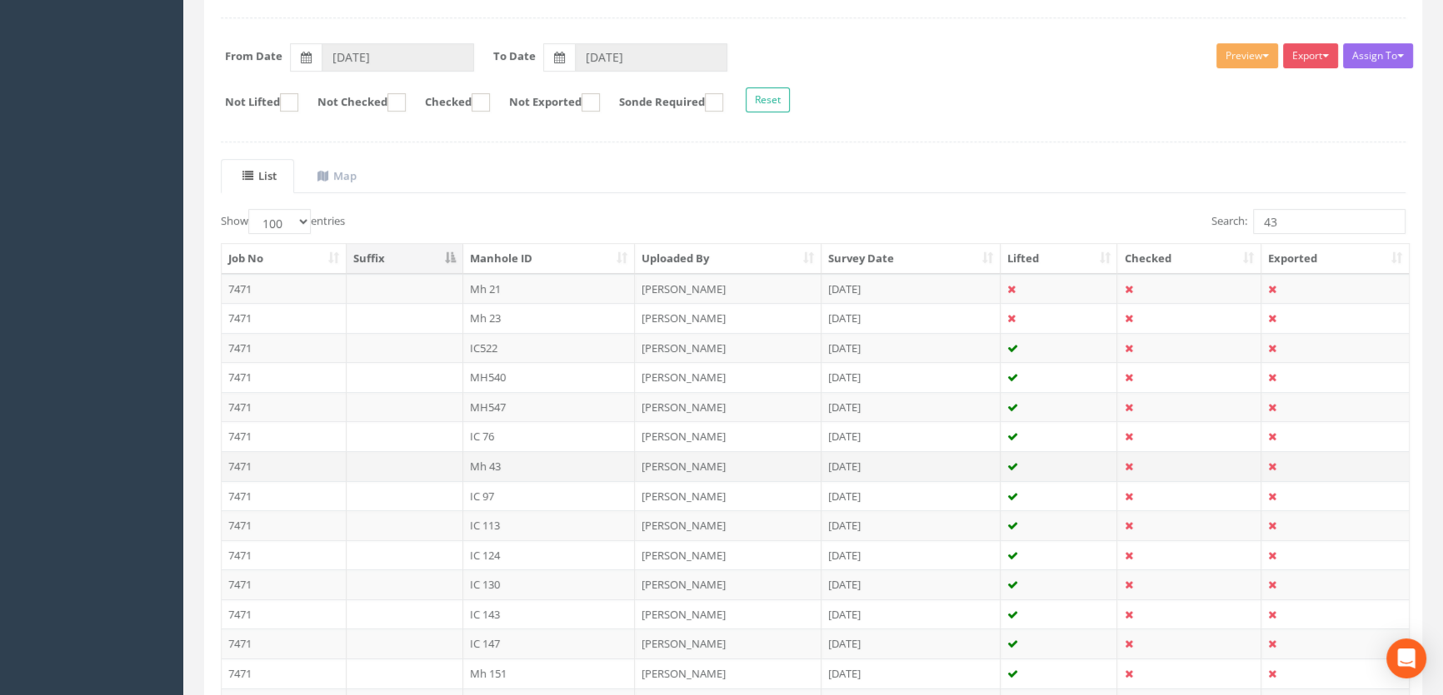
click at [490, 462] on td "Mh 43" at bounding box center [549, 466] width 172 height 30
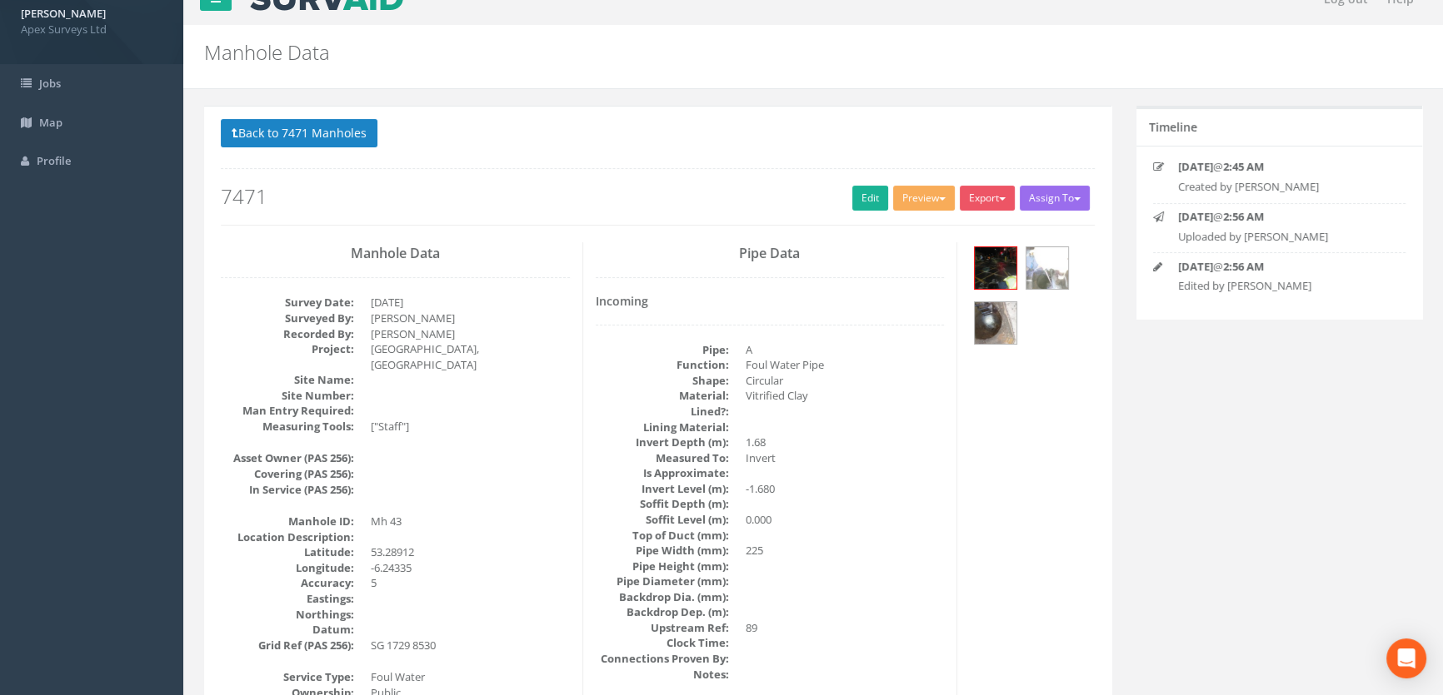
scroll to position [0, 0]
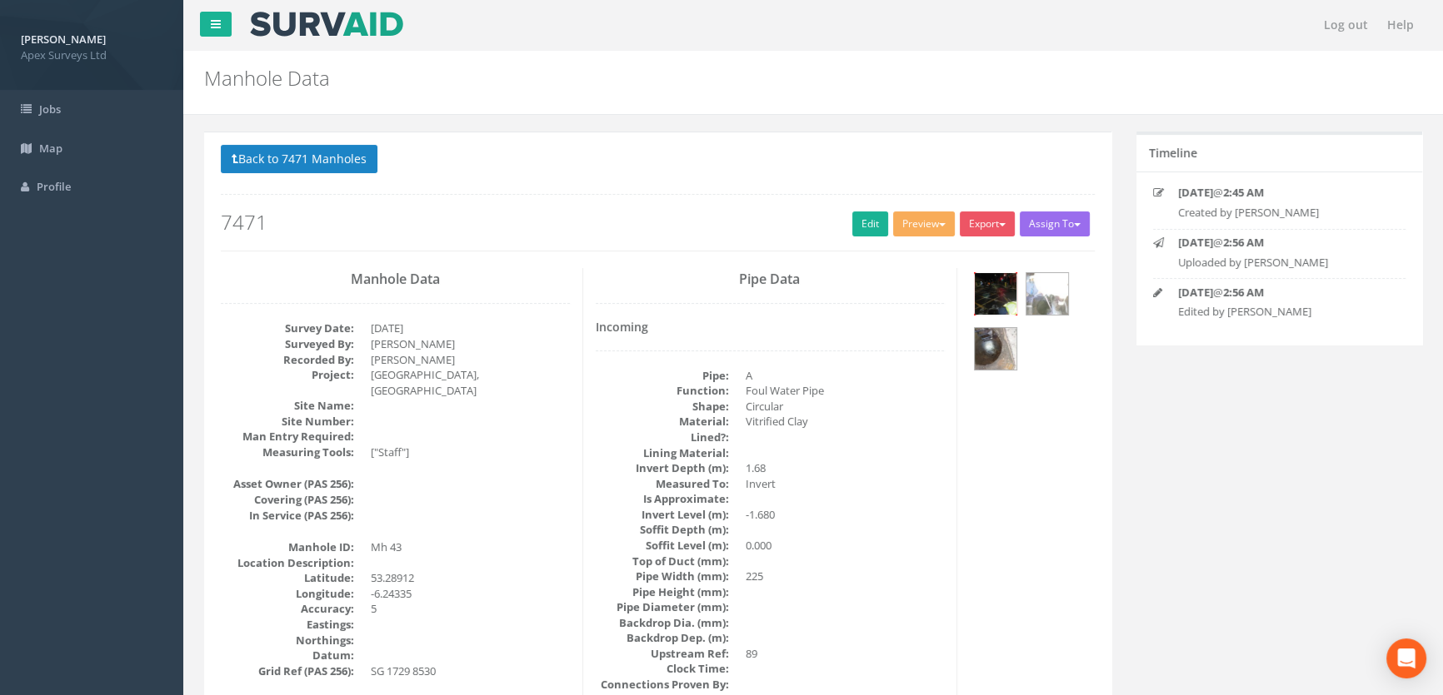
click at [998, 290] on img at bounding box center [995, 294] width 42 height 42
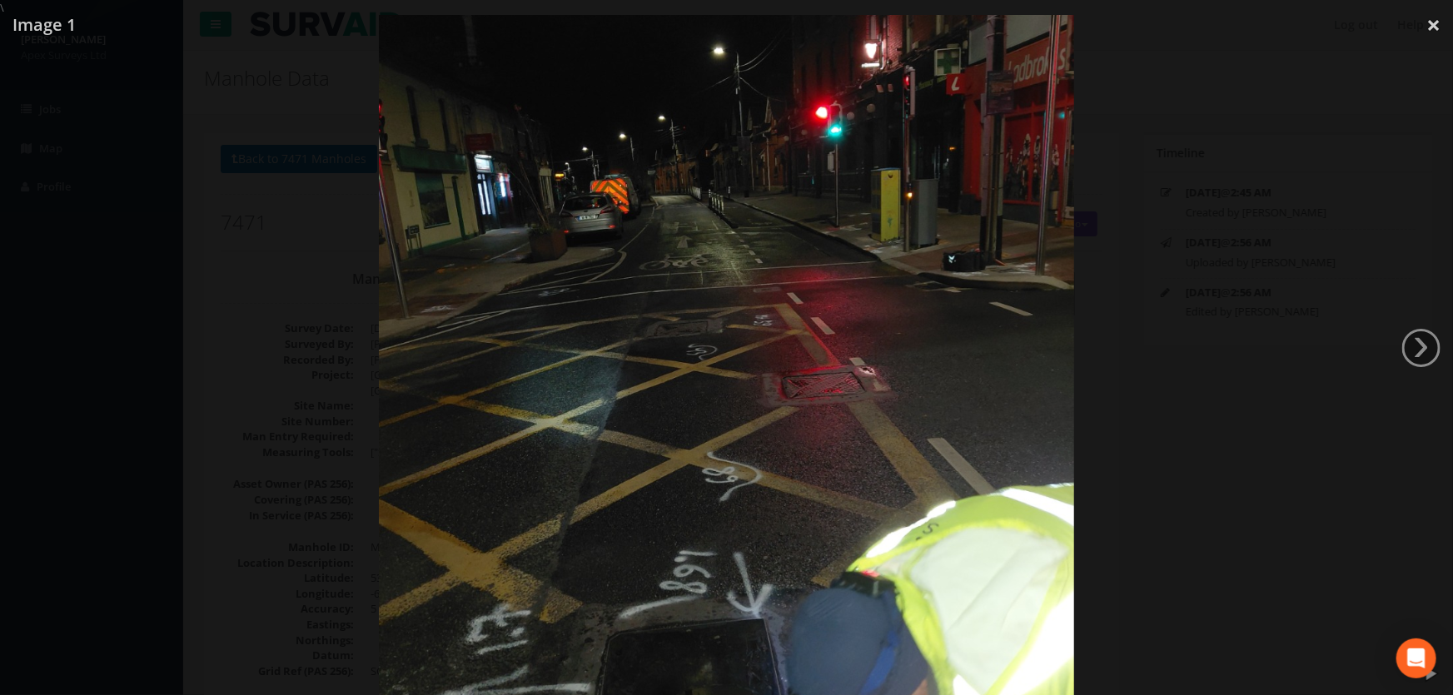
click at [216, 316] on div at bounding box center [726, 363] width 1453 height 695
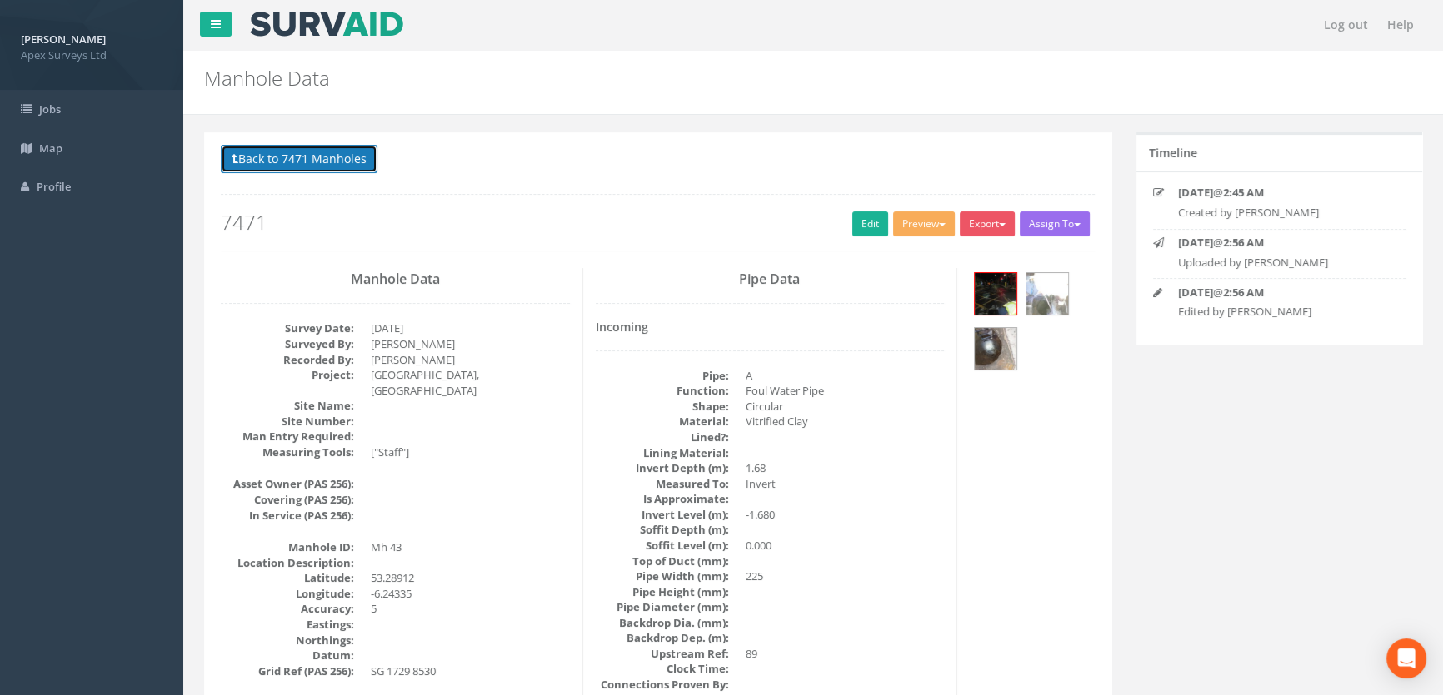
click at [267, 165] on button "Back to 7471 Manholes" at bounding box center [299, 159] width 157 height 28
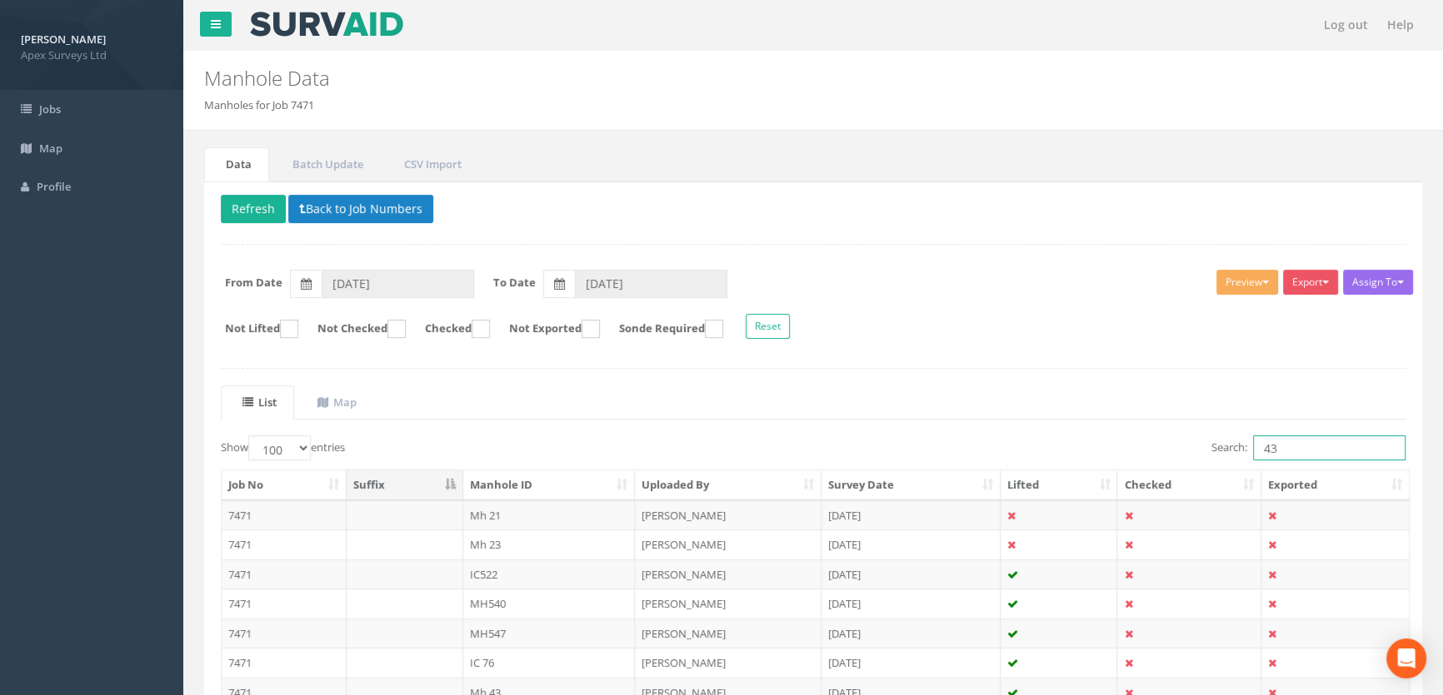
drag, startPoint x: 1299, startPoint y: 449, endPoint x: 1078, endPoint y: 391, distance: 229.1
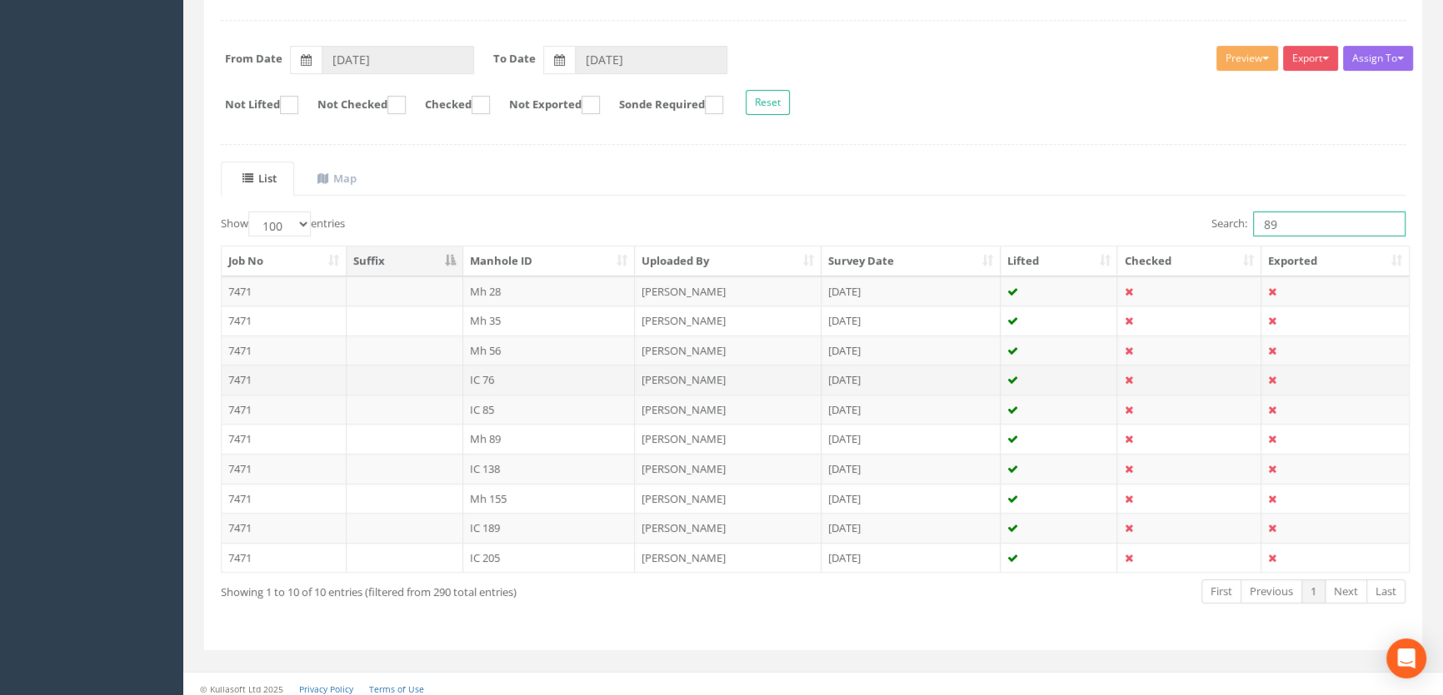
scroll to position [231, 0]
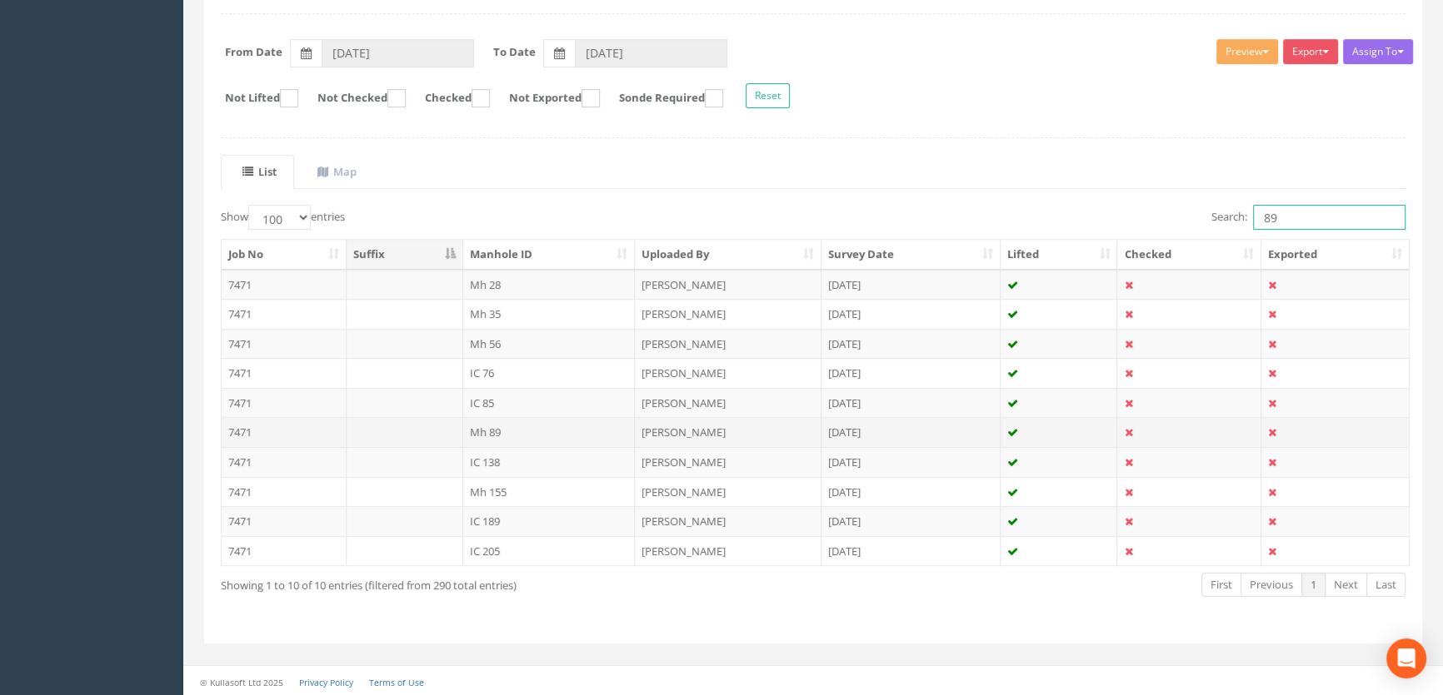
type input "89"
click at [499, 432] on td "Mh 89" at bounding box center [549, 432] width 172 height 30
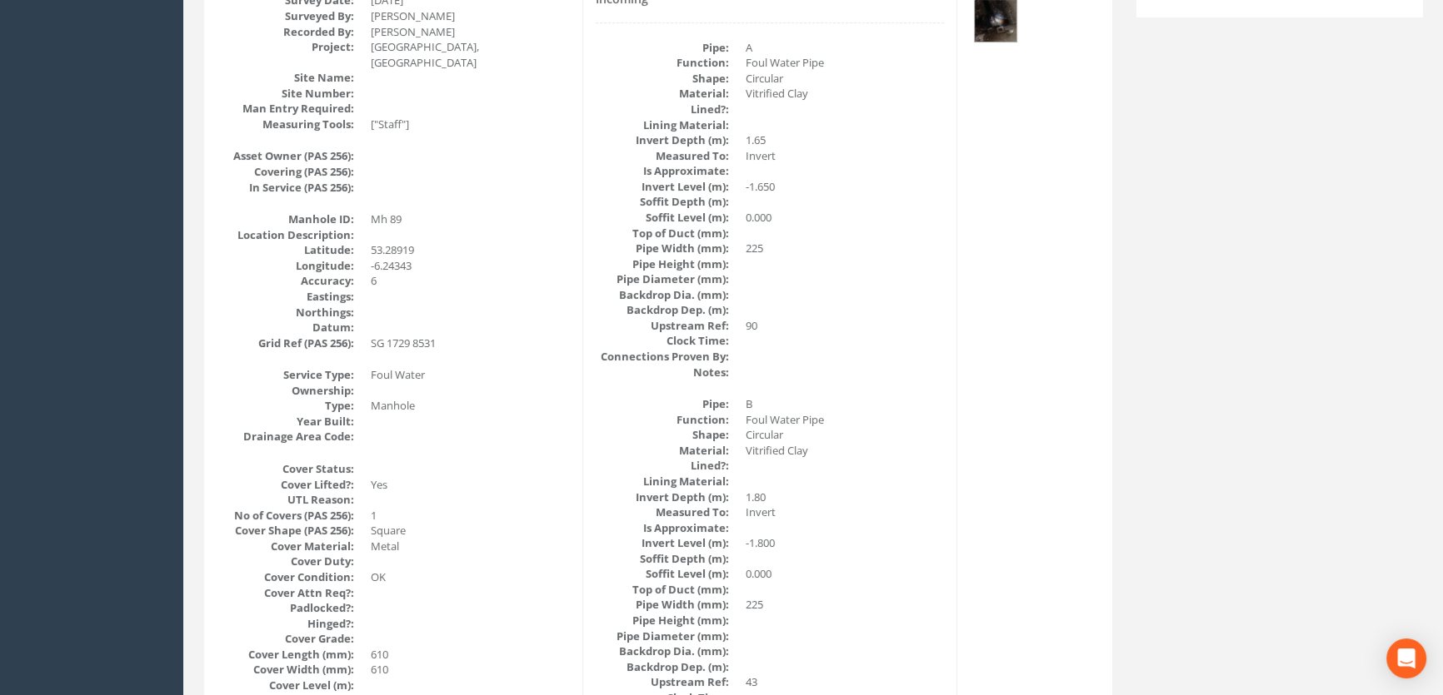
scroll to position [0, 0]
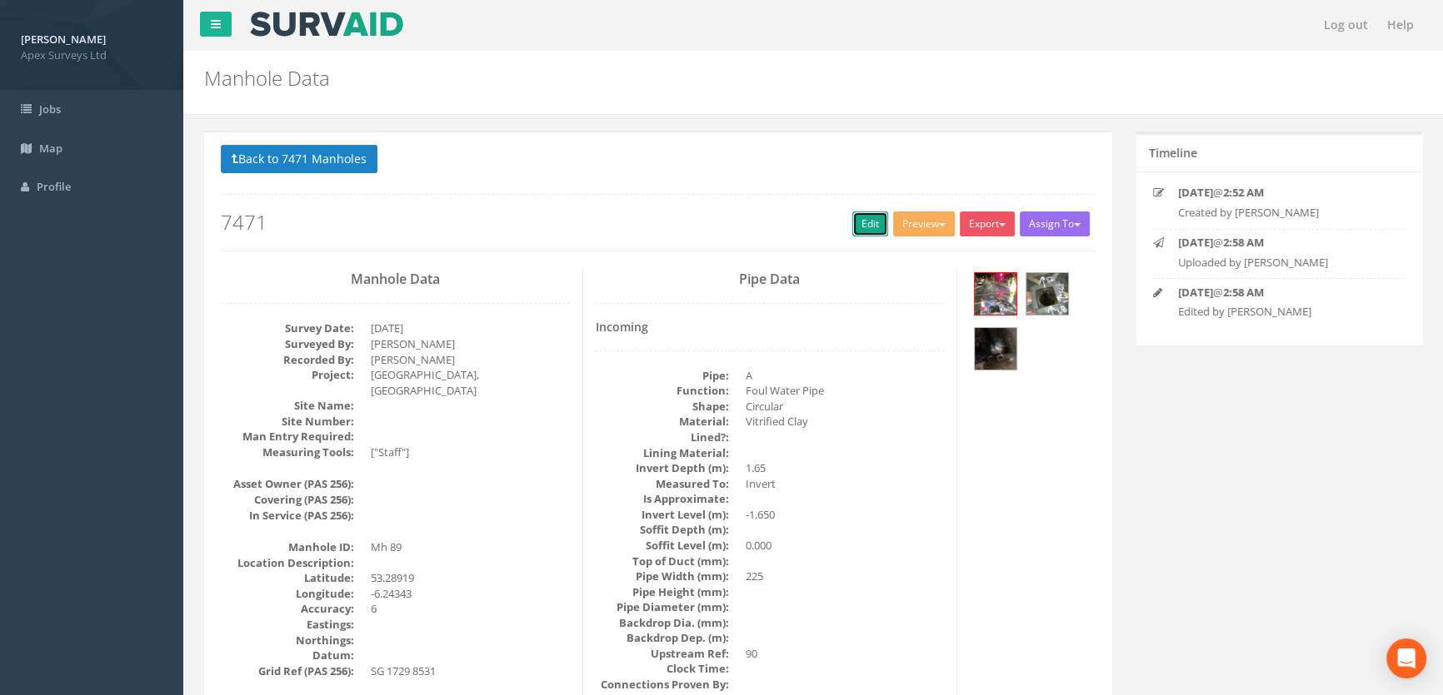
click at [866, 221] on link "Edit" at bounding box center [870, 224] width 36 height 25
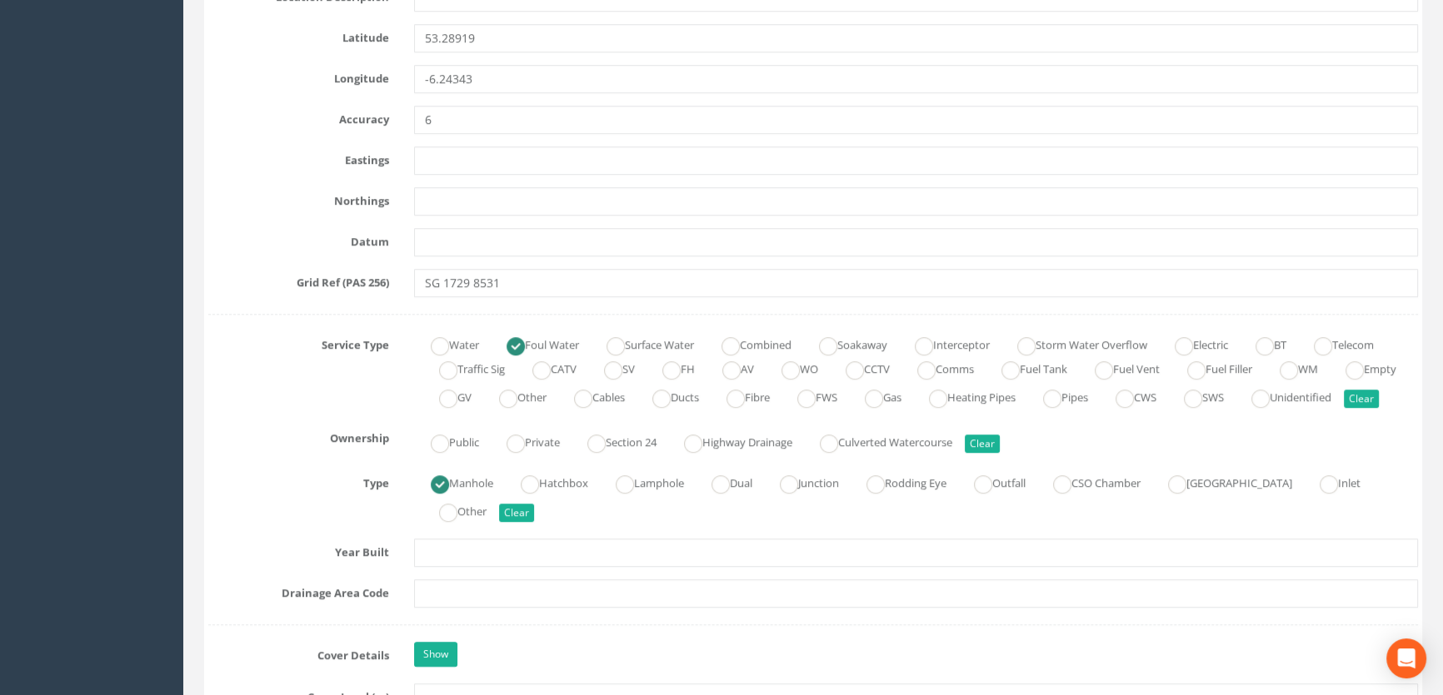
scroll to position [1059, 0]
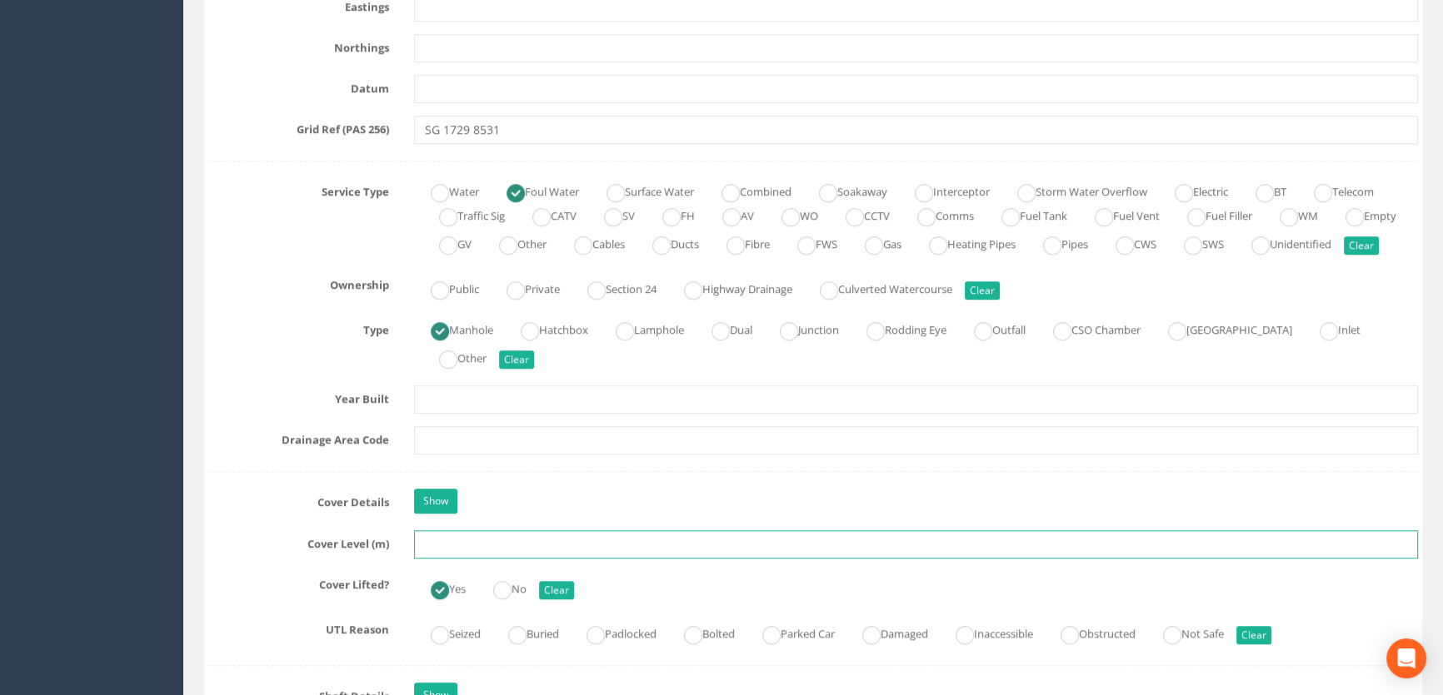
click at [454, 559] on input "text" at bounding box center [916, 545] width 1004 height 28
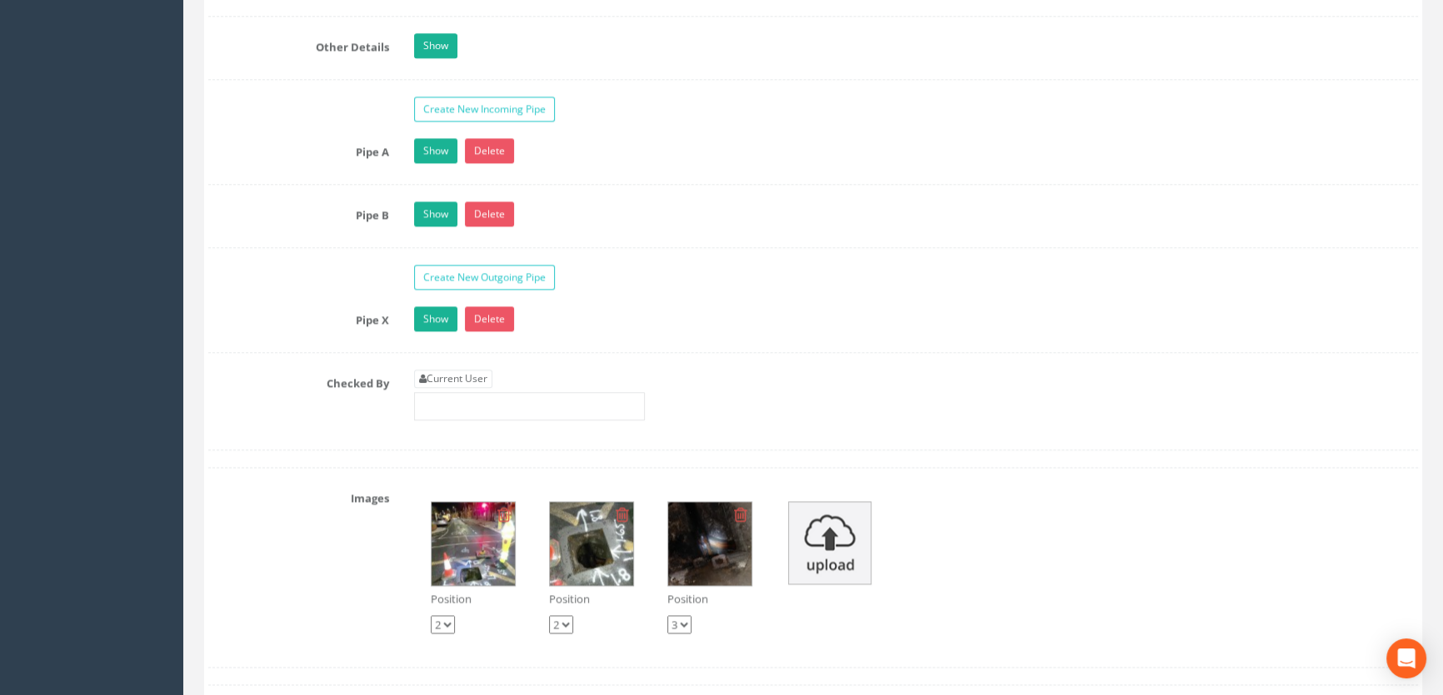
scroll to position [2649, 0]
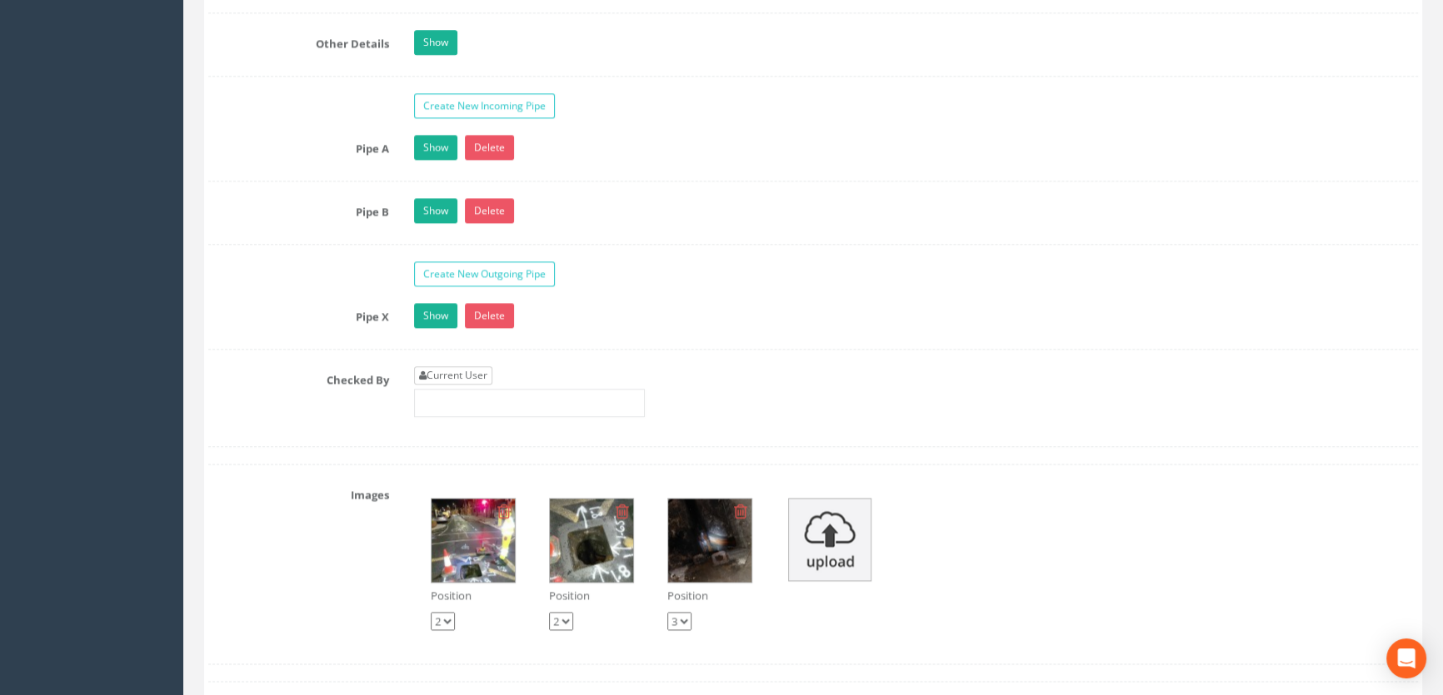
type input "54.12"
click at [441, 385] on link "Current User" at bounding box center [453, 375] width 78 height 18
type input "[PERSON_NAME]"
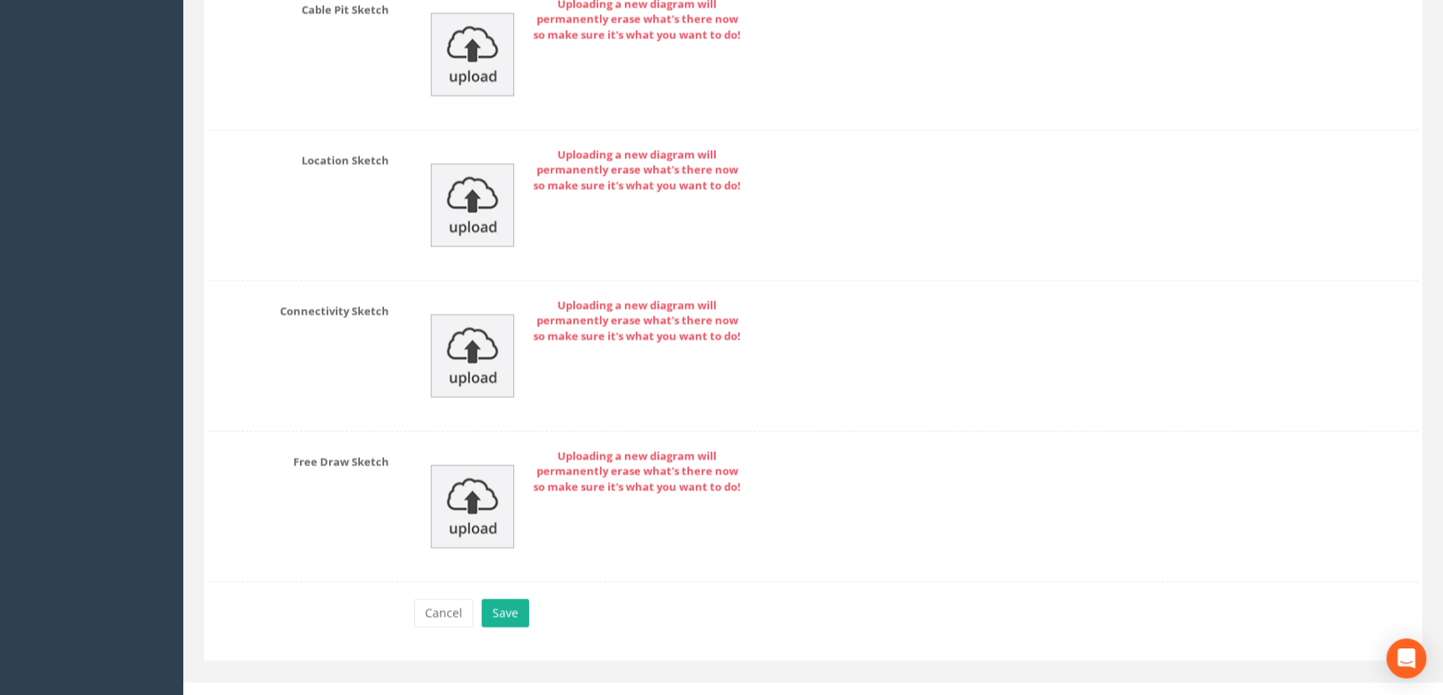
scroll to position [3750, 0]
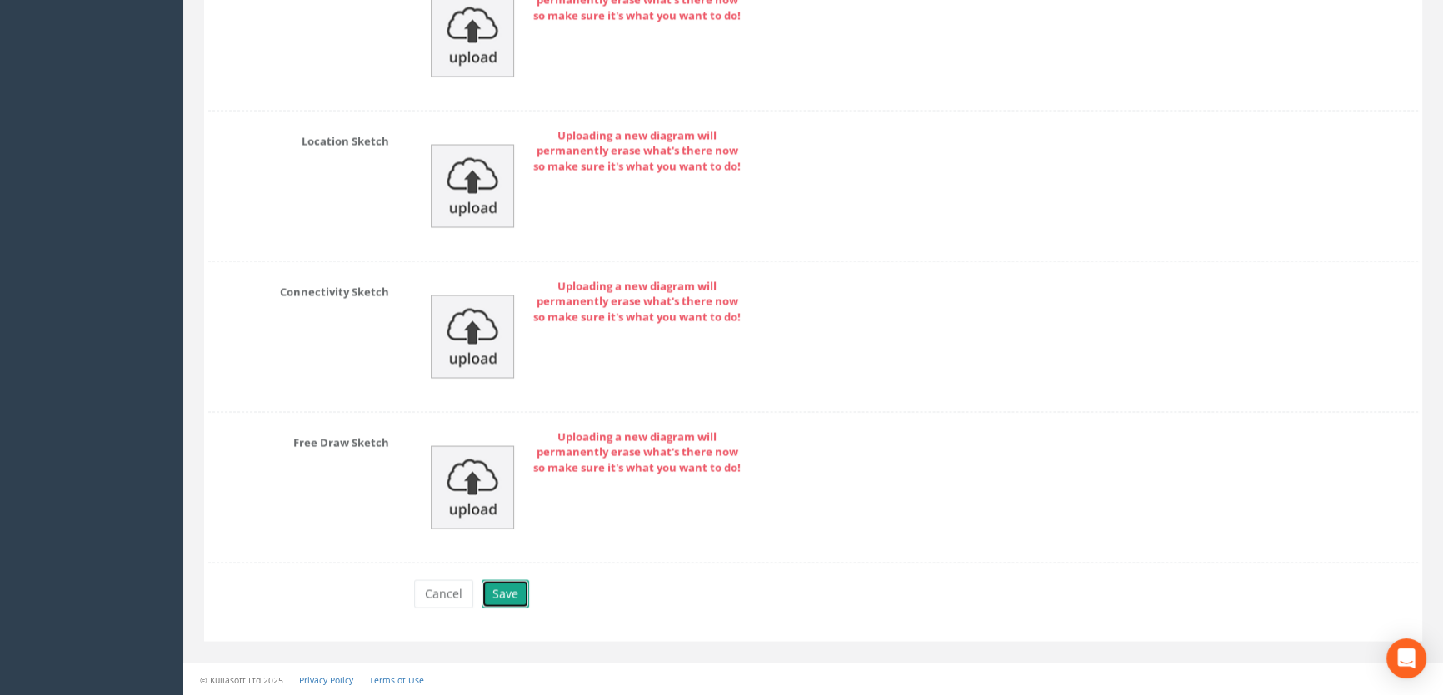
click at [505, 587] on button "Save" at bounding box center [504, 594] width 47 height 28
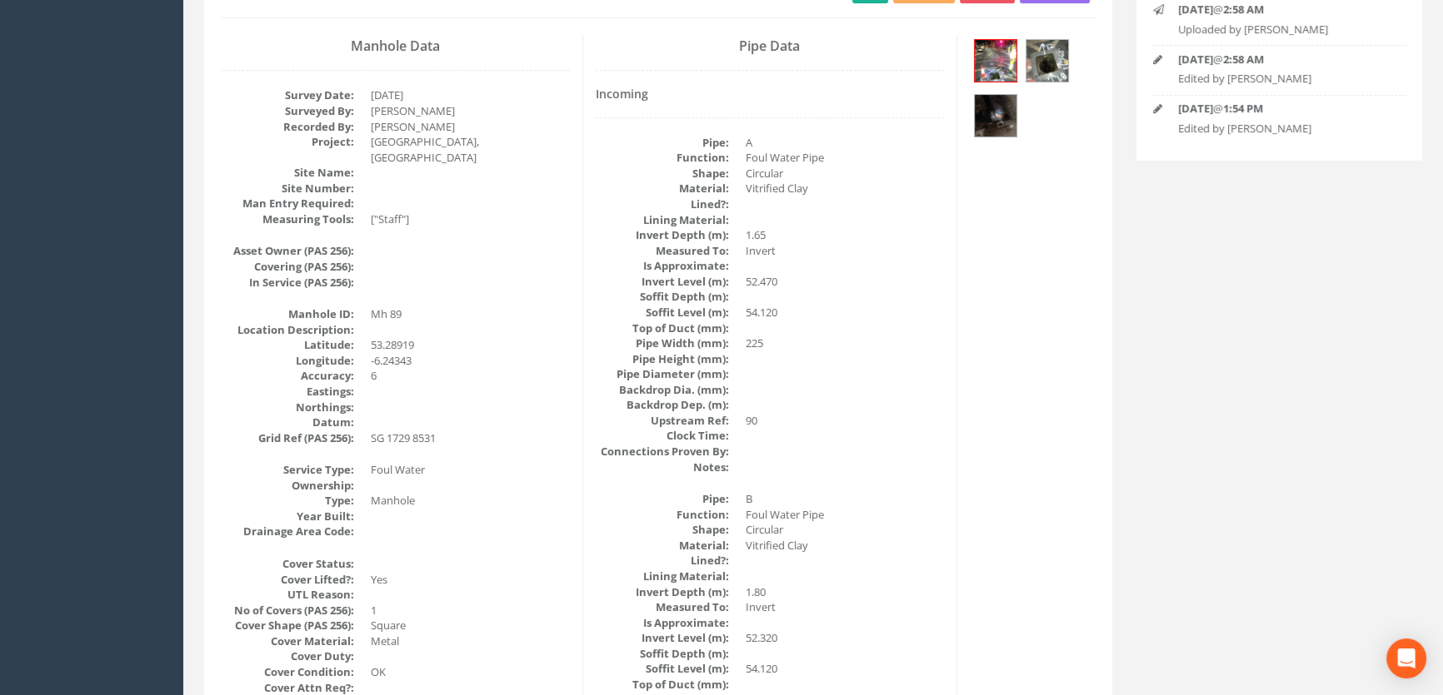
scroll to position [207, 0]
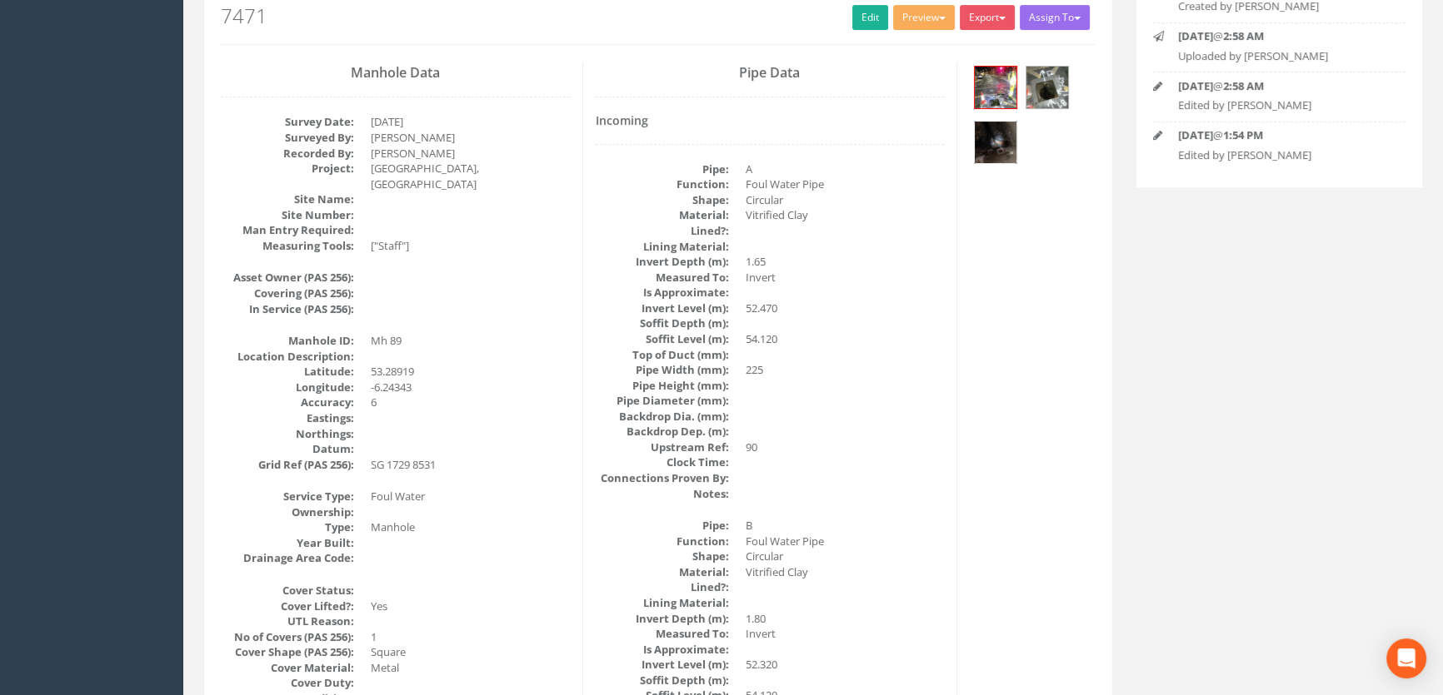
click at [989, 146] on img at bounding box center [995, 143] width 42 height 42
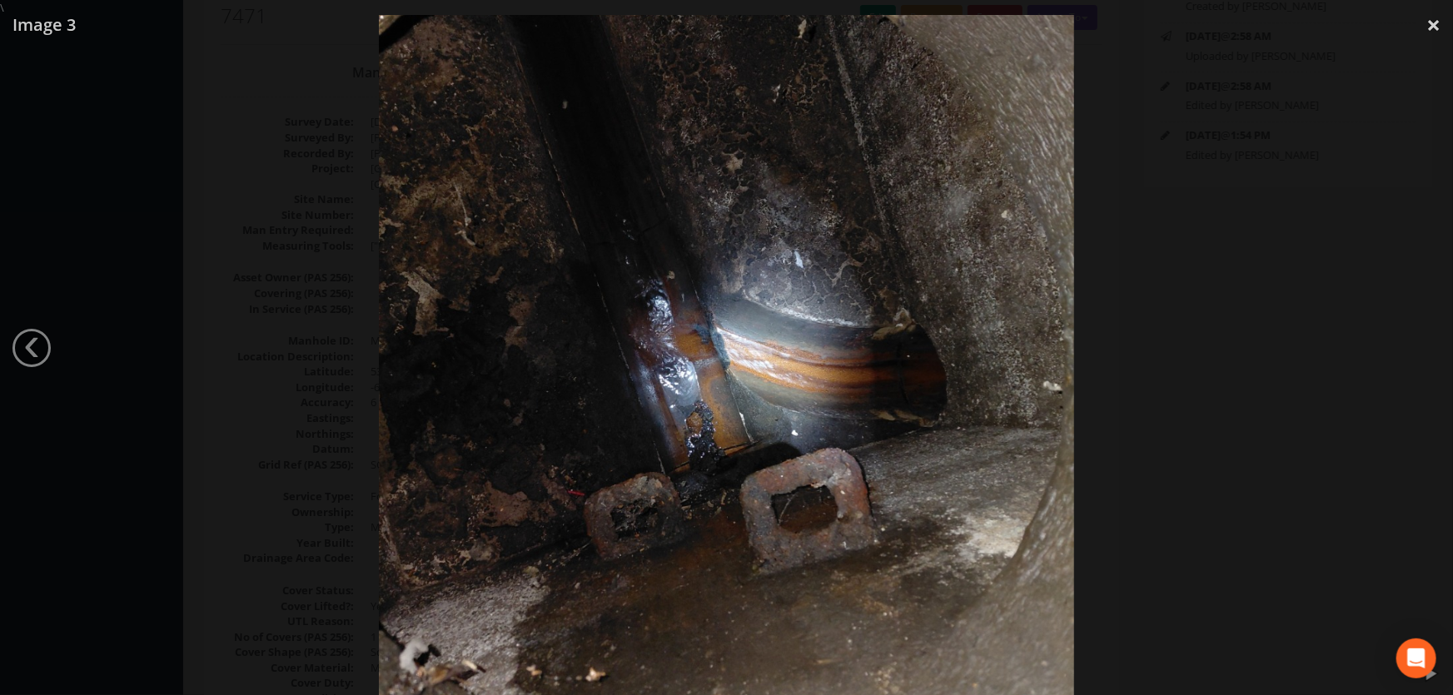
click at [242, 341] on div at bounding box center [726, 363] width 1453 height 695
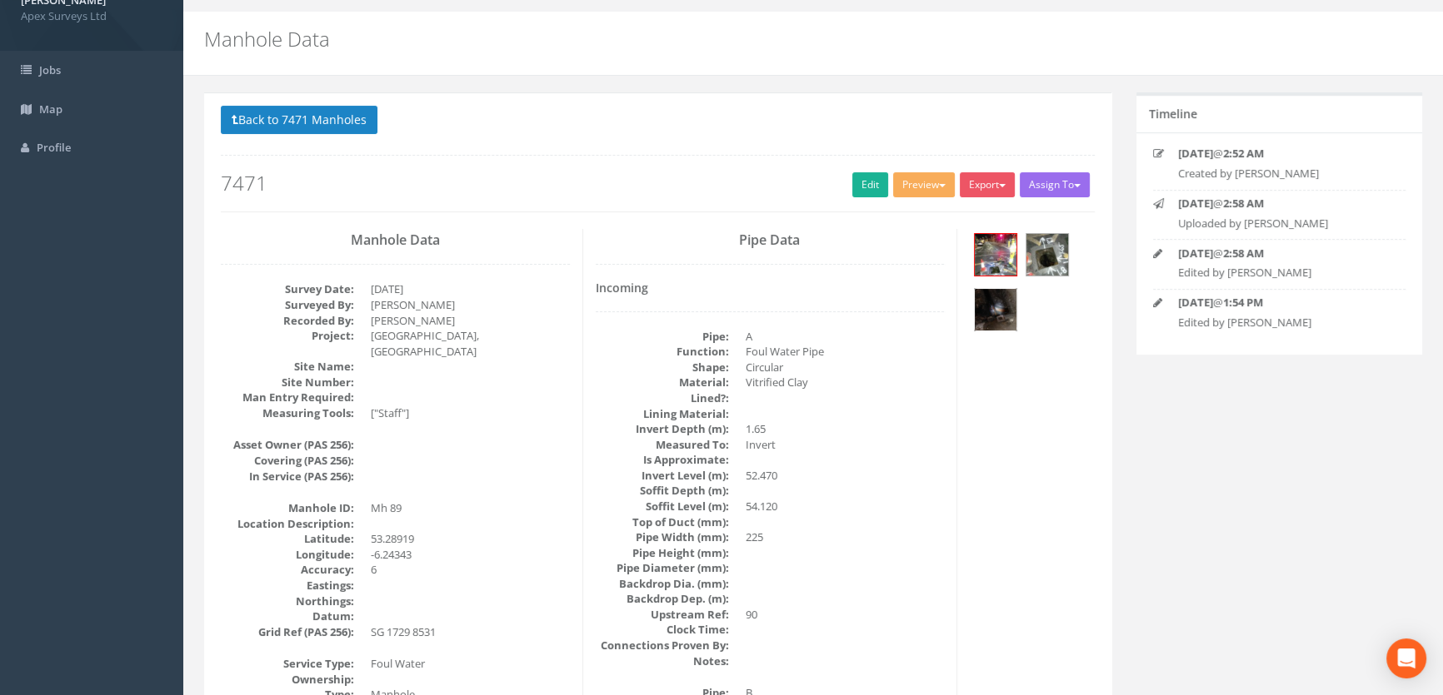
scroll to position [0, 0]
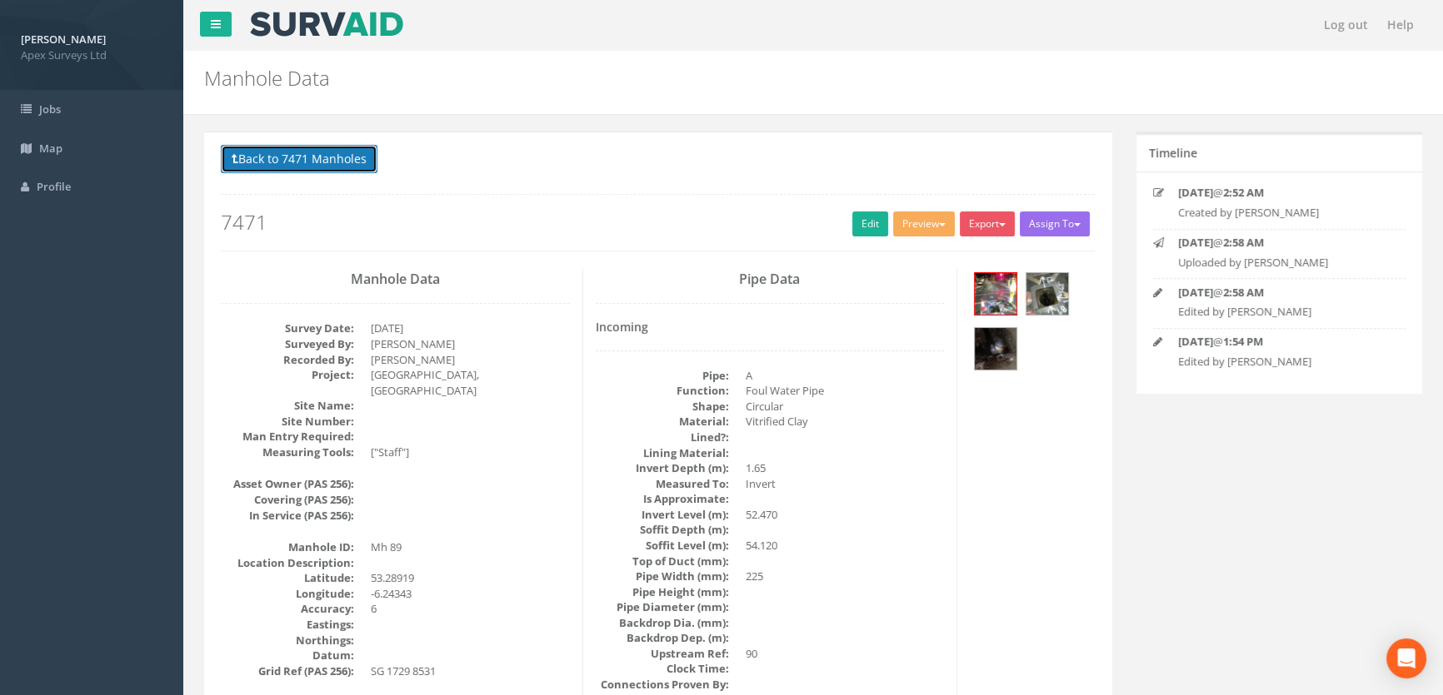
click at [262, 164] on button "Back to 7471 Manholes" at bounding box center [299, 159] width 157 height 28
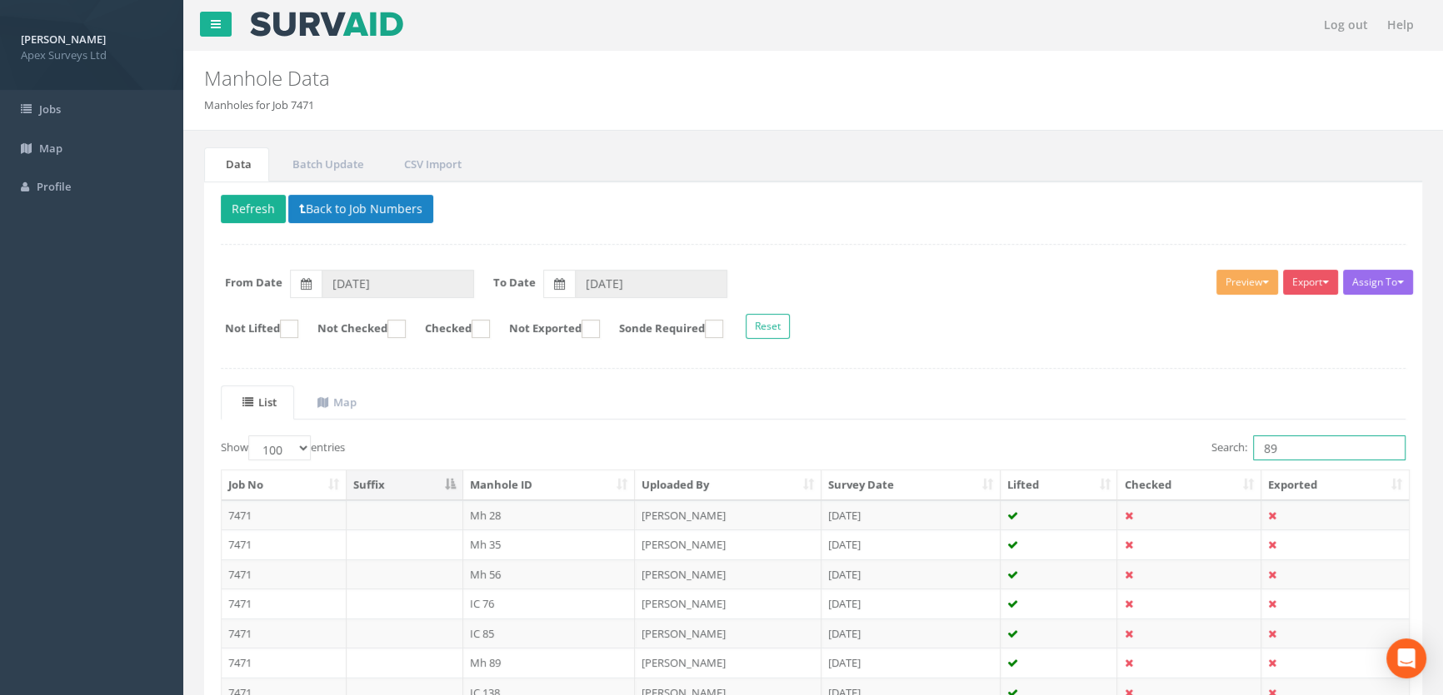
drag, startPoint x: 1290, startPoint y: 445, endPoint x: 1218, endPoint y: 446, distance: 72.5
click at [1218, 446] on label "Search: 89" at bounding box center [1308, 448] width 194 height 25
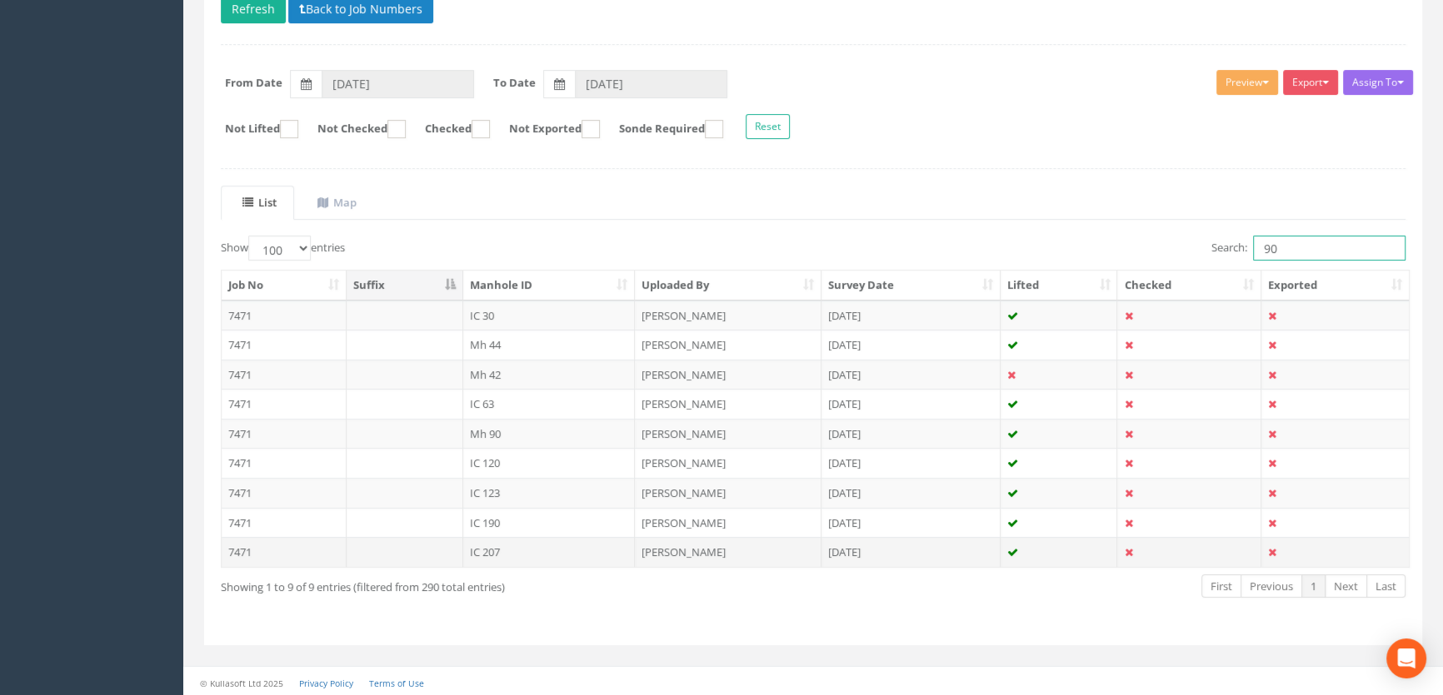
scroll to position [201, 0]
type input "90"
click at [519, 428] on td "Mh 90" at bounding box center [549, 433] width 172 height 30
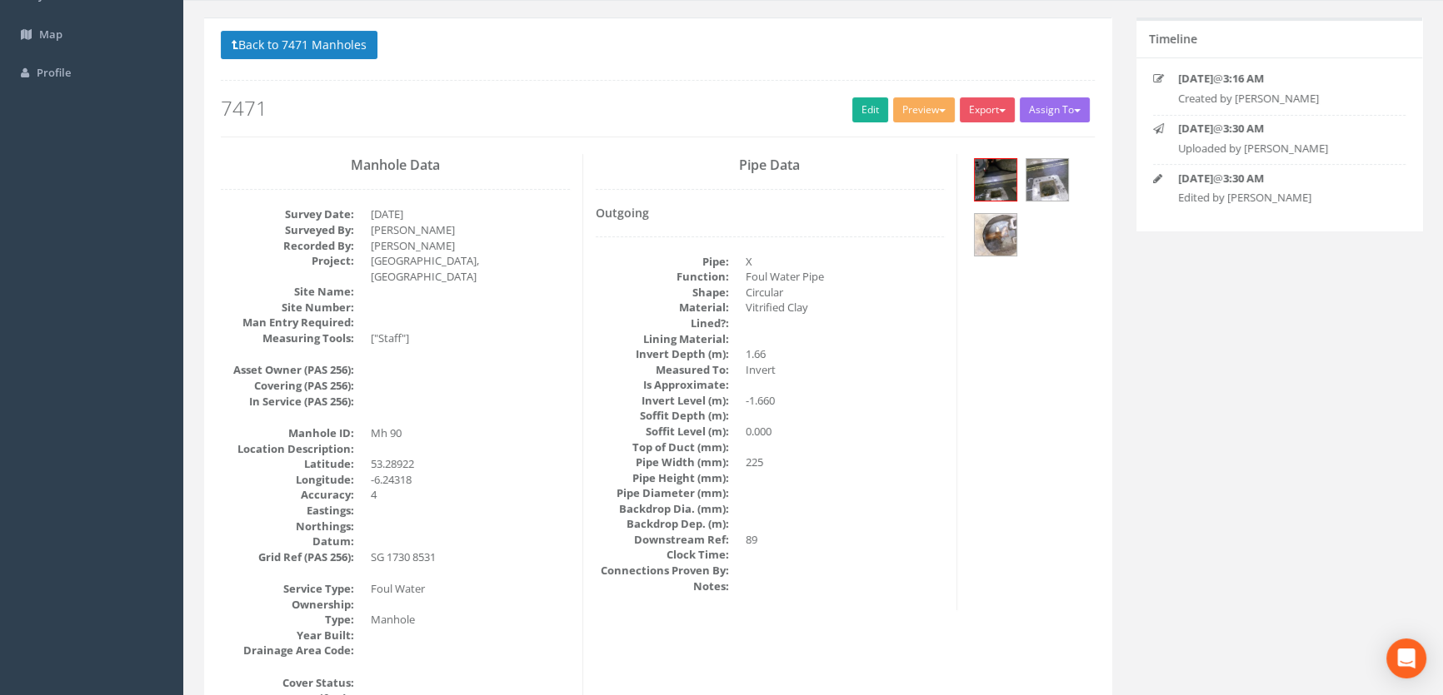
scroll to position [0, 0]
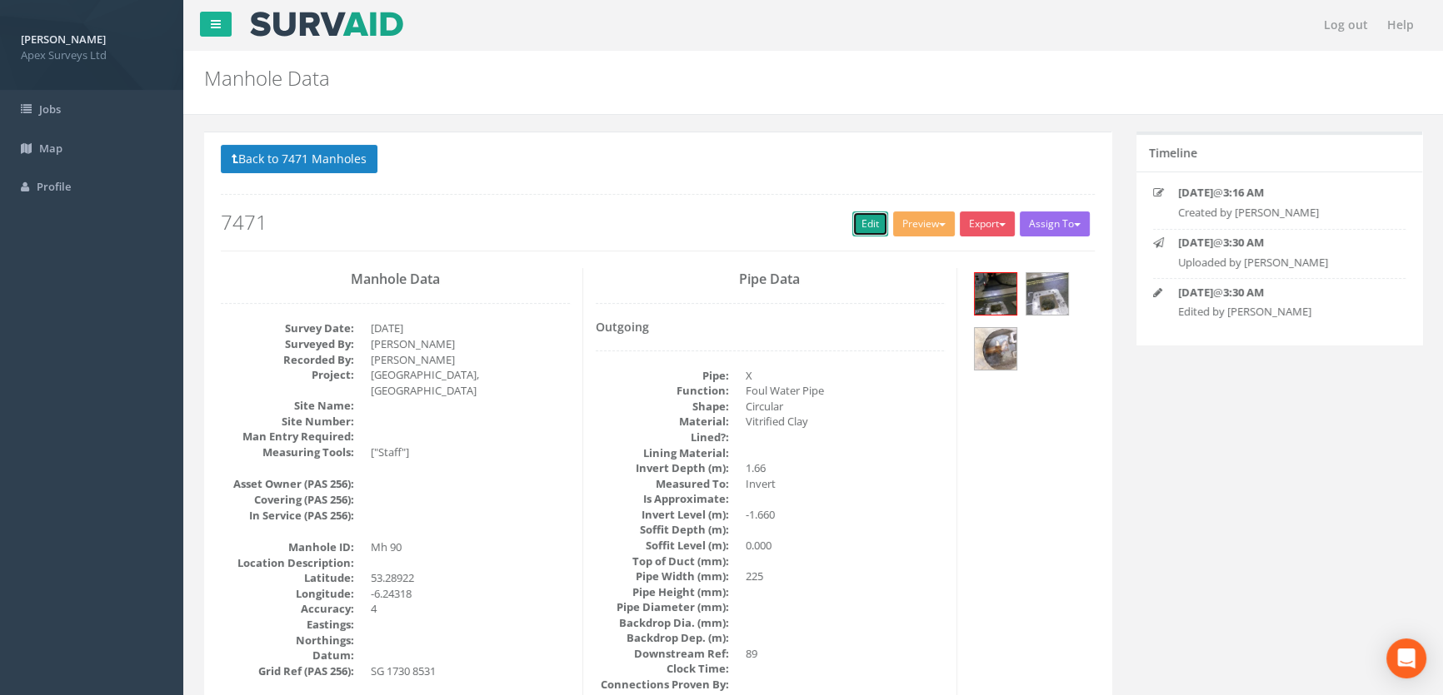
click at [852, 226] on link "Edit" at bounding box center [870, 224] width 36 height 25
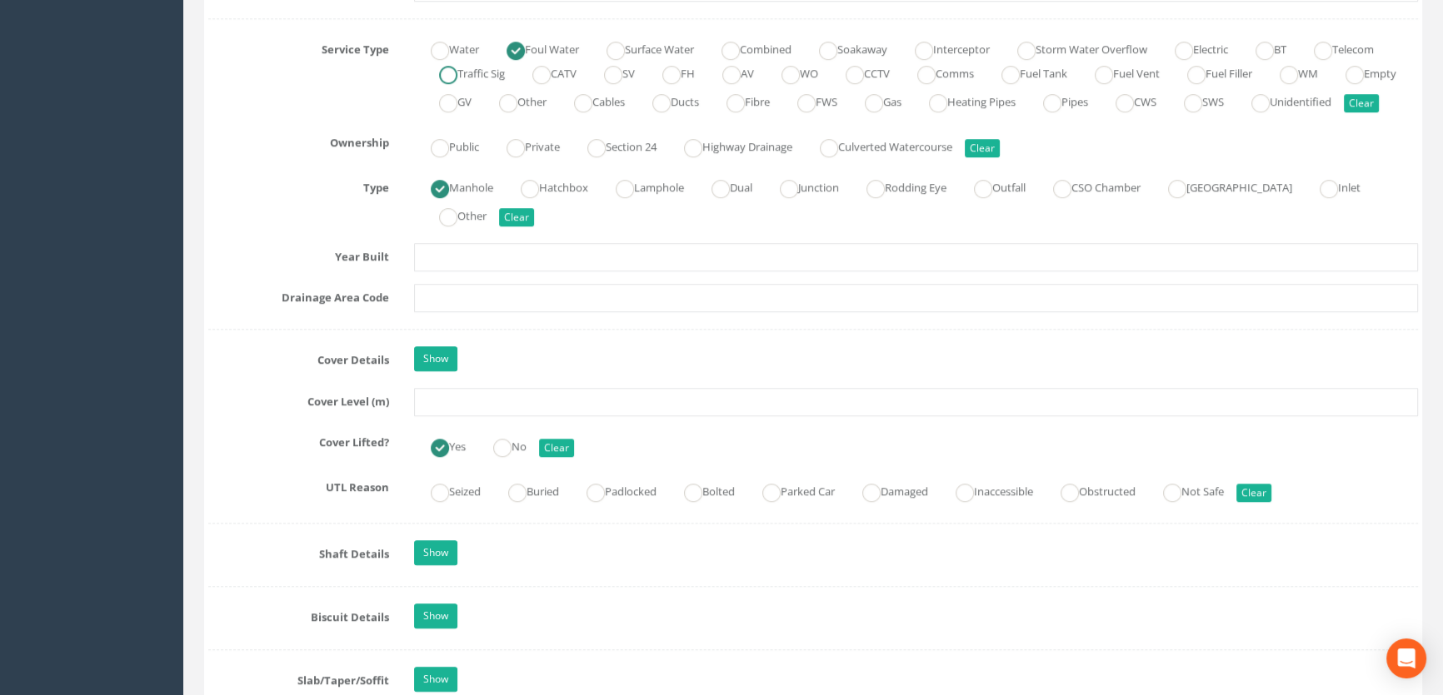
scroll to position [1211, 0]
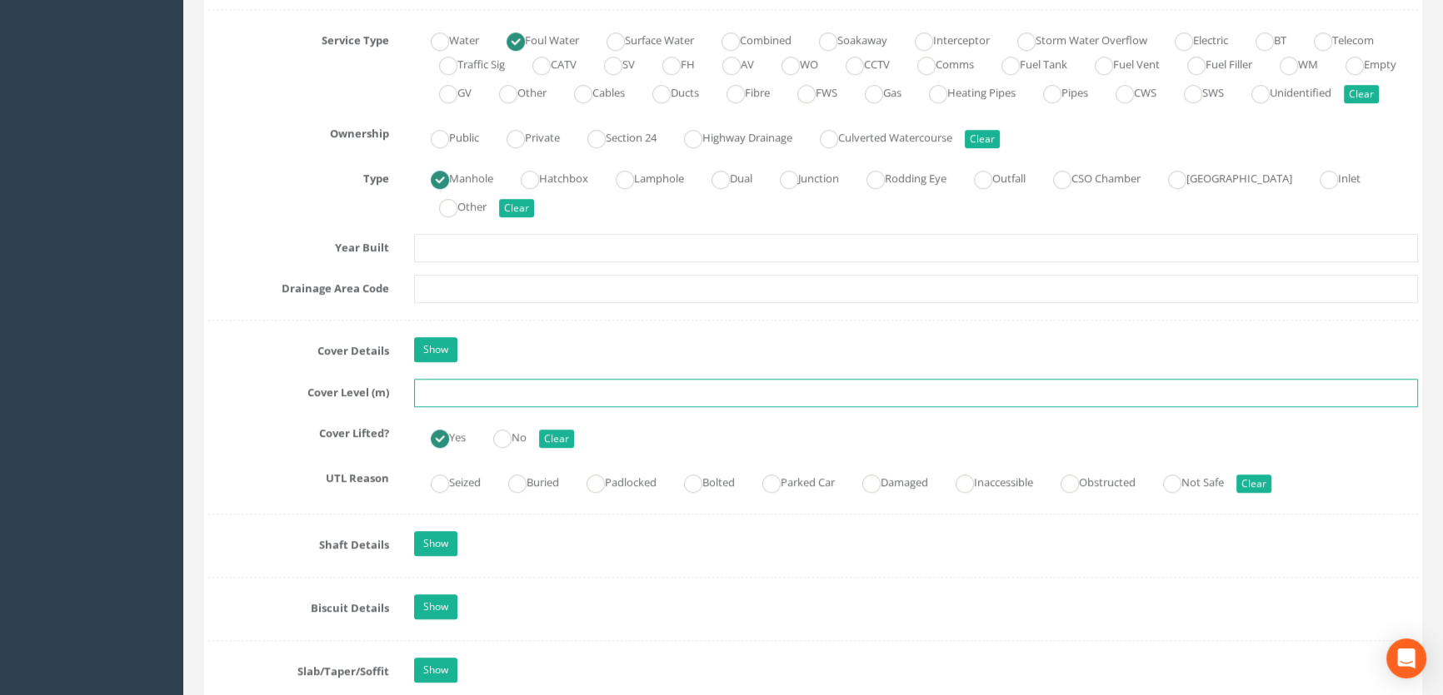
click at [453, 407] on input "text" at bounding box center [916, 393] width 1004 height 28
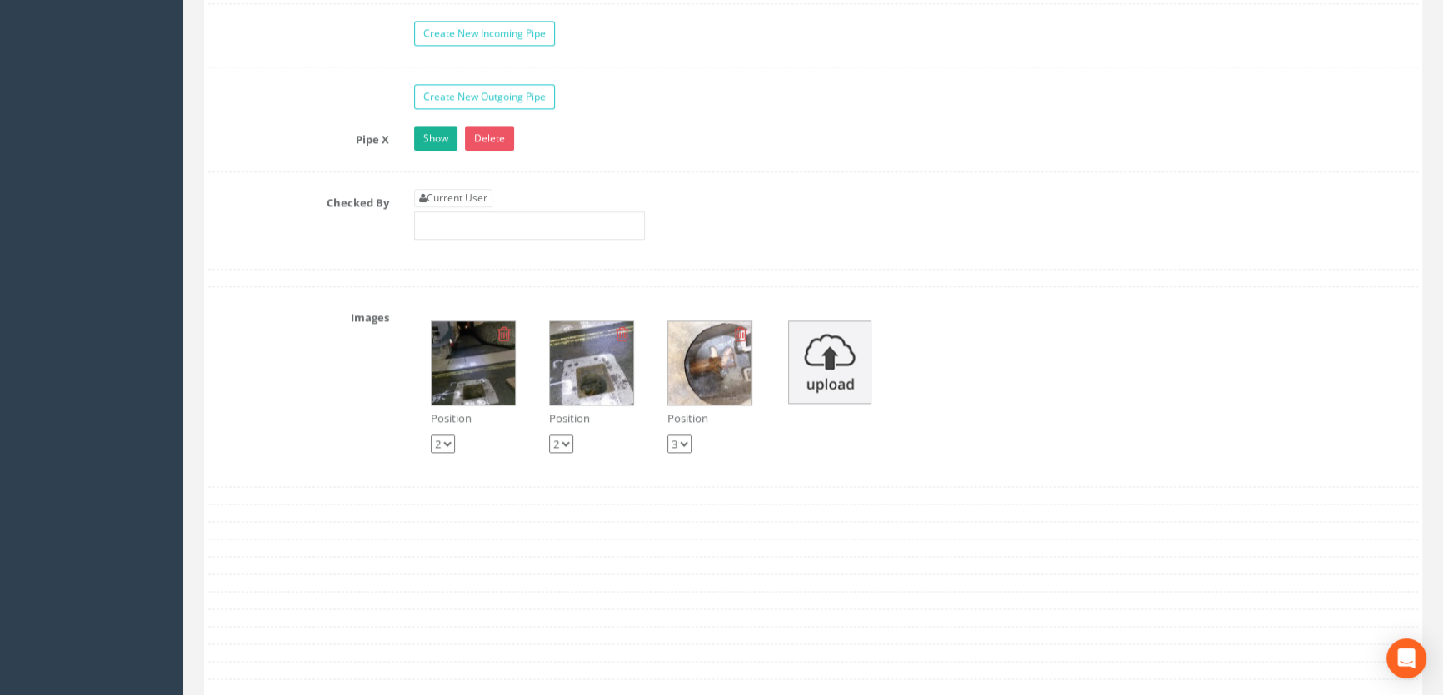
scroll to position [2725, 0]
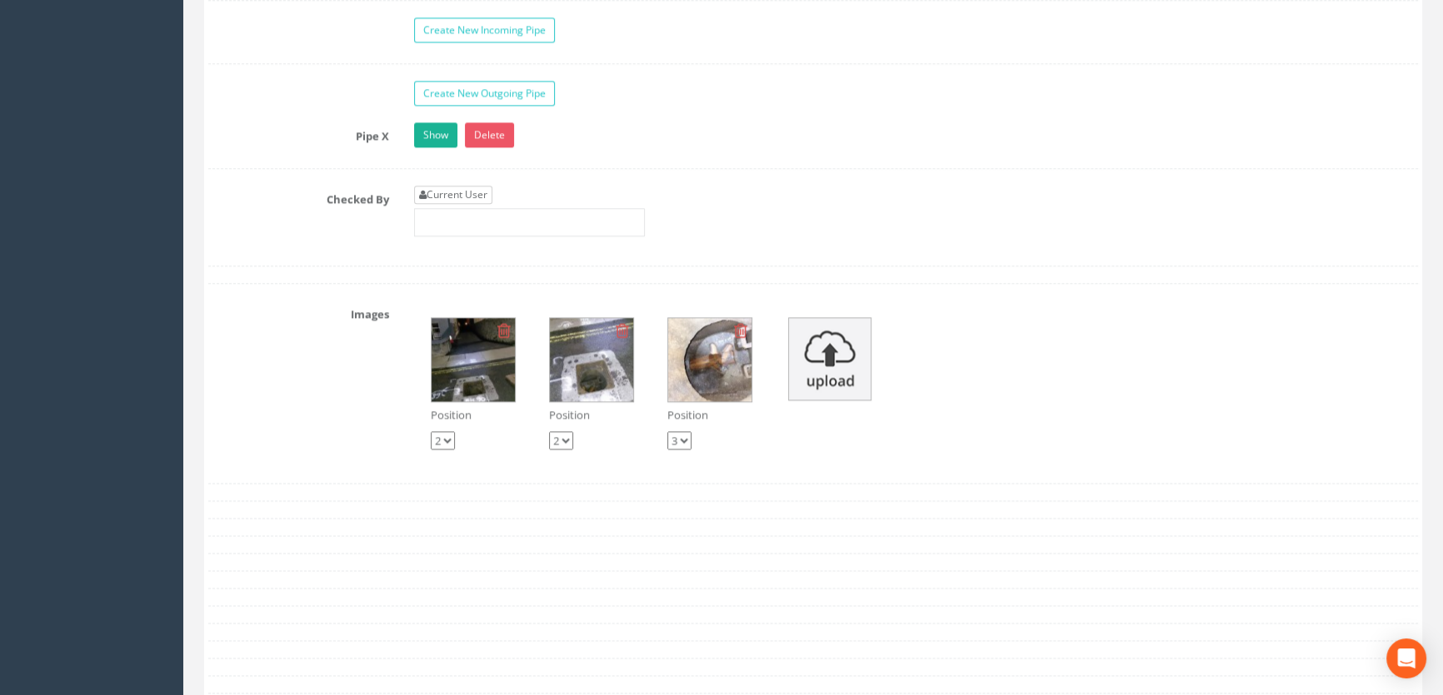
type input "57.23"
click at [451, 204] on link "Current User" at bounding box center [453, 195] width 78 height 18
type input "[PERSON_NAME]"
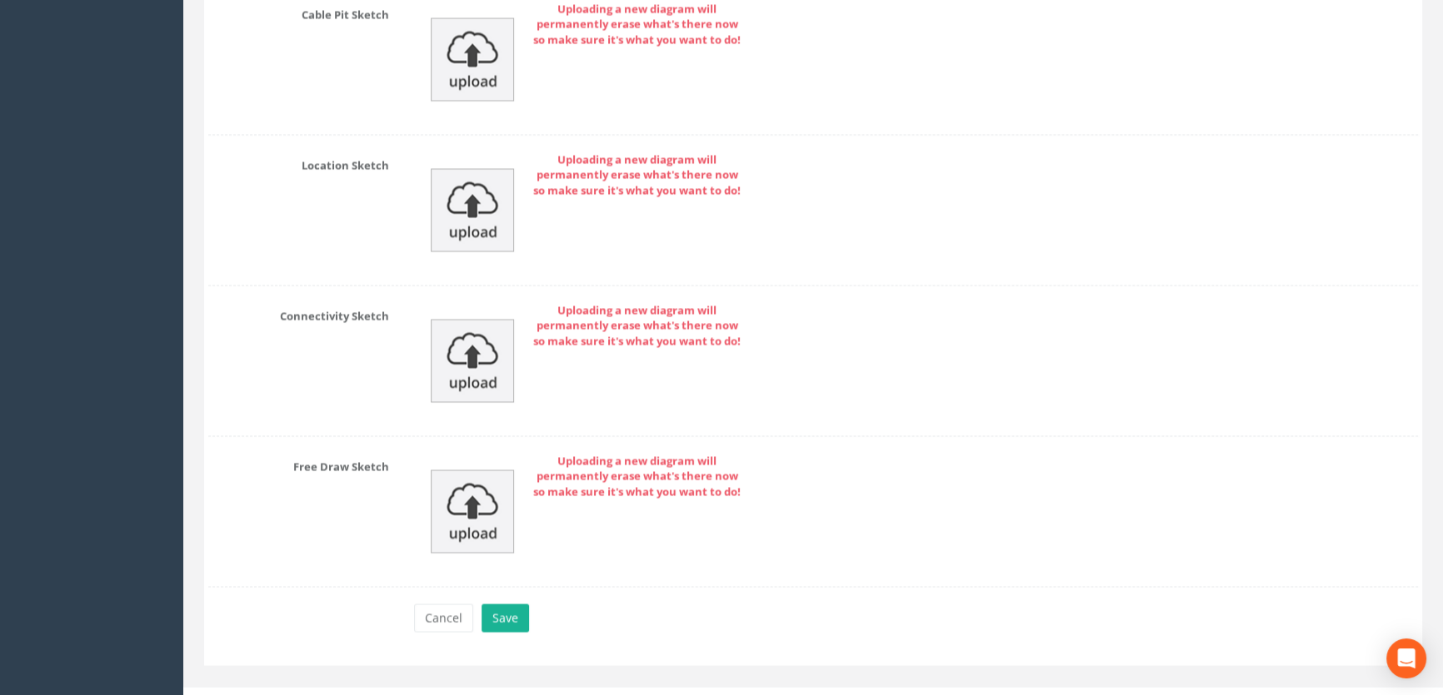
scroll to position [3646, 0]
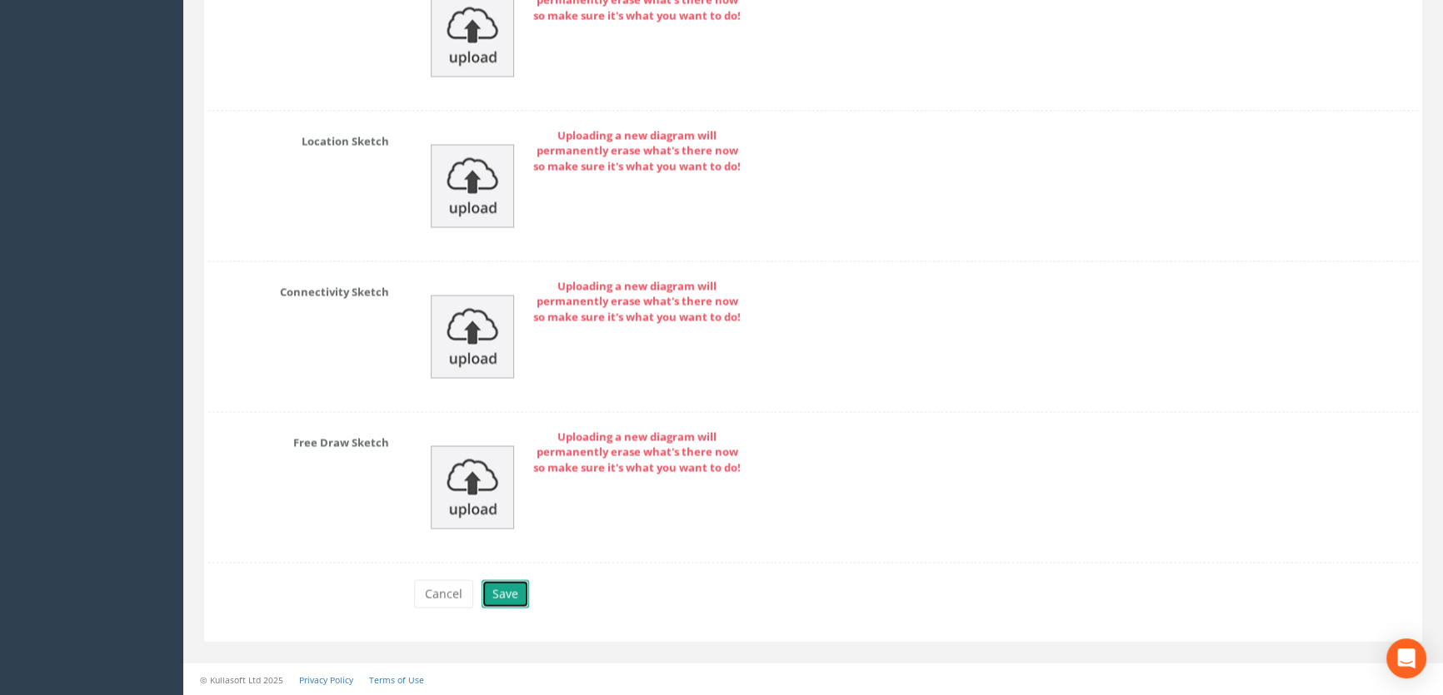
click at [506, 596] on button "Save" at bounding box center [504, 594] width 47 height 28
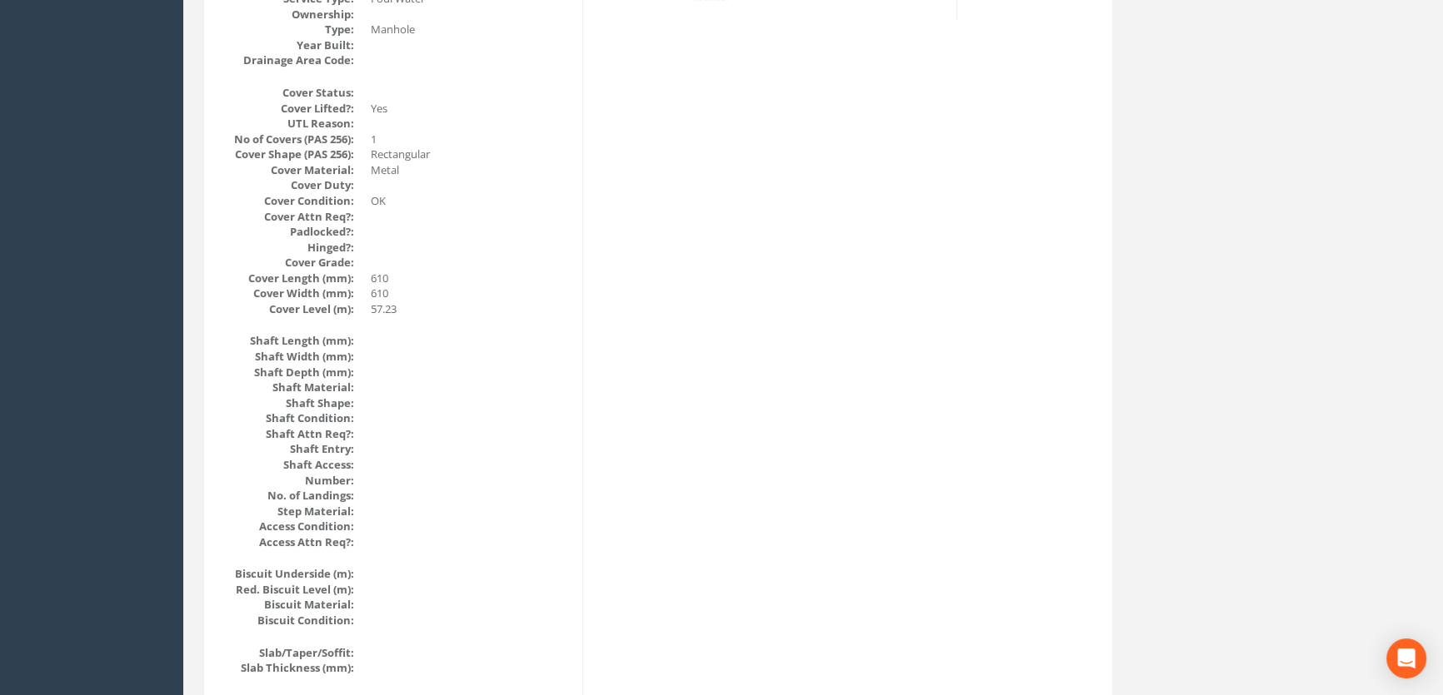
scroll to position [358, 0]
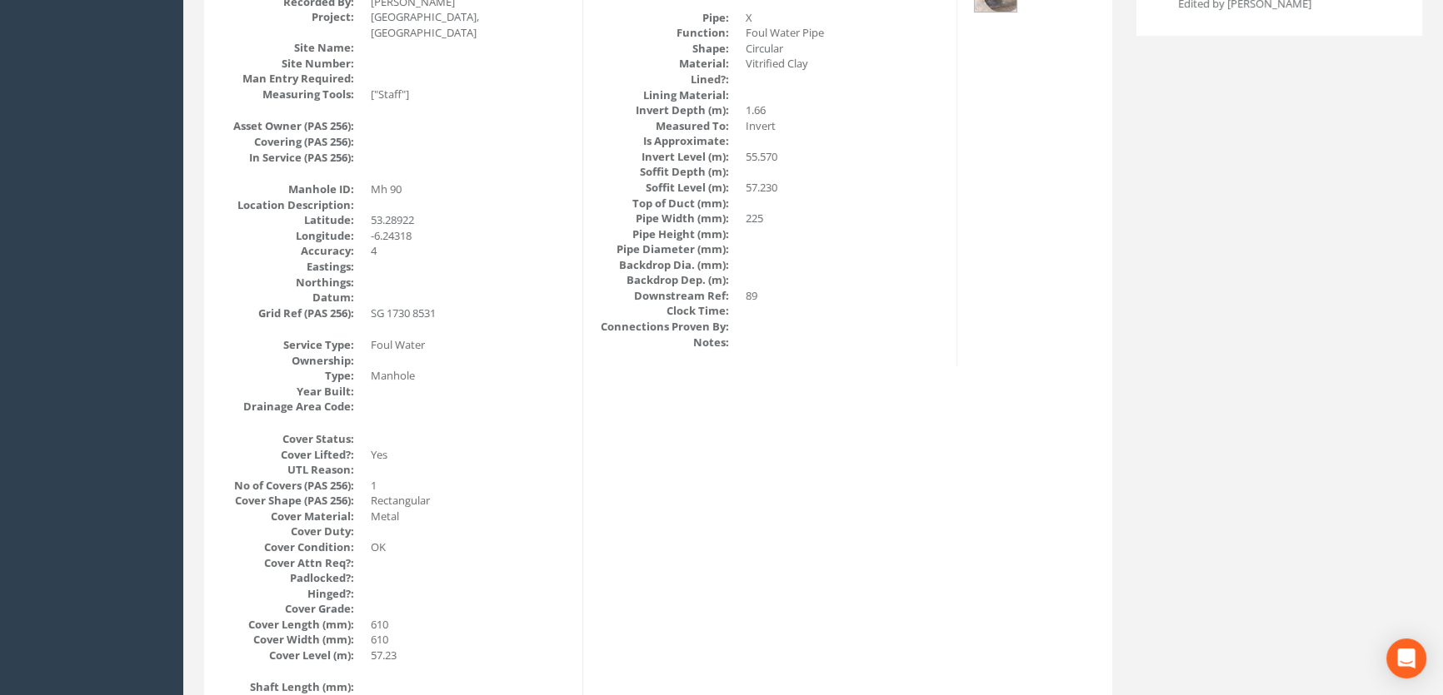
drag, startPoint x: 920, startPoint y: 286, endPoint x: 933, endPoint y: 287, distance: 12.5
click at [921, 286] on dd at bounding box center [844, 280] width 199 height 16
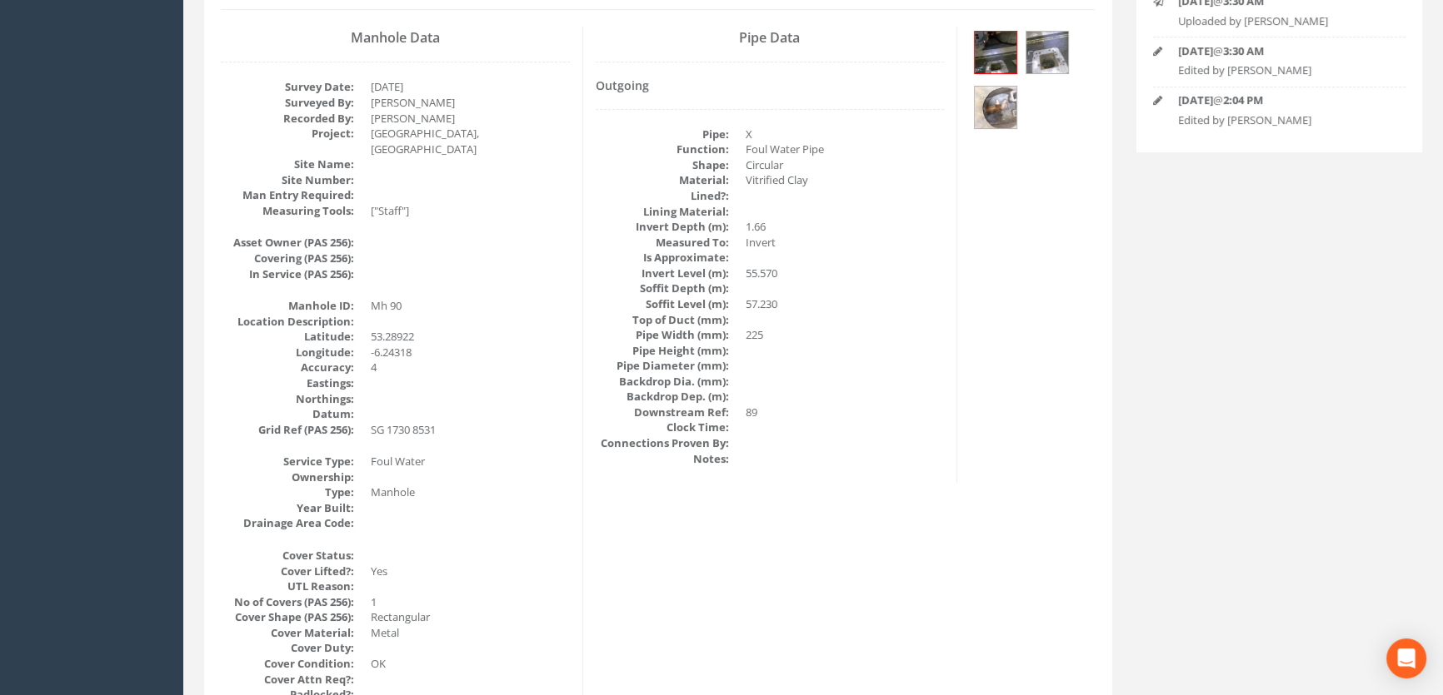
scroll to position [0, 0]
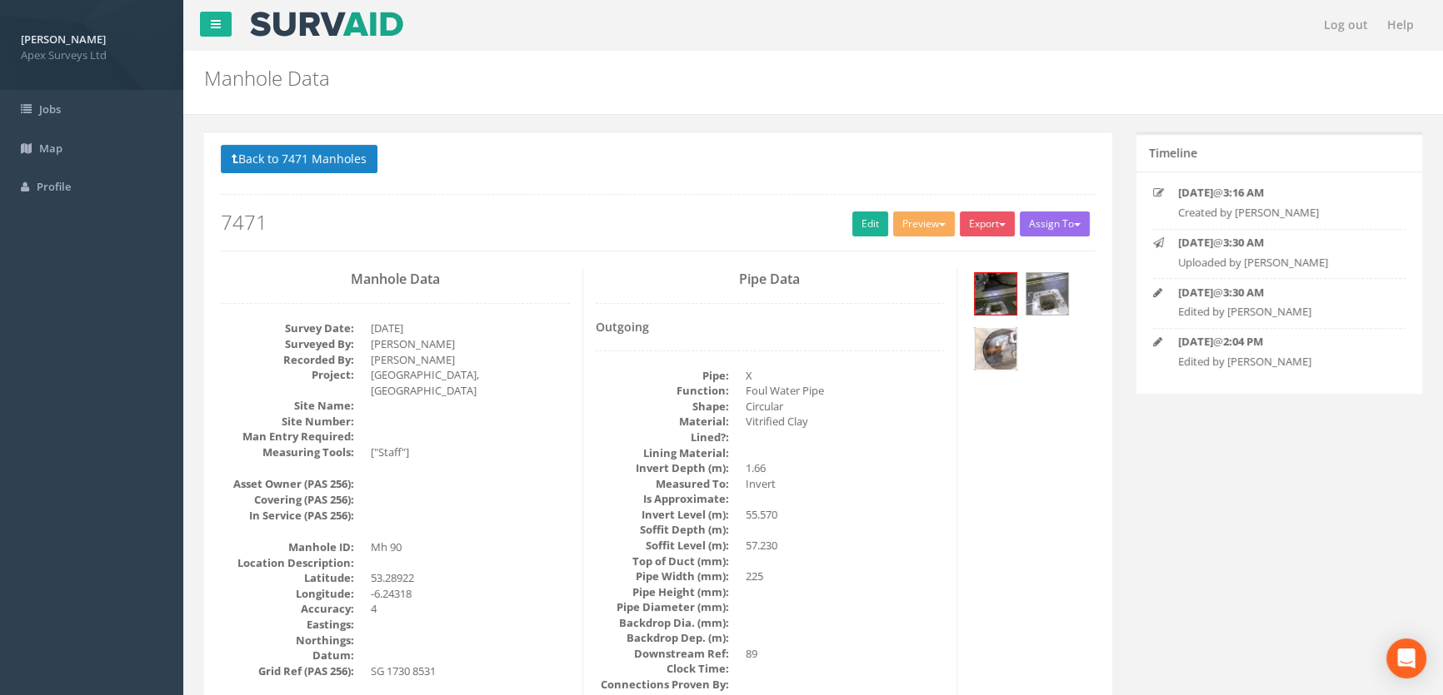
click at [1006, 341] on img at bounding box center [995, 349] width 42 height 42
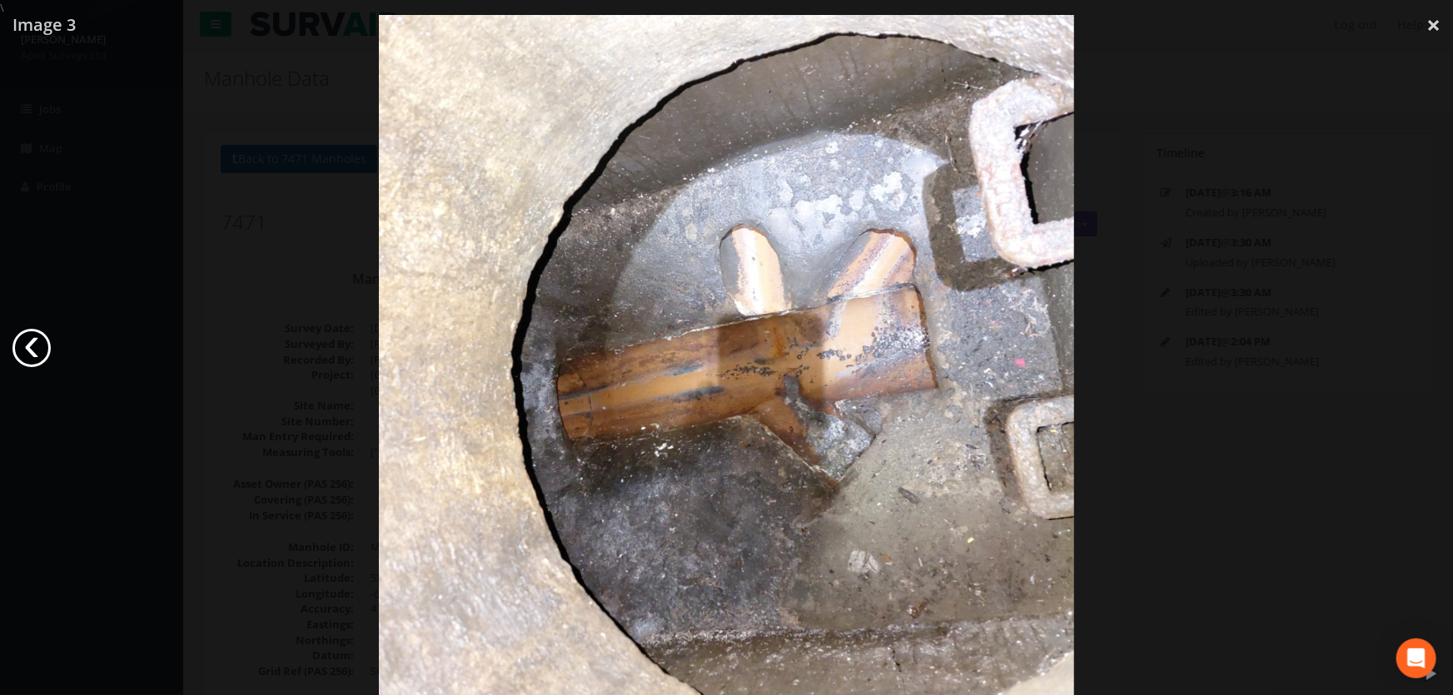
click at [27, 356] on link "‹" at bounding box center [31, 348] width 38 height 38
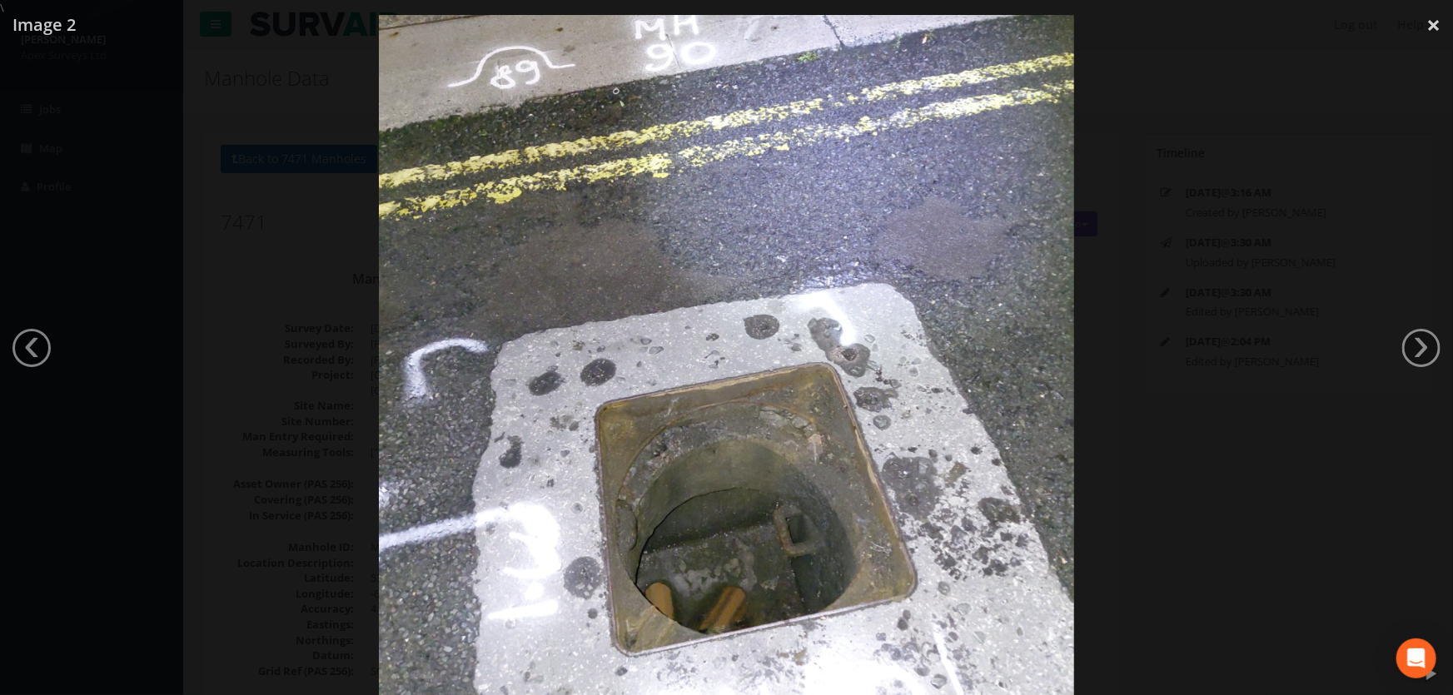
click at [1292, 267] on div at bounding box center [726, 363] width 1453 height 695
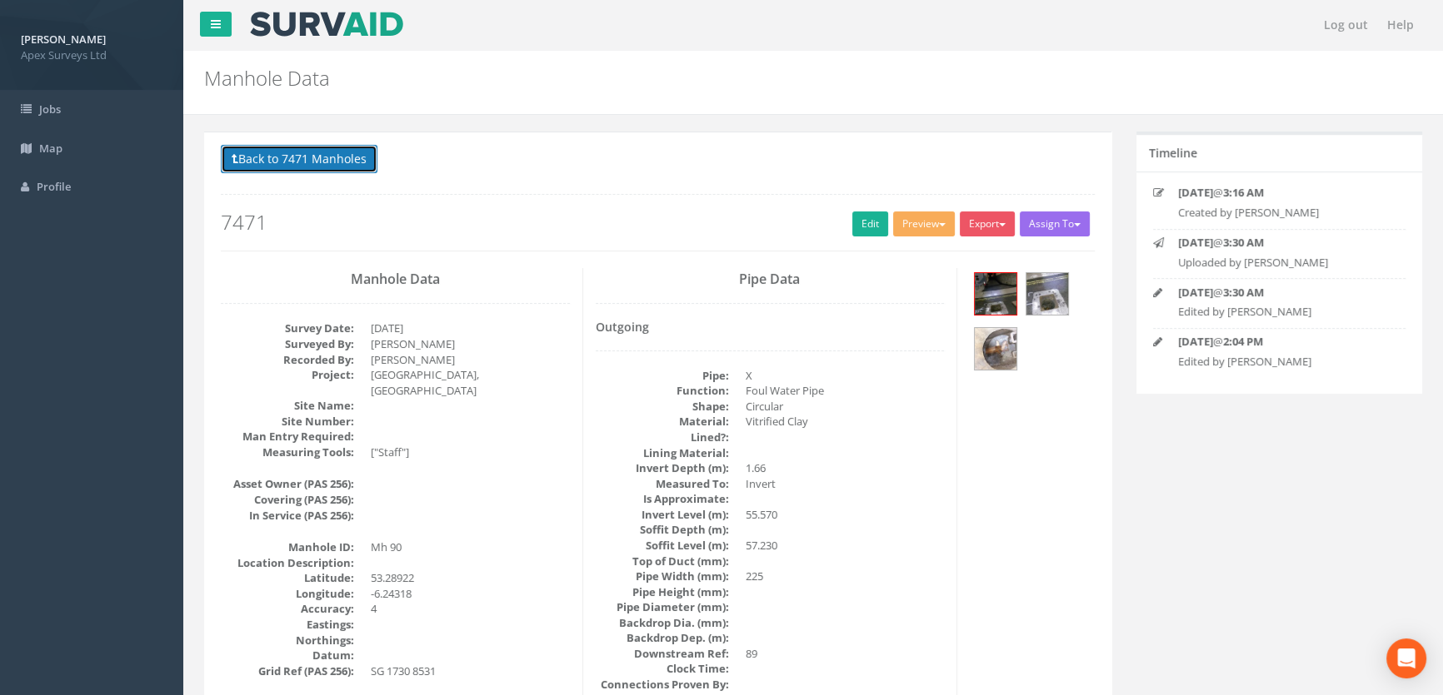
click at [297, 156] on button "Back to 7471 Manholes" at bounding box center [299, 159] width 157 height 28
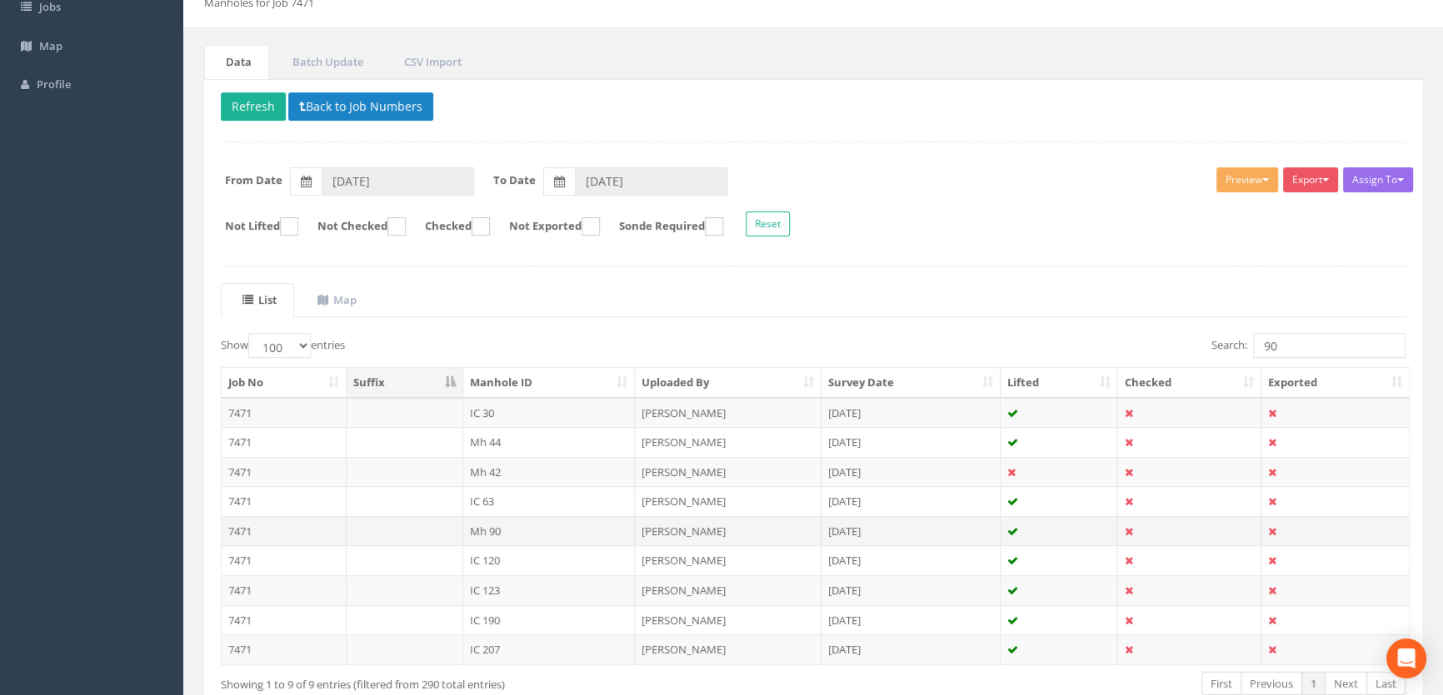
scroll to position [201, 0]
